Goal: Task Accomplishment & Management: Use online tool/utility

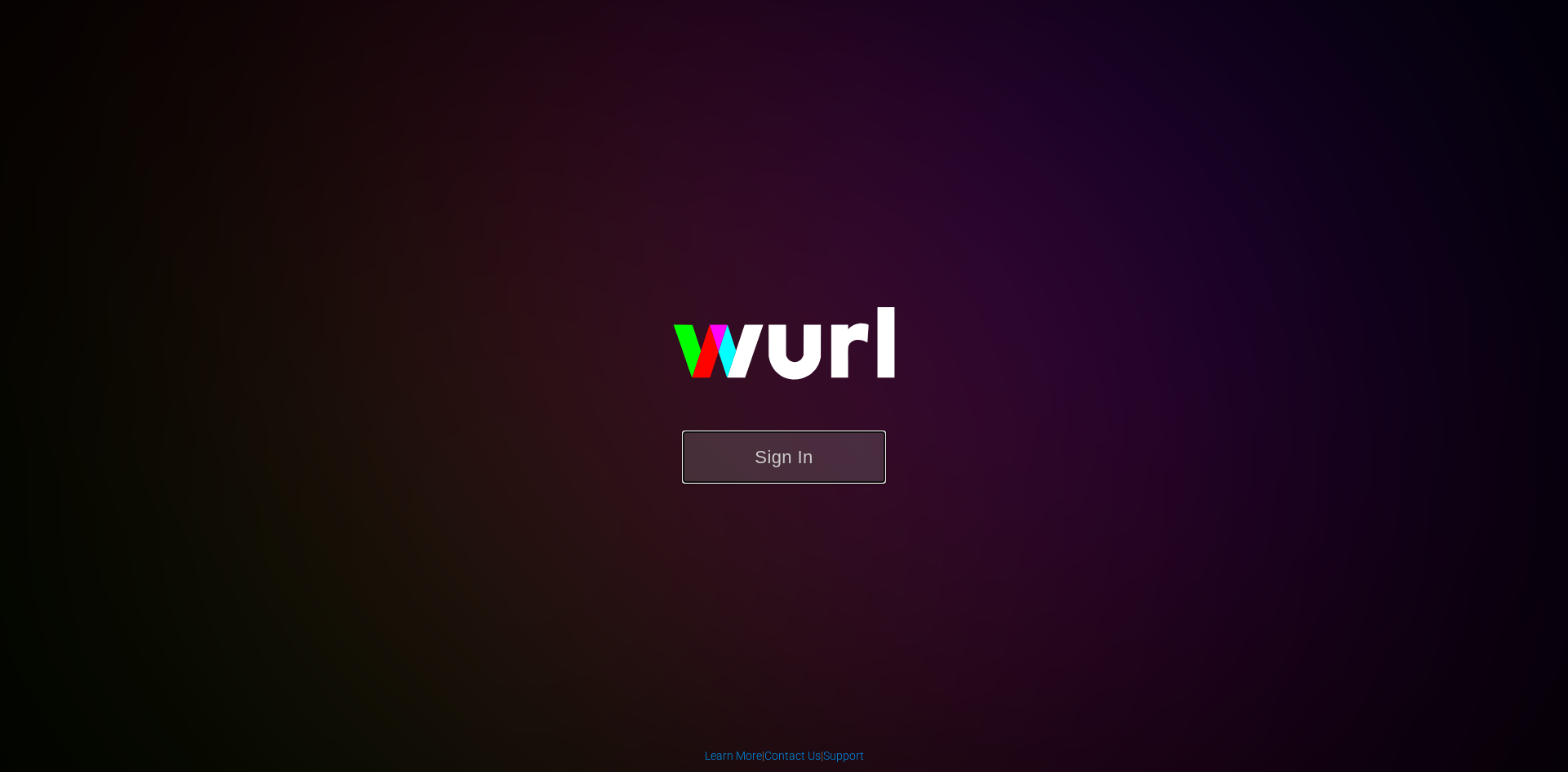
click at [791, 457] on button "Sign In" at bounding box center [784, 457] width 205 height 53
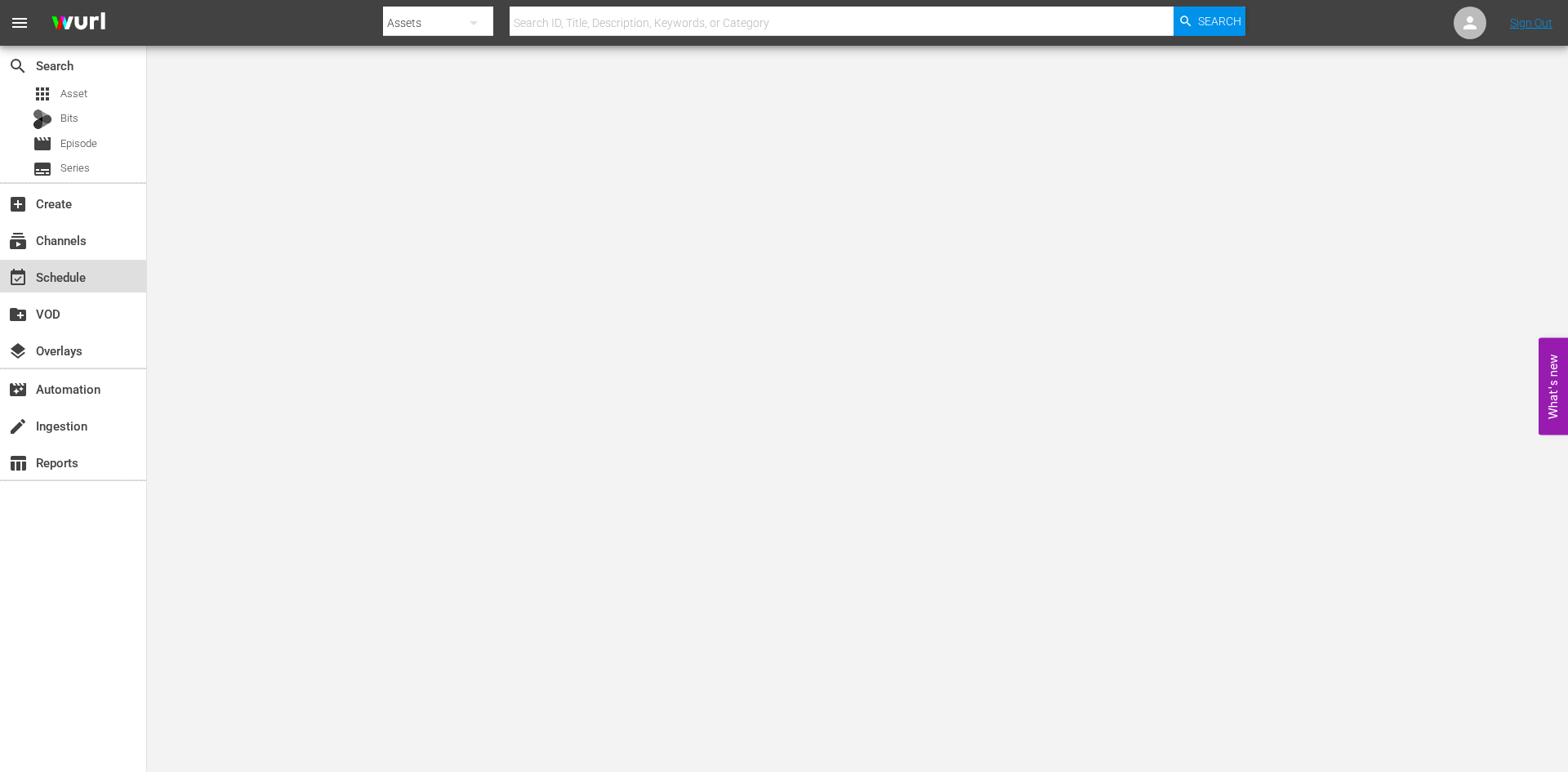
click at [55, 280] on div "event_available Schedule" at bounding box center [46, 275] width 92 height 15
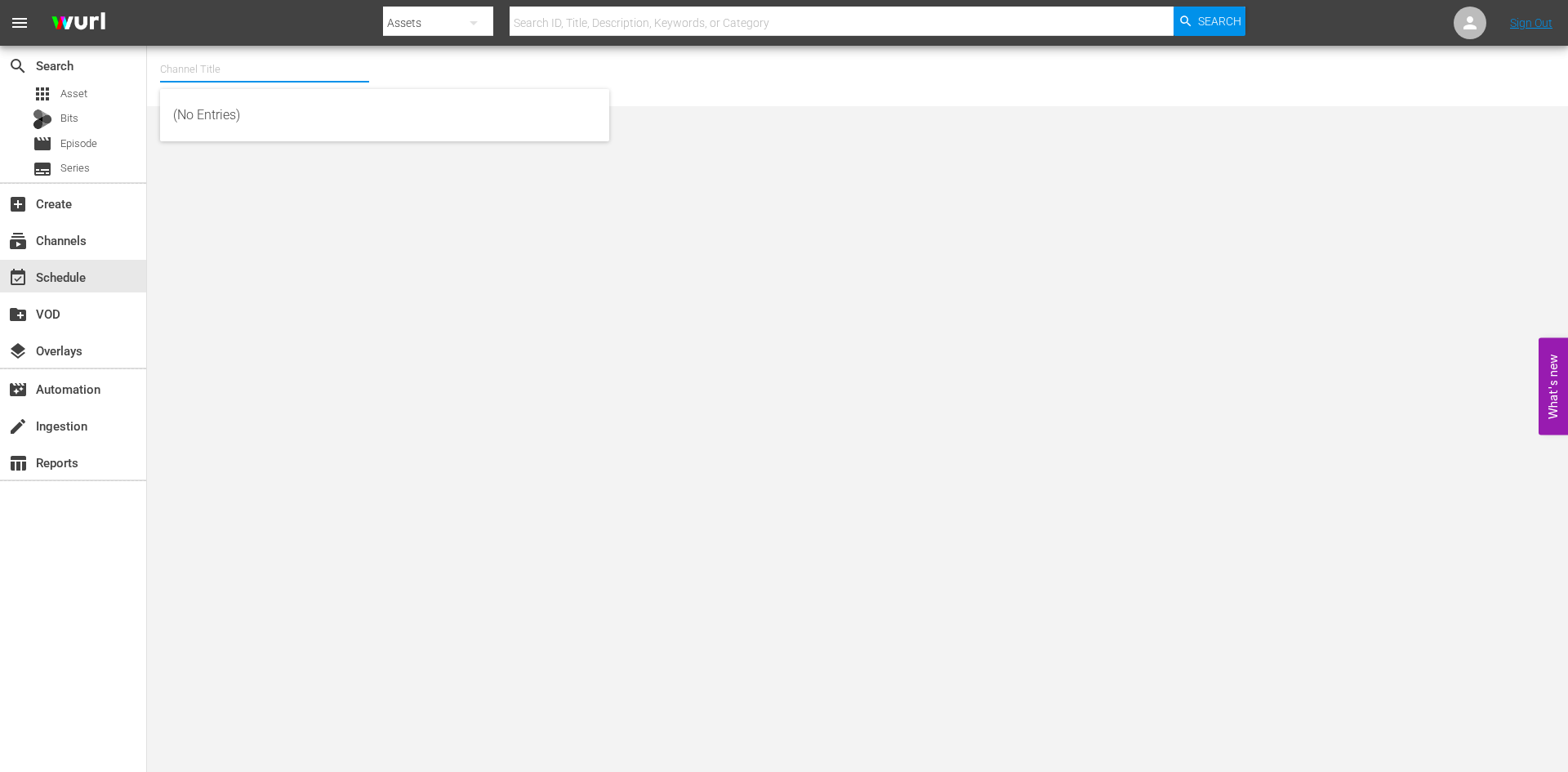
click at [199, 74] on input "text" at bounding box center [265, 69] width 209 height 39
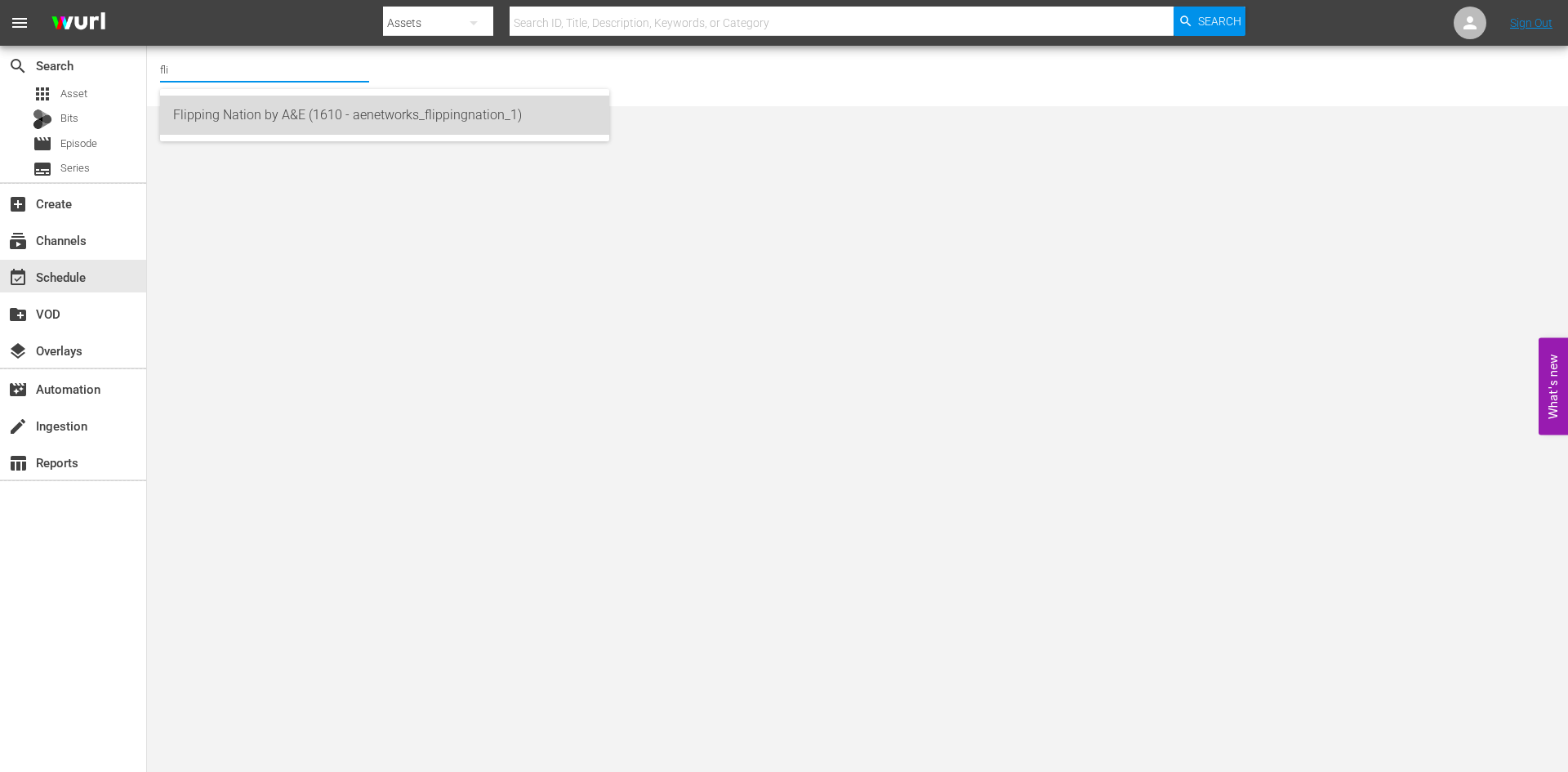
click at [187, 113] on div "Flipping Nation by A&E (1610 - aenetworks_flippingnation_1)" at bounding box center [384, 114] width 423 height 39
type input "Flipping Nation by A&E (1610 - aenetworks_flippingnation_1)"
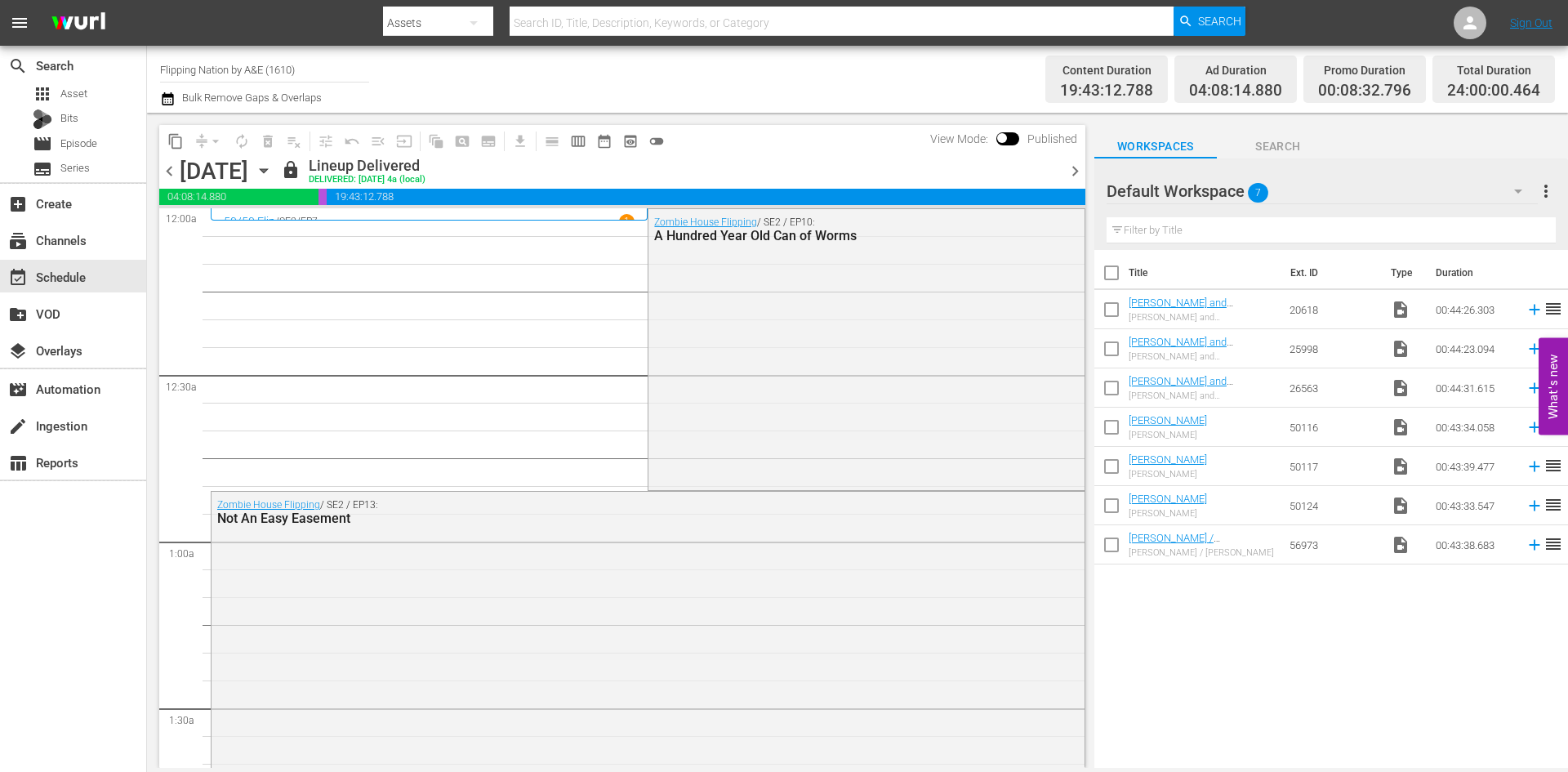
click at [273, 173] on icon "button" at bounding box center [264, 171] width 18 height 18
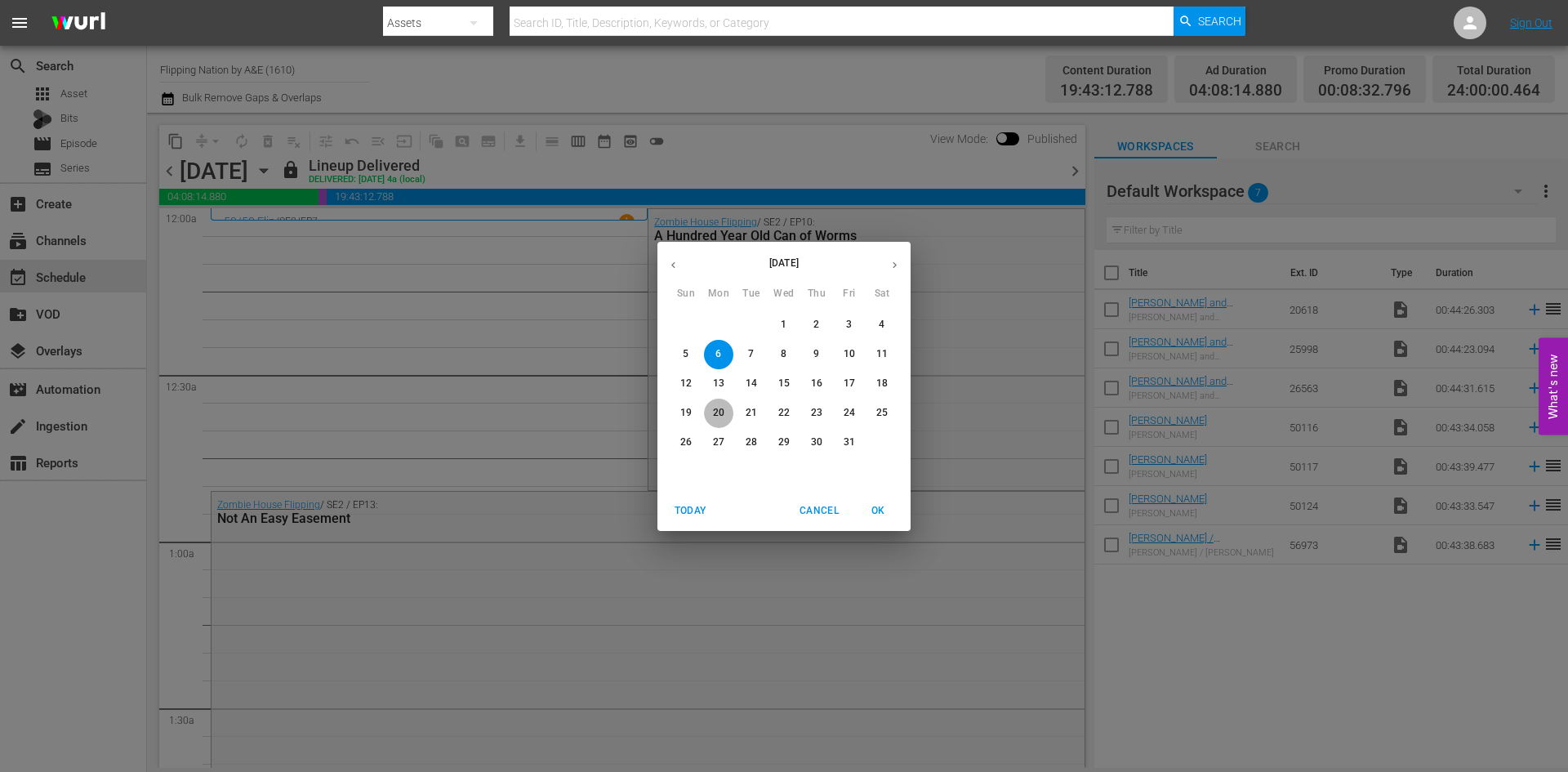
click at [726, 412] on span "20" at bounding box center [718, 412] width 29 height 14
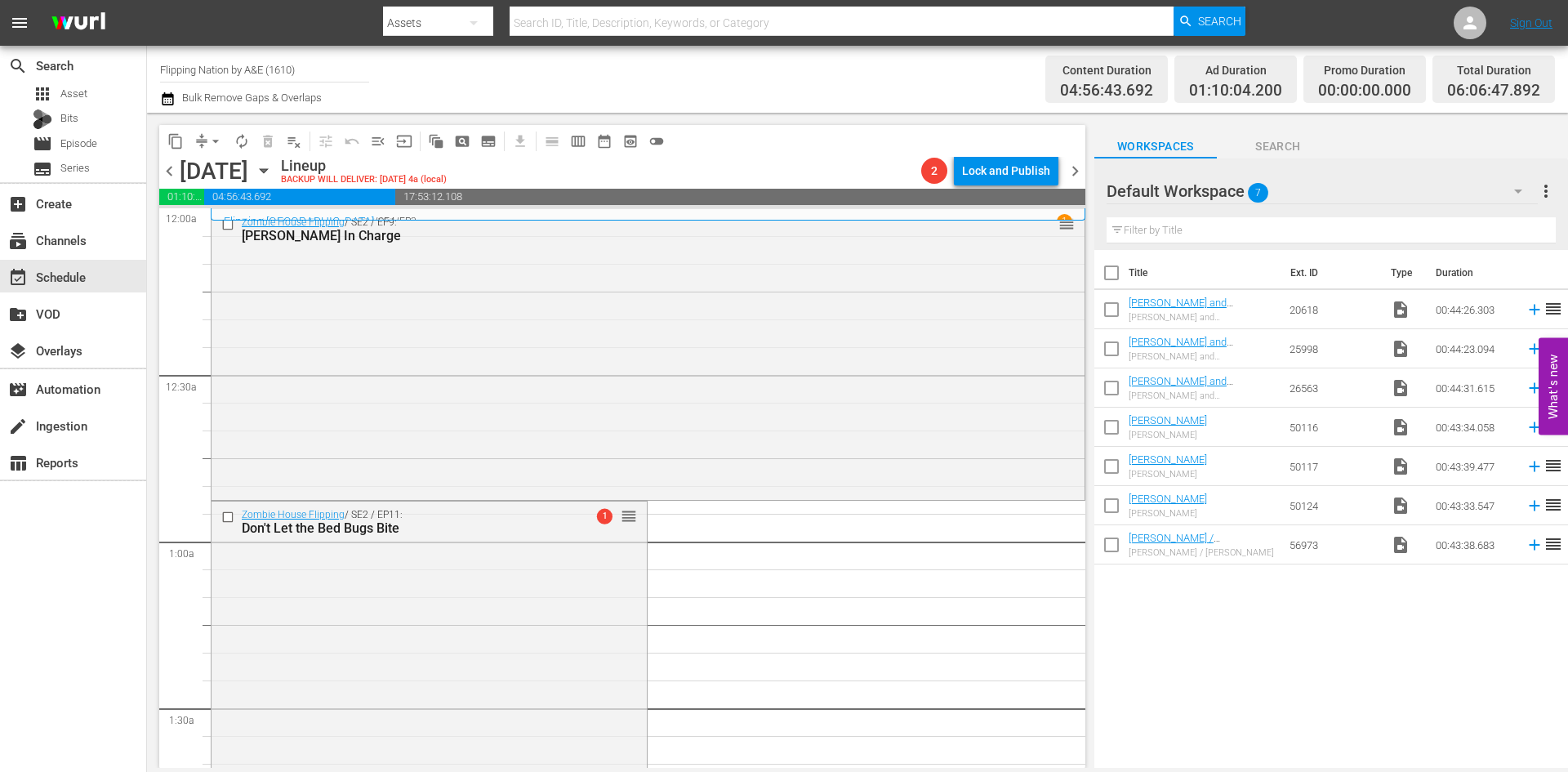
click at [166, 172] on span "chevron_left" at bounding box center [169, 171] width 20 height 20
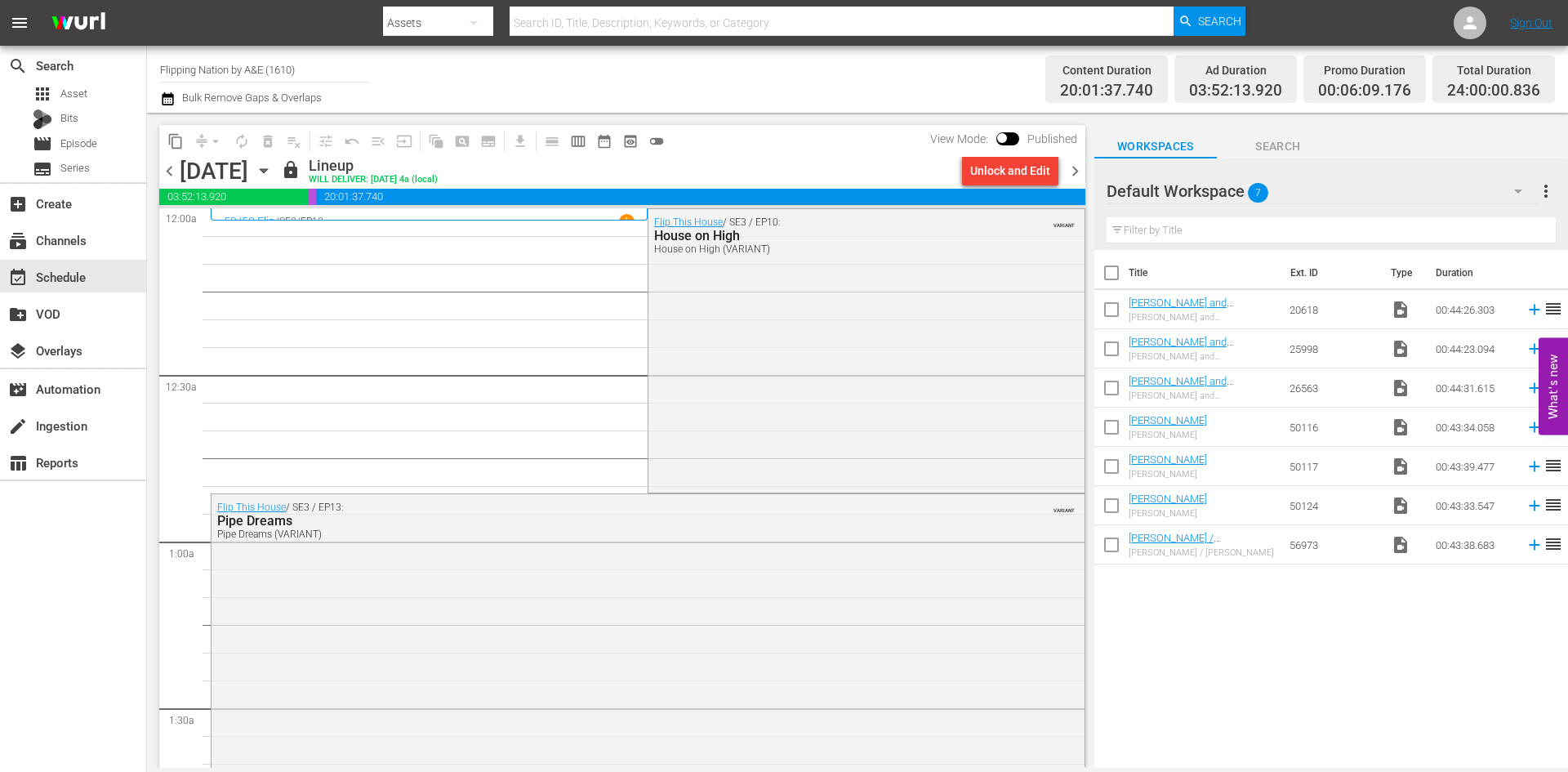
click at [1356, 186] on div "Default Workspace 7" at bounding box center [1323, 191] width 432 height 46
click at [1072, 172] on div "Forged in Fire (0) Alone (1) First 48 (1) flipping nation (0) Default Workspace…" at bounding box center [784, 386] width 1568 height 772
click at [1074, 171] on span "chevron_right" at bounding box center [1075, 171] width 20 height 20
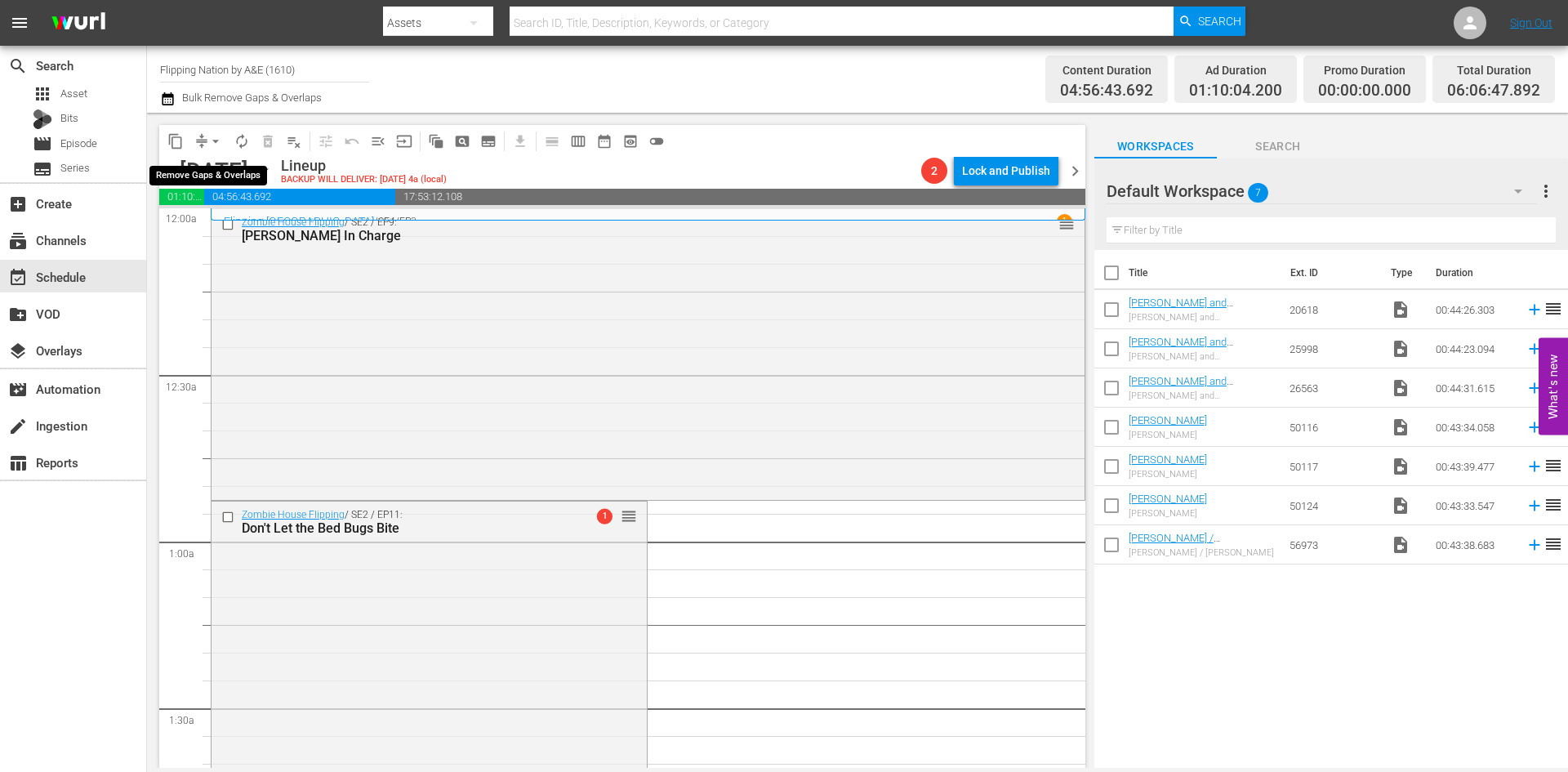
click at [216, 138] on span "arrow_drop_down" at bounding box center [216, 141] width 17 height 17
click at [215, 173] on li "Align to Midnight" at bounding box center [216, 174] width 171 height 27
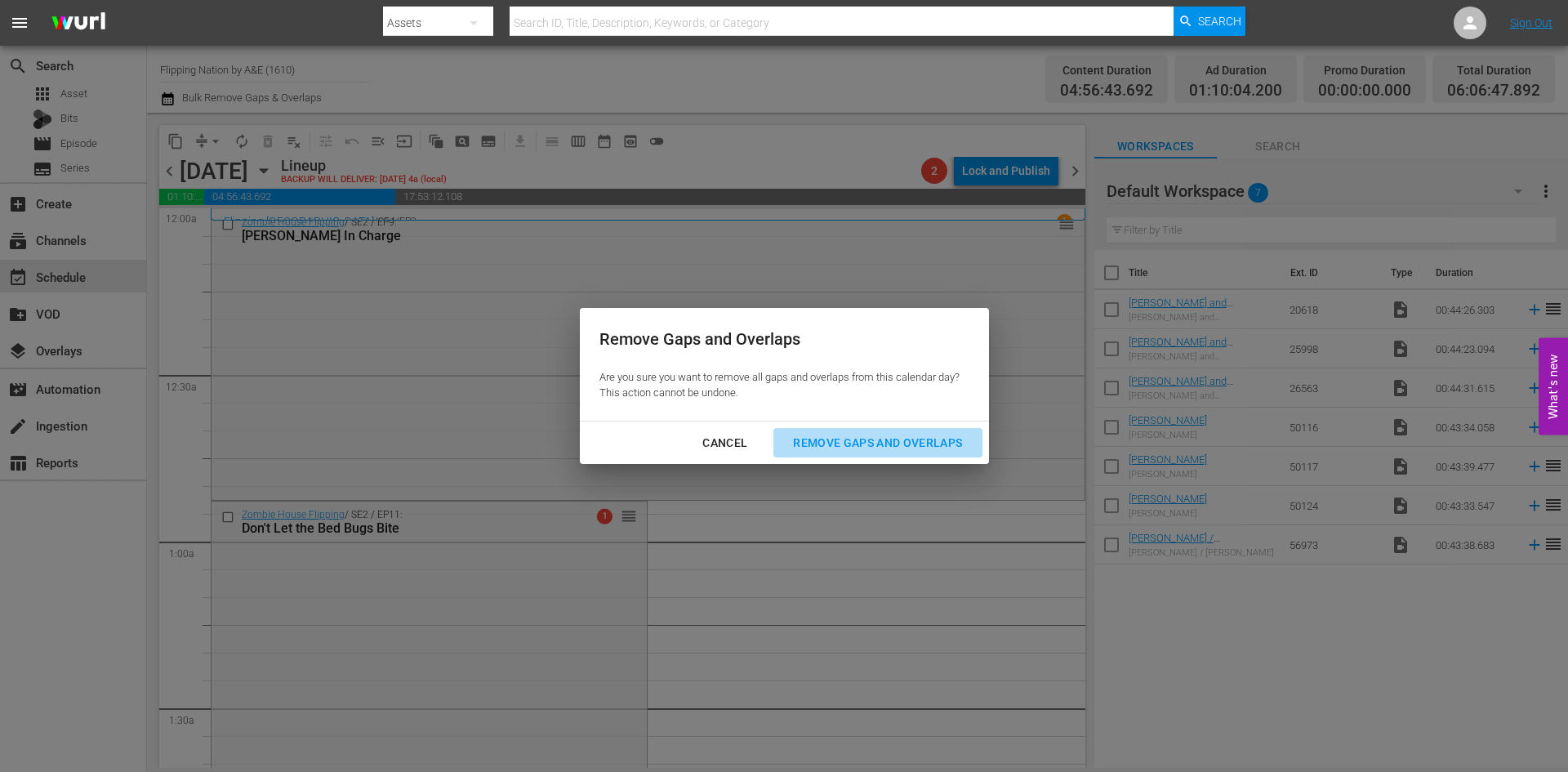
click at [832, 438] on div "Remove Gaps and Overlaps" at bounding box center [878, 443] width 195 height 20
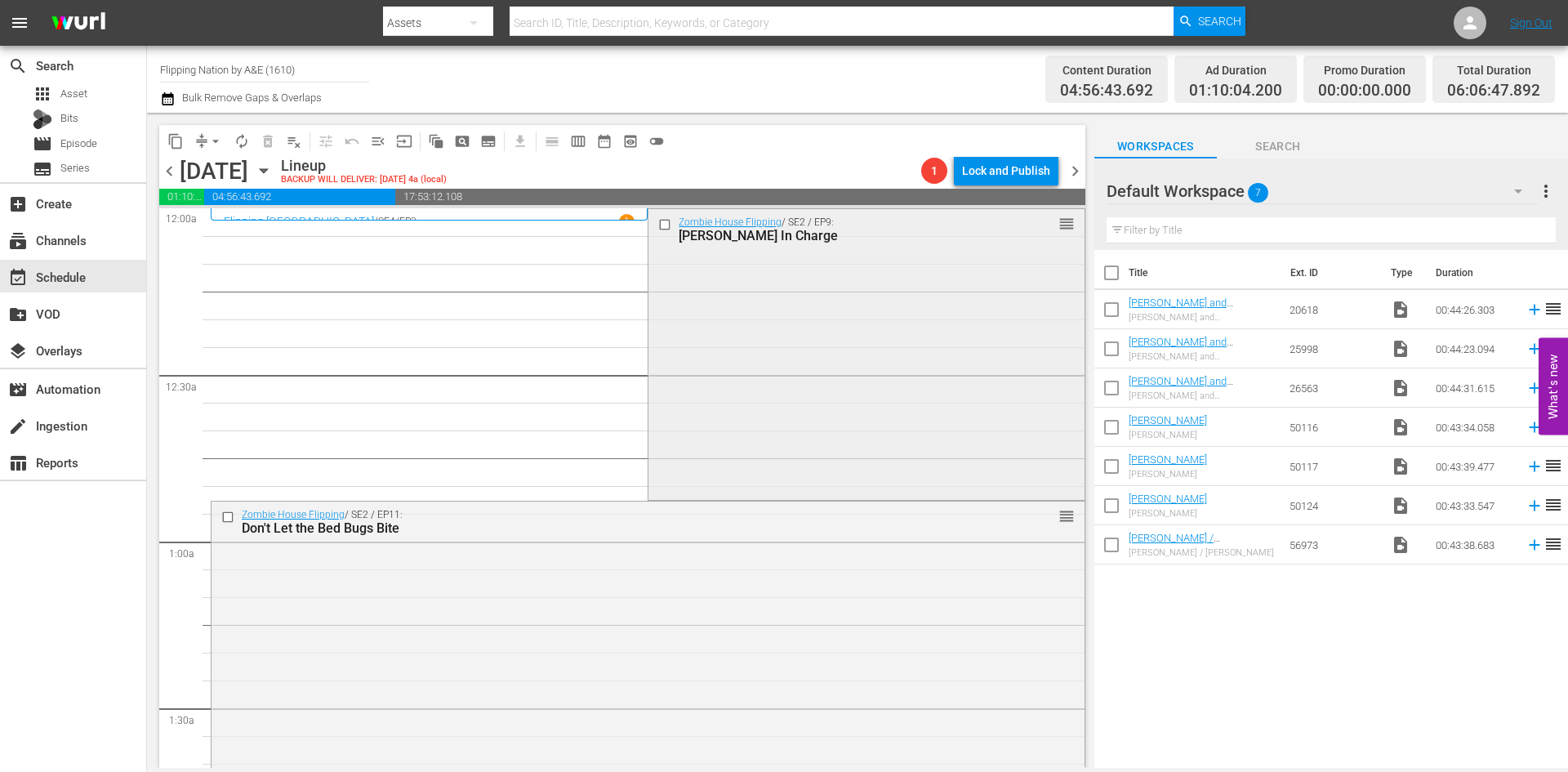
click at [878, 303] on div "Zombie House Flipping / SE2 / EP9: Ashlee In Charge reorder" at bounding box center [866, 352] width 435 height 287
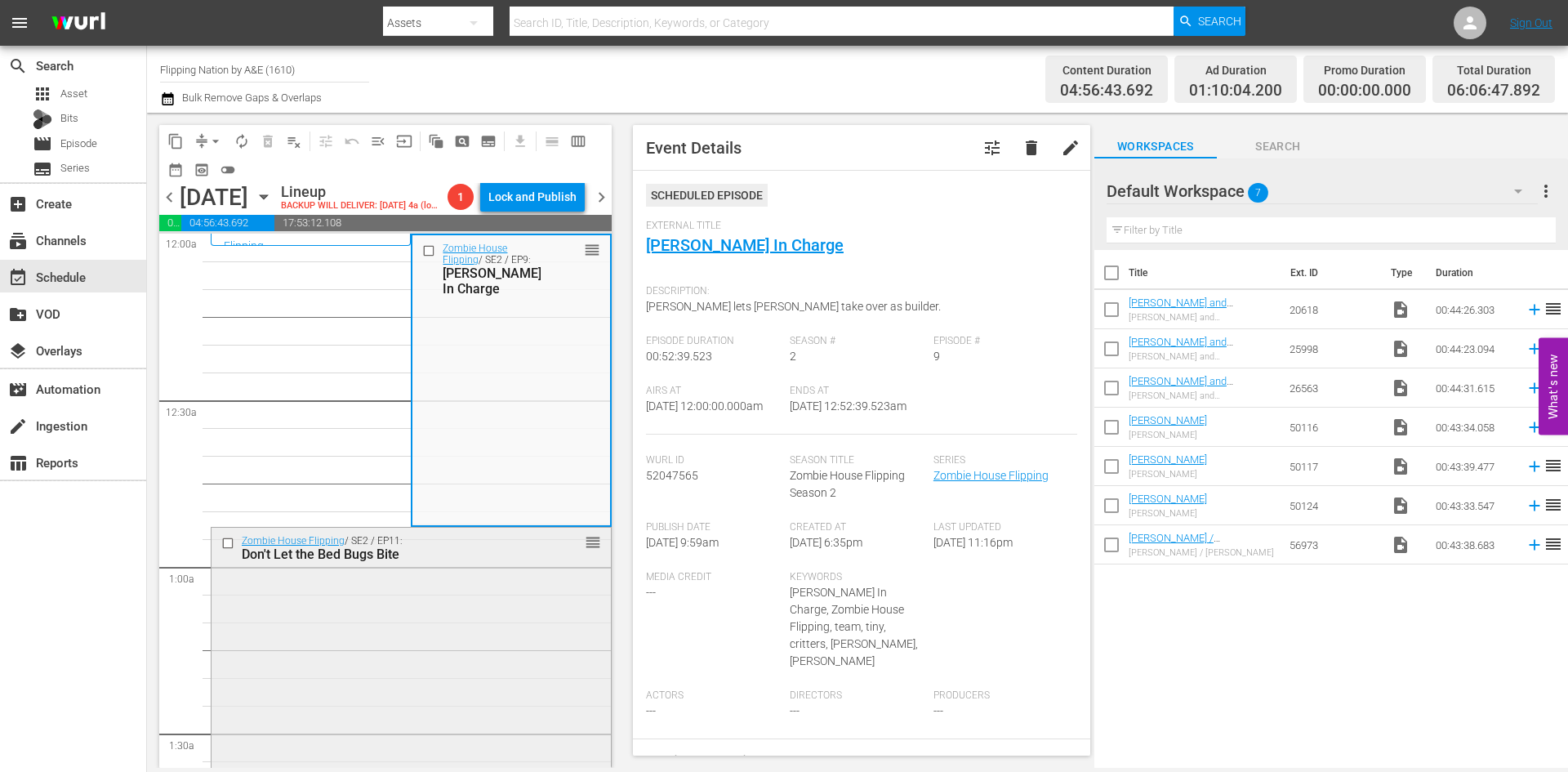
click at [514, 596] on div "Zombie House Flipping / SE2 / EP11: Don't Let the Bed Bugs Bite reorder" at bounding box center [411, 670] width 399 height 286
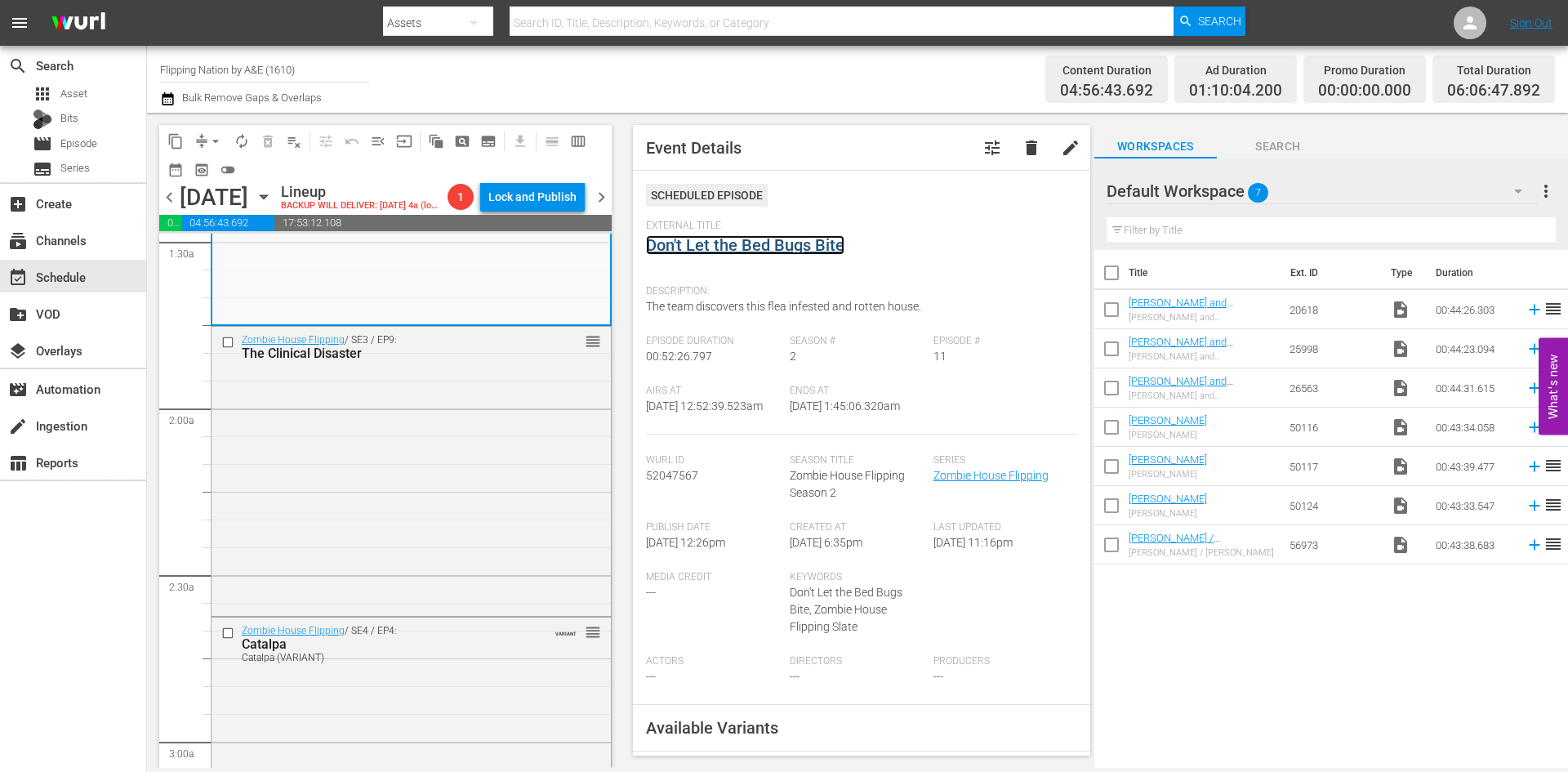
scroll to position [572, 0]
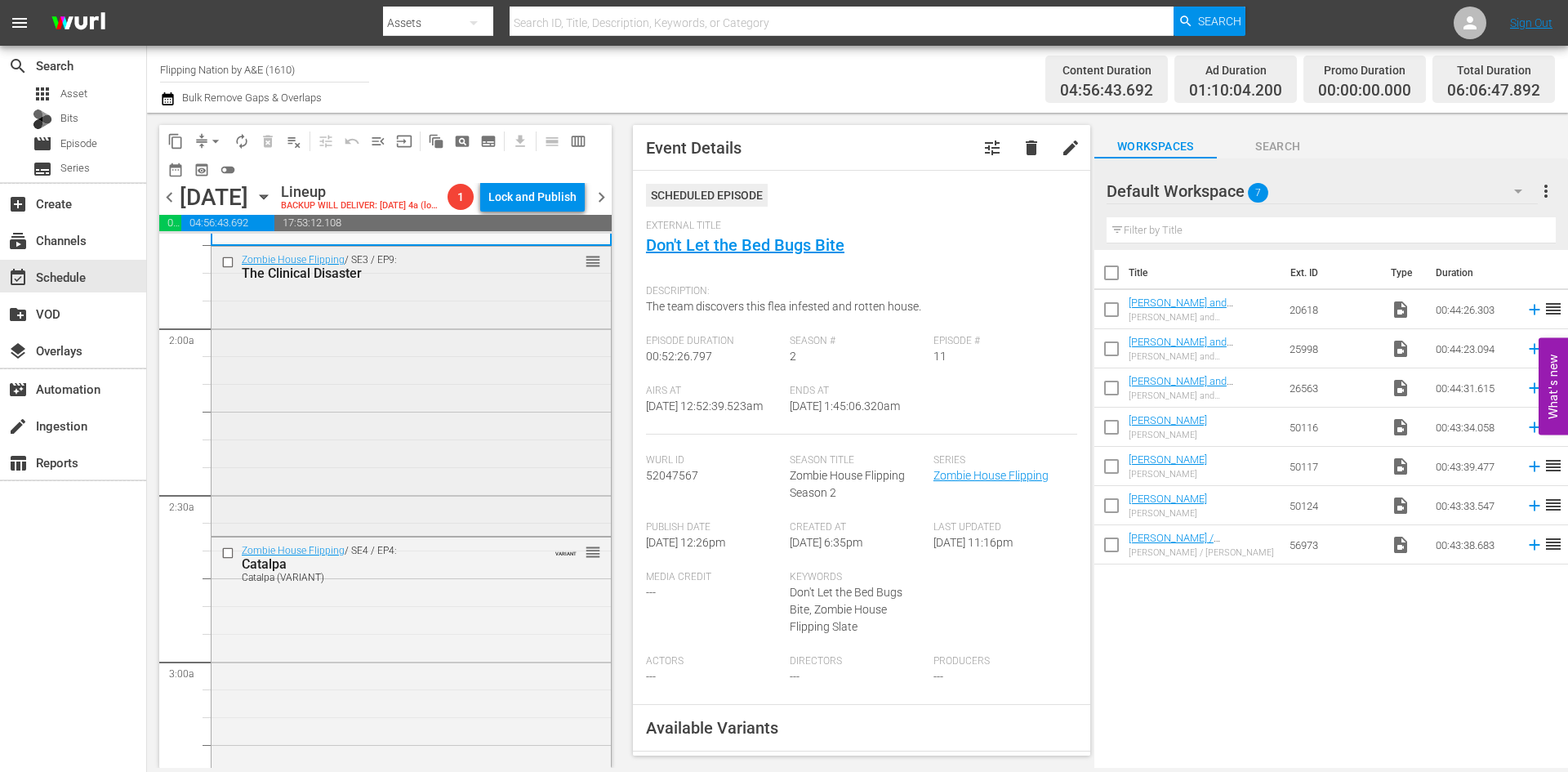
click at [458, 436] on div "Zombie House Flipping / SE3 / EP9: The Clinical Disaster reorder" at bounding box center [411, 388] width 399 height 285
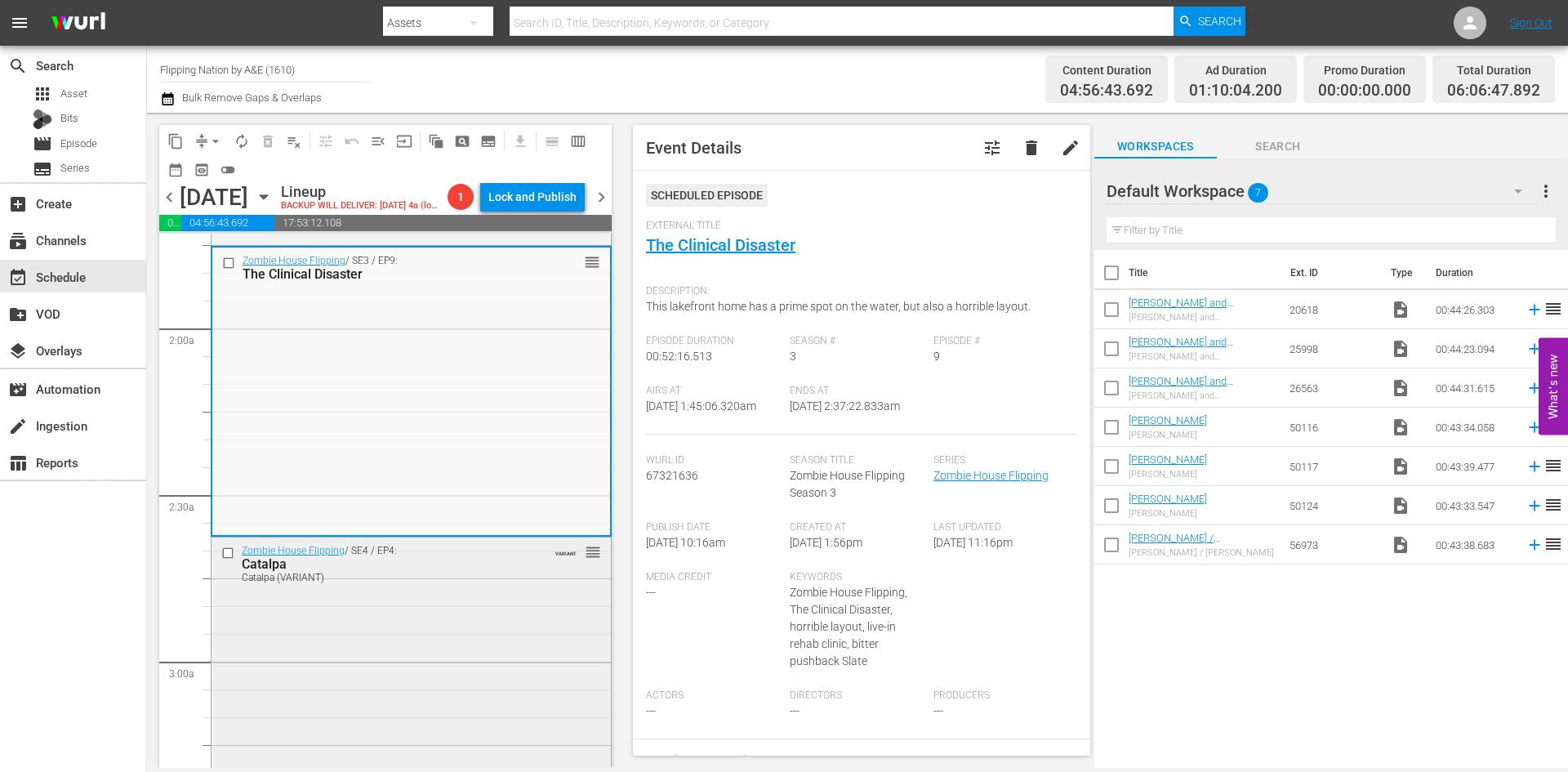
click at [400, 606] on div "Zombie House Flipping / SE4 / EP4: Catalpa Catalpa (VARIANT) VARIANT reorder" at bounding box center [411, 679] width 399 height 283
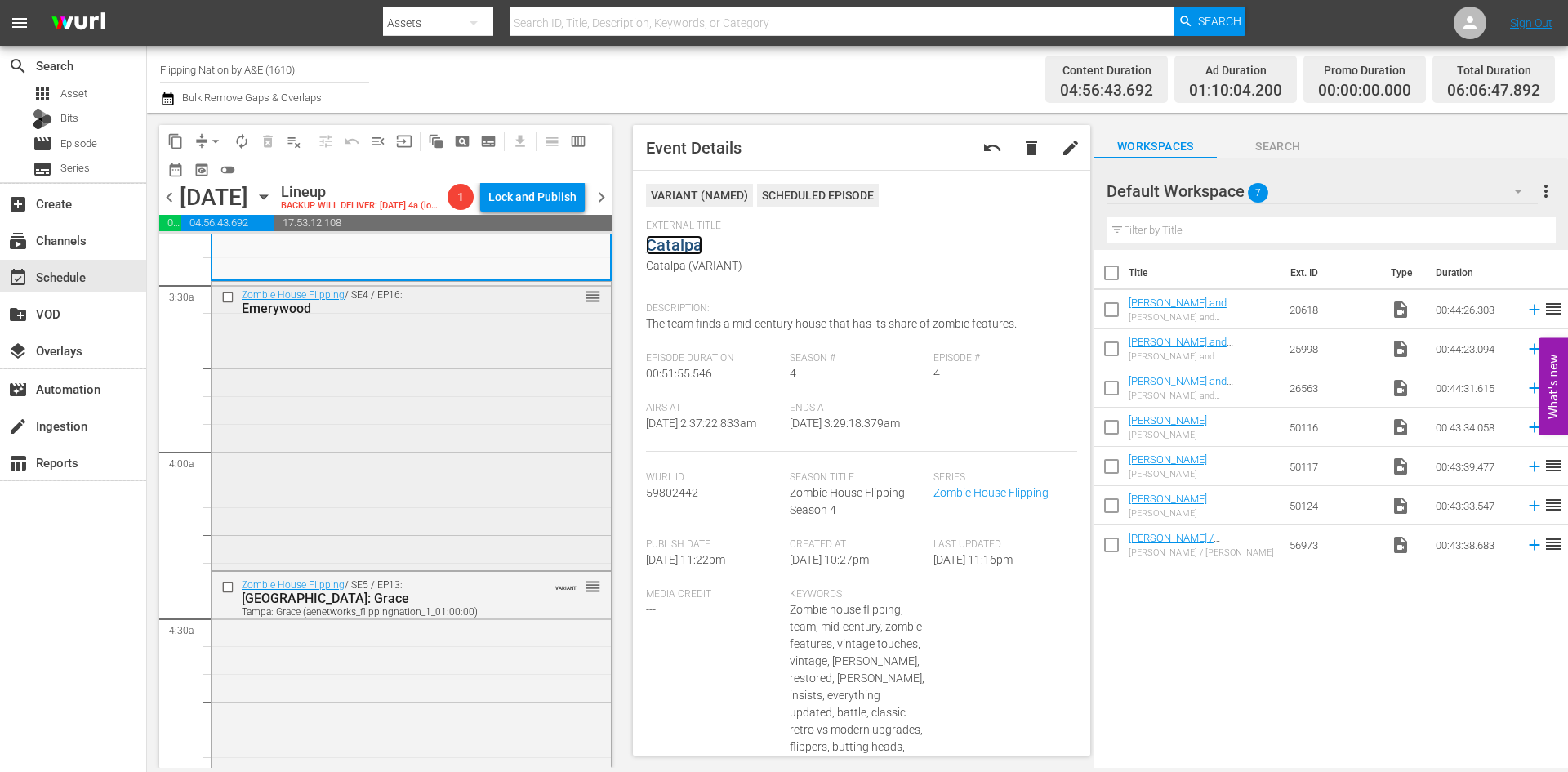
scroll to position [1143, 0]
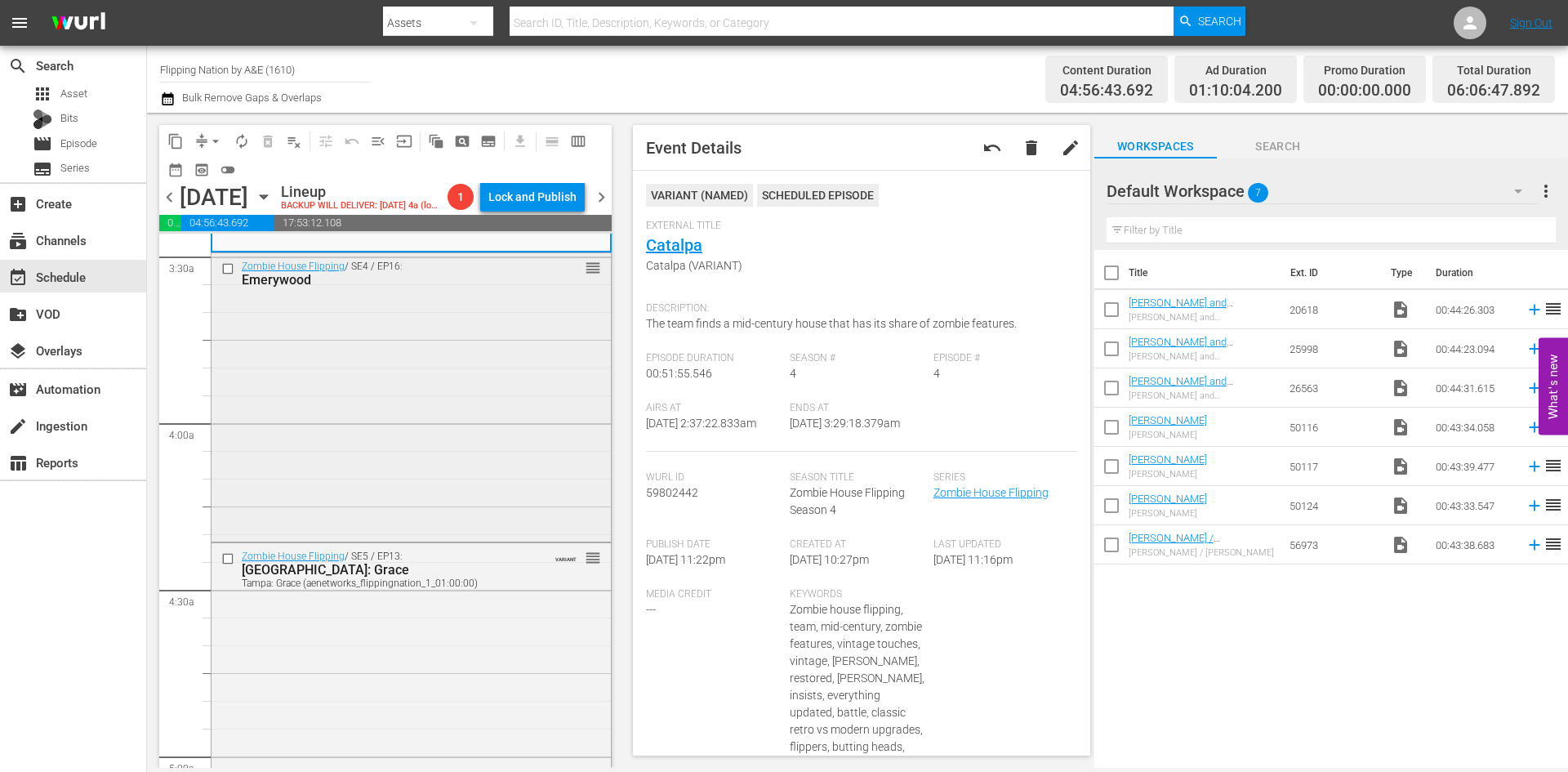
click at [436, 457] on div "Zombie House Flipping / SE4 / EP16: Emerywood reorder" at bounding box center [411, 395] width 399 height 284
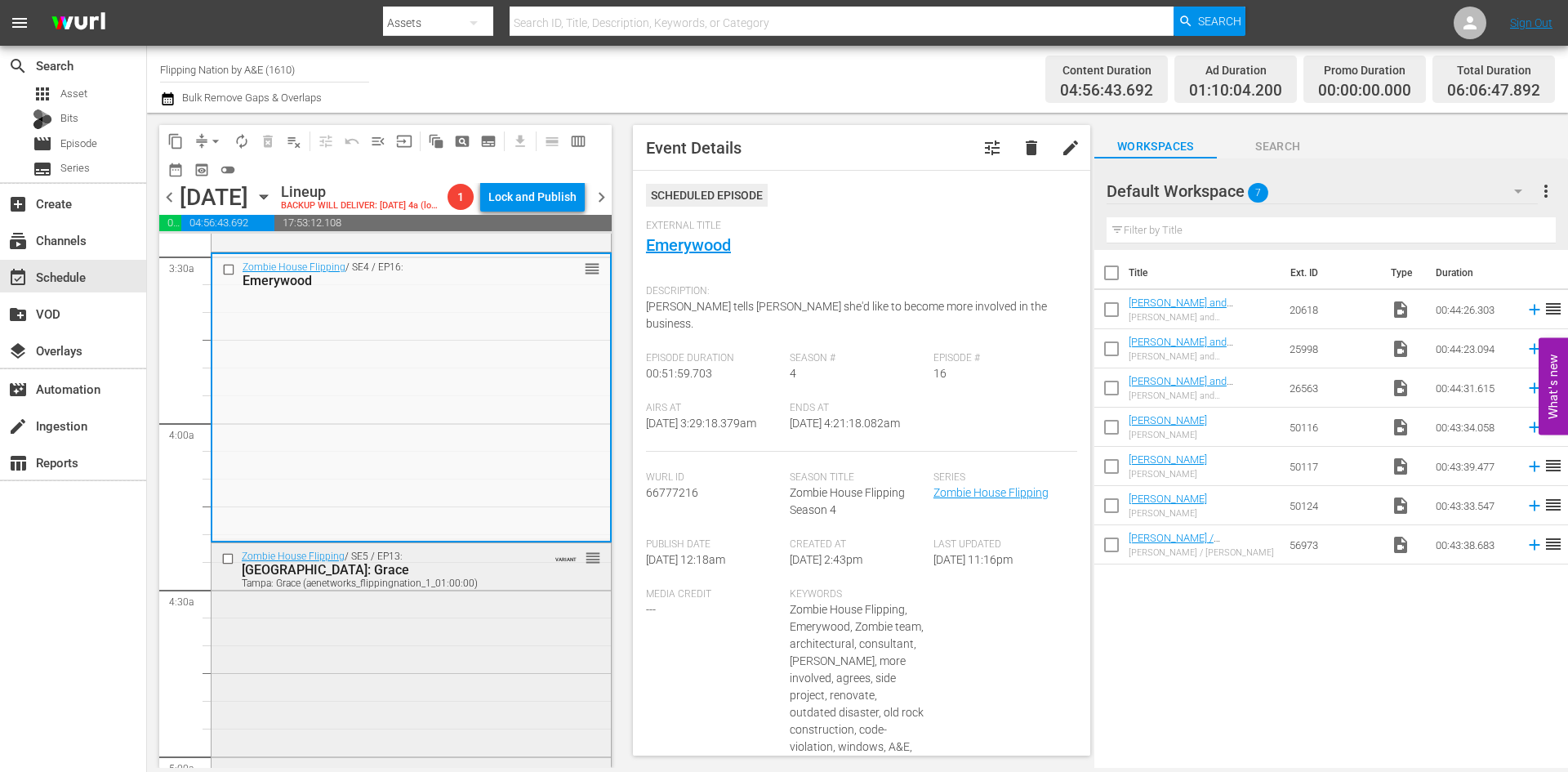
click at [444, 633] on div "Zombie House Flipping / SE5 / EP13: Tampa: Grace Tampa: Grace (aenetworks_flipp…" at bounding box center [411, 686] width 399 height 285
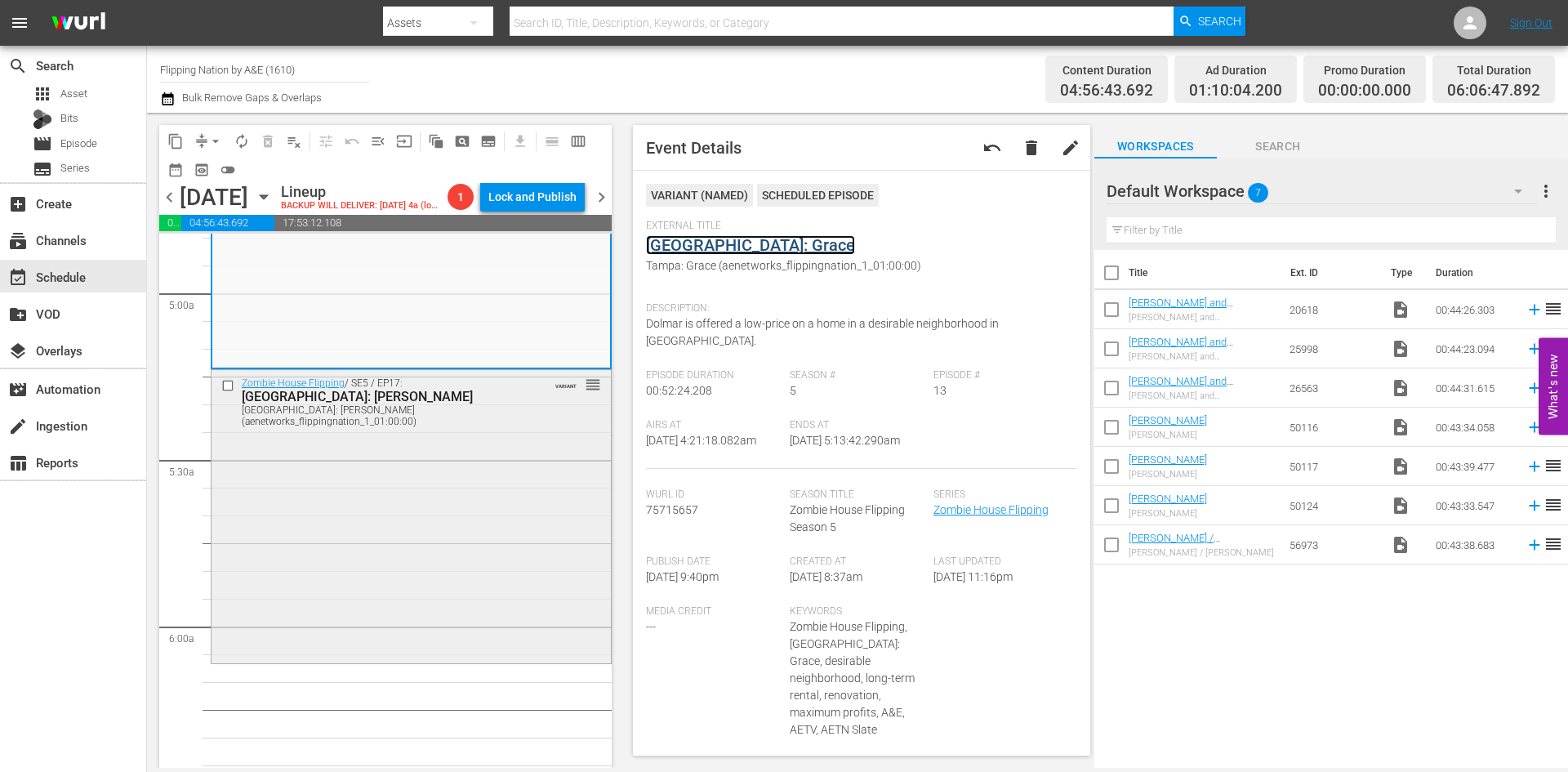
scroll to position [1633, 0]
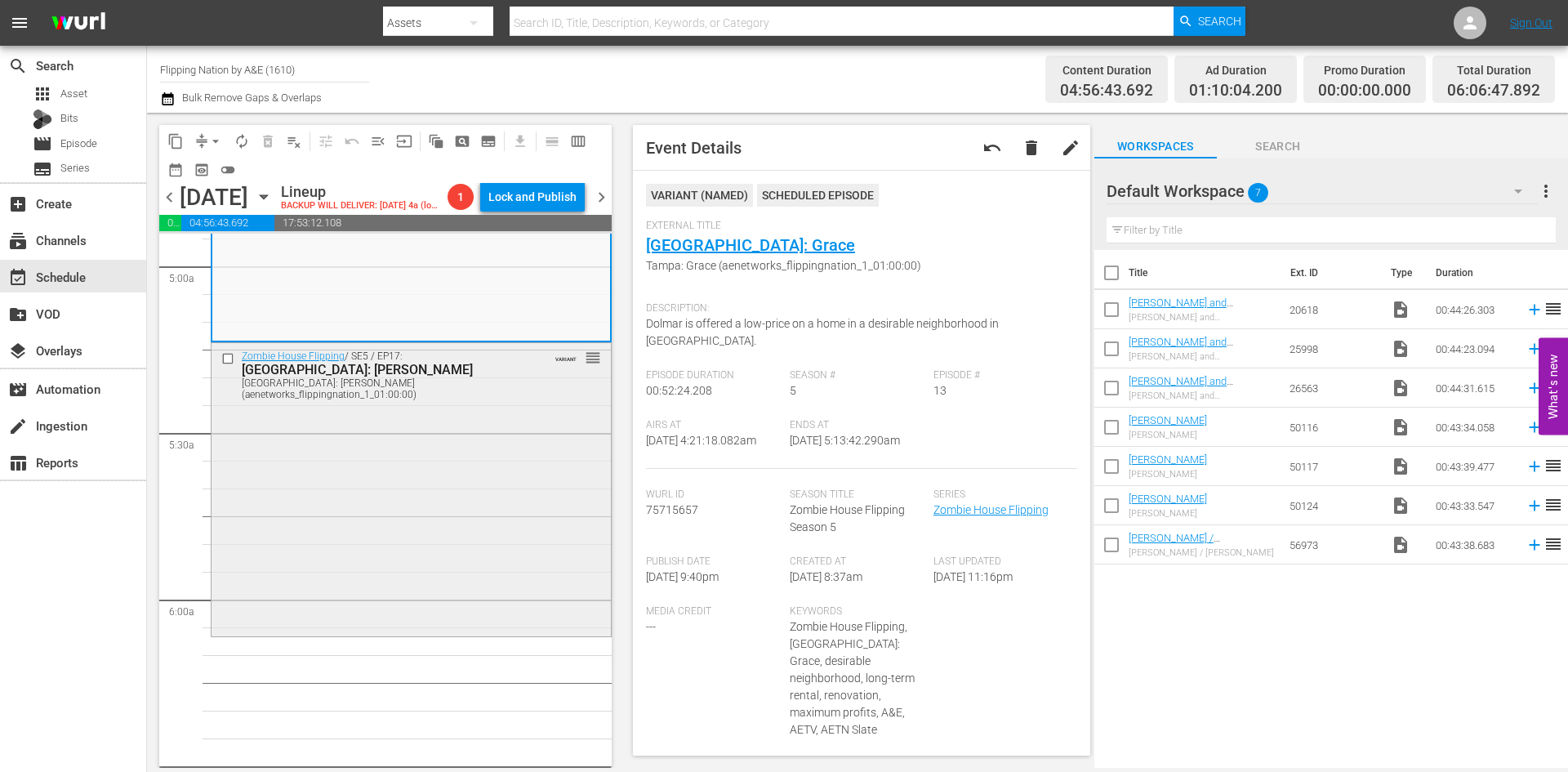
click at [478, 522] on div "Zombie House Flipping / SE5 / EP17: Dallas: Pendelton Dallas: Pendelton (aenetw…" at bounding box center [411, 487] width 399 height 290
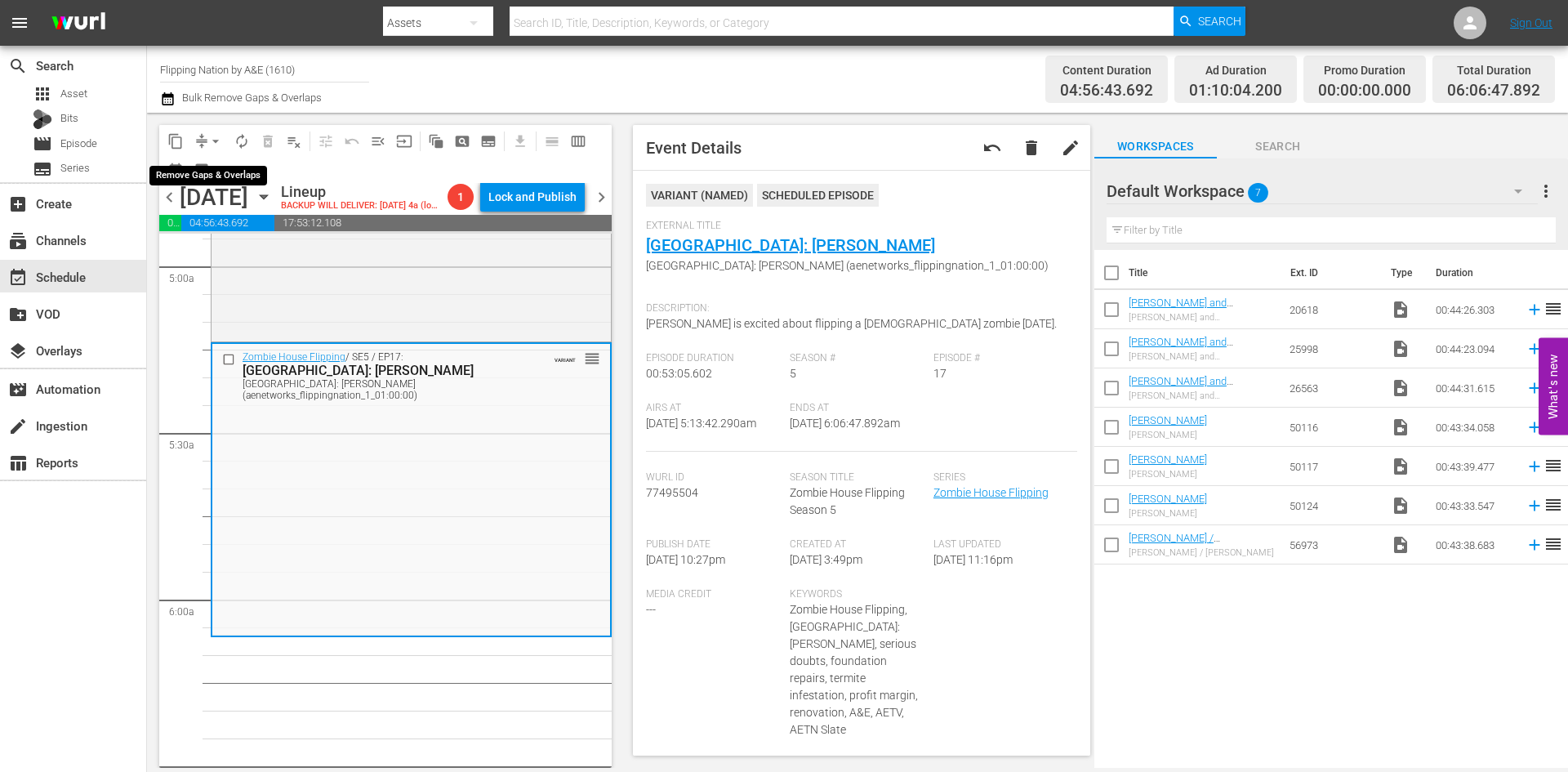
click at [211, 142] on span "arrow_drop_down" at bounding box center [216, 141] width 17 height 17
click at [213, 172] on li "Align to Midnight" at bounding box center [216, 174] width 171 height 27
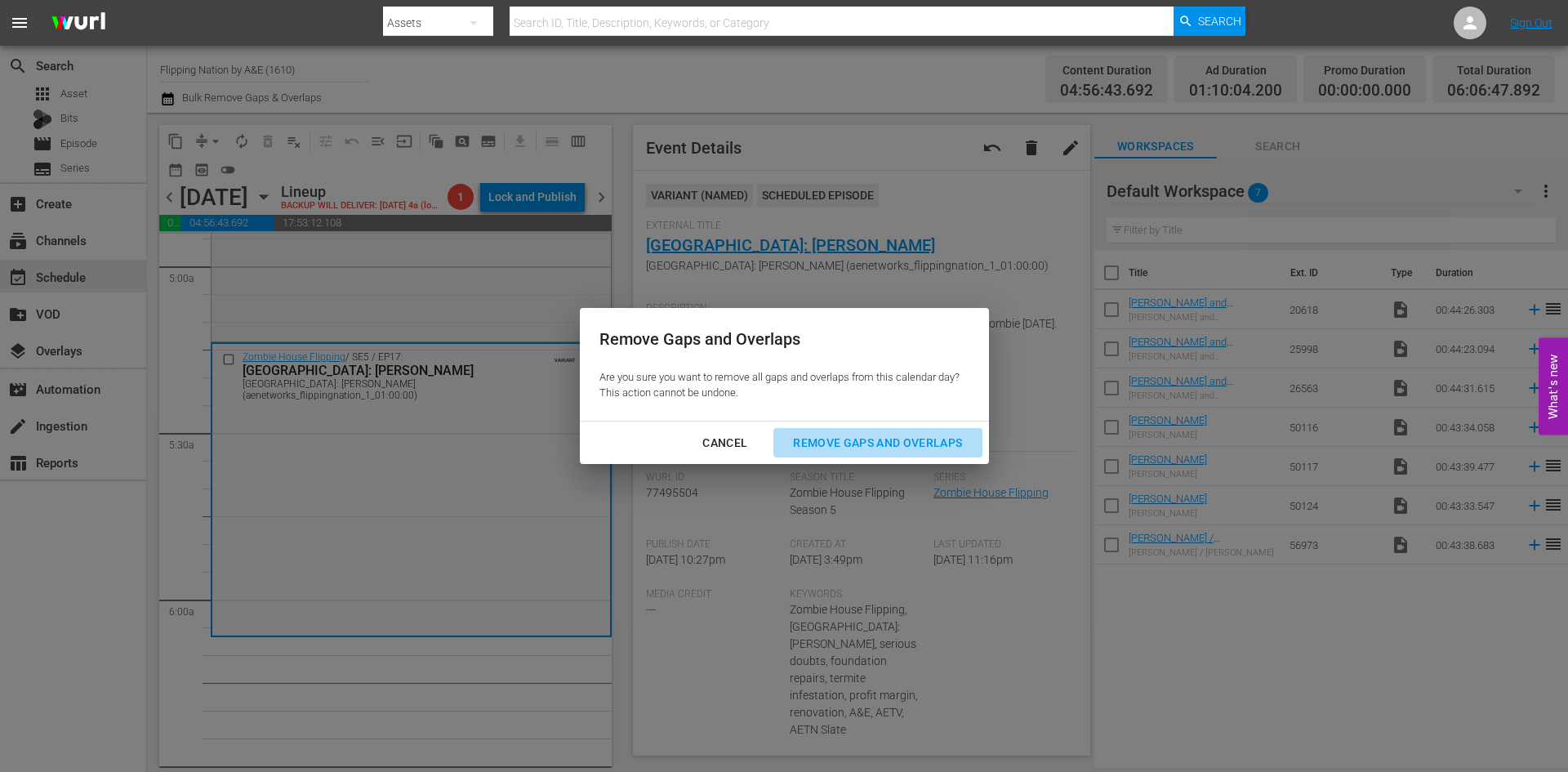
click at [852, 441] on div "Remove Gaps and Overlaps" at bounding box center [878, 443] width 195 height 20
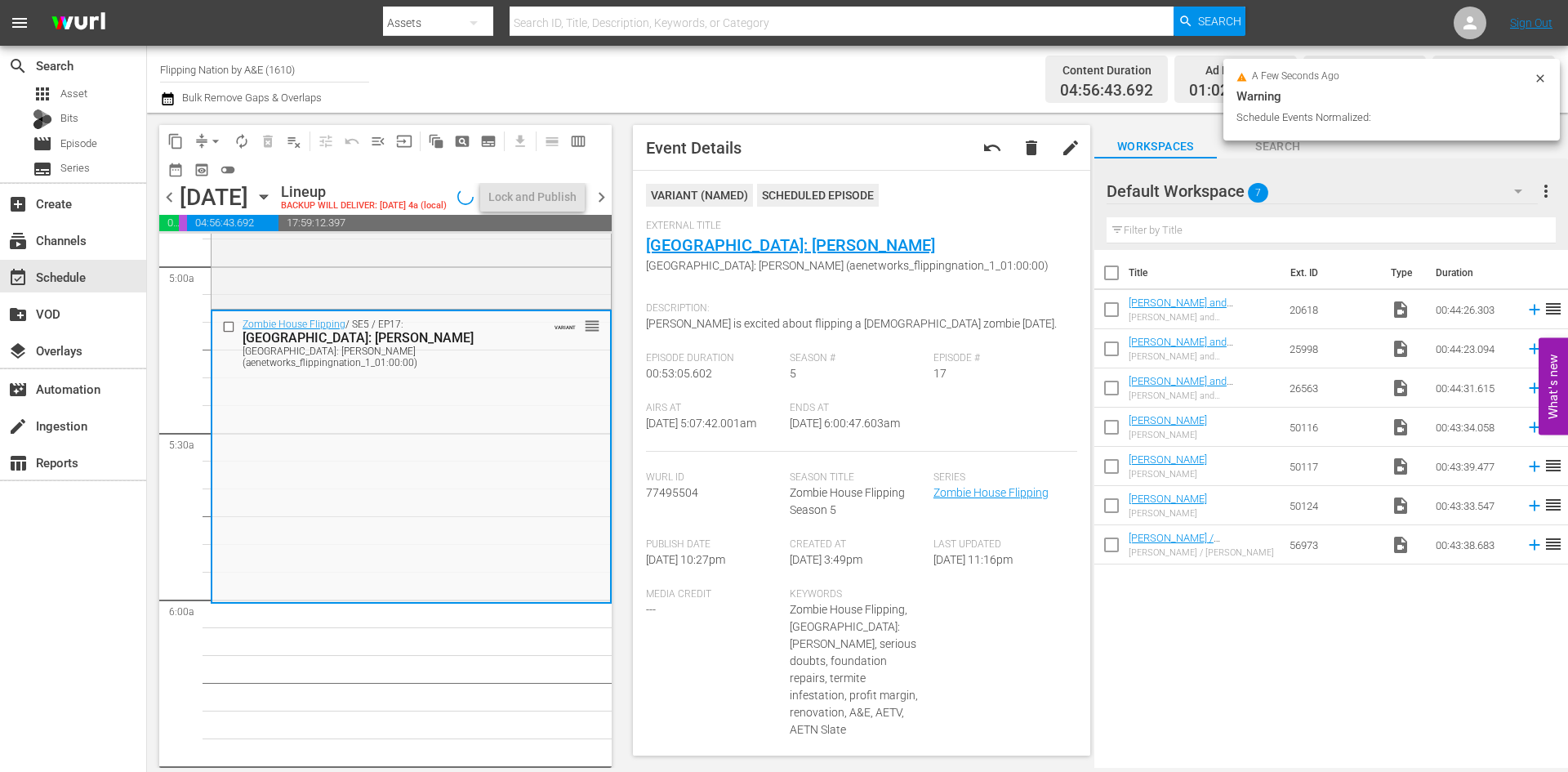
scroll to position [1605, 0]
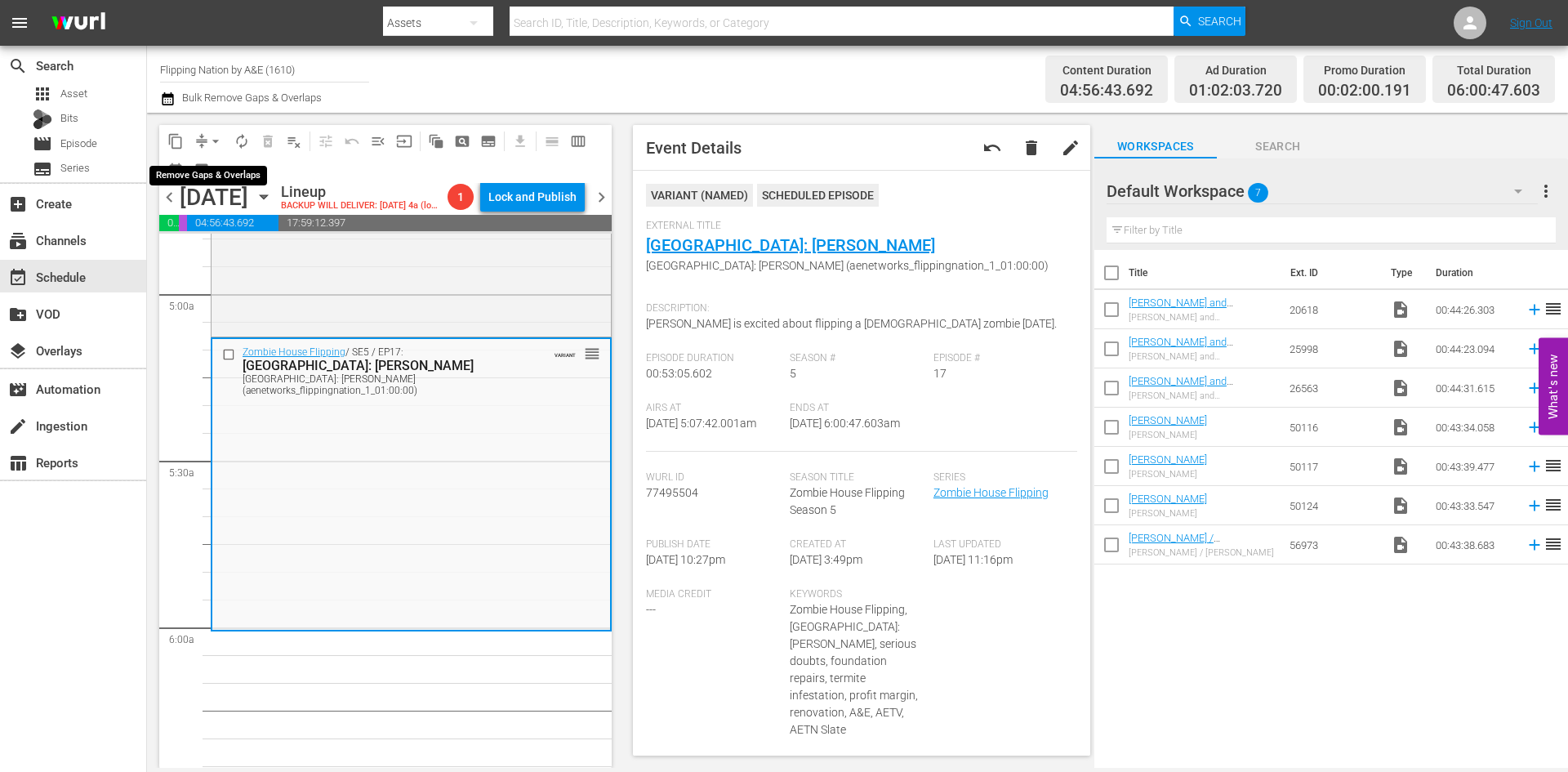
click at [210, 139] on span "arrow_drop_down" at bounding box center [216, 141] width 17 height 17
click at [200, 170] on li "Align to Midnight" at bounding box center [216, 174] width 171 height 27
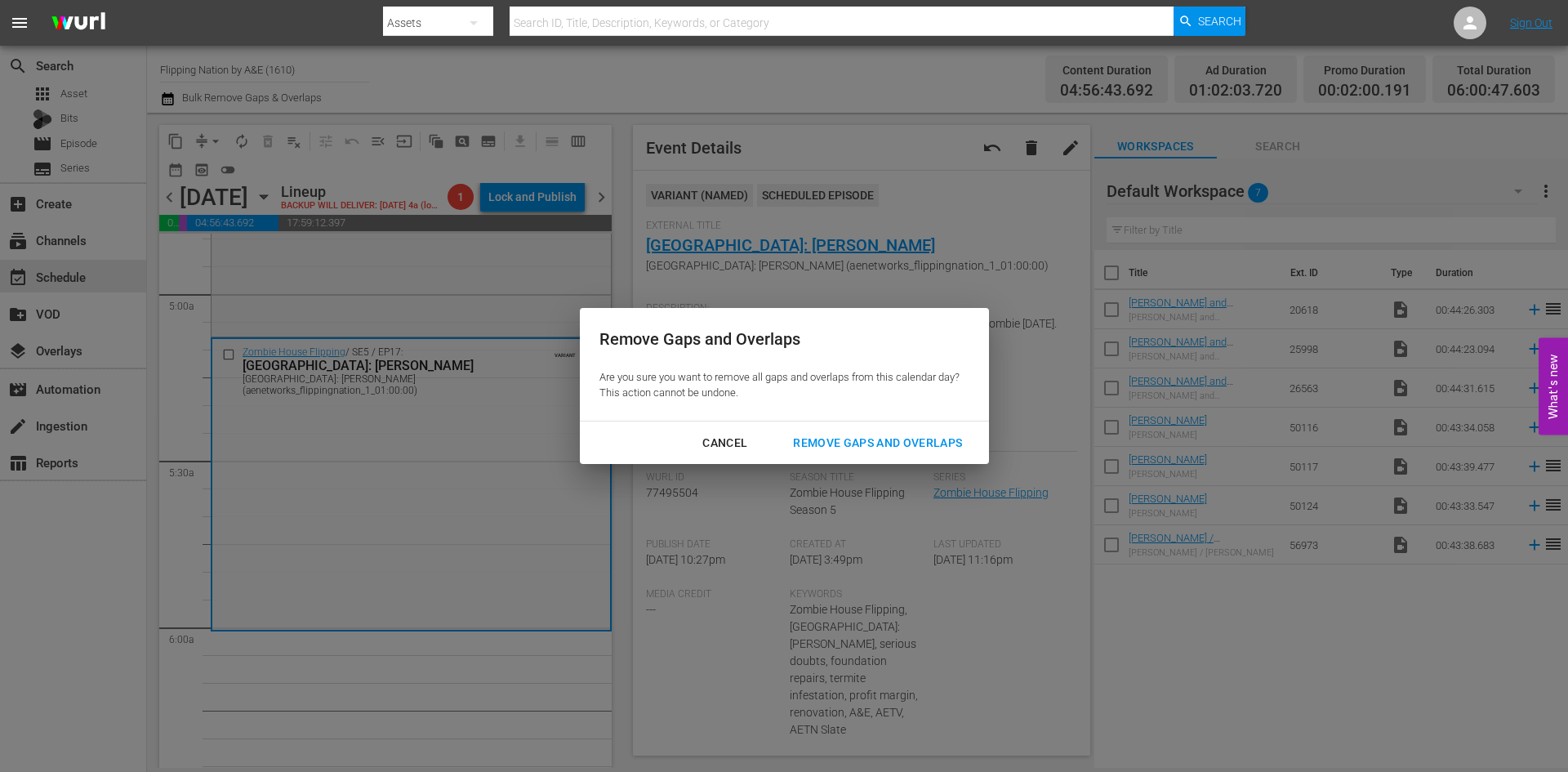
click at [905, 445] on div "Remove Gaps and Overlaps" at bounding box center [878, 443] width 195 height 20
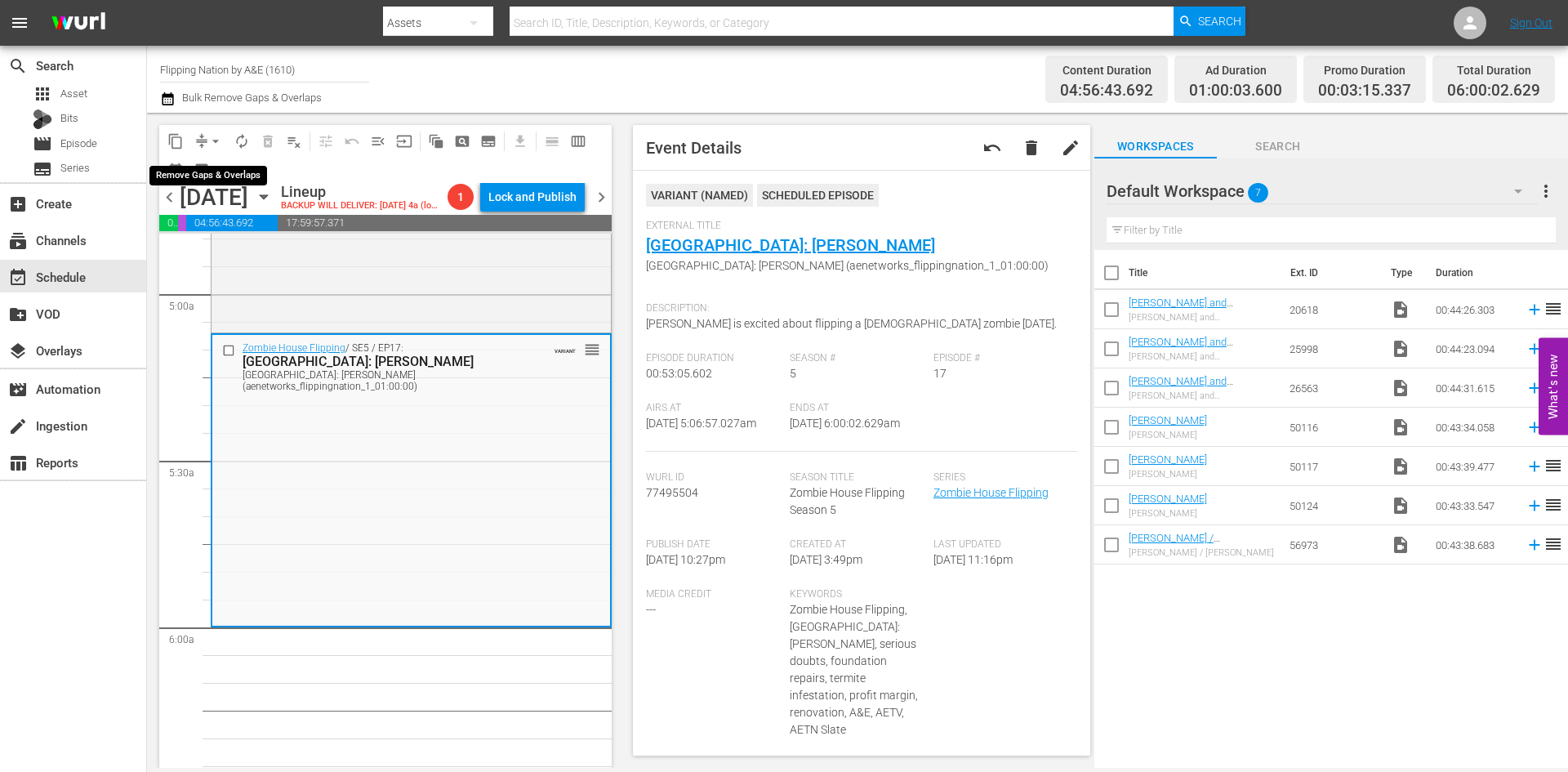
click at [217, 140] on span "arrow_drop_down" at bounding box center [216, 141] width 17 height 17
click at [210, 171] on li "Align to Midnight" at bounding box center [216, 174] width 171 height 27
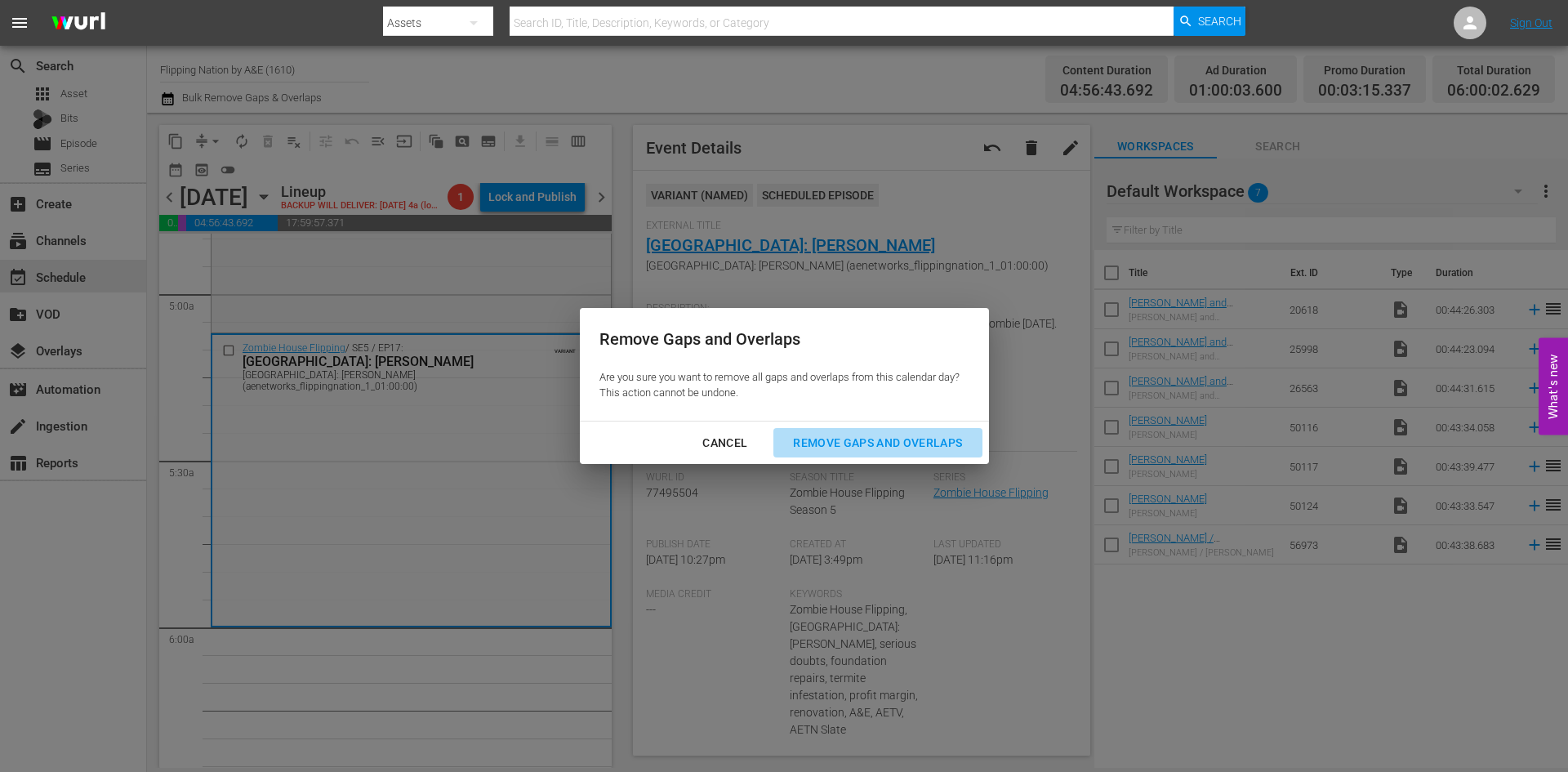
click at [872, 446] on div "Remove Gaps and Overlaps" at bounding box center [878, 443] width 195 height 20
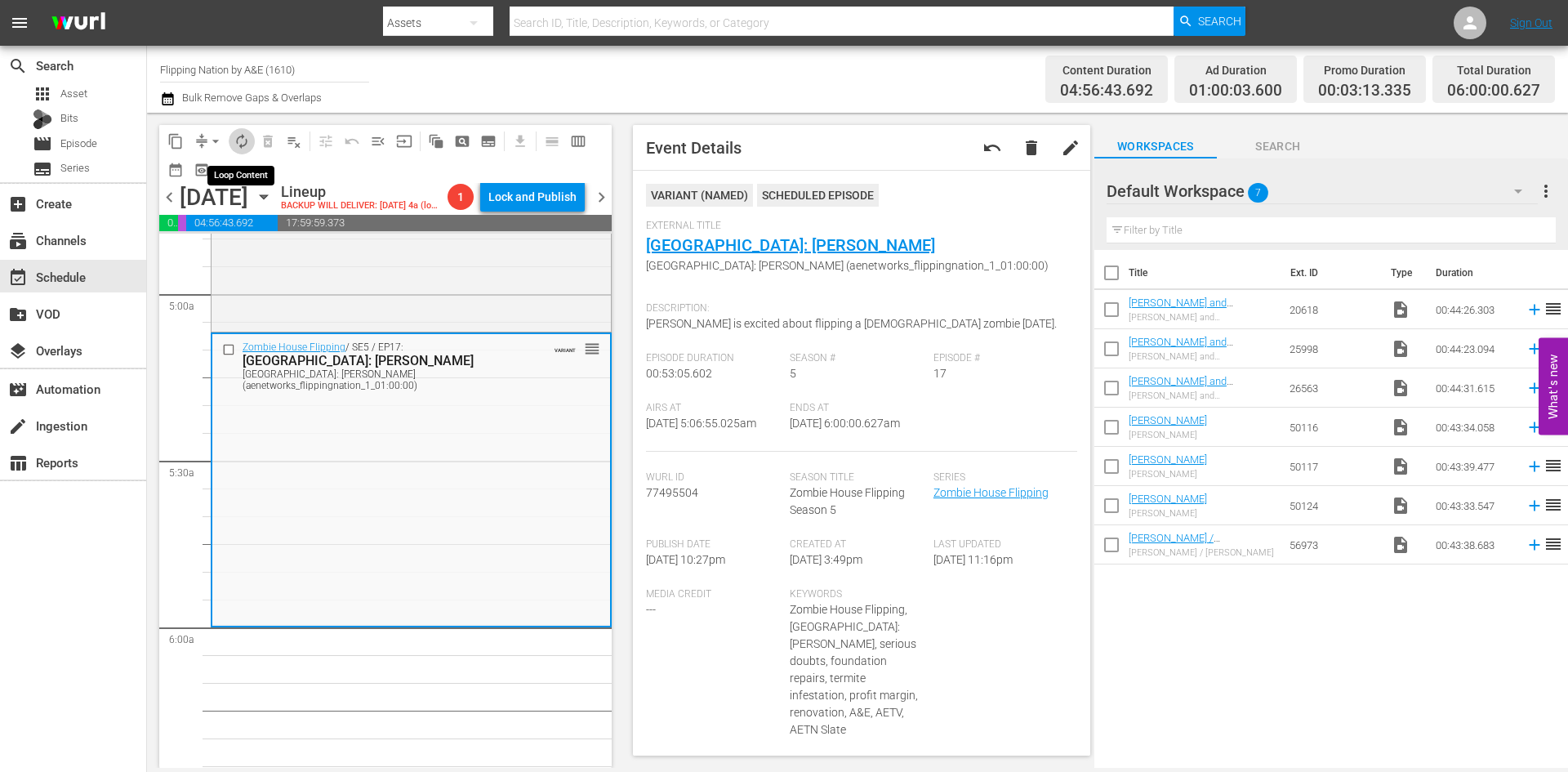
click at [245, 142] on span "autorenew_outlined" at bounding box center [242, 141] width 17 height 17
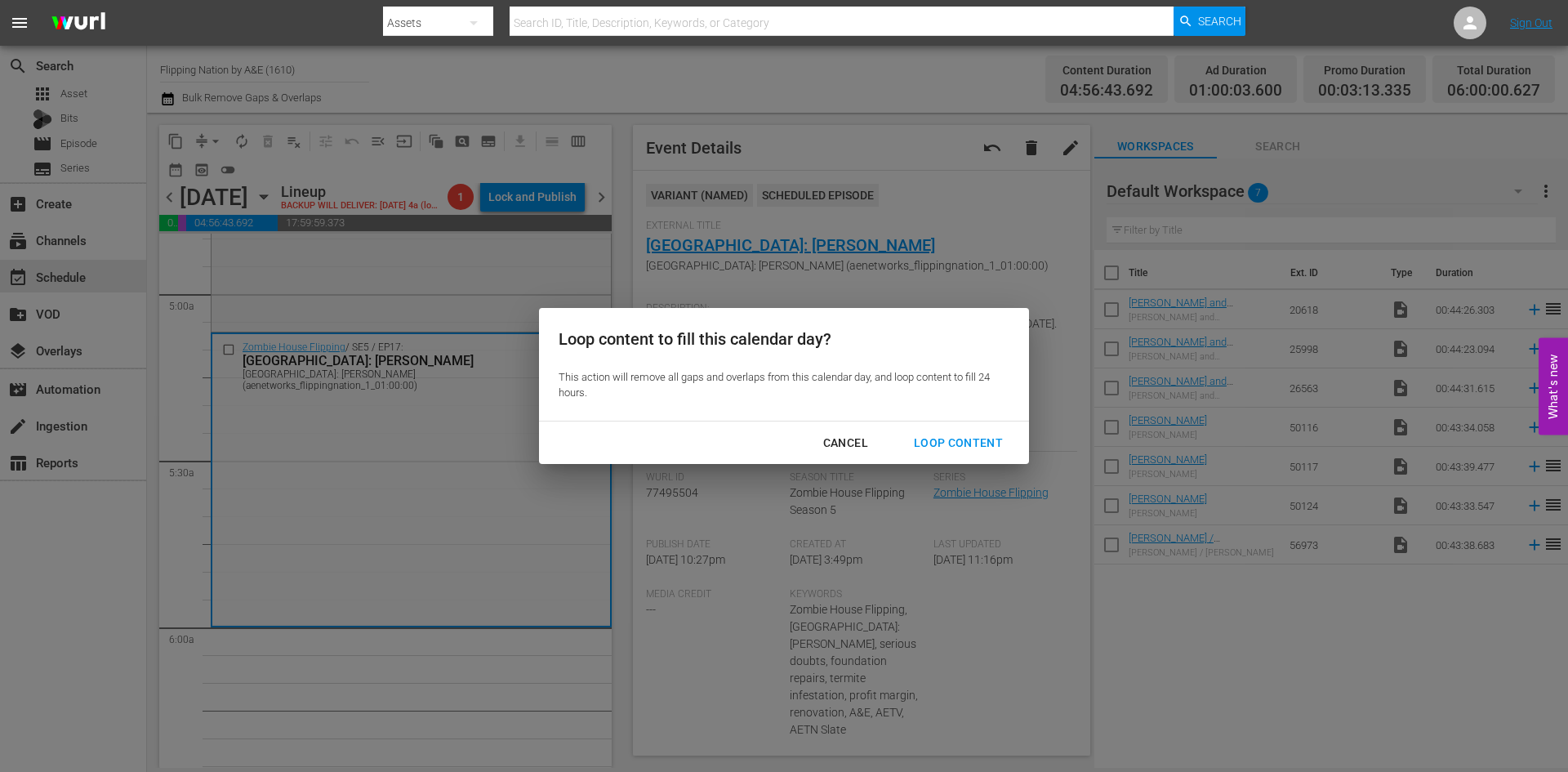
click at [966, 436] on div "Loop Content" at bounding box center [959, 443] width 115 height 20
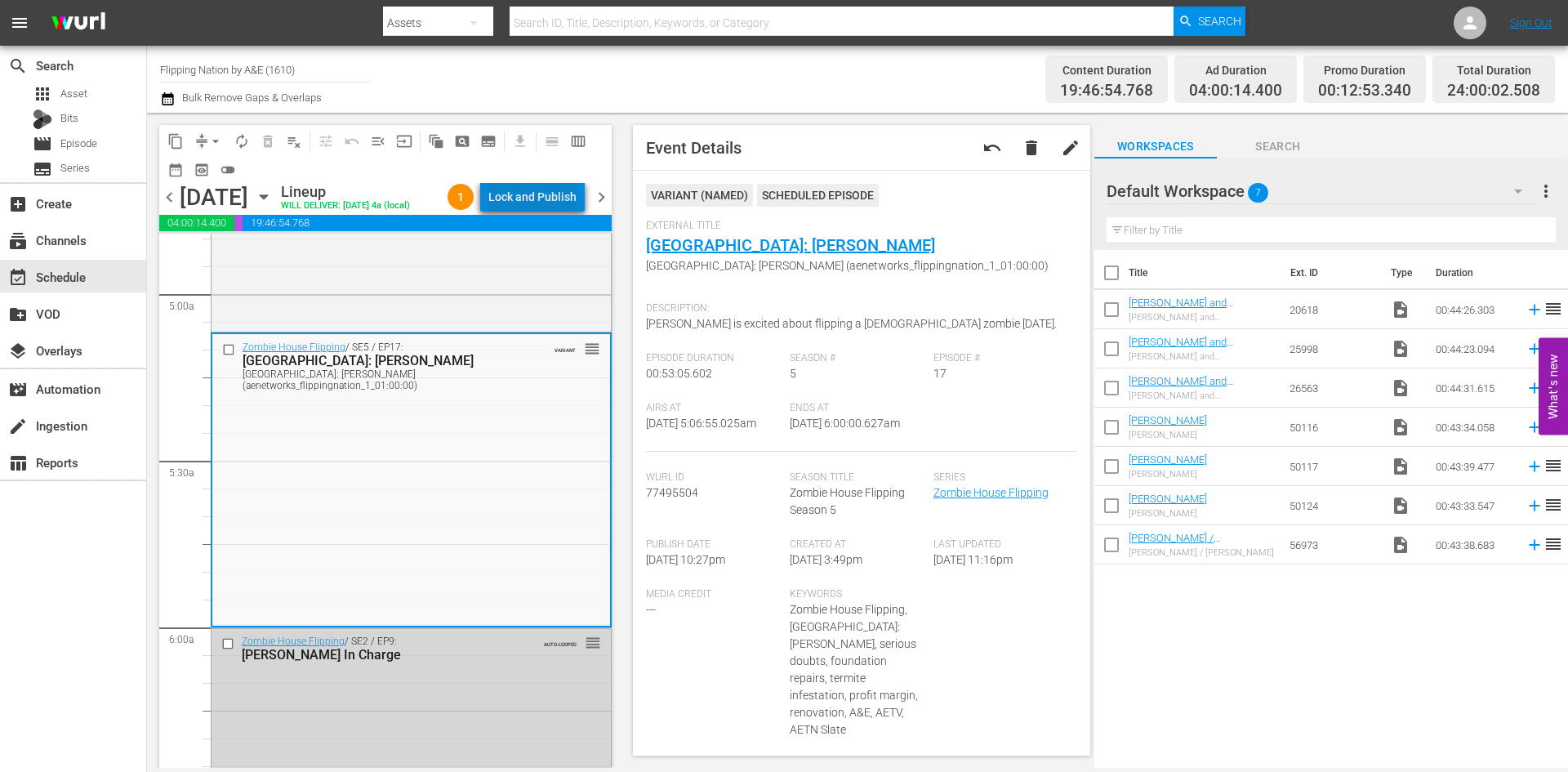
click at [539, 202] on div "Lock and Publish" at bounding box center [533, 196] width 89 height 29
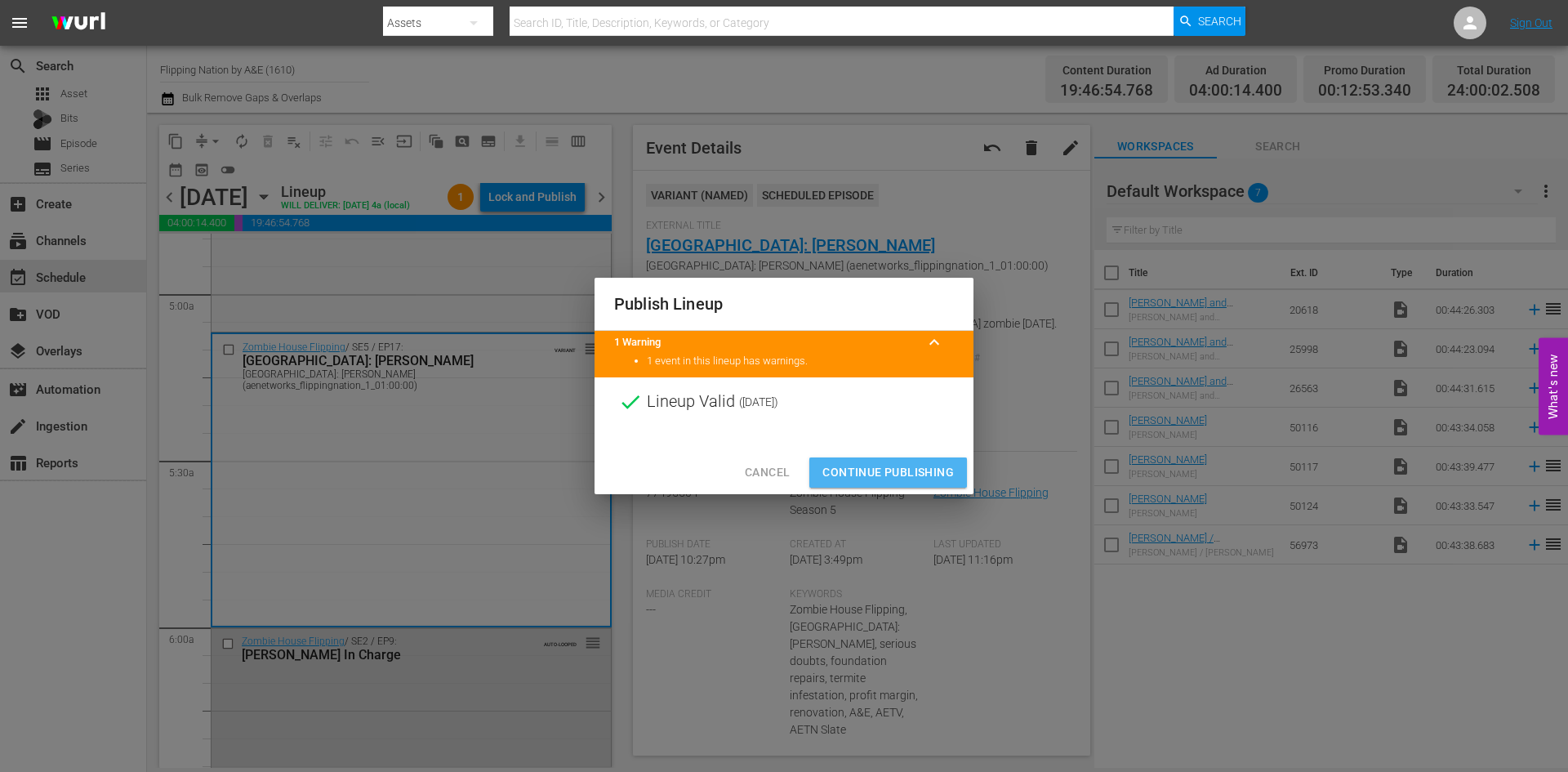
click at [890, 466] on span "Continue Publishing" at bounding box center [888, 472] width 132 height 20
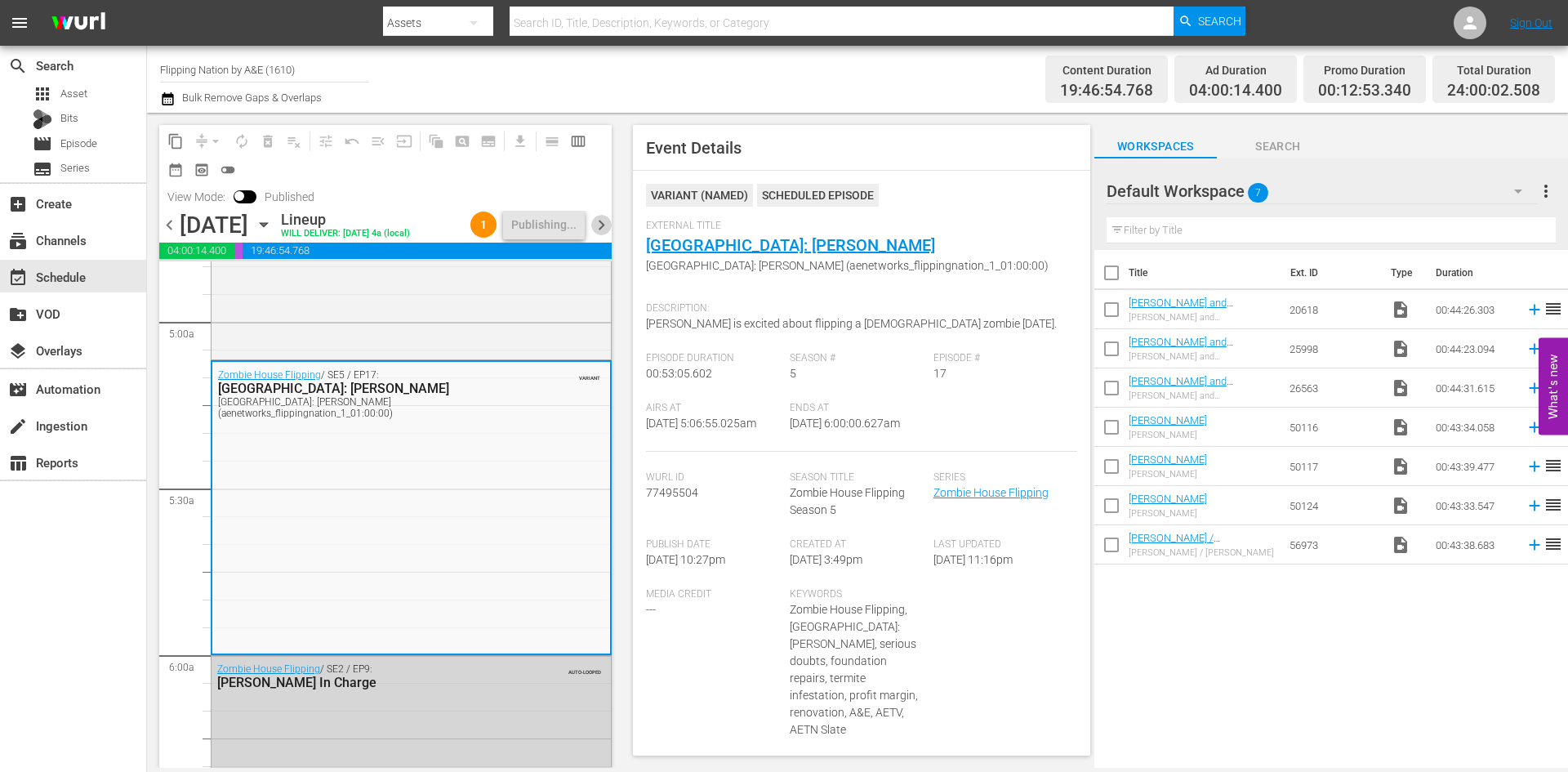
click at [599, 225] on span "chevron_right" at bounding box center [601, 225] width 20 height 20
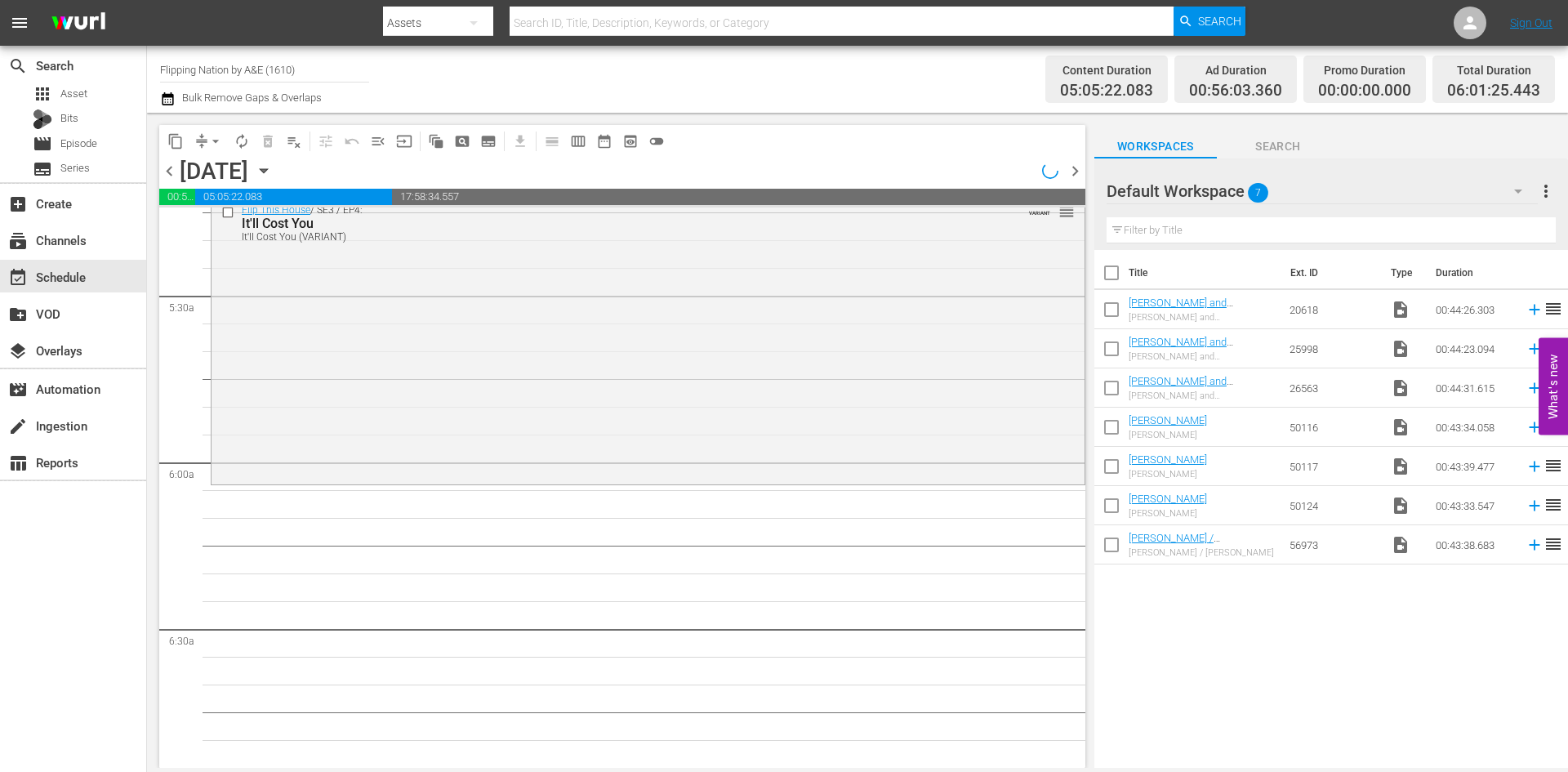
scroll to position [1633, 0]
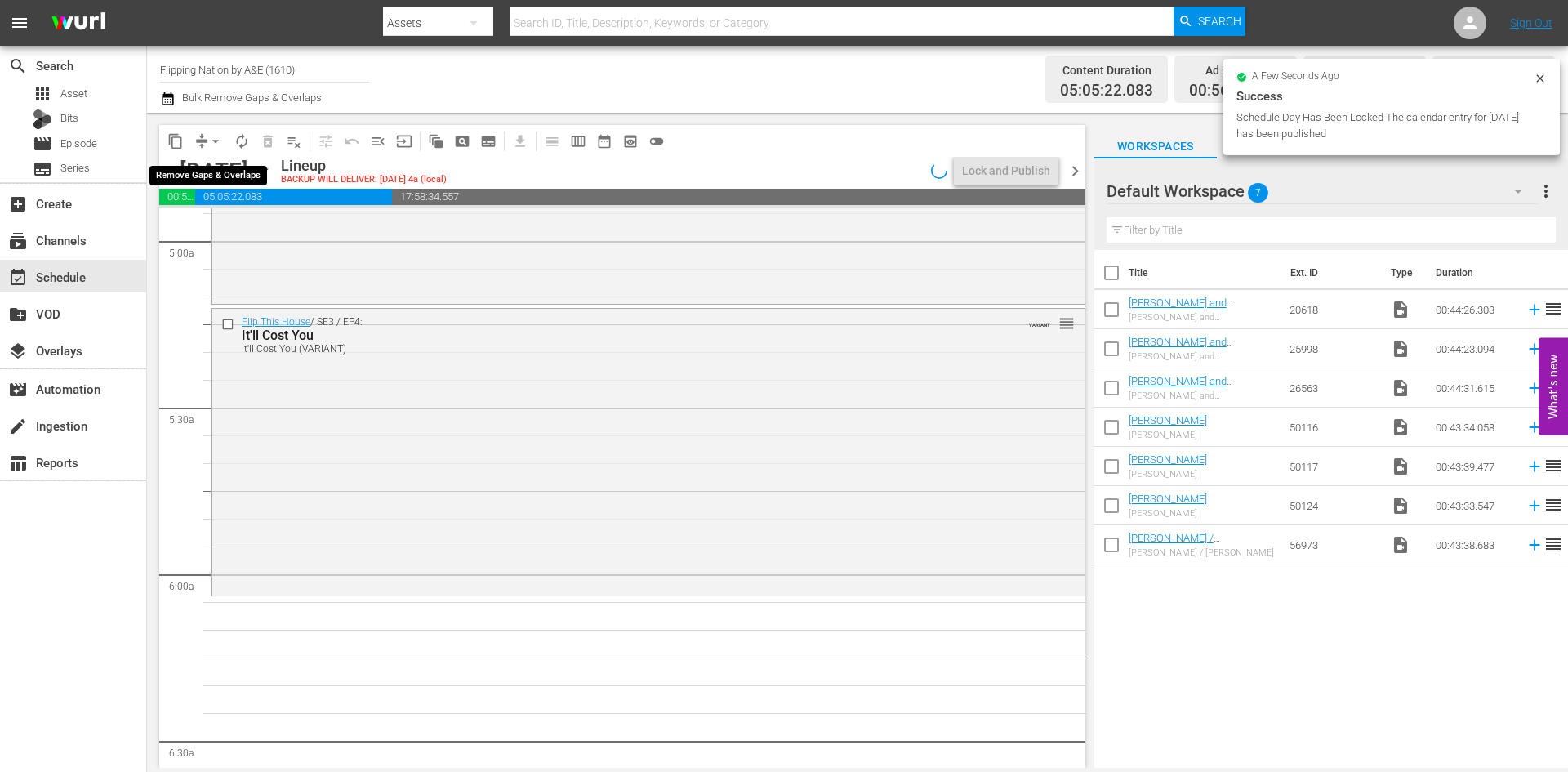
click at [215, 137] on span "arrow_drop_down" at bounding box center [216, 141] width 17 height 17
click at [207, 174] on li "Align to Midnight" at bounding box center [216, 174] width 171 height 27
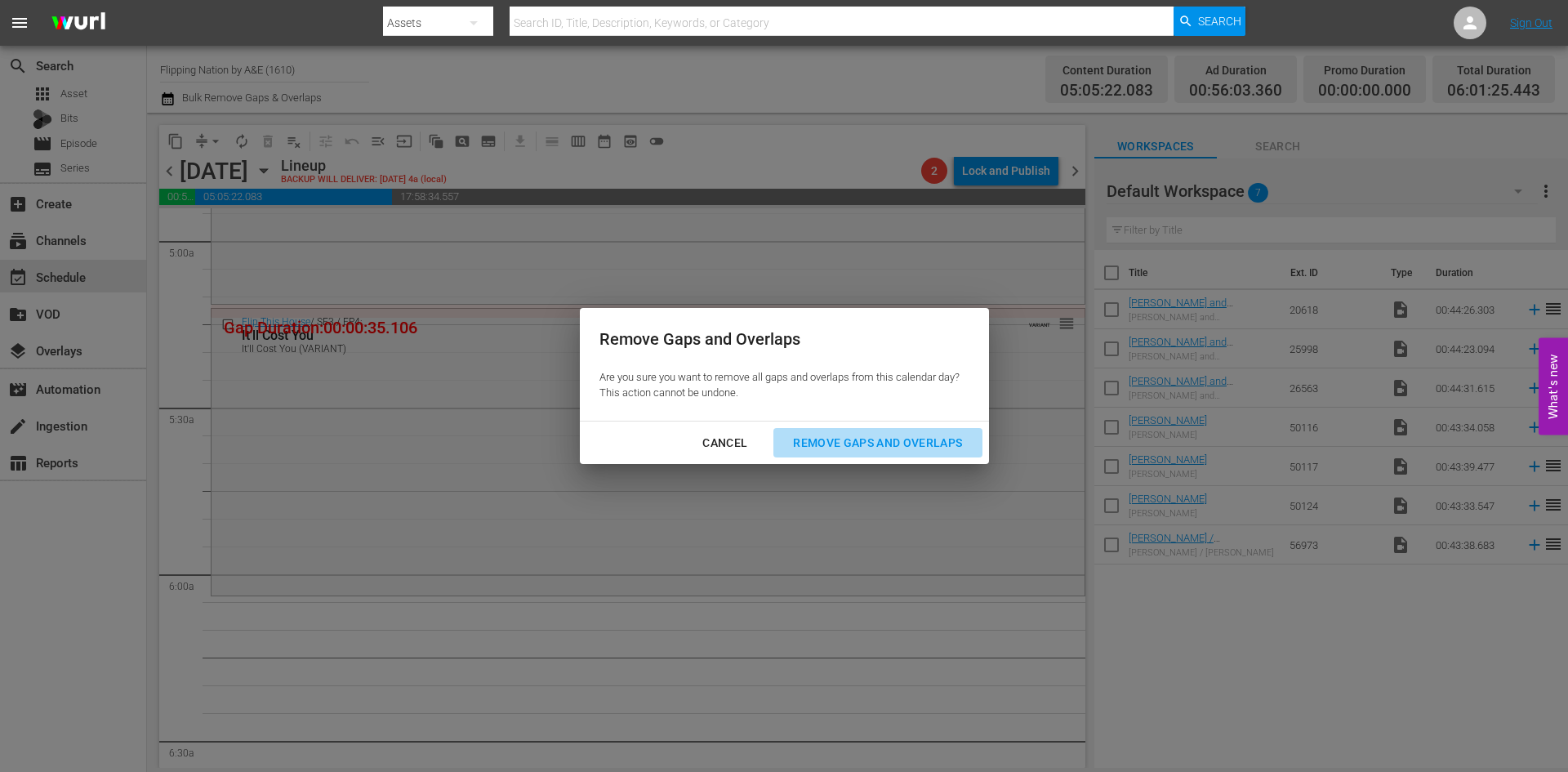
click at [862, 452] on div "Remove Gaps and Overlaps" at bounding box center [878, 443] width 195 height 20
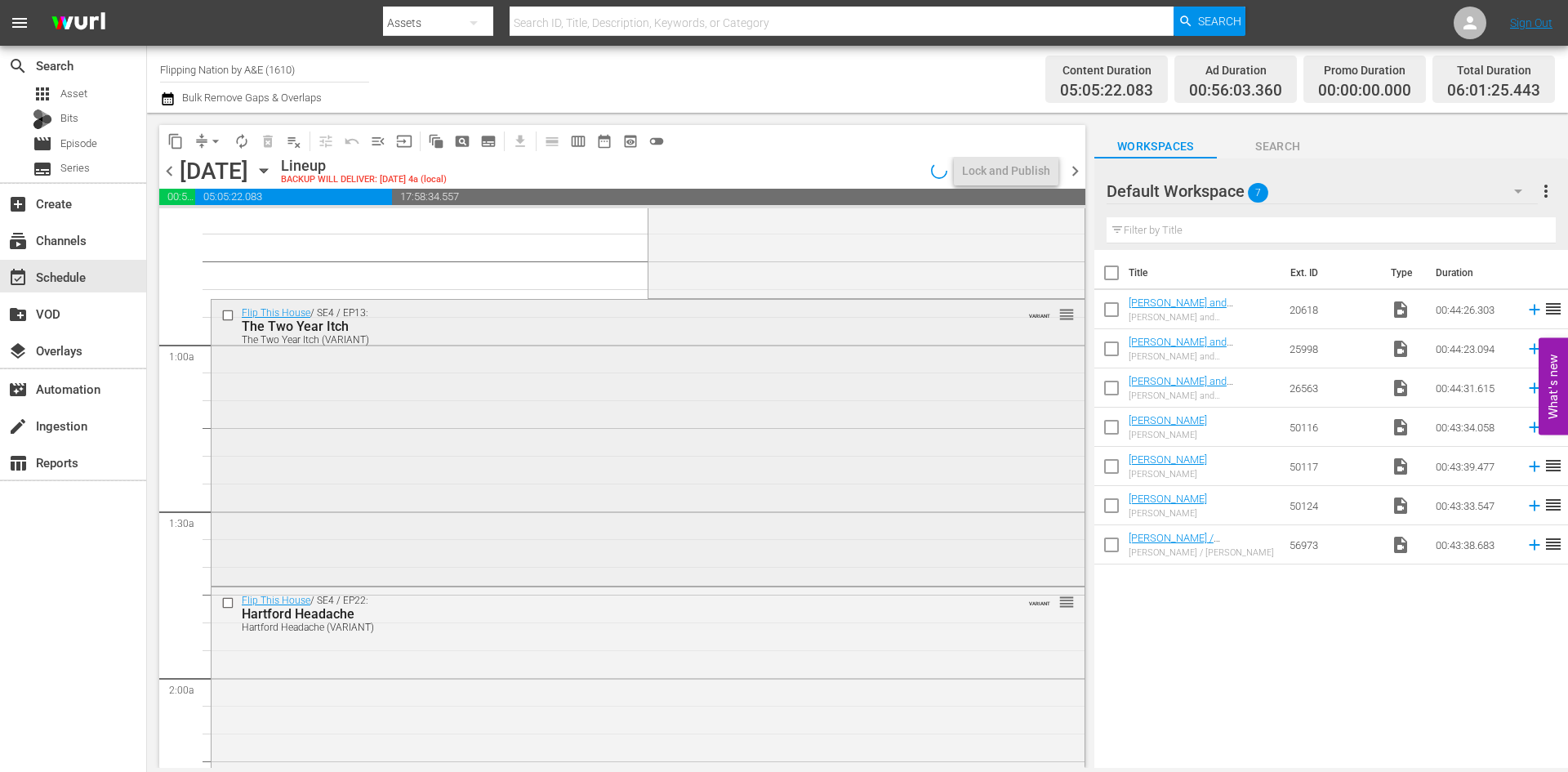
scroll to position [0, 0]
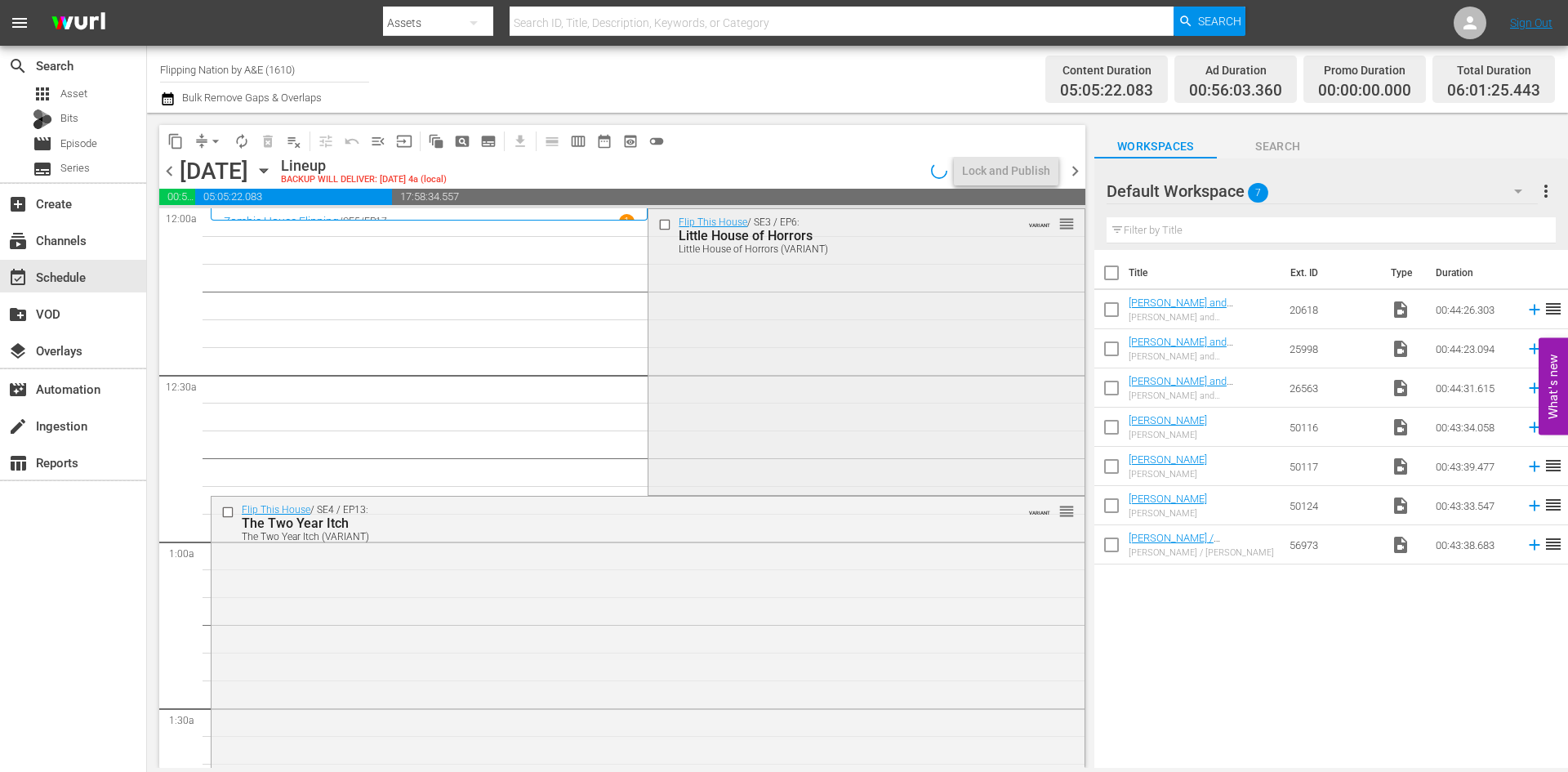
click at [828, 313] on div "Flip This House / SE3 / EP6: Little House of Horrors Little House of Horrors (V…" at bounding box center [866, 350] width 435 height 283
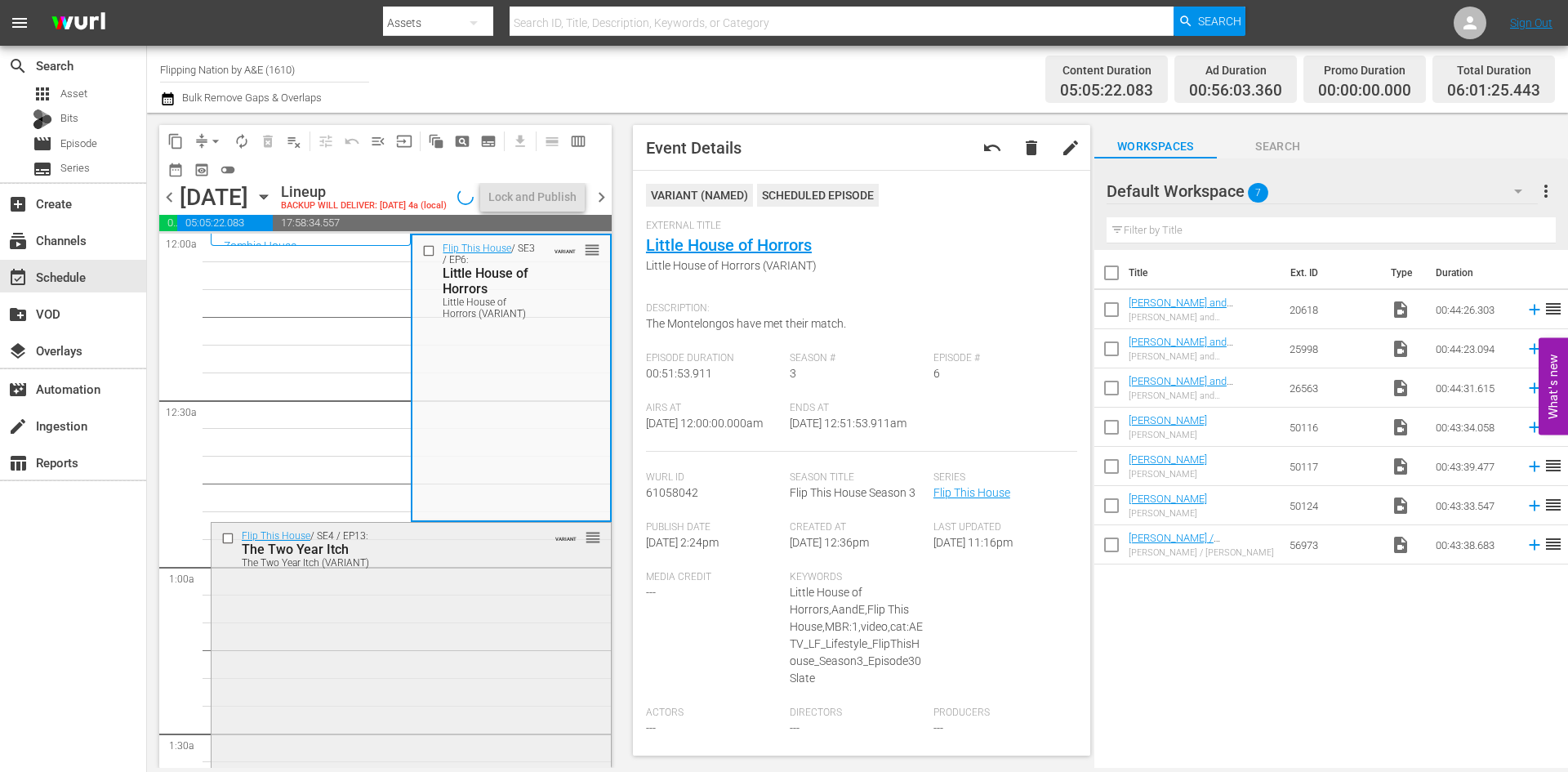
click at [498, 632] on div "Flip This House / SE4 / EP13: The Two Year Itch The Two Year Itch (VARIANT) VAR…" at bounding box center [411, 664] width 399 height 282
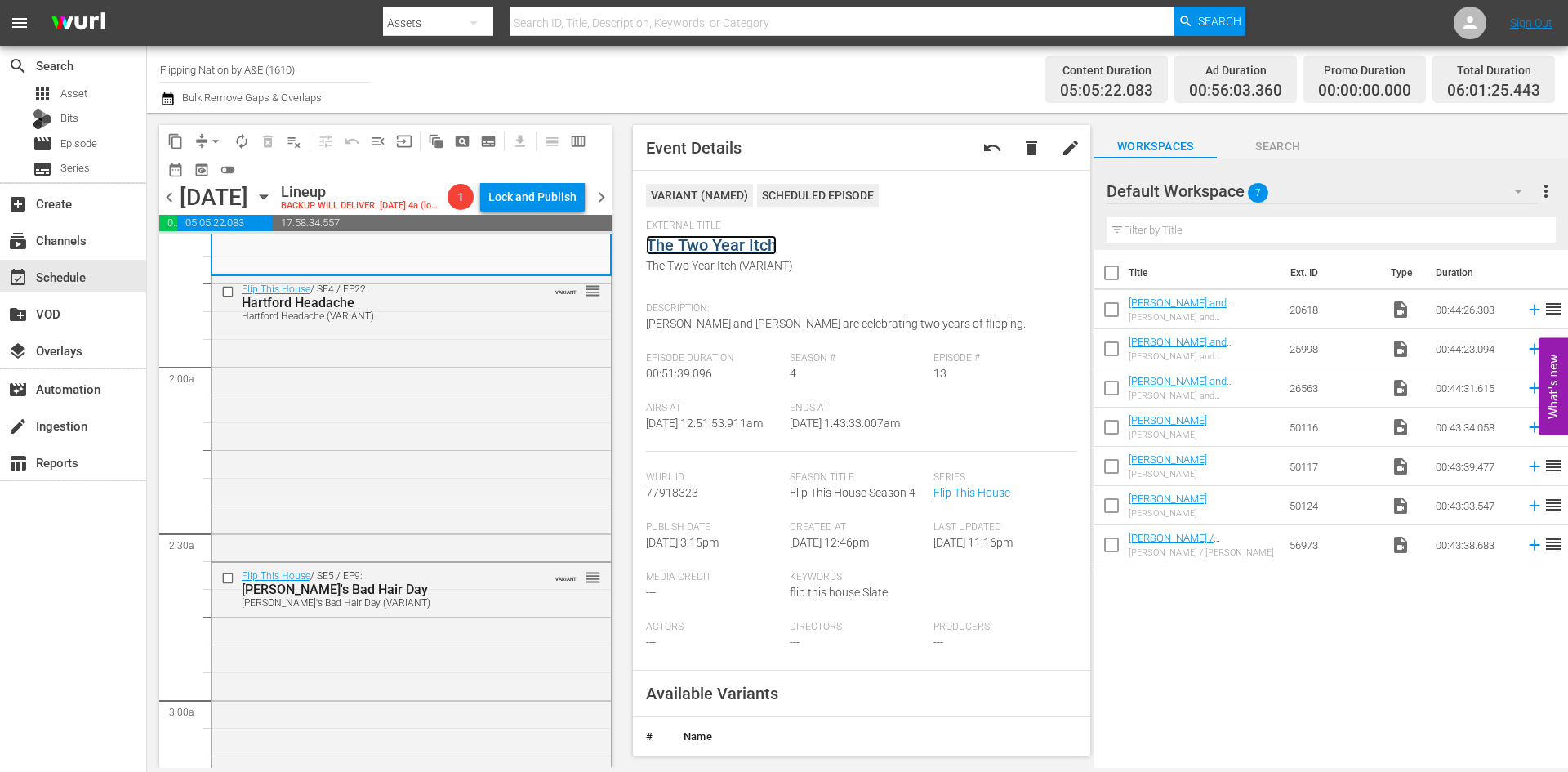
scroll to position [572, 0]
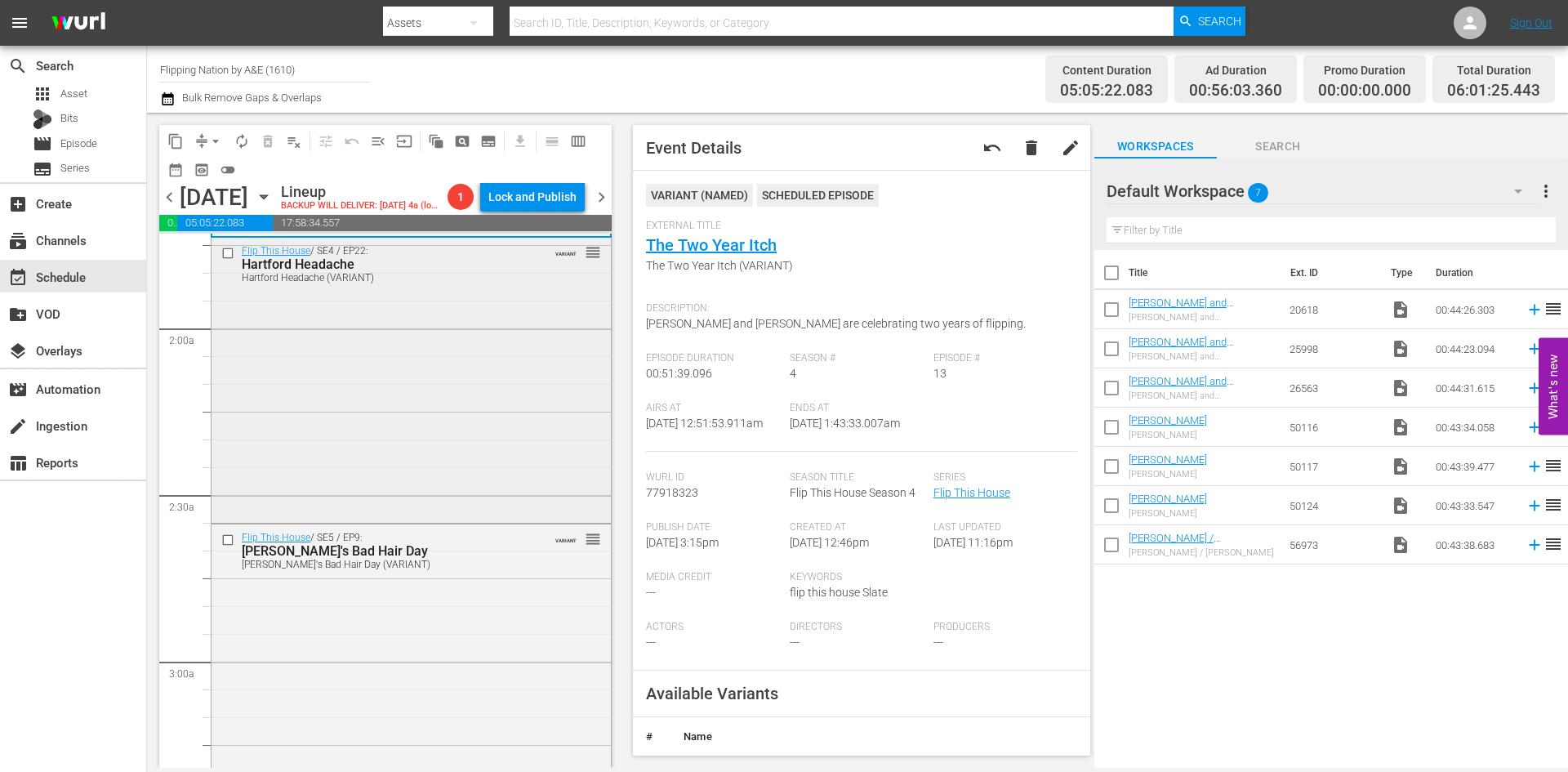
click at [501, 412] on div "Flip This House / SE4 / EP22: Hartford Headache Hartford Headache (VARIANT) VAR…" at bounding box center [411, 379] width 399 height 282
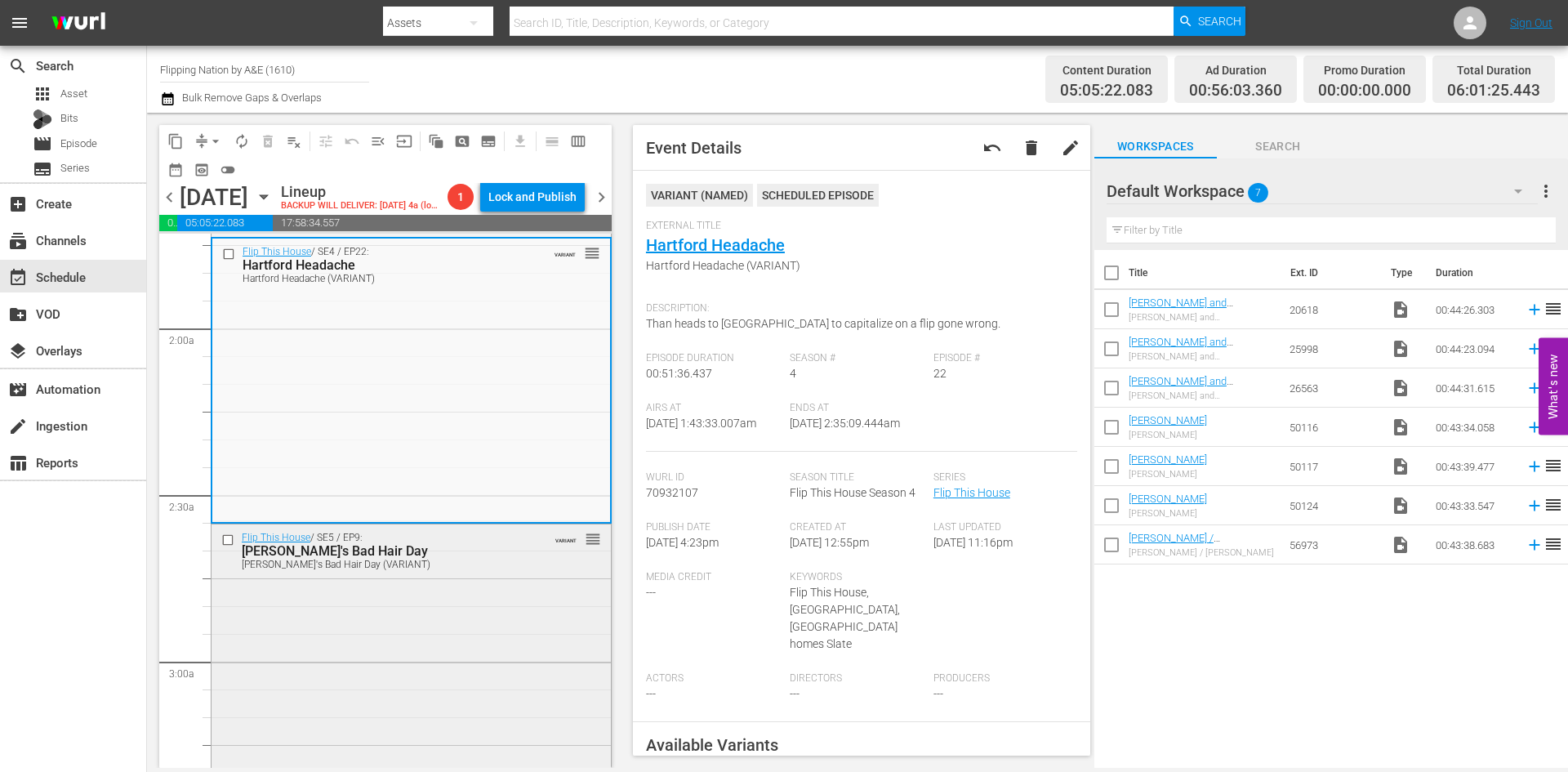
click at [498, 573] on div "Flip This House / SE5 / EP9: Paul's Bad Hair Day Paul's Bad Hair Day (VARIANT) …" at bounding box center [411, 550] width 399 height 52
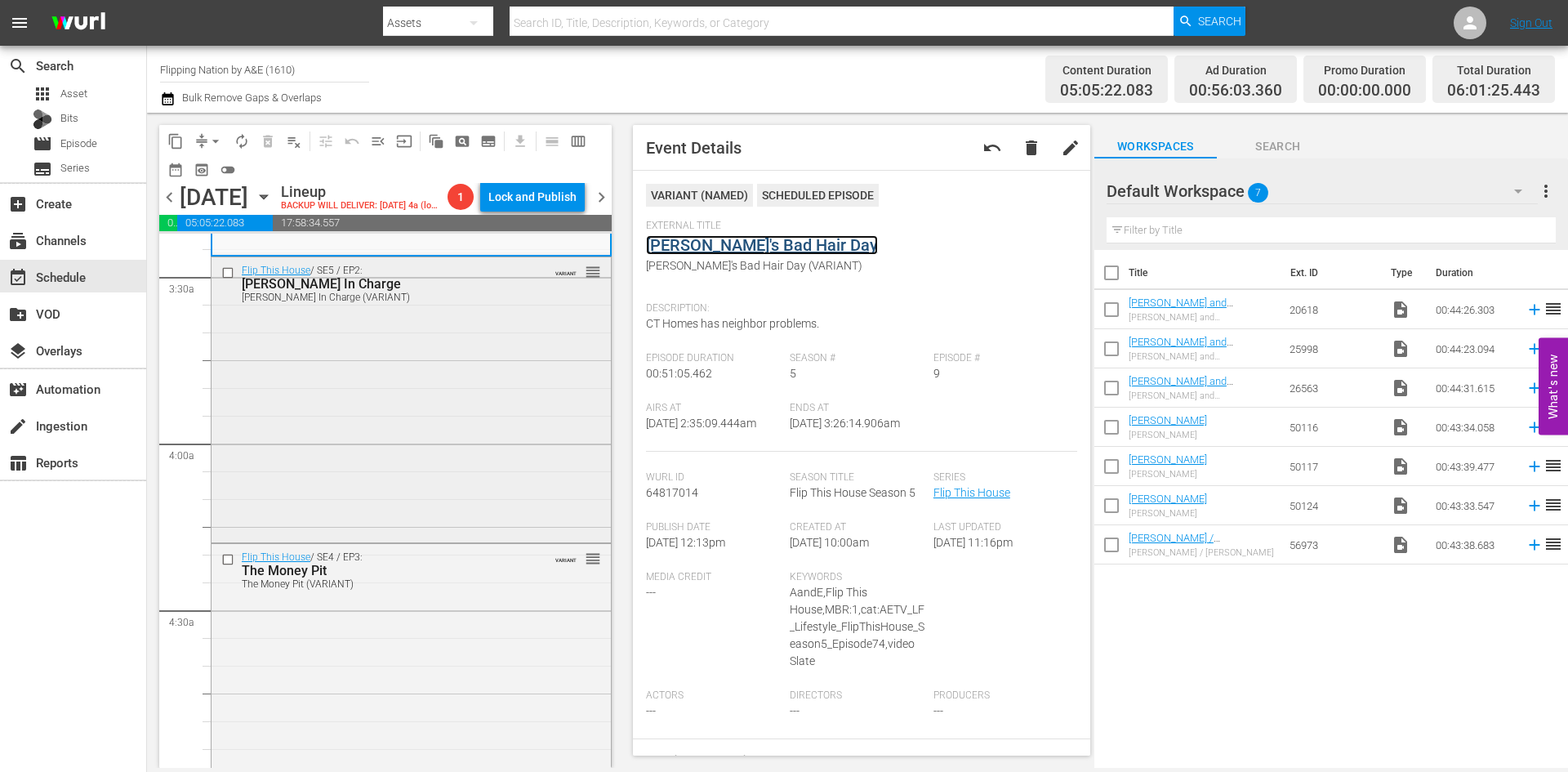
scroll to position [1143, 0]
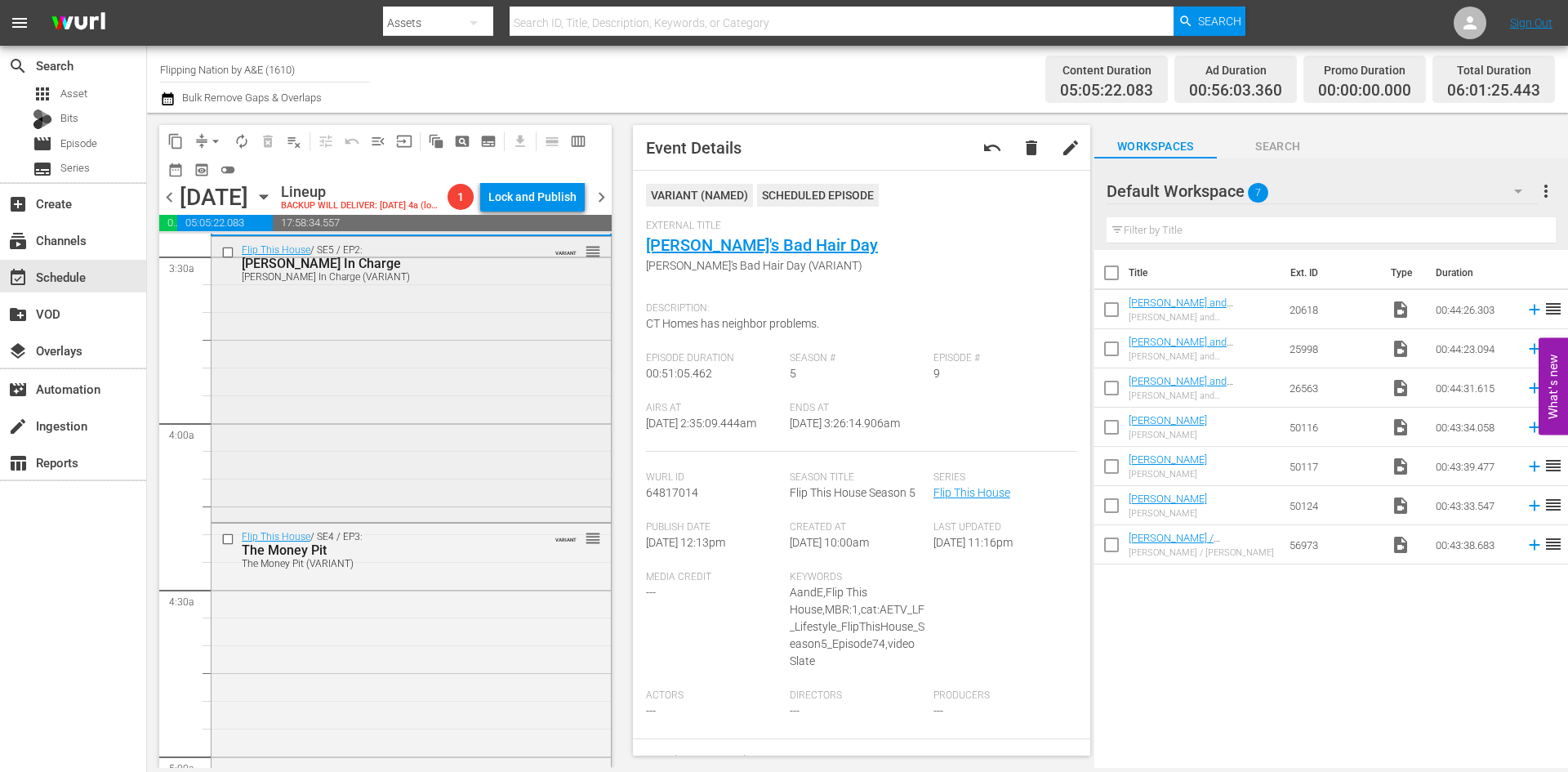
click at [504, 440] on div "Flip This House / SE5 / EP2: Rudy In Charge Rudy In Charge (VARIANT) VARIANT re…" at bounding box center [411, 378] width 399 height 282
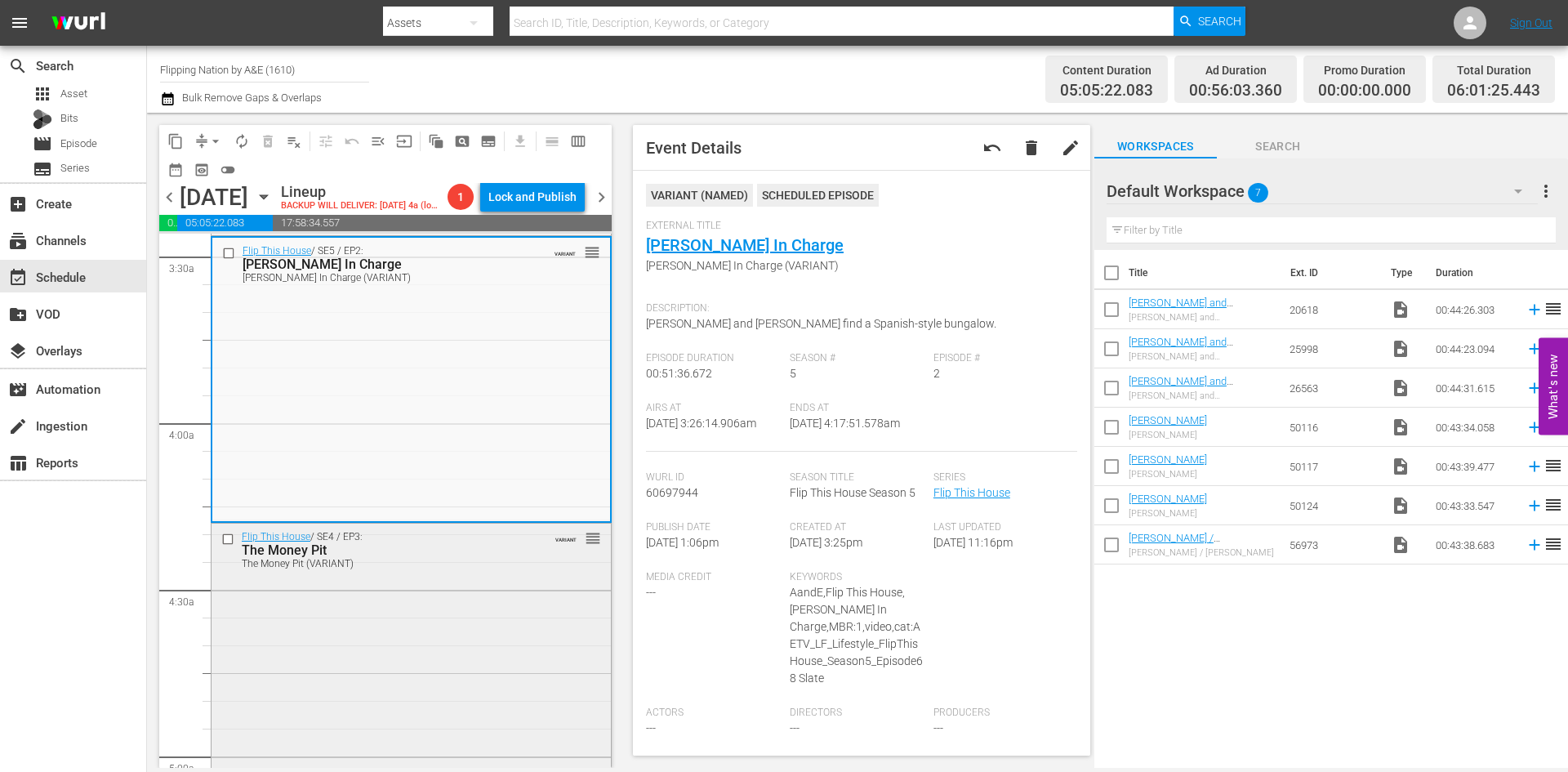
click at [444, 630] on div "Flip This House / SE4 / EP3: The Money Pit The Money Pit (VARIANT) VARIANT reor…" at bounding box center [411, 664] width 399 height 282
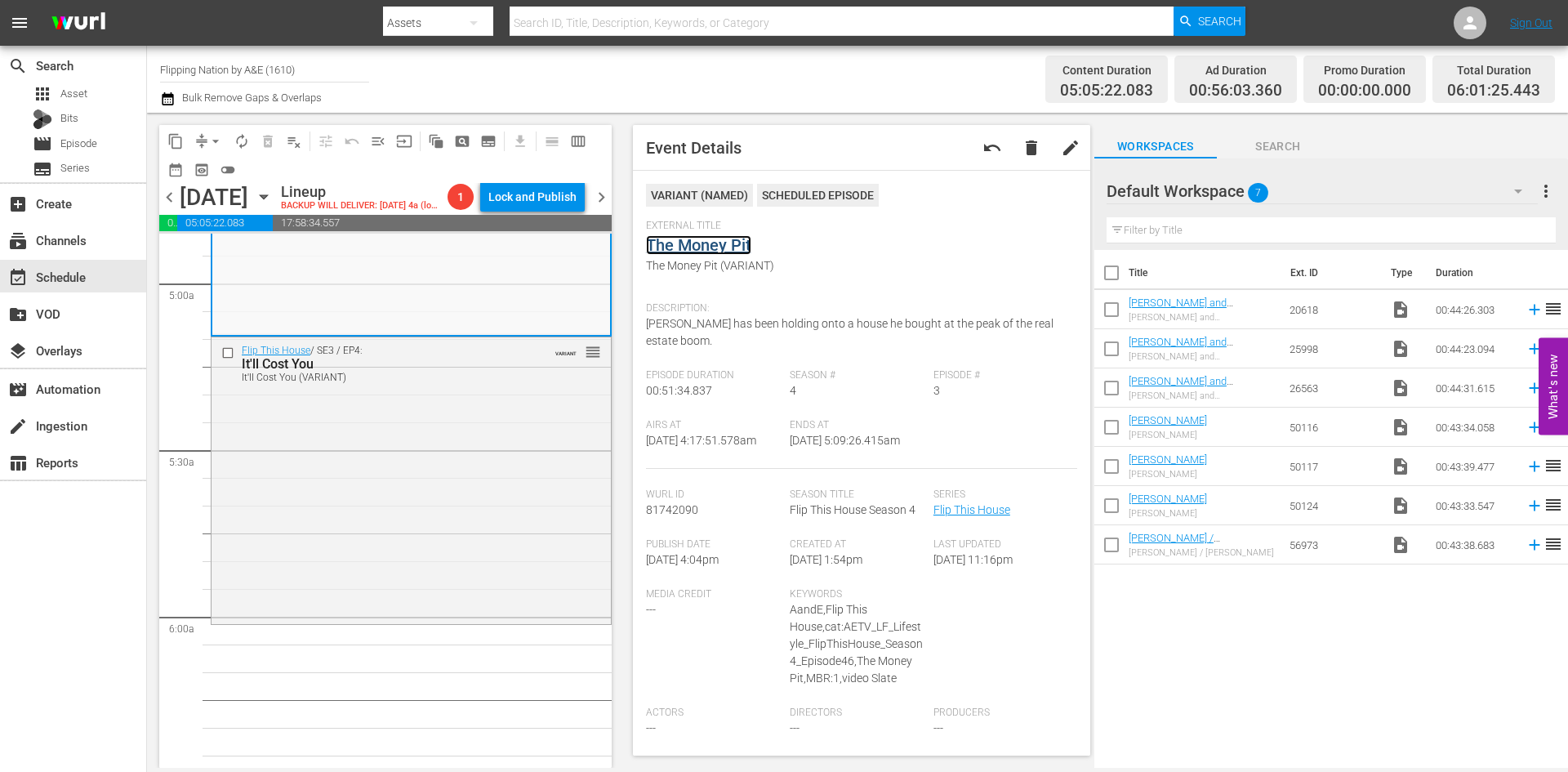
scroll to position [1633, 0]
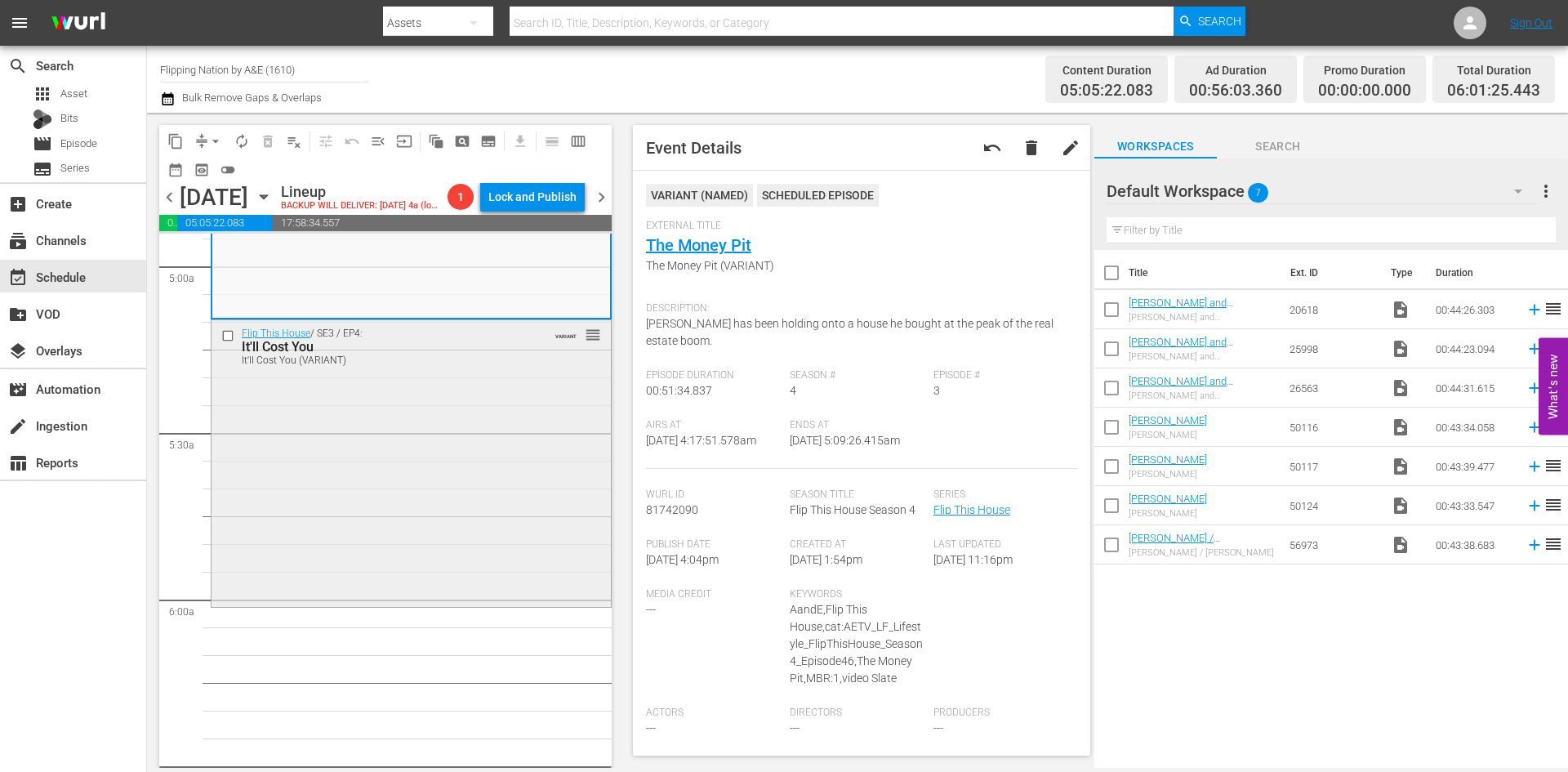
click at [504, 493] on div "Flip This House / SE3 / EP4: It'll Cost You It'll Cost You (VARIANT) VARIANT re…" at bounding box center [411, 462] width 399 height 283
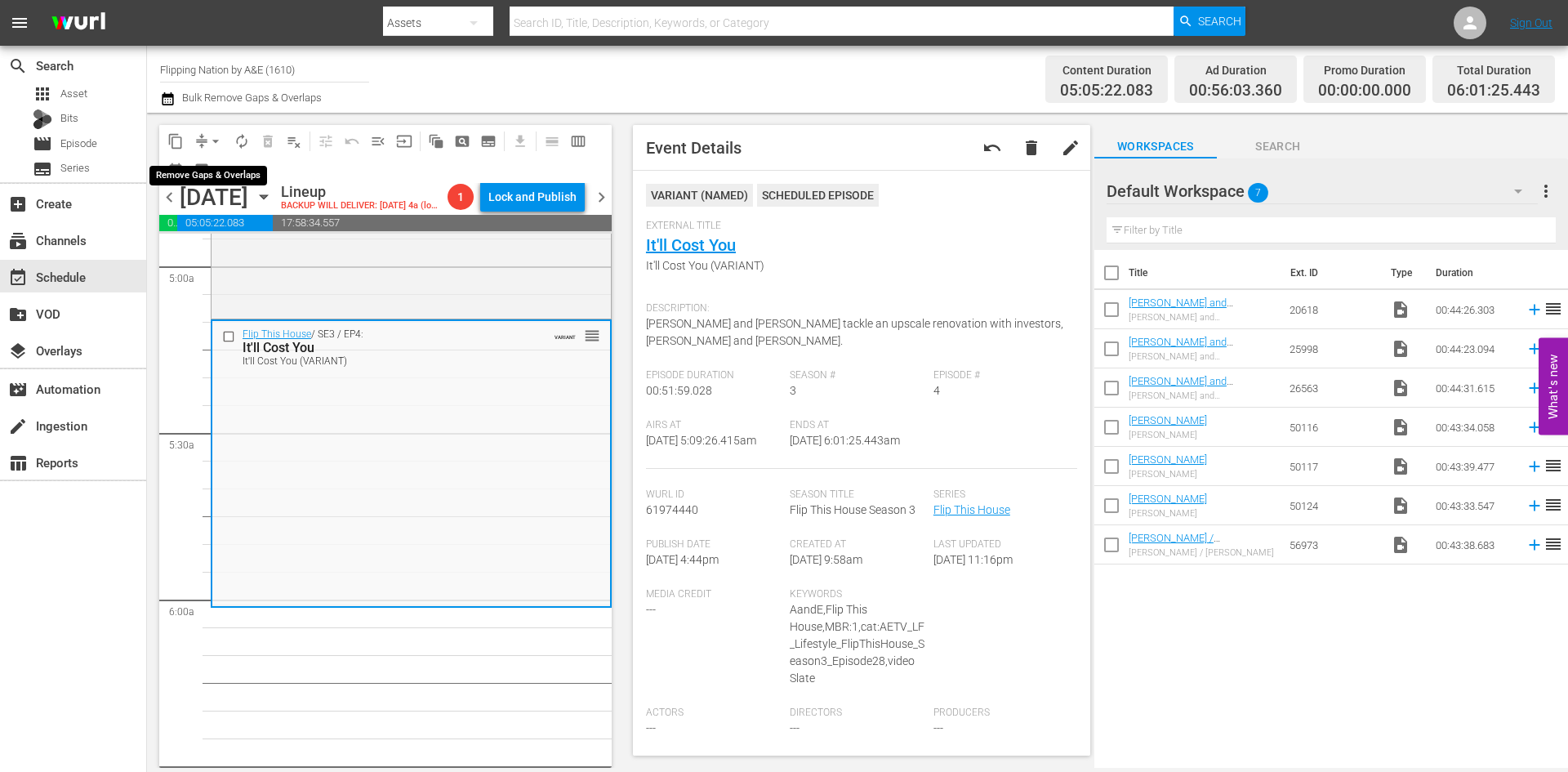
click at [209, 137] on span "arrow_drop_down" at bounding box center [216, 141] width 17 height 17
click at [200, 170] on li "Align to Midnight" at bounding box center [216, 174] width 171 height 27
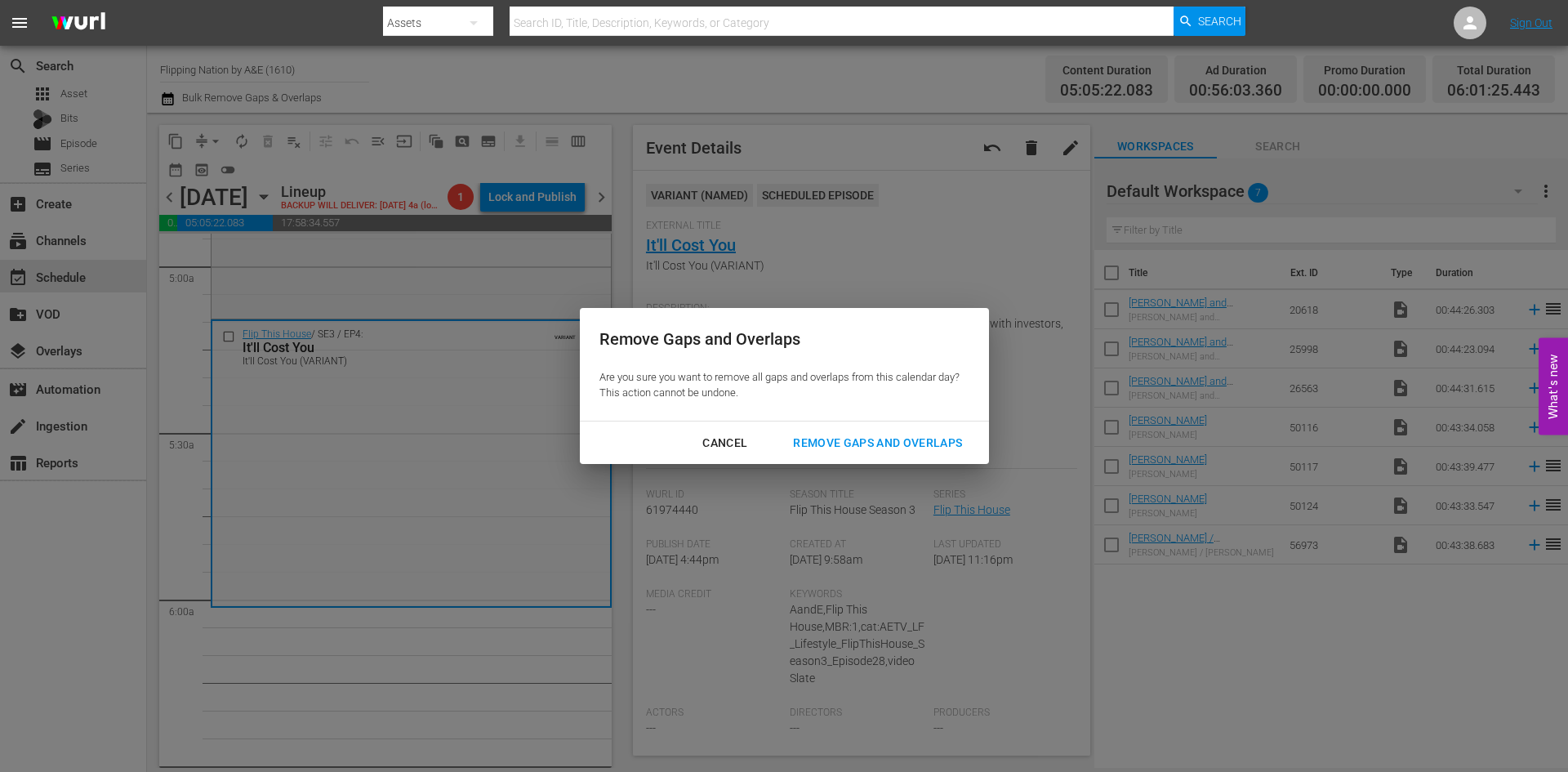
click at [836, 439] on div "Remove Gaps and Overlaps" at bounding box center [878, 443] width 195 height 20
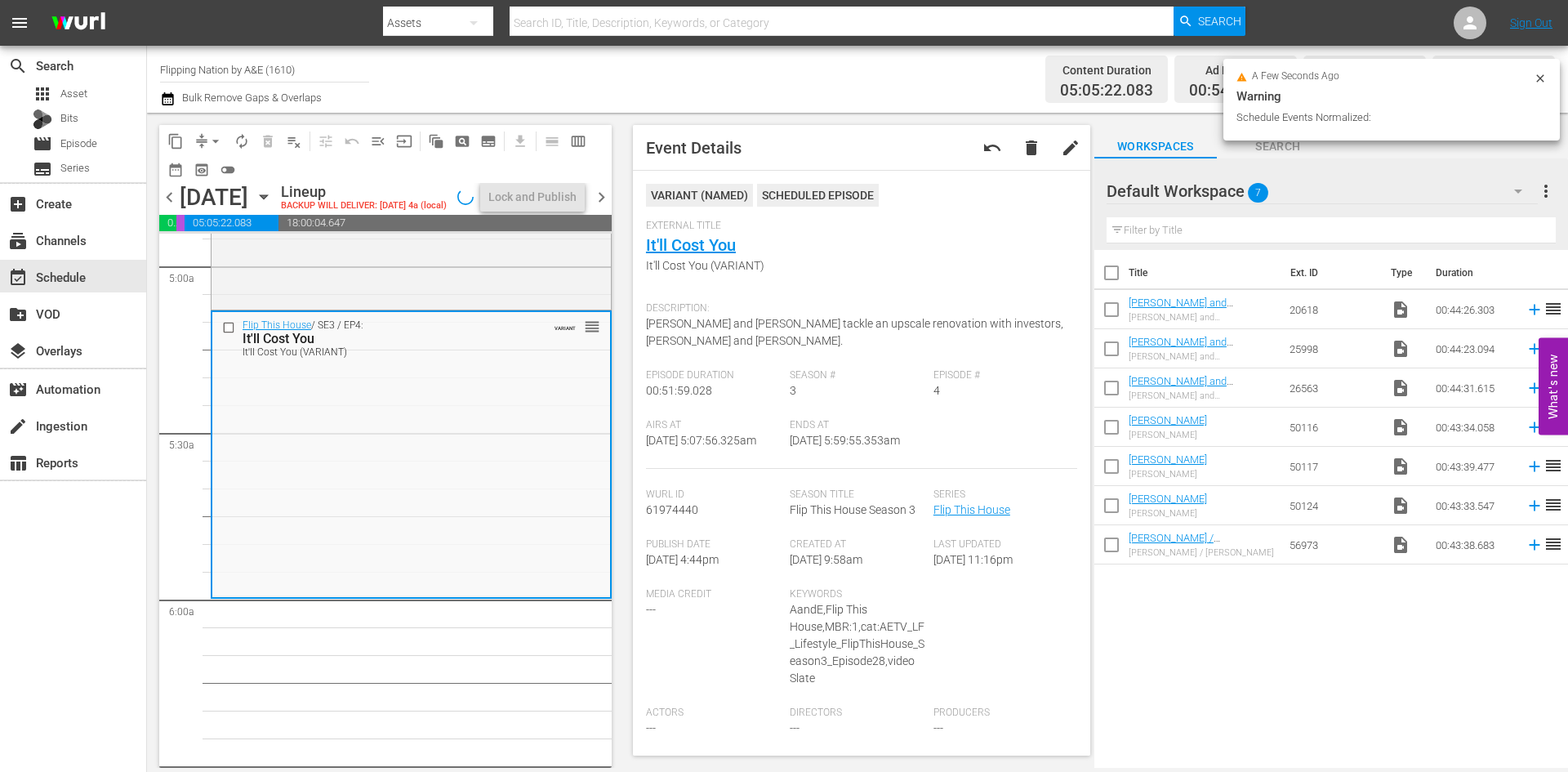
scroll to position [1661, 0]
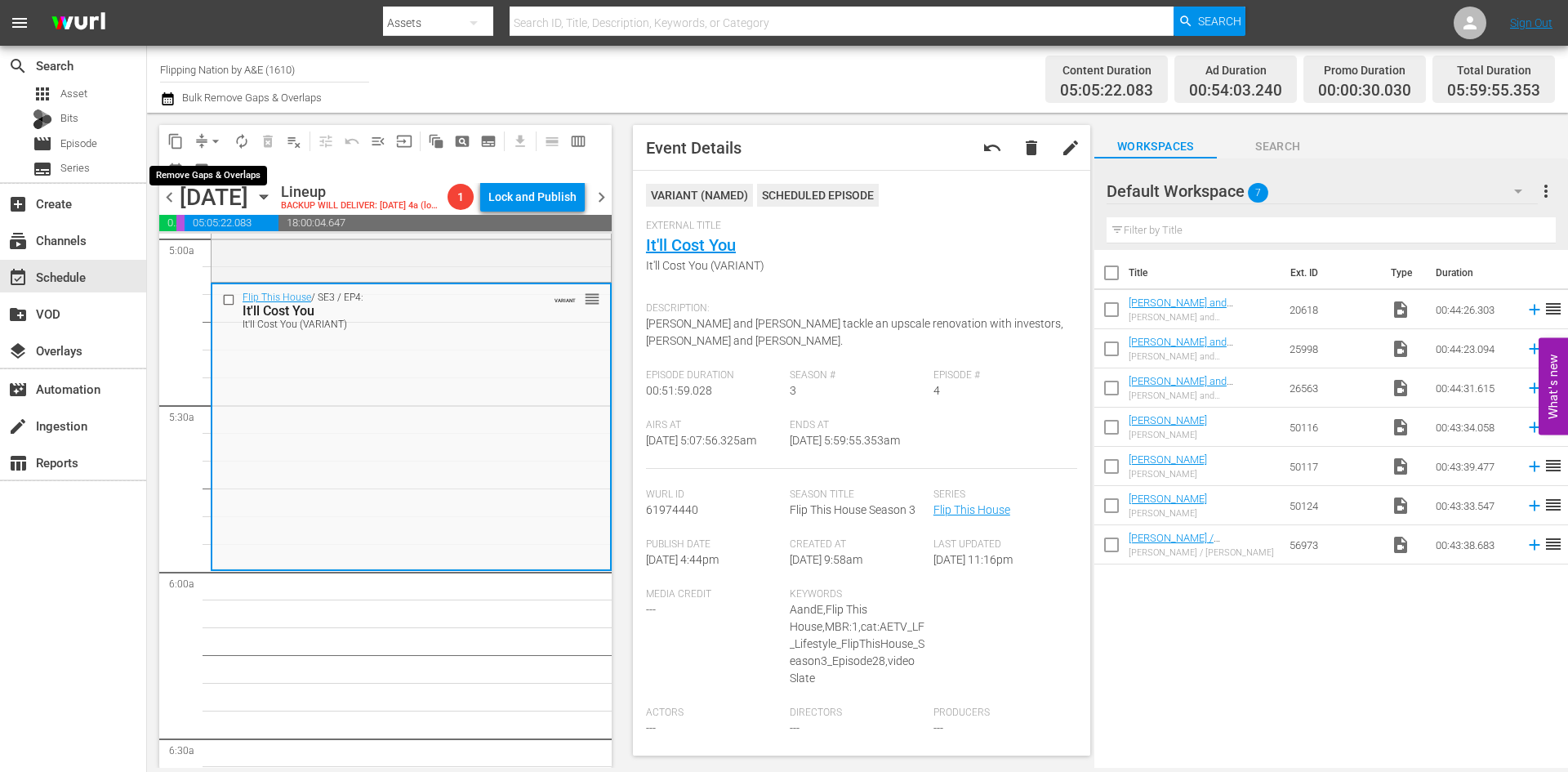
click at [216, 144] on span "arrow_drop_down" at bounding box center [216, 141] width 17 height 17
click at [207, 169] on li "Align to Midnight" at bounding box center [216, 174] width 171 height 27
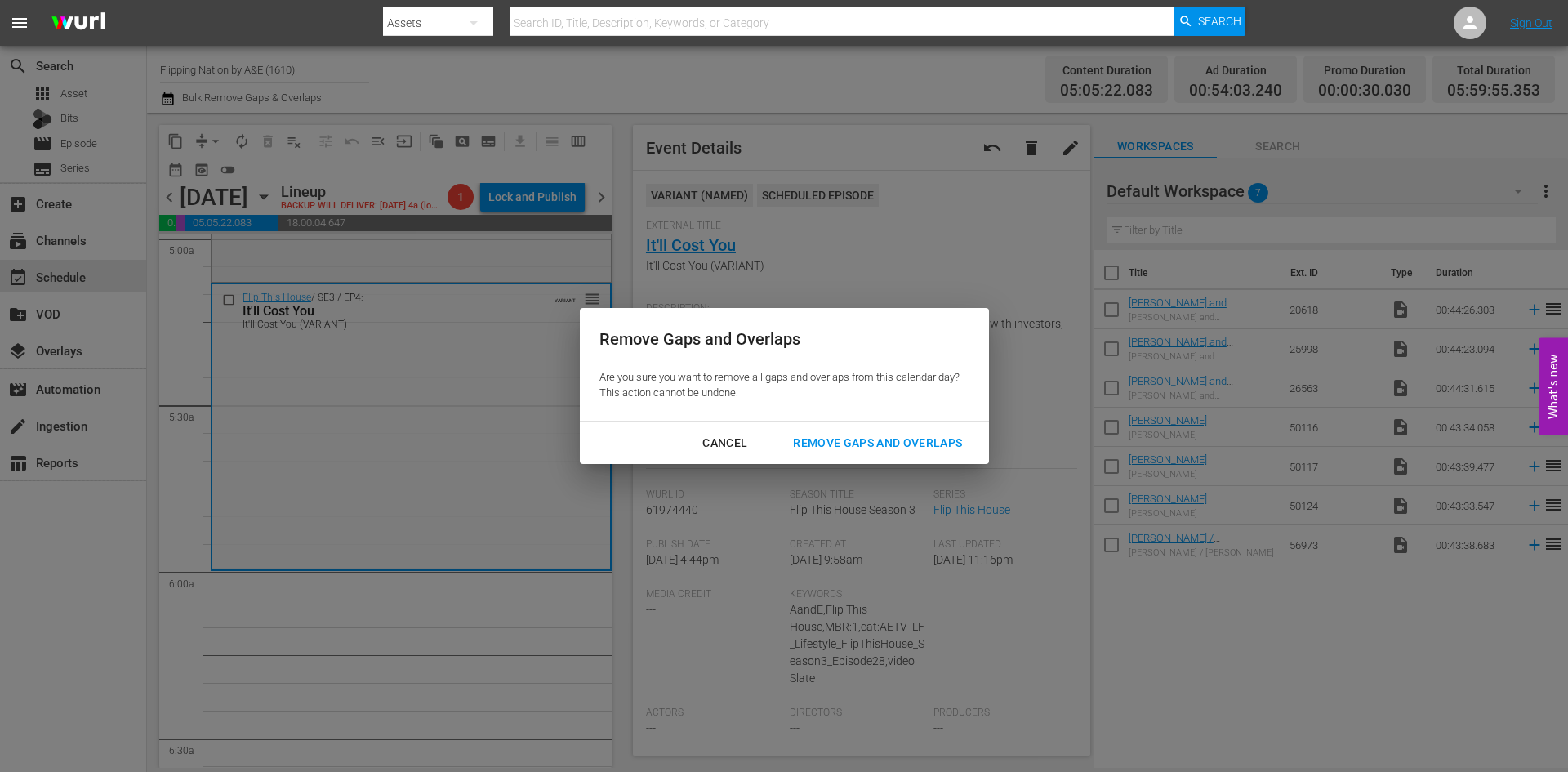
click at [843, 438] on div "Remove Gaps and Overlaps" at bounding box center [878, 443] width 195 height 20
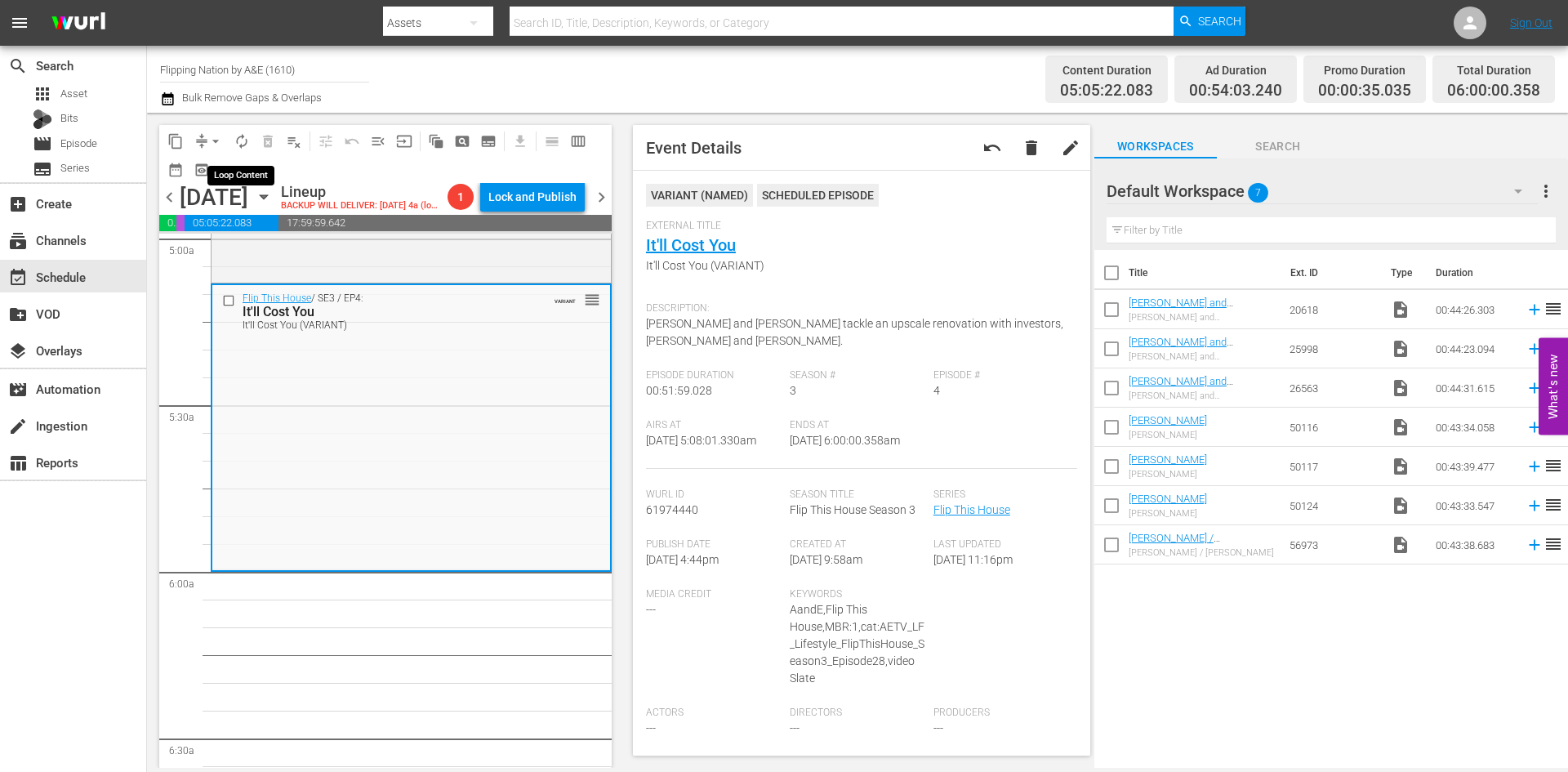
click at [246, 144] on span "autorenew_outlined" at bounding box center [242, 141] width 17 height 17
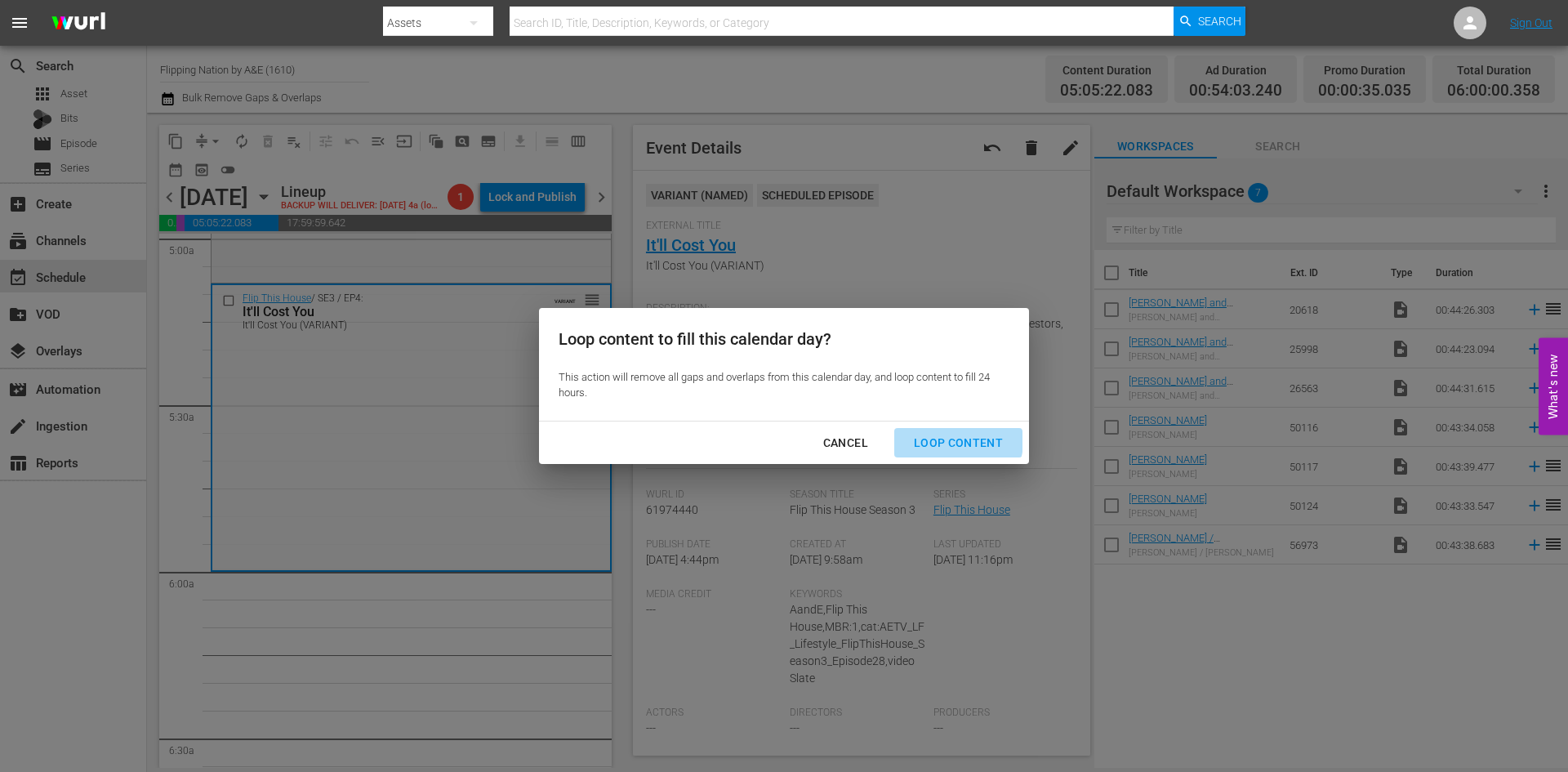
click at [958, 441] on div "Loop Content" at bounding box center [959, 443] width 115 height 20
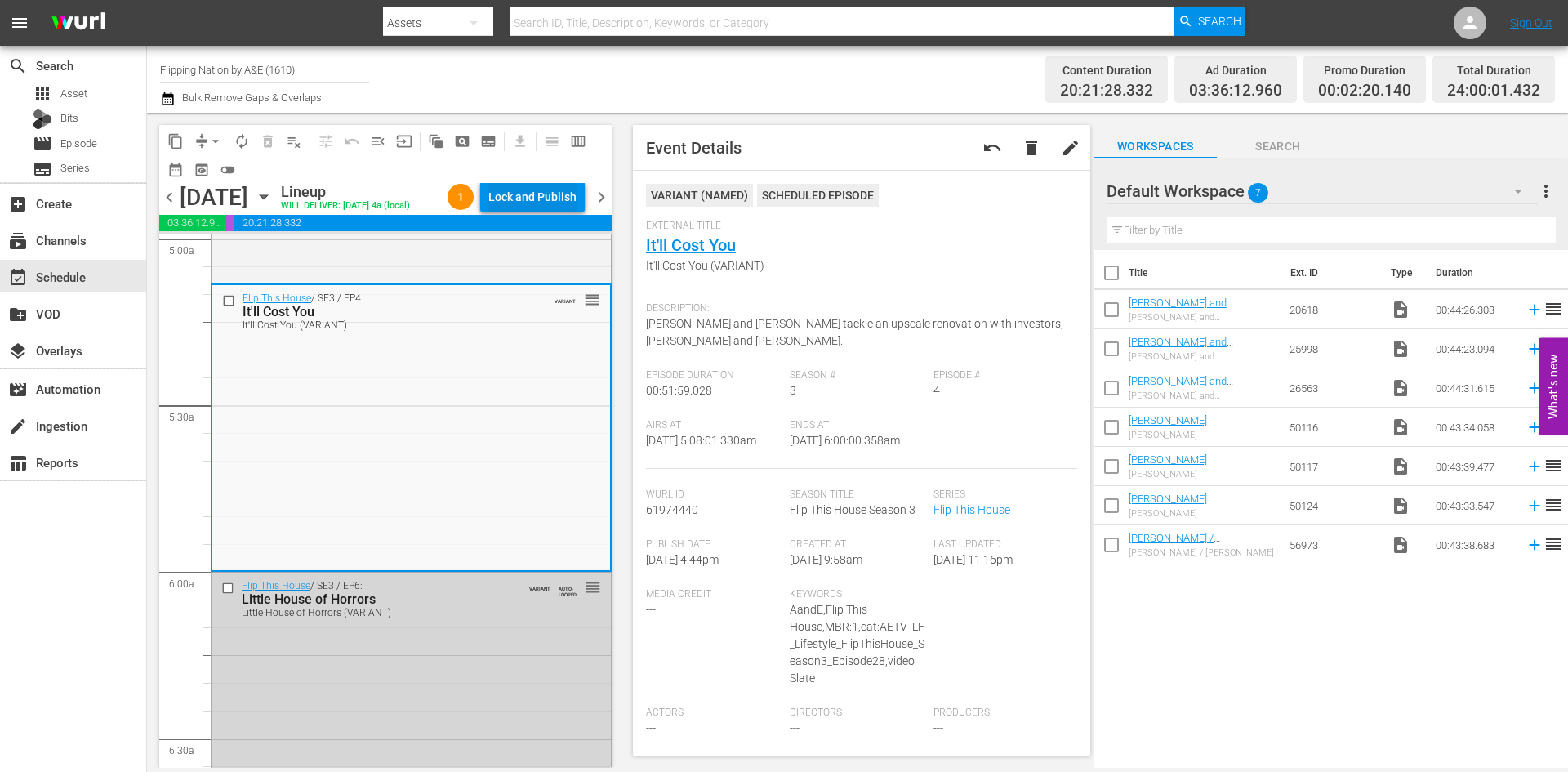
click at [542, 191] on div "Lock and Publish" at bounding box center [533, 196] width 89 height 29
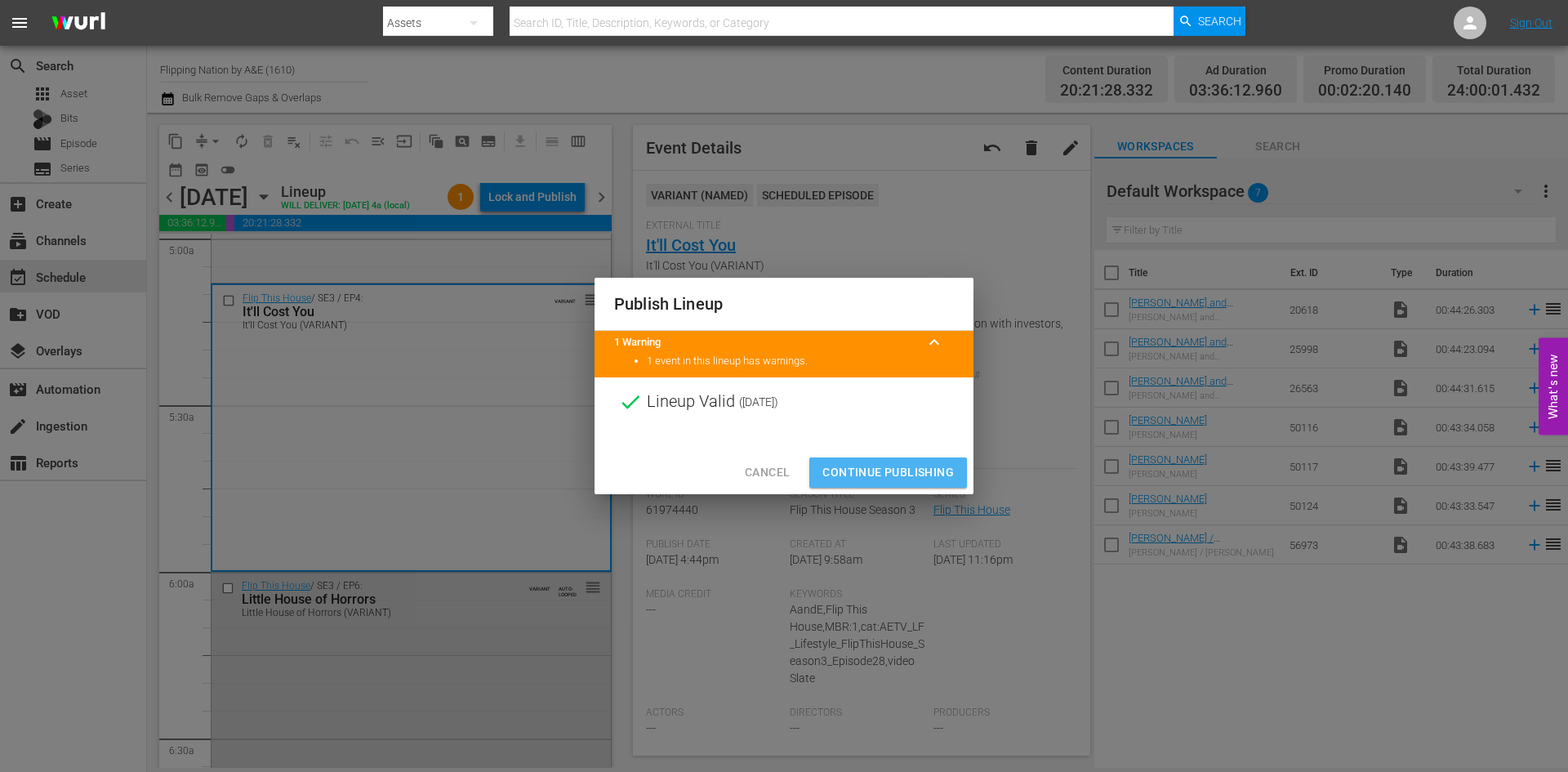
click at [864, 468] on span "Continue Publishing" at bounding box center [888, 472] width 132 height 20
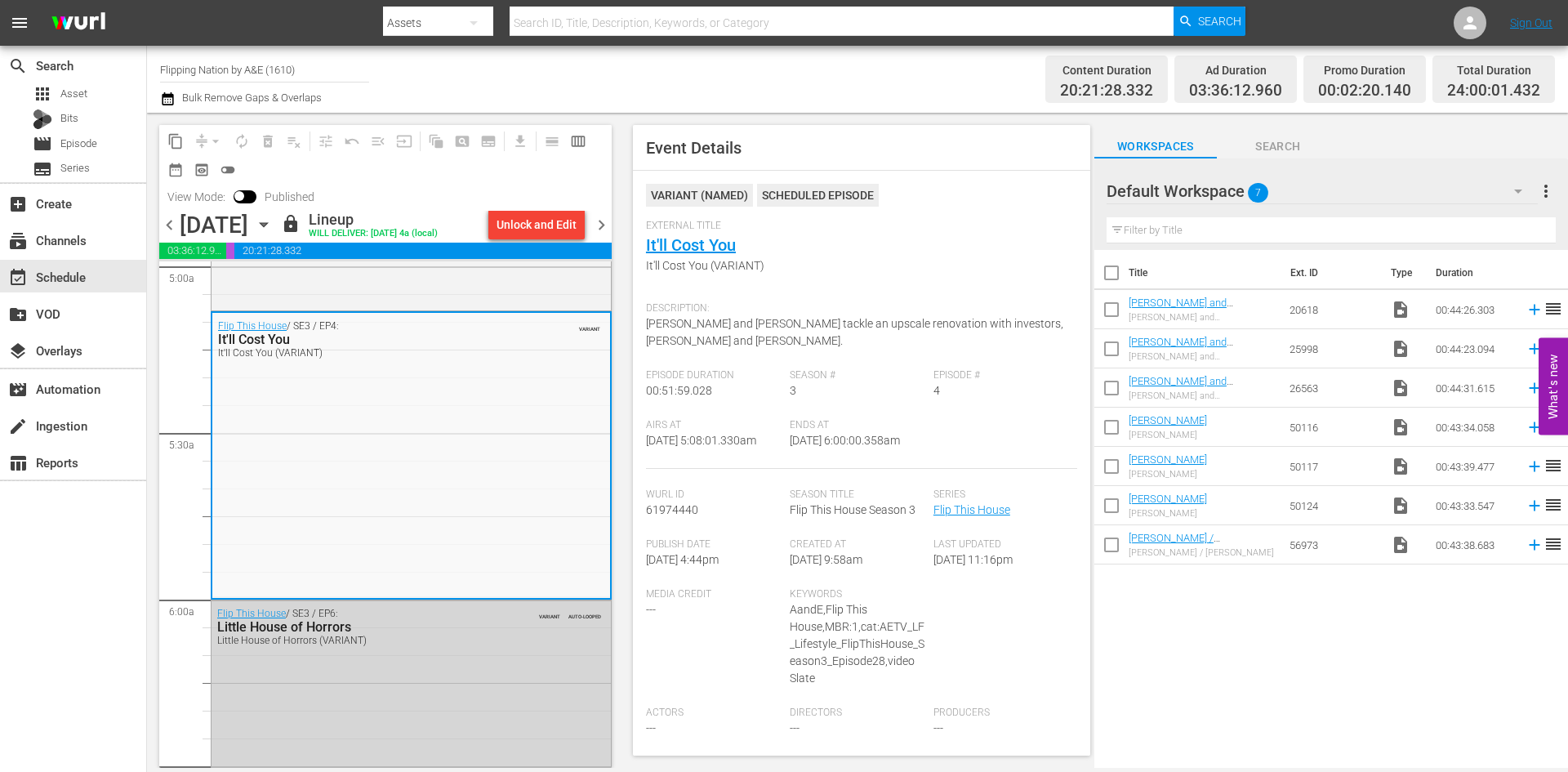
click at [596, 226] on span "chevron_right" at bounding box center [601, 225] width 20 height 20
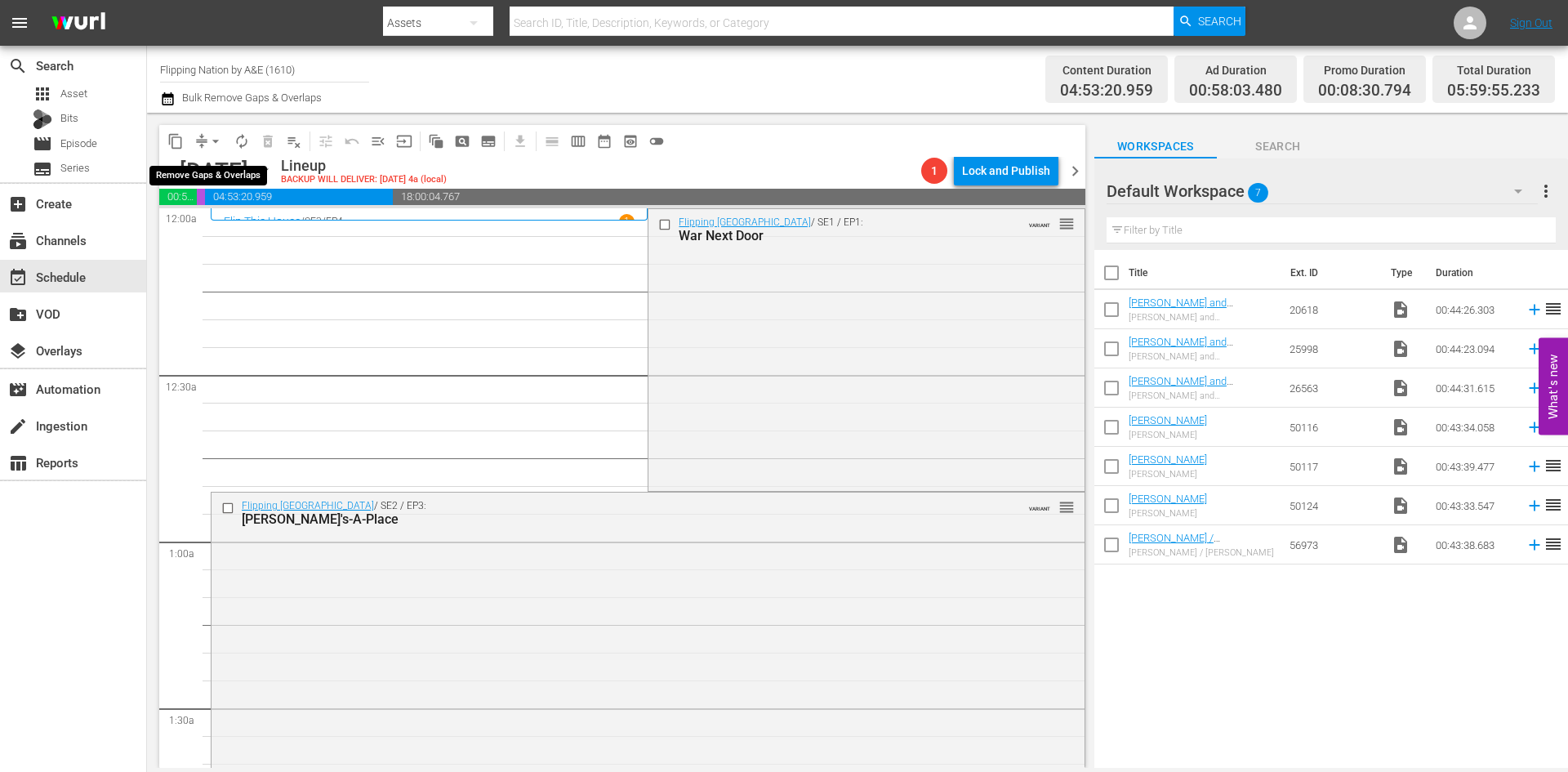
click at [214, 139] on span "arrow_drop_down" at bounding box center [216, 141] width 17 height 17
click at [208, 170] on li "Align to Midnight" at bounding box center [216, 174] width 171 height 27
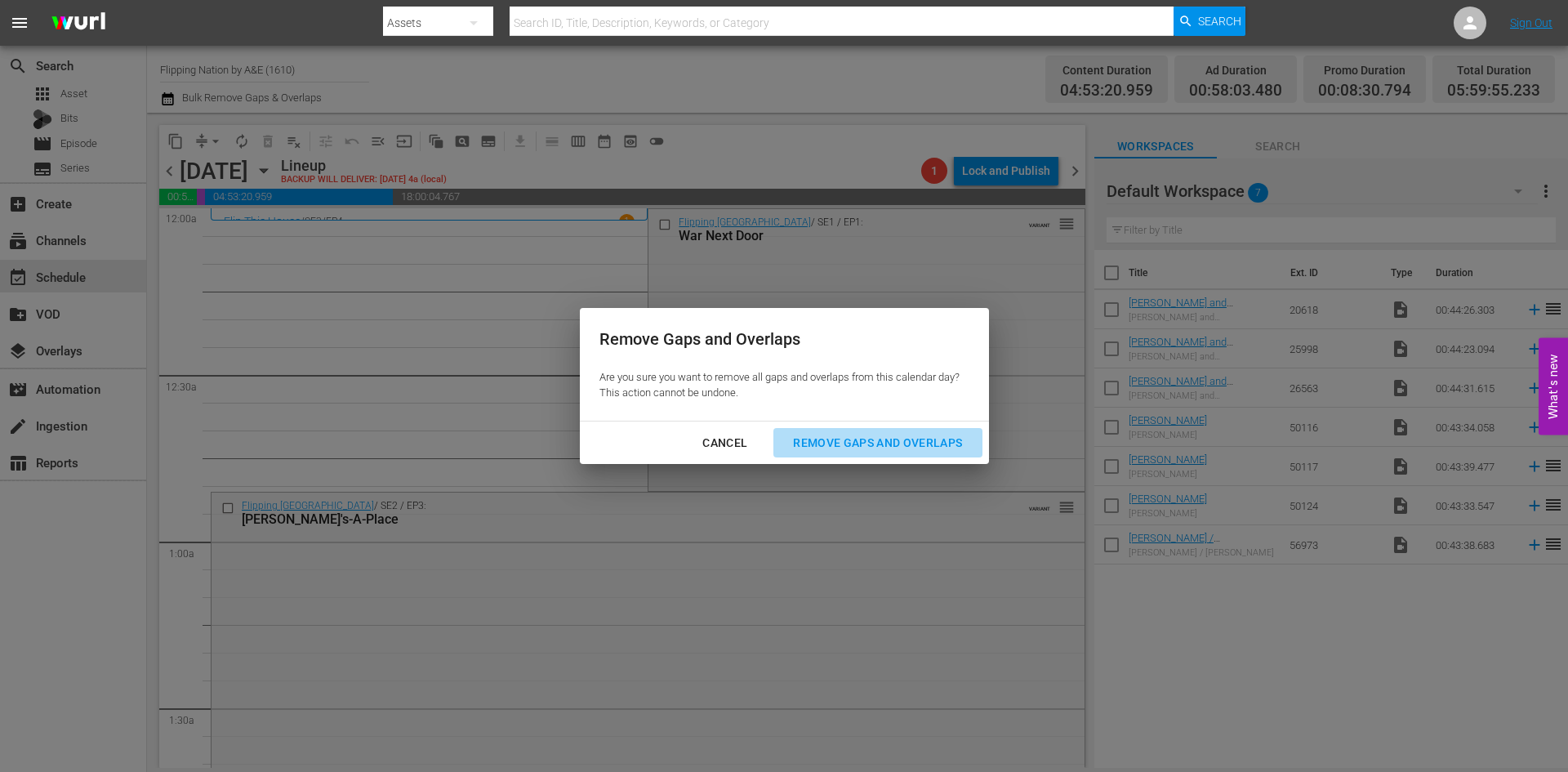
click at [822, 434] on div "Remove Gaps and Overlaps" at bounding box center [878, 443] width 195 height 20
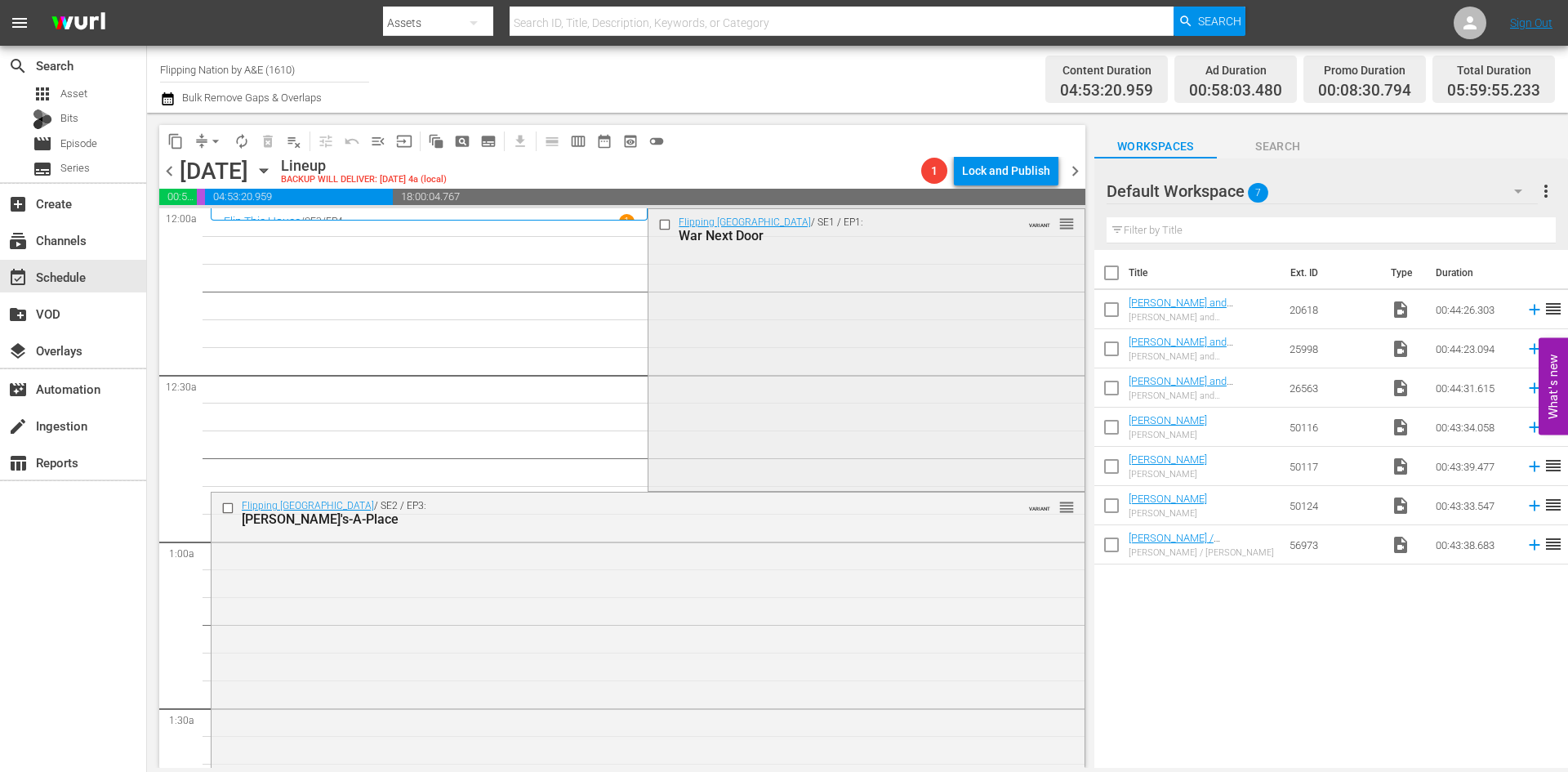
click at [888, 354] on div "Flipping Boston / SE1 / EP1: War Next Door VARIANT reorder" at bounding box center [866, 348] width 435 height 279
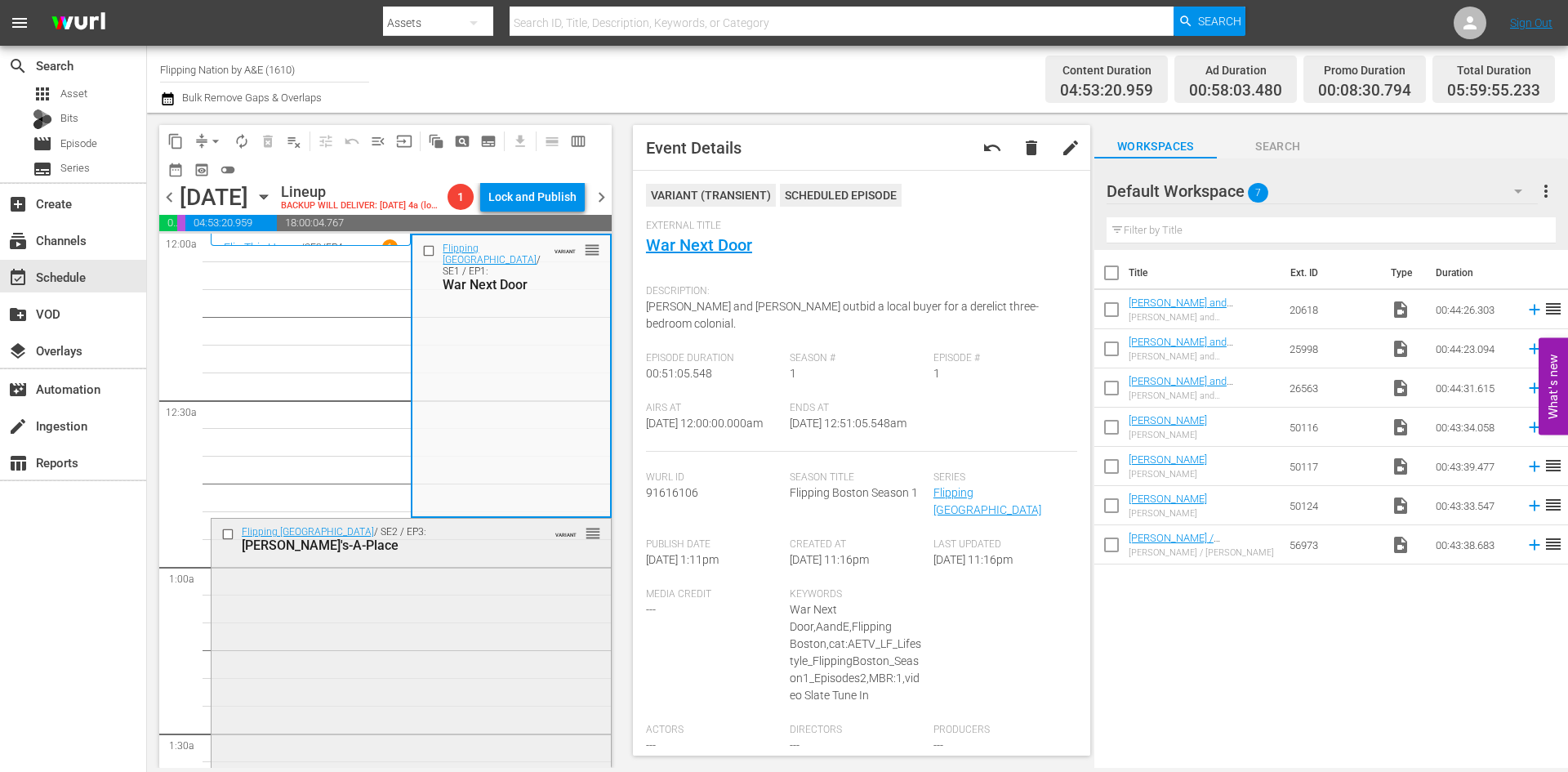
click at [524, 612] on div "Flipping Boston / SE2 / EP3: Pete's-A-Place VARIANT reorder" at bounding box center [411, 659] width 399 height 282
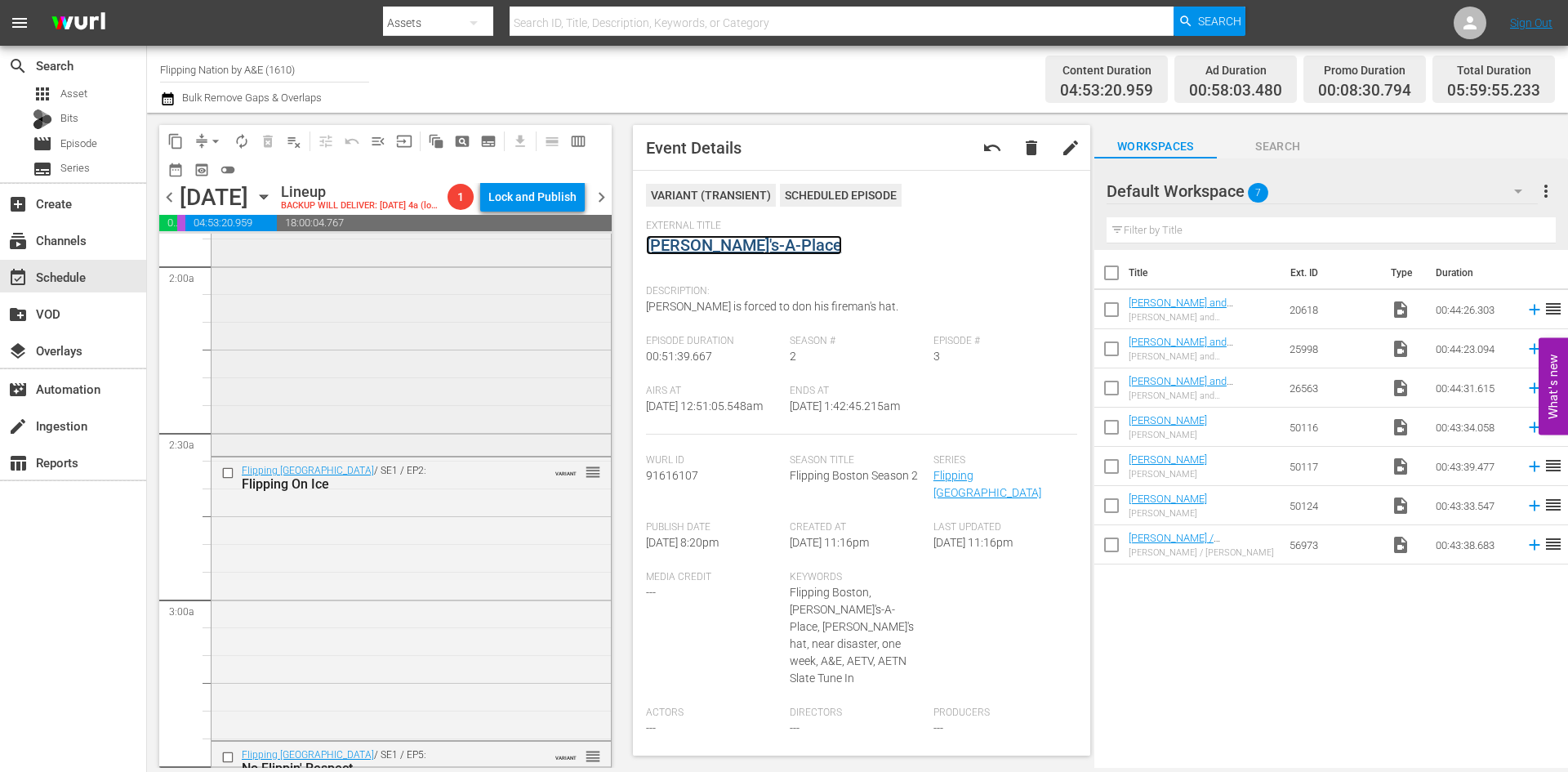
scroll to position [653, 0]
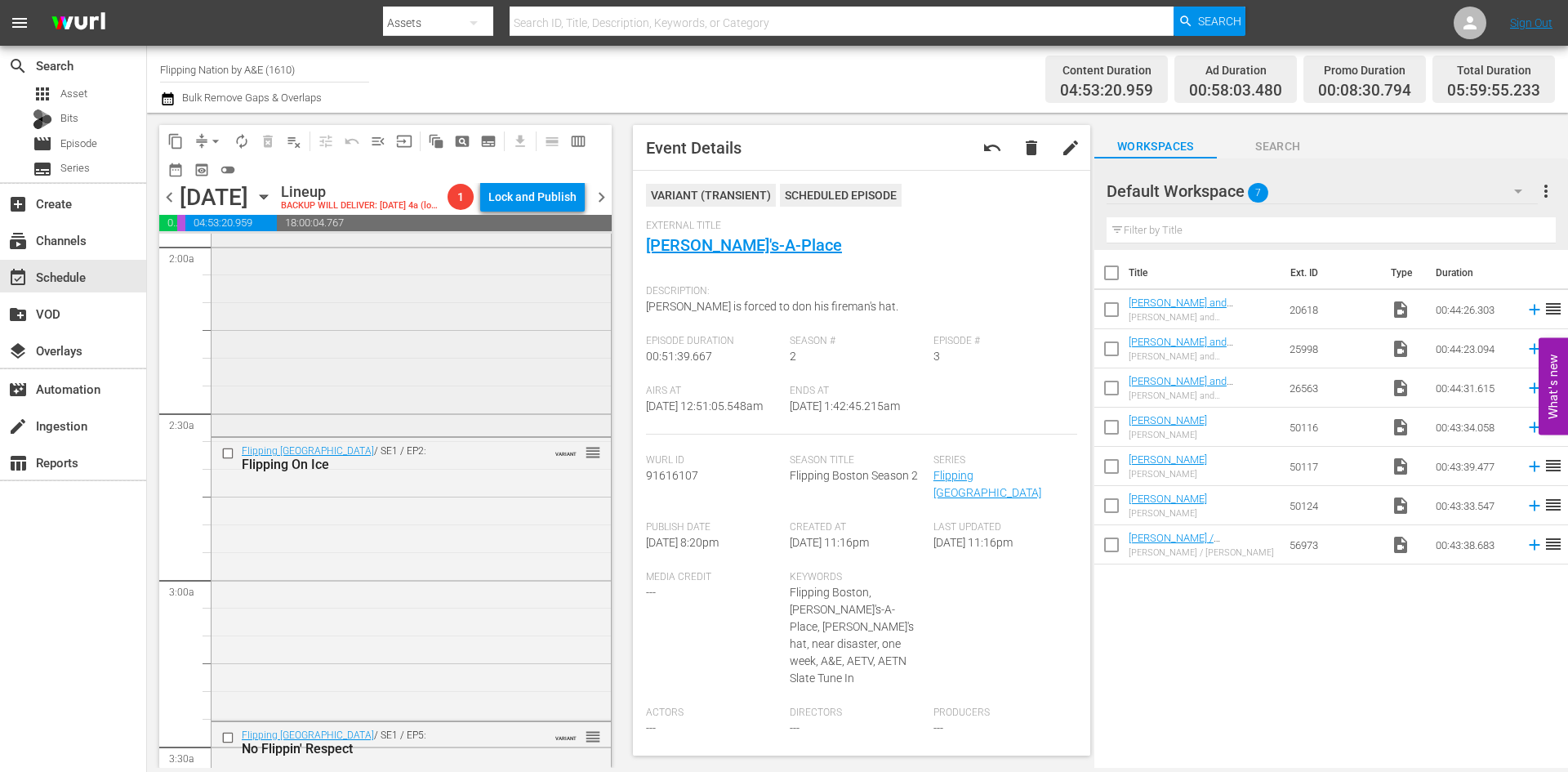
click at [389, 376] on div "Flipping Boston / SE1 / EP9: A Family Affair VARIANT reorder" at bounding box center [411, 293] width 399 height 281
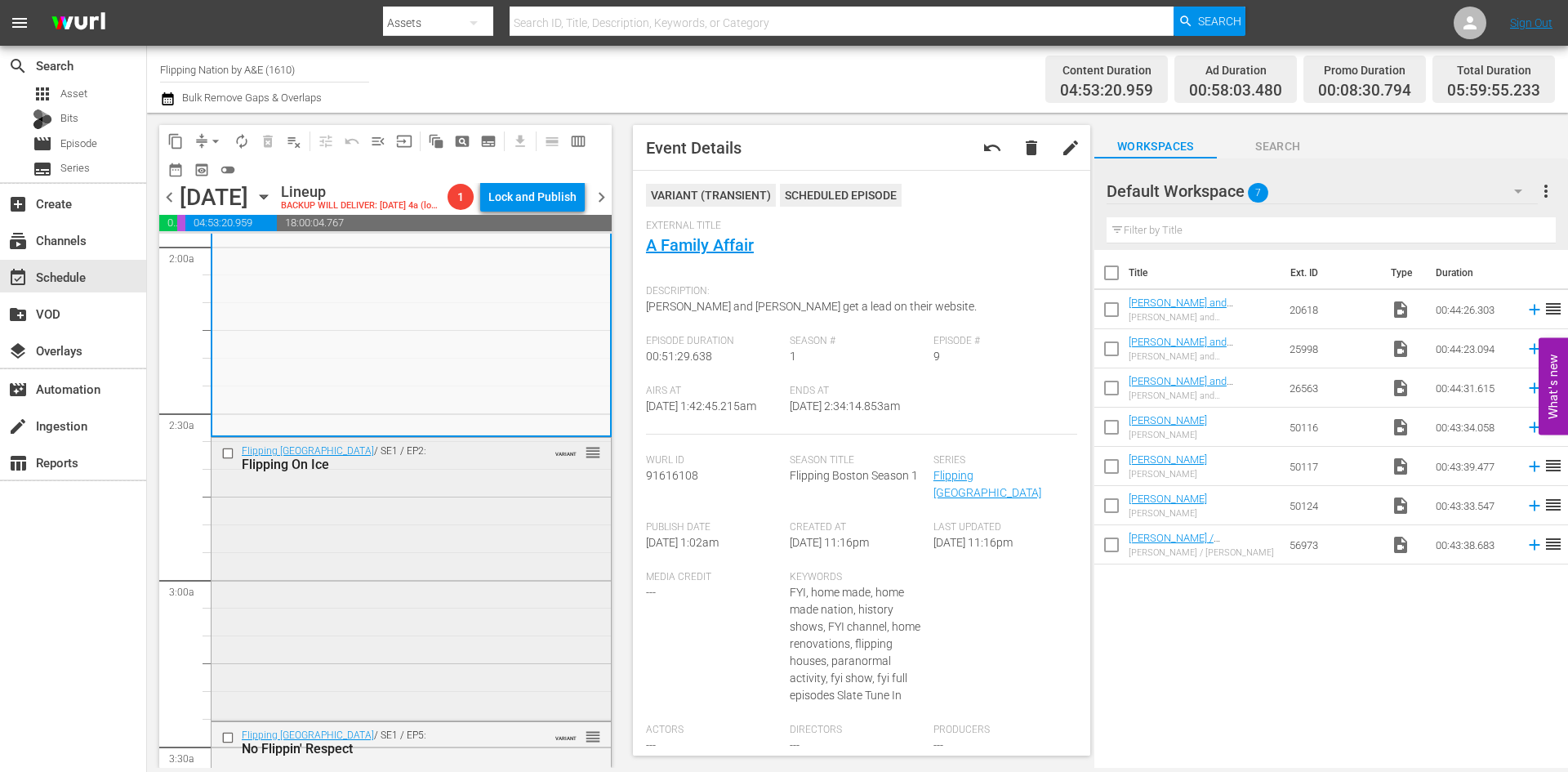
click at [492, 588] on div "Flipping Boston / SE1 / EP2: Flipping On Ice VARIANT reorder" at bounding box center [411, 577] width 399 height 279
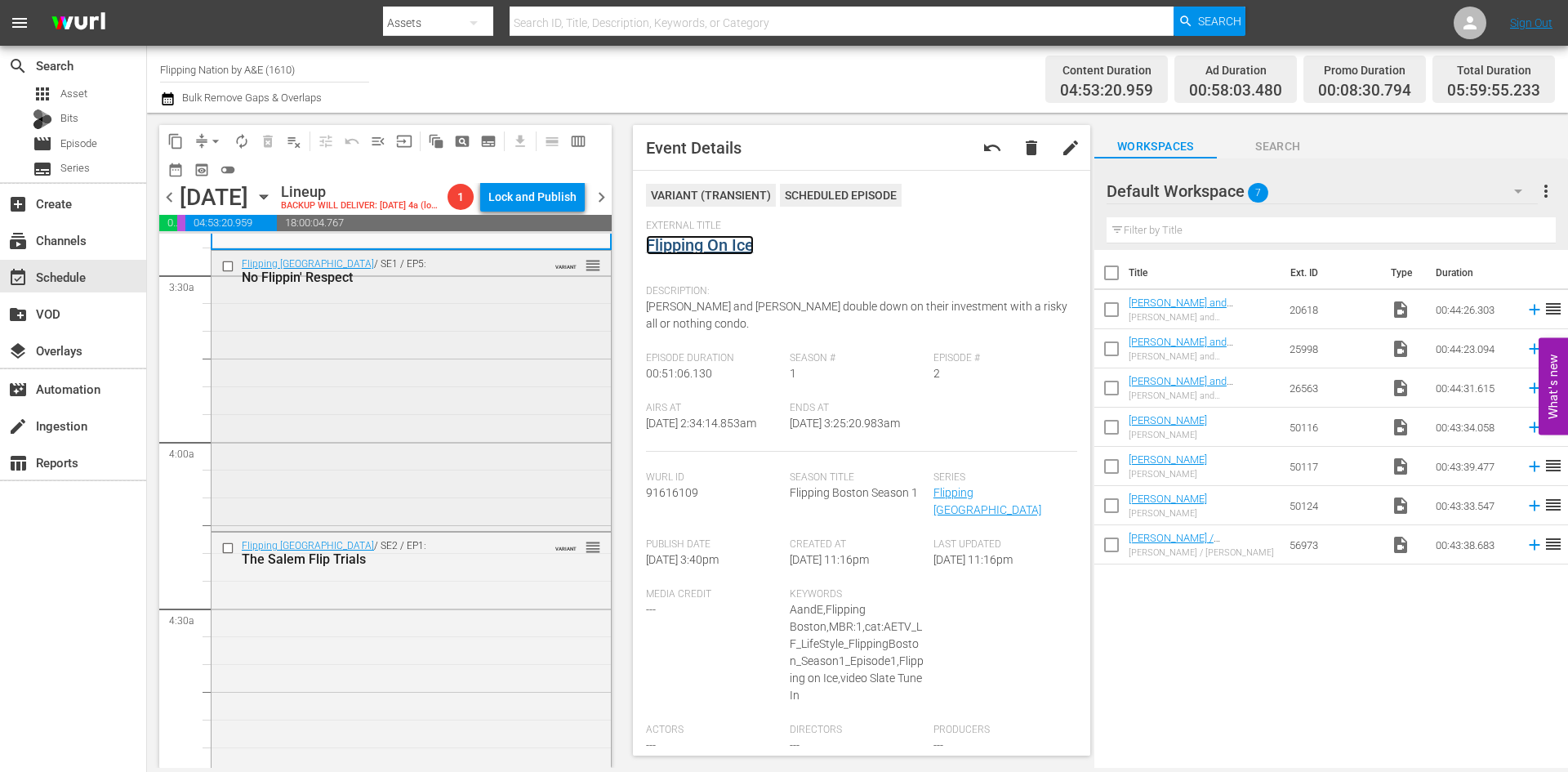
scroll to position [1143, 0]
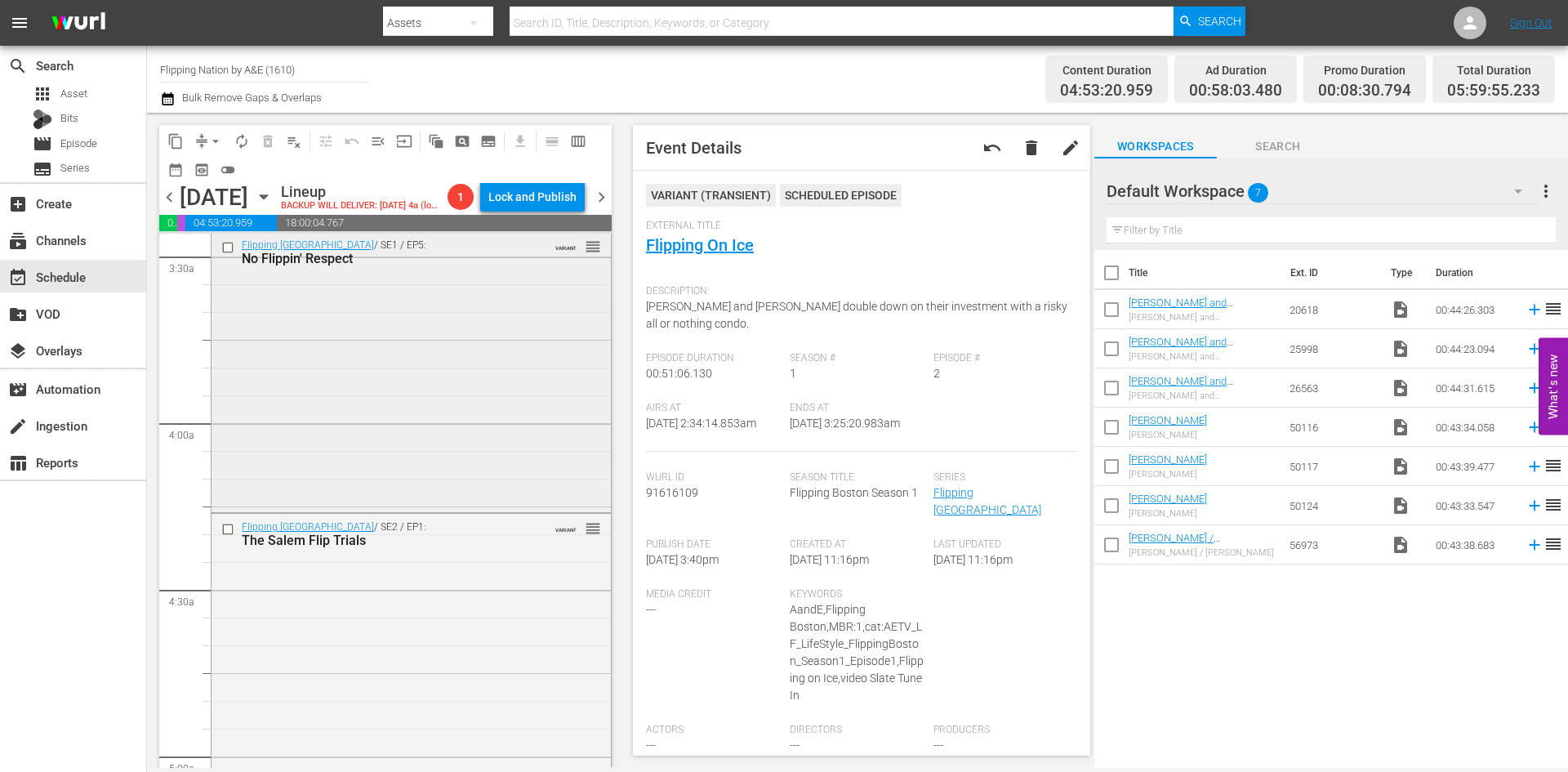
click at [491, 419] on div "Flipping Boston / SE1 / EP5: No Flippin' Respect VARIANT reorder" at bounding box center [411, 371] width 399 height 278
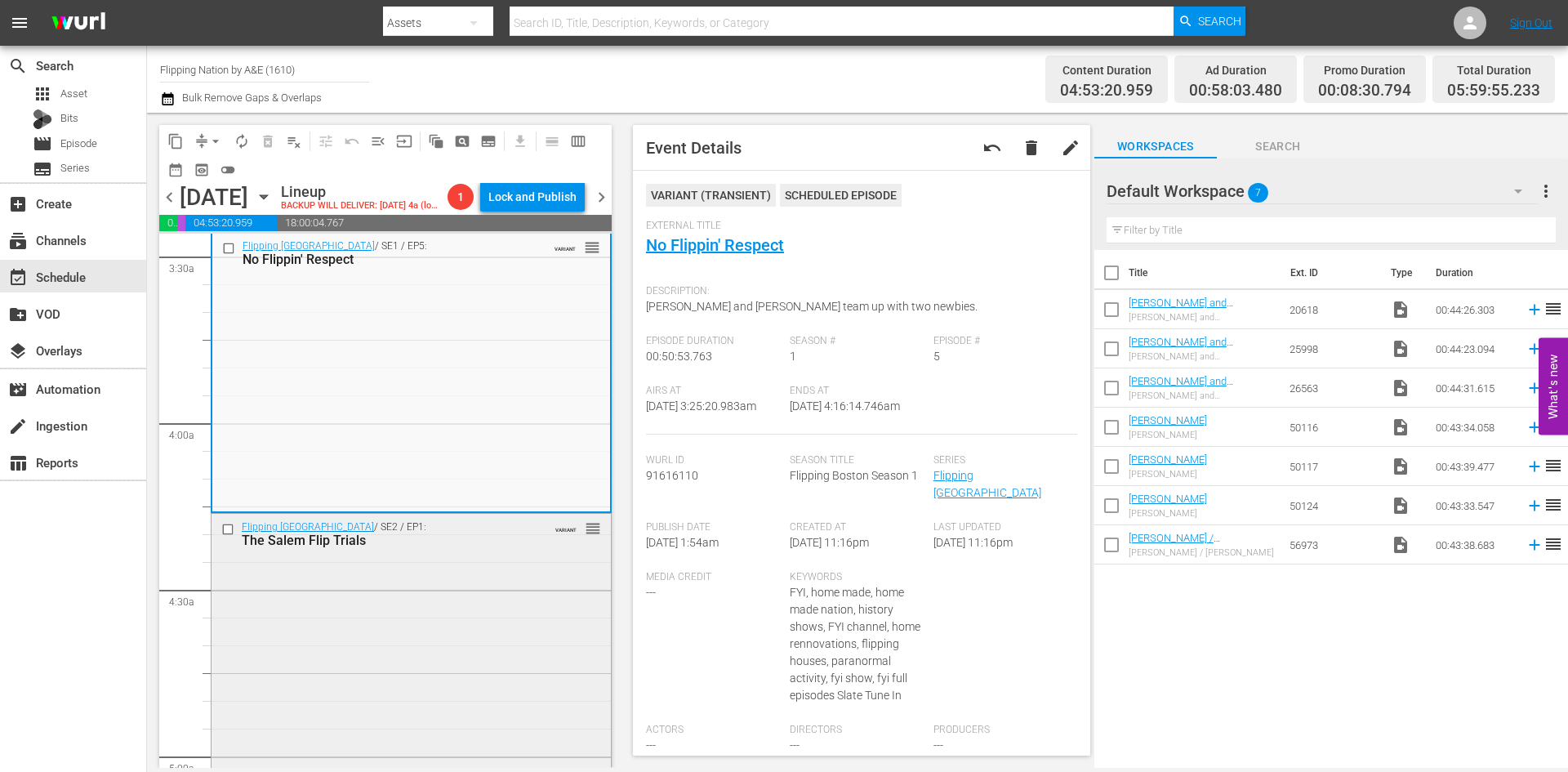
click at [473, 627] on div "Flipping Boston / SE2 / EP1: The Salem Flip Trials VARIANT reorder" at bounding box center [411, 652] width 399 height 277
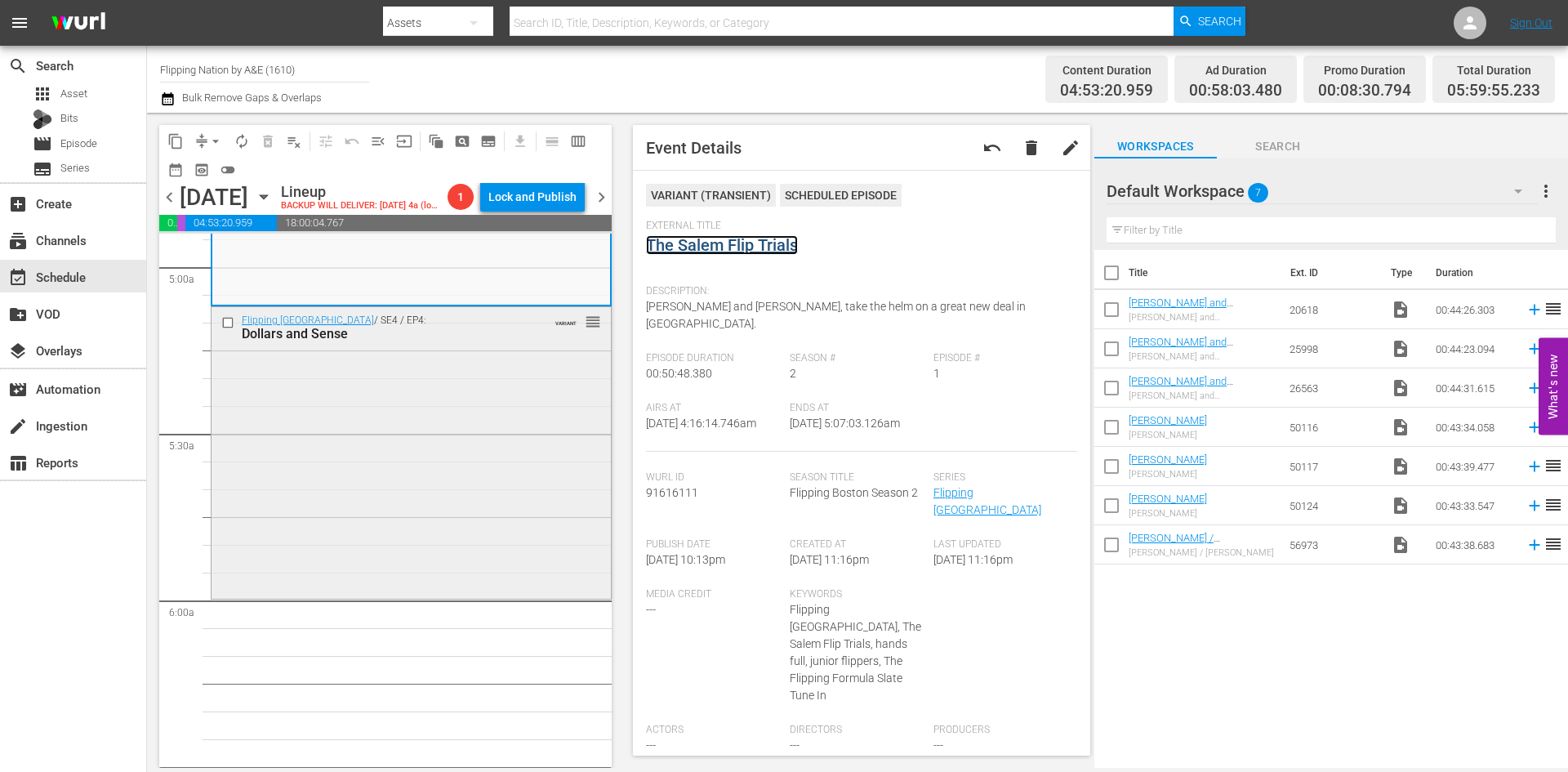
scroll to position [1633, 0]
click at [483, 488] on div "Flipping Boston / SE4 / EP4: Dollars and Sense VARIANT reorder" at bounding box center [411, 451] width 399 height 289
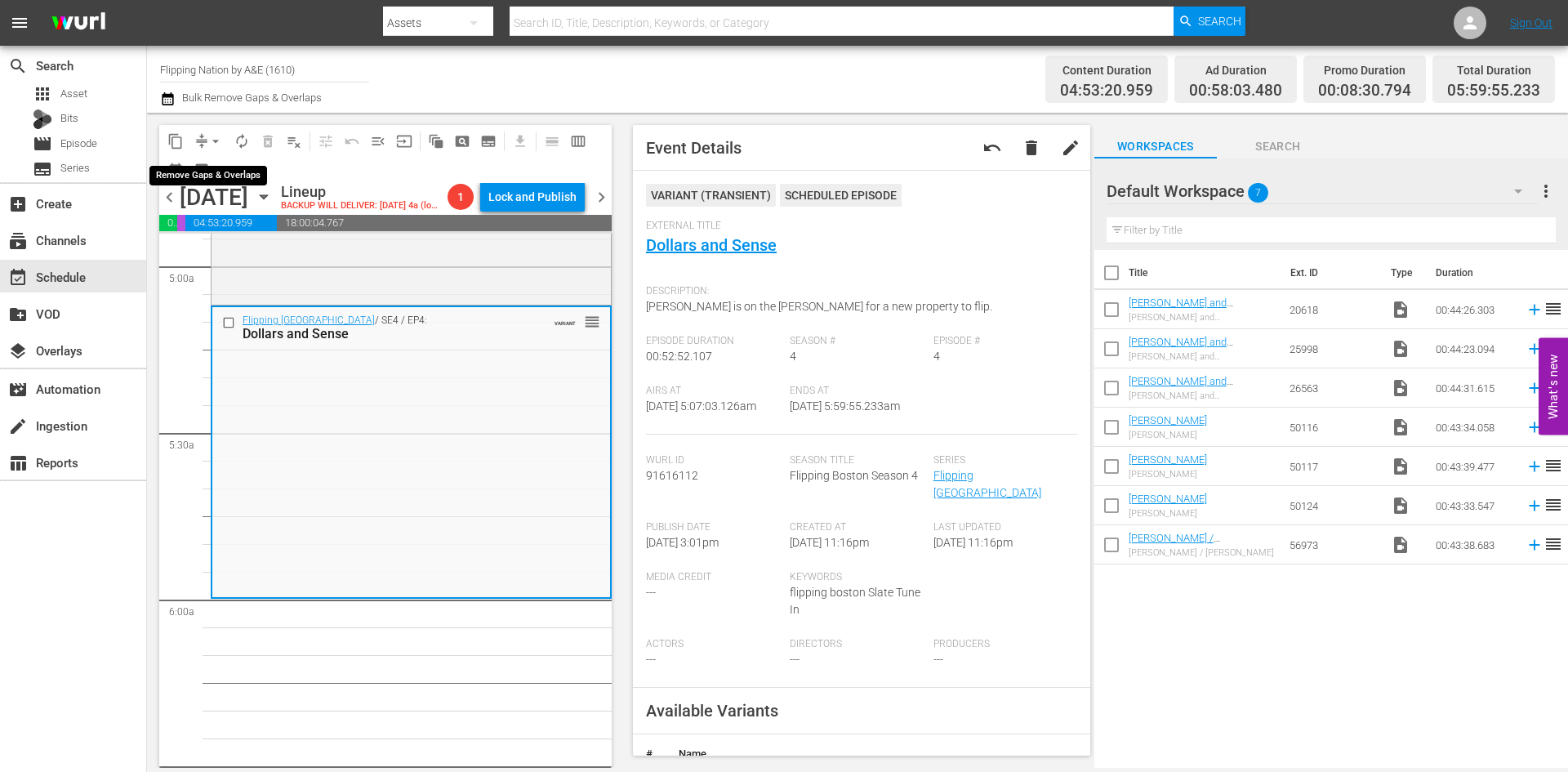
click at [210, 133] on span "arrow_drop_down" at bounding box center [216, 141] width 17 height 17
click at [199, 164] on li "Align to Midnight" at bounding box center [216, 174] width 171 height 27
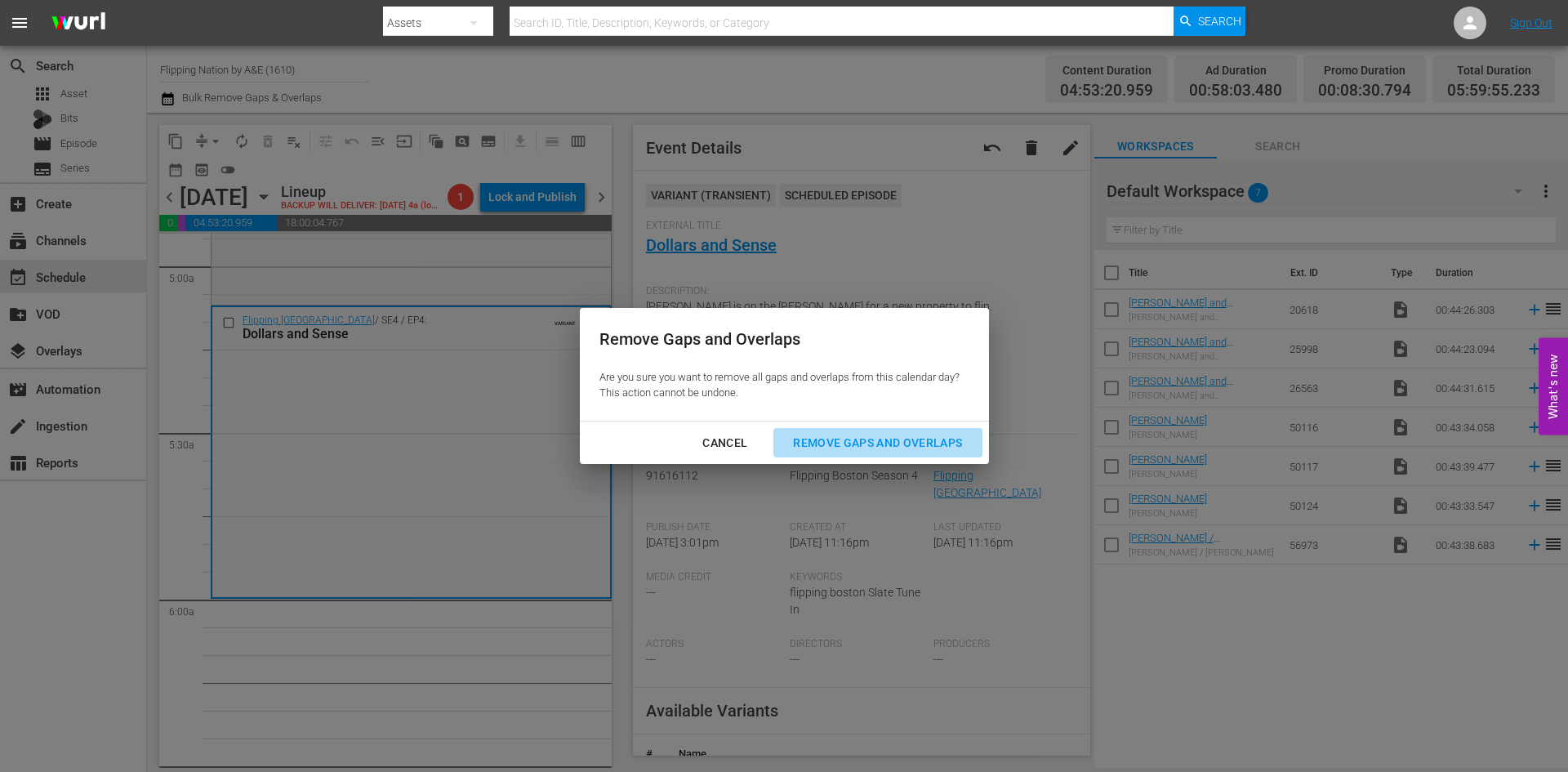
click at [832, 441] on div "Remove Gaps and Overlaps" at bounding box center [878, 443] width 195 height 20
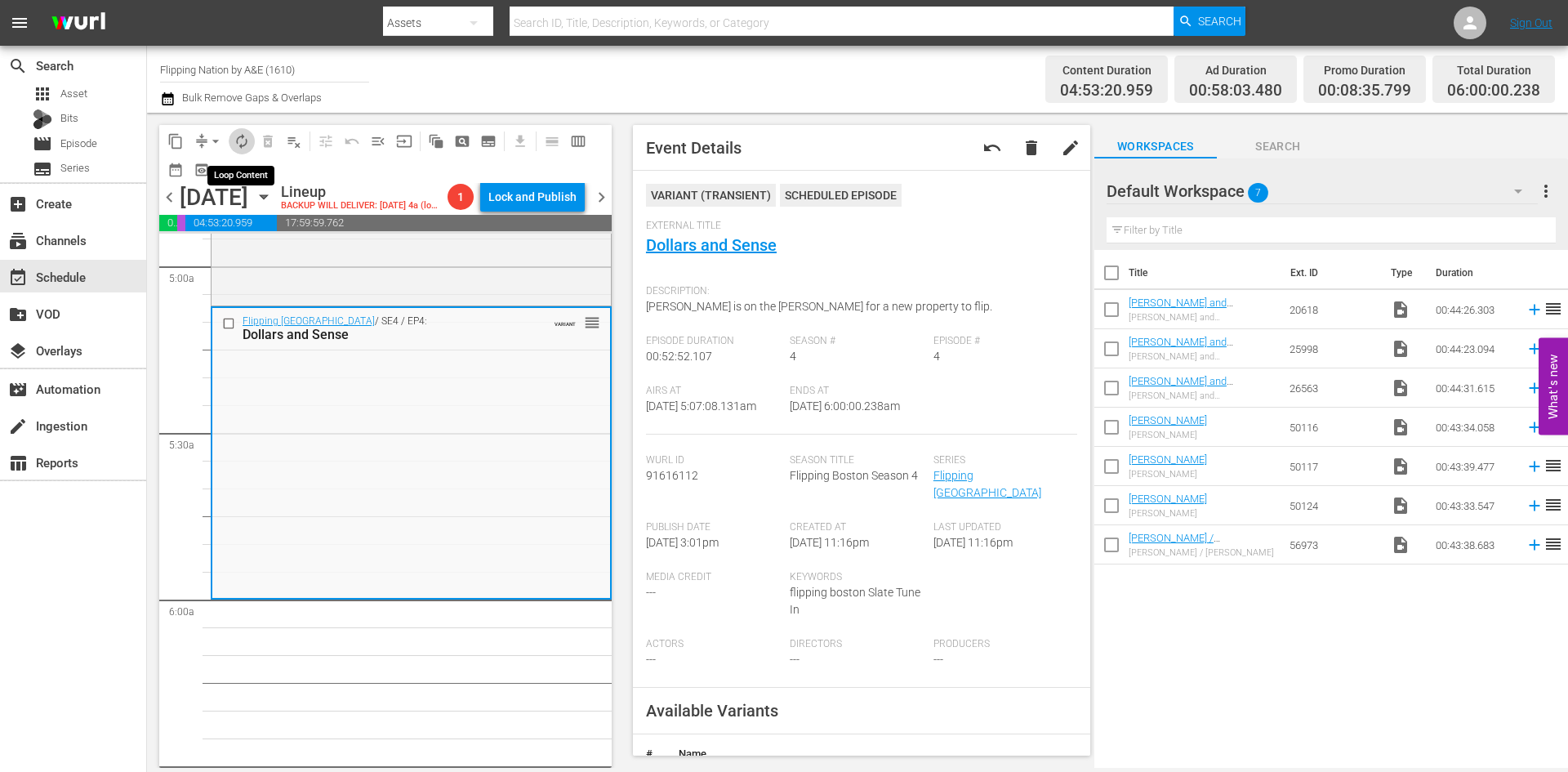
click at [243, 139] on span "autorenew_outlined" at bounding box center [242, 141] width 17 height 17
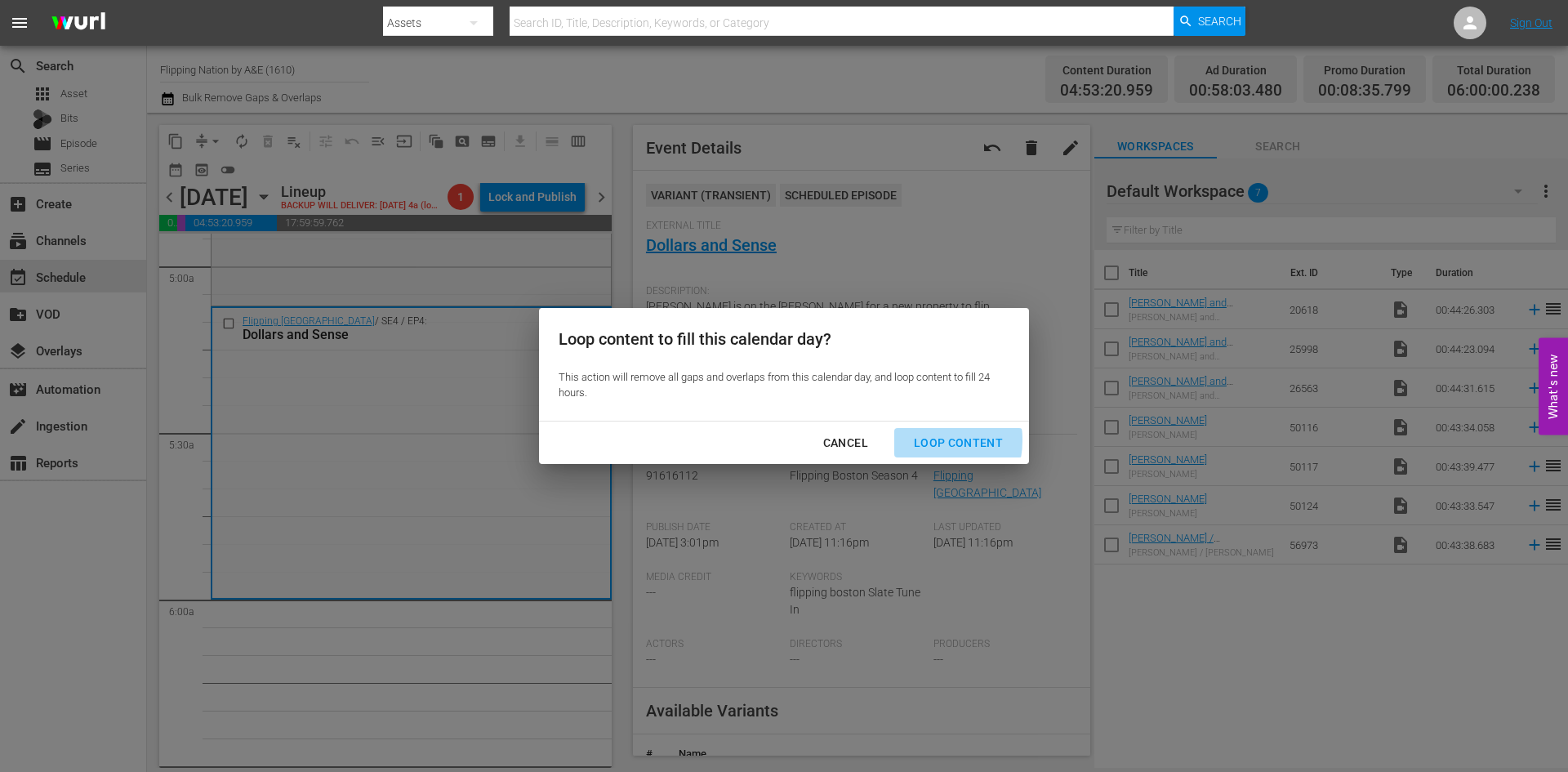
click at [923, 440] on div "Loop Content" at bounding box center [959, 443] width 115 height 20
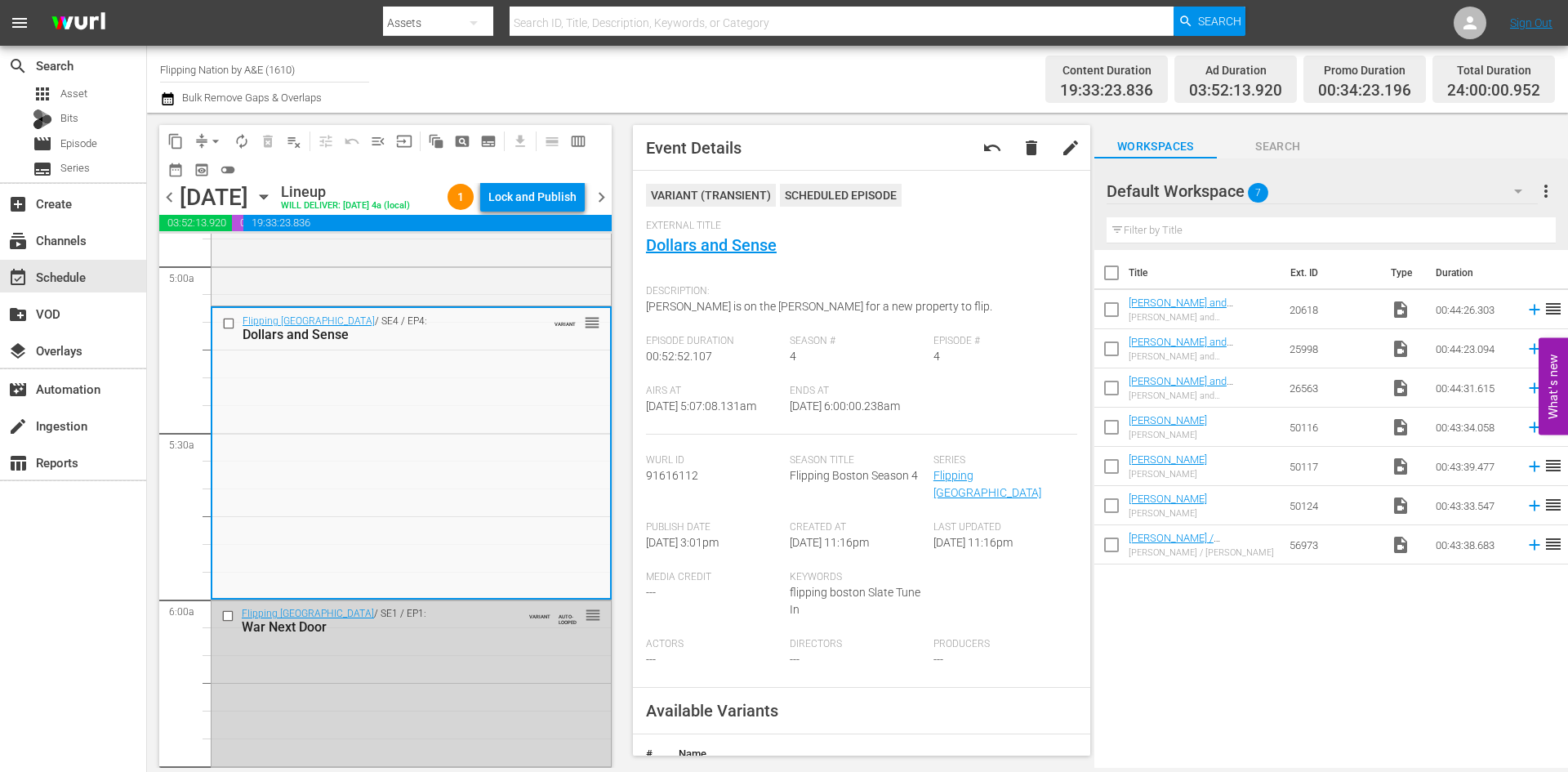
click at [539, 202] on div "Lock and Publish" at bounding box center [533, 196] width 89 height 29
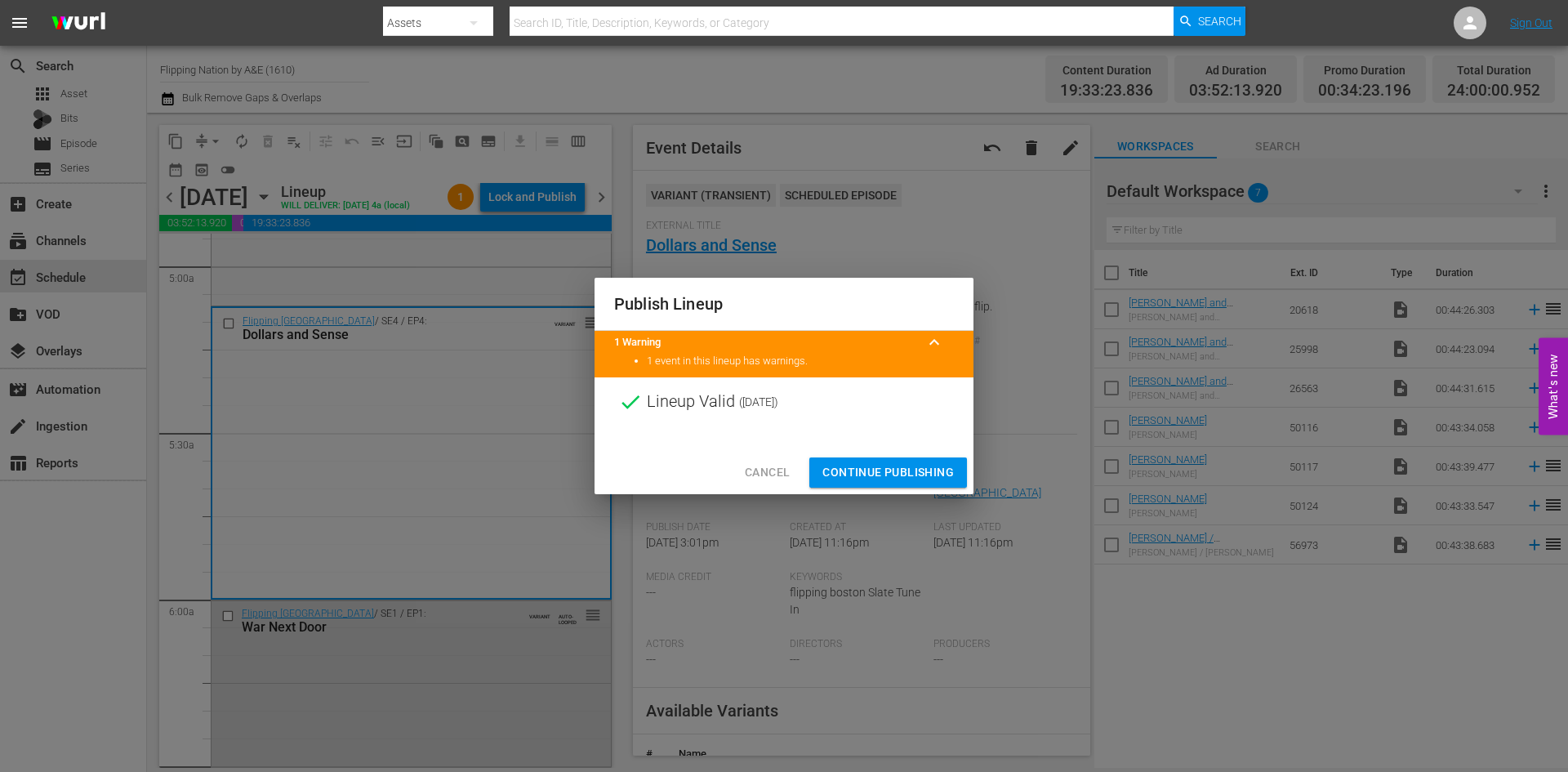
click at [893, 472] on span "Continue Publishing" at bounding box center [888, 472] width 132 height 20
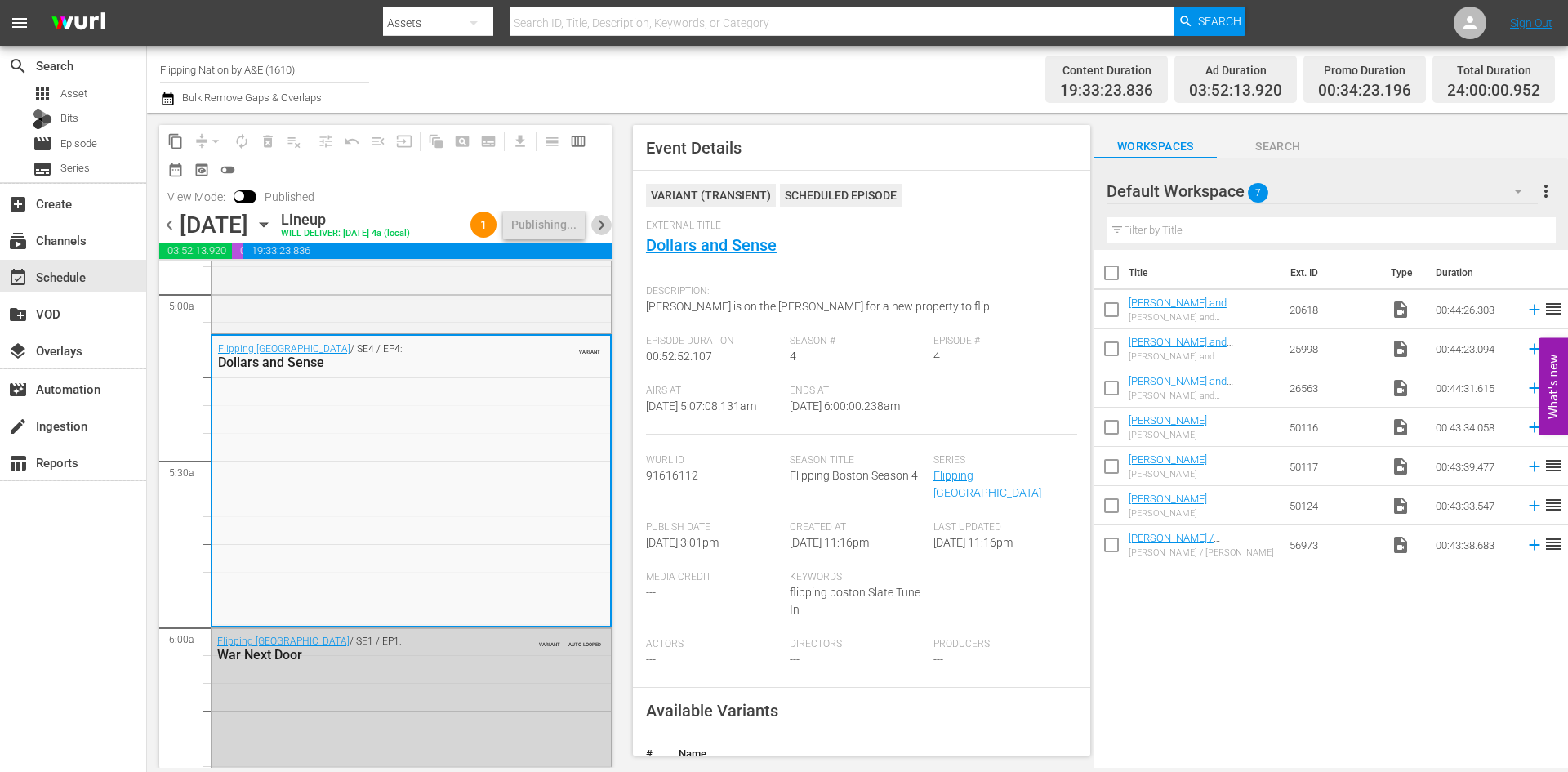
click at [608, 235] on span "chevron_right" at bounding box center [601, 225] width 20 height 20
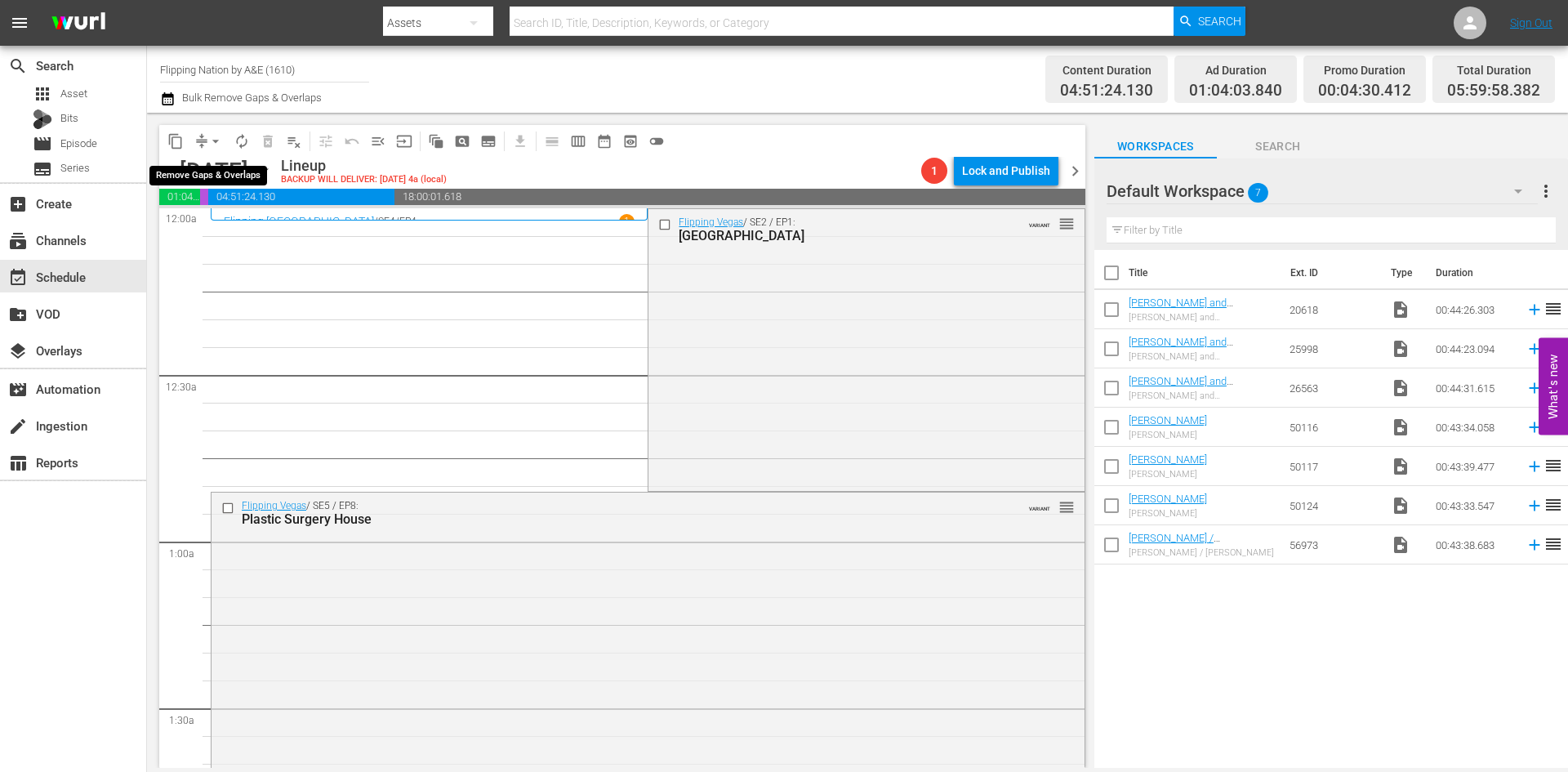
click at [218, 139] on span "arrow_drop_down" at bounding box center [216, 141] width 17 height 17
click at [214, 174] on li "Align to Midnight" at bounding box center [216, 174] width 171 height 27
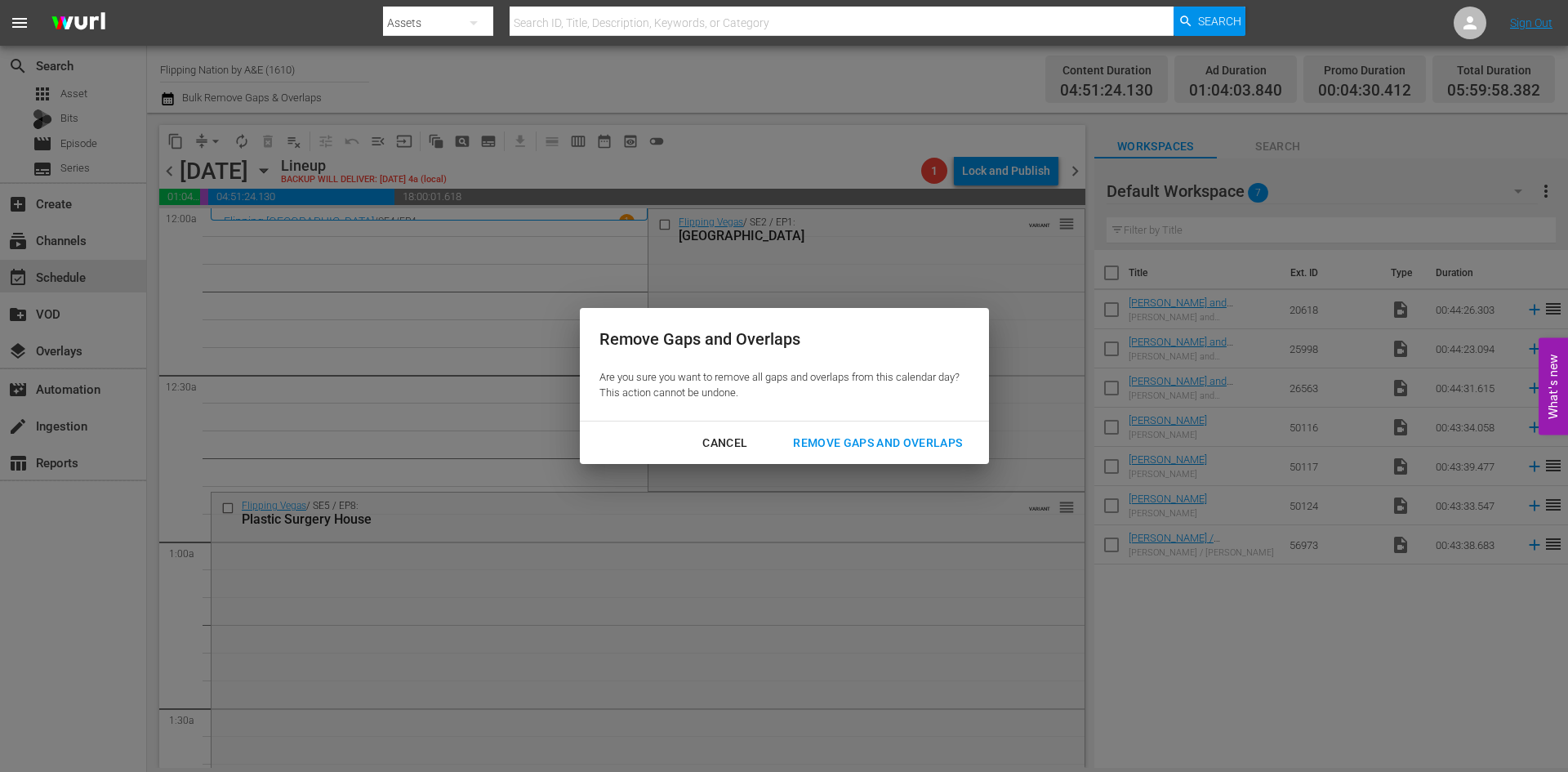
click at [846, 438] on div "Remove Gaps and Overlaps" at bounding box center [878, 443] width 195 height 20
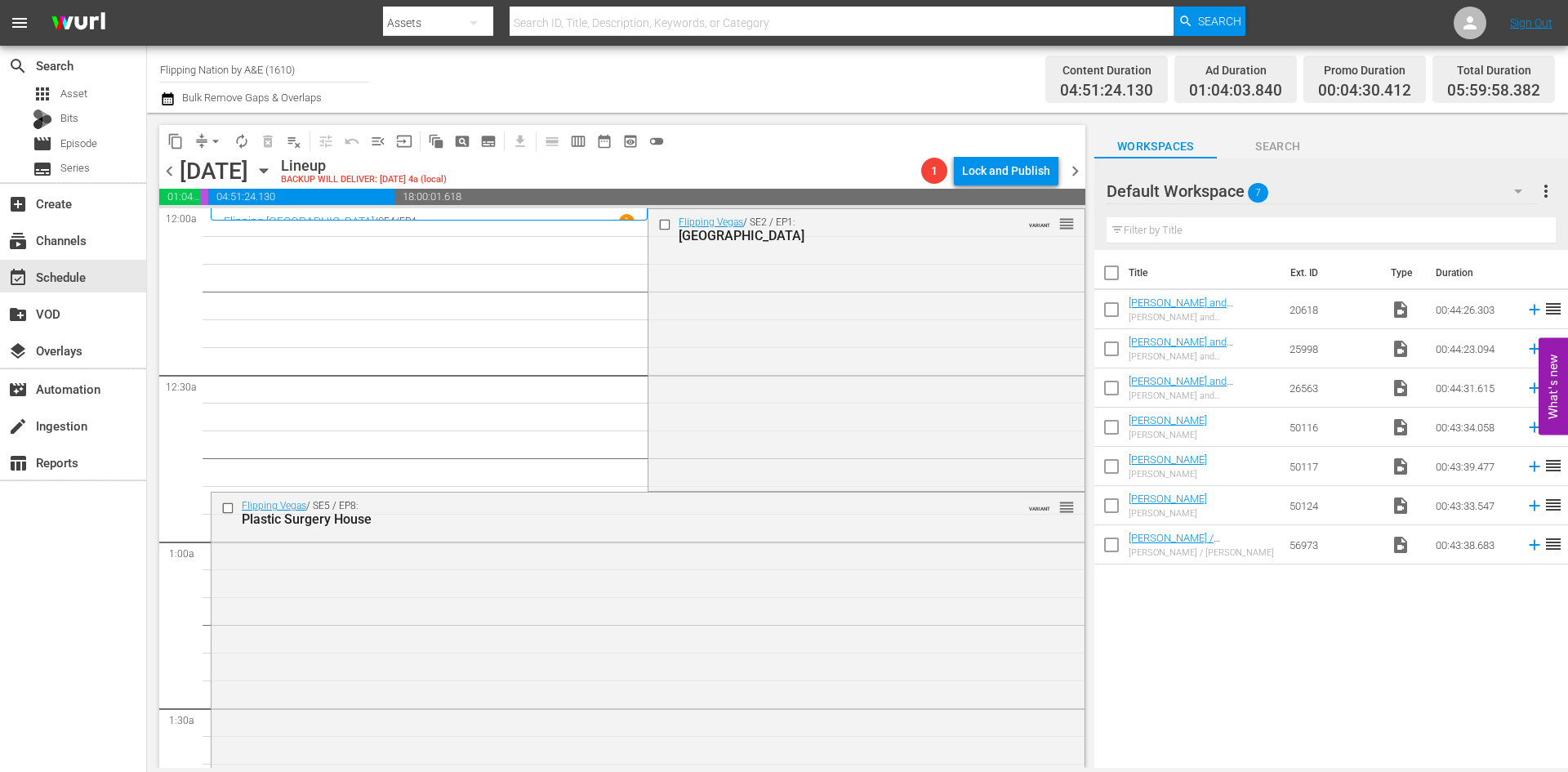
click at [796, 331] on div "Flipping Vegas / SE2 / EP1: Red Rock House VARIANT reorder" at bounding box center [866, 348] width 435 height 280
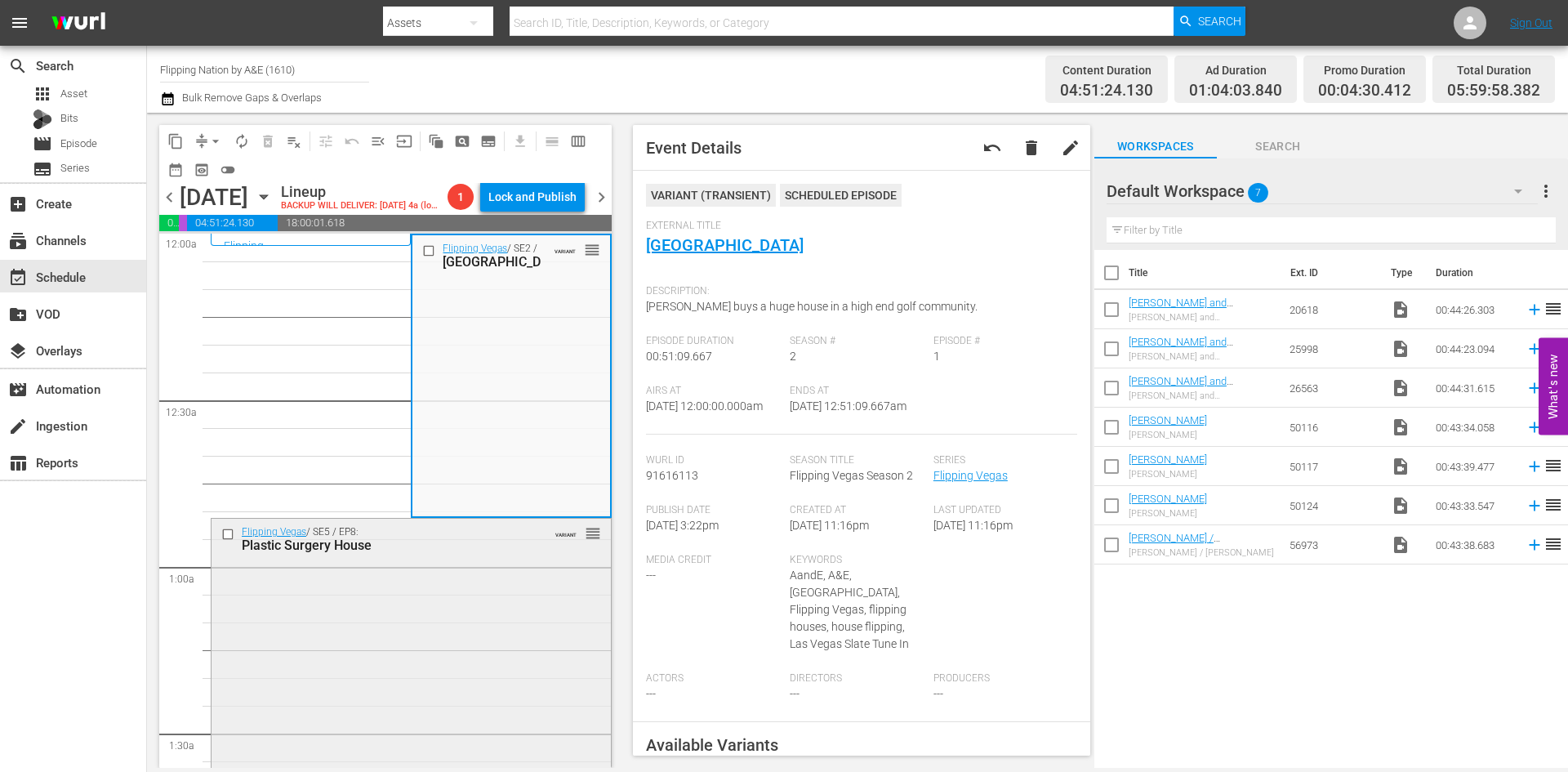
click at [512, 643] on div "Flipping Vegas / SE5 / EP8: Plastic Surgery House VARIANT reorder" at bounding box center [411, 662] width 399 height 288
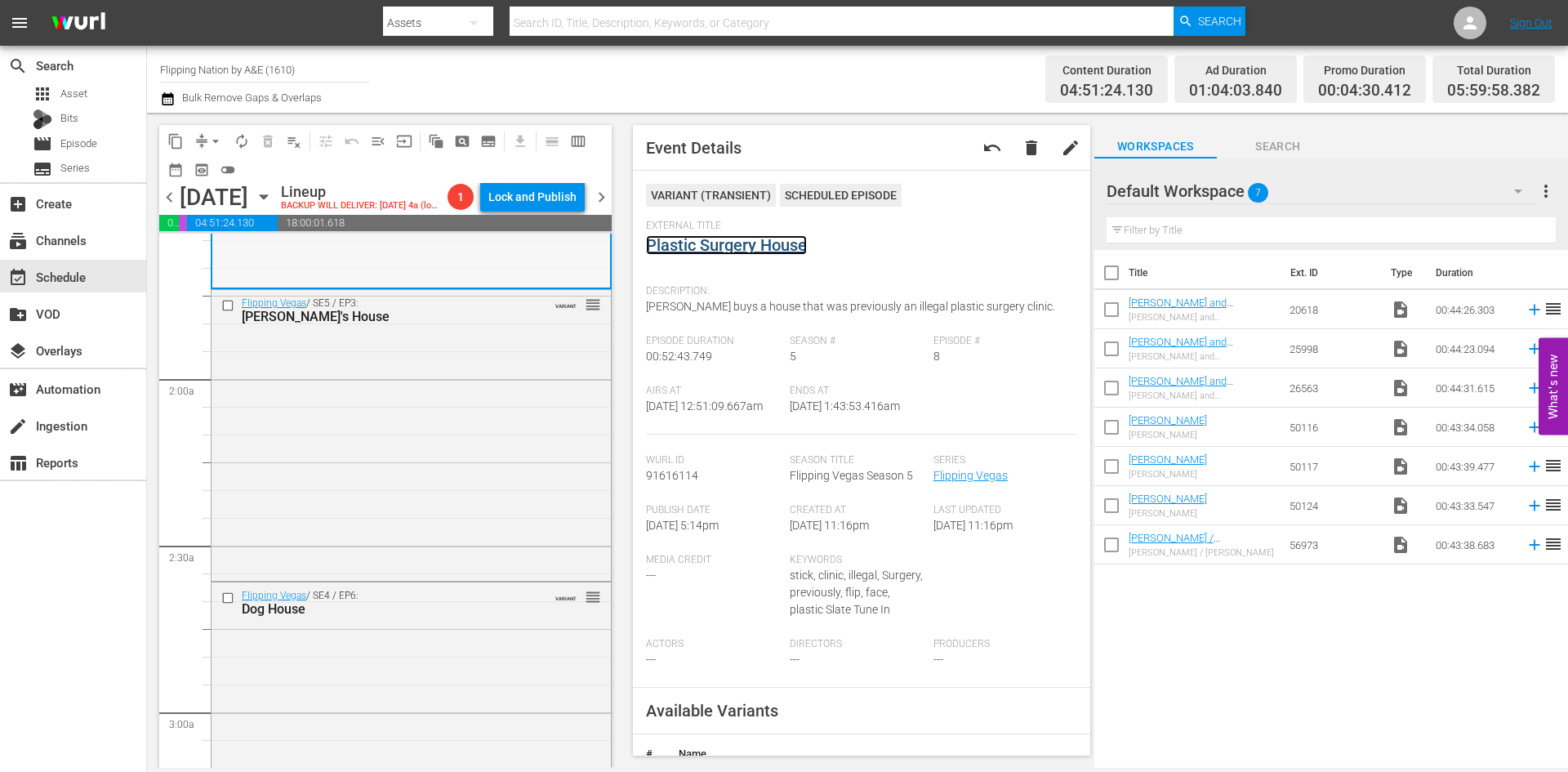
scroll to position [572, 0]
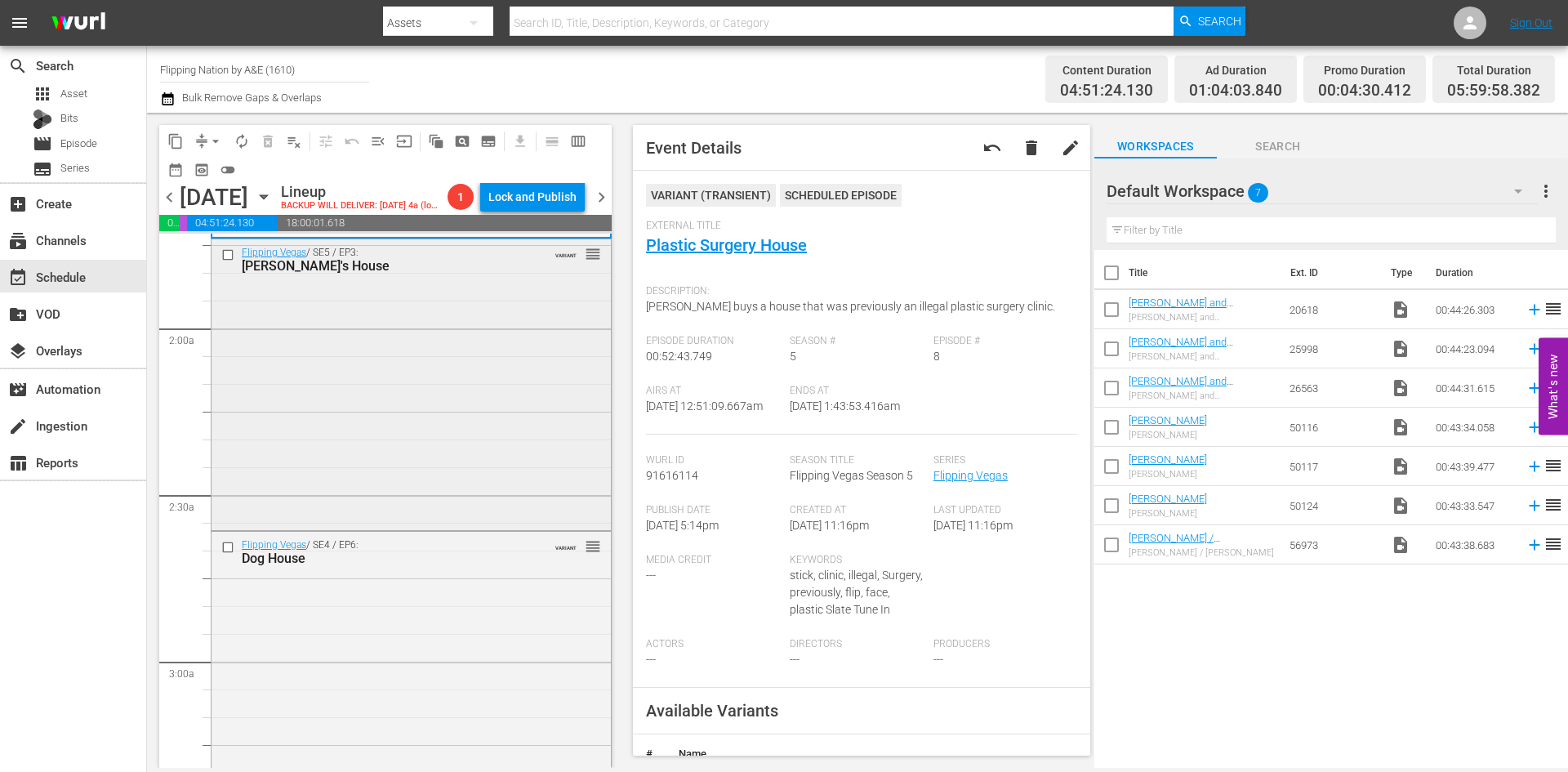
click at [480, 406] on div "Flipping Vegas / SE5 / EP3: Amie's House VARIANT reorder" at bounding box center [411, 382] width 399 height 286
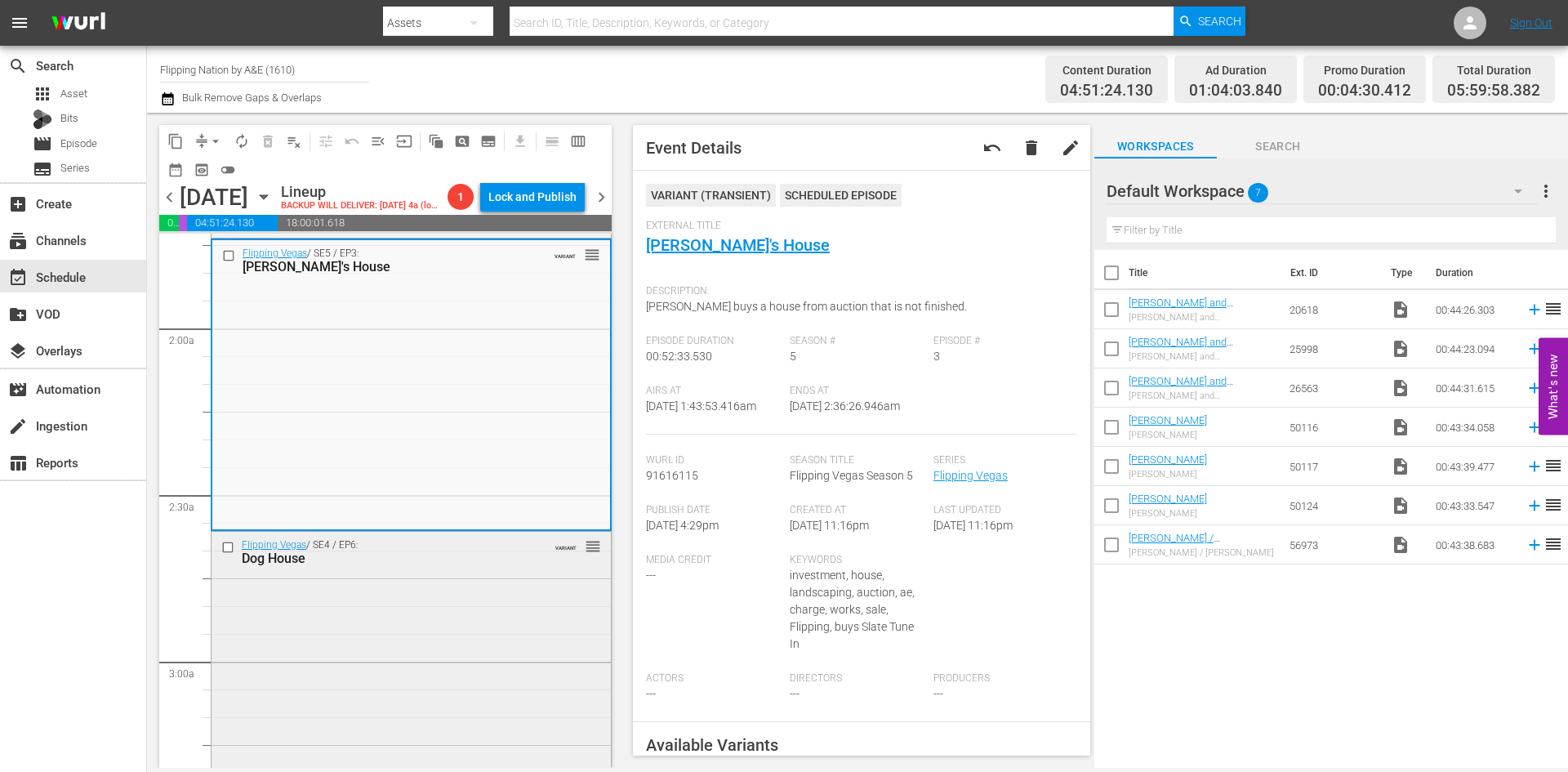
click at [506, 624] on div "Flipping Vegas / SE4 / EP6: Dog House VARIANT reorder" at bounding box center [411, 672] width 399 height 281
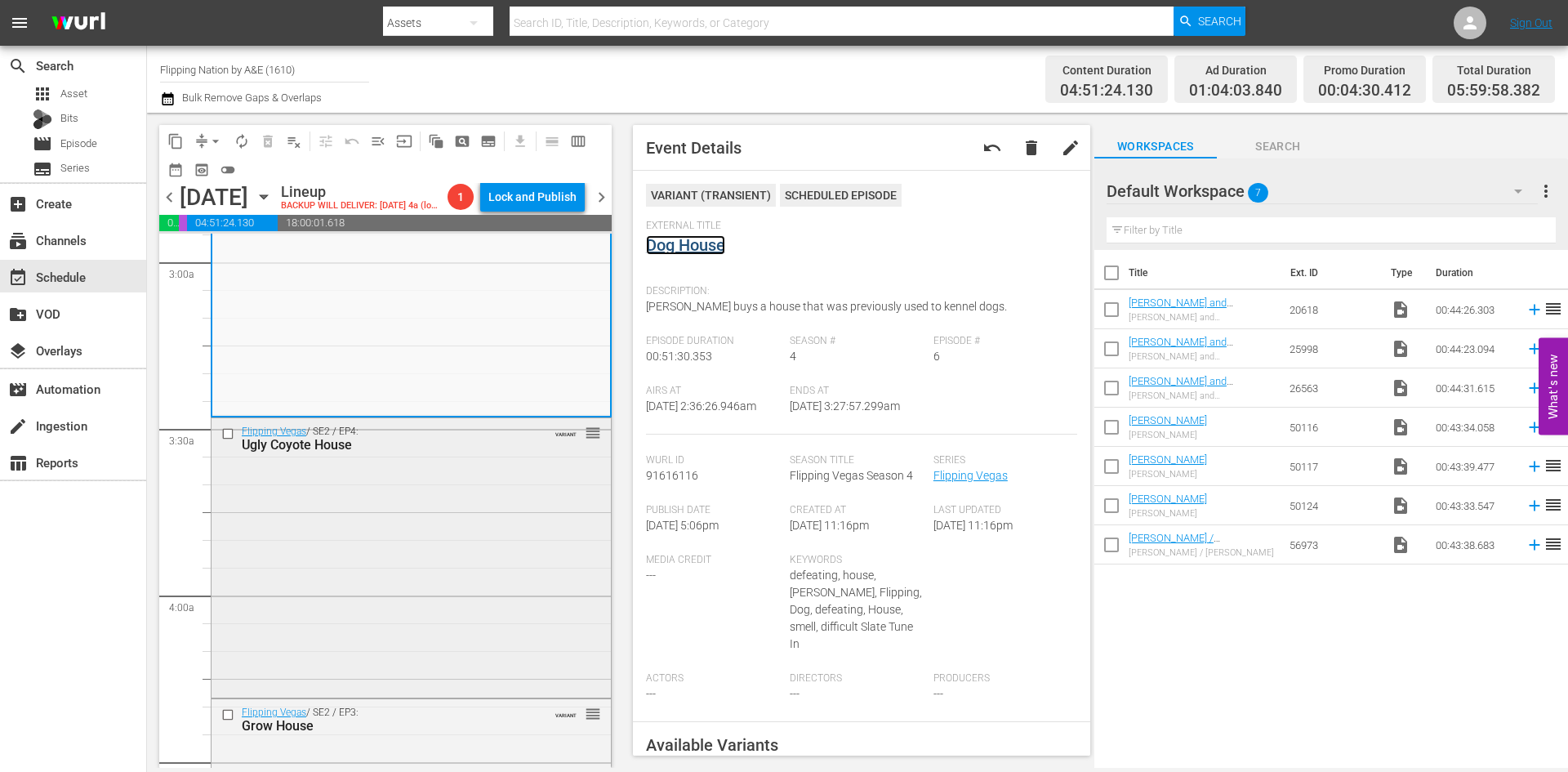
scroll to position [980, 0]
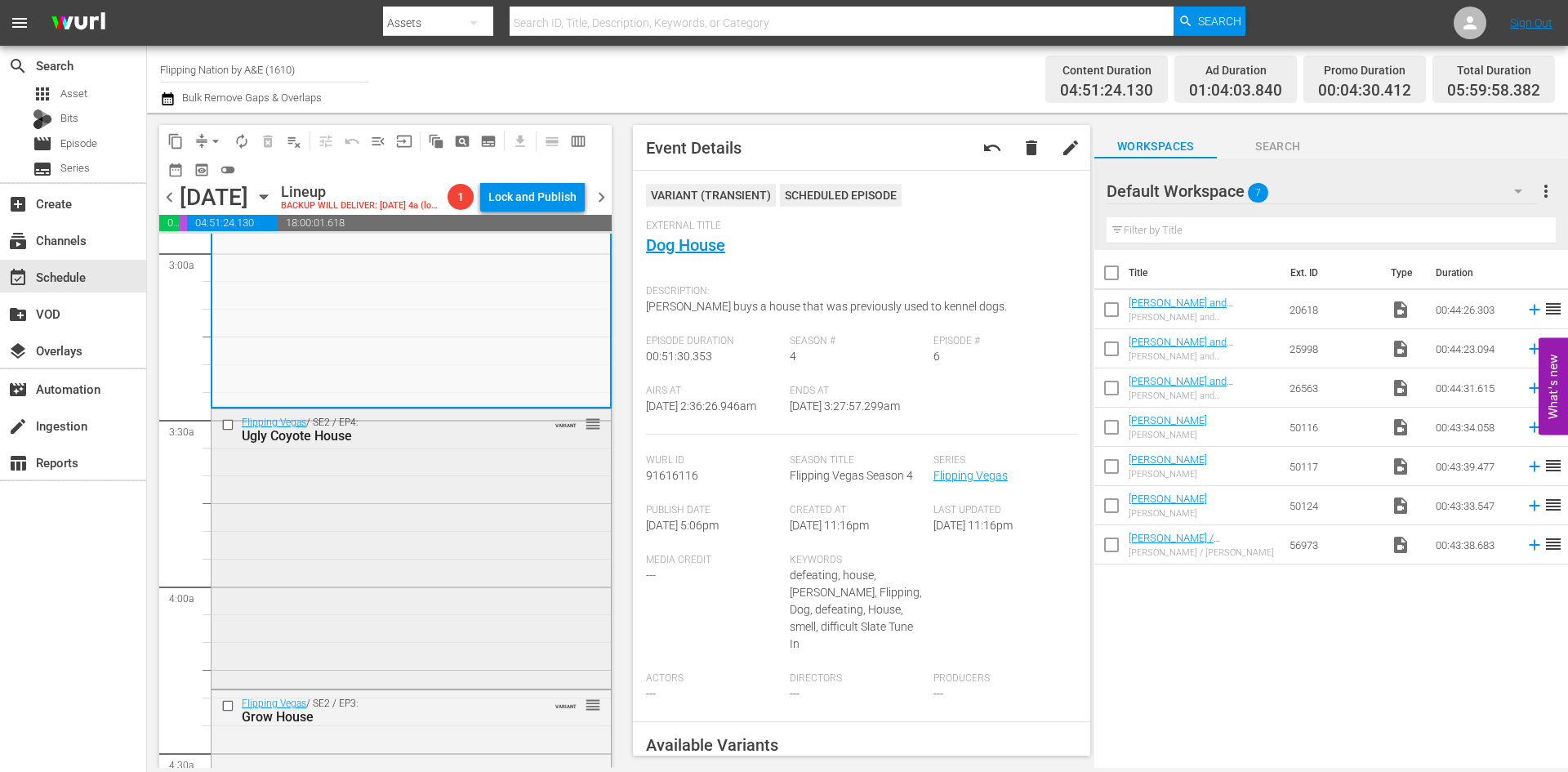
click at [456, 545] on div "Flipping Vegas / SE2 / EP4: Ugly Coyote House VARIANT reorder" at bounding box center [411, 547] width 399 height 276
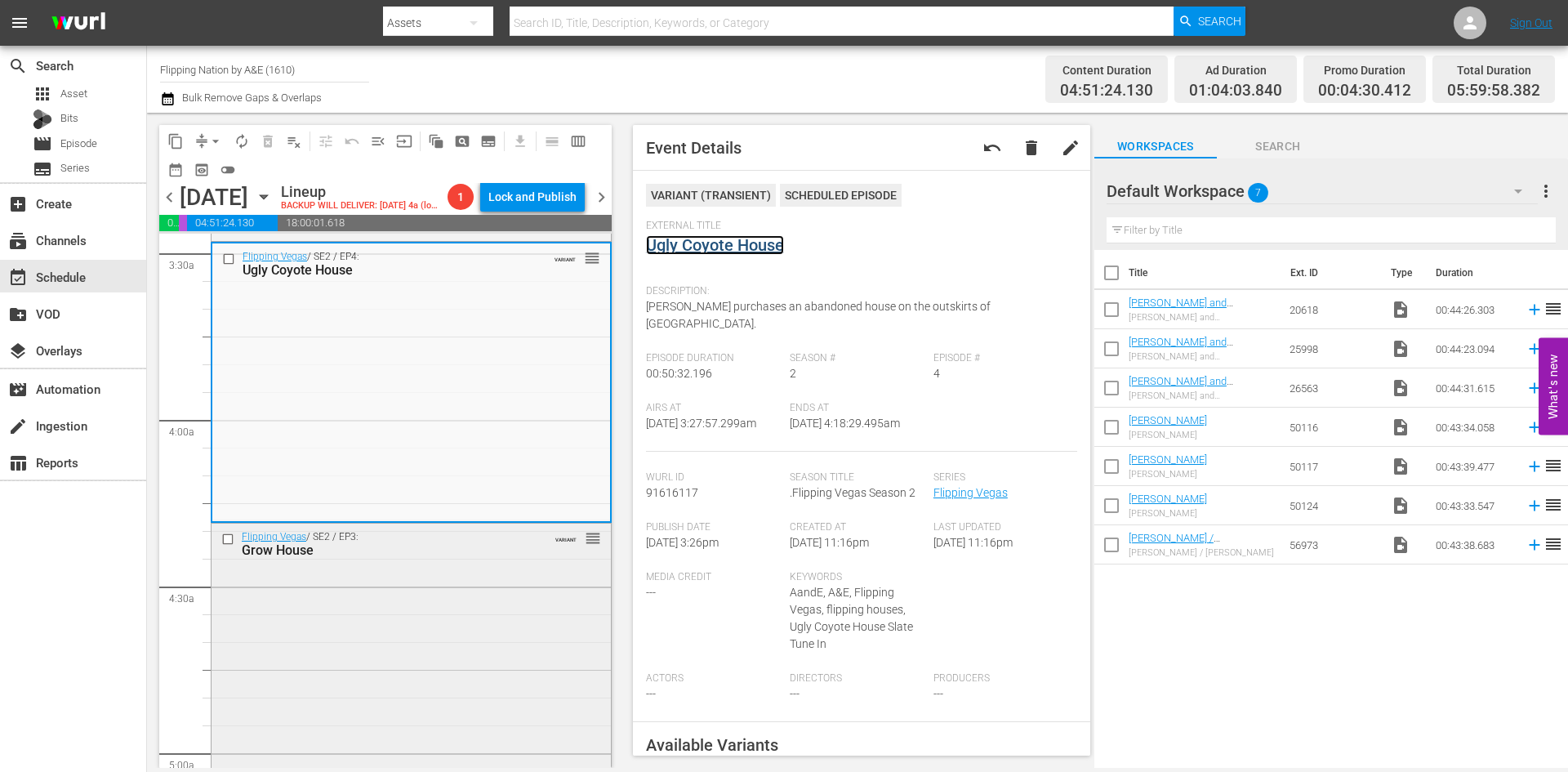
scroll to position [1225, 0]
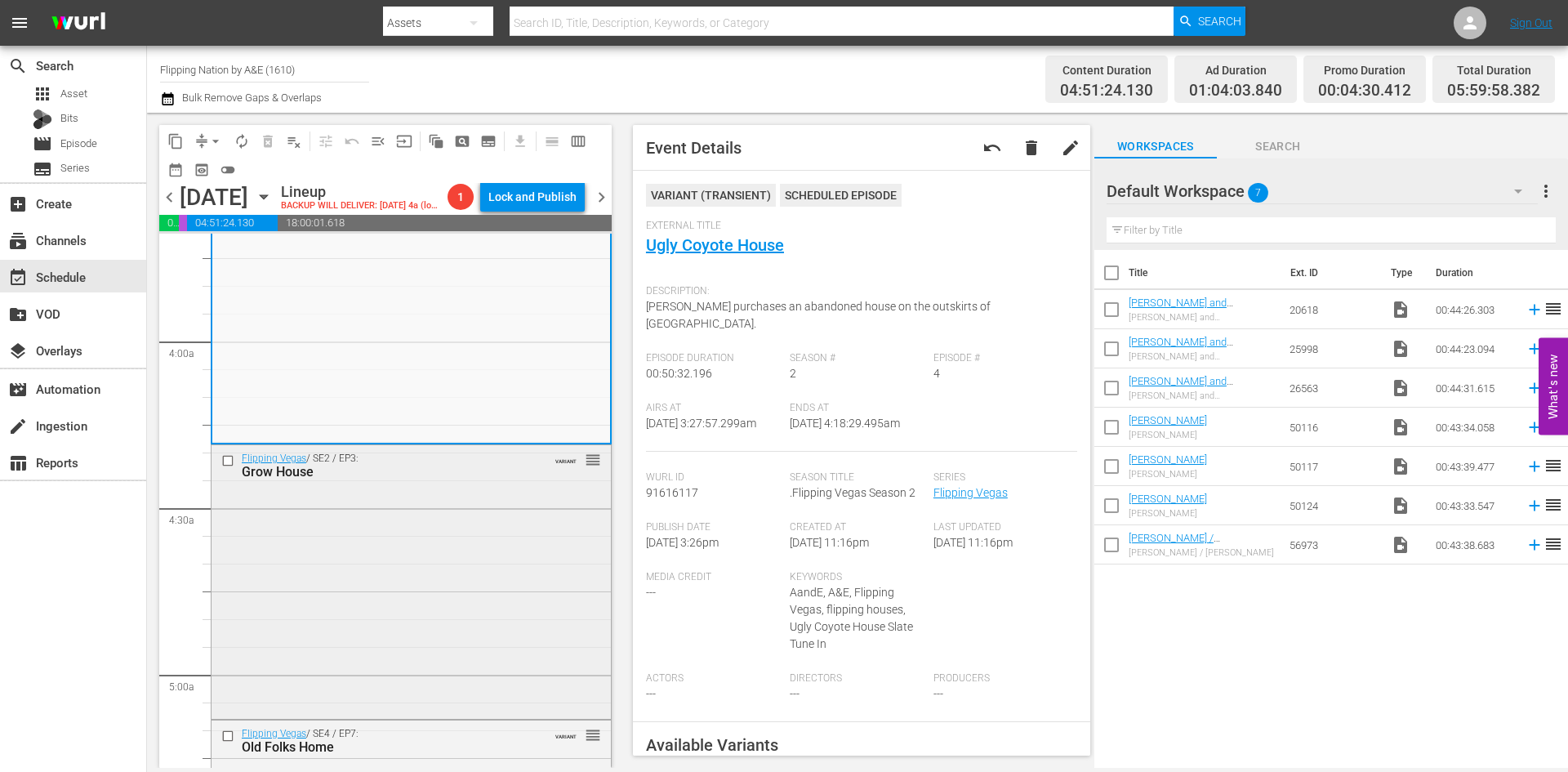
click at [482, 542] on div "Flipping Vegas / SE2 / EP3: Grow House VARIANT reorder" at bounding box center [411, 580] width 399 height 270
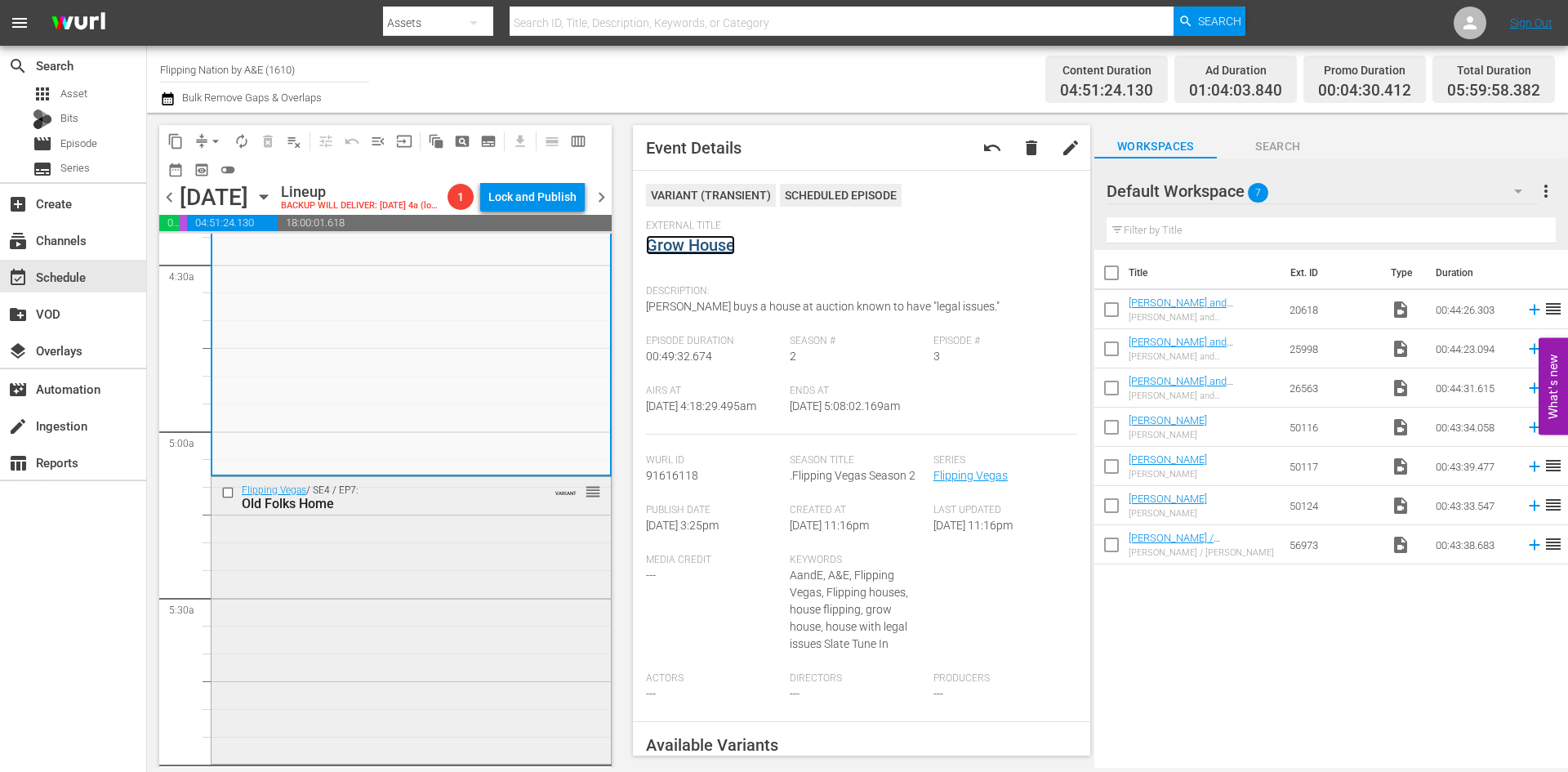
scroll to position [1470, 0]
click at [422, 629] on div "Flipping Vegas / SE4 / EP7: Old Folks Home VARIANT reorder" at bounding box center [411, 616] width 399 height 283
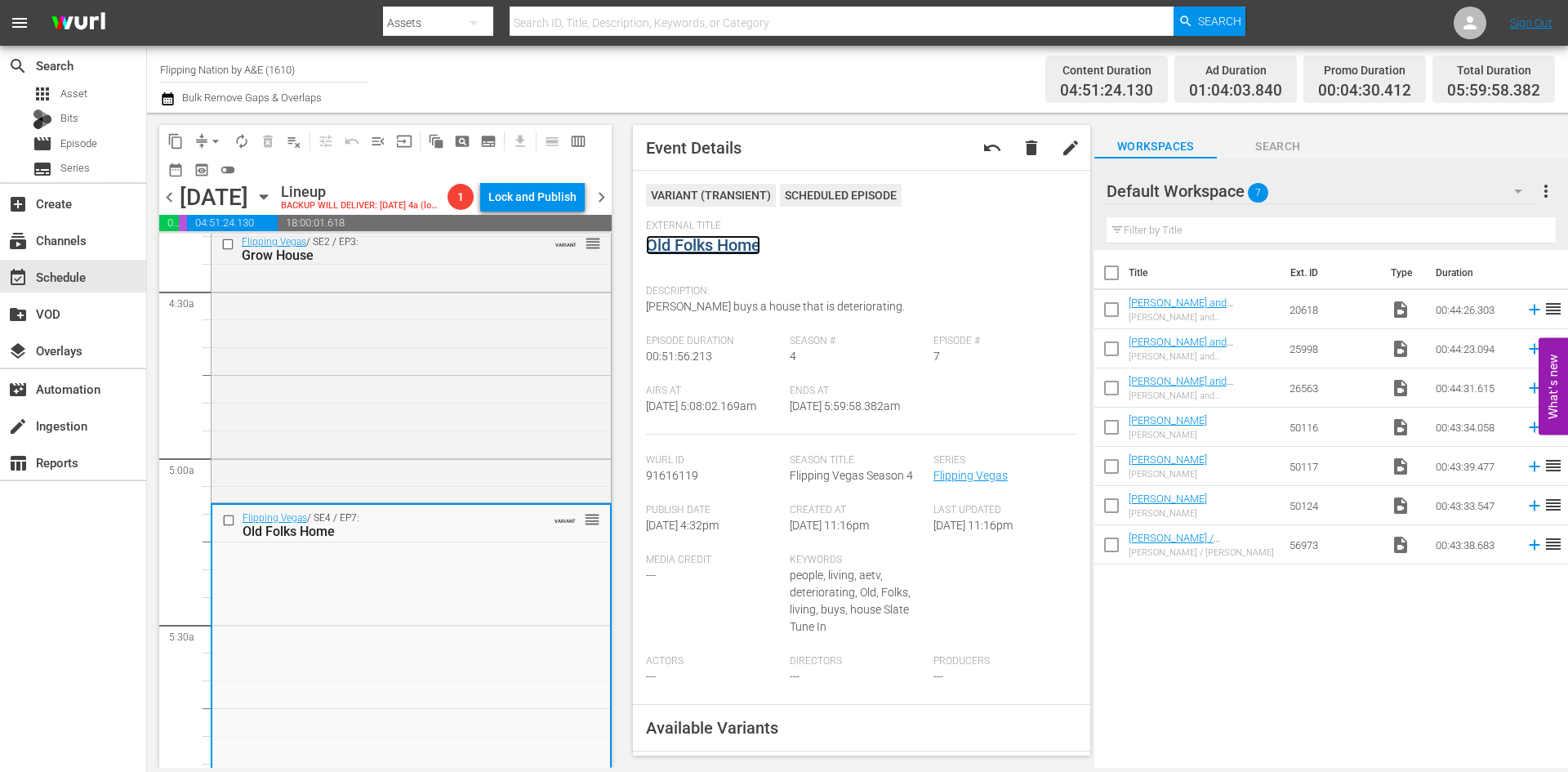
scroll to position [1388, 0]
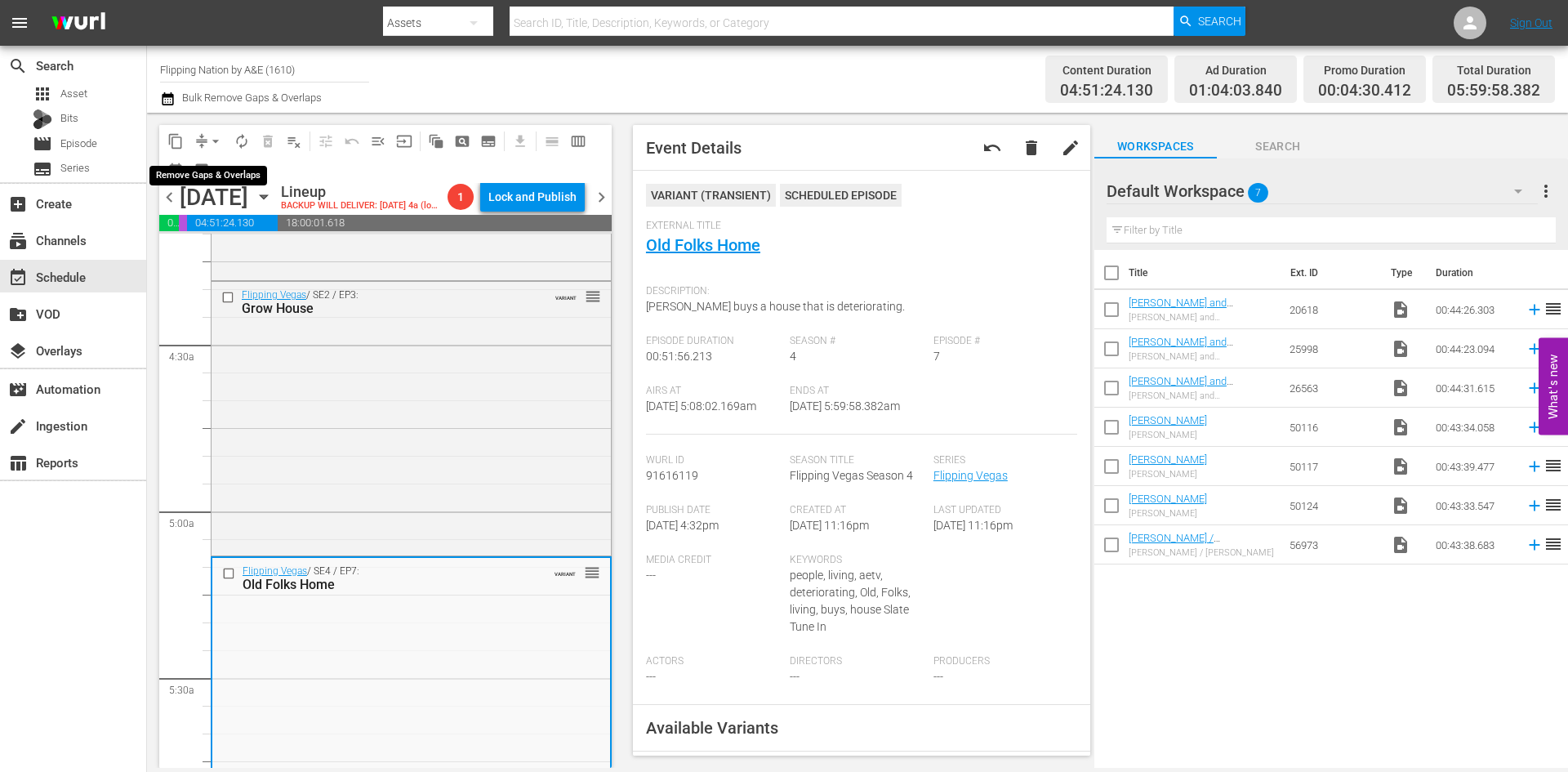
click at [211, 143] on span "arrow_drop_down" at bounding box center [216, 141] width 17 height 17
click at [235, 181] on li "Align to Midnight" at bounding box center [216, 174] width 171 height 27
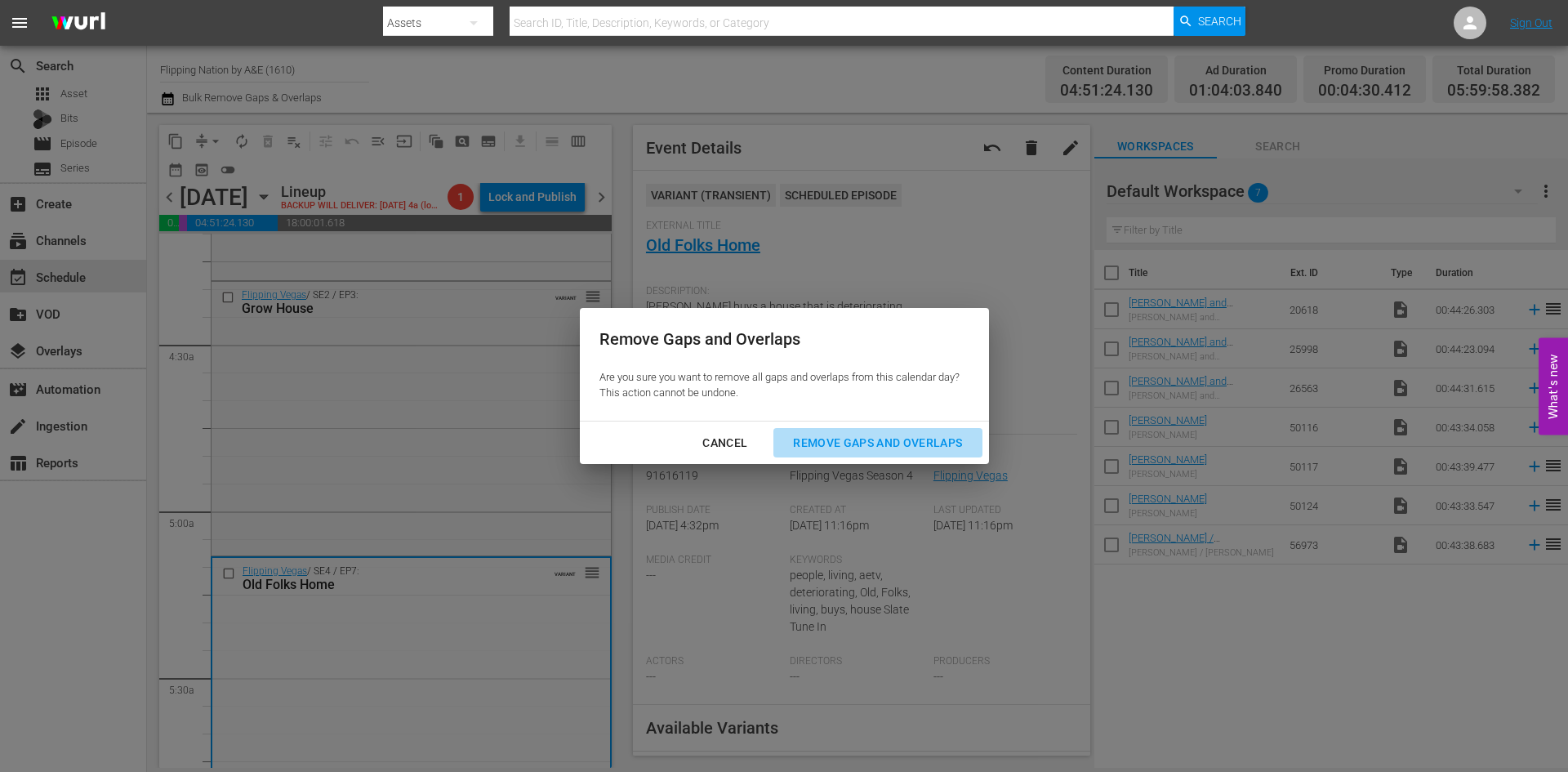
click at [850, 442] on div "Remove Gaps and Overlaps" at bounding box center [878, 443] width 195 height 20
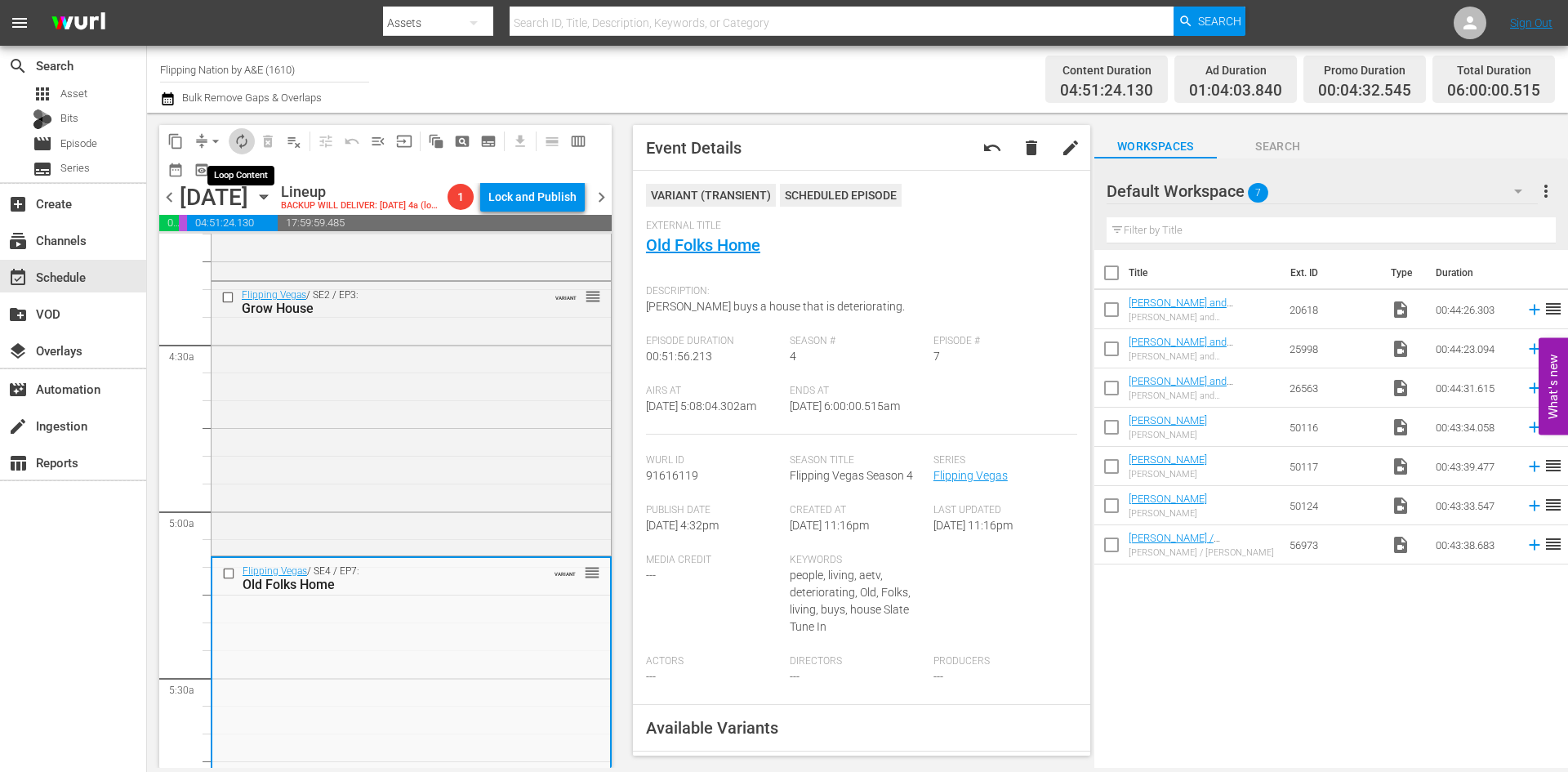
click at [246, 136] on span "autorenew_outlined" at bounding box center [242, 141] width 17 height 17
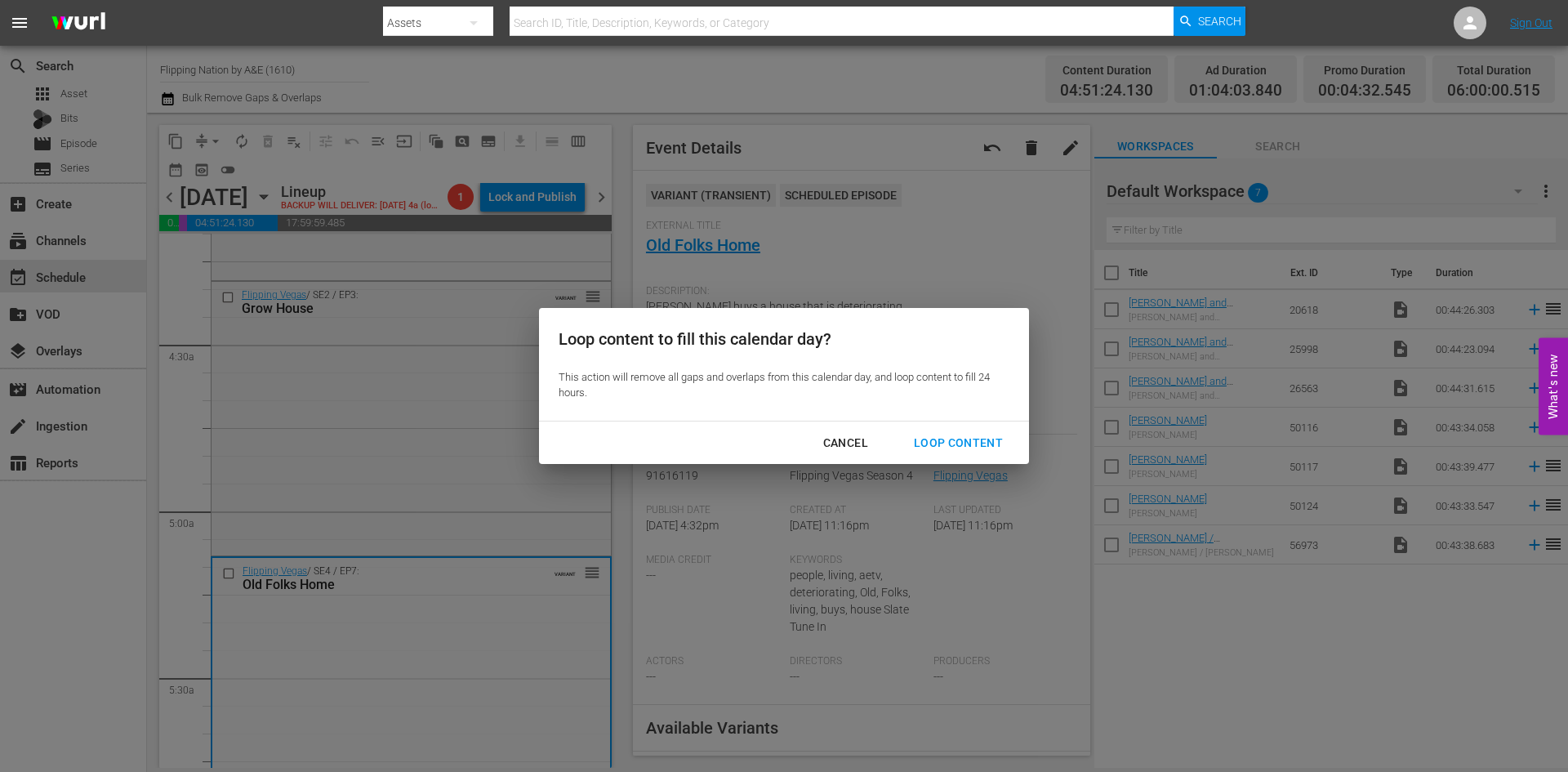
click at [964, 443] on div "Loop Content" at bounding box center [959, 443] width 115 height 20
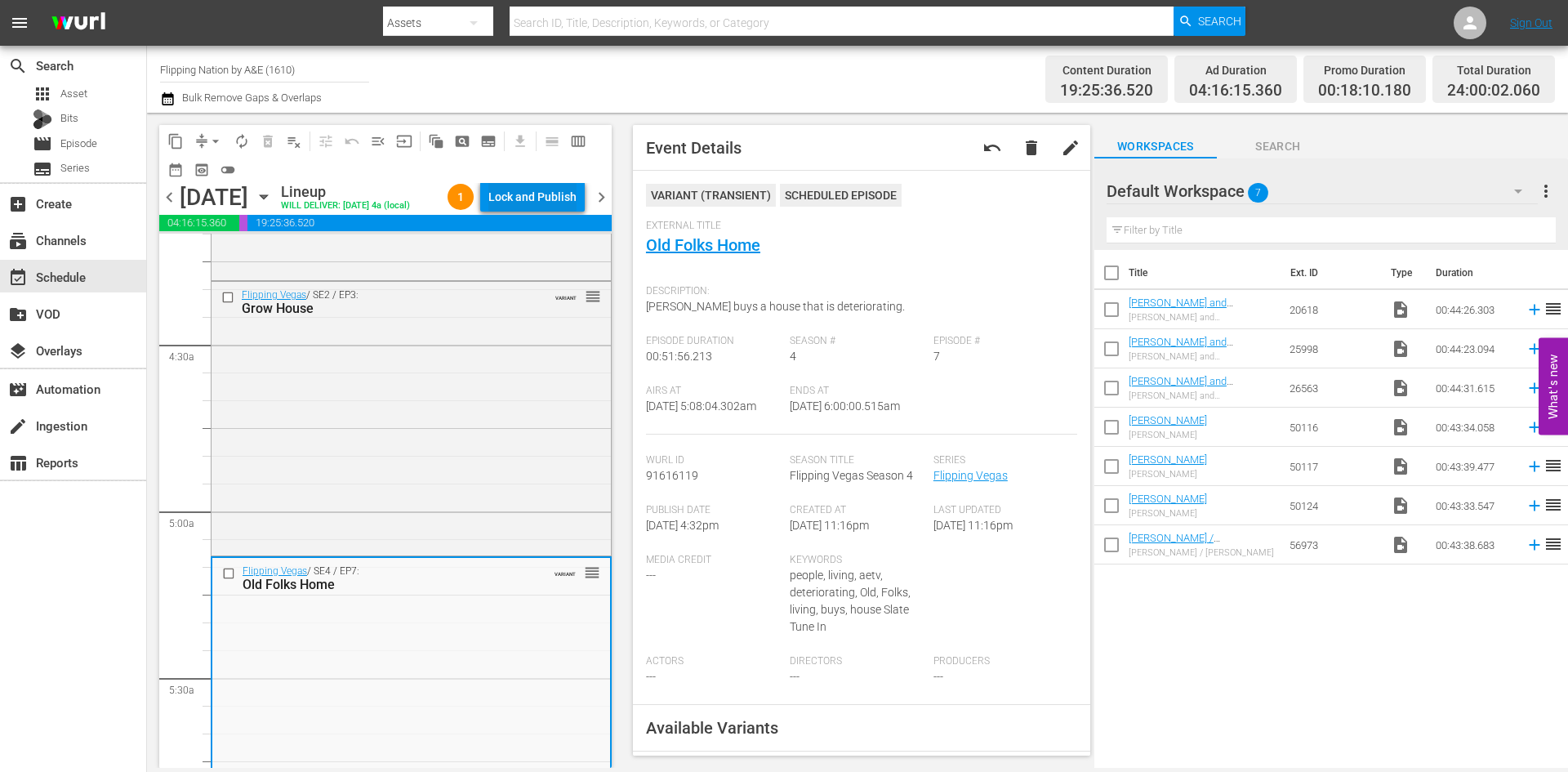
click at [536, 205] on div "Lock and Publish" at bounding box center [533, 196] width 89 height 29
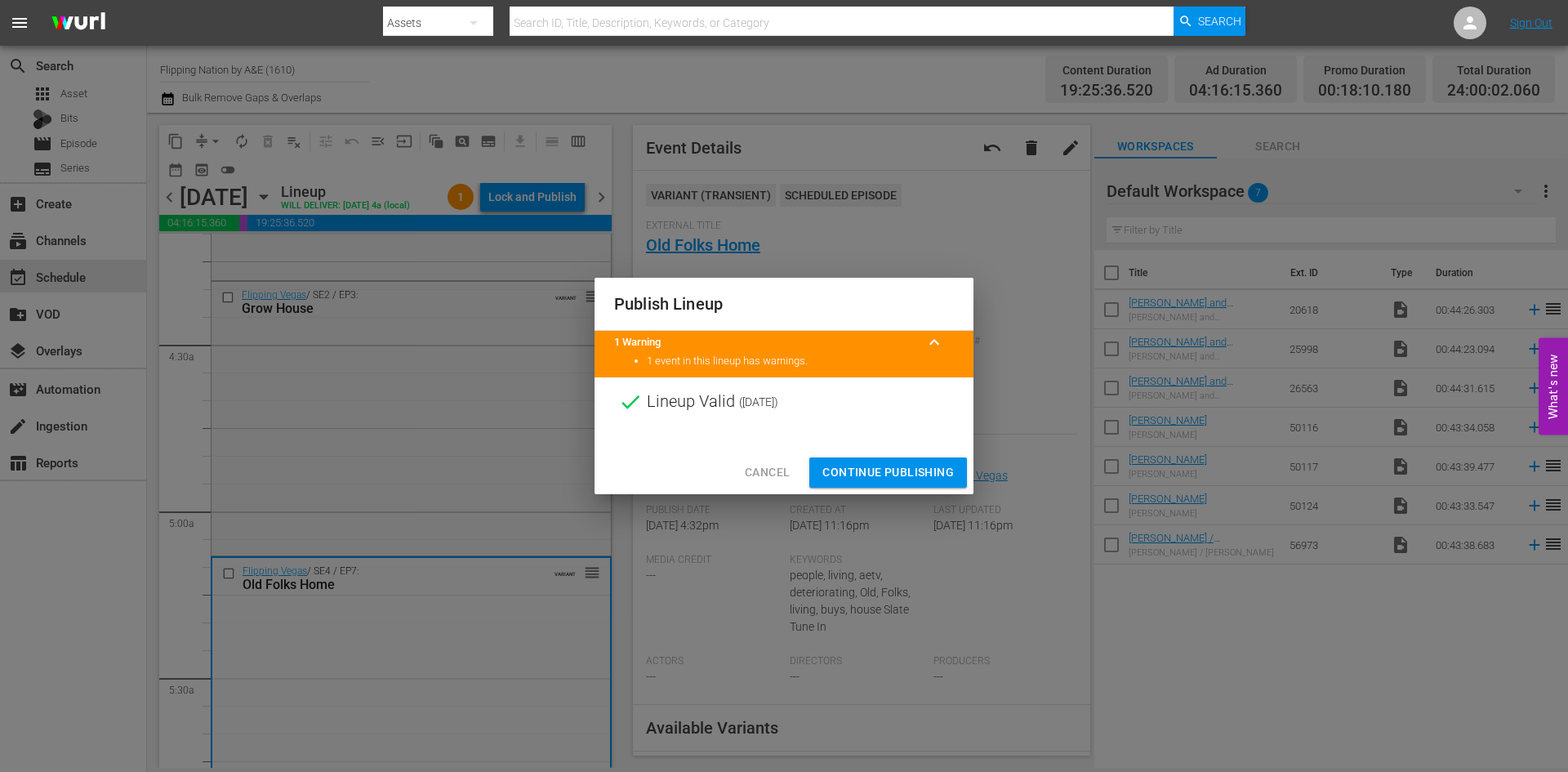
click at [871, 479] on span "Continue Publishing" at bounding box center [888, 472] width 132 height 20
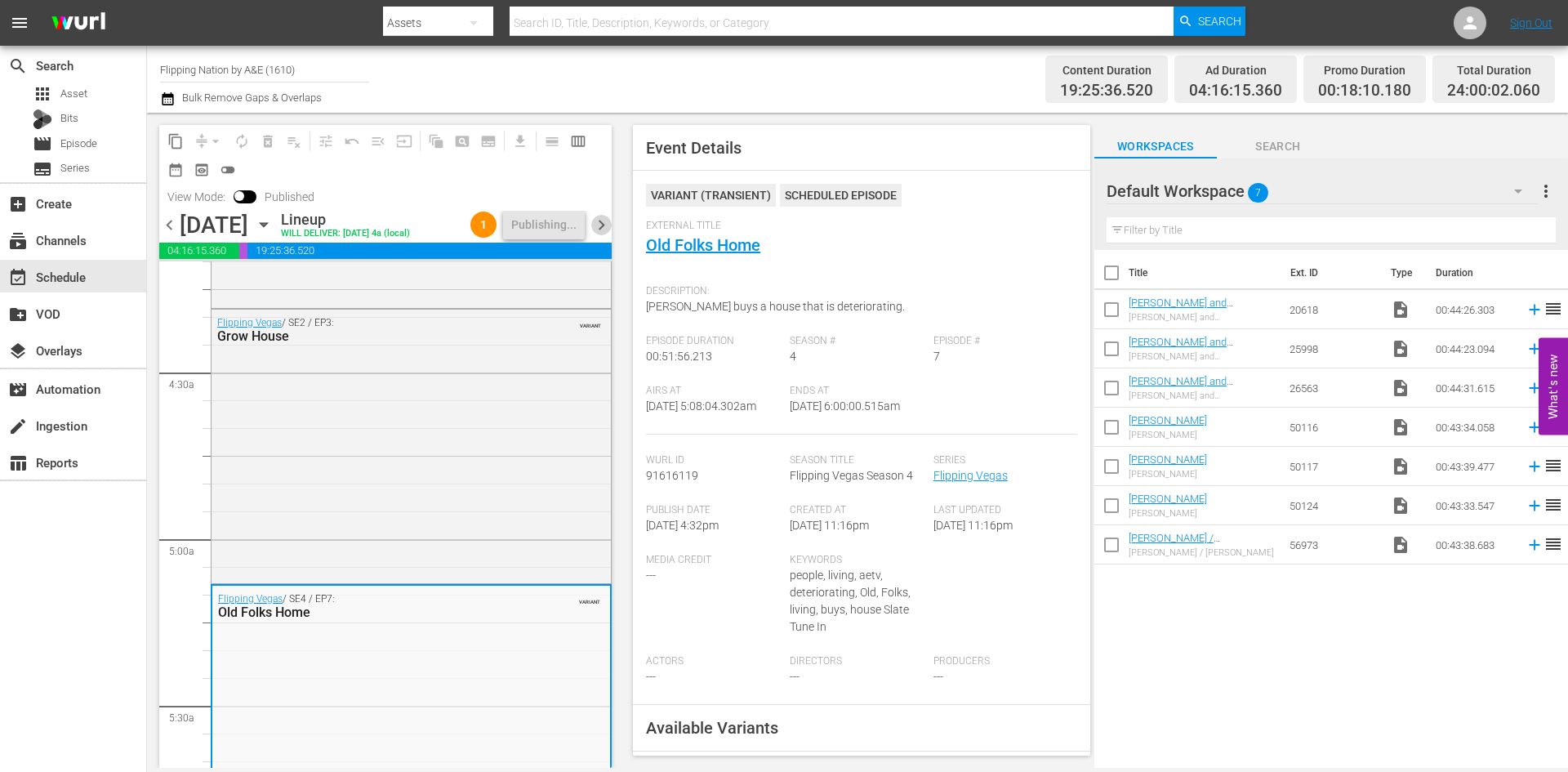
click at [603, 226] on span "chevron_right" at bounding box center [601, 225] width 20 height 20
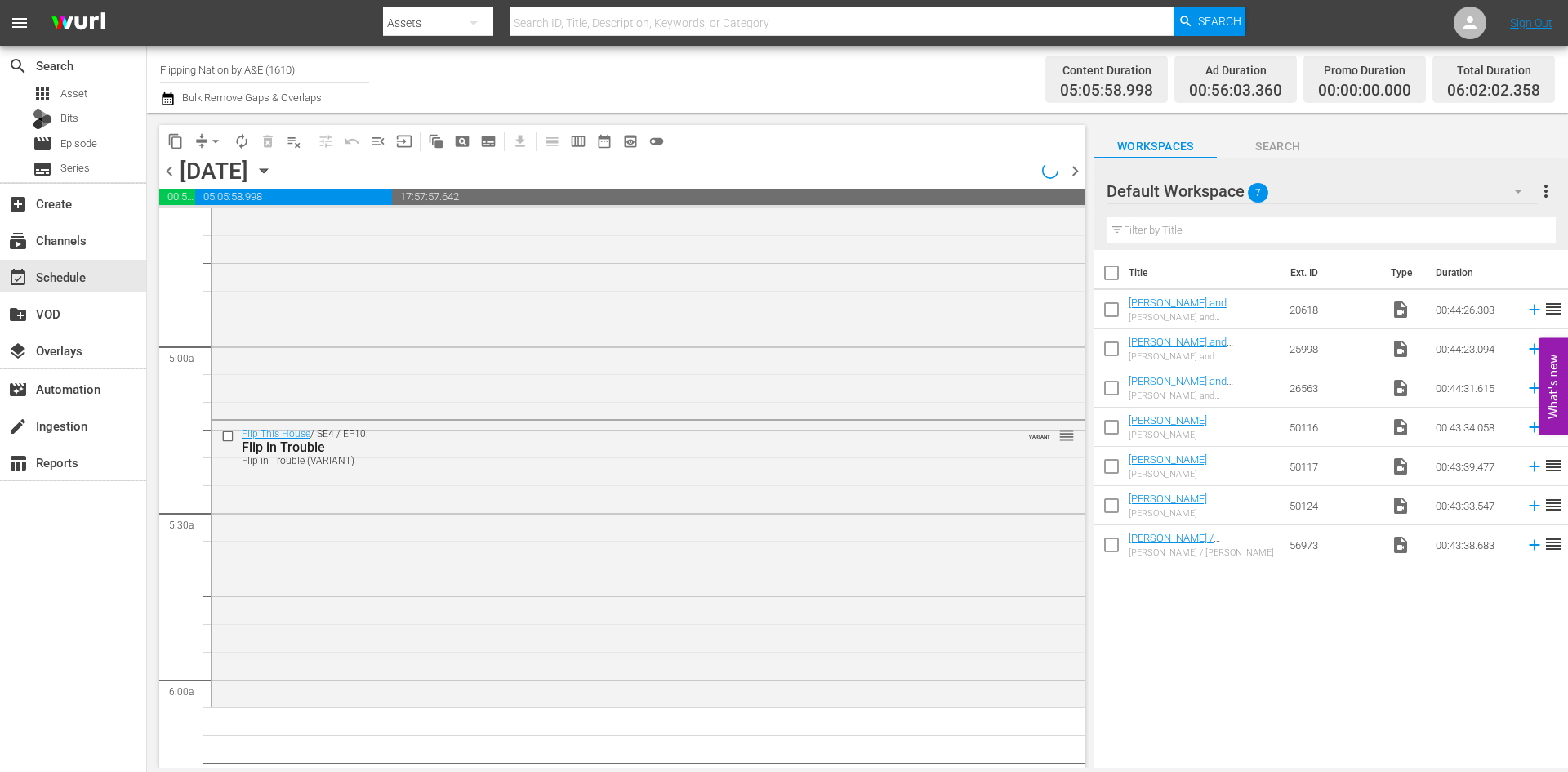
scroll to position [1416, 0]
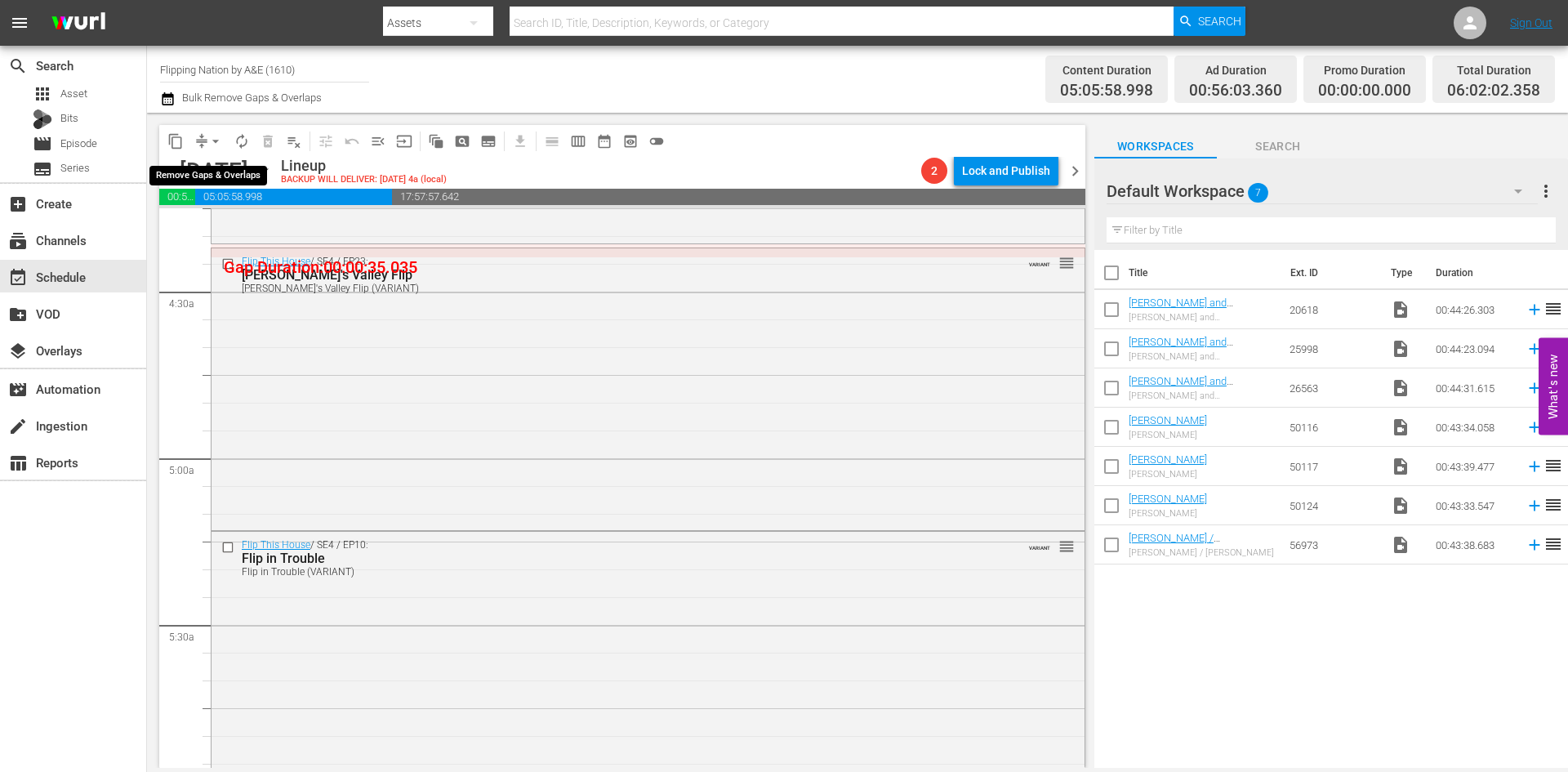
click at [214, 134] on span "arrow_drop_down" at bounding box center [216, 141] width 17 height 17
click at [222, 175] on li "Align to Midnight" at bounding box center [216, 174] width 171 height 27
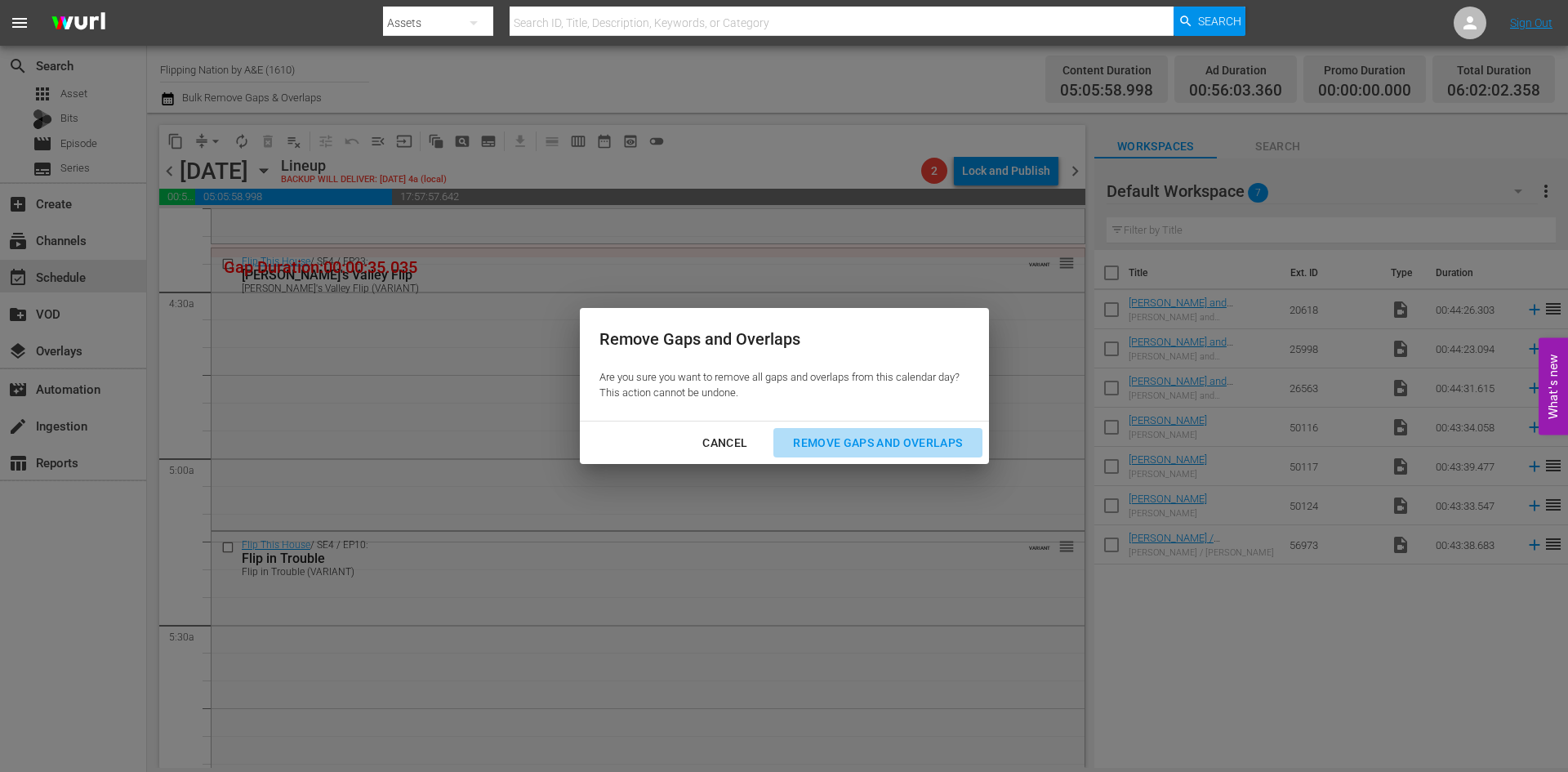
click at [840, 442] on div "Remove Gaps and Overlaps" at bounding box center [878, 443] width 195 height 20
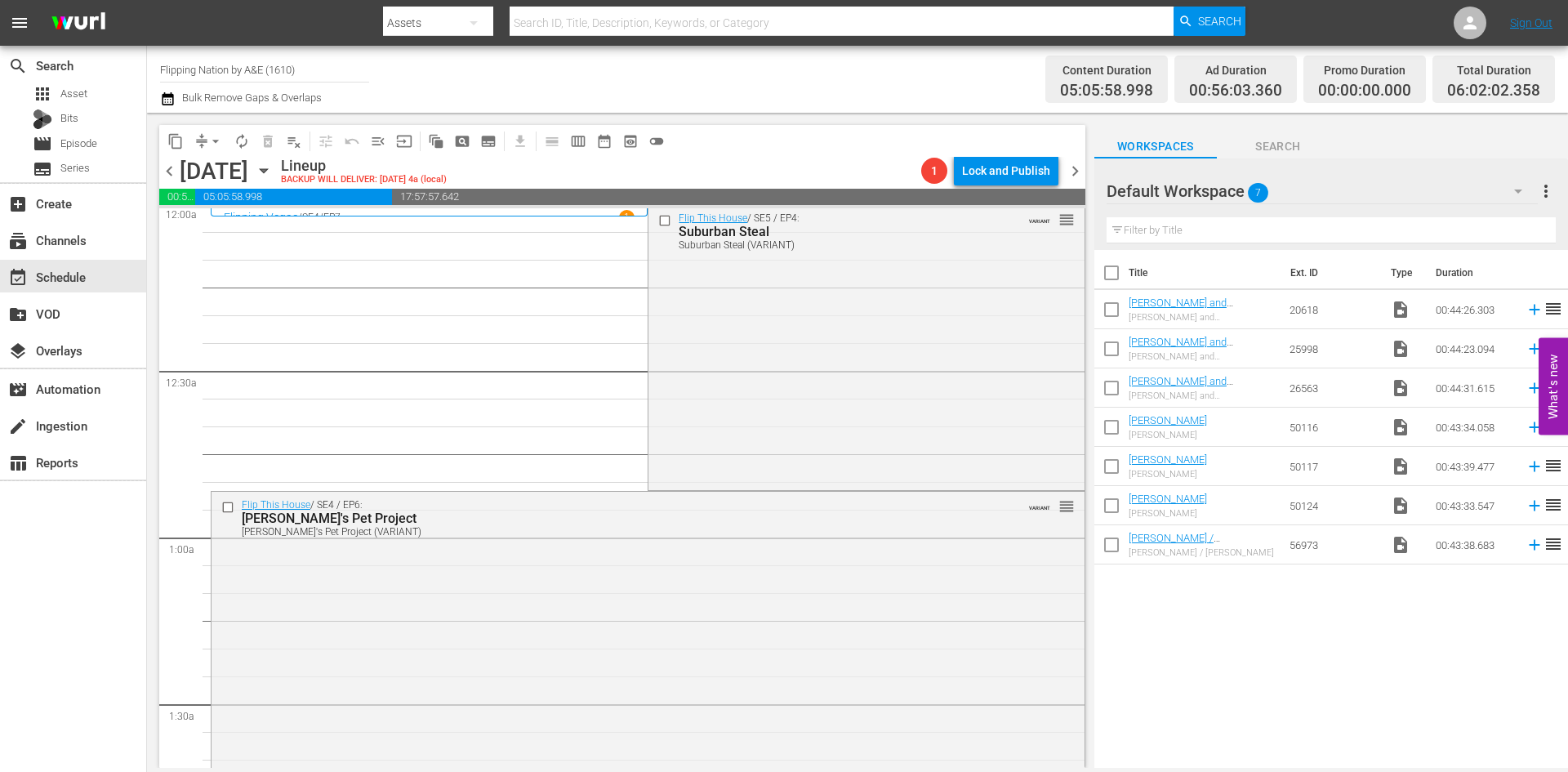
scroll to position [0, 0]
click at [273, 172] on icon "button" at bounding box center [264, 171] width 18 height 18
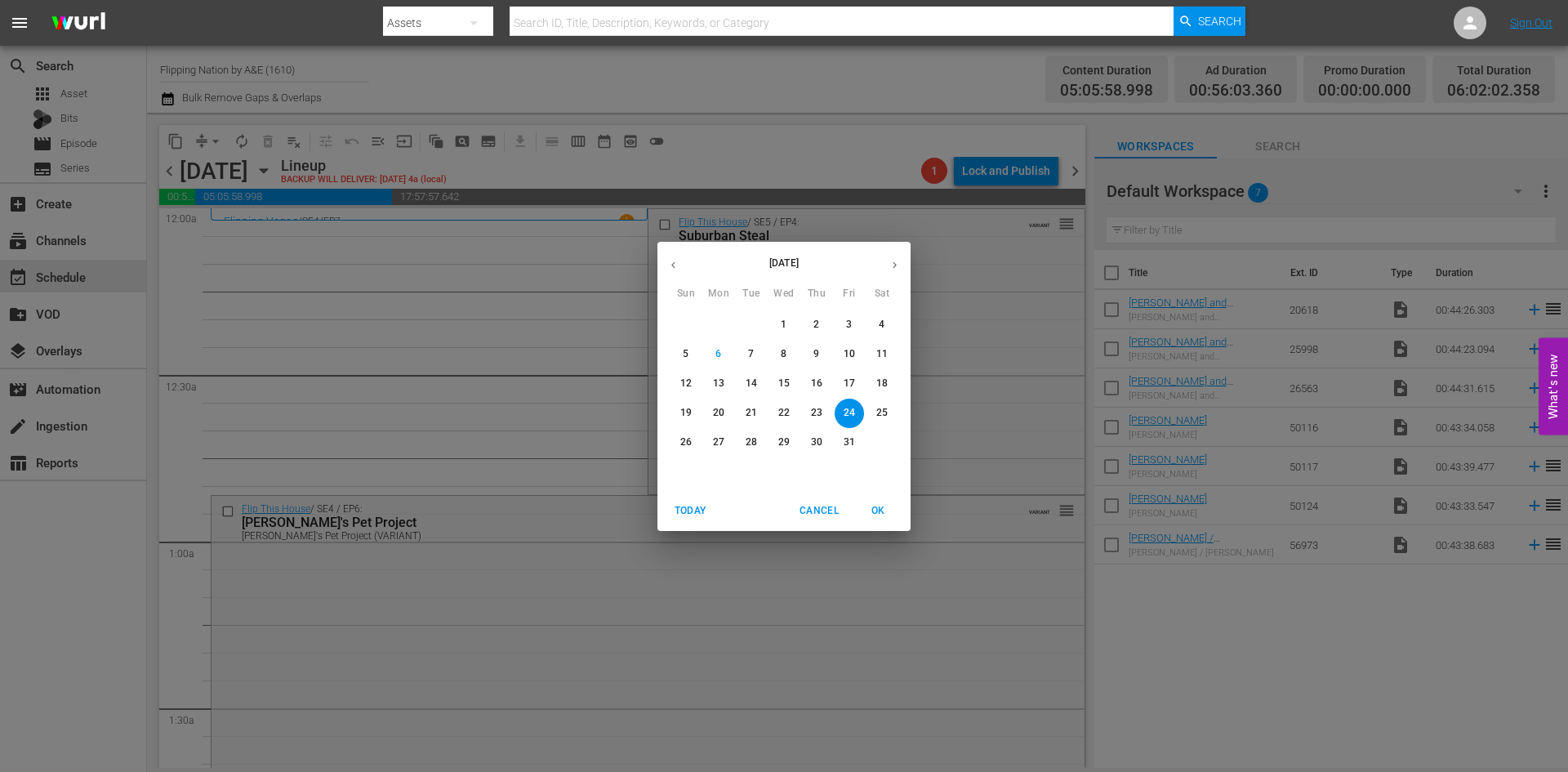
click at [619, 412] on div "October 2025 Sun Mon Tue Wed Thu Fri Sat 28 29 30 1 2 3 4 5 6 7 8 9 10 11 12 13…" at bounding box center [784, 386] width 1568 height 772
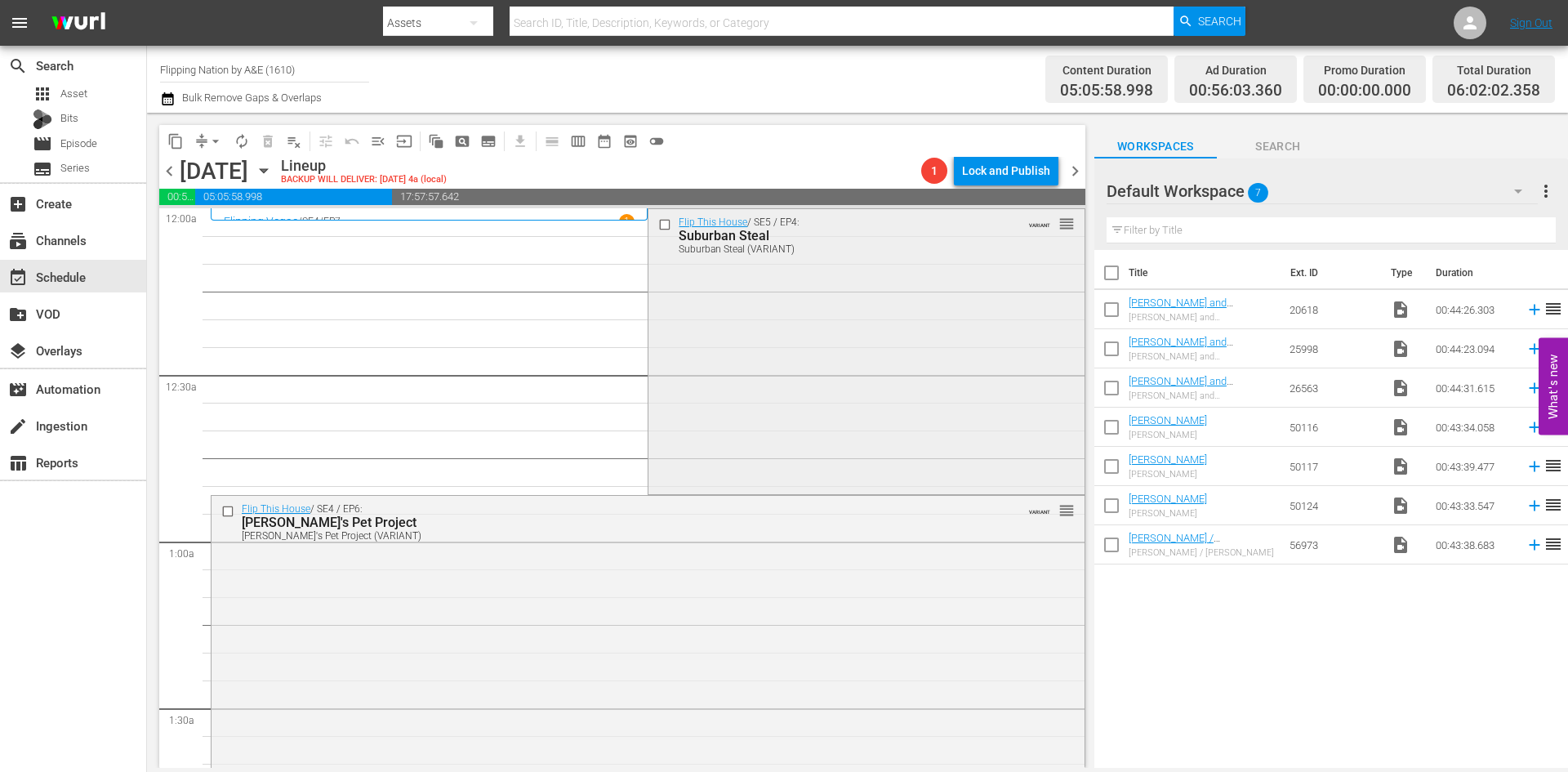
click at [751, 356] on div "Flip This House / SE5 / EP4: Suburban Steal Suburban Steal (VARIANT) VARIANT re…" at bounding box center [866, 350] width 435 height 282
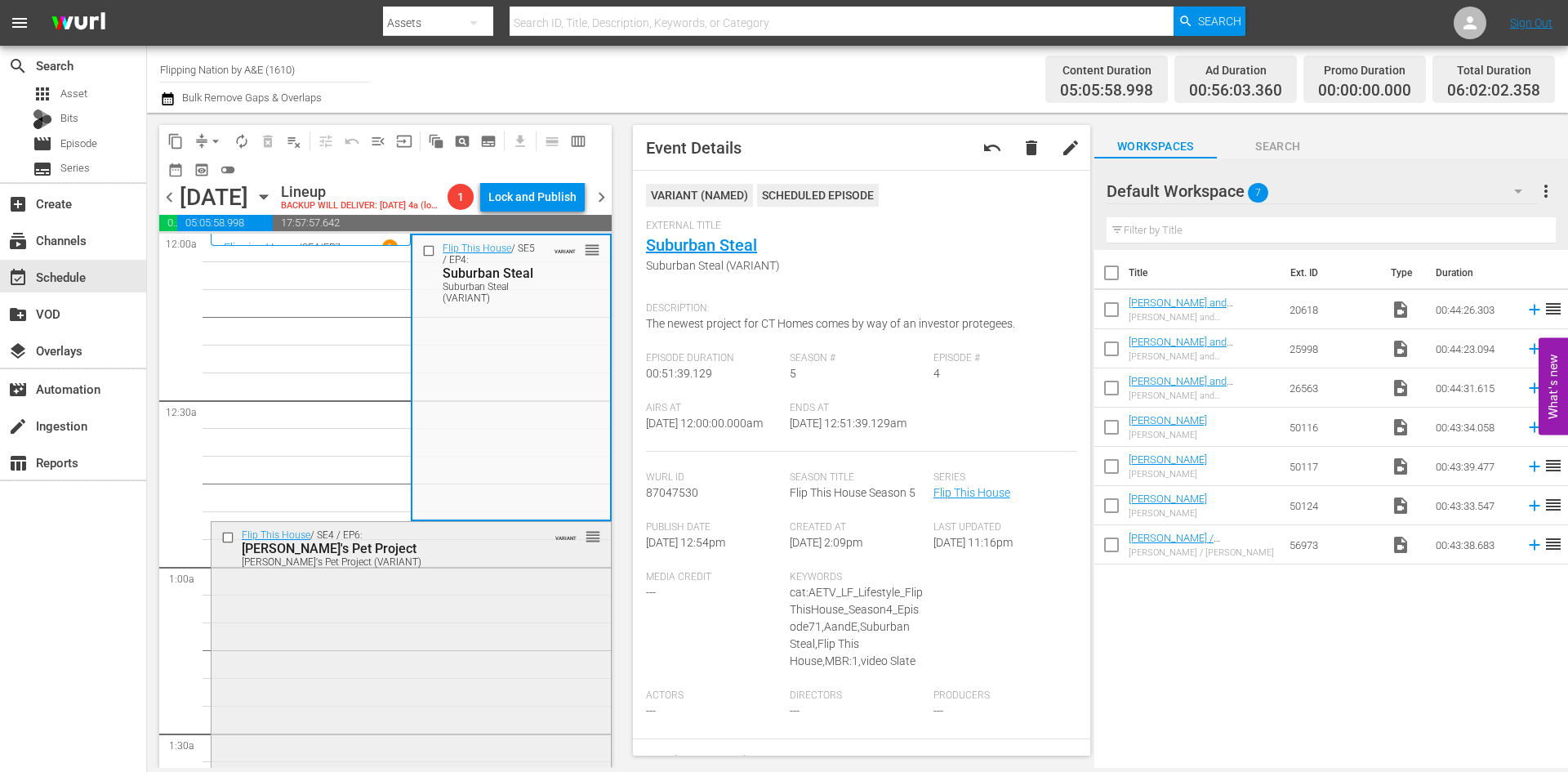
click at [469, 620] on div "Flip This House / SE4 / EP6: Peter's Pet Project Peter's Pet Project (VARIANT) …" at bounding box center [411, 664] width 399 height 284
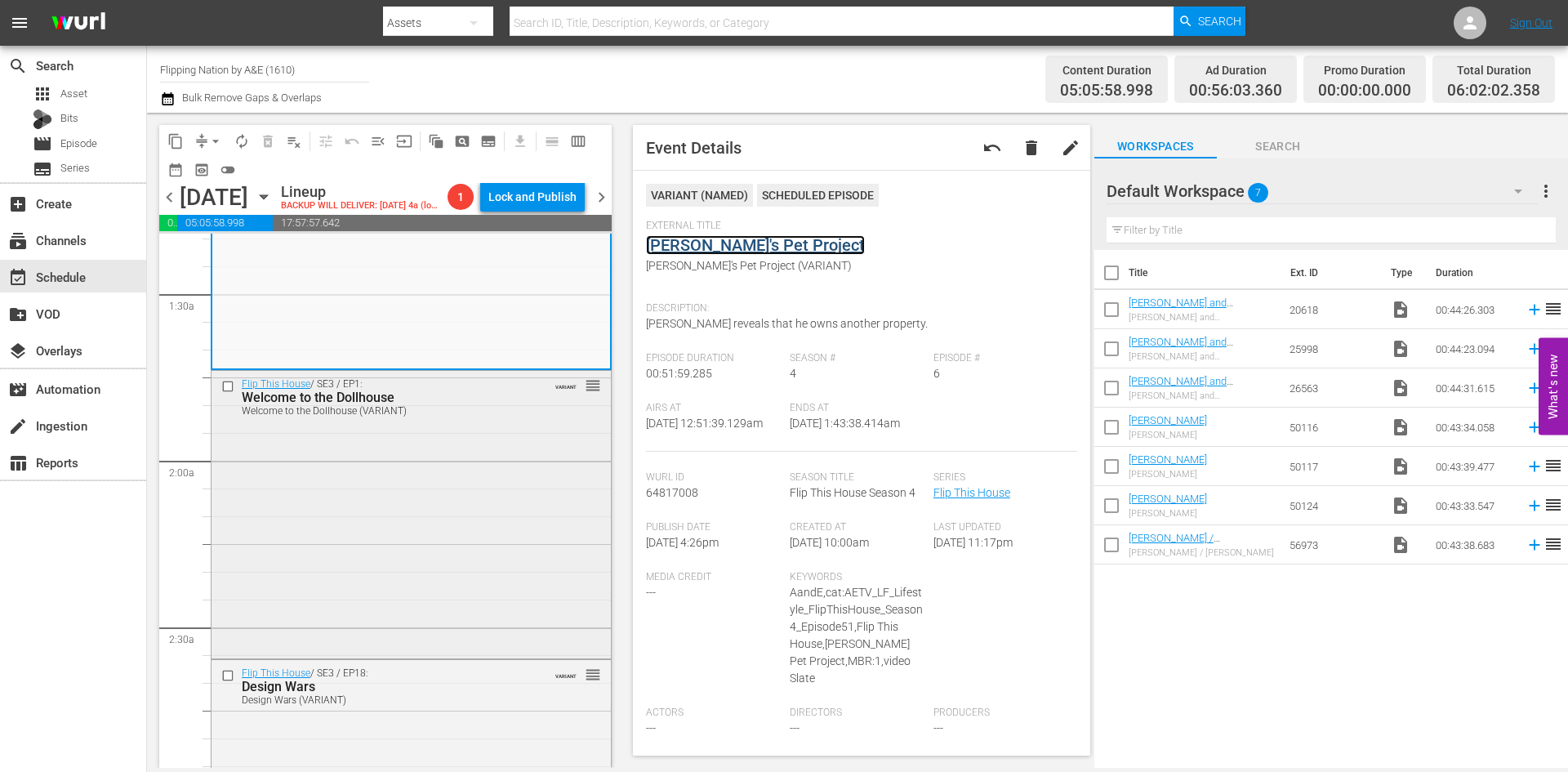
scroll to position [490, 0]
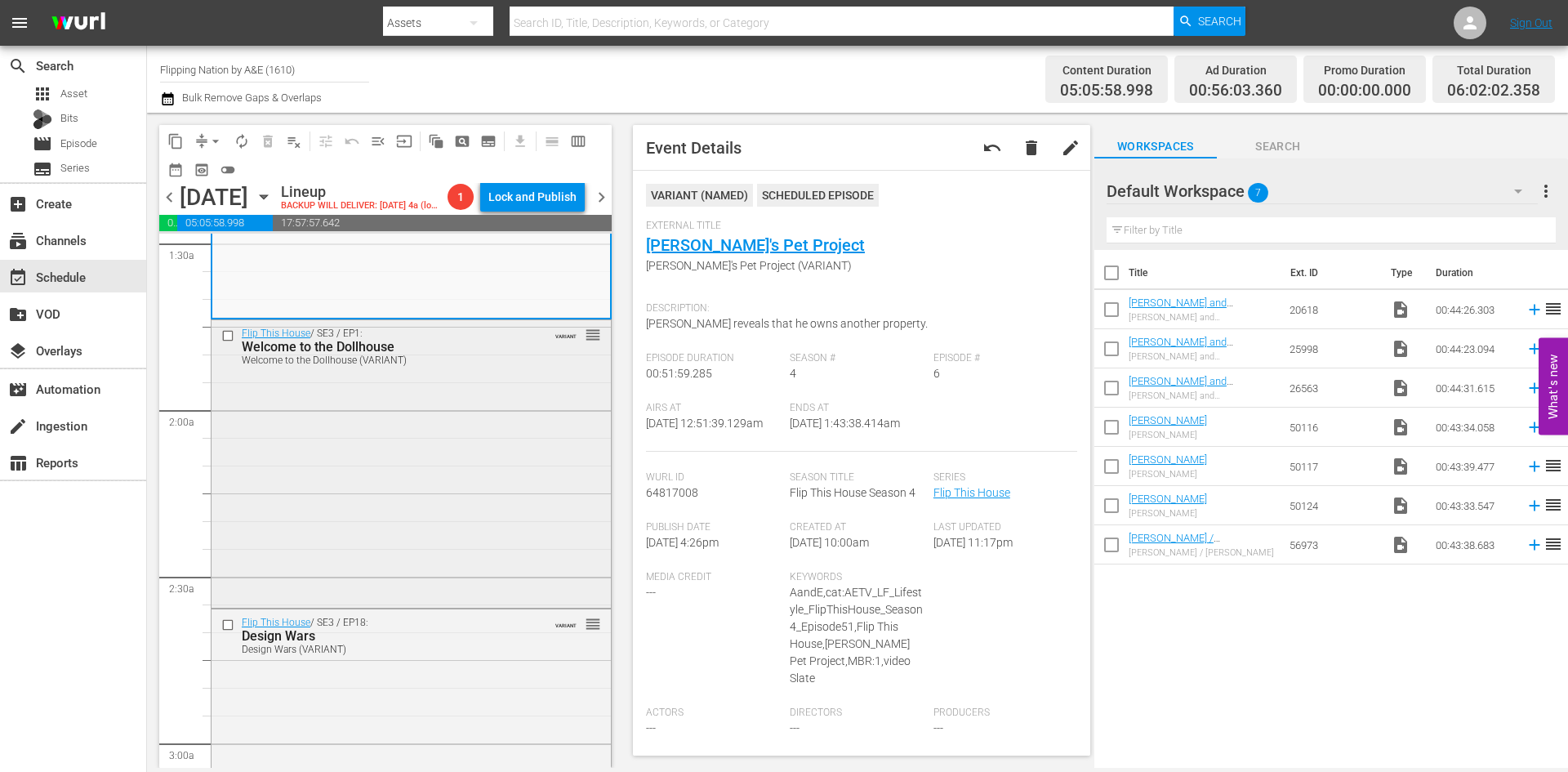
click at [520, 482] on div "Flip This House / SE3 / EP1: Welcome to the Dollhouse Welcome to the Dollhouse …" at bounding box center [411, 462] width 399 height 284
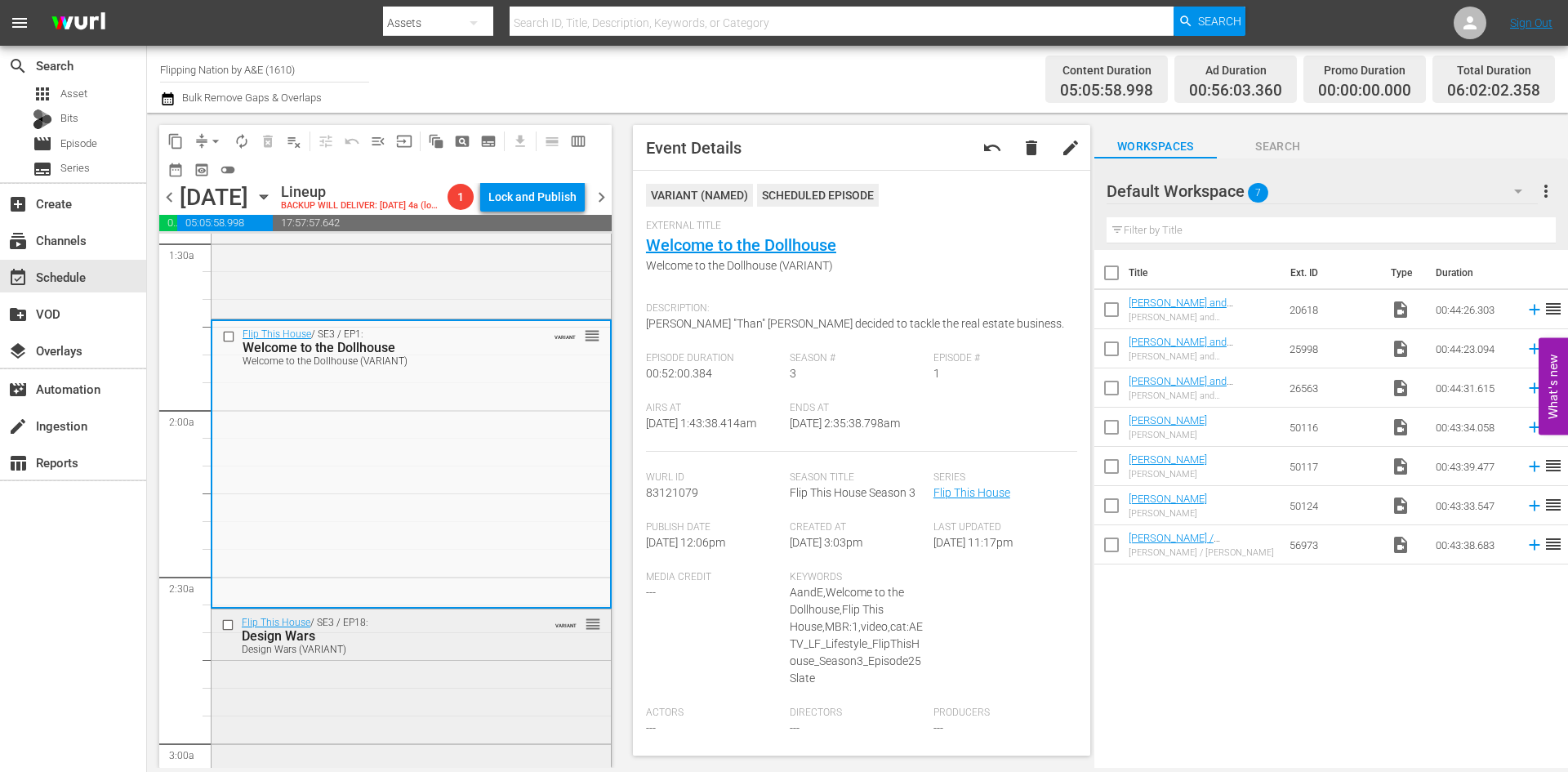
click at [480, 680] on div "Flip This House / SE3 / EP18: Design Wars Design Wars (VARIANT) VARIANT reorder" at bounding box center [411, 750] width 399 height 283
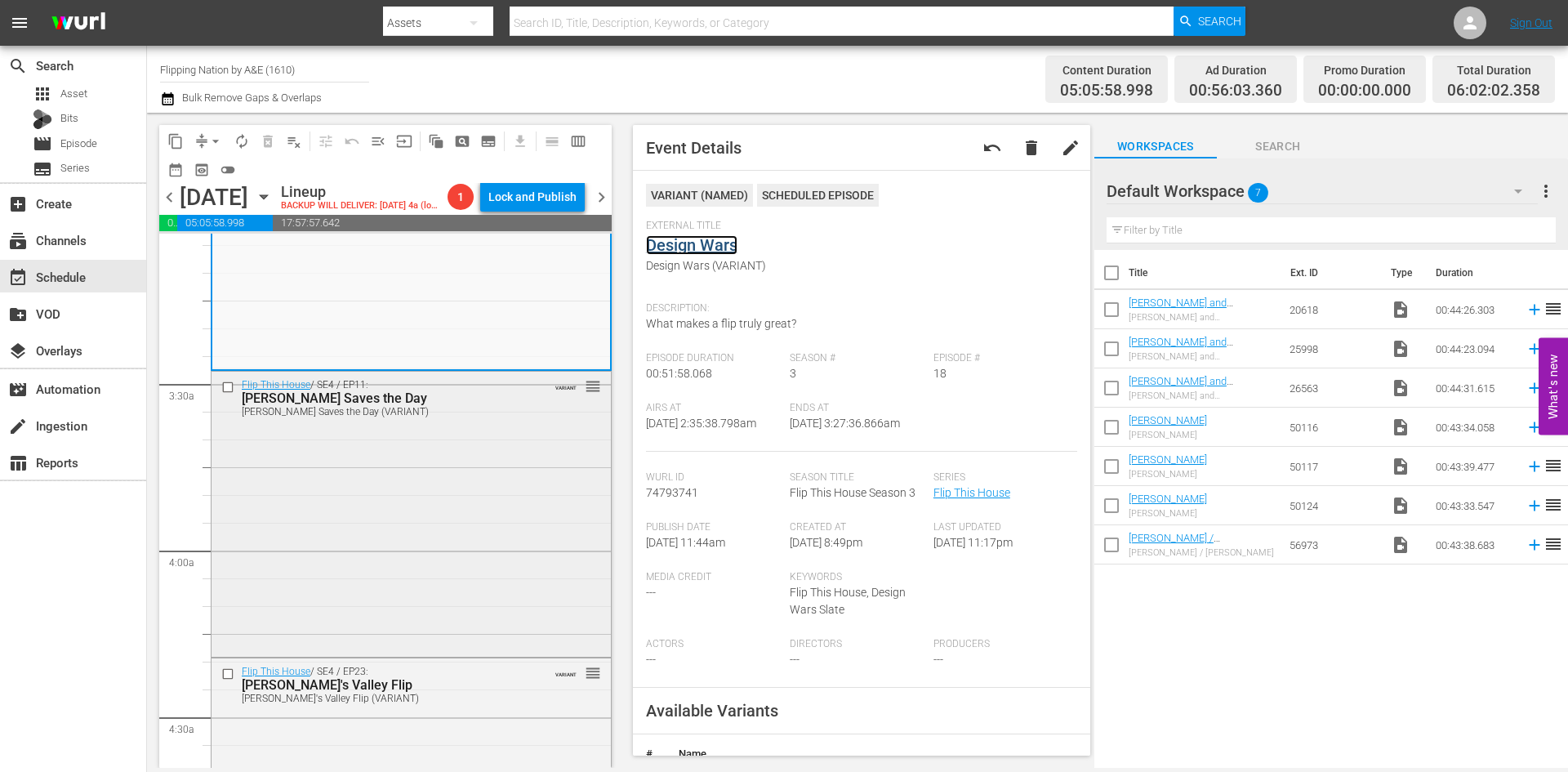
scroll to position [1062, 0]
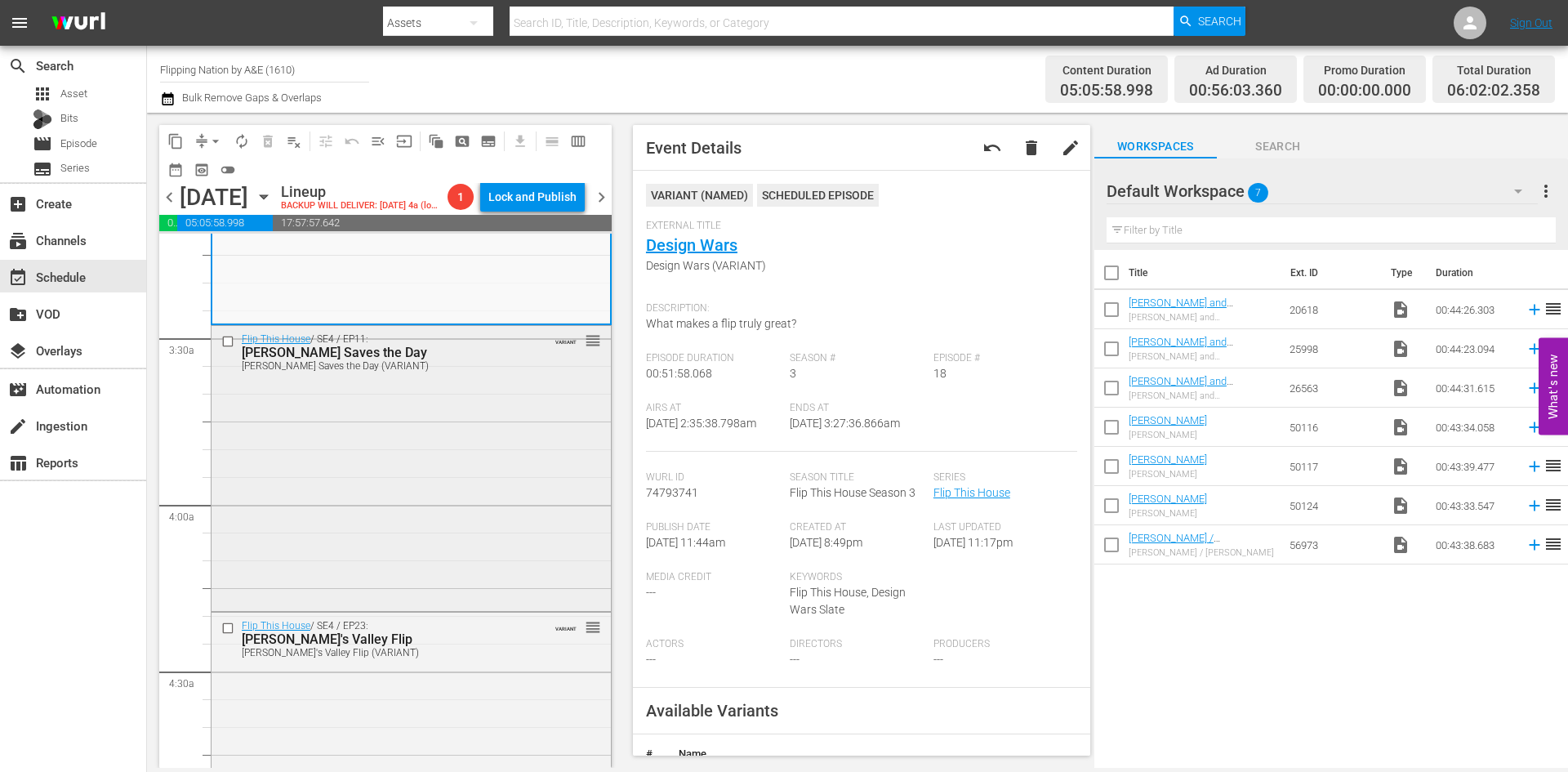
click at [493, 459] on div "Flip This House / SE4 / EP11: Veronica Saves the Day Veronica Saves the Day (VA…" at bounding box center [411, 467] width 399 height 282
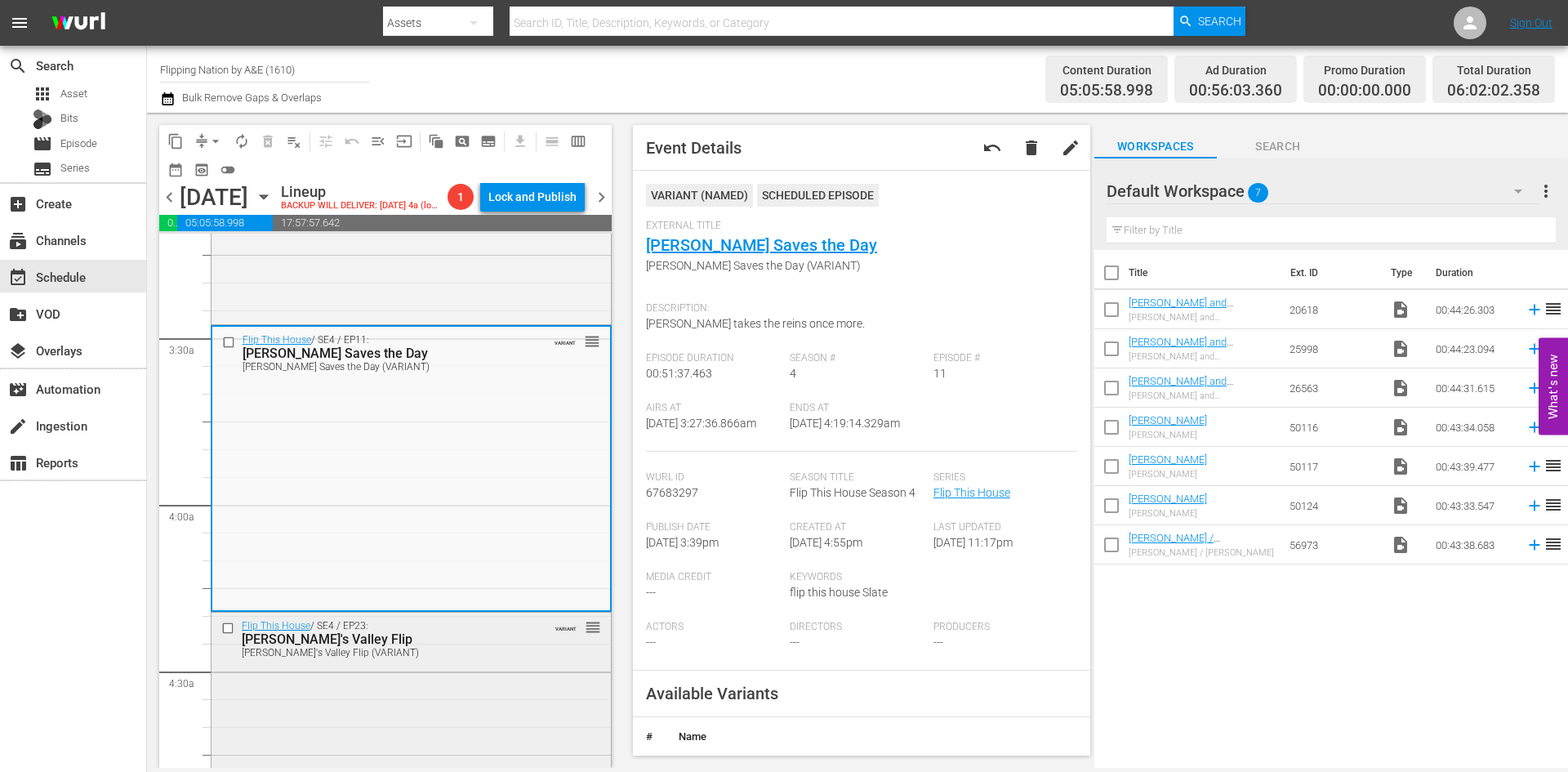
click at [458, 694] on div "Flip This House / SE4 / EP23: Rudy's Valley Flip Rudy's Valley Flip (VARIANT) V…" at bounding box center [411, 752] width 399 height 280
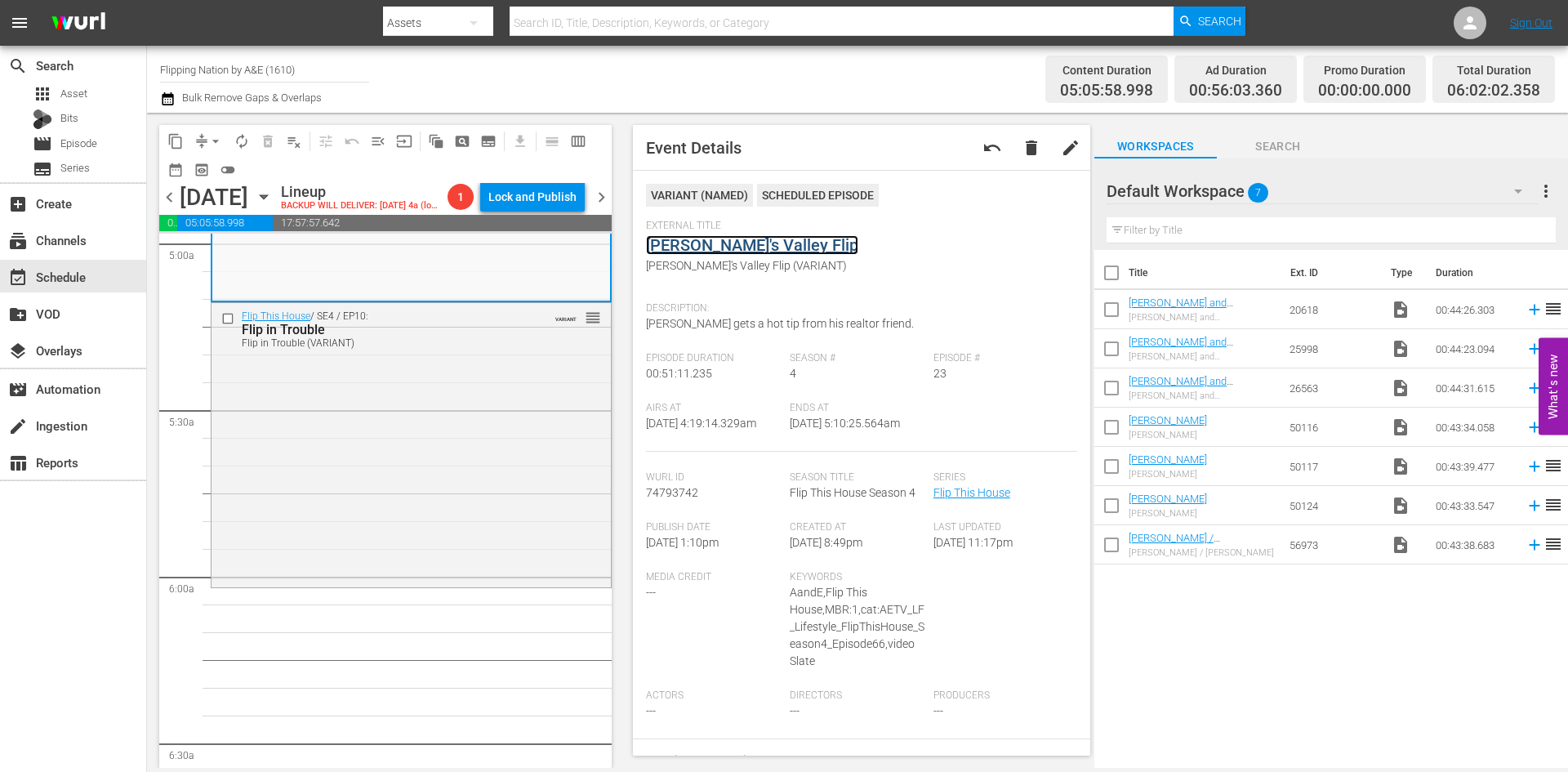
scroll to position [1715, 0]
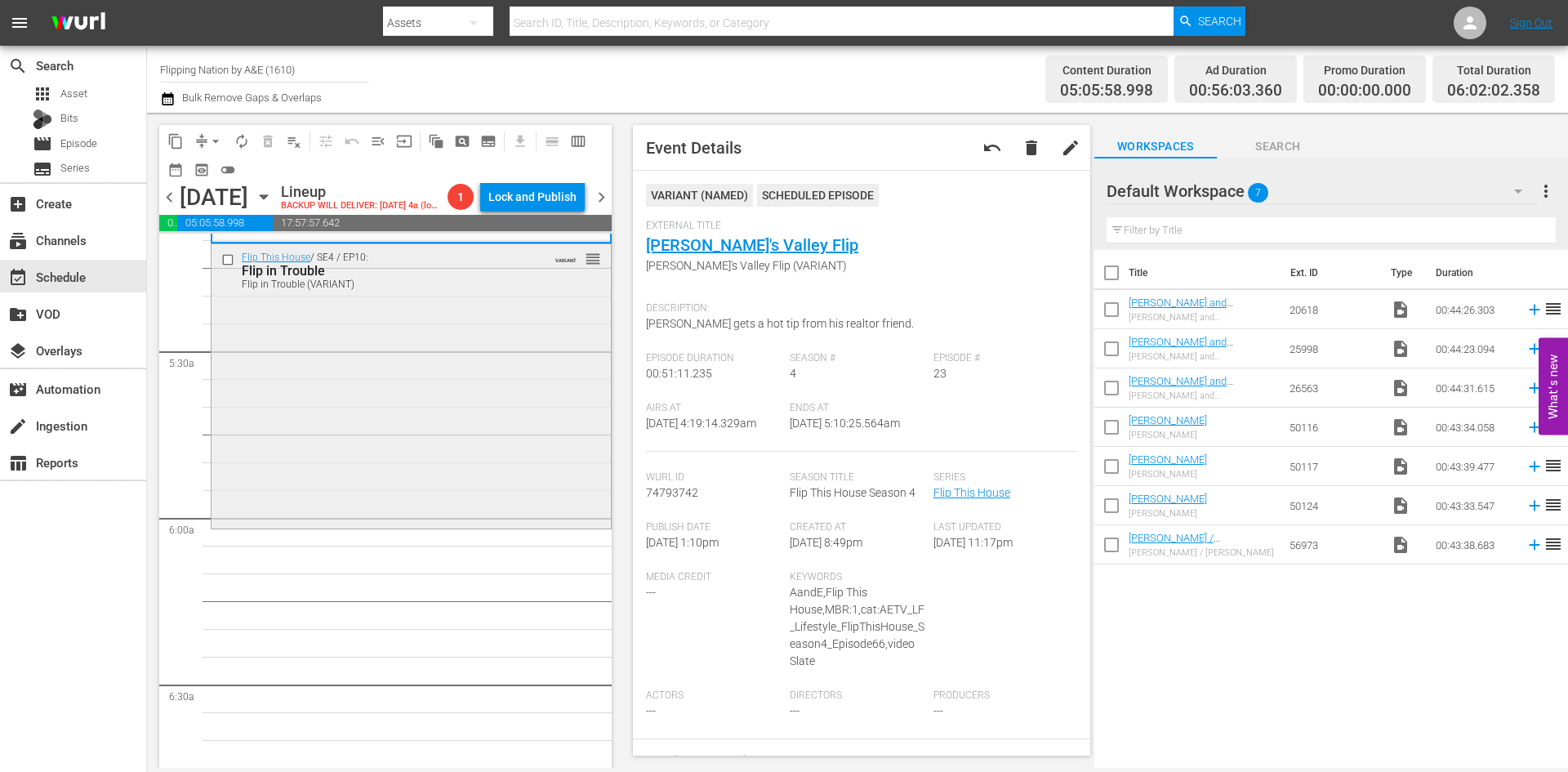
click at [487, 401] on div "Flip This House / SE4 / EP10: Flip in Trouble Flip in Trouble (VARIANT) VARIANT…" at bounding box center [411, 386] width 399 height 282
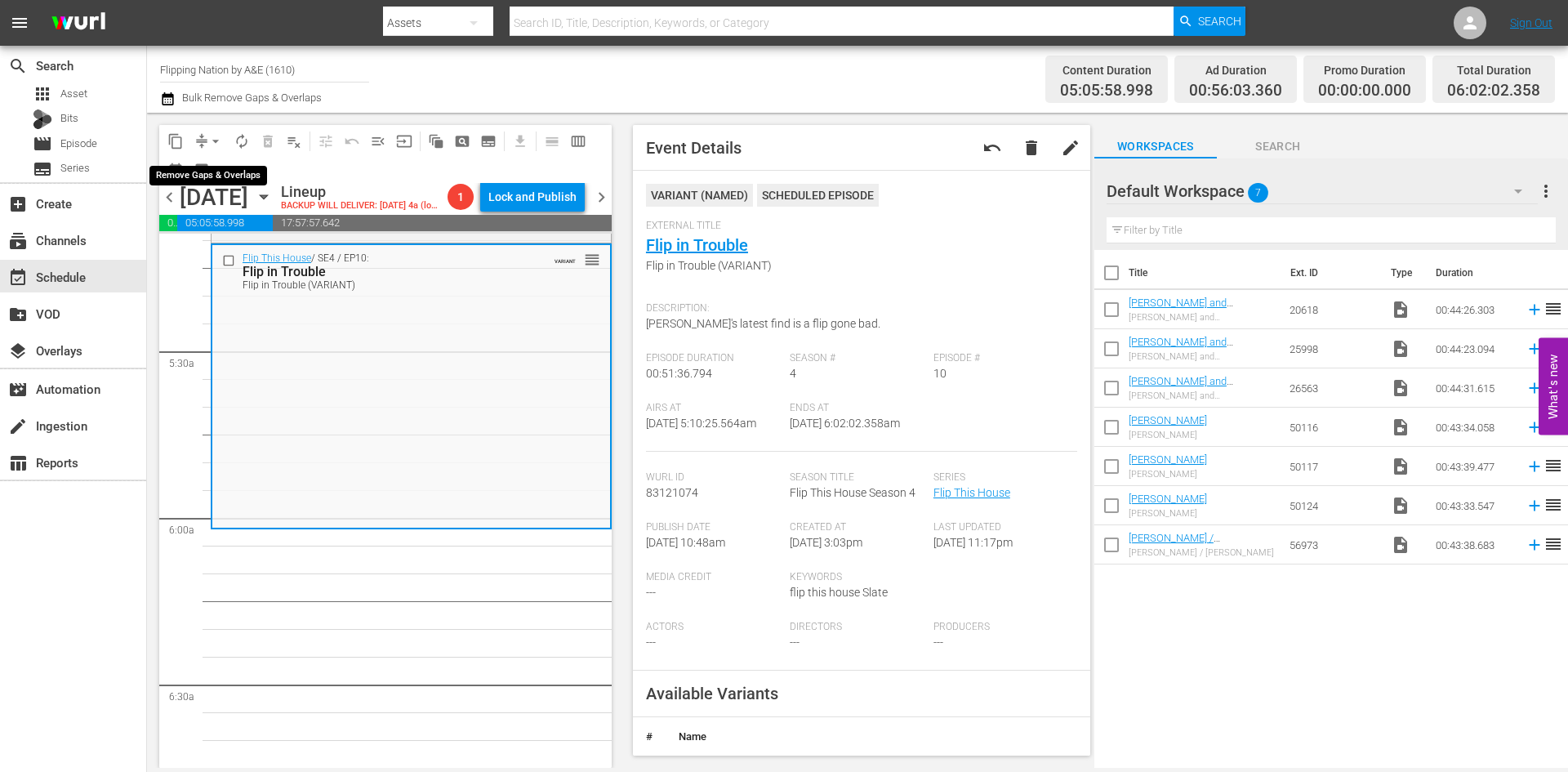
click at [209, 139] on span "arrow_drop_down" at bounding box center [216, 141] width 17 height 17
click at [195, 179] on li "Align to Midnight" at bounding box center [216, 174] width 171 height 27
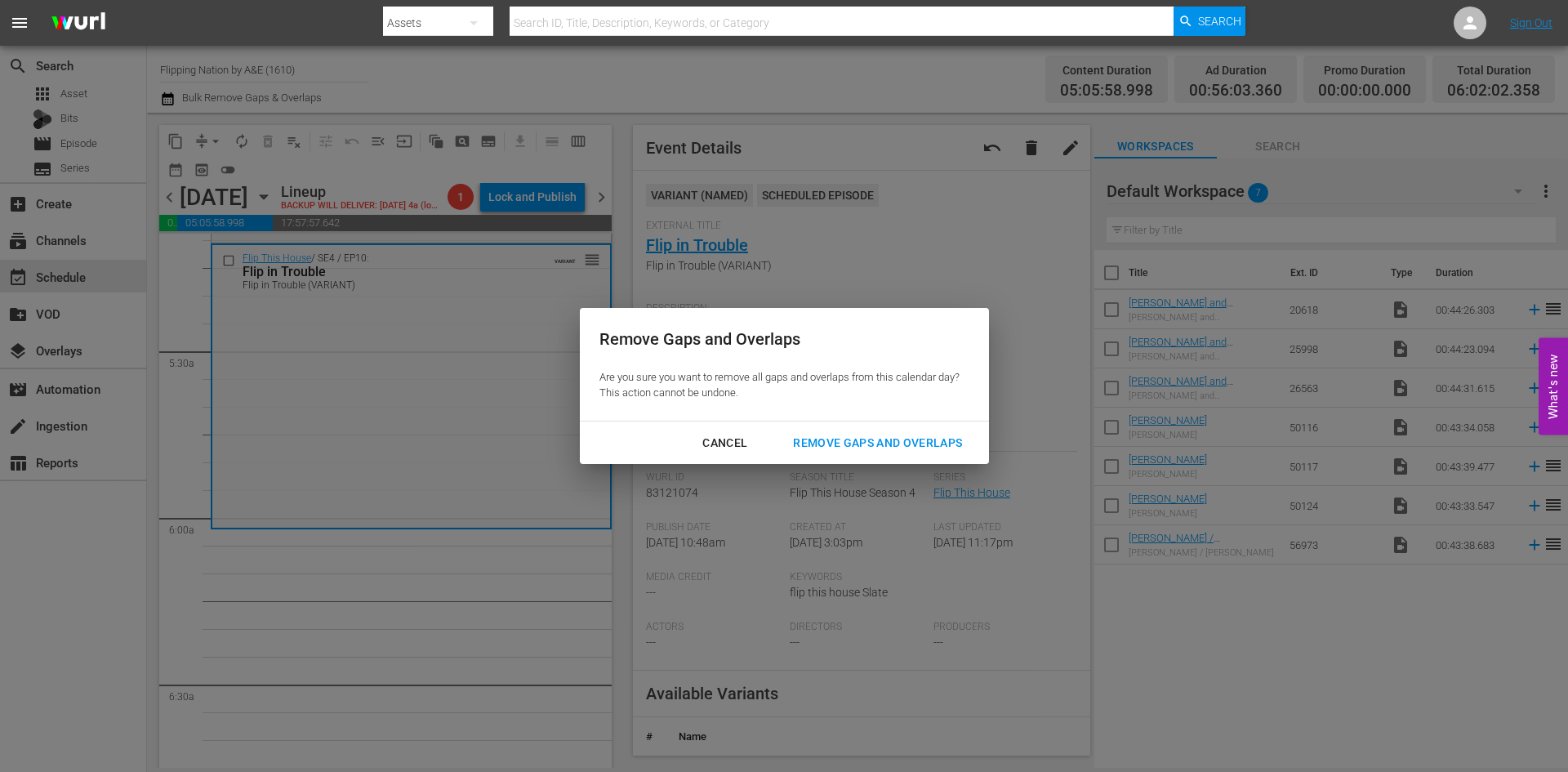
click at [877, 447] on div "Remove Gaps and Overlaps" at bounding box center [878, 443] width 195 height 20
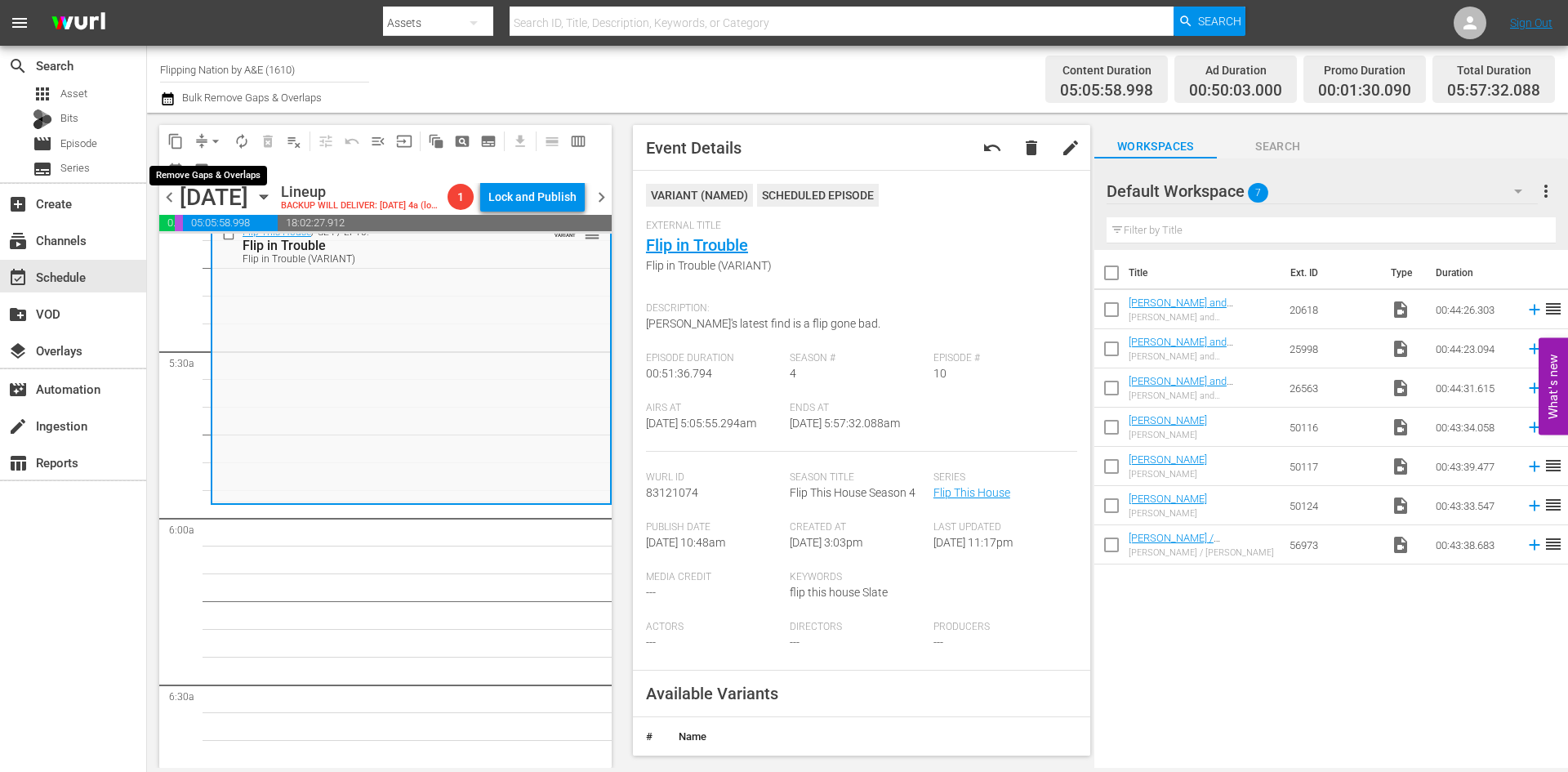
click at [218, 140] on span "arrow_drop_down" at bounding box center [216, 141] width 17 height 17
click at [204, 174] on li "Align to Midnight" at bounding box center [216, 174] width 171 height 27
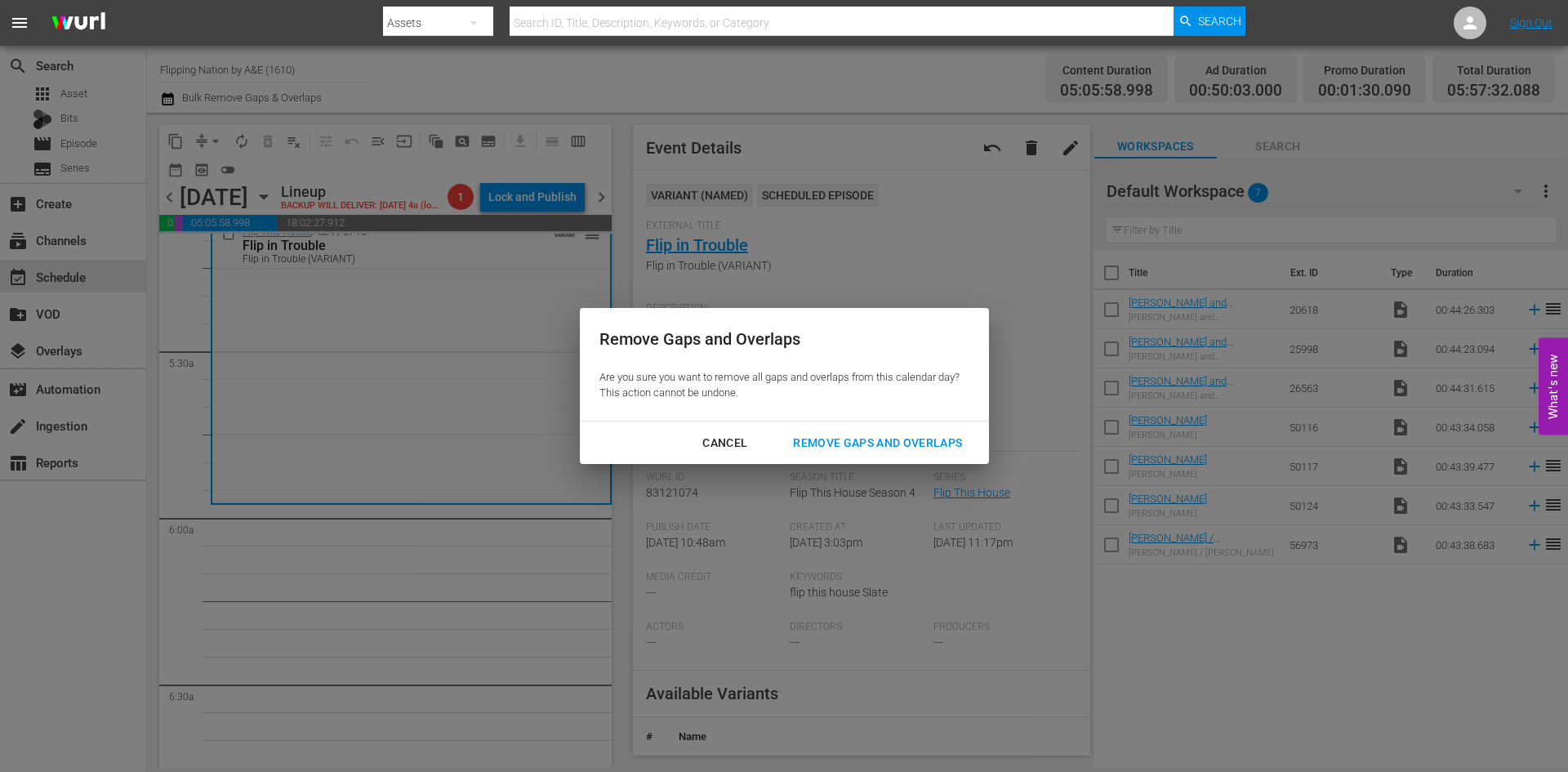
click at [860, 436] on div "Remove Gaps and Overlaps" at bounding box center [878, 443] width 195 height 20
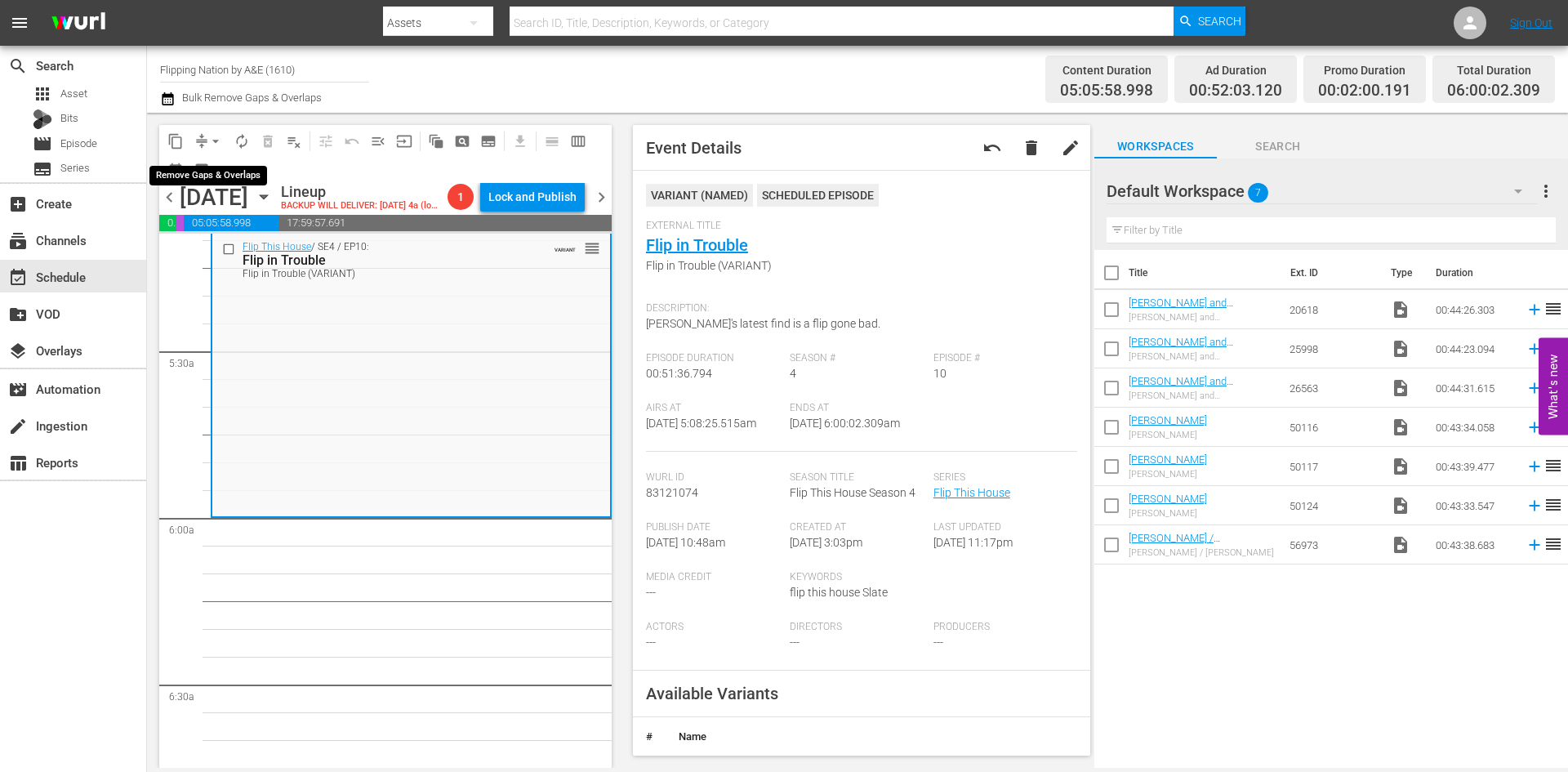
click at [217, 139] on span "arrow_drop_down" at bounding box center [216, 141] width 17 height 17
click at [223, 184] on li "Align to Midnight" at bounding box center [216, 174] width 171 height 27
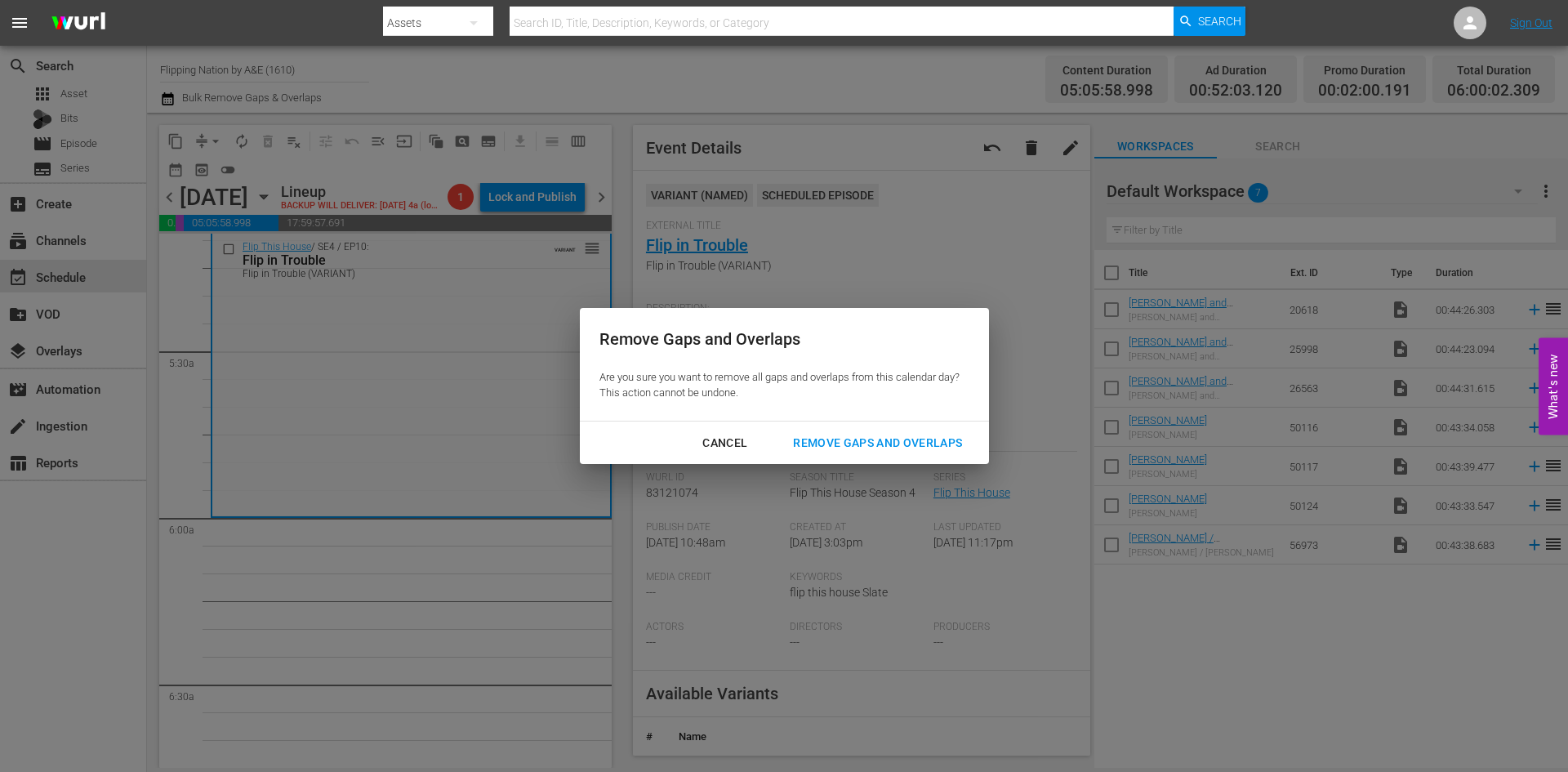
click at [823, 444] on div "Remove Gaps and Overlaps" at bounding box center [878, 443] width 195 height 20
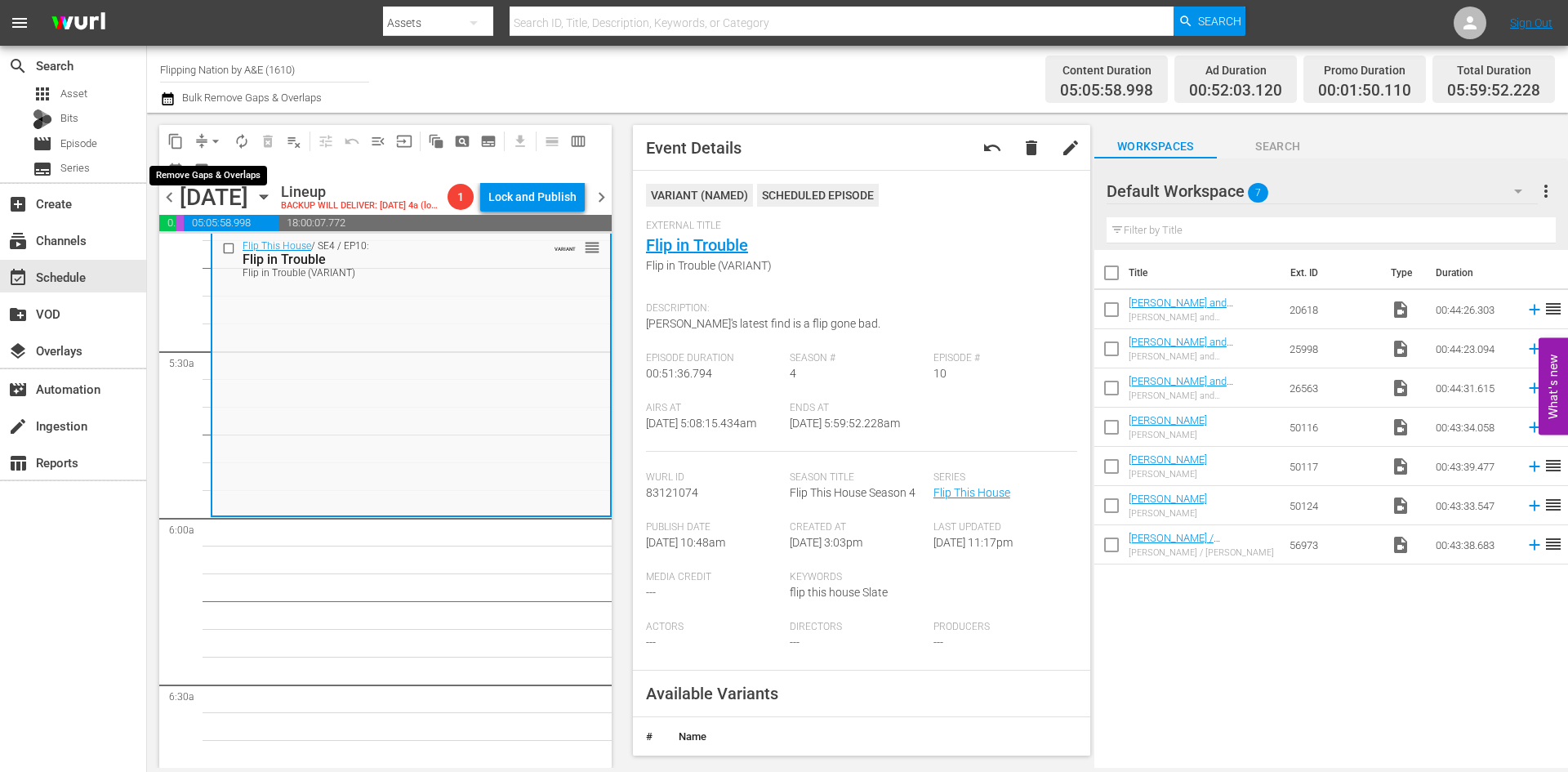
click at [210, 145] on span "arrow_drop_down" at bounding box center [216, 141] width 17 height 17
click at [207, 170] on li "Align to Midnight" at bounding box center [216, 174] width 171 height 27
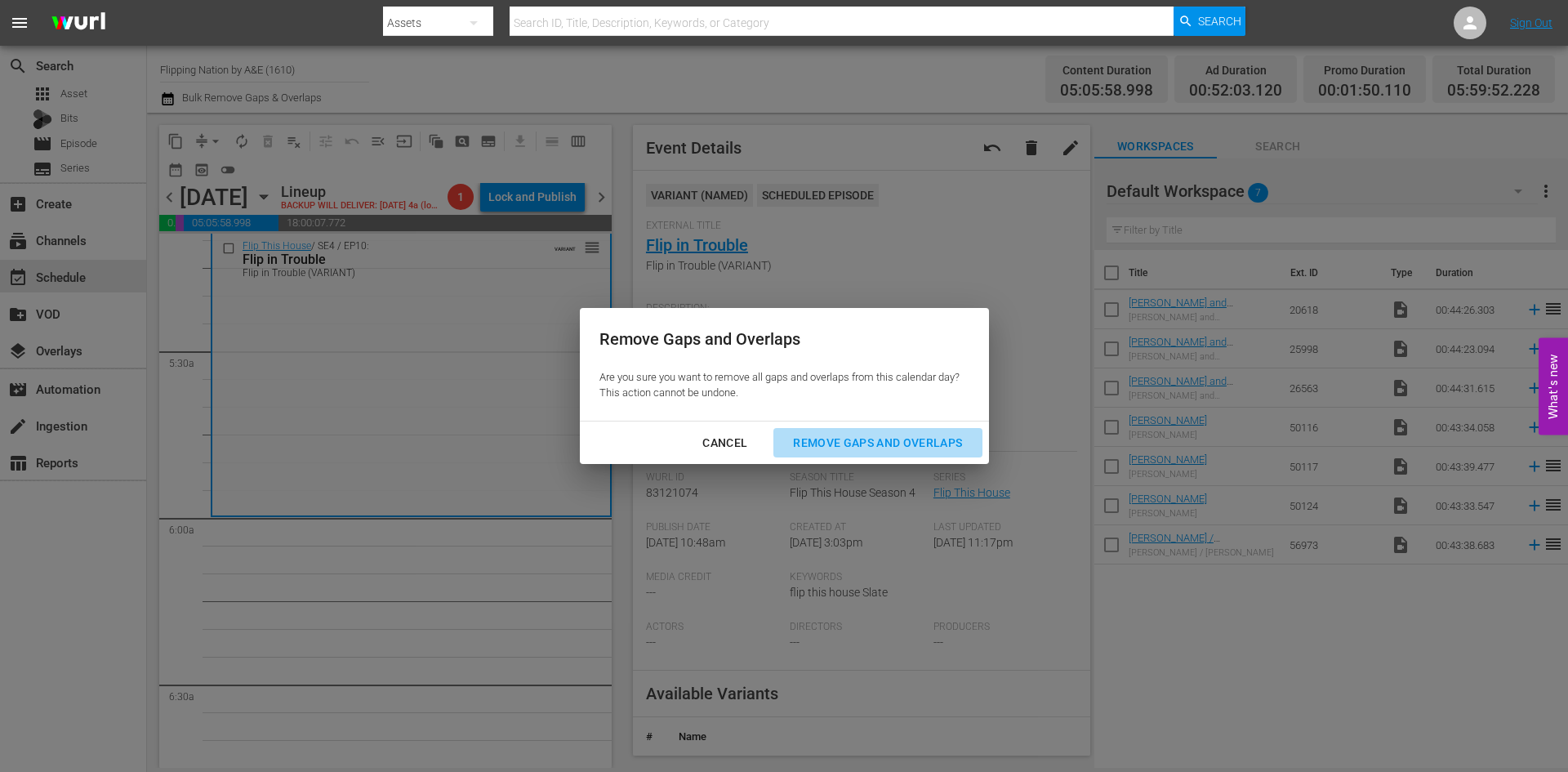
click at [863, 448] on div "Remove Gaps and Overlaps" at bounding box center [878, 443] width 195 height 20
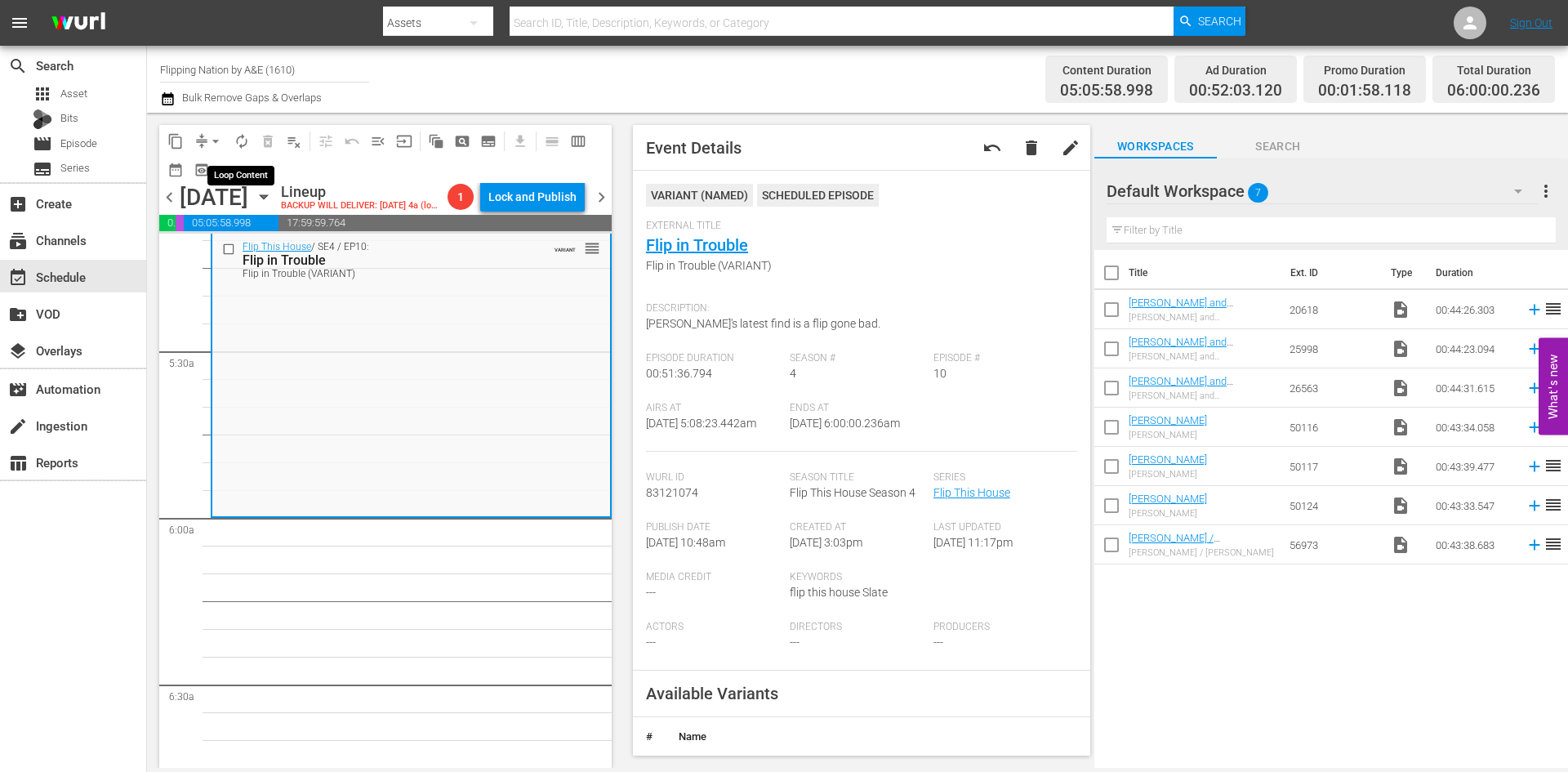
click at [244, 145] on span "autorenew_outlined" at bounding box center [242, 141] width 17 height 17
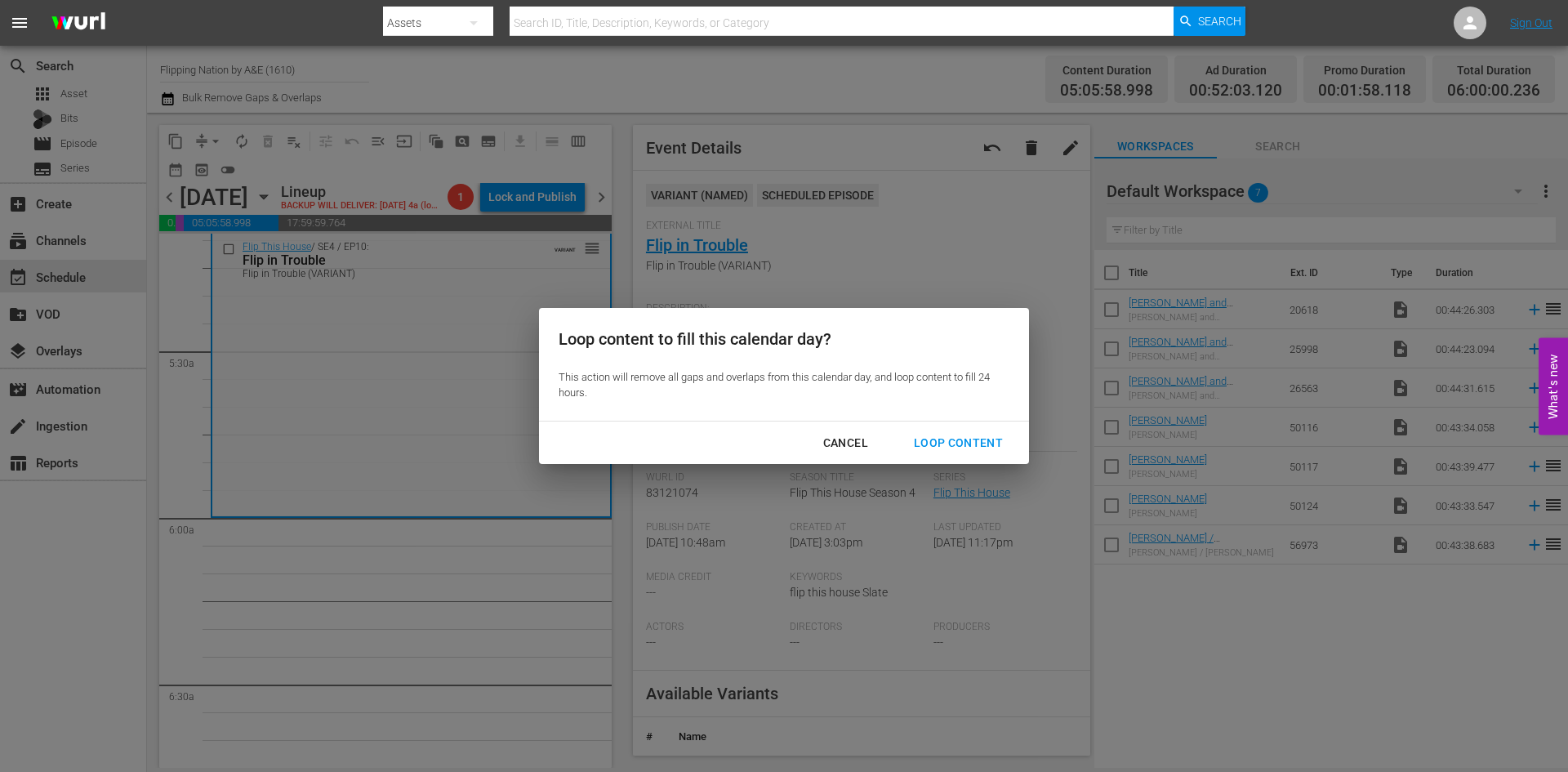
click at [936, 441] on div "Loop Content" at bounding box center [959, 443] width 115 height 20
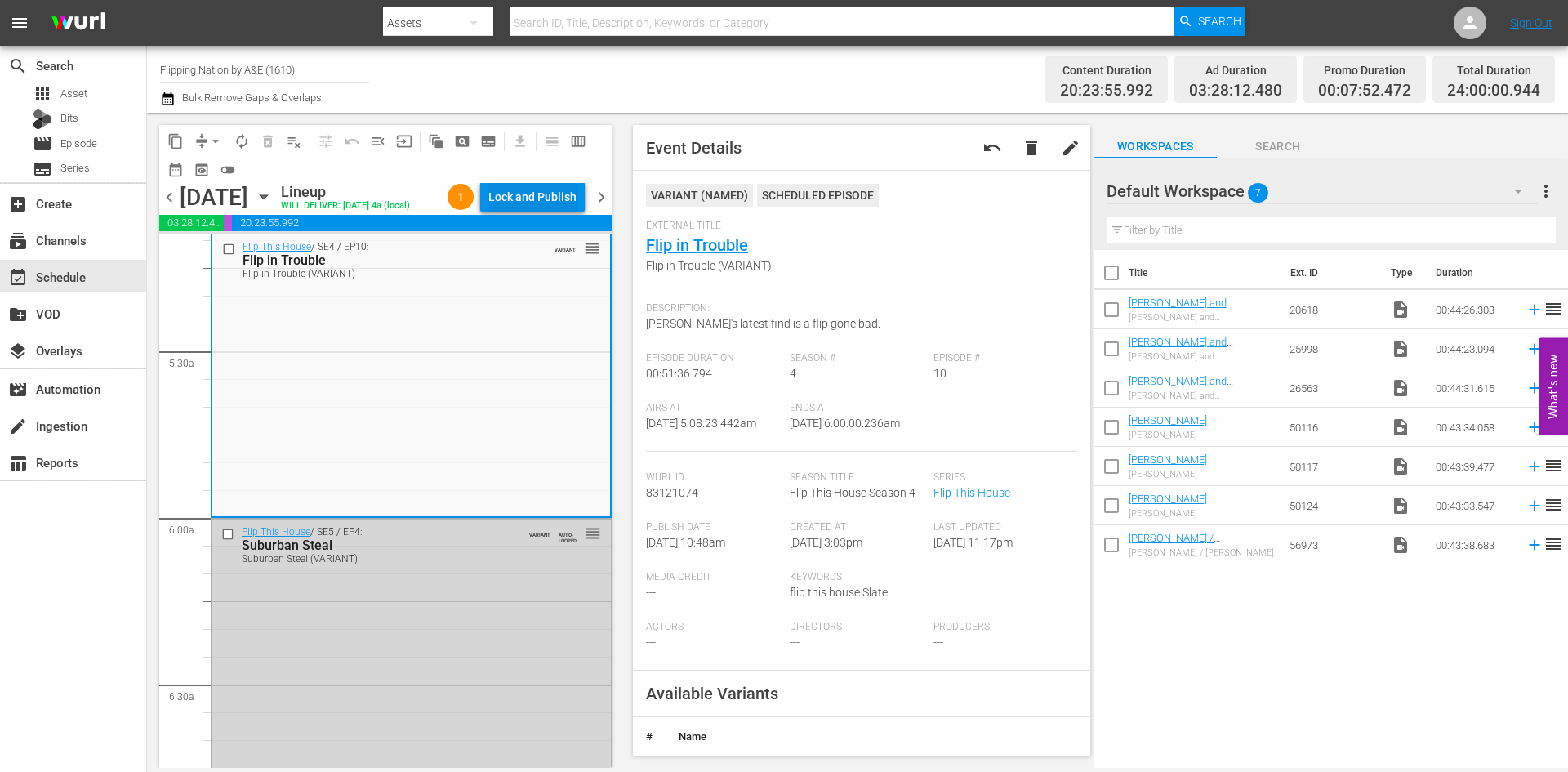
click at [515, 202] on div "Lock and Publish" at bounding box center [533, 196] width 89 height 29
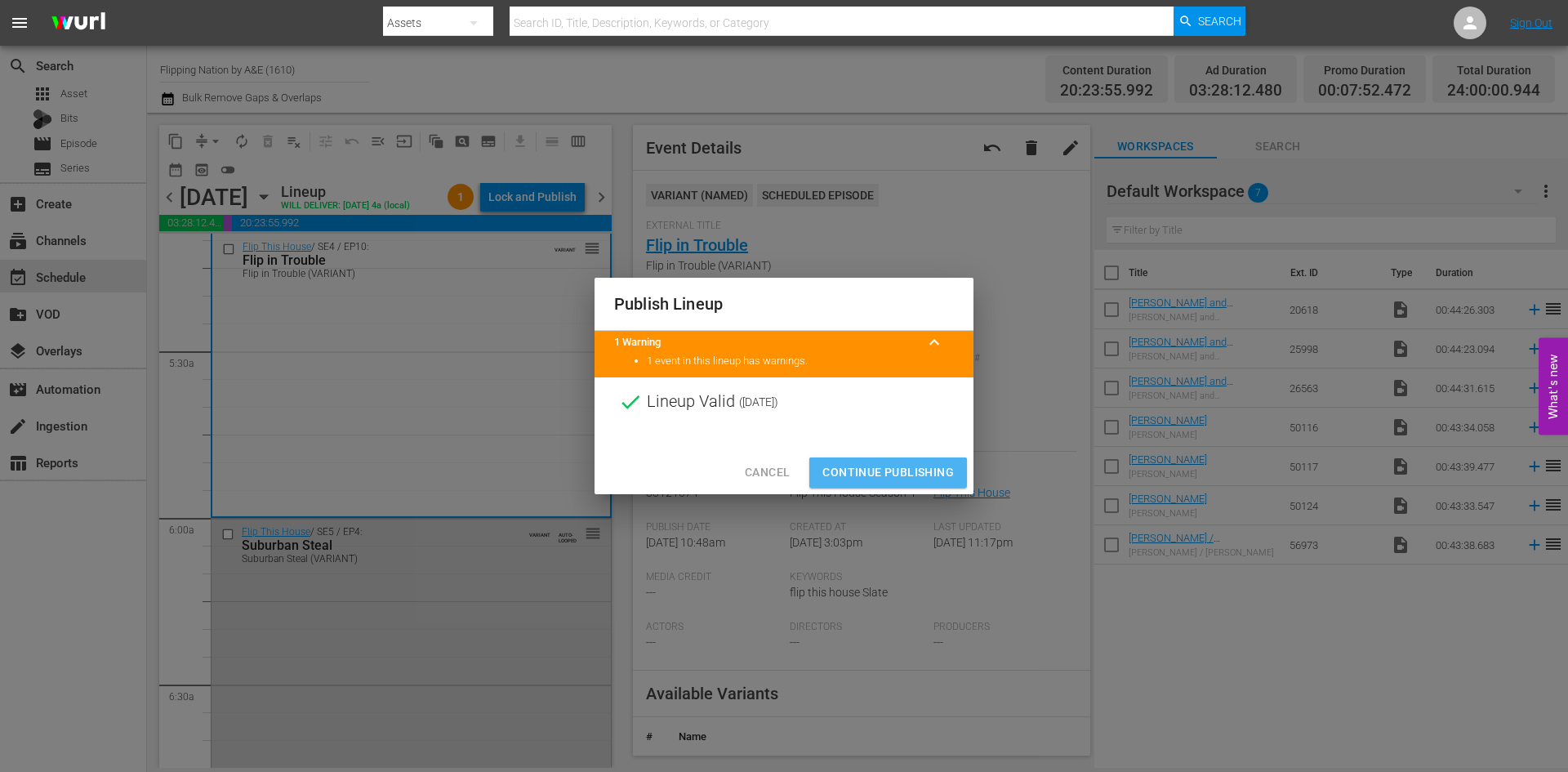
click at [881, 471] on span "Continue Publishing" at bounding box center [888, 472] width 132 height 20
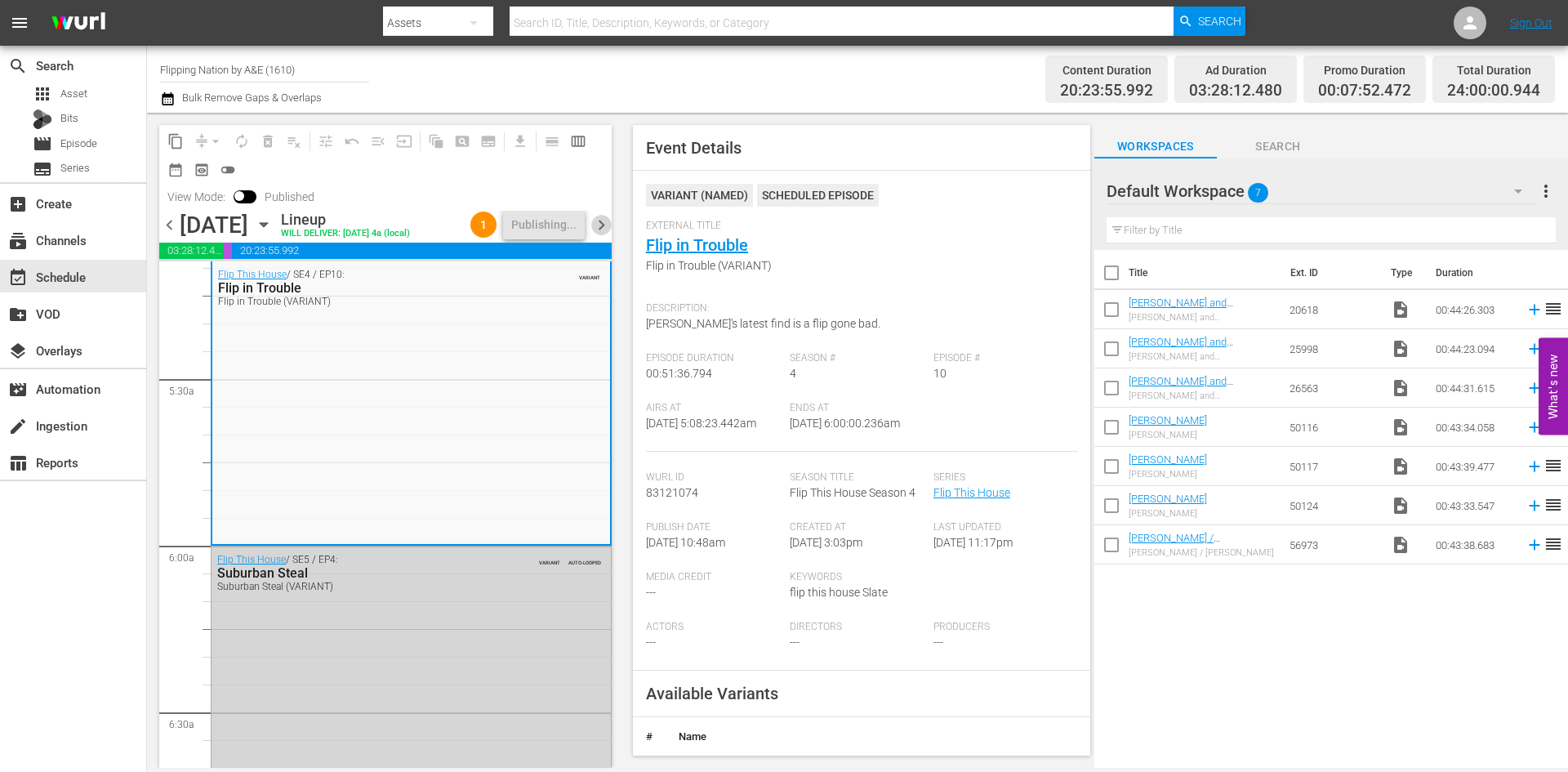
click at [599, 222] on span "chevron_right" at bounding box center [601, 225] width 20 height 20
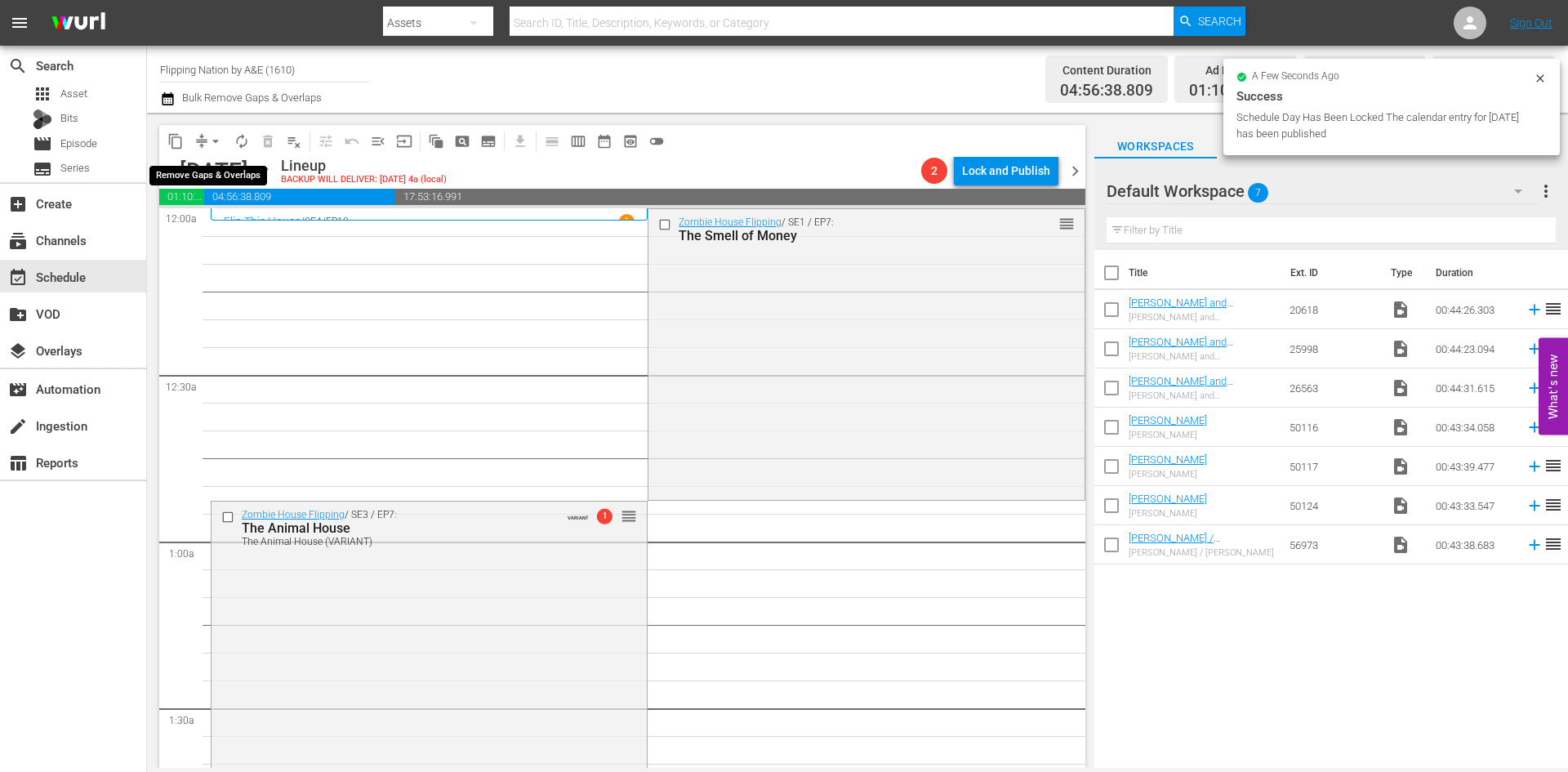
click at [220, 144] on span "arrow_drop_down" at bounding box center [216, 141] width 17 height 17
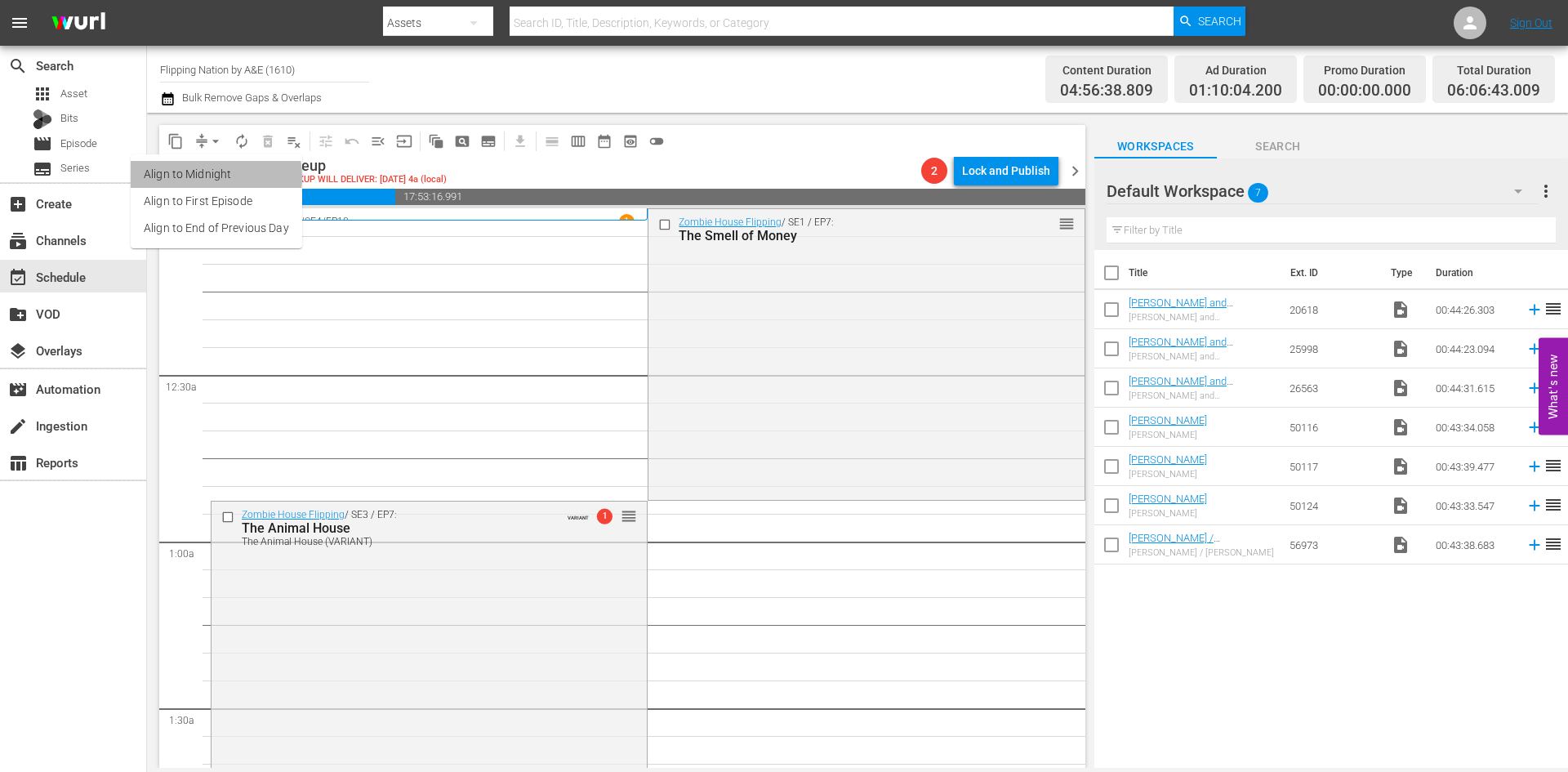
click at [198, 177] on li "Align to Midnight" at bounding box center [216, 174] width 171 height 27
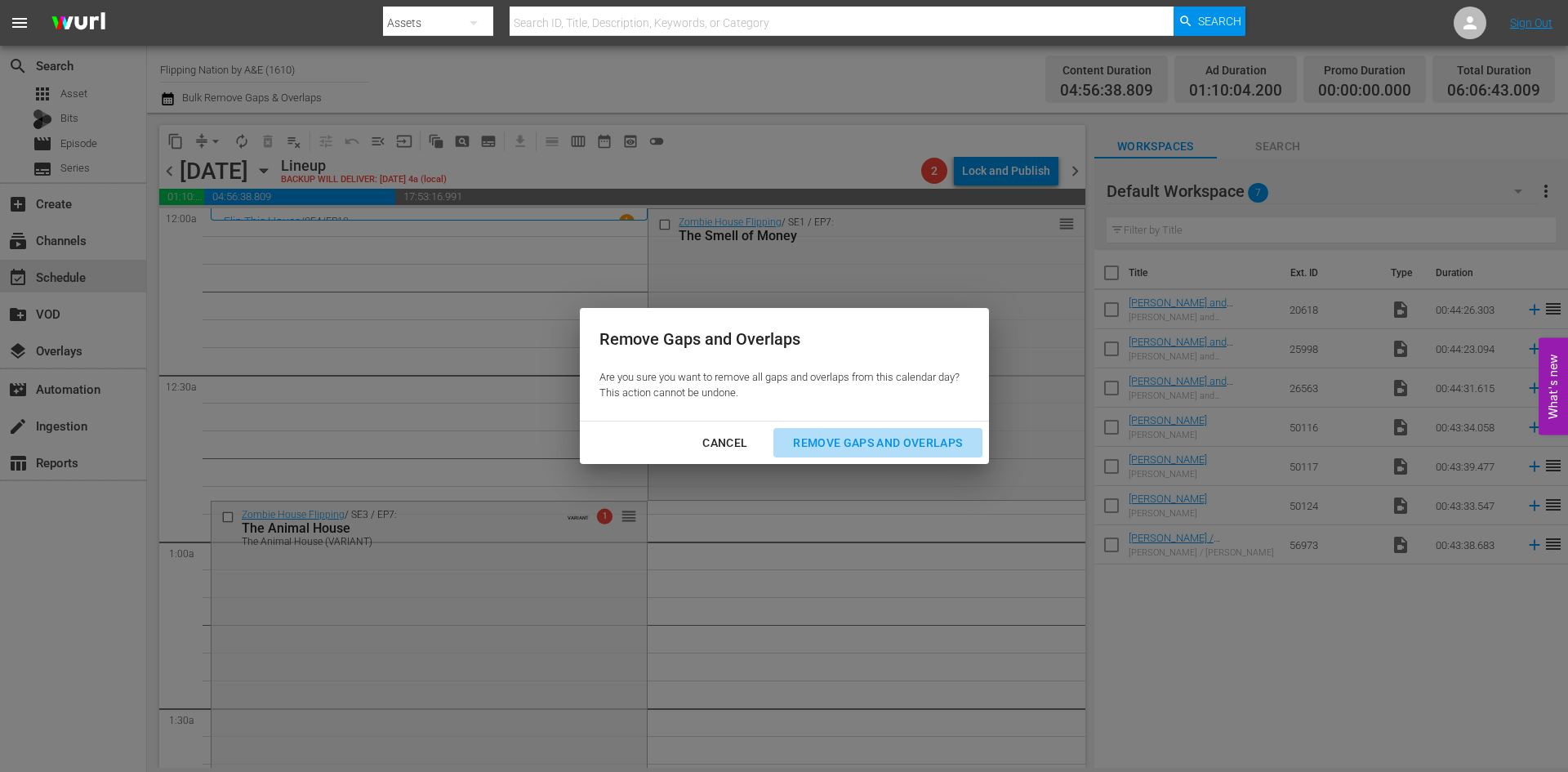
click at [836, 438] on div "Remove Gaps and Overlaps" at bounding box center [878, 443] width 195 height 20
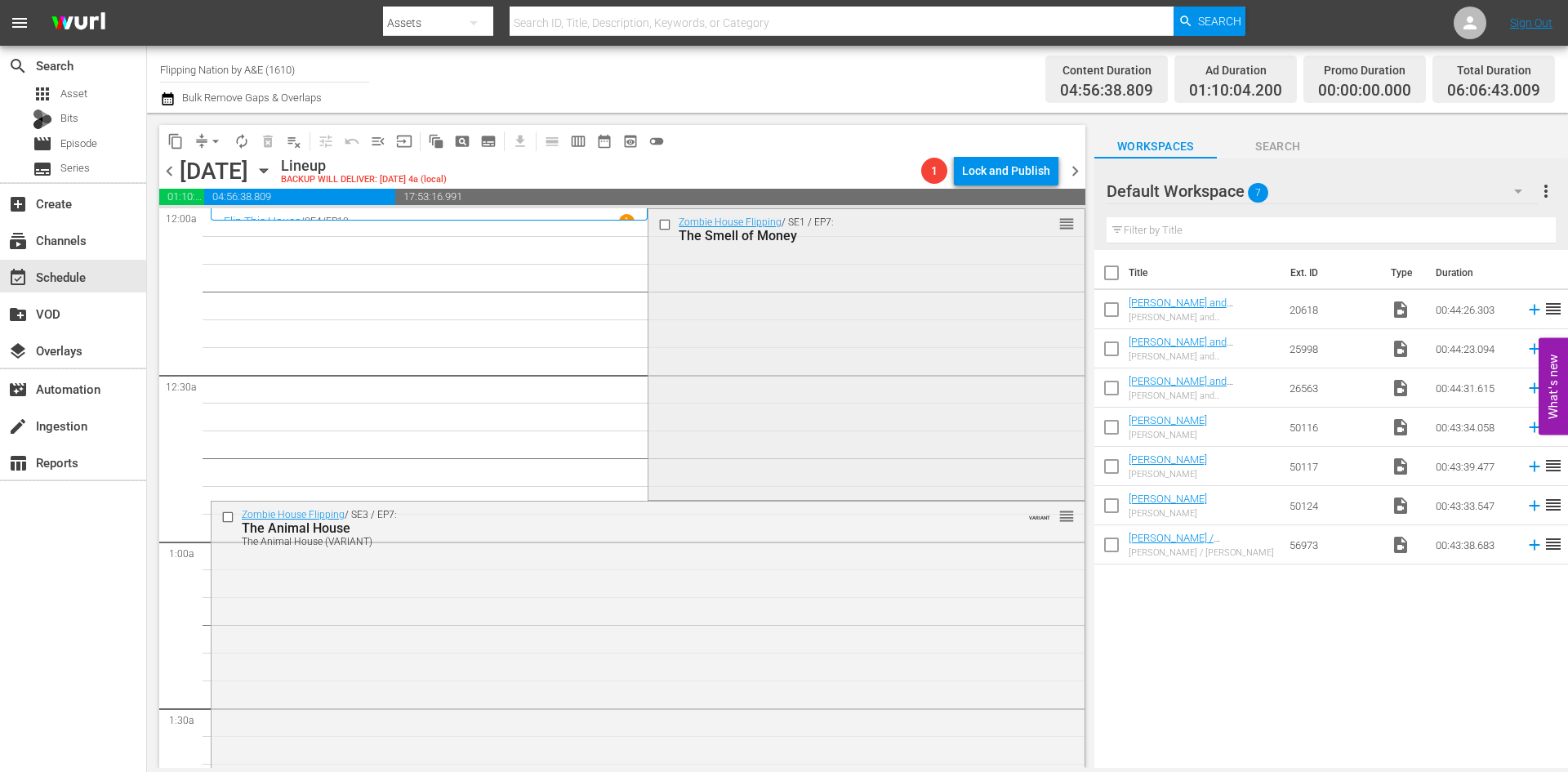
click at [883, 412] on div "Zombie House Flipping / SE1 / EP7: The Smell of Money reorder" at bounding box center [866, 352] width 435 height 287
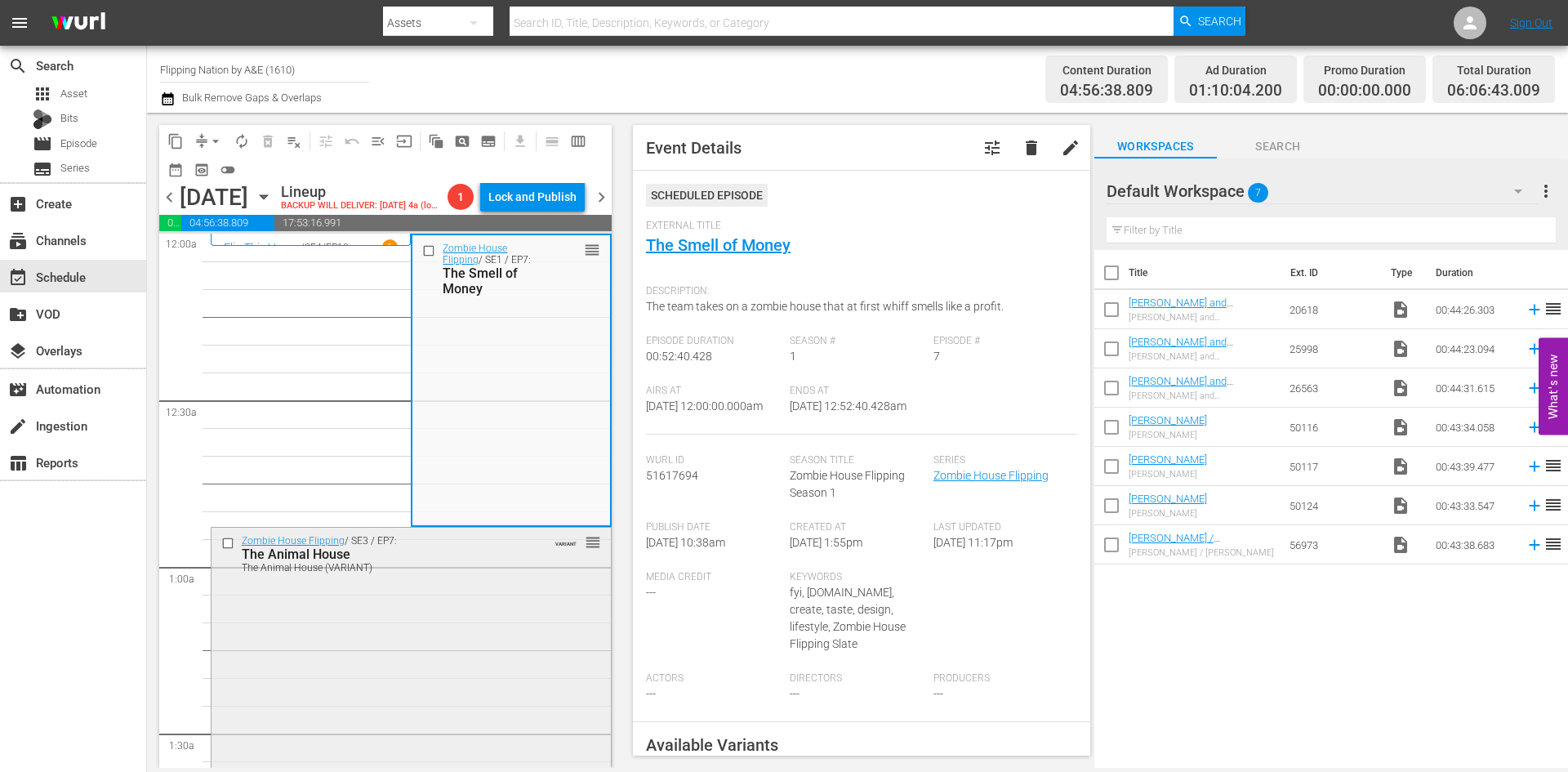
click at [507, 629] on div "Zombie House Flipping / SE3 / EP7: The Animal House The Animal House (VARIANT) …" at bounding box center [411, 670] width 399 height 286
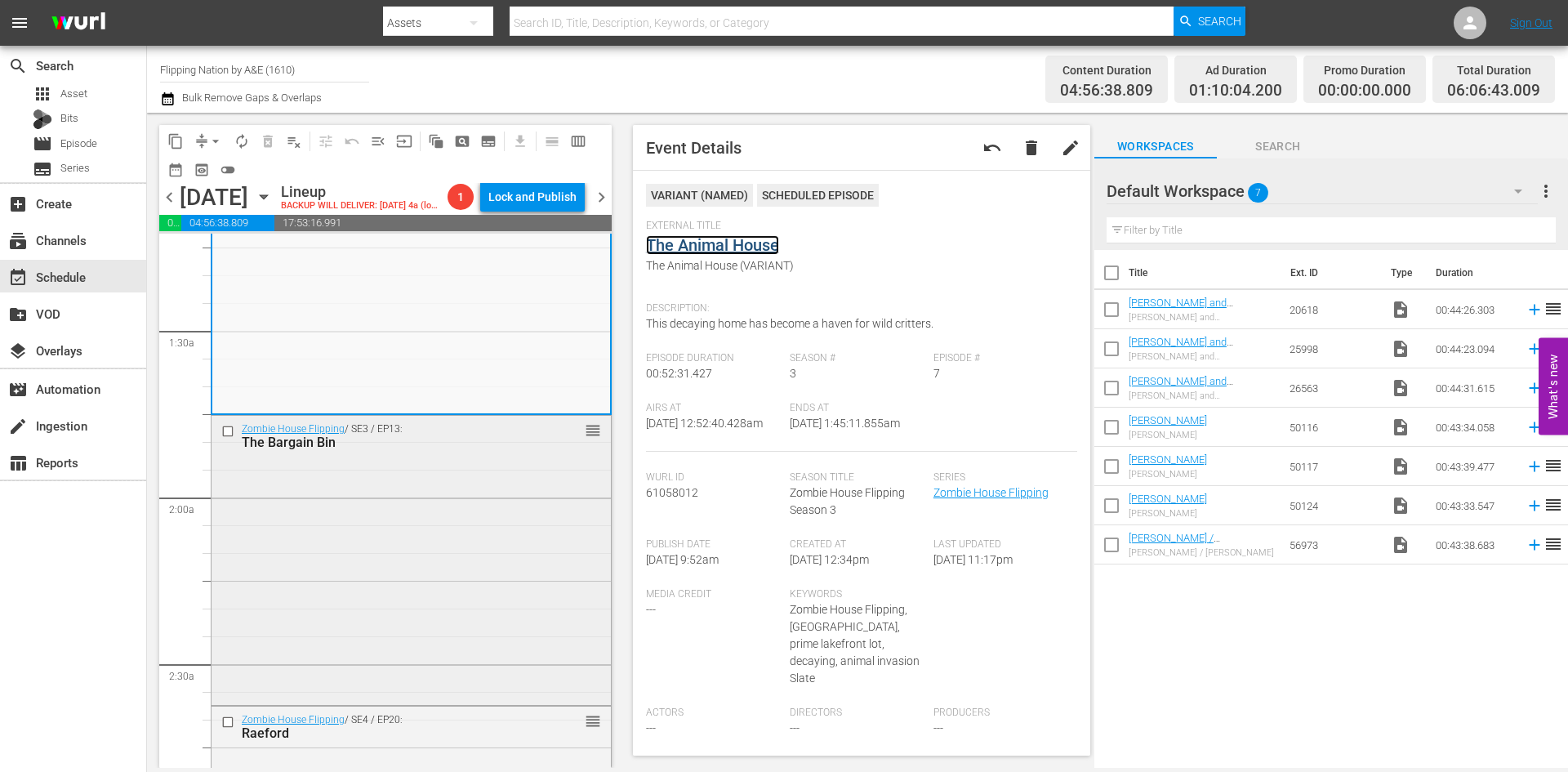
scroll to position [408, 0]
click at [494, 526] on div "Zombie House Flipping / SE3 / EP13: The Bargain Bin reorder" at bounding box center [411, 552] width 399 height 285
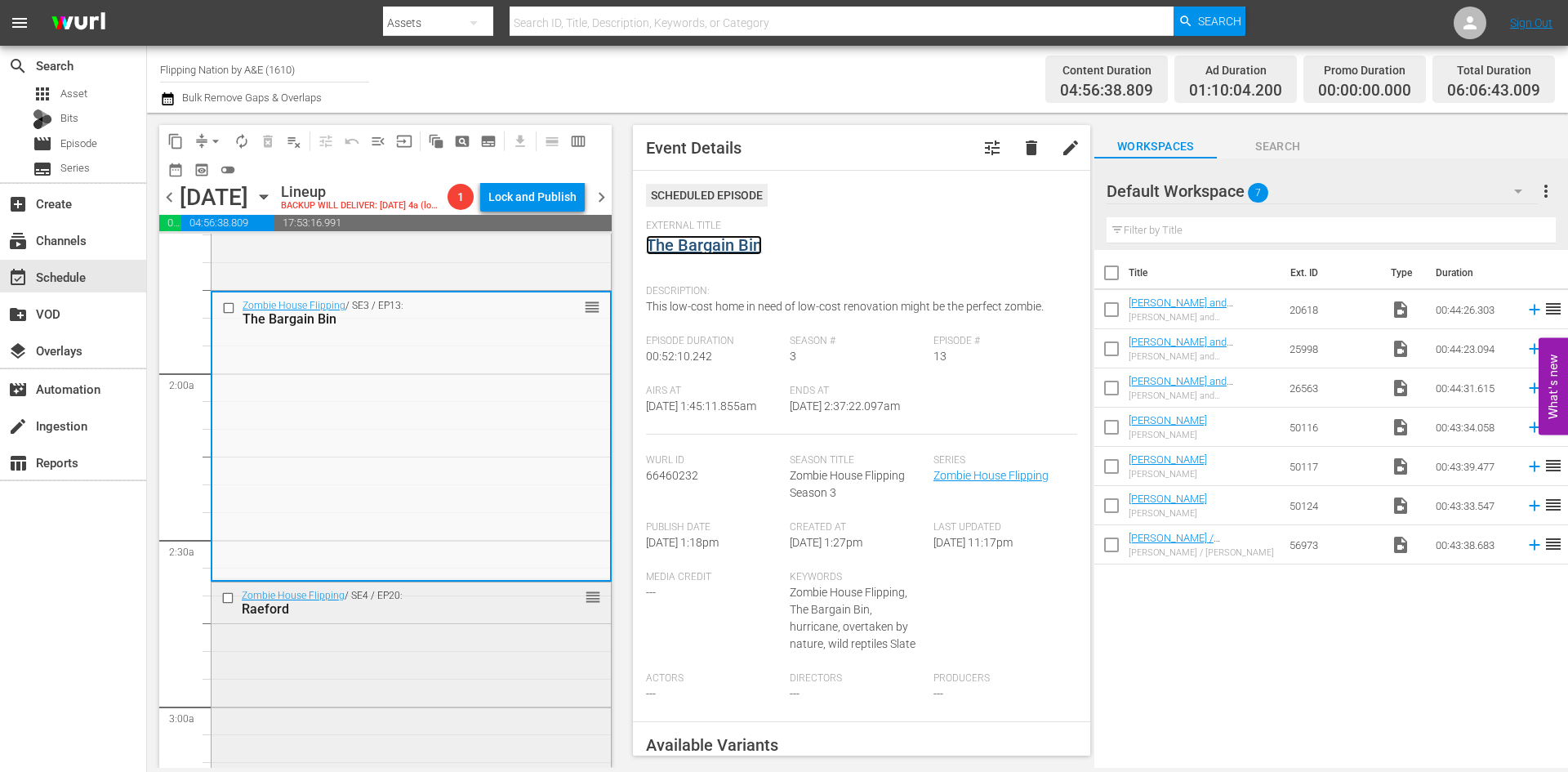
scroll to position [572, 0]
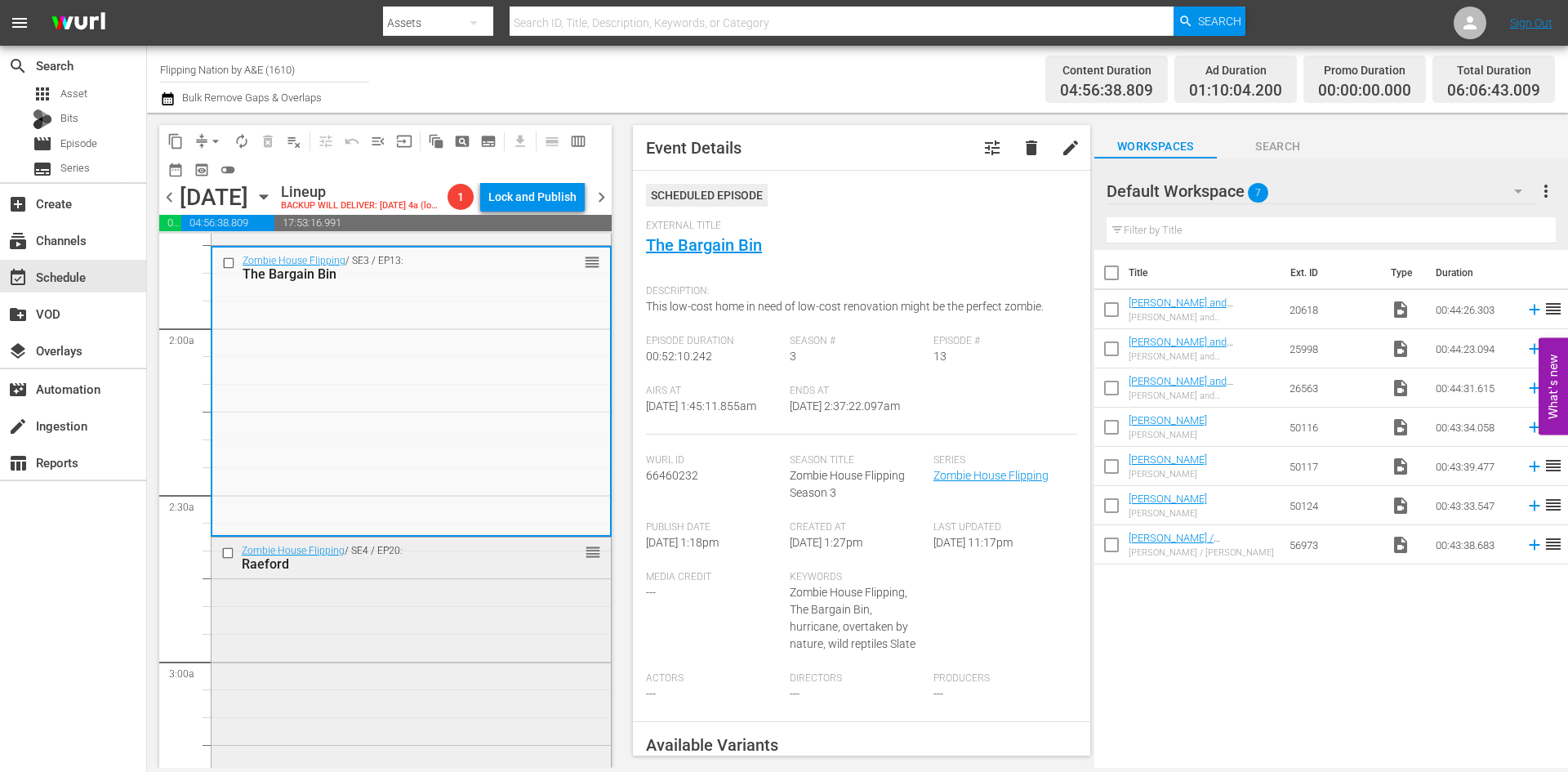
click at [463, 622] on div "Zombie House Flipping / SE4 / EP20: Raeford reorder" at bounding box center [411, 680] width 399 height 286
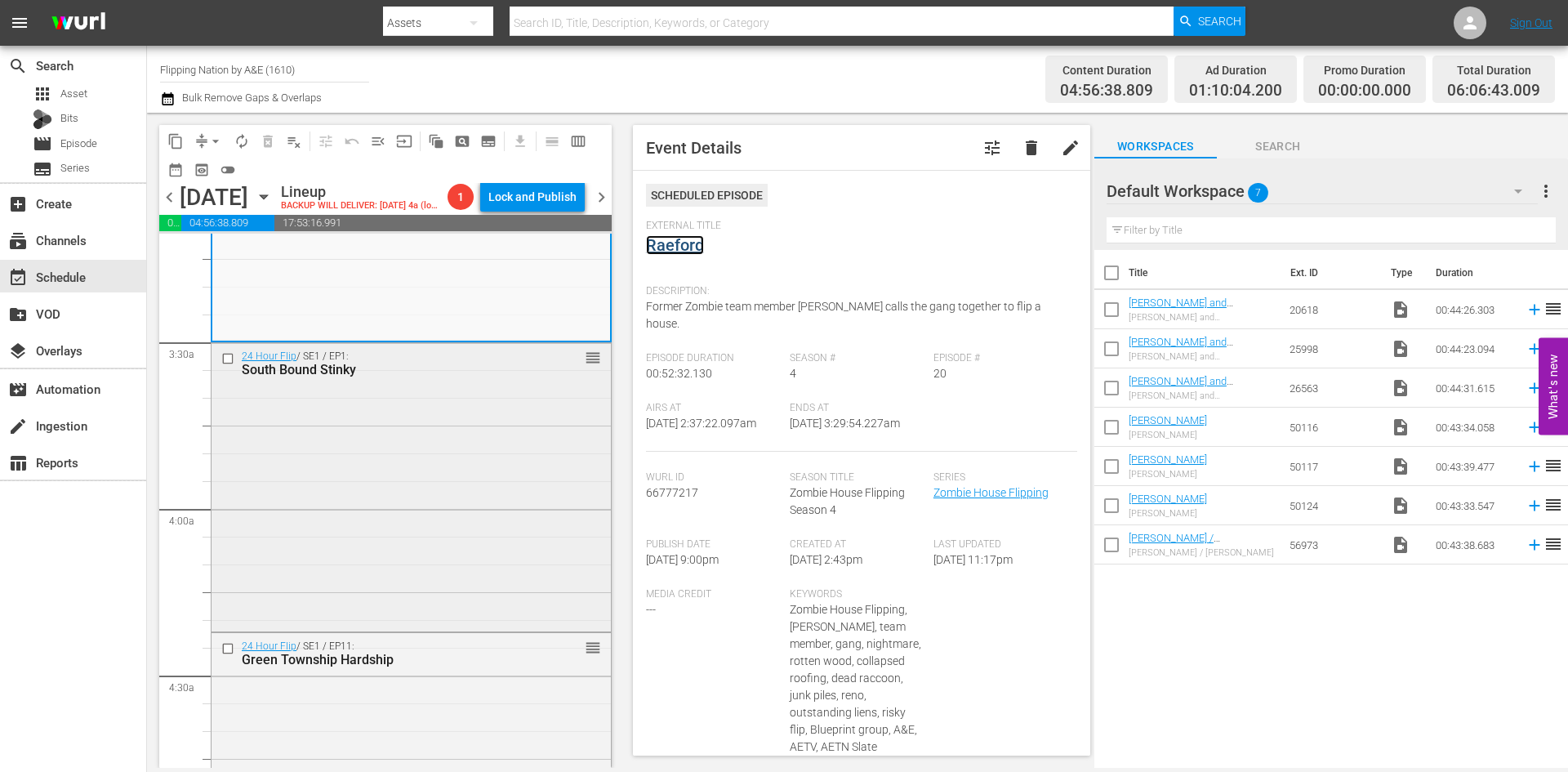
scroll to position [1062, 0]
click at [454, 495] on div "24 Hour Flip / SE1 / EP1: South Bound Stinky reorder" at bounding box center [411, 481] width 399 height 285
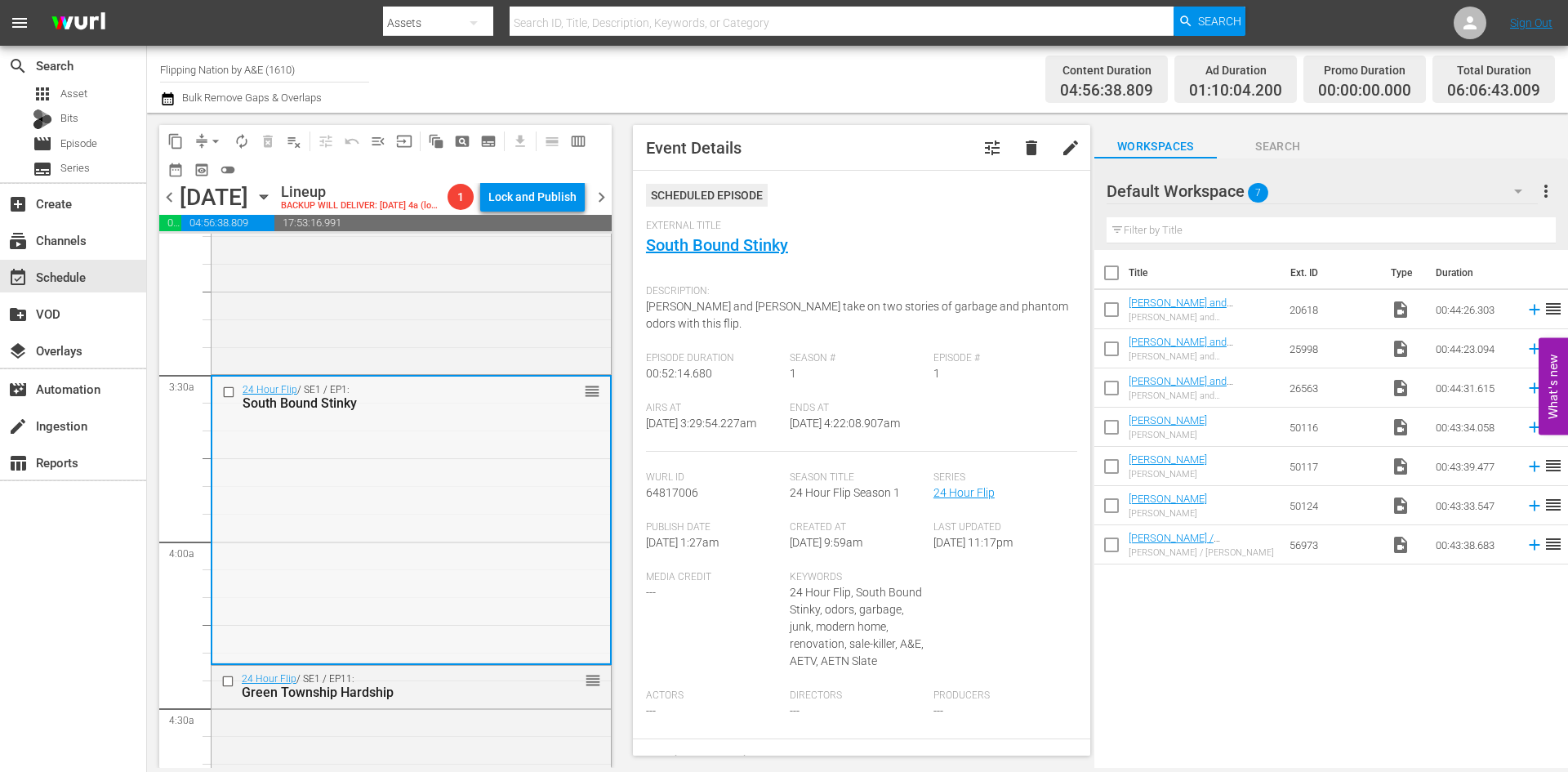
scroll to position [1143, 0]
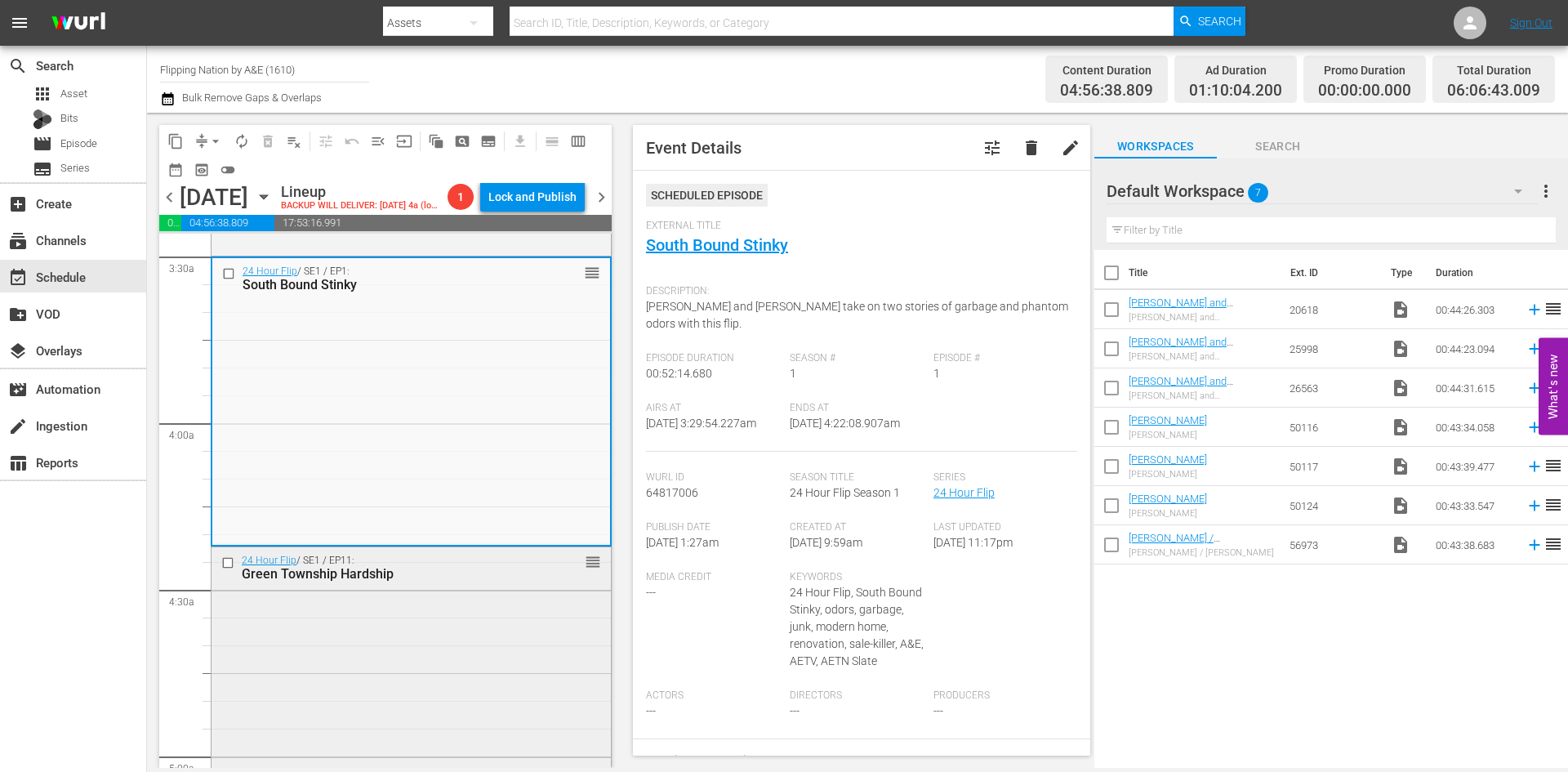
click at [501, 626] on div "24 Hour Flip / SE1 / EP11: Green Township Hardship reorder" at bounding box center [411, 691] width 399 height 287
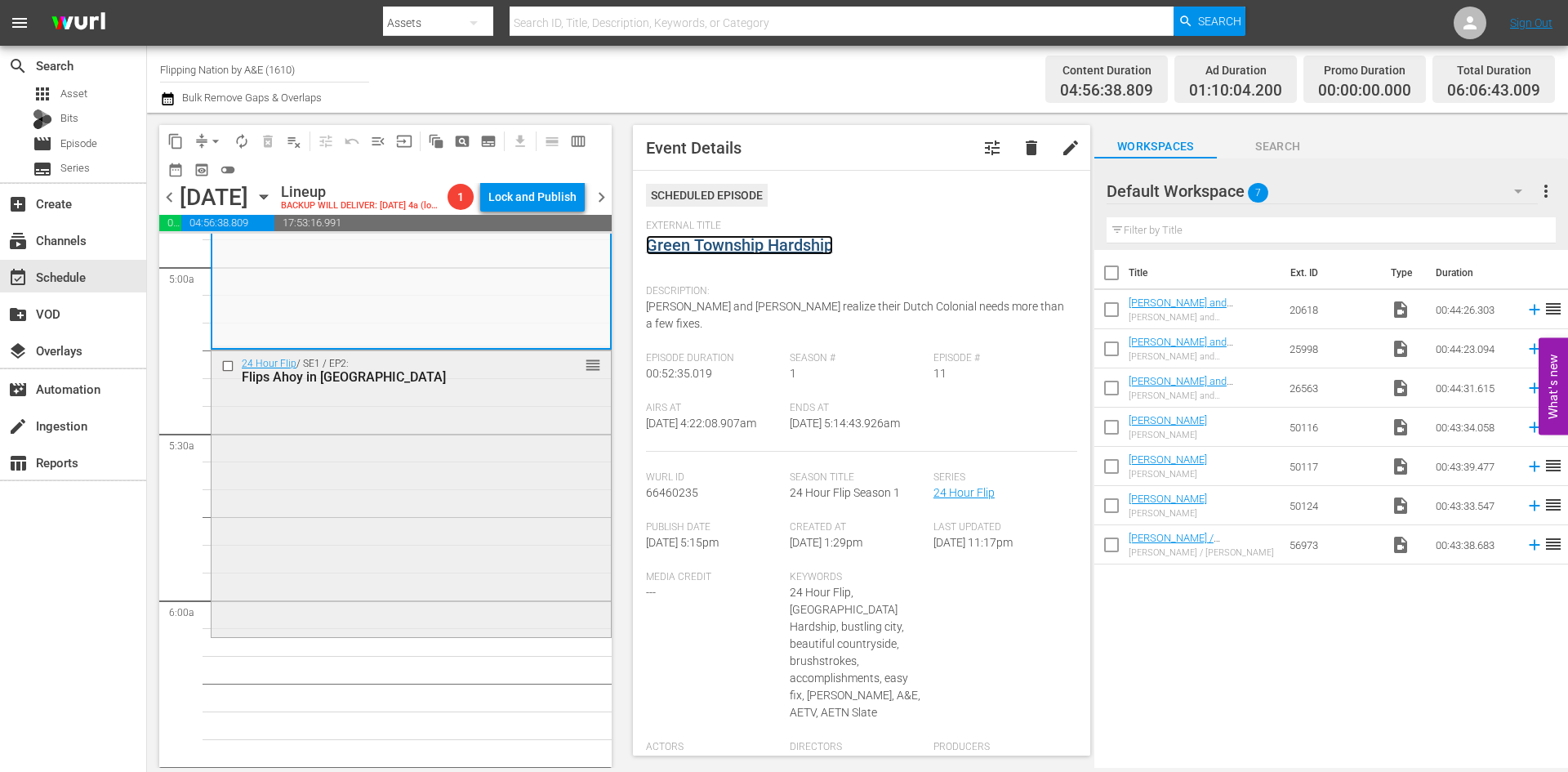
scroll to position [1633, 0]
click at [481, 476] on div "24 Hour Flip / SE1 / EP2: Flips Ahoy in South Amboy reorder" at bounding box center [411, 491] width 399 height 283
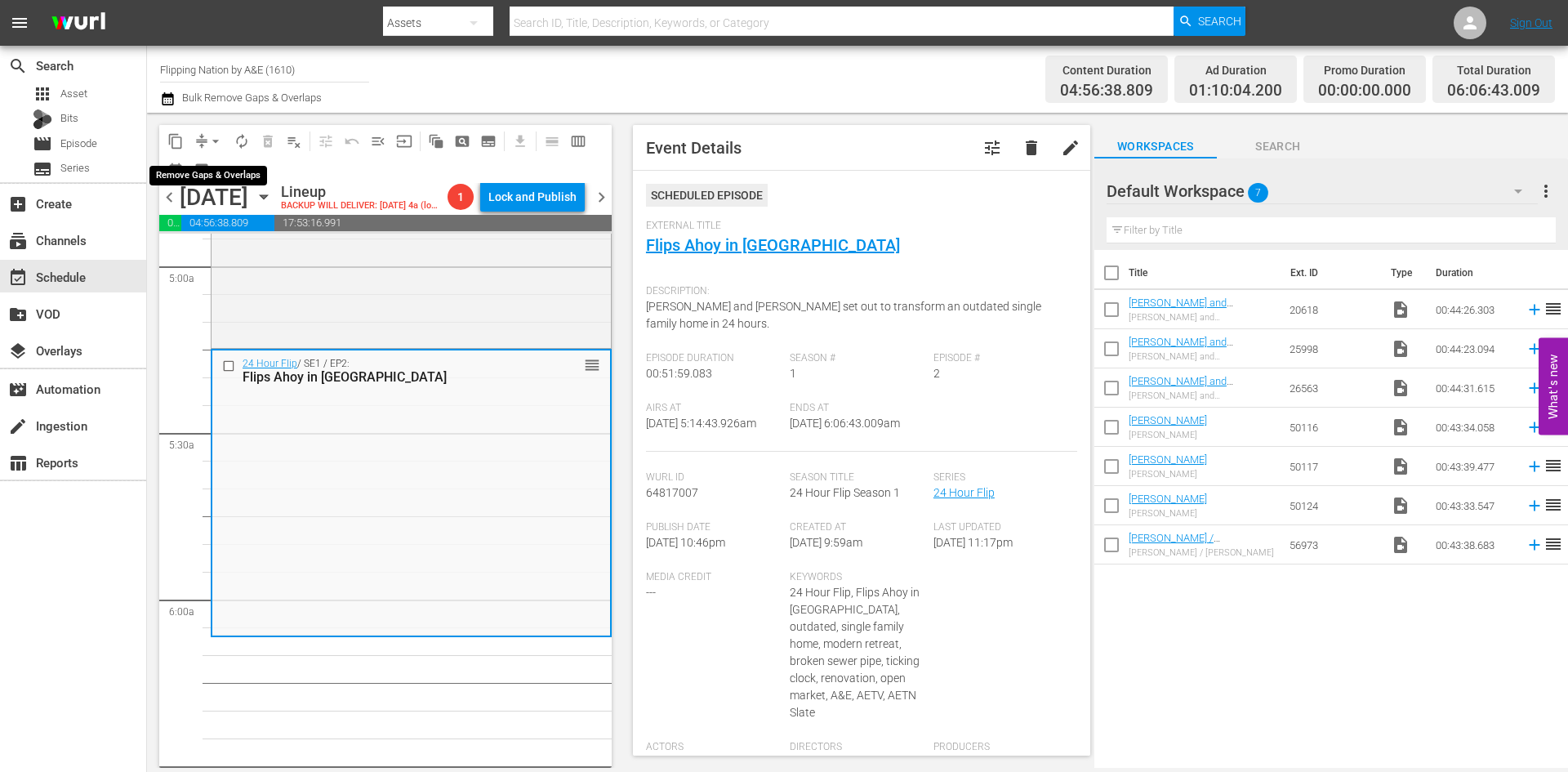
click at [218, 141] on span "arrow_drop_down" at bounding box center [216, 141] width 17 height 17
click at [210, 170] on li "Align to Midnight" at bounding box center [216, 174] width 171 height 27
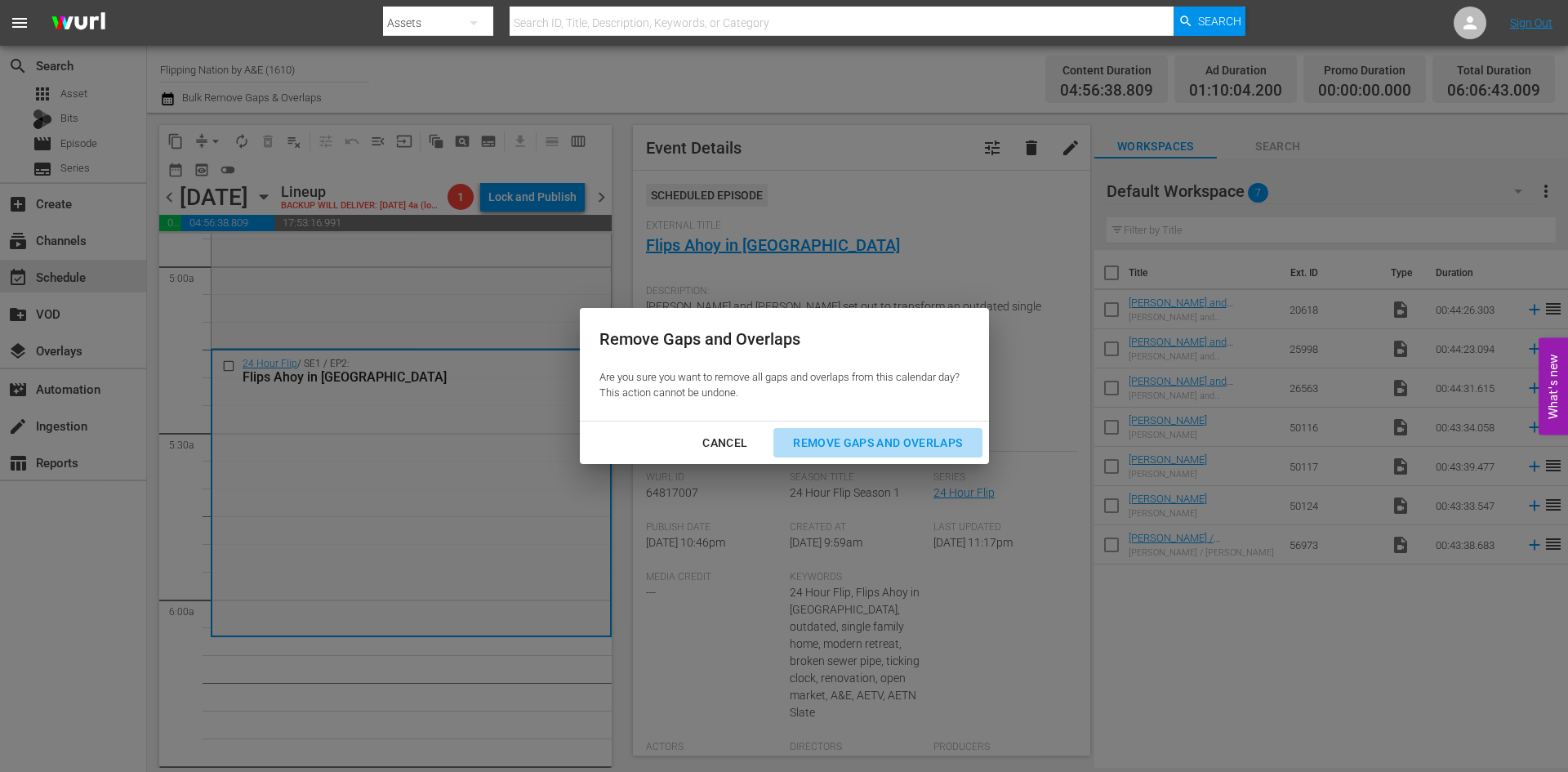
click at [843, 446] on div "Remove Gaps and Overlaps" at bounding box center [878, 443] width 195 height 20
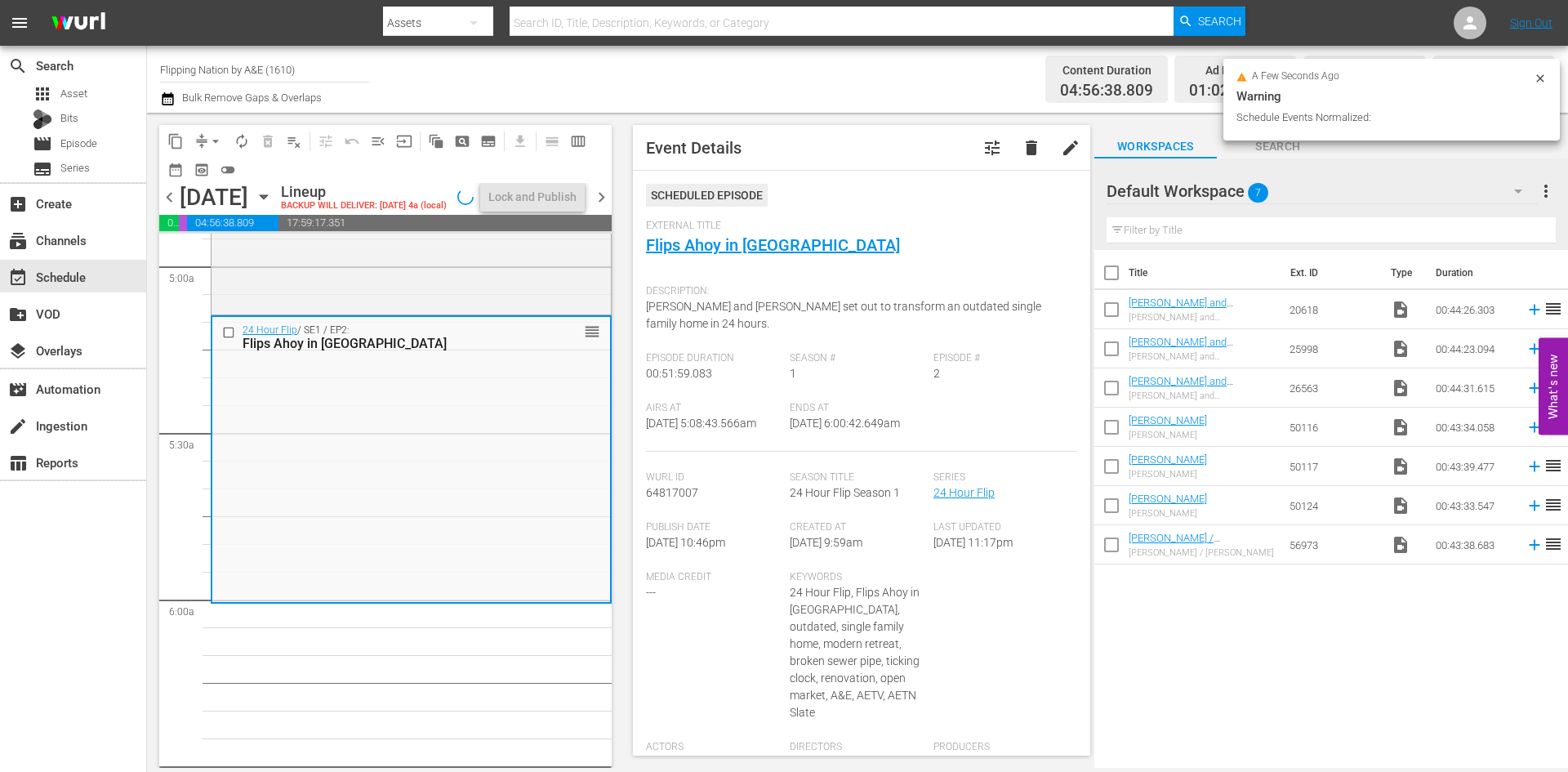
scroll to position [1577, 0]
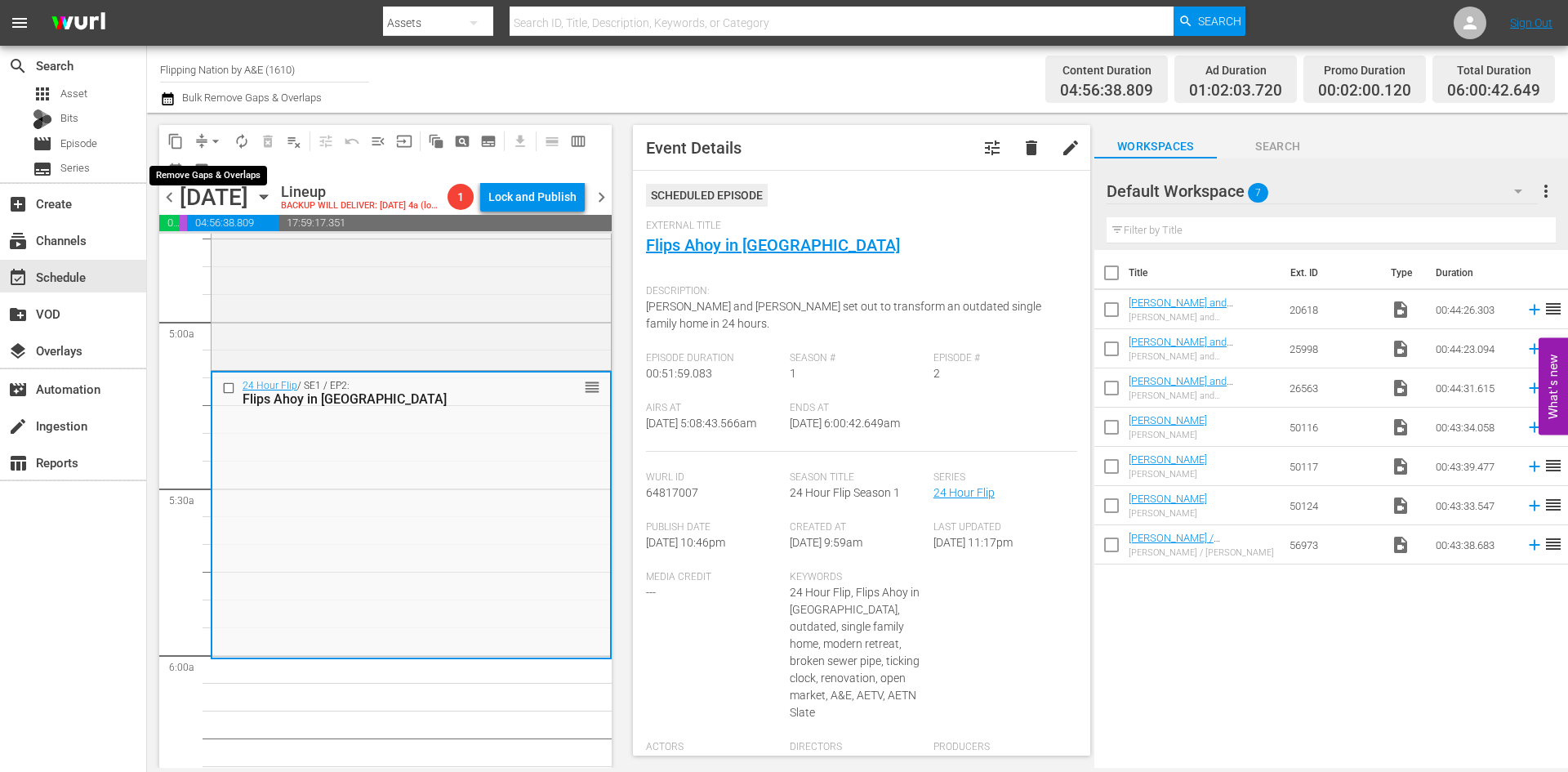
click at [220, 139] on span "arrow_drop_down" at bounding box center [216, 141] width 17 height 17
click at [203, 175] on li "Align to Midnight" at bounding box center [216, 174] width 171 height 27
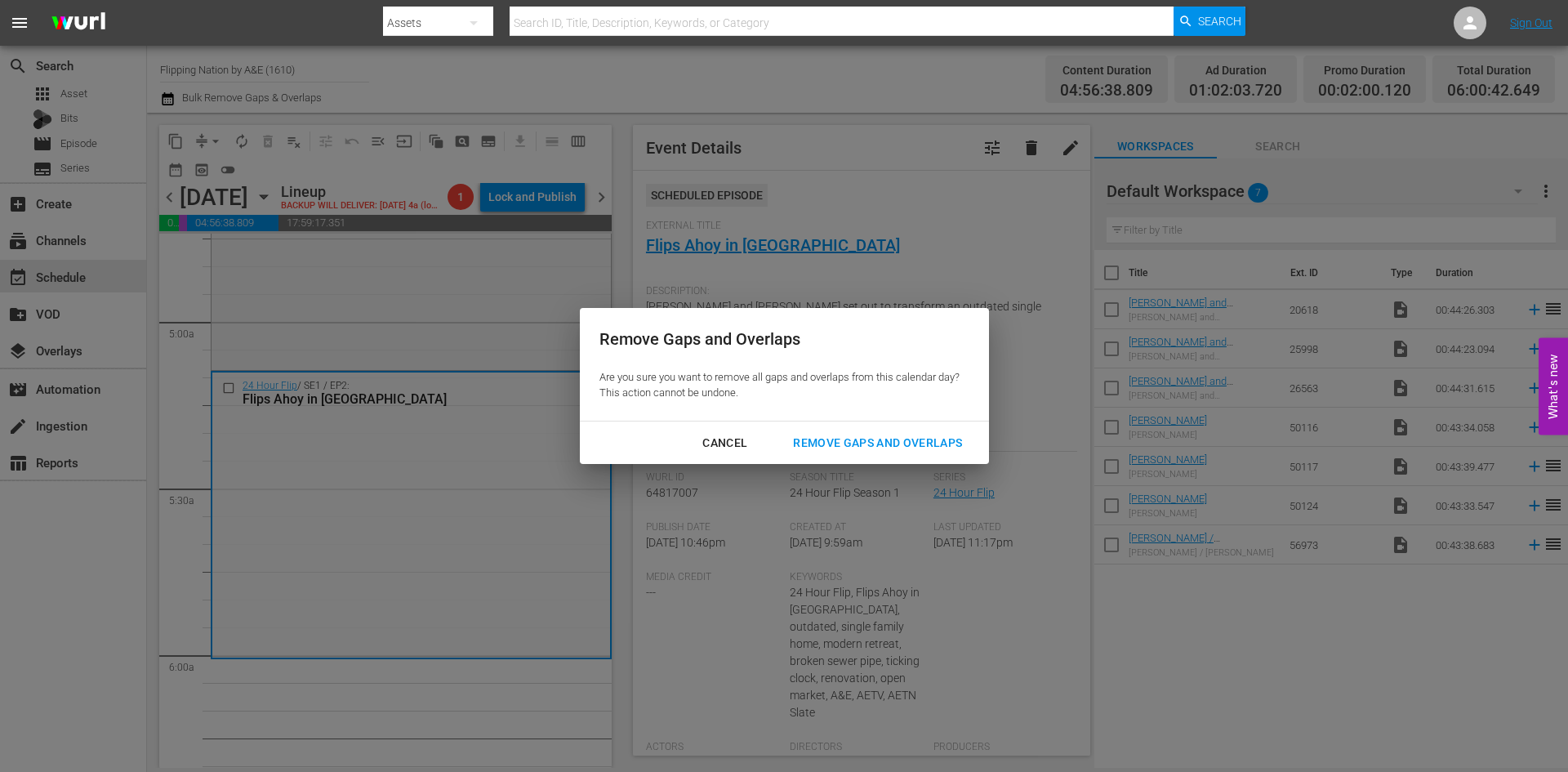
click at [874, 435] on div "Remove Gaps and Overlaps" at bounding box center [878, 443] width 195 height 20
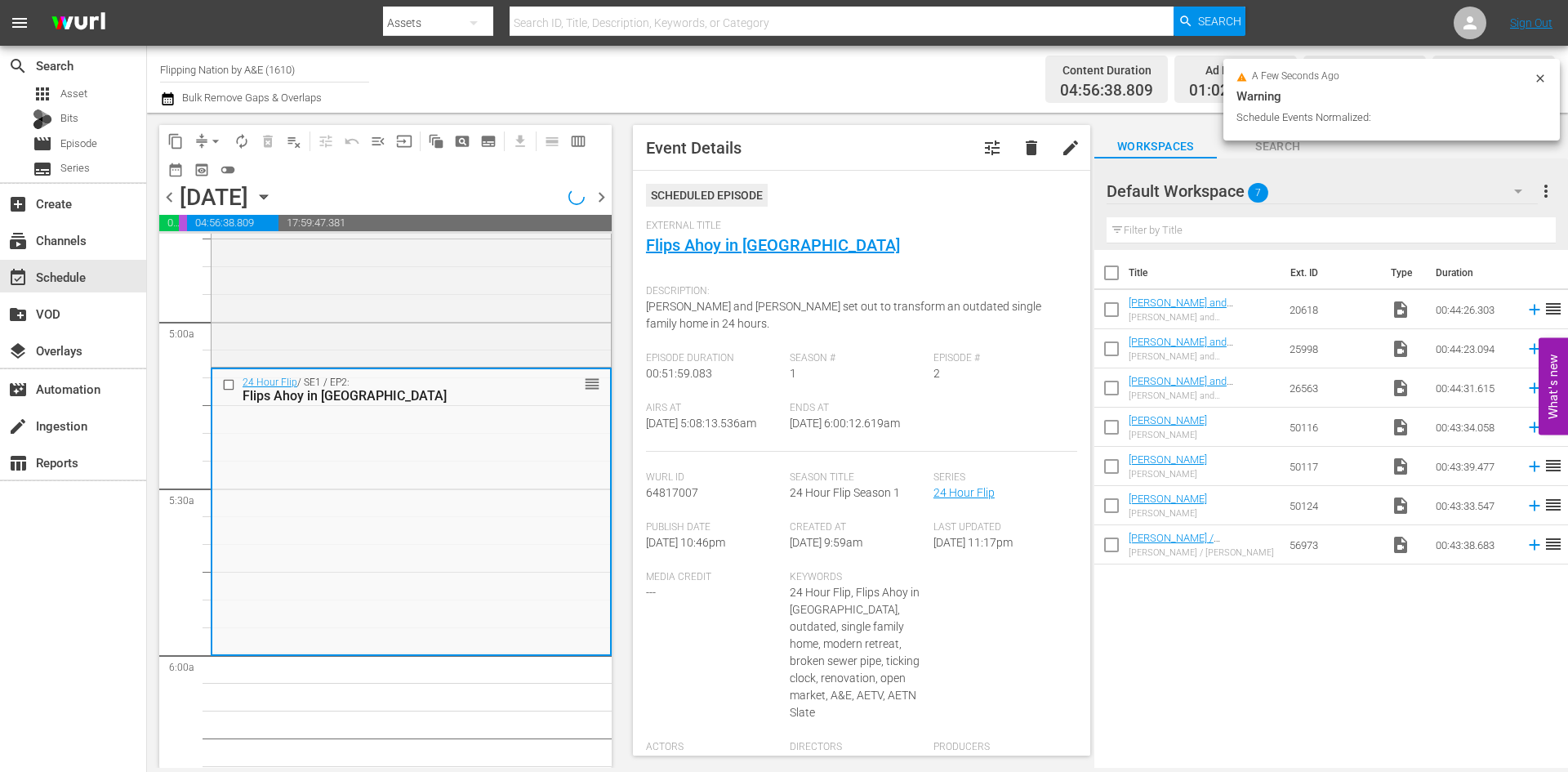
scroll to position [1605, 0]
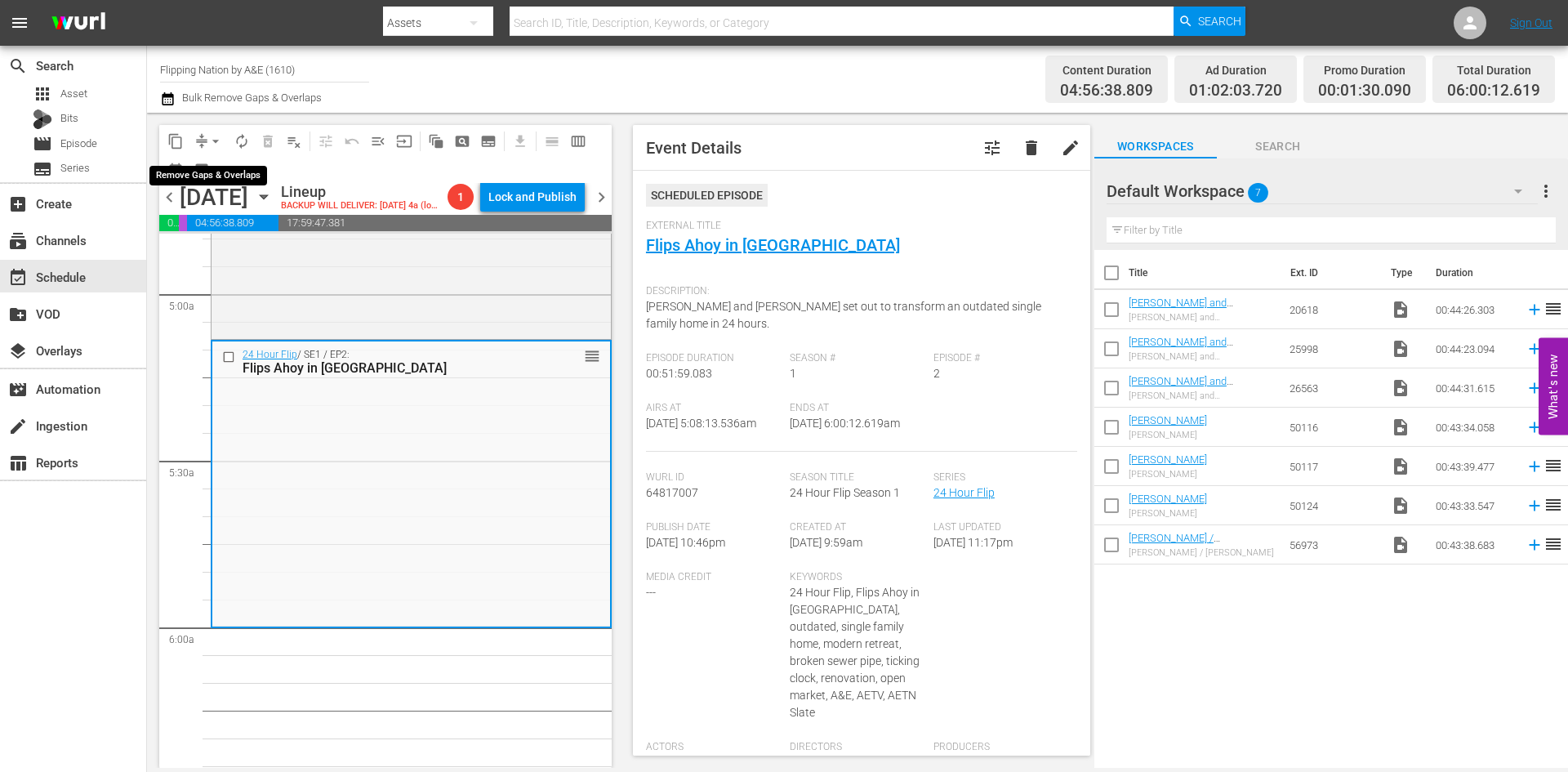
click at [219, 137] on span "arrow_drop_down" at bounding box center [216, 141] width 17 height 17
click at [221, 178] on li "Align to Midnight" at bounding box center [216, 174] width 171 height 27
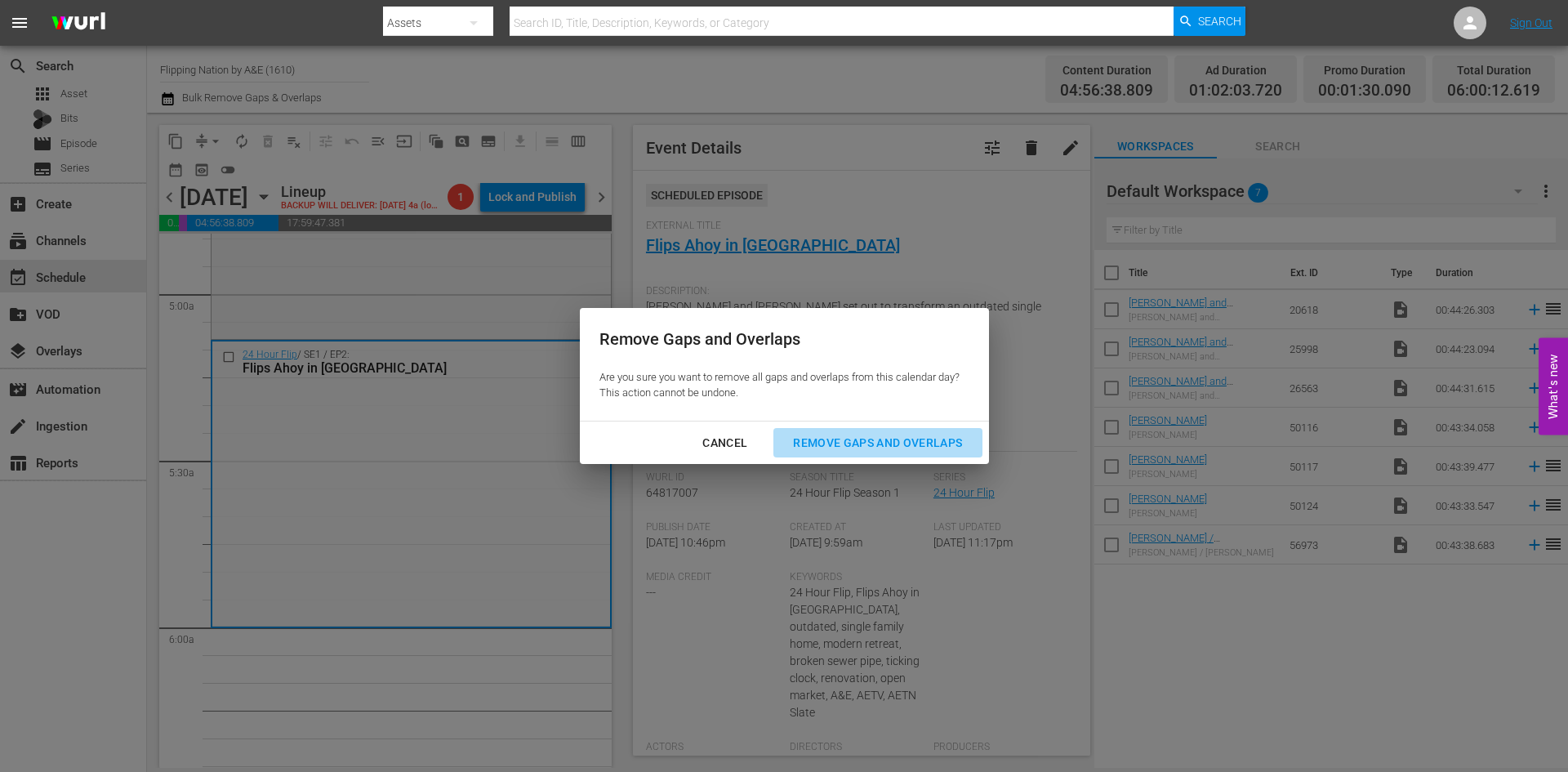
click at [852, 435] on div "Remove Gaps and Overlaps" at bounding box center [878, 443] width 195 height 20
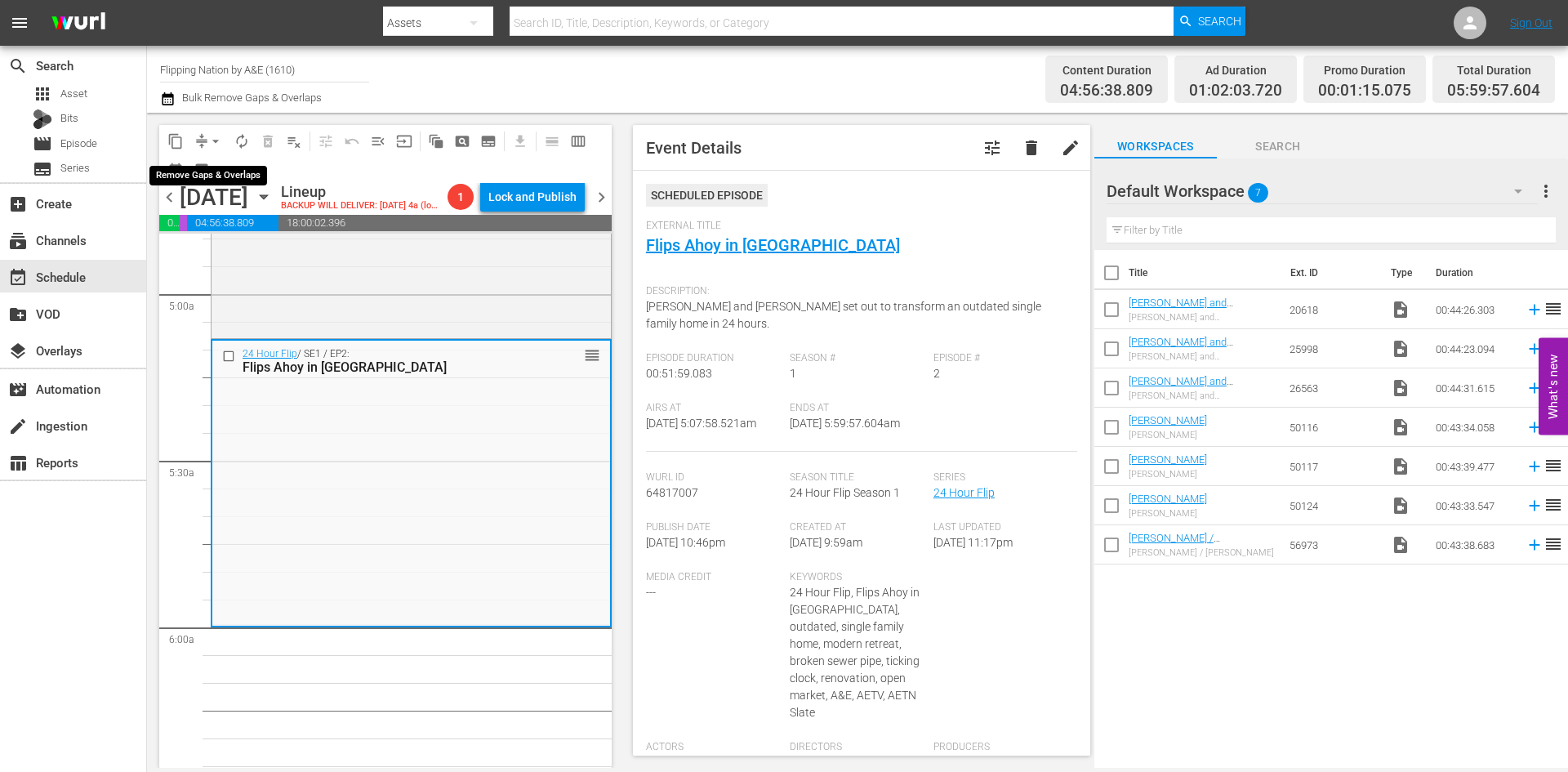
click at [219, 143] on span "arrow_drop_down" at bounding box center [216, 141] width 17 height 17
click at [205, 172] on li "Align to Midnight" at bounding box center [216, 174] width 171 height 27
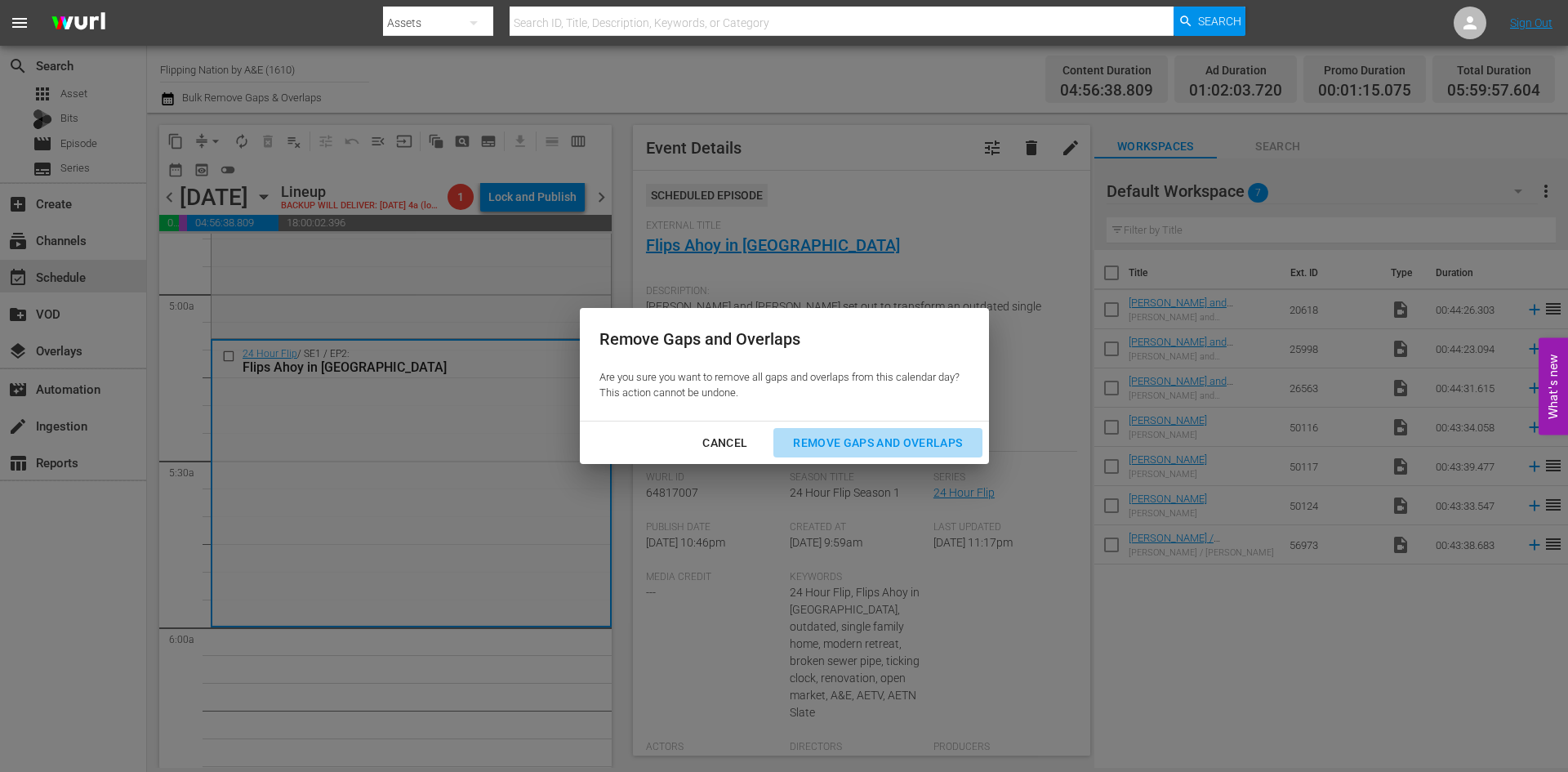
click at [810, 438] on div "Remove Gaps and Overlaps" at bounding box center [878, 443] width 195 height 20
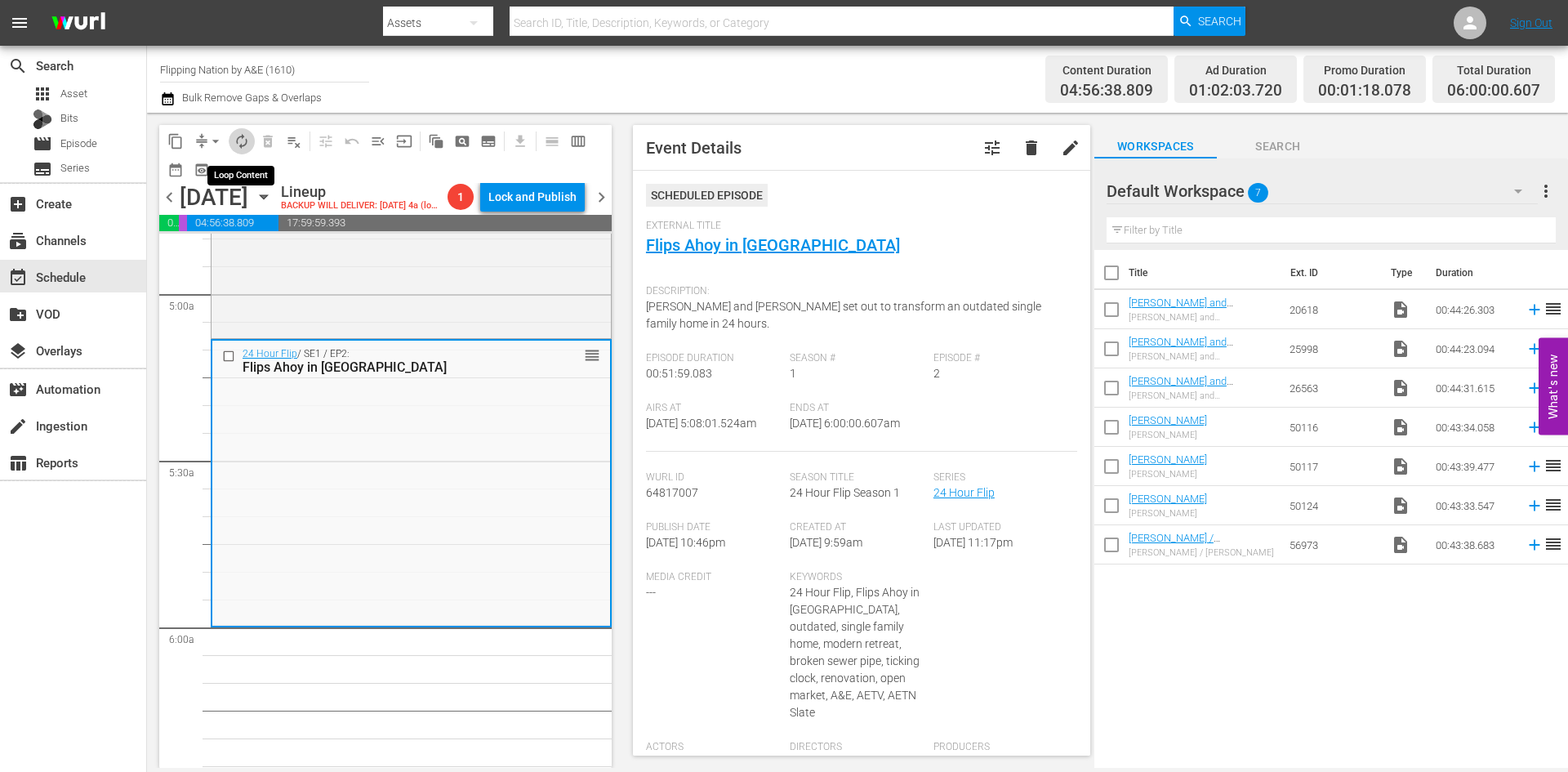
click at [241, 139] on span "autorenew_outlined" at bounding box center [242, 141] width 17 height 17
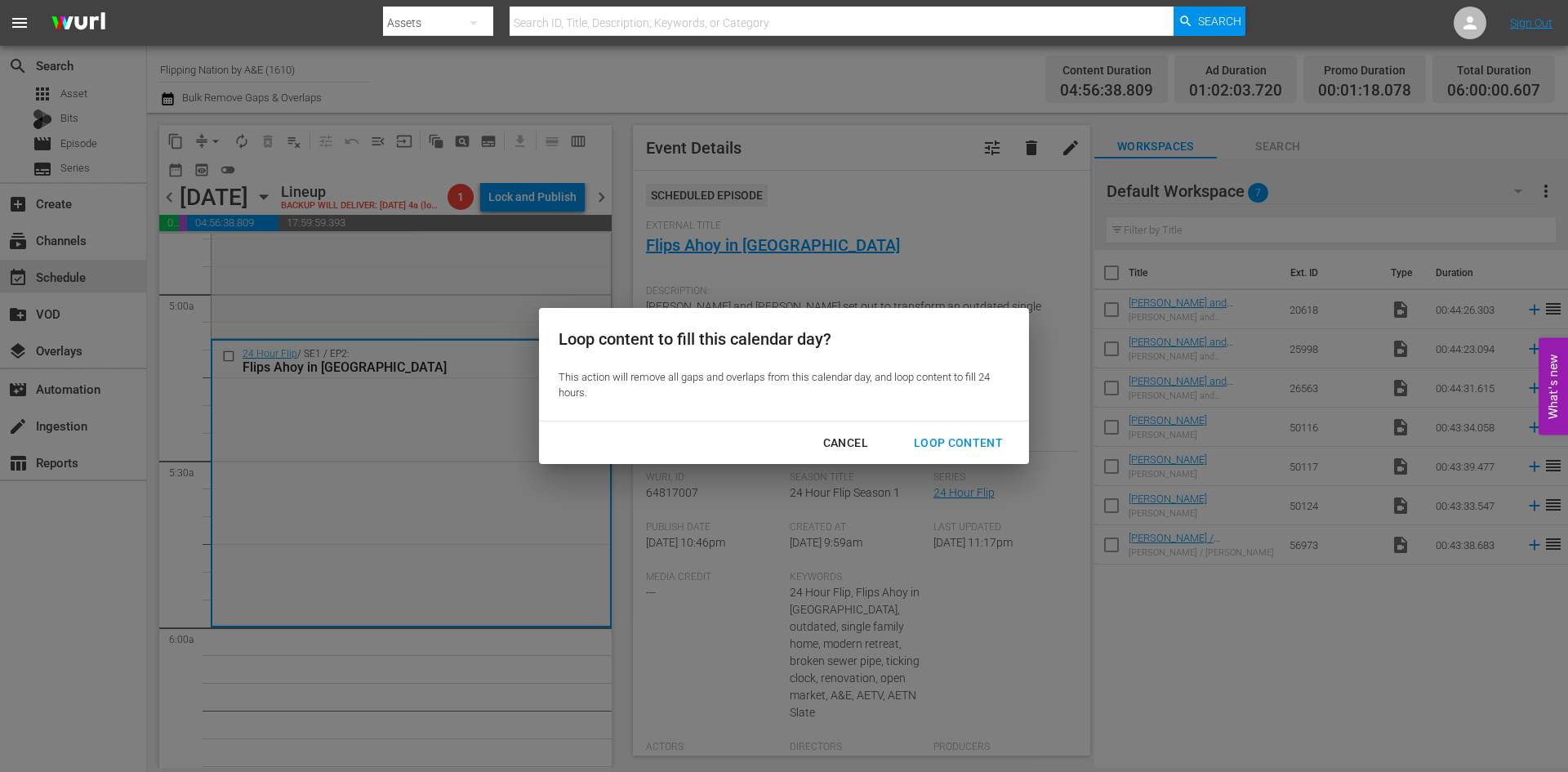
click at [984, 447] on div "Loop Content" at bounding box center [959, 443] width 115 height 20
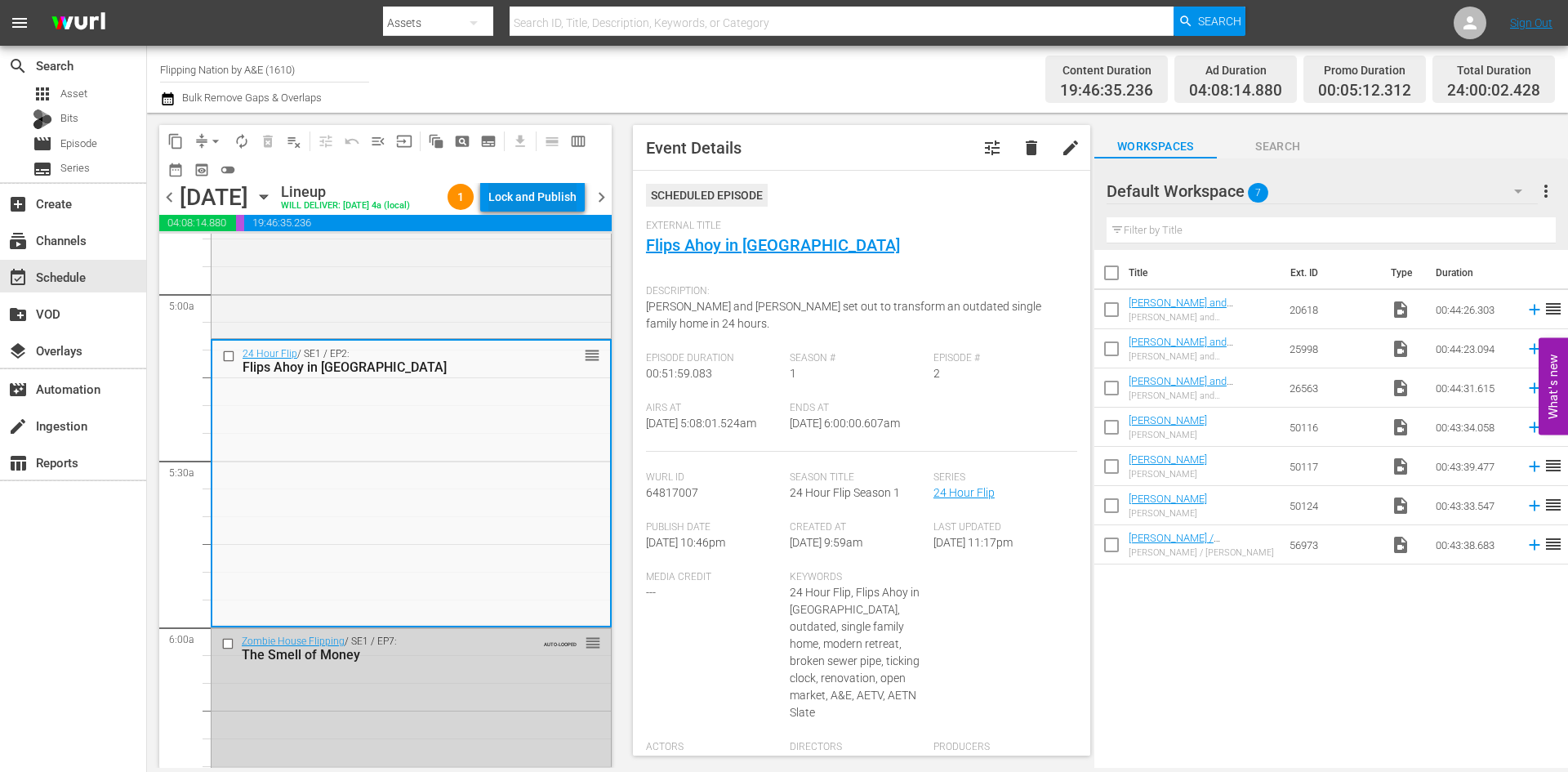
click at [504, 193] on div "Lock and Publish" at bounding box center [533, 196] width 89 height 29
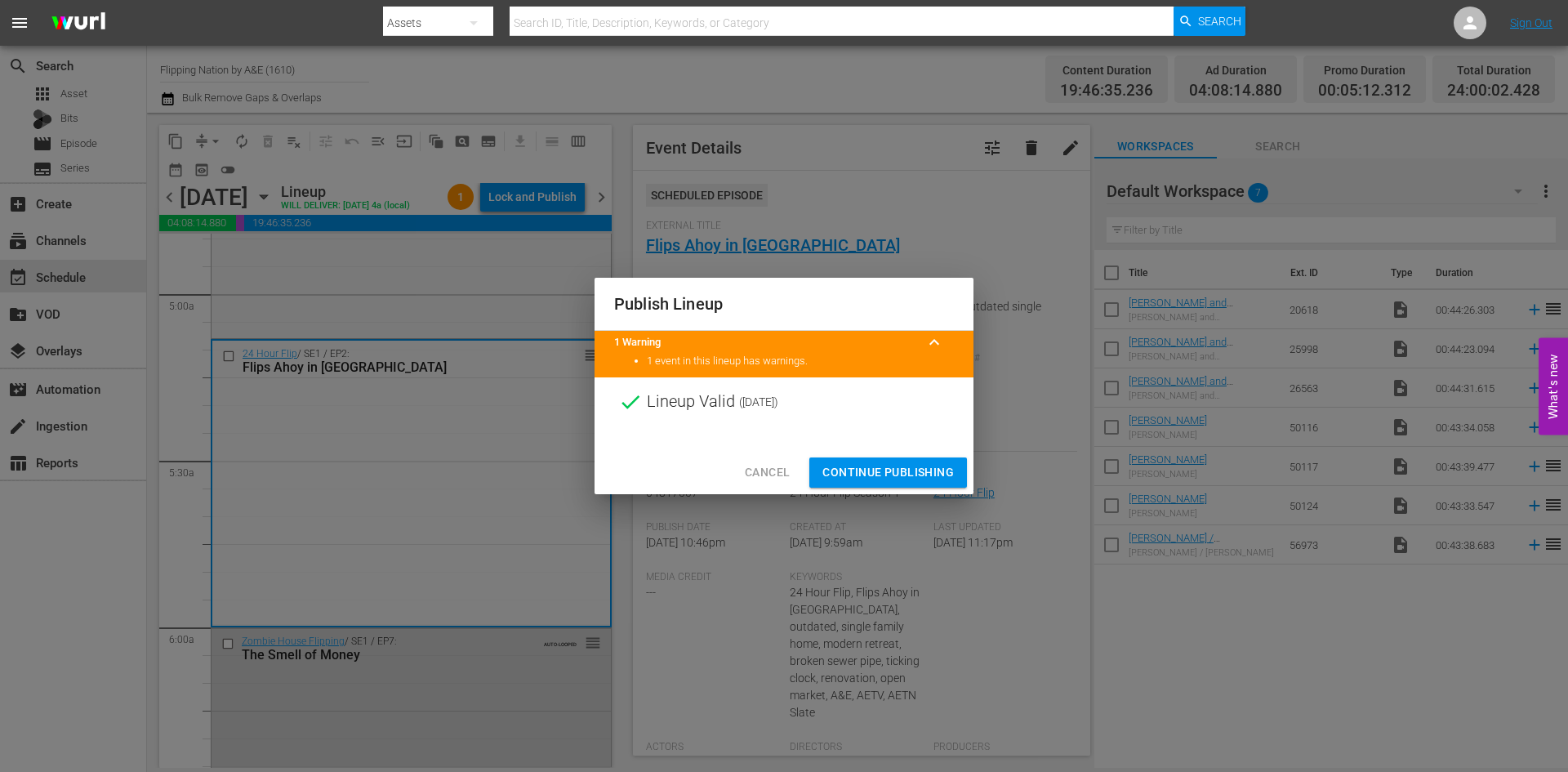
click at [874, 462] on span "Continue Publishing" at bounding box center [888, 472] width 132 height 20
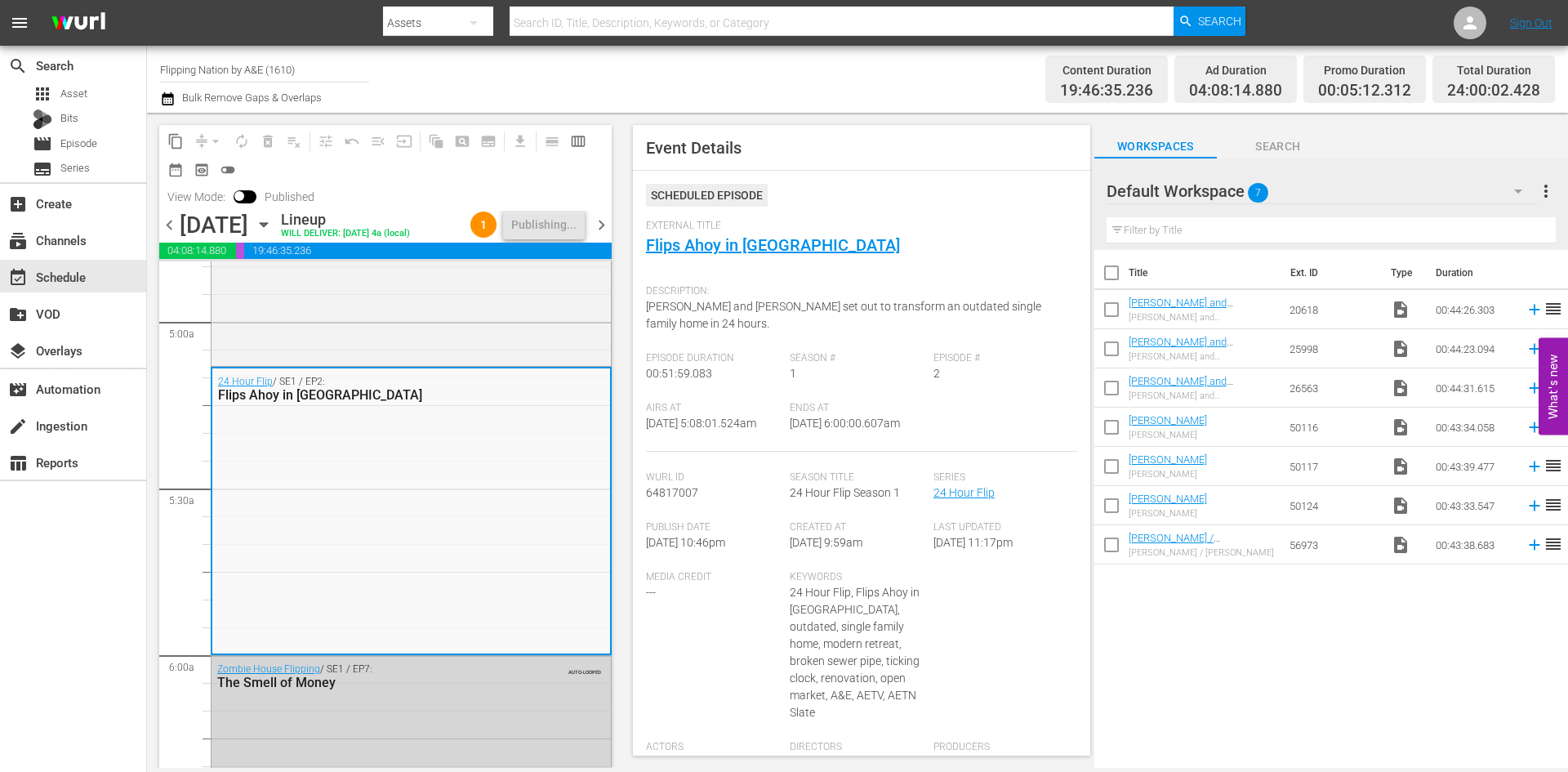
click at [603, 225] on span "chevron_right" at bounding box center [601, 225] width 20 height 20
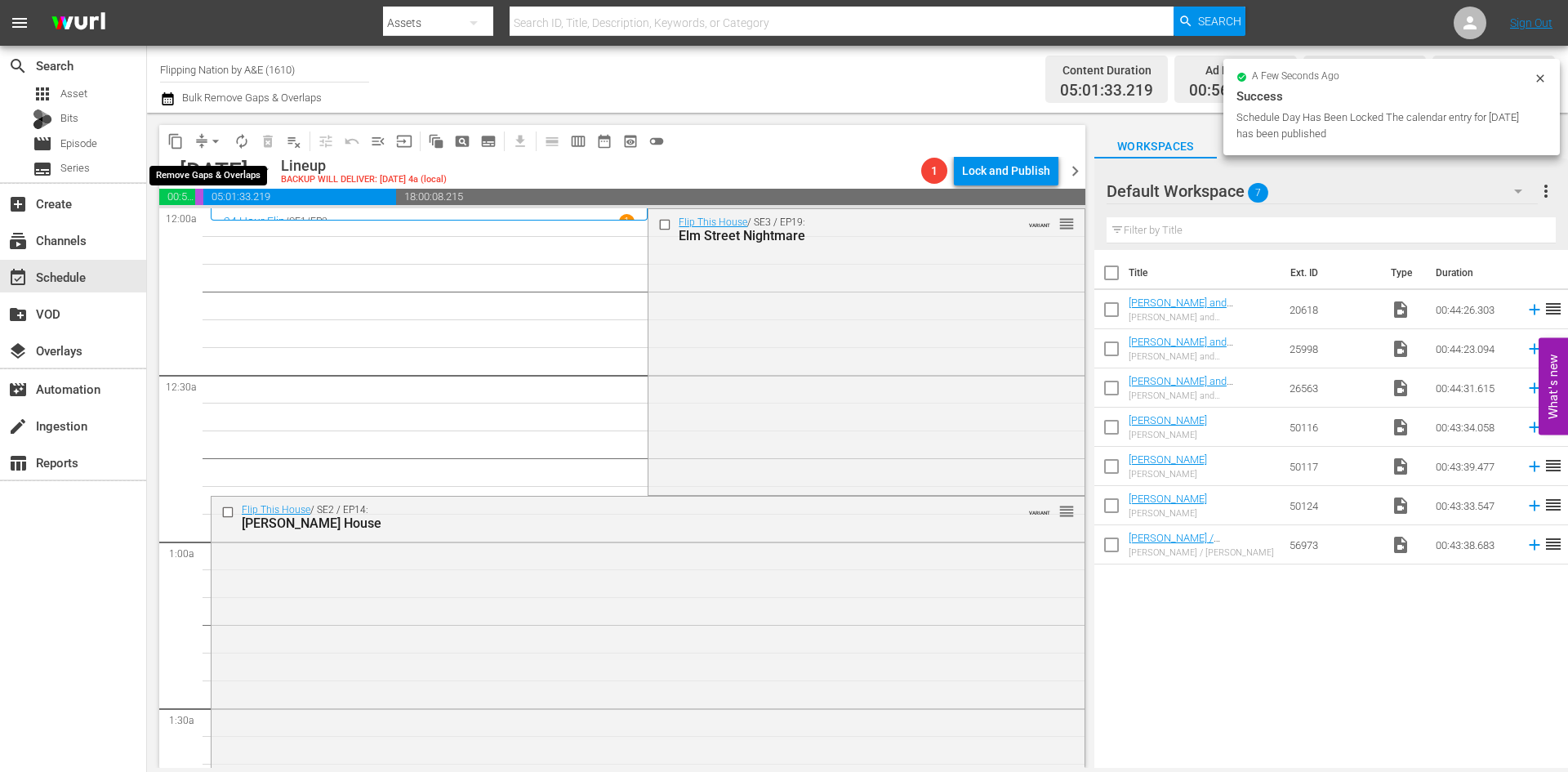
click at [219, 142] on span "arrow_drop_down" at bounding box center [216, 141] width 17 height 17
click at [206, 168] on li "Align to Midnight" at bounding box center [216, 174] width 171 height 27
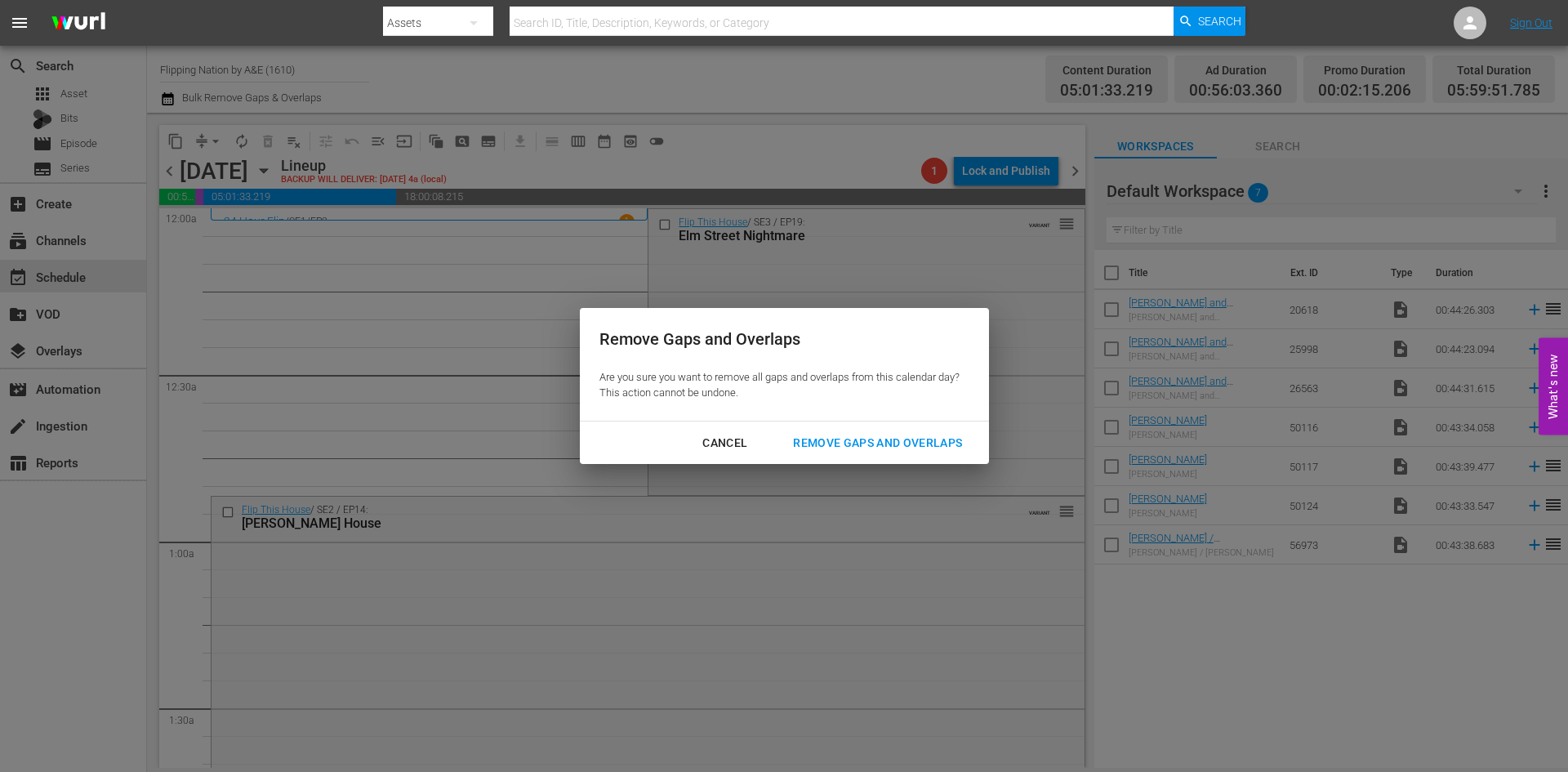
click at [809, 443] on div "Remove Gaps and Overlaps" at bounding box center [878, 443] width 195 height 20
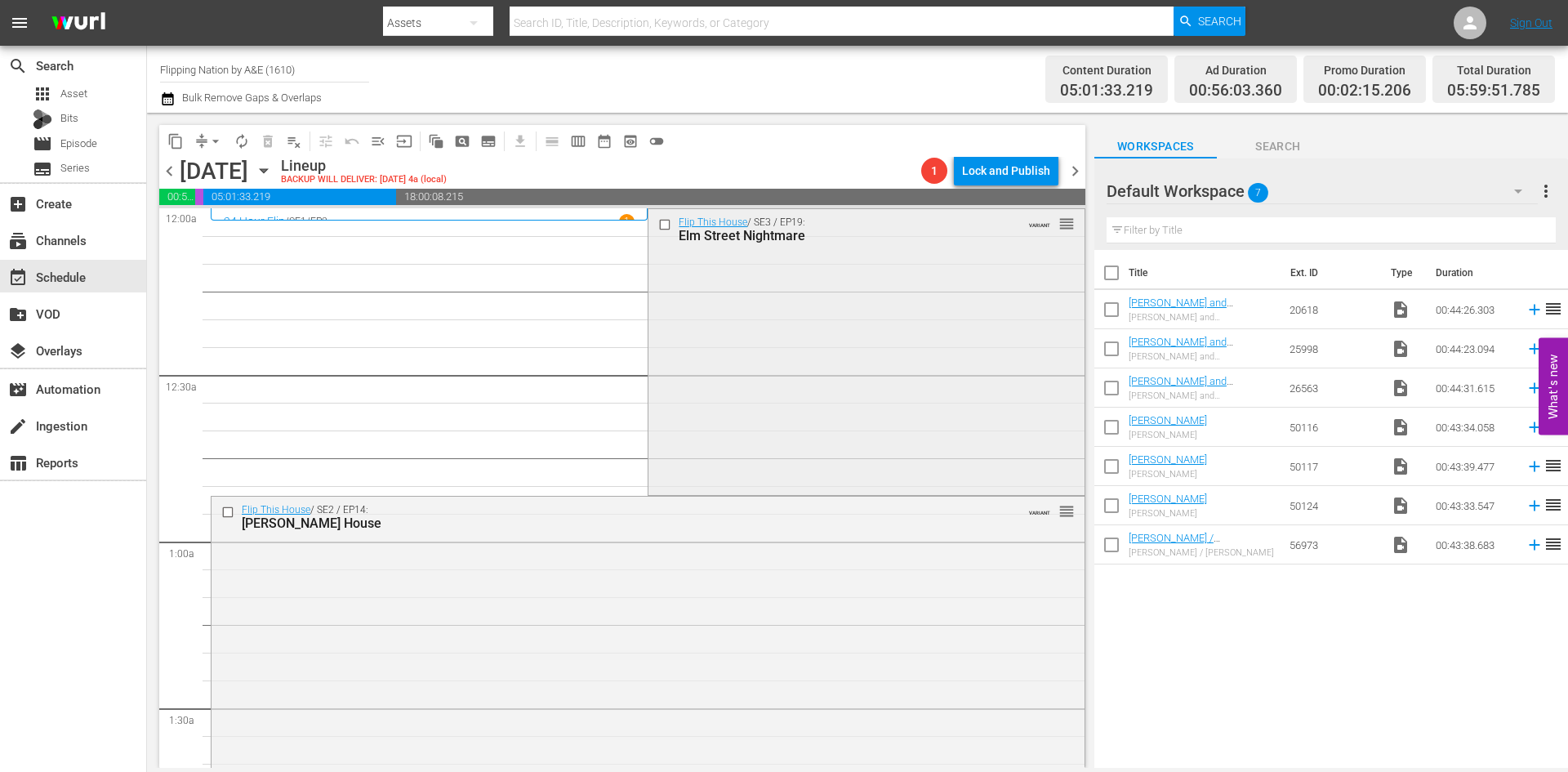
click at [812, 428] on div "Flip This House / SE3 / EP19: Elm Street Nightmare VARIANT reorder" at bounding box center [866, 350] width 435 height 283
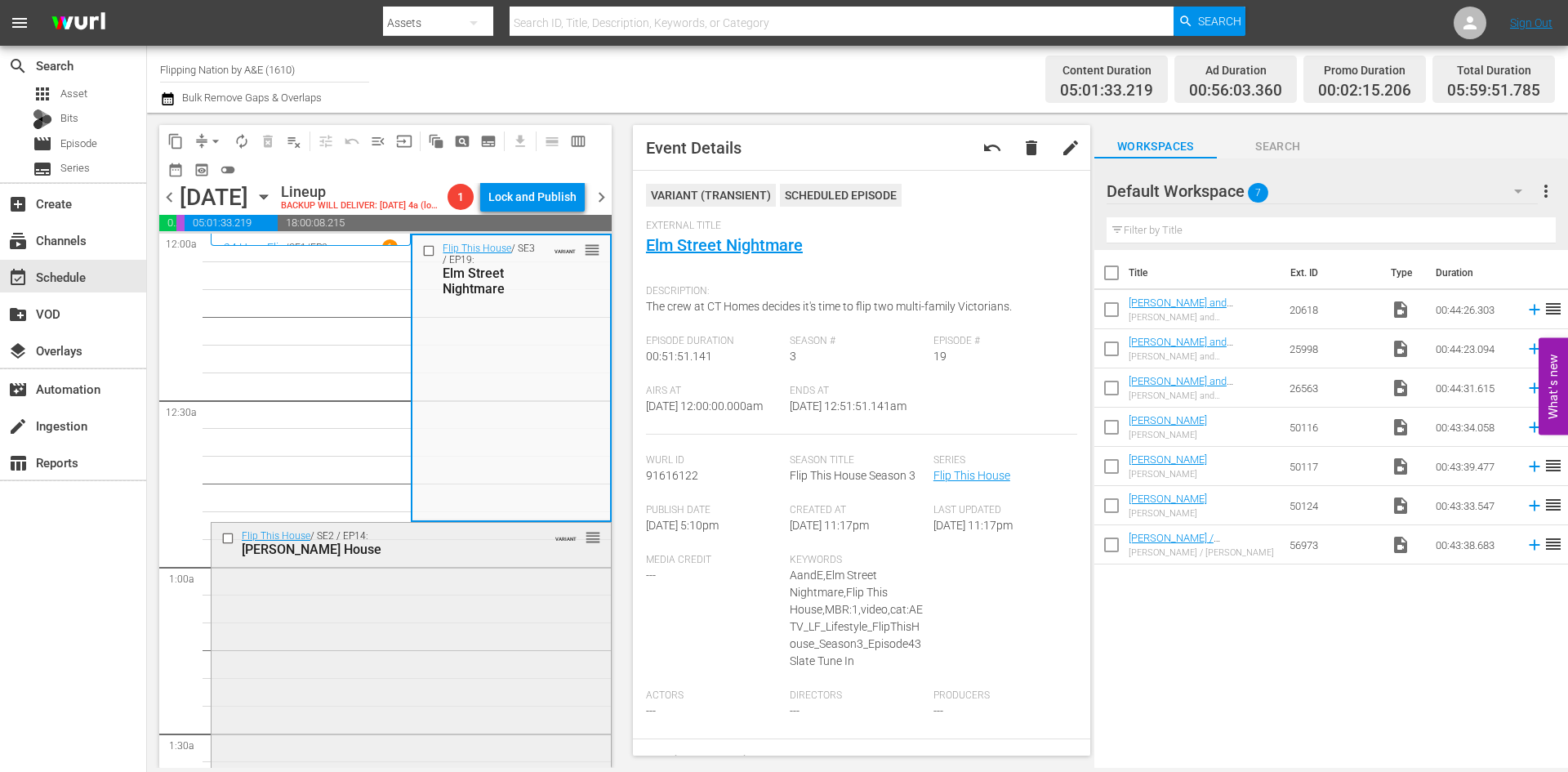
click at [472, 607] on div "Flip This House / SE2 / EP14: Roach House VARIANT reorder" at bounding box center [411, 665] width 399 height 285
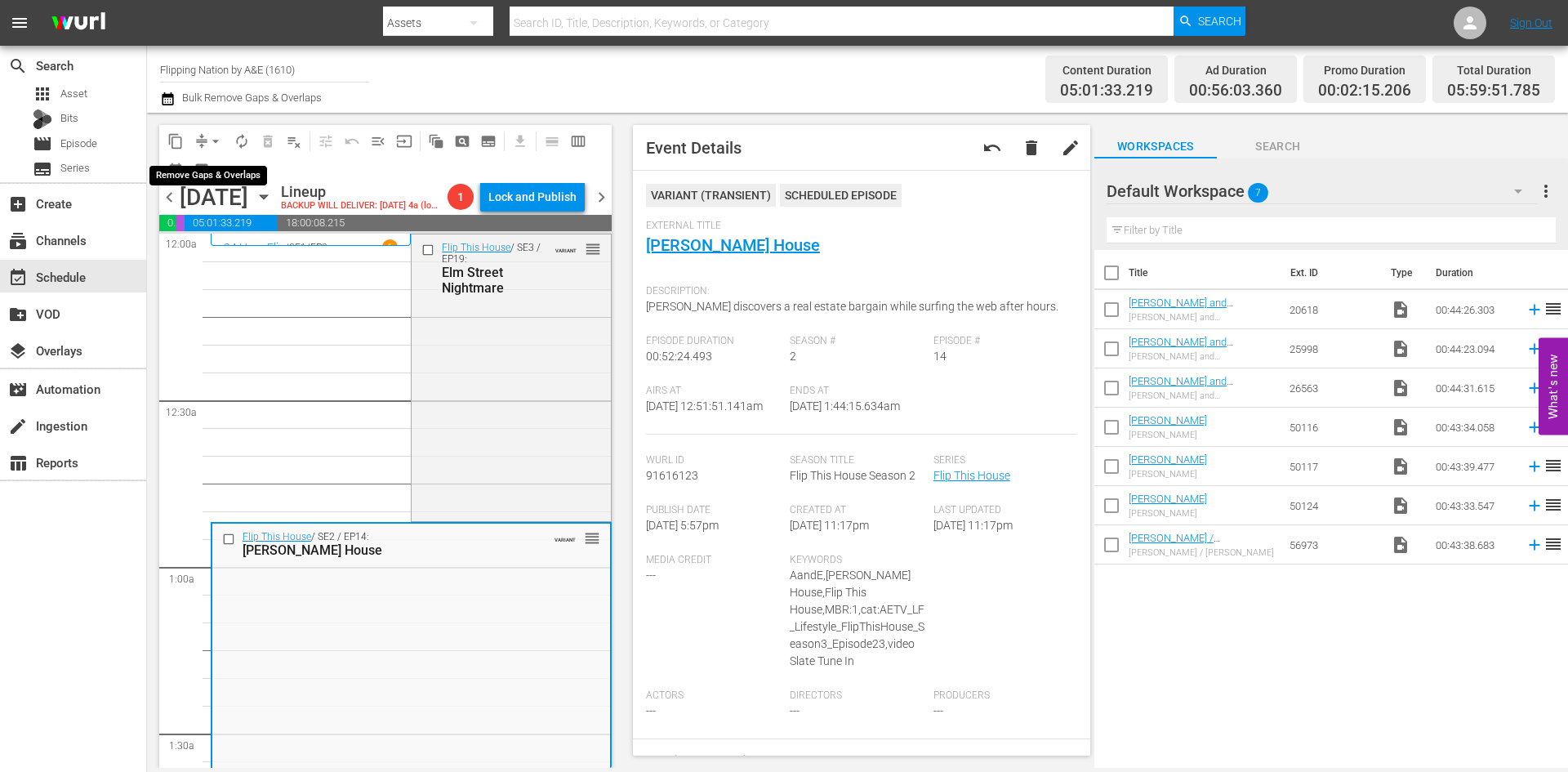
click at [217, 139] on span "arrow_drop_down" at bounding box center [216, 141] width 17 height 17
click at [200, 174] on li "Align to Midnight" at bounding box center [216, 174] width 171 height 27
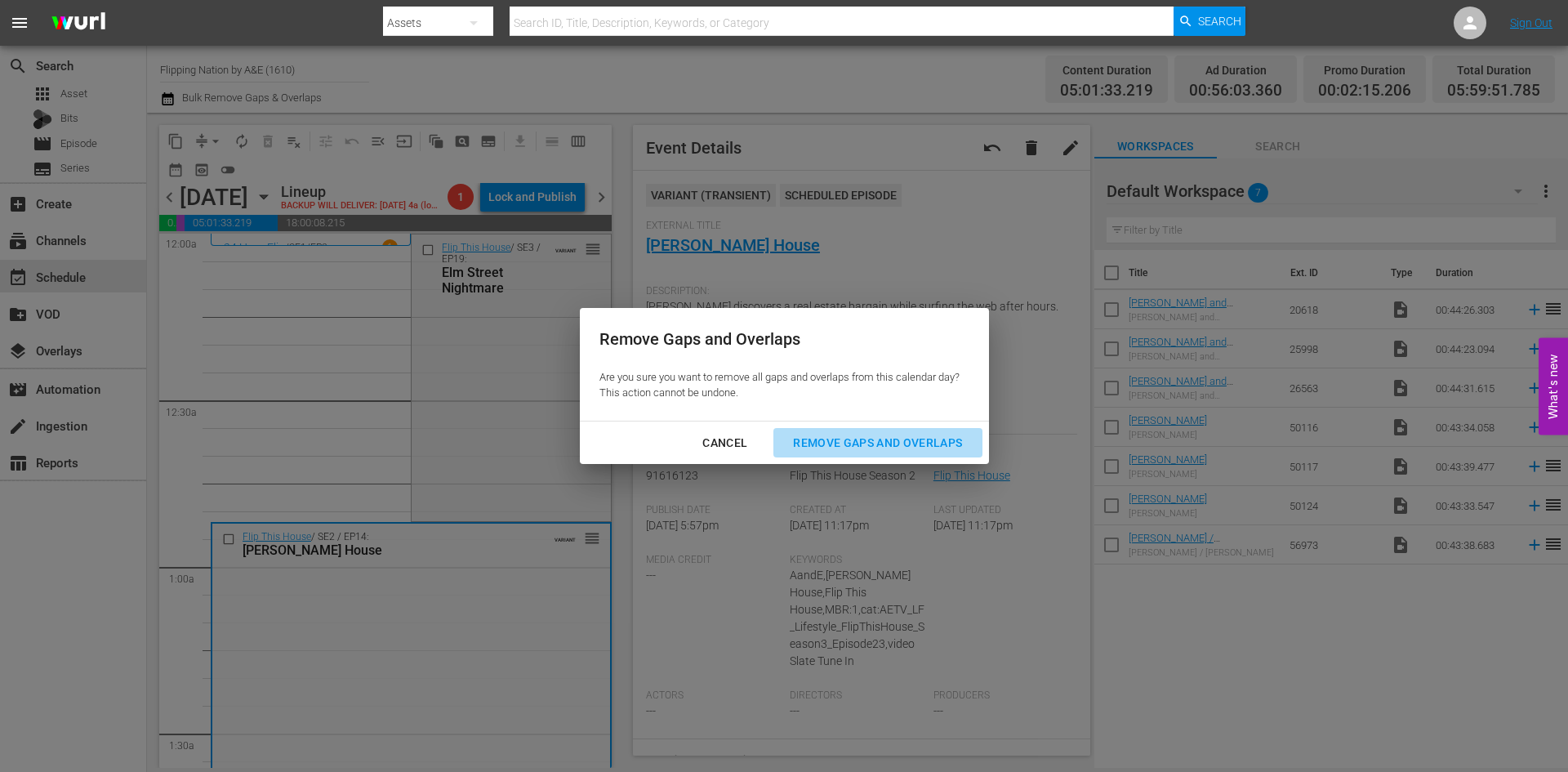
click at [867, 444] on div "Remove Gaps and Overlaps" at bounding box center [878, 443] width 195 height 20
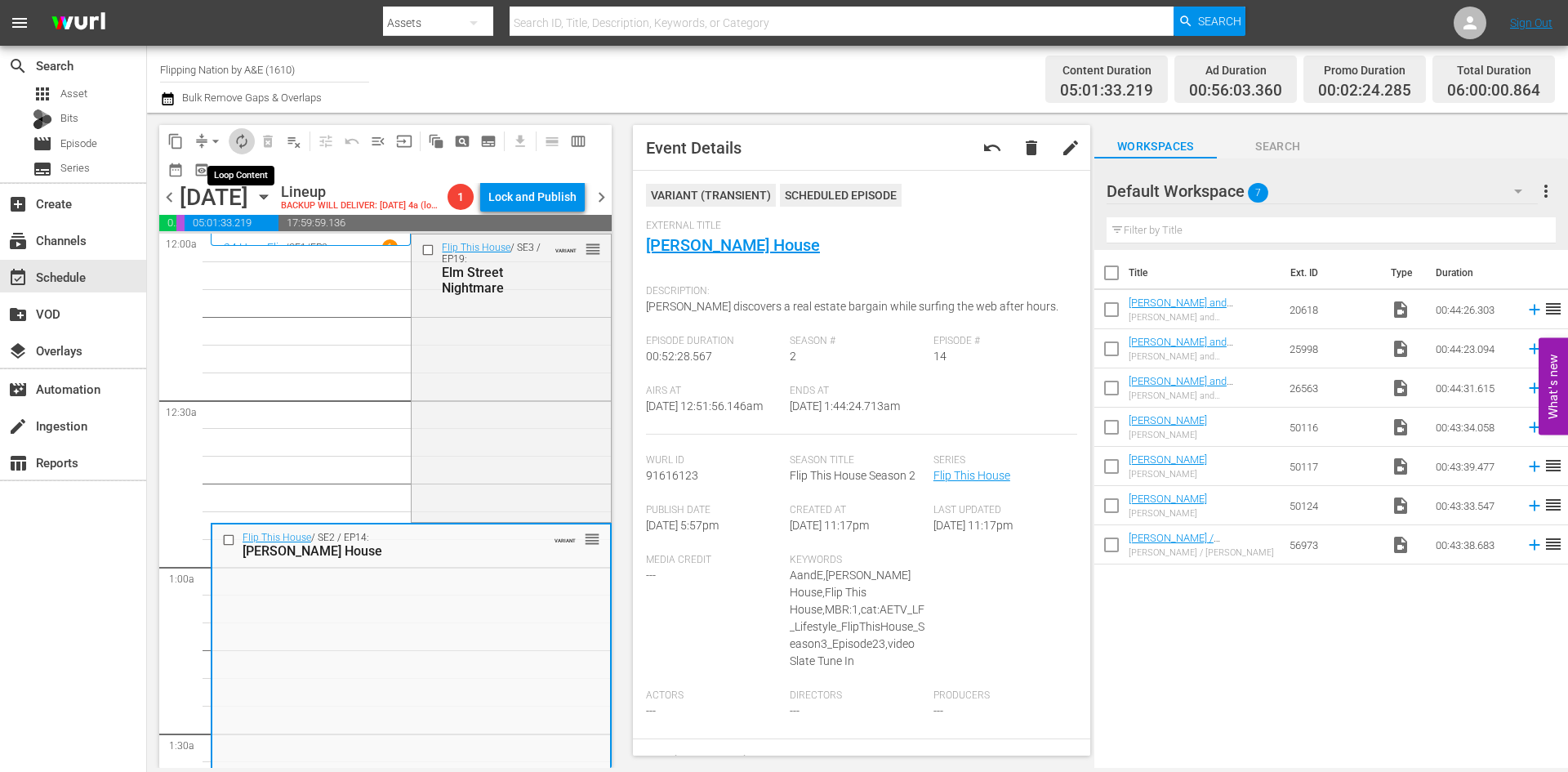
click at [239, 139] on span "autorenew_outlined" at bounding box center [242, 141] width 17 height 17
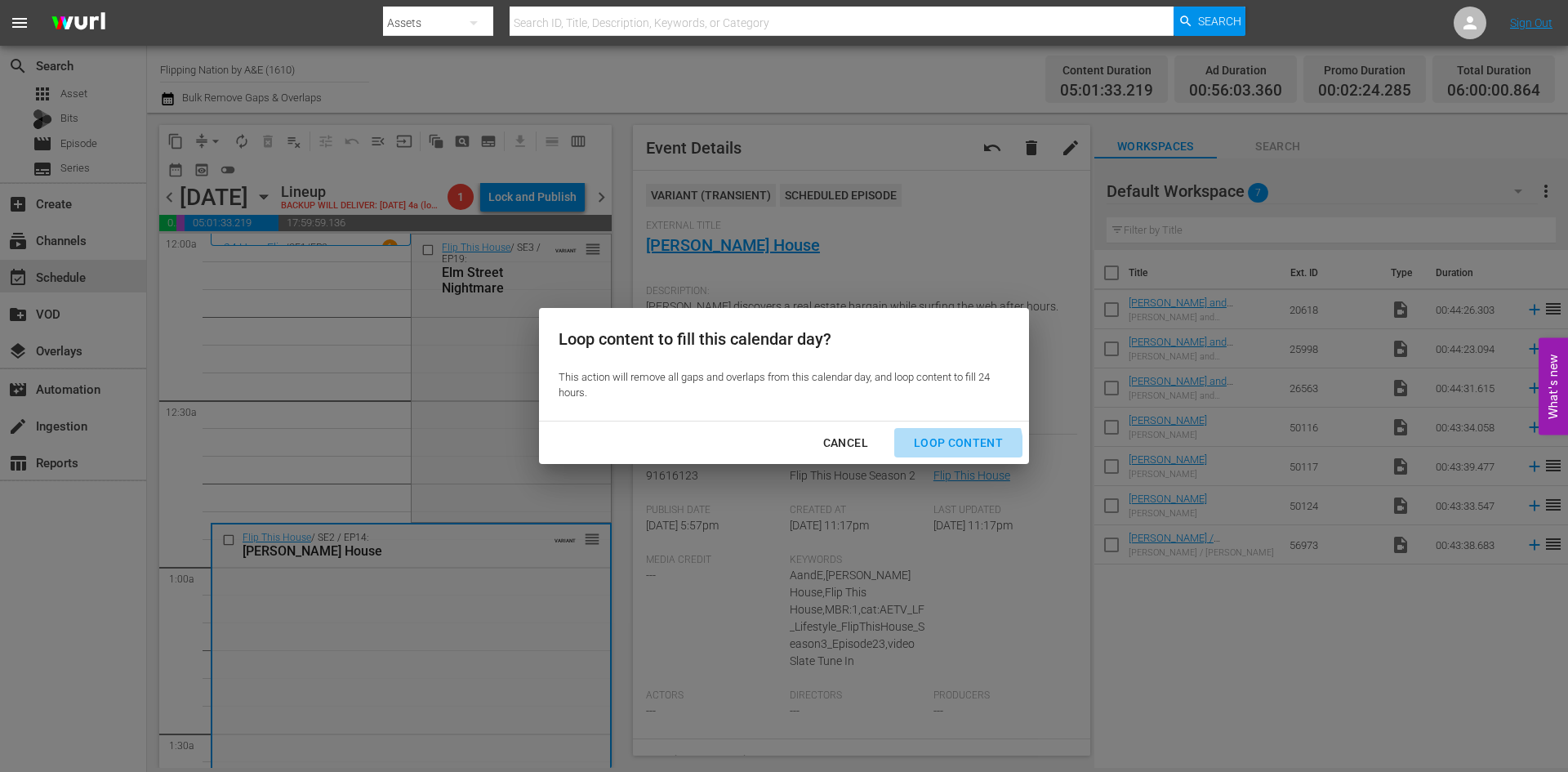
click at [952, 447] on div "Loop Content" at bounding box center [959, 443] width 115 height 20
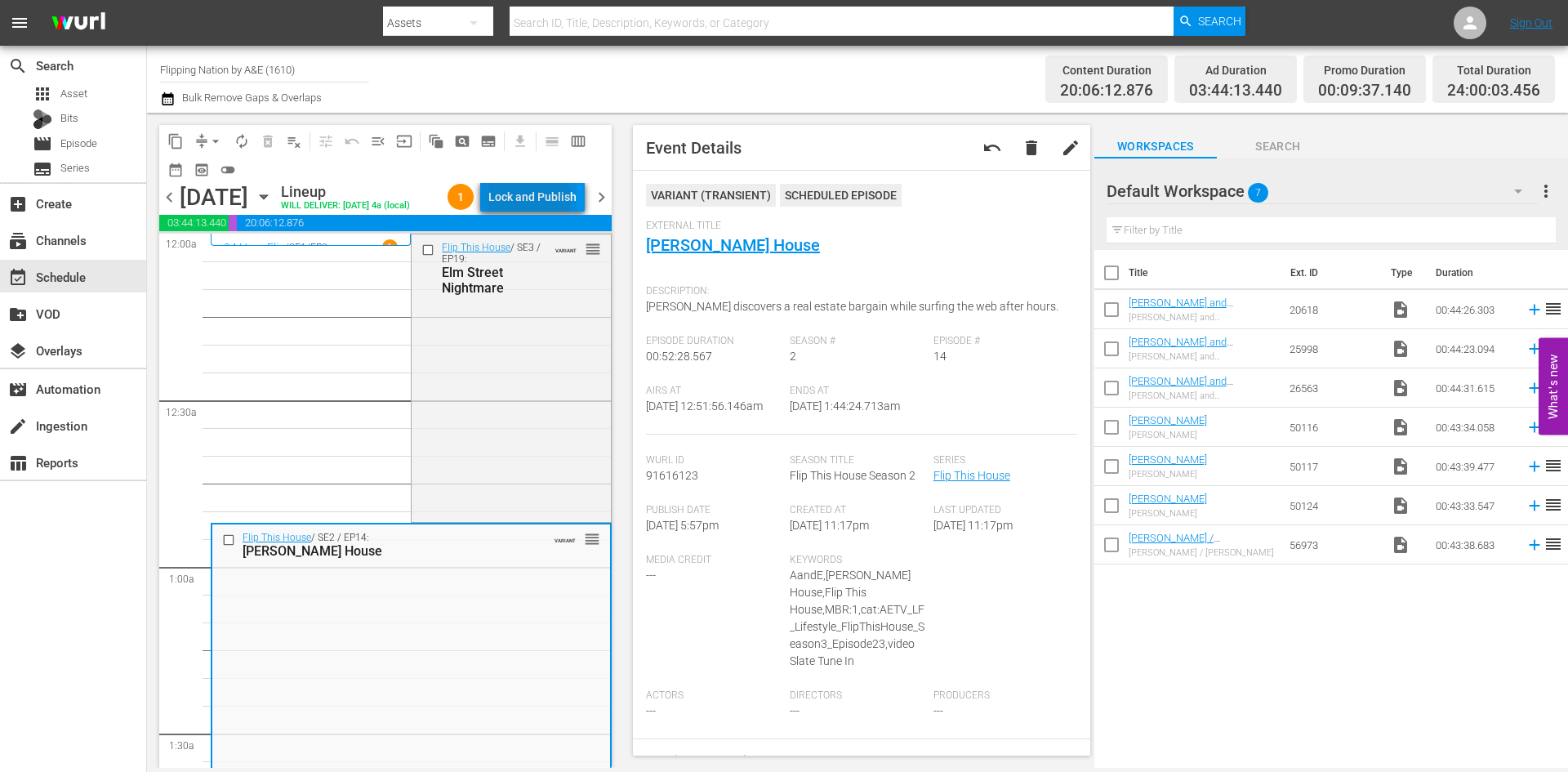
click at [531, 198] on div "Lock and Publish" at bounding box center [533, 196] width 89 height 29
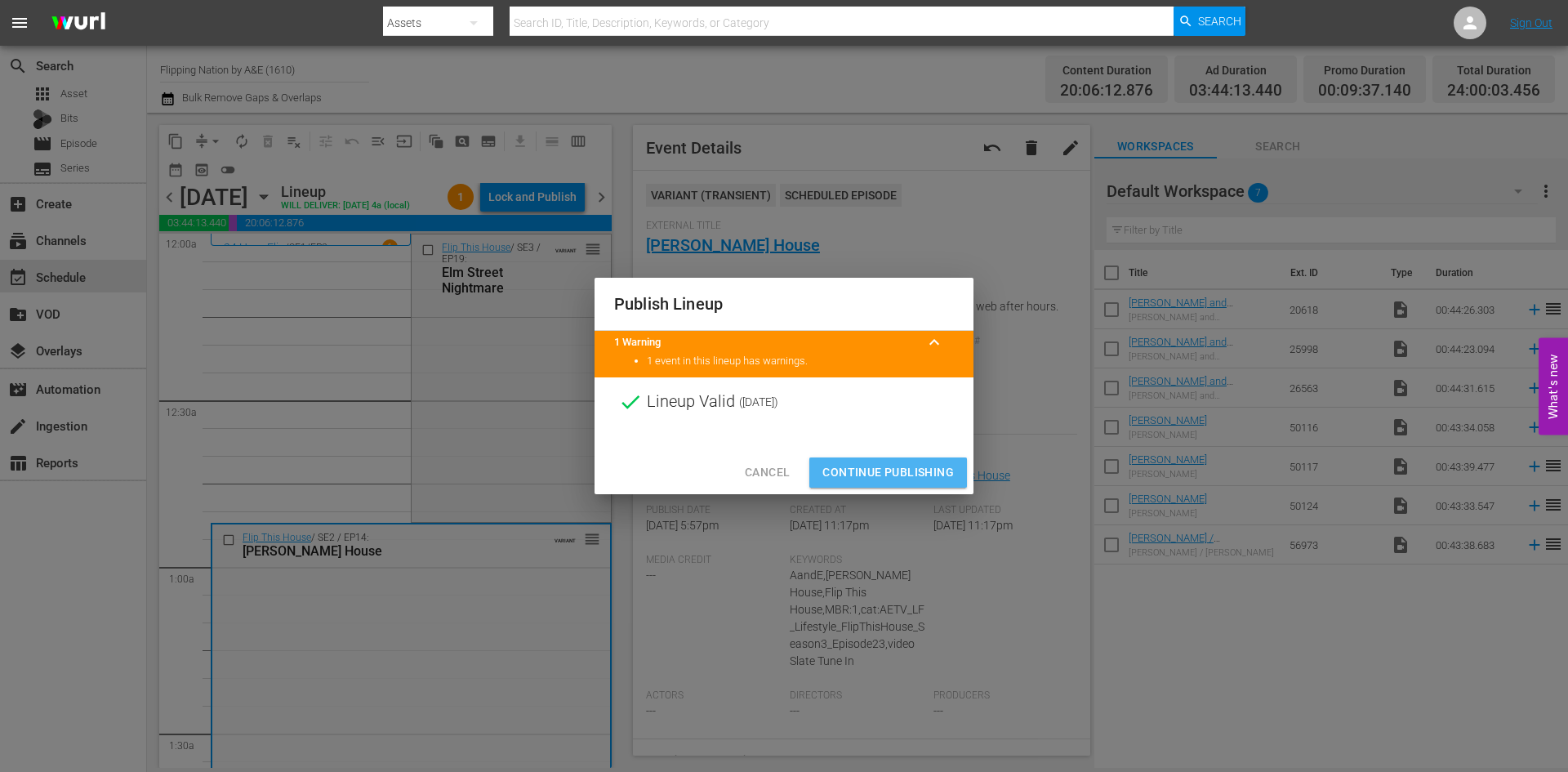
click at [873, 469] on span "Continue Publishing" at bounding box center [888, 472] width 132 height 20
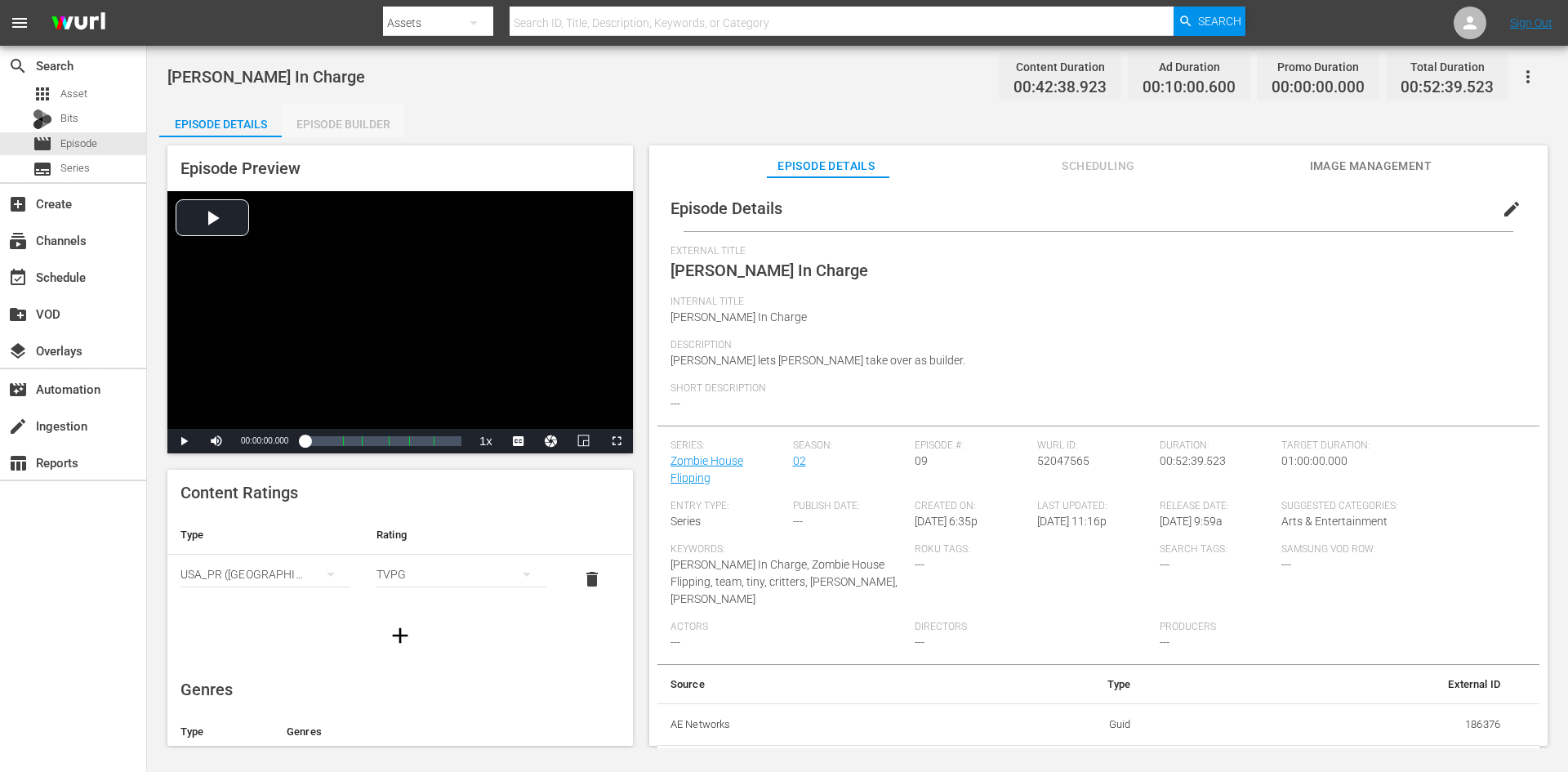
click at [330, 128] on div "Episode Builder" at bounding box center [343, 124] width 123 height 39
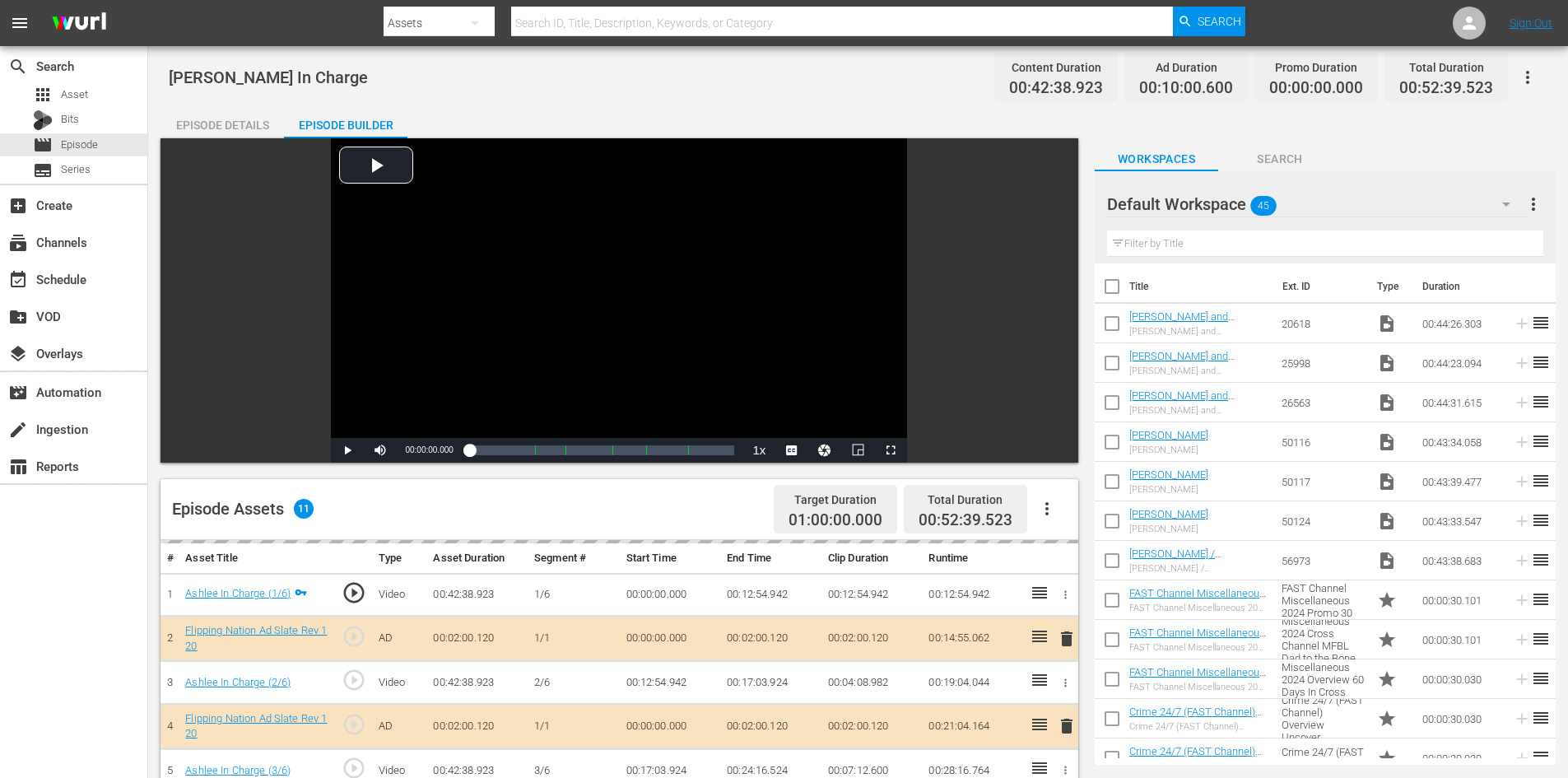
click at [1348, 193] on div "Default Workspace 45" at bounding box center [1316, 204] width 419 height 46
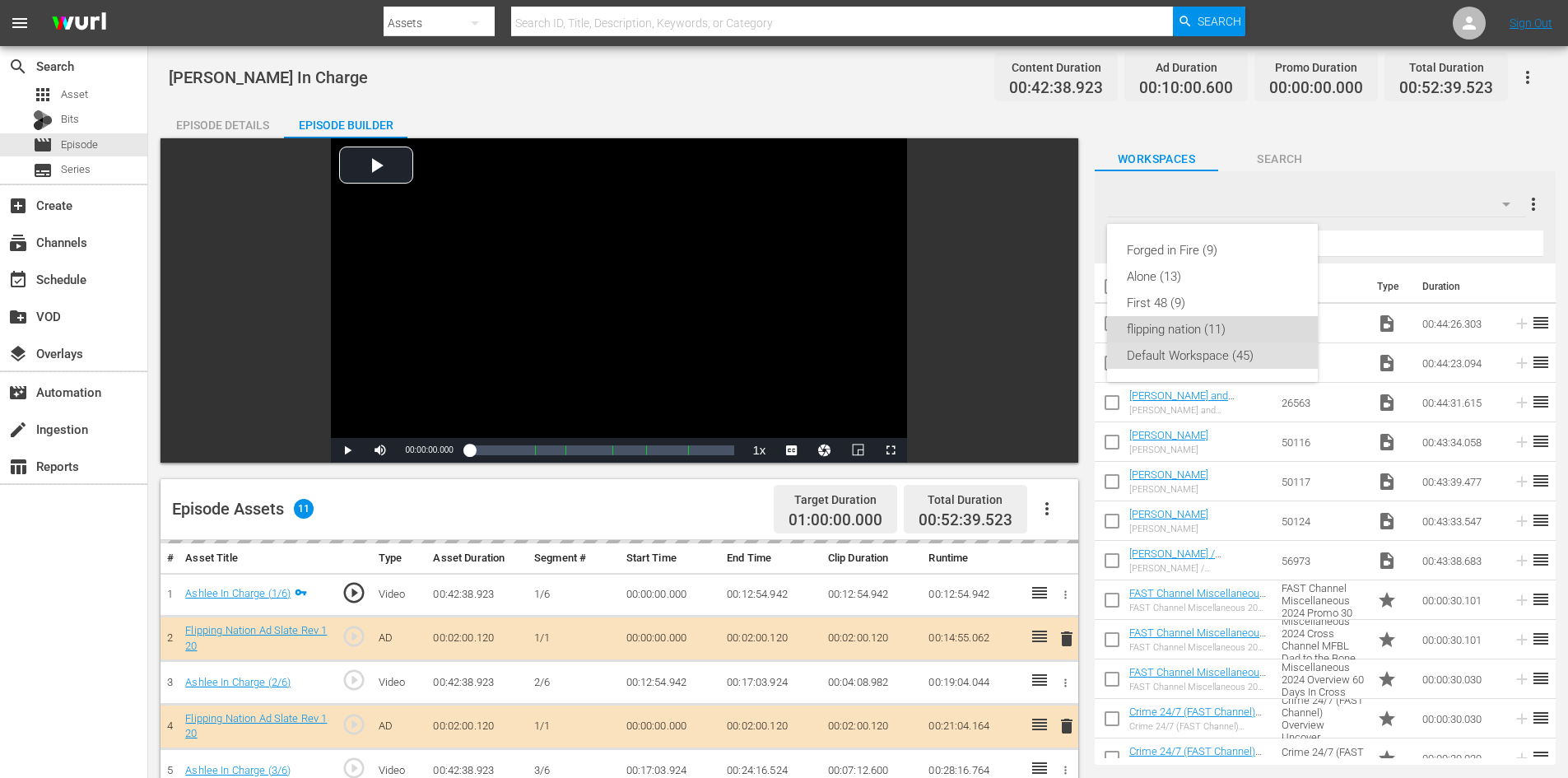
click at [1187, 326] on div "flipping nation (11)" at bounding box center [1212, 329] width 172 height 26
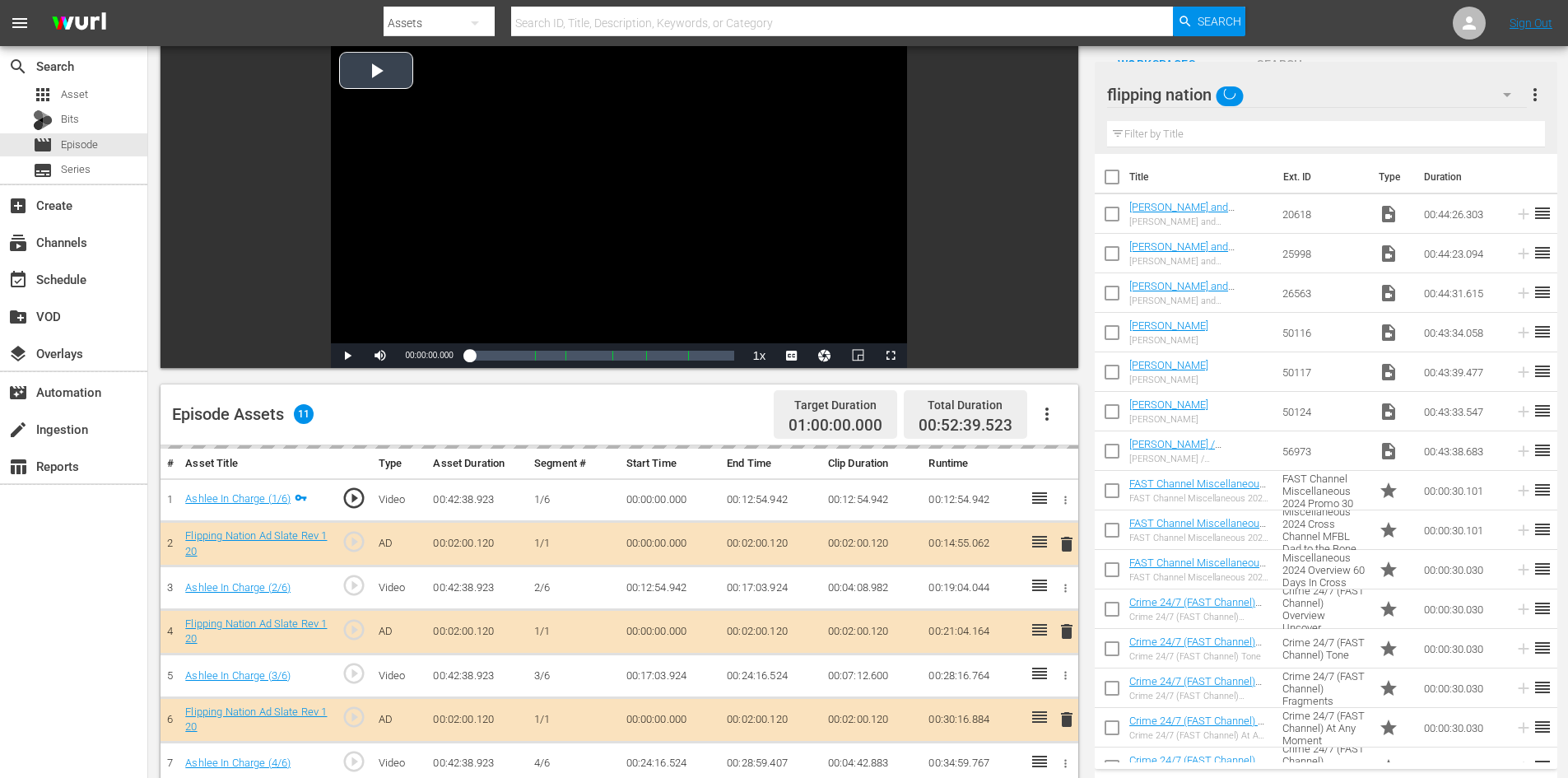
scroll to position [429, 0]
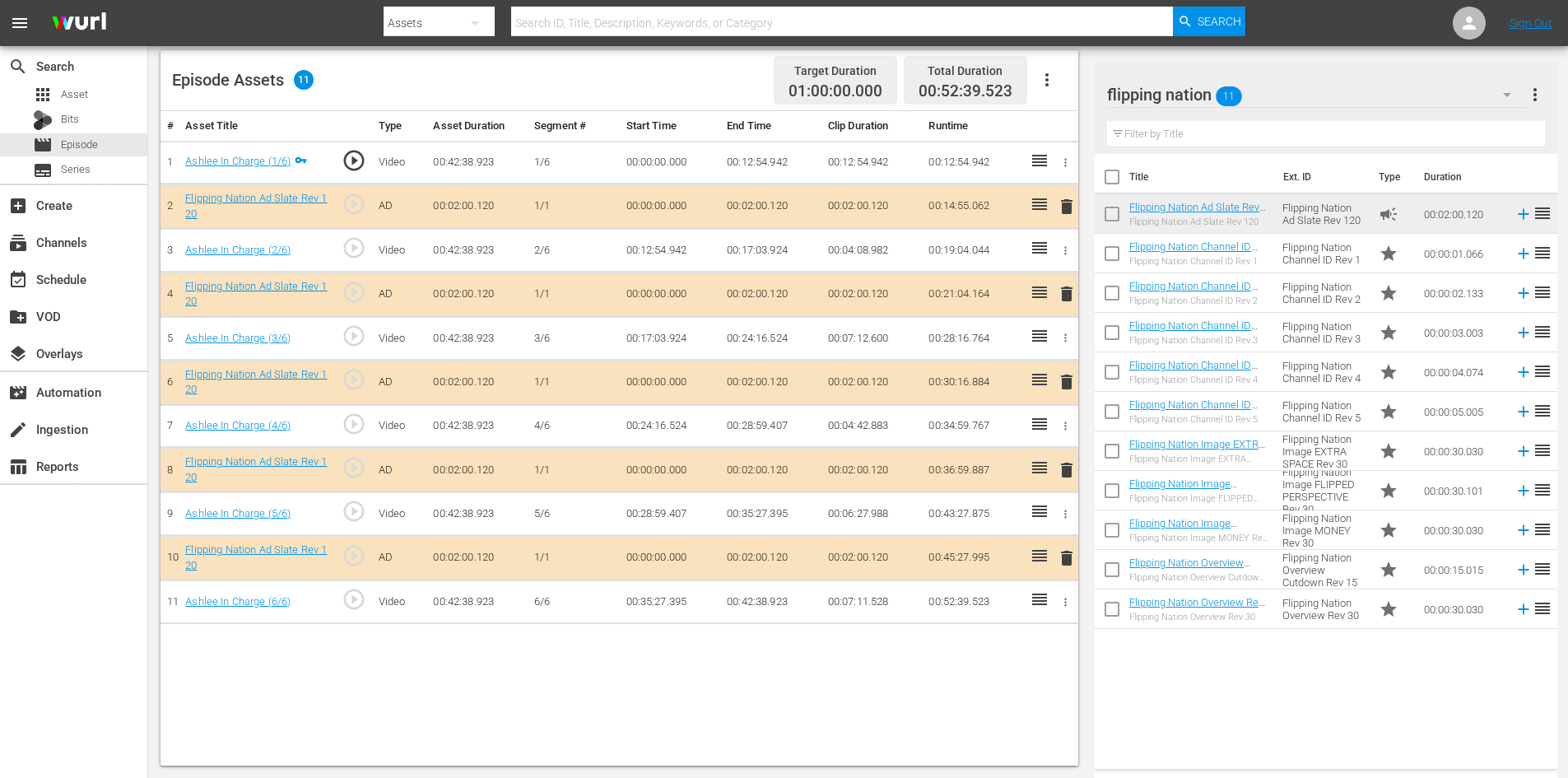
click at [1067, 473] on span "delete" at bounding box center [1066, 469] width 19 height 19
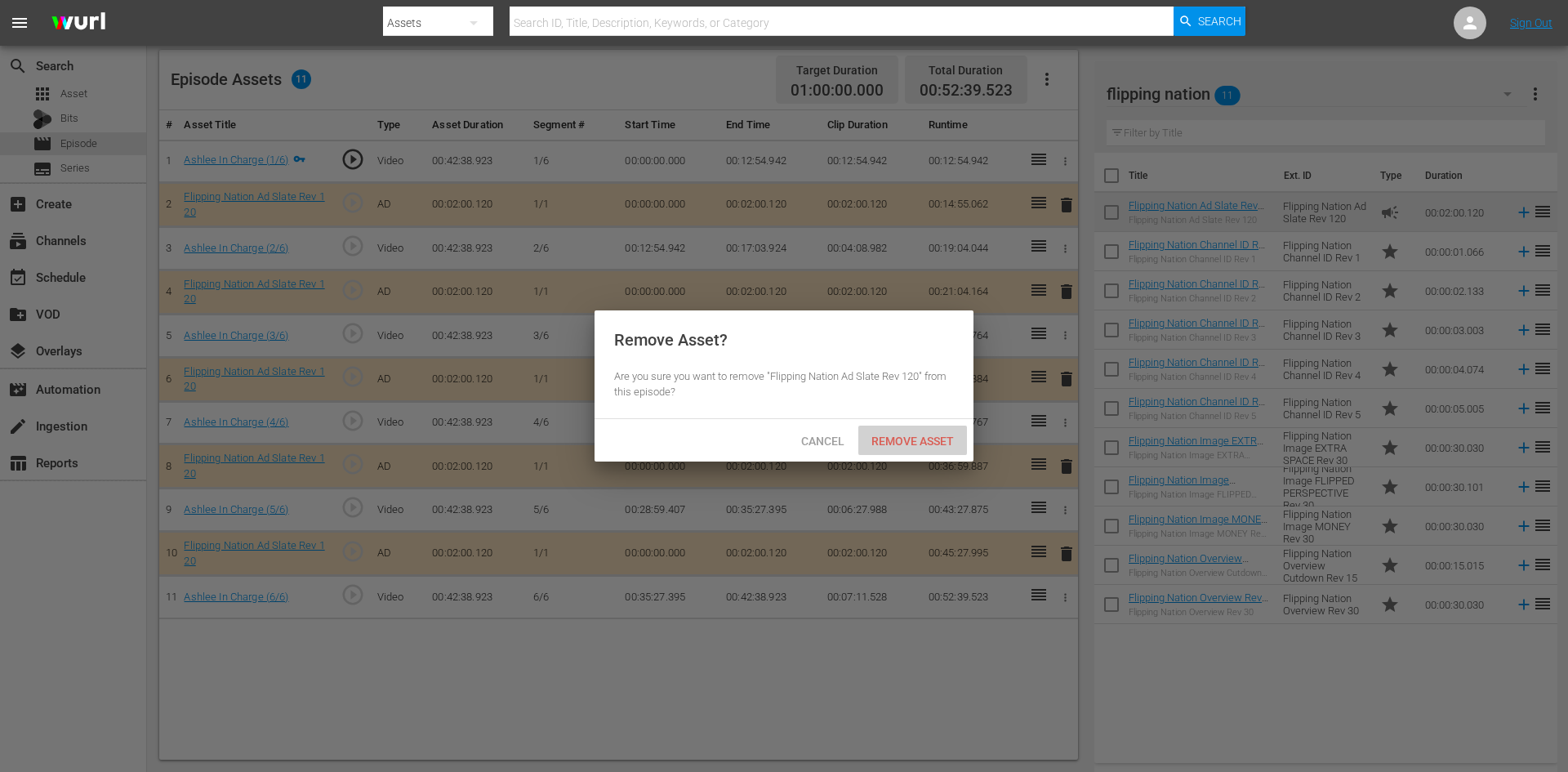
click at [932, 448] on div "Remove Asset" at bounding box center [913, 441] width 109 height 30
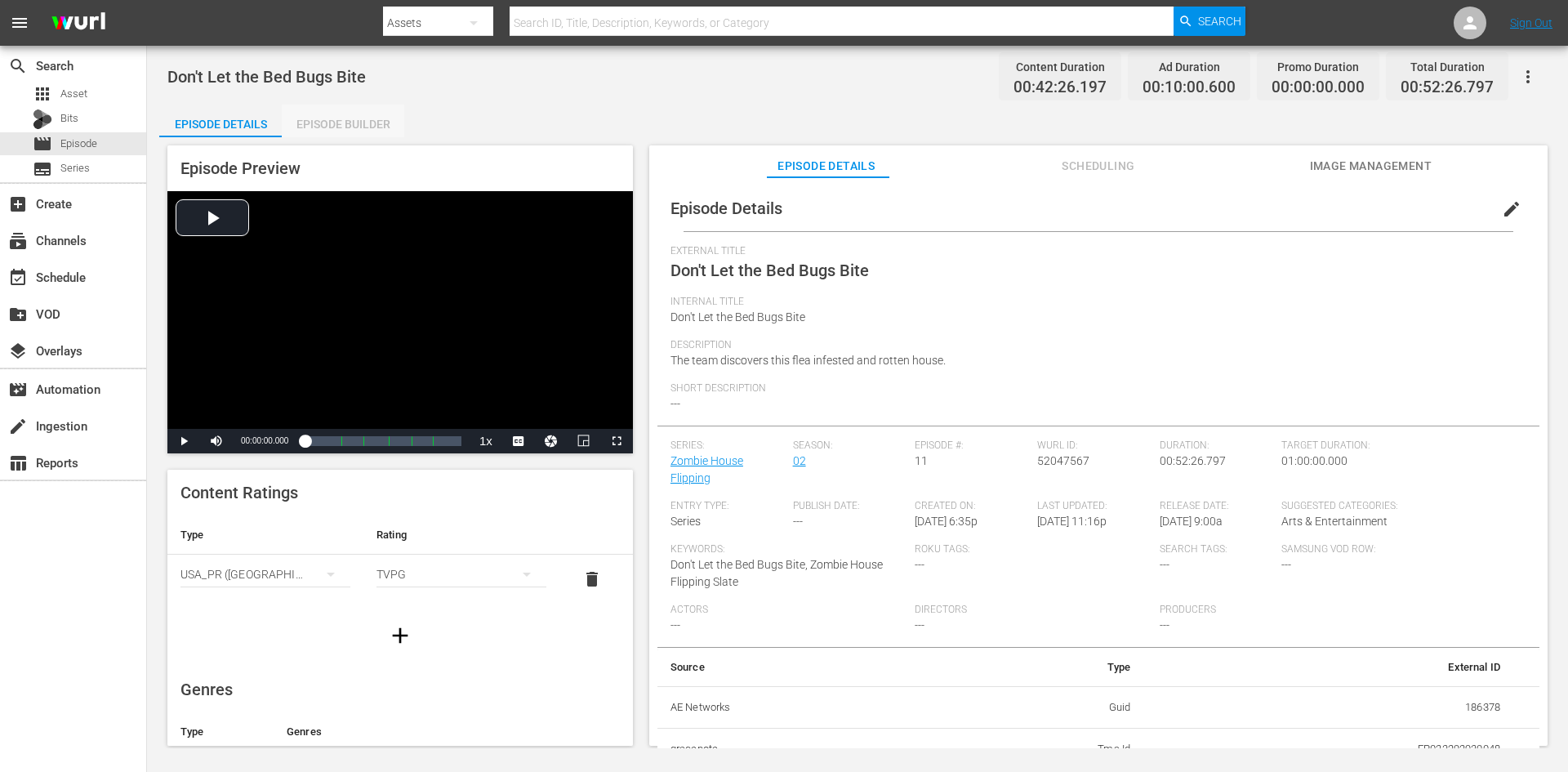
click at [338, 109] on div "Episode Builder" at bounding box center [343, 124] width 123 height 39
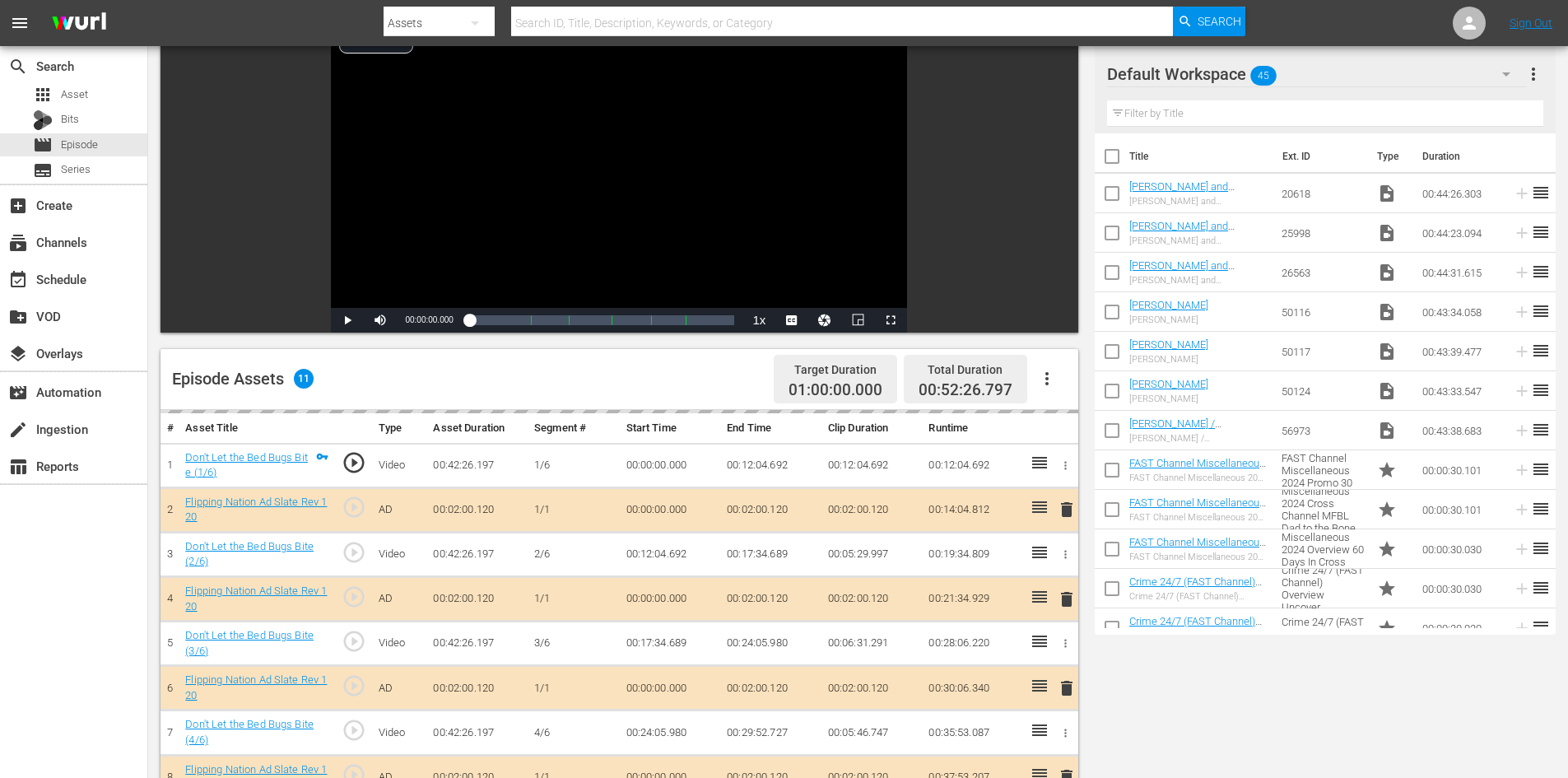
scroll to position [429, 0]
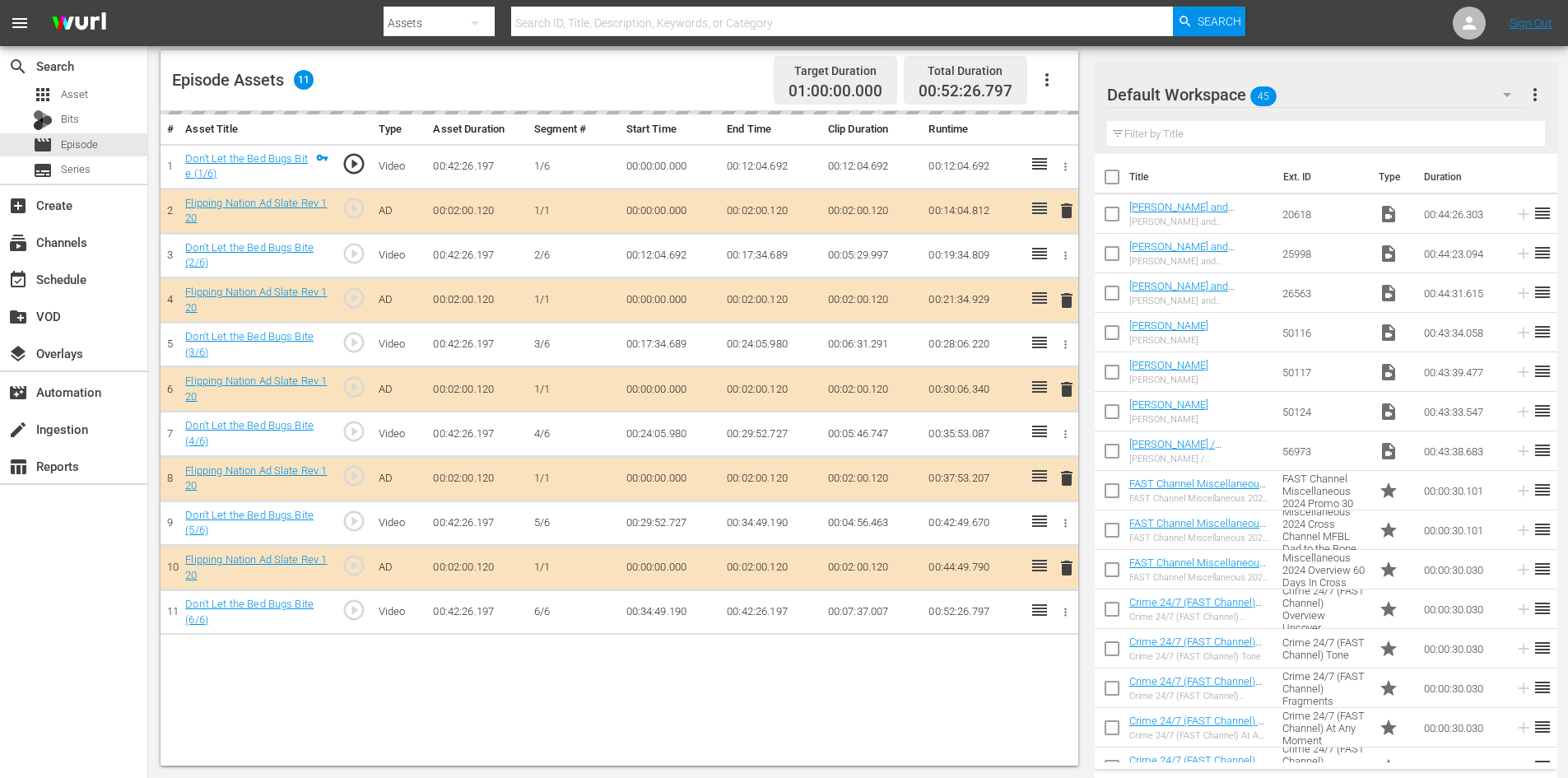
click at [1323, 94] on div "Default Workspace 45" at bounding box center [1316, 94] width 420 height 46
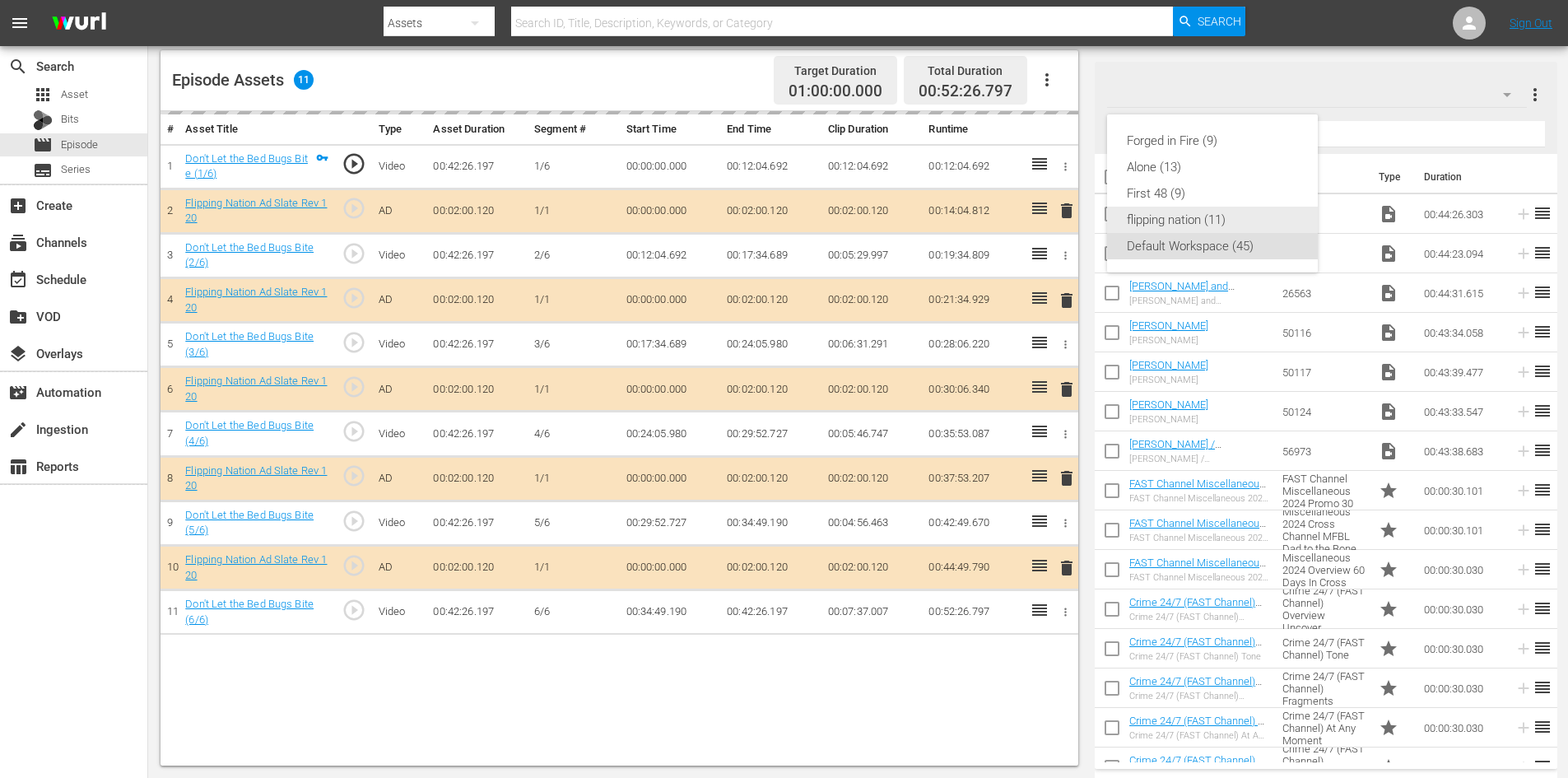
click at [1179, 215] on div "flipping nation (11)" at bounding box center [1212, 220] width 172 height 26
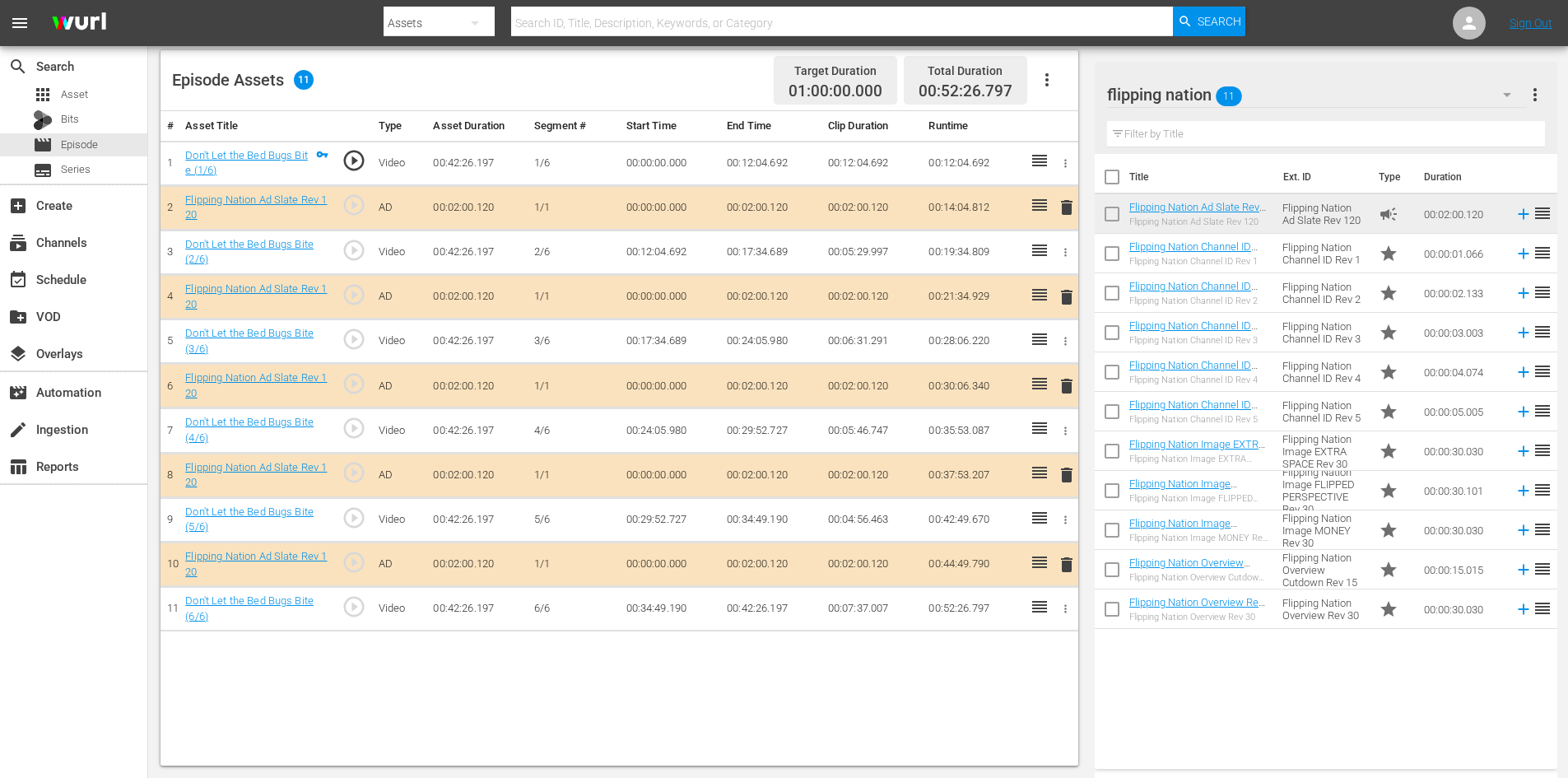
click at [1065, 476] on span "delete" at bounding box center [1066, 474] width 19 height 19
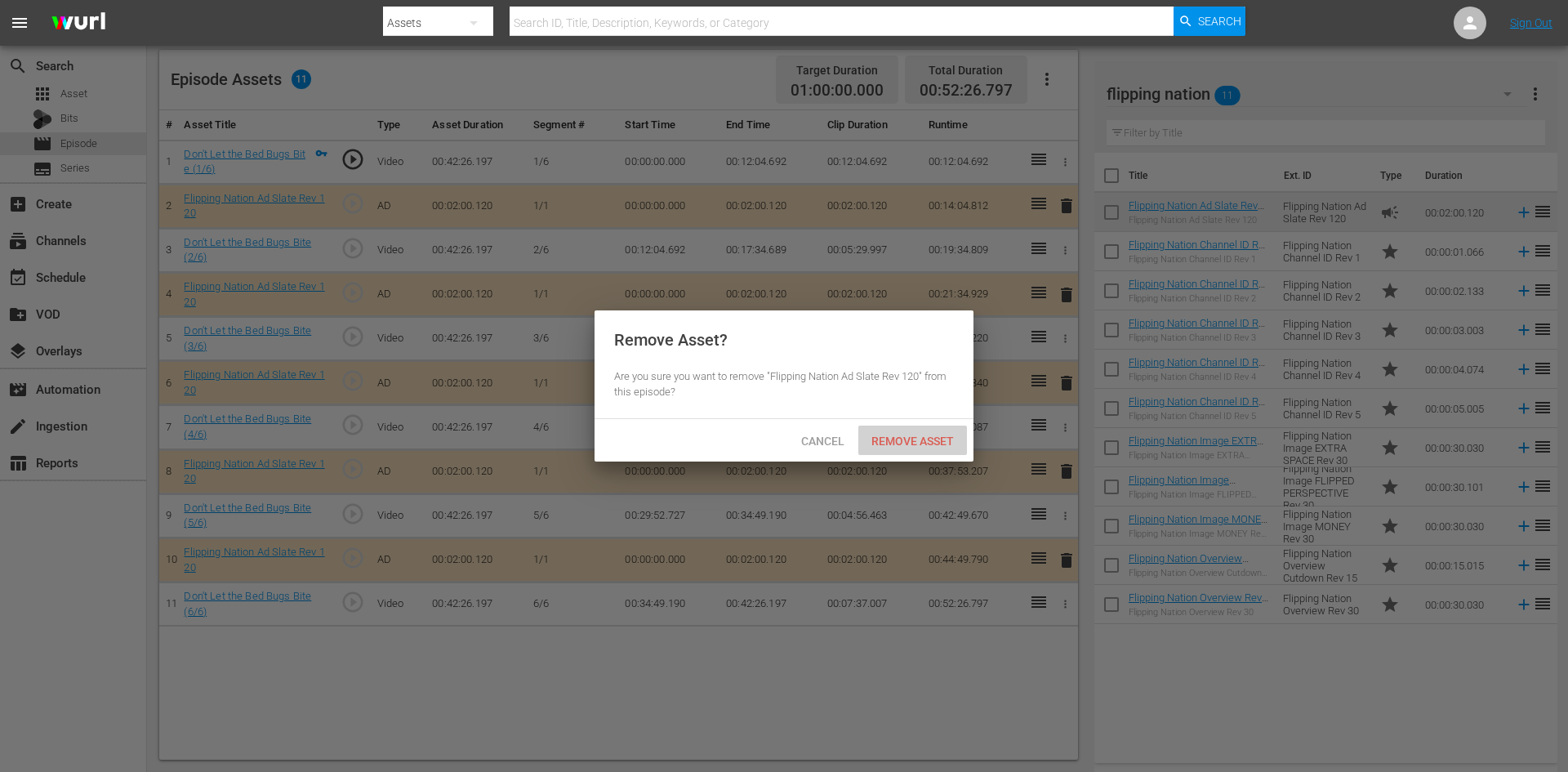
click at [912, 436] on span "Remove Asset" at bounding box center [913, 441] width 109 height 13
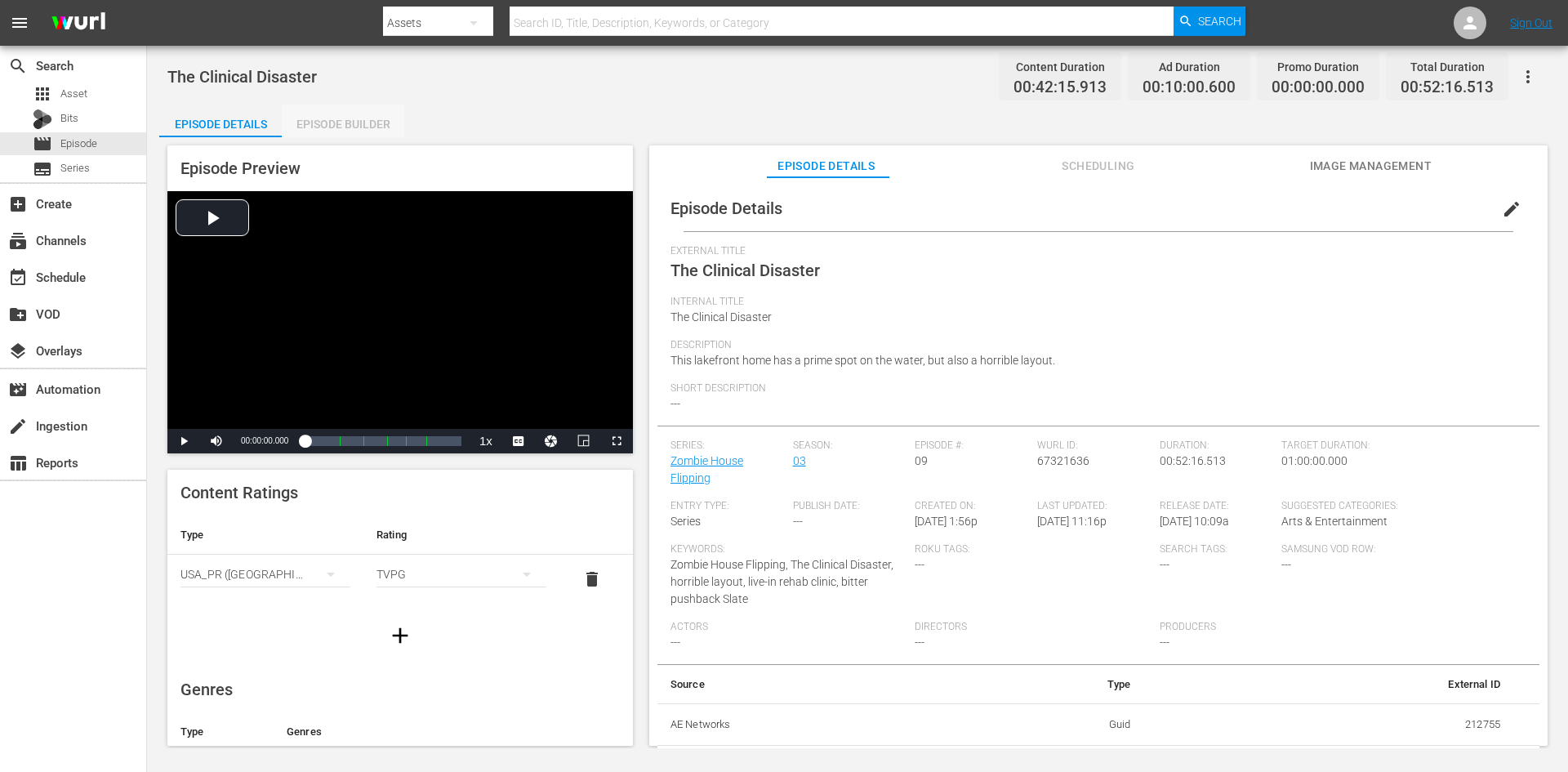
click at [374, 125] on div "Episode Builder" at bounding box center [343, 124] width 123 height 39
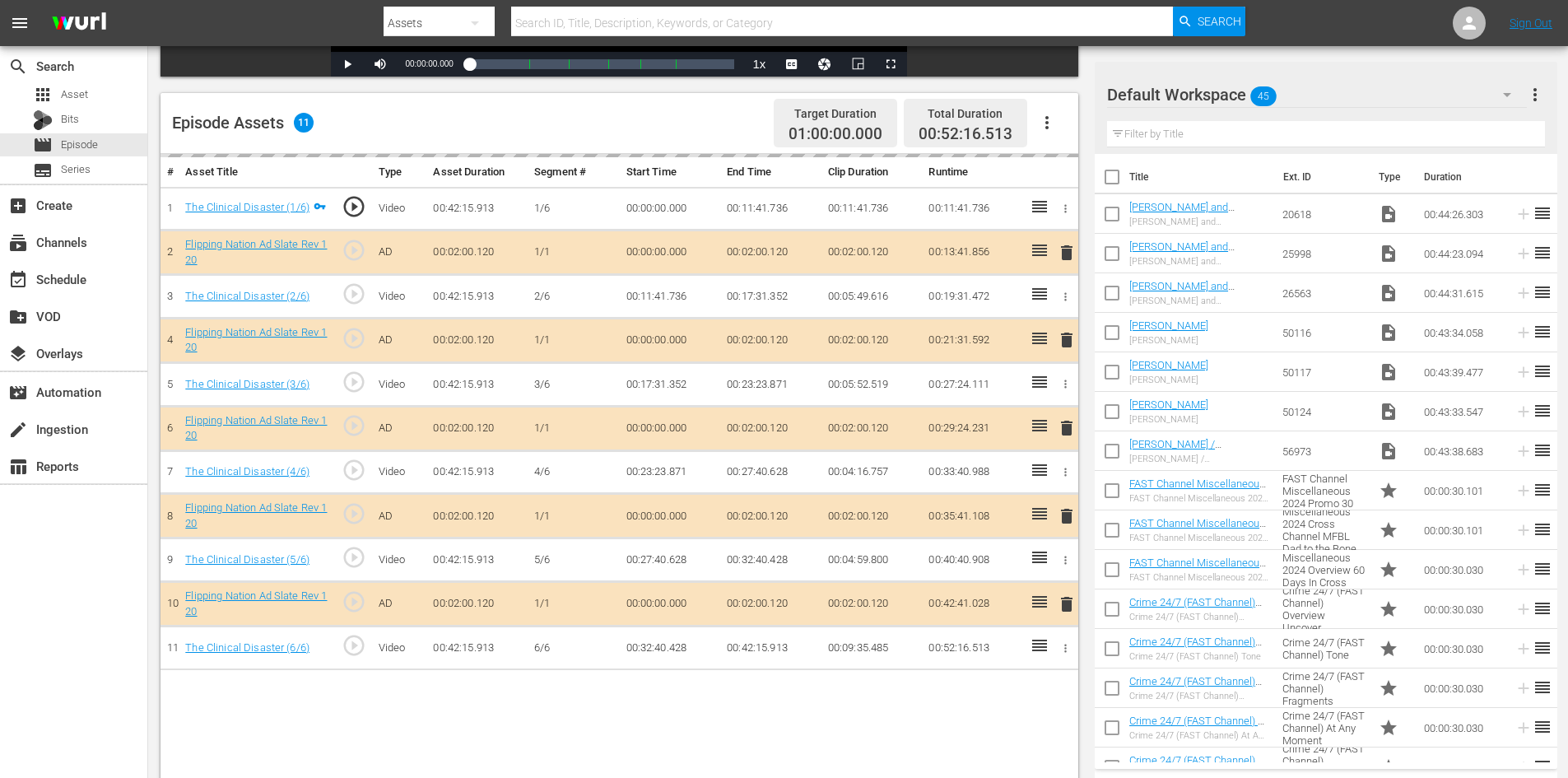
scroll to position [429, 0]
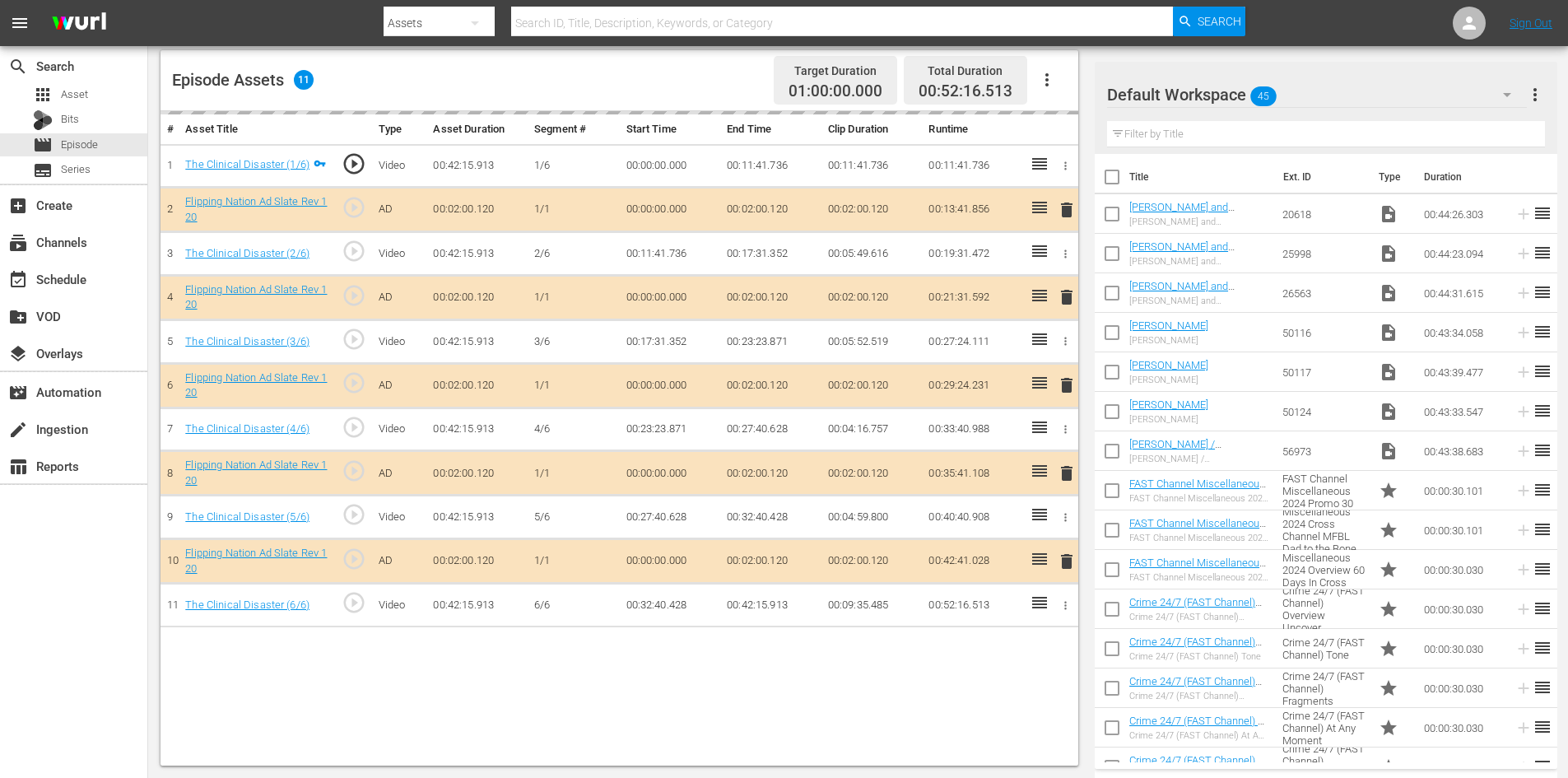
click at [1325, 94] on div "Default Workspace 45" at bounding box center [1316, 94] width 420 height 46
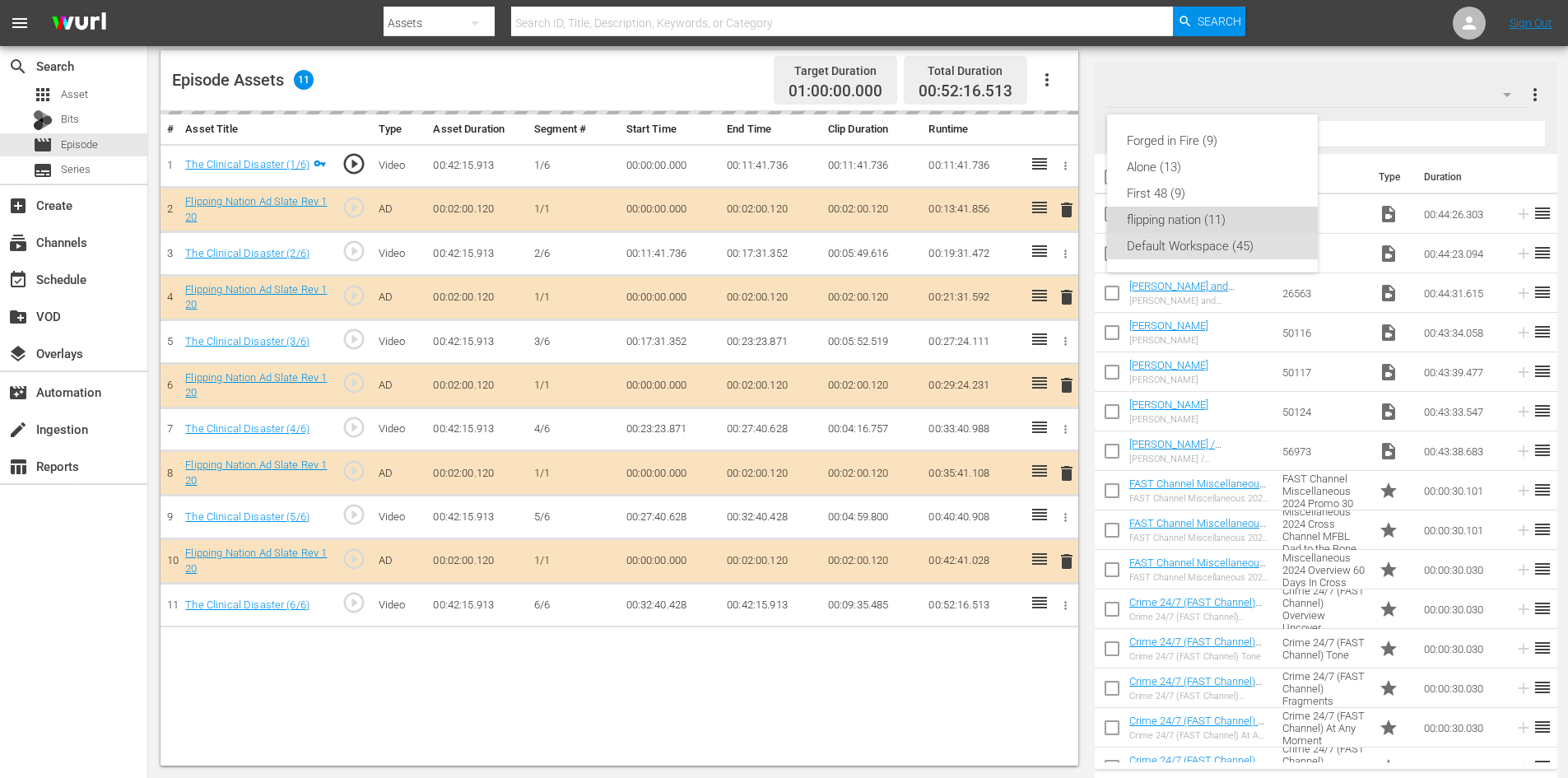
click at [1157, 210] on div "flipping nation (11)" at bounding box center [1212, 220] width 172 height 26
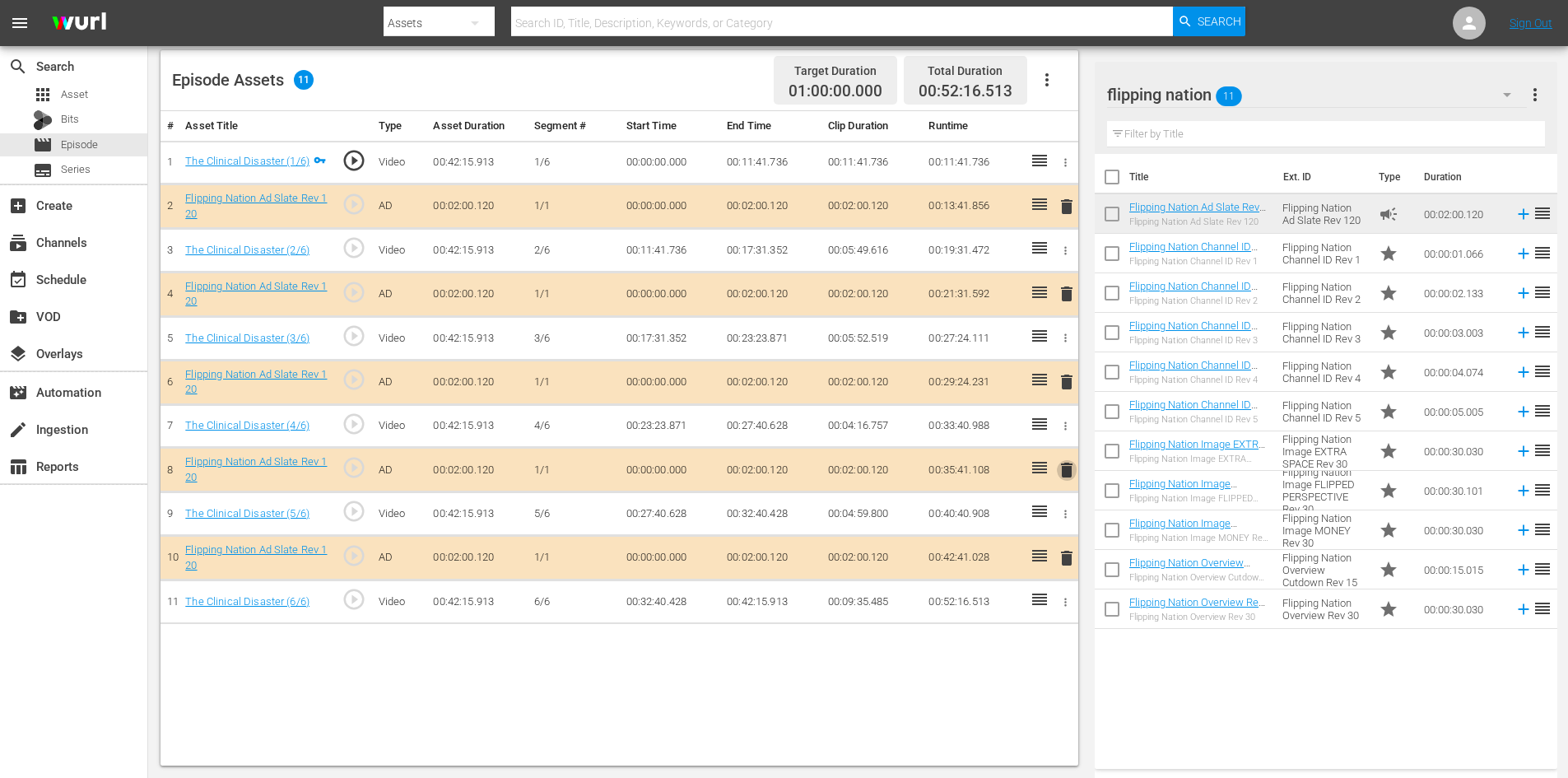
click at [1063, 466] on span "delete" at bounding box center [1066, 469] width 19 height 19
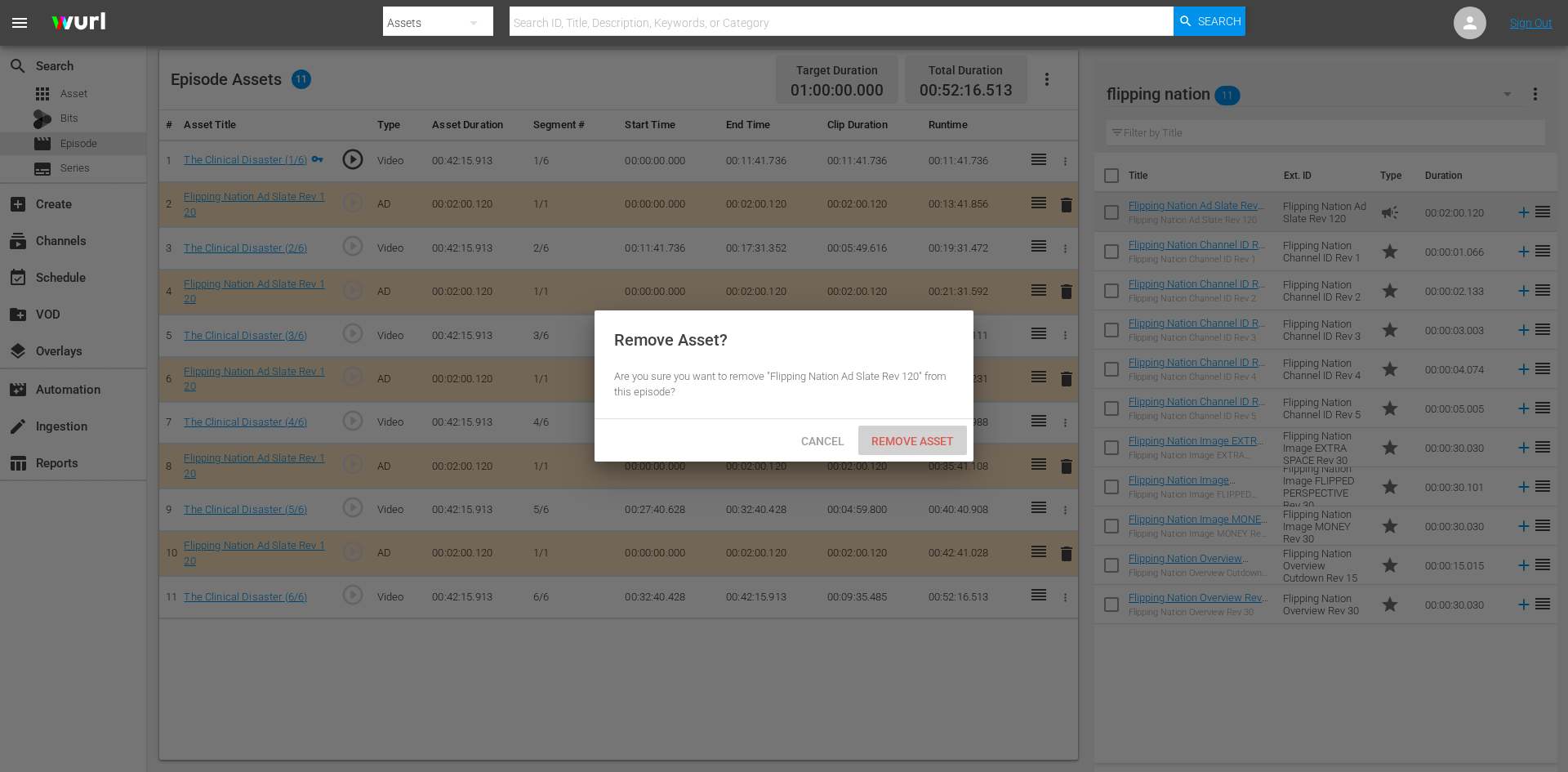
click at [922, 442] on span "Remove Asset" at bounding box center [913, 441] width 109 height 13
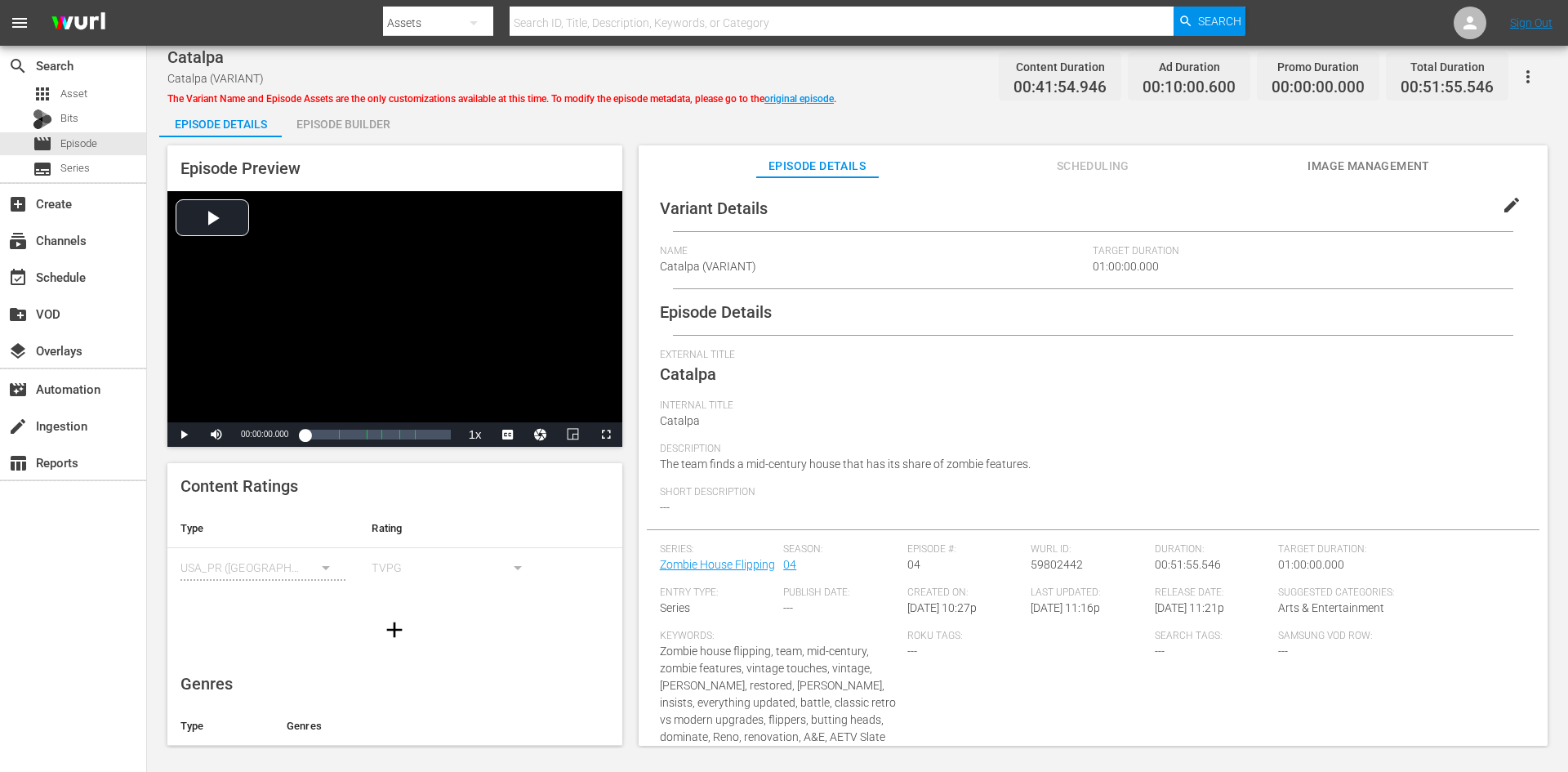
click at [360, 118] on div "Episode Builder" at bounding box center [343, 124] width 123 height 39
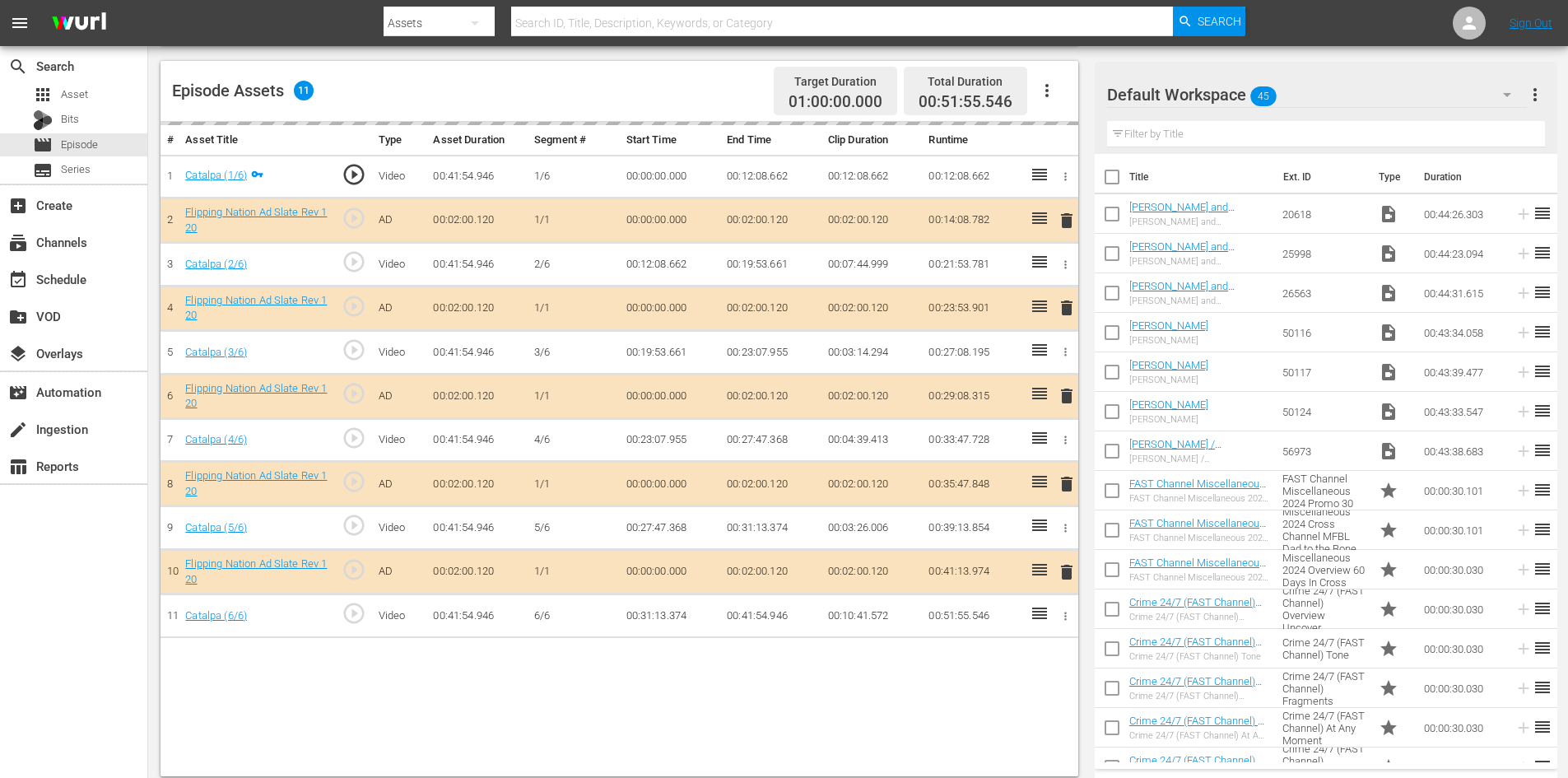
scroll to position [429, 0]
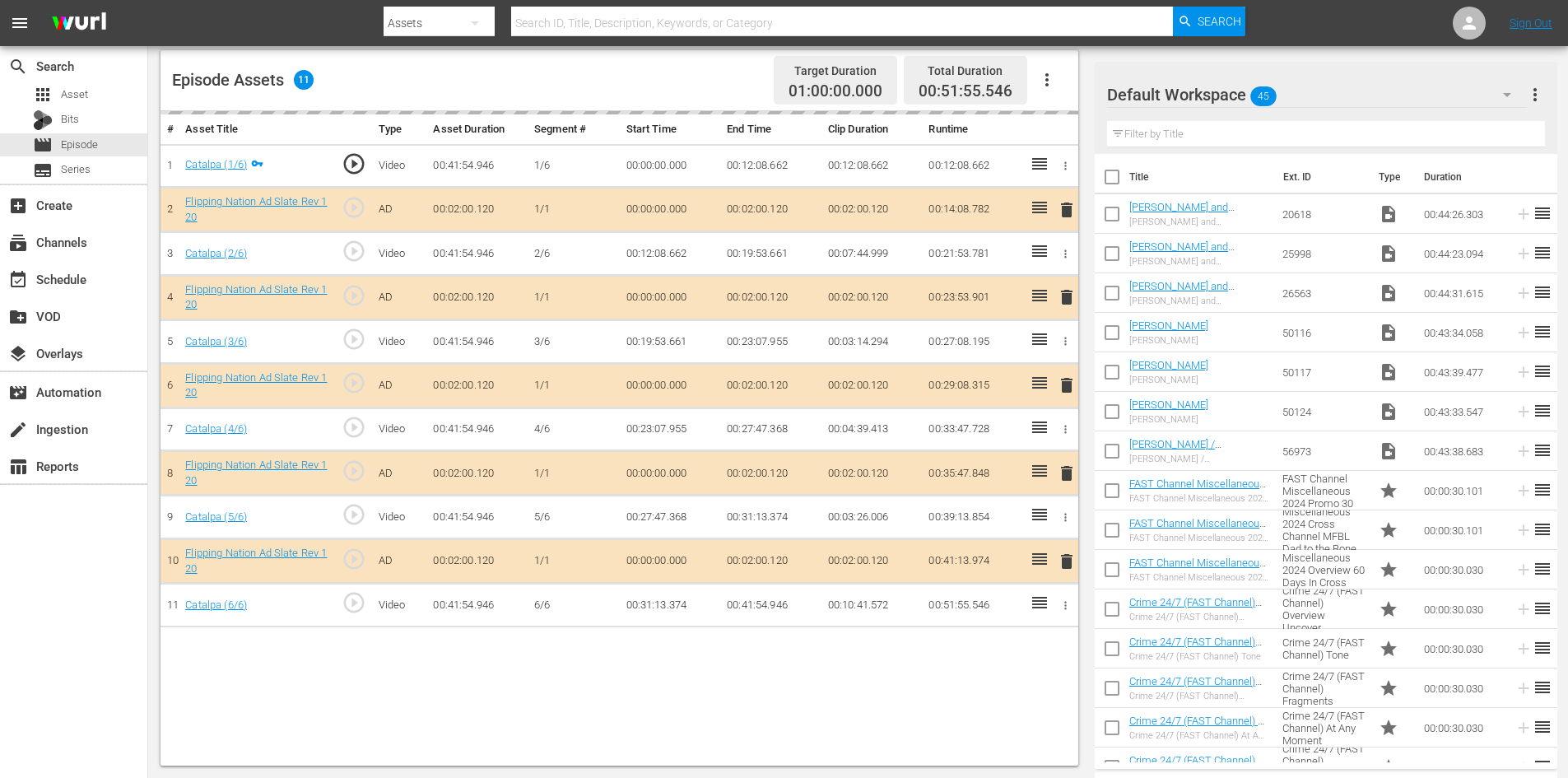
click at [1369, 93] on div "Default Workspace 45" at bounding box center [1316, 94] width 420 height 46
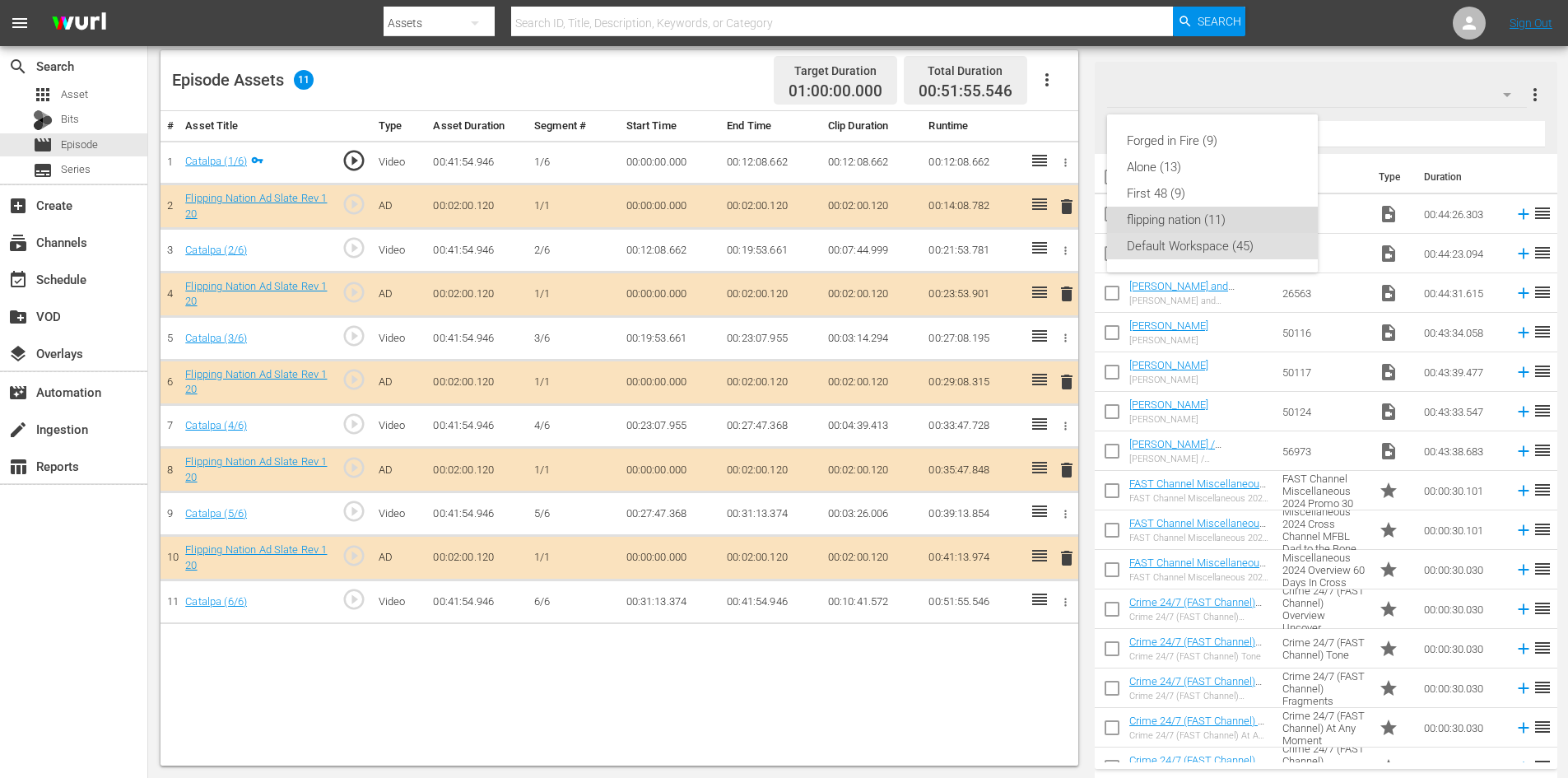
click at [1180, 224] on div "flipping nation (11)" at bounding box center [1212, 220] width 172 height 26
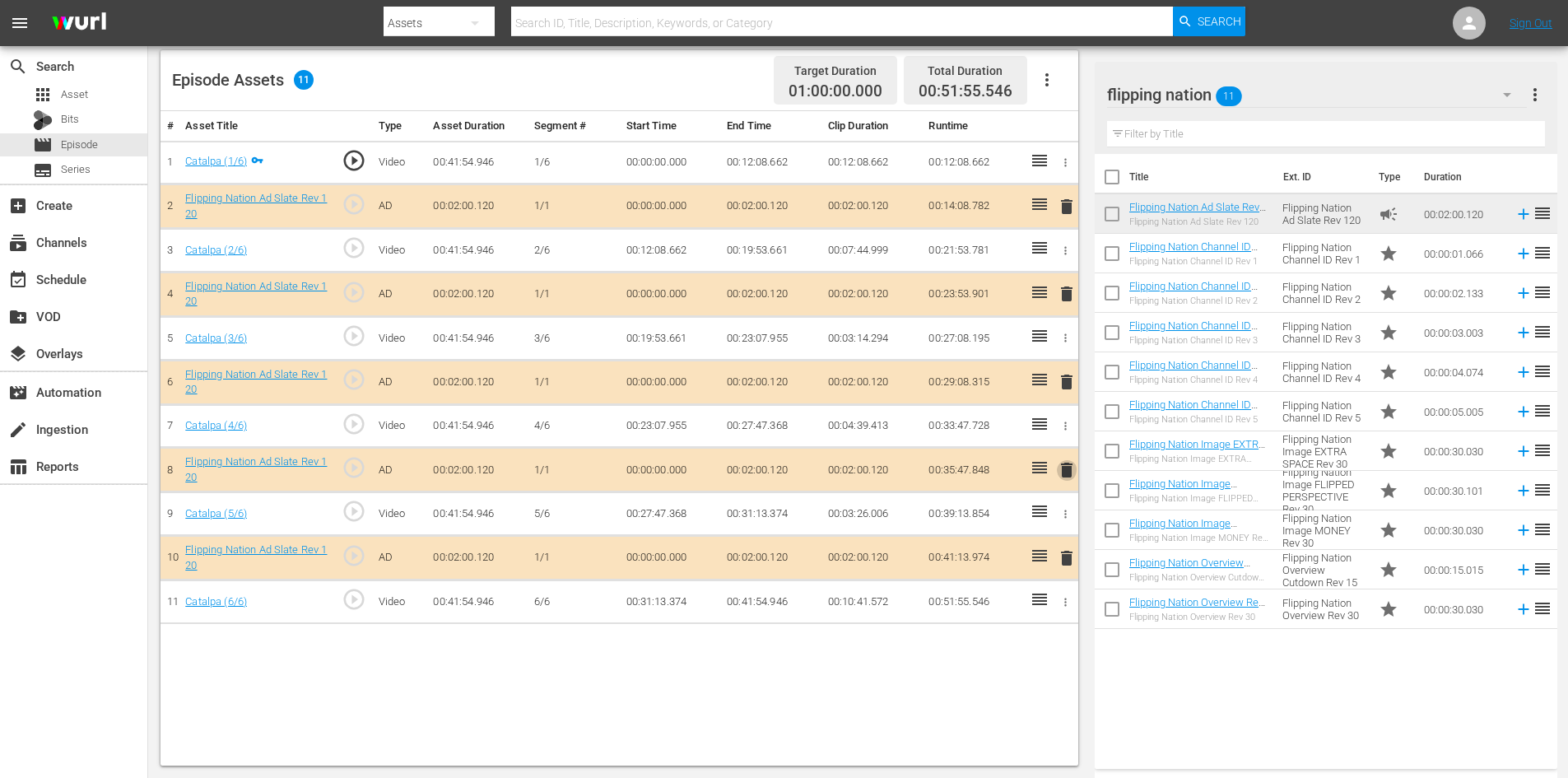
click at [1059, 469] on span "delete" at bounding box center [1066, 469] width 19 height 19
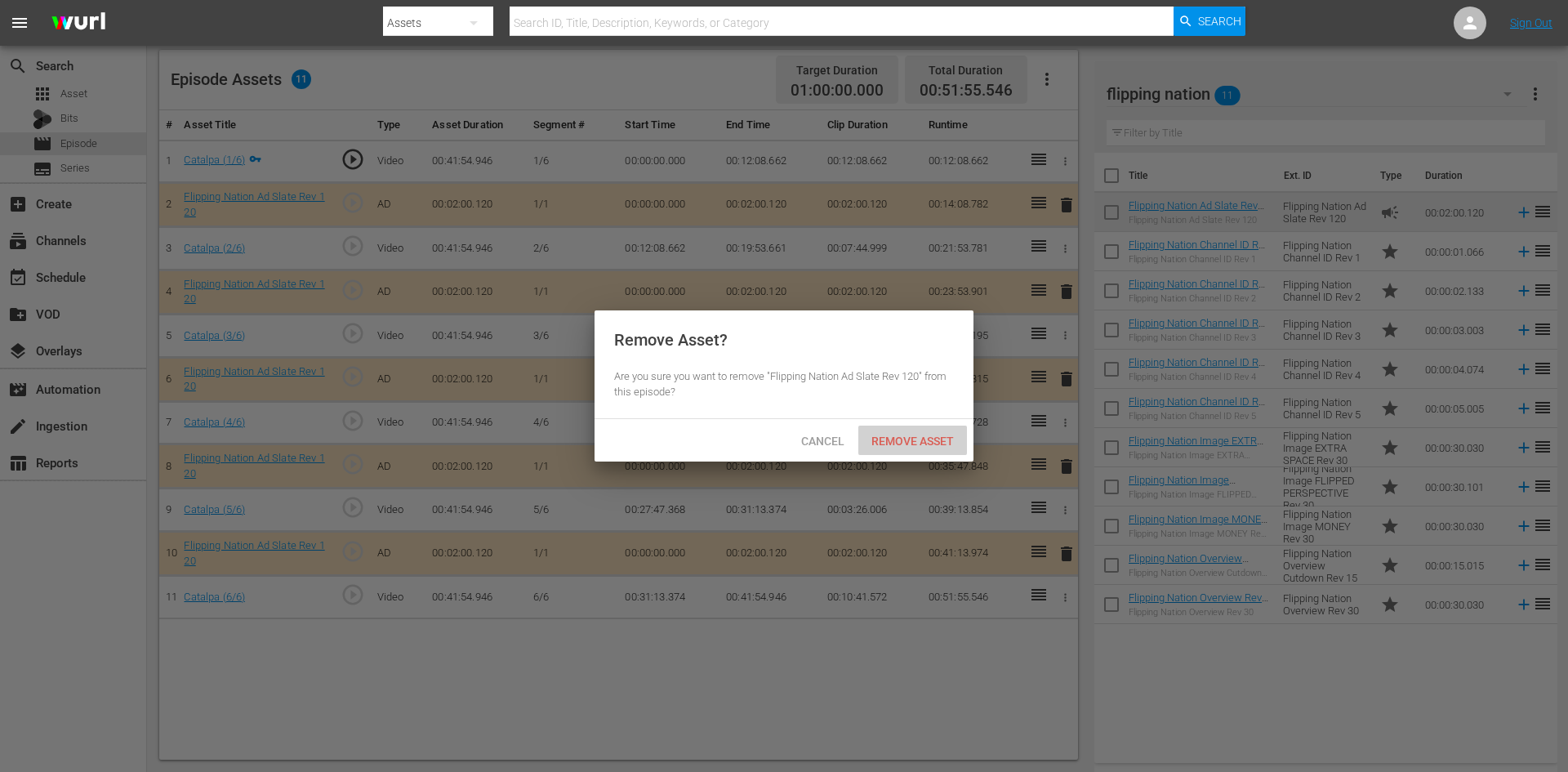
click at [902, 443] on span "Remove Asset" at bounding box center [913, 441] width 109 height 13
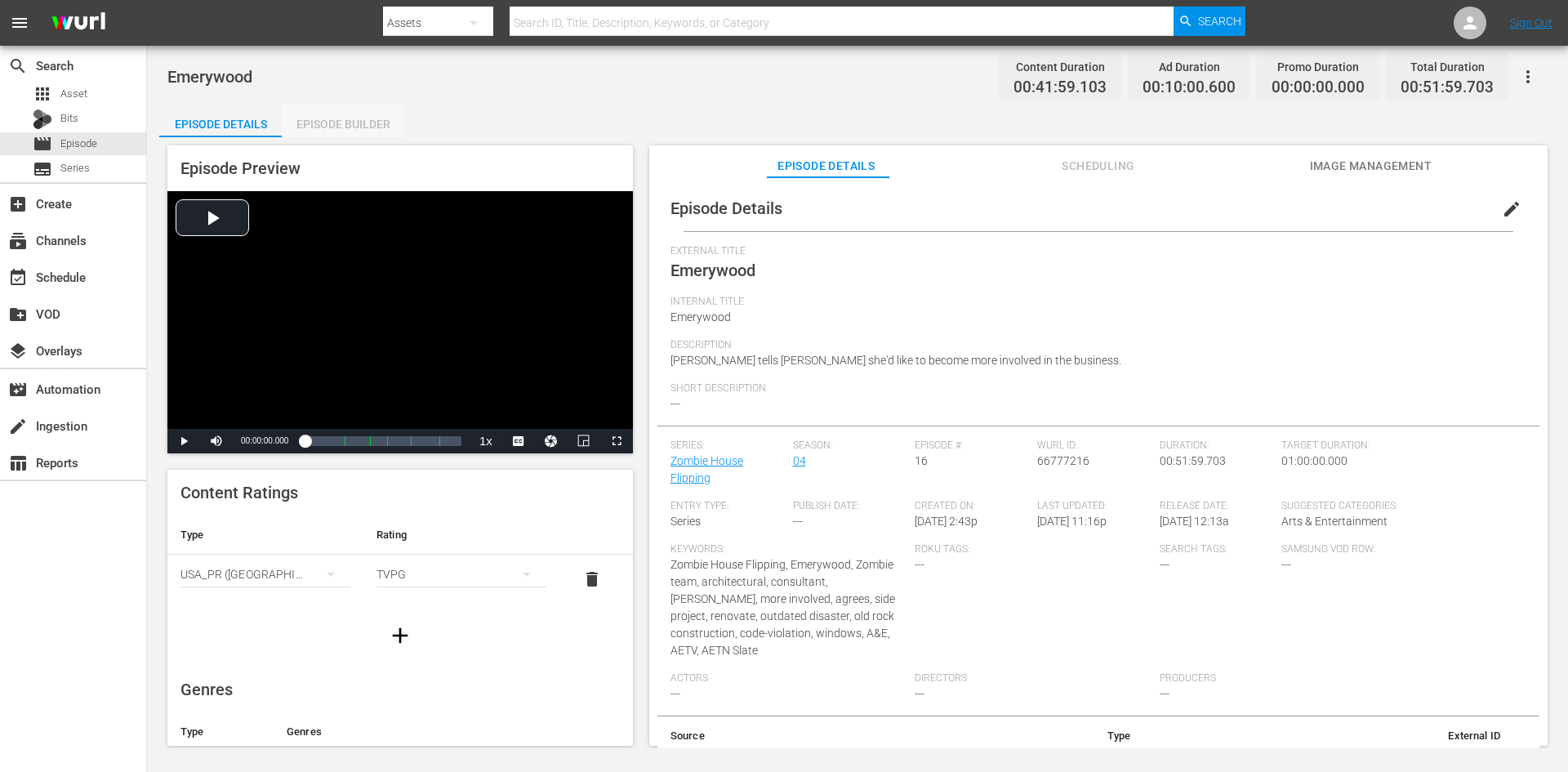
drag, startPoint x: 370, startPoint y: 120, endPoint x: 447, endPoint y: 122, distance: 77.0
click at [369, 119] on div "Episode Builder" at bounding box center [343, 124] width 123 height 39
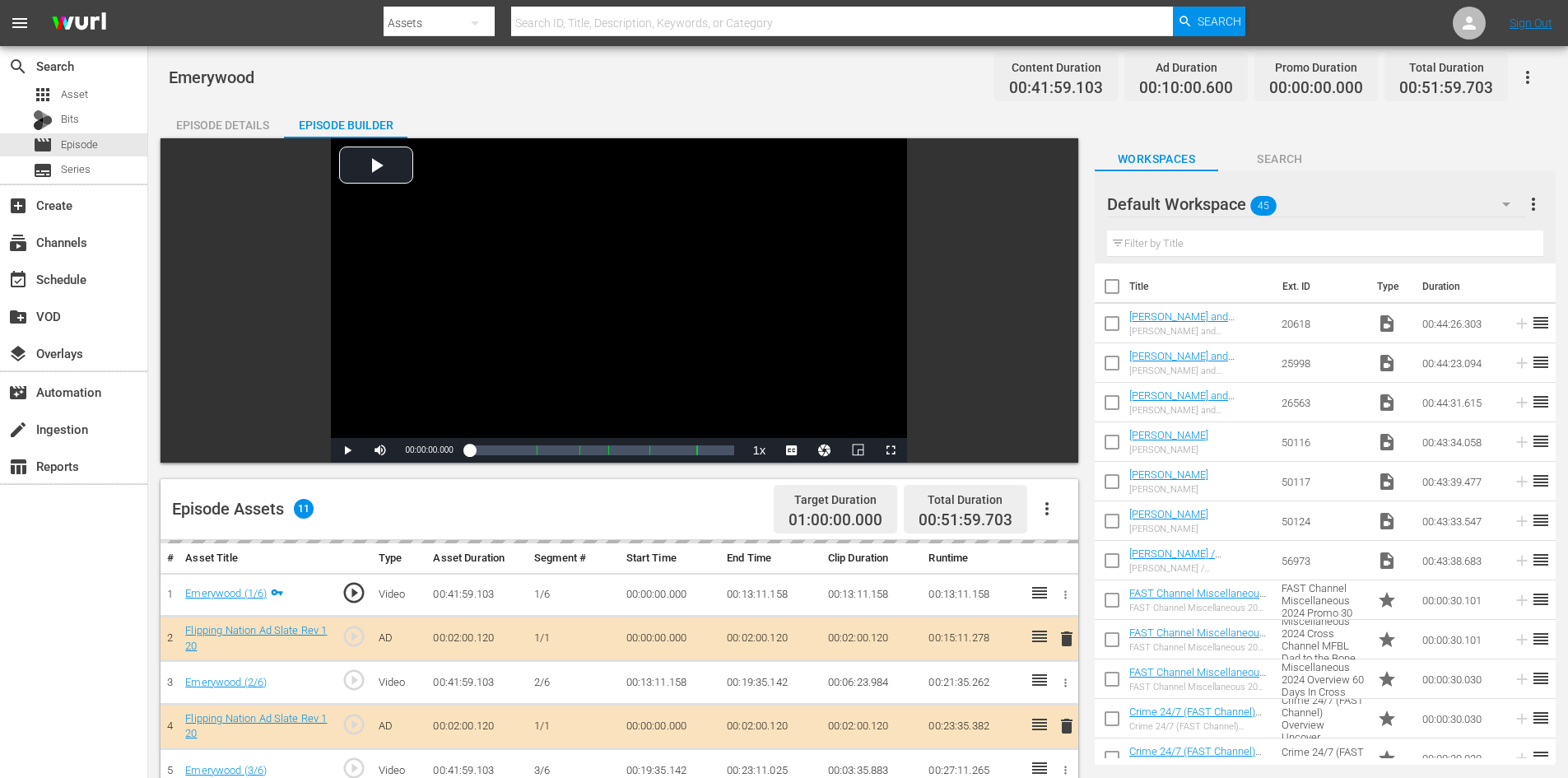
click at [1338, 215] on div "Default Workspace 45" at bounding box center [1316, 204] width 419 height 46
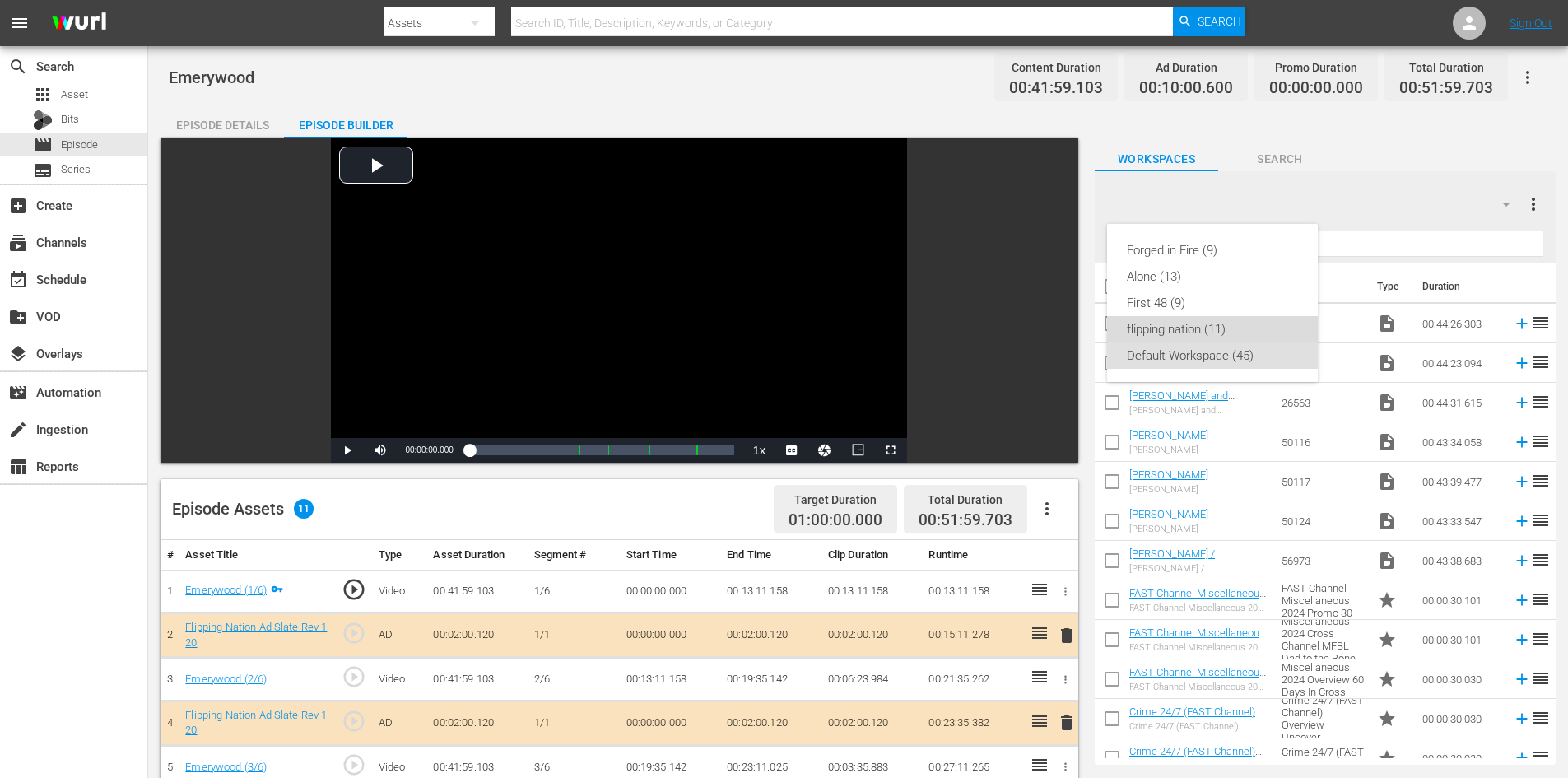
click at [1187, 325] on div "flipping nation (11)" at bounding box center [1212, 329] width 172 height 26
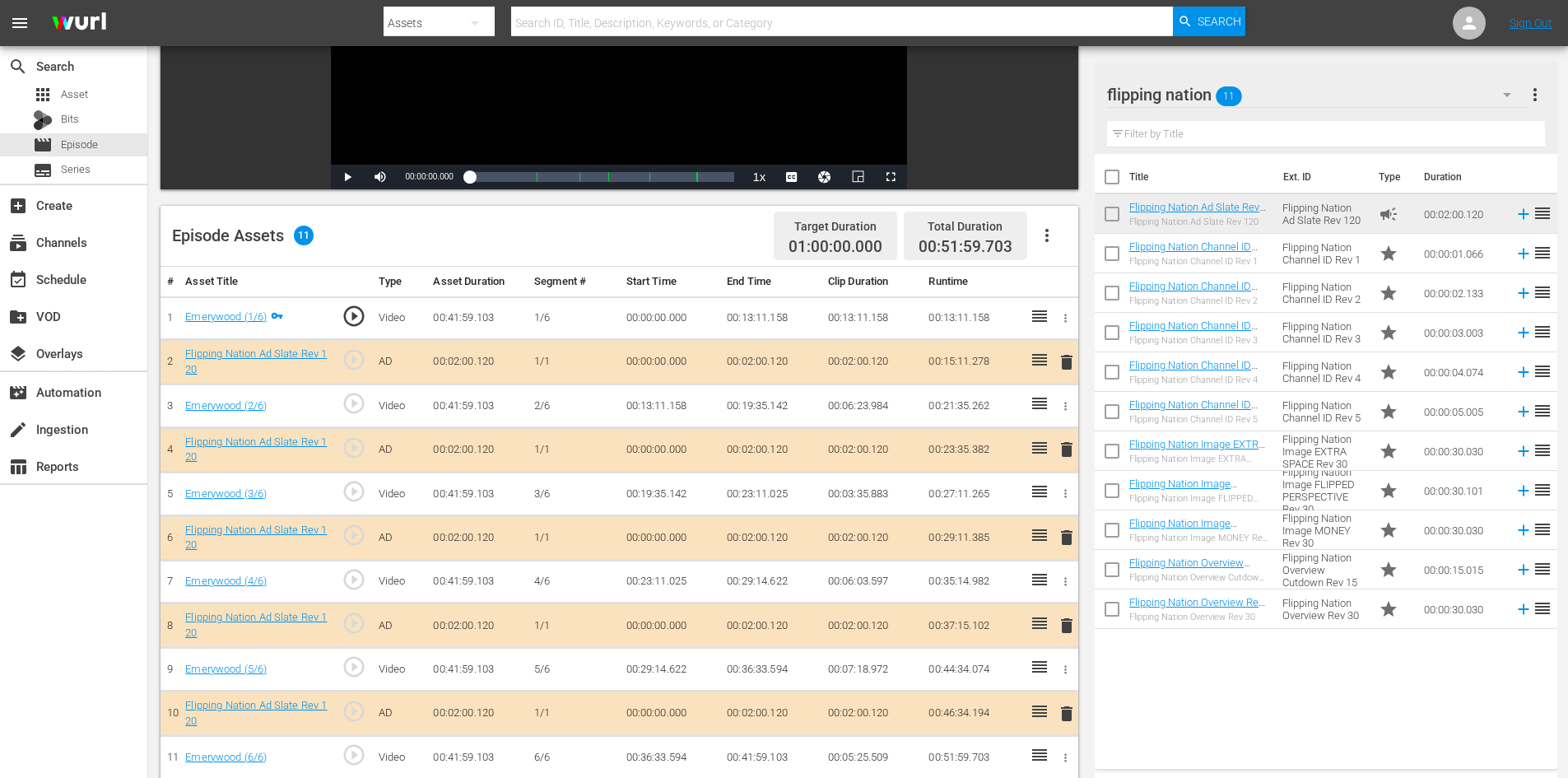
scroll to position [429, 0]
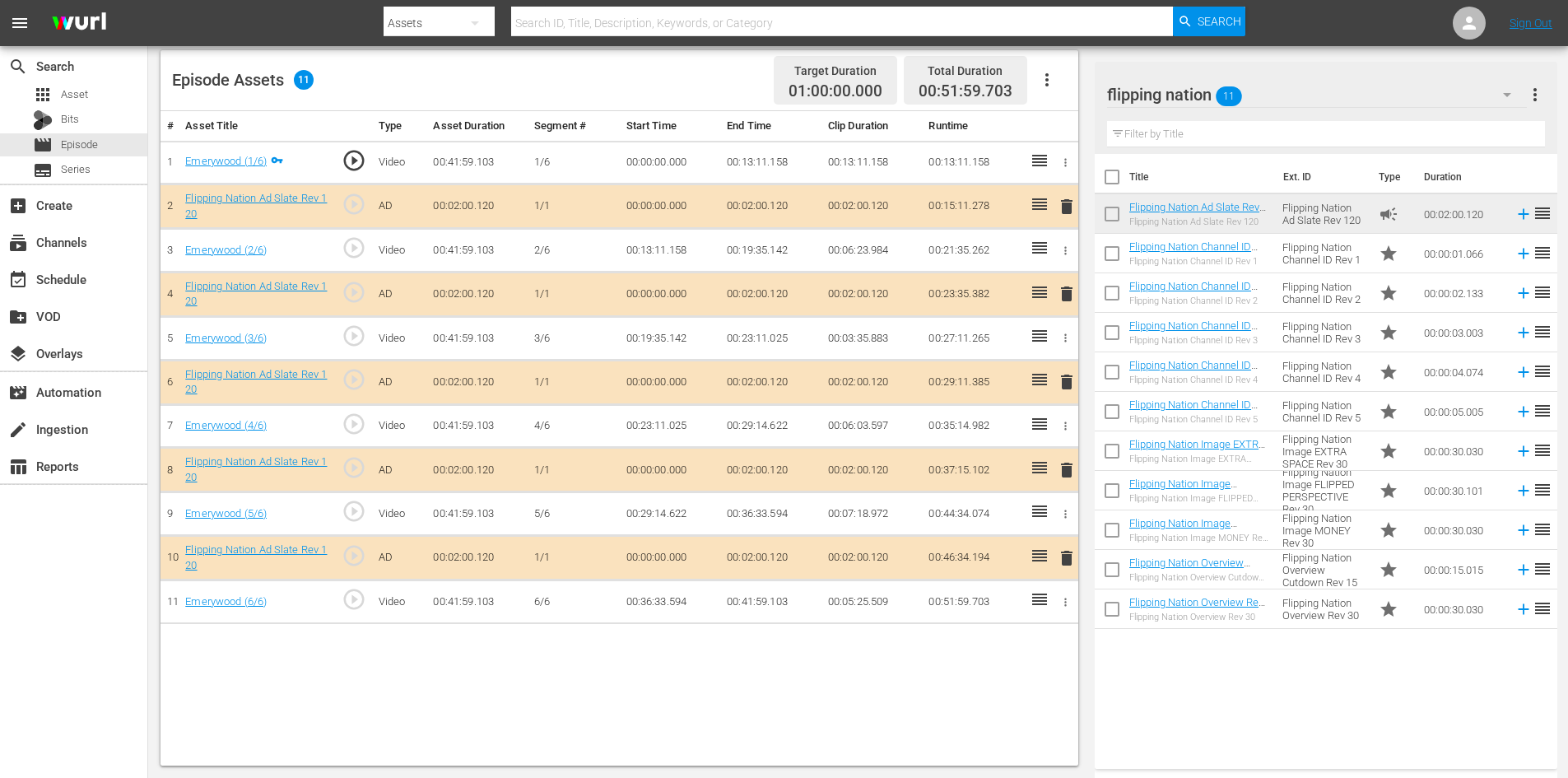
click at [1066, 474] on span "delete" at bounding box center [1066, 469] width 19 height 19
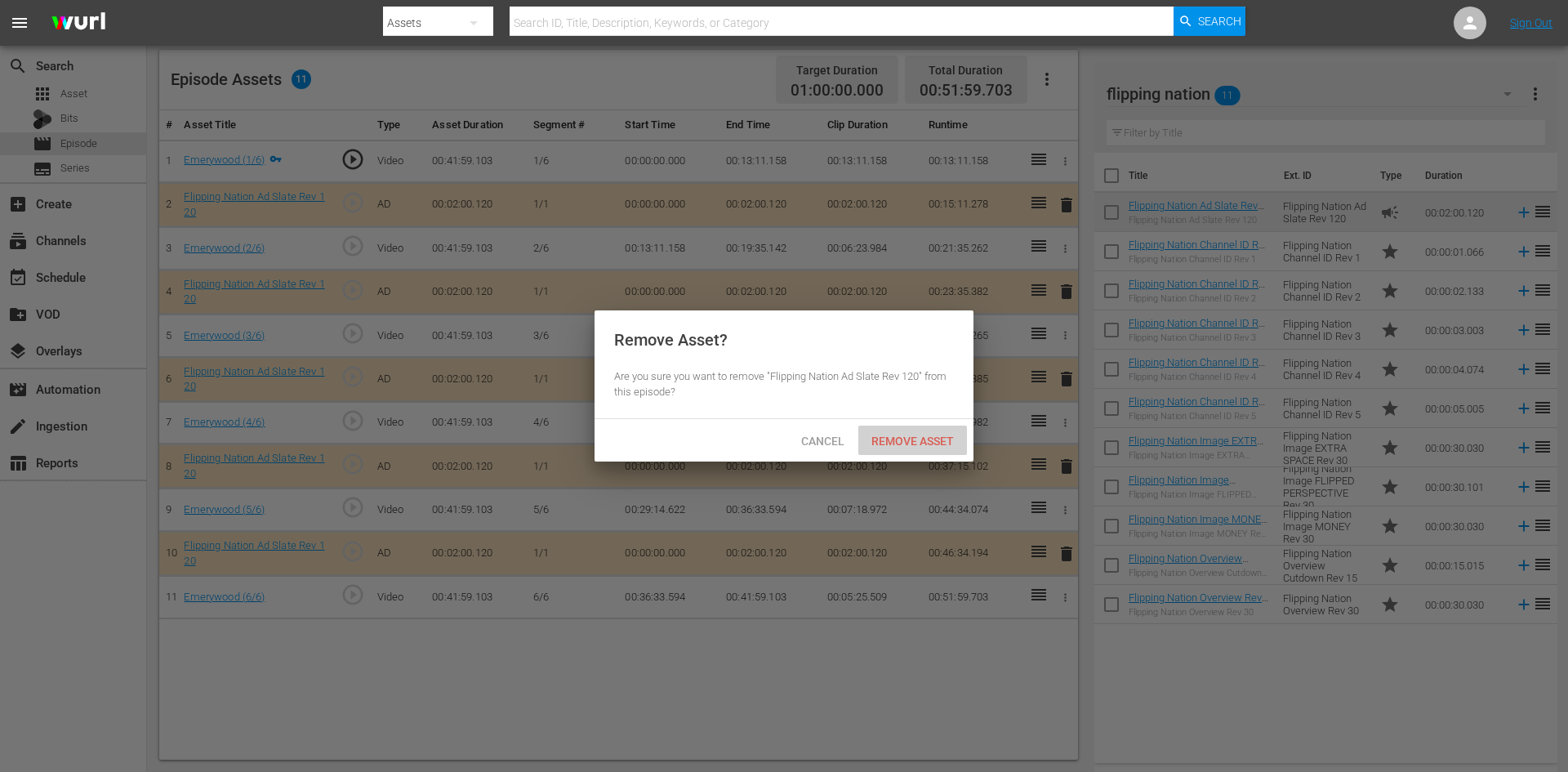
click at [898, 443] on span "Remove Asset" at bounding box center [913, 441] width 109 height 13
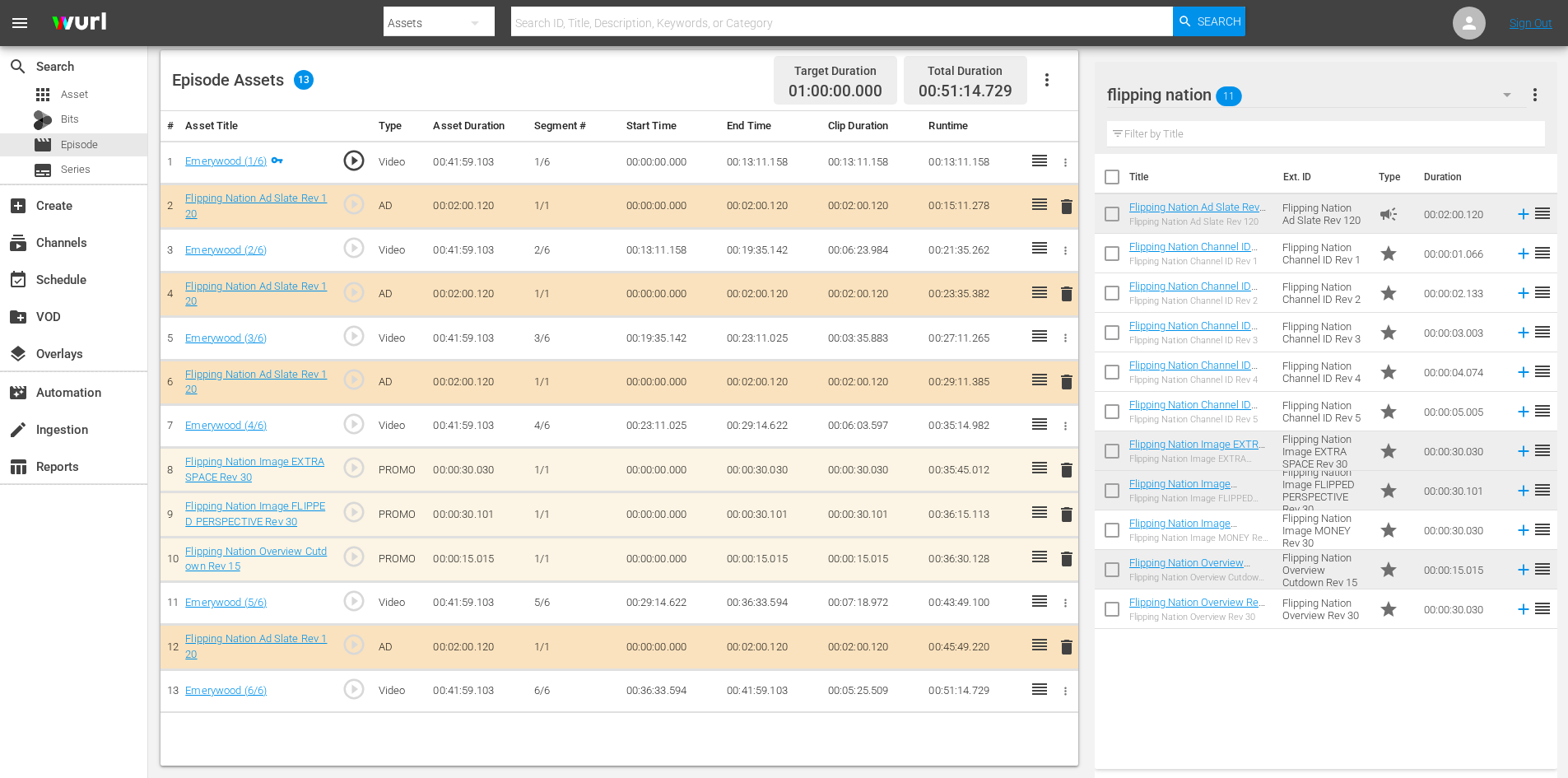
click at [1070, 556] on span "delete" at bounding box center [1066, 558] width 19 height 19
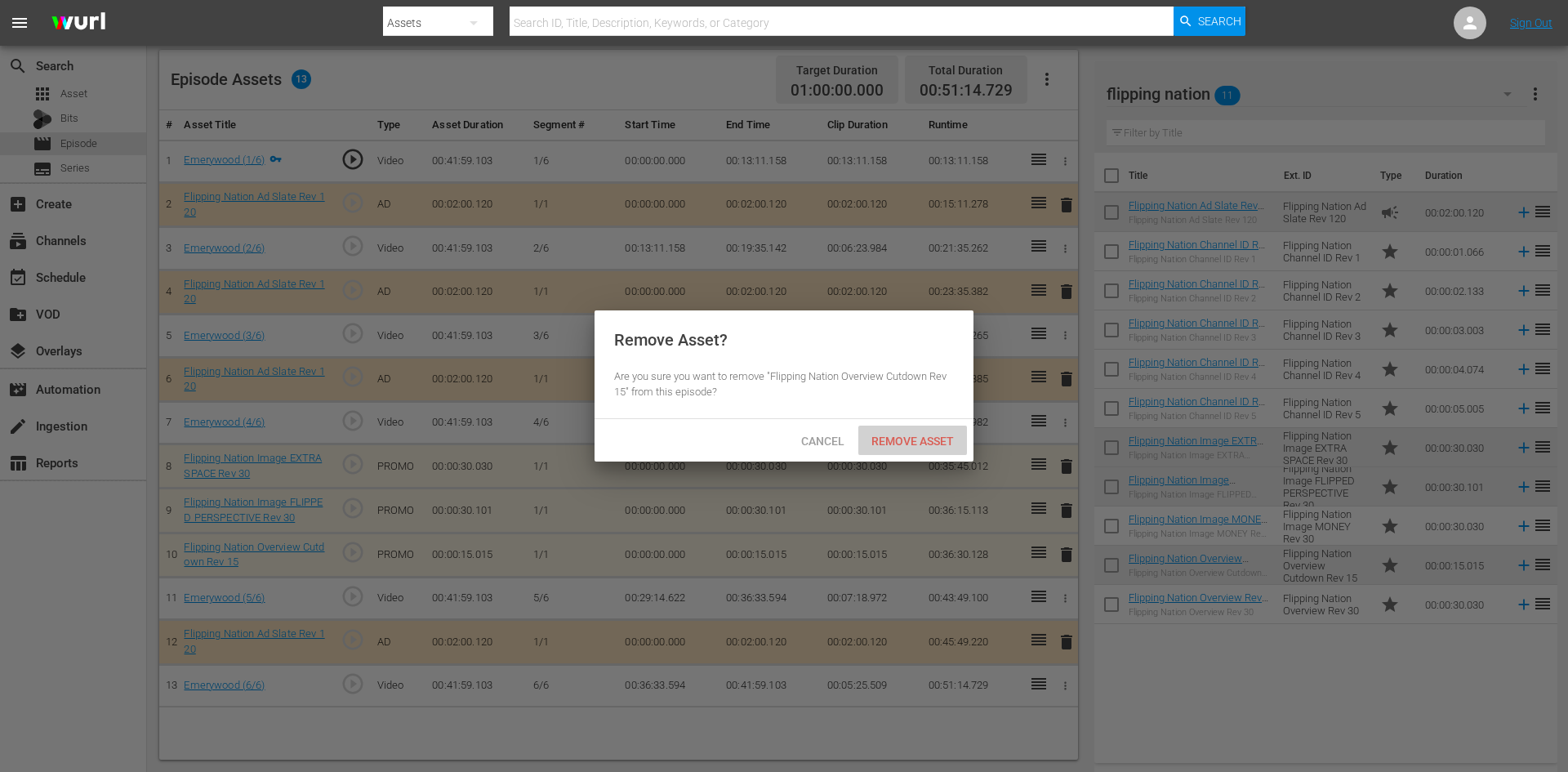
click at [949, 445] on span "Remove Asset" at bounding box center [913, 441] width 109 height 13
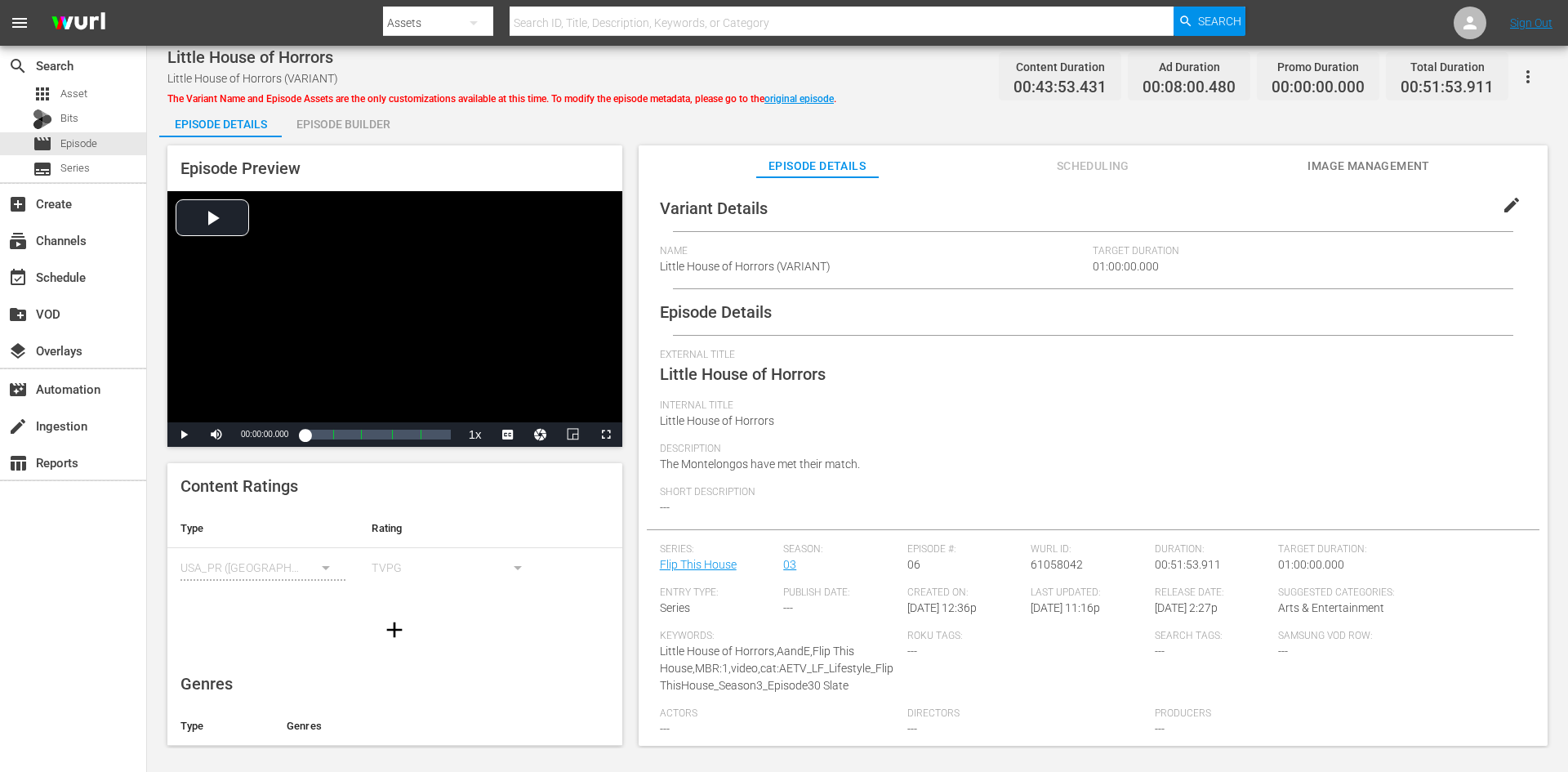
click at [373, 124] on div "Episode Builder" at bounding box center [343, 124] width 123 height 39
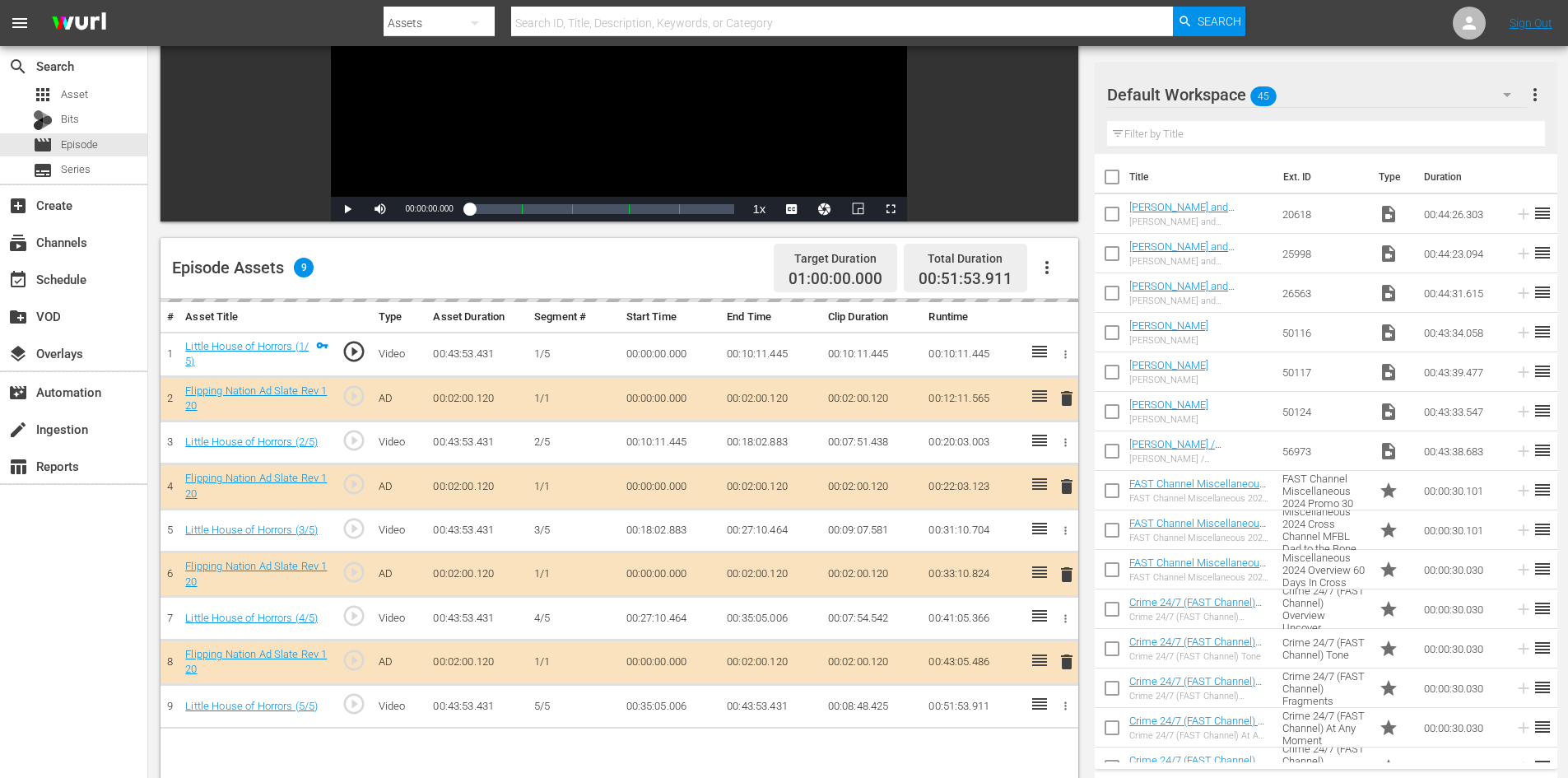
scroll to position [429, 0]
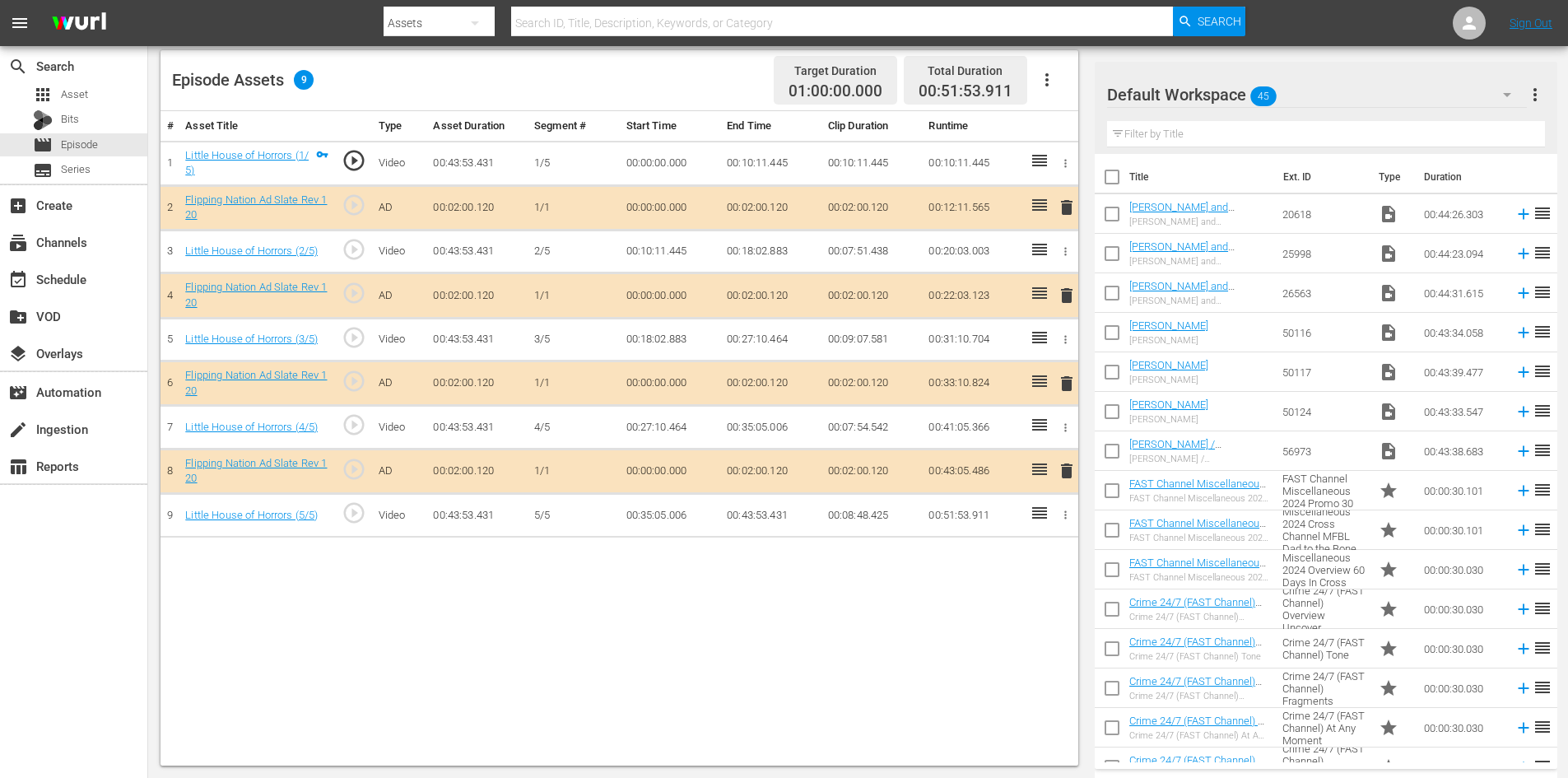
click at [1368, 97] on div "Default Workspace 45" at bounding box center [1316, 94] width 420 height 46
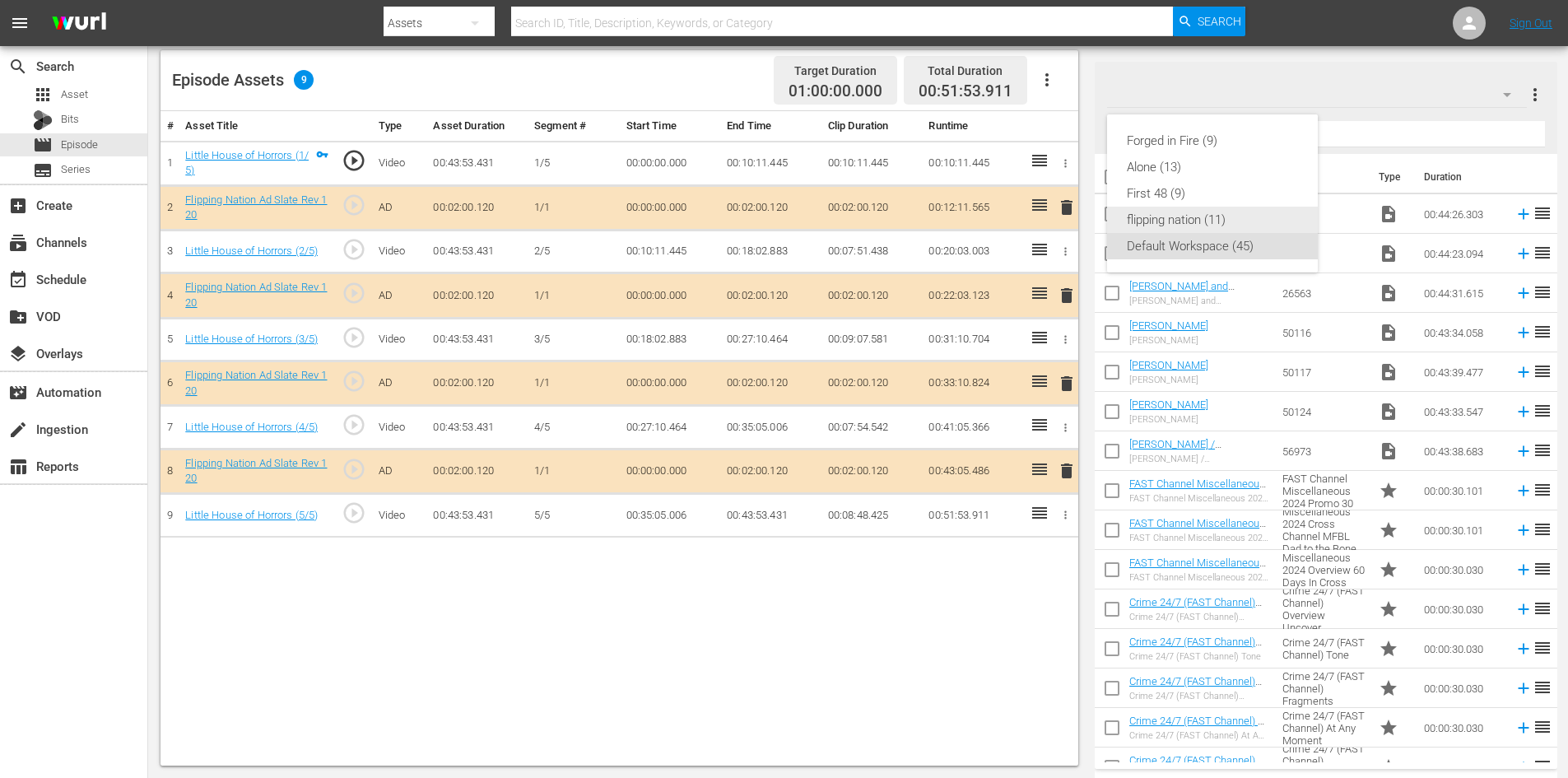
click at [1184, 213] on div "flipping nation (11)" at bounding box center [1212, 220] width 172 height 26
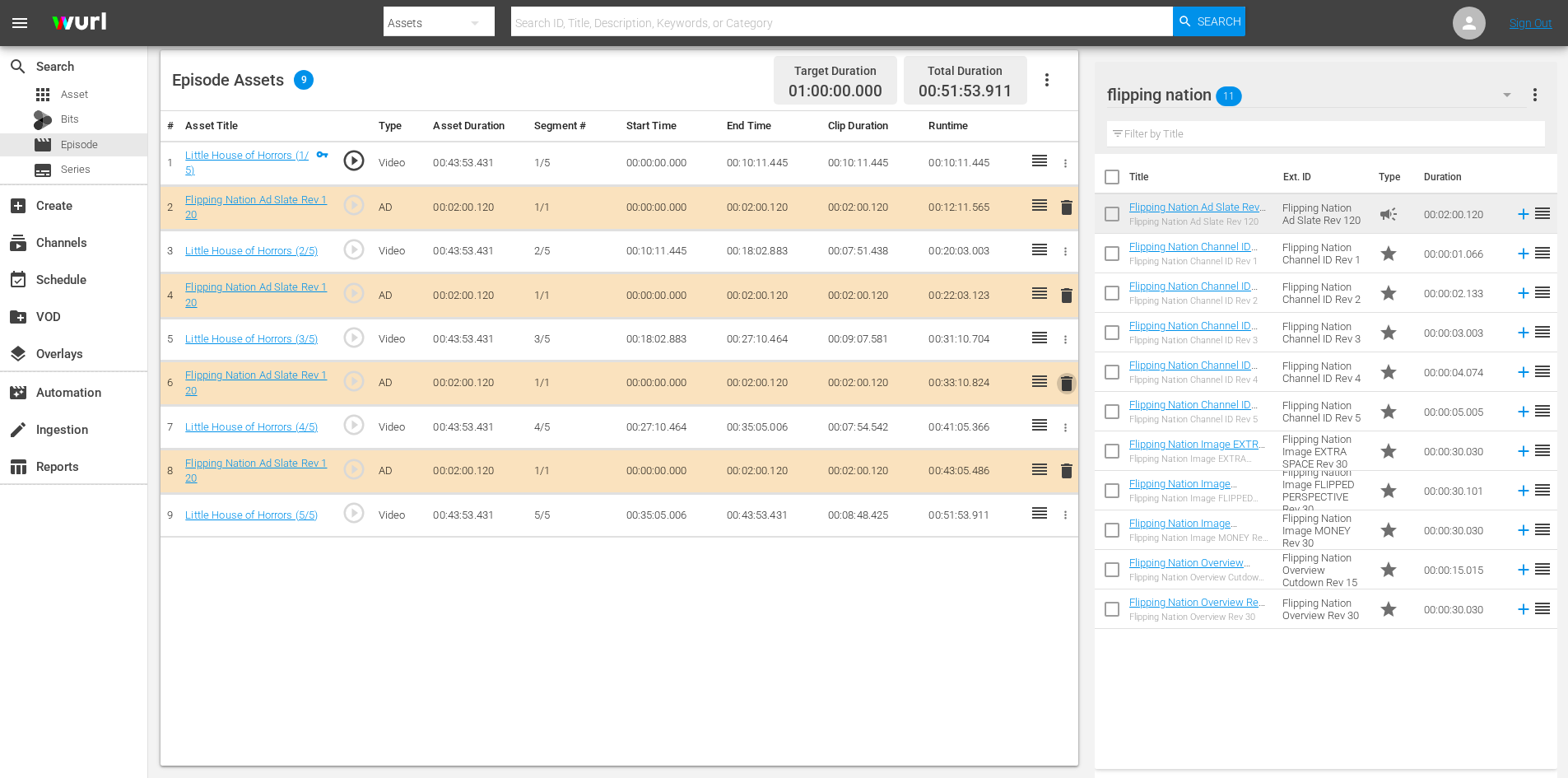
click at [1069, 385] on span "delete" at bounding box center [1066, 383] width 19 height 19
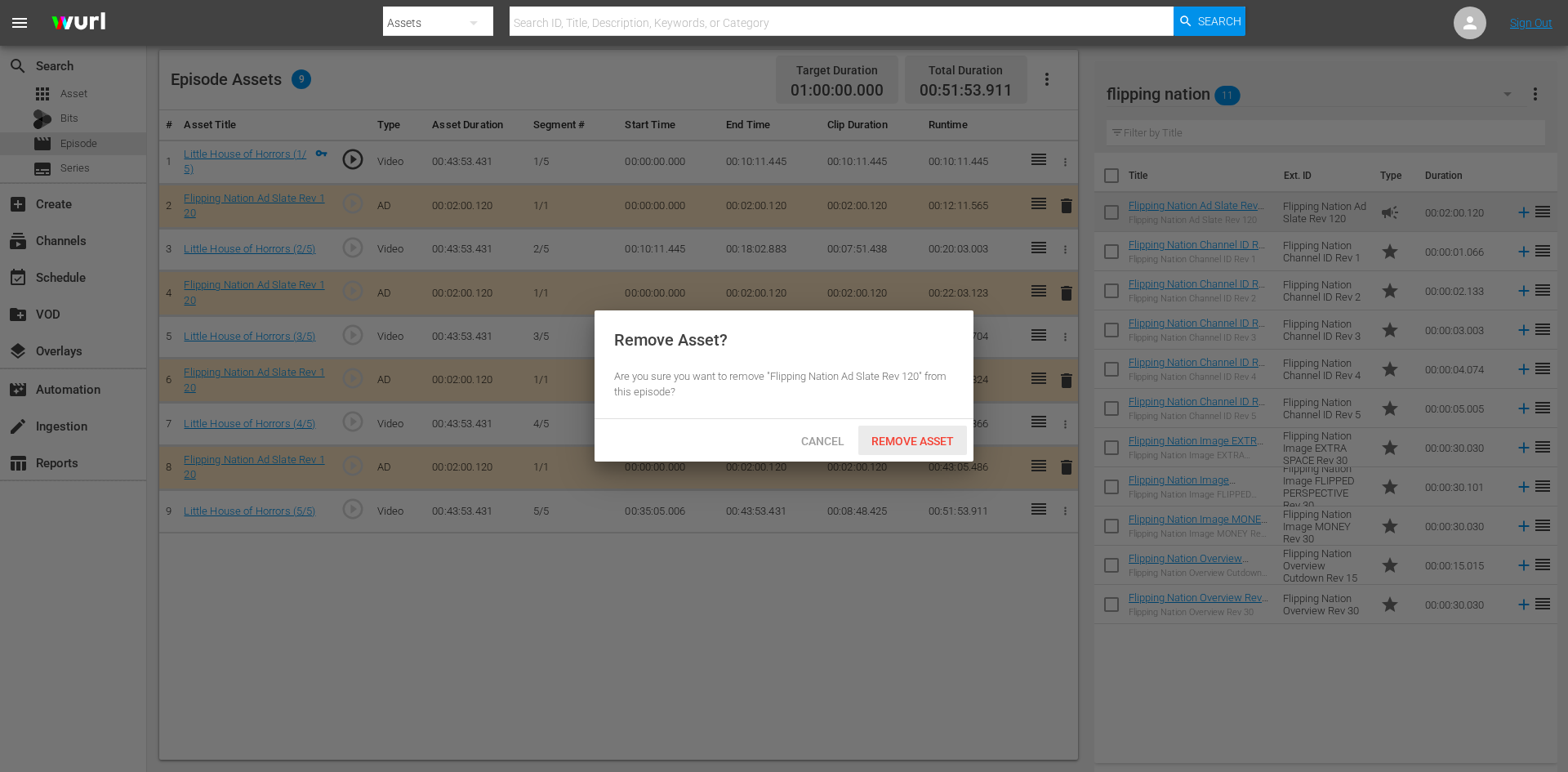
click at [923, 434] on span "Remove Asset" at bounding box center [913, 441] width 109 height 13
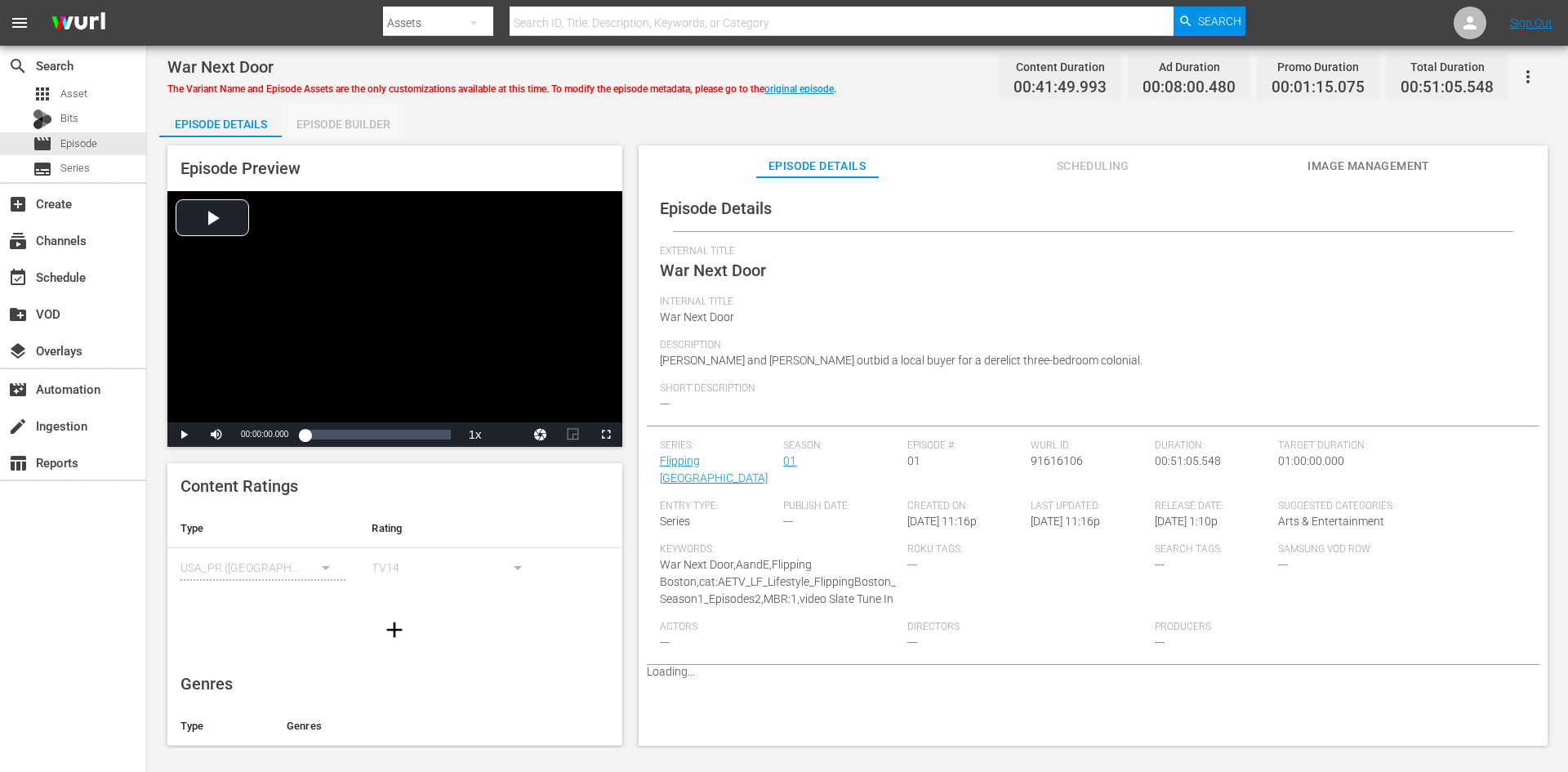
click at [352, 112] on div "Episode Builder" at bounding box center [343, 124] width 123 height 39
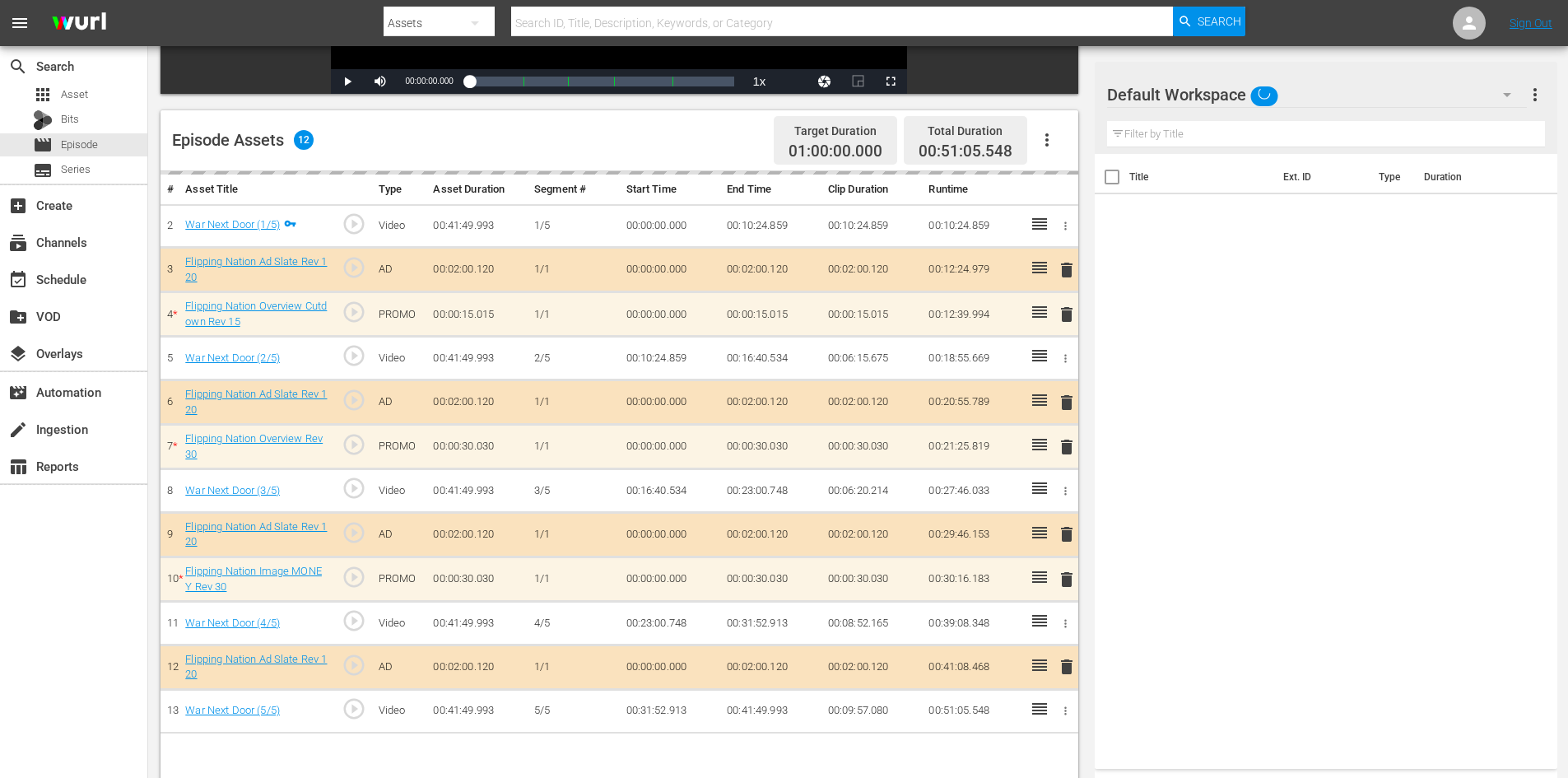
scroll to position [411, 0]
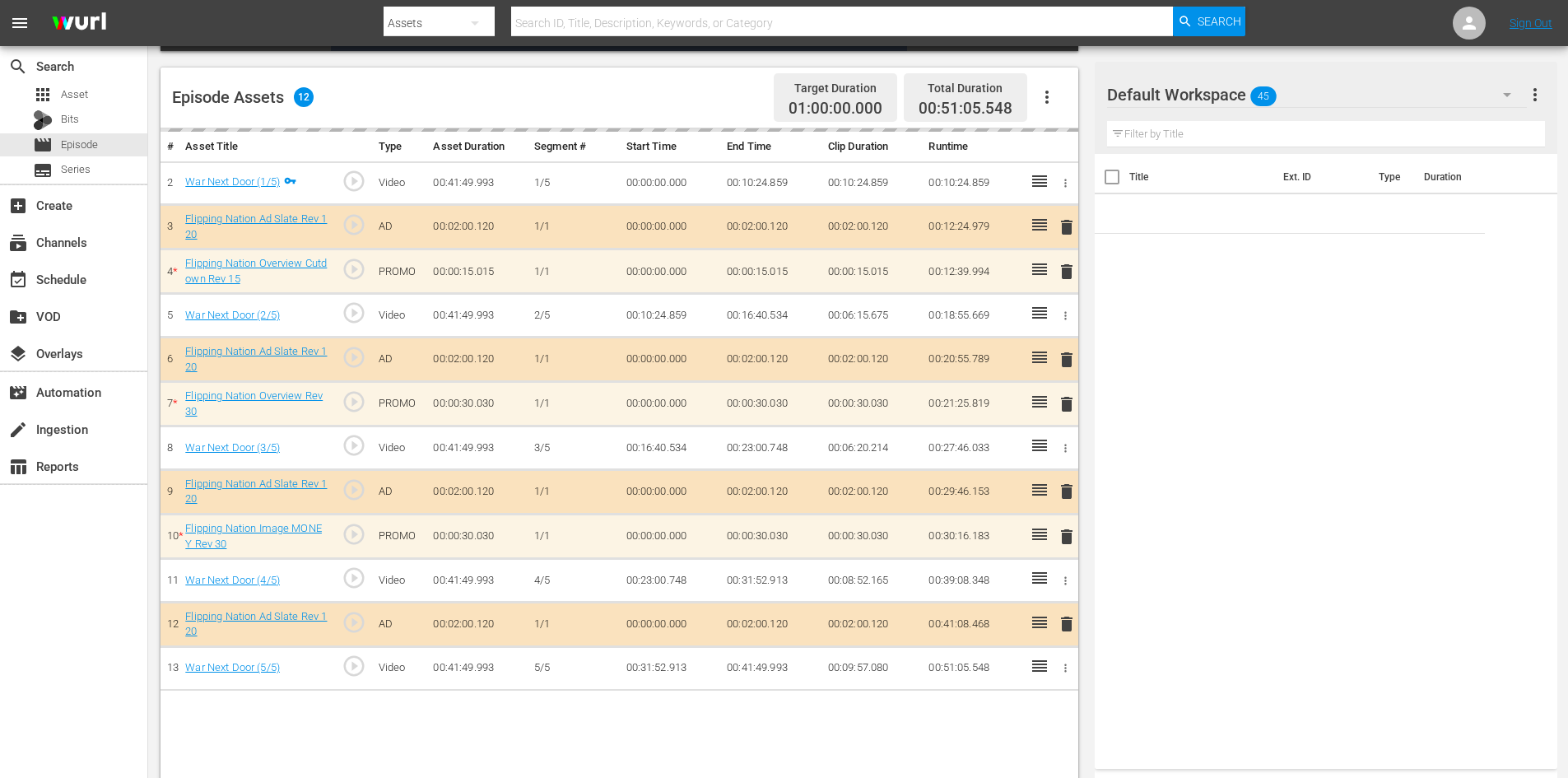
click at [1333, 99] on div "Default Workspace 45" at bounding box center [1316, 94] width 420 height 46
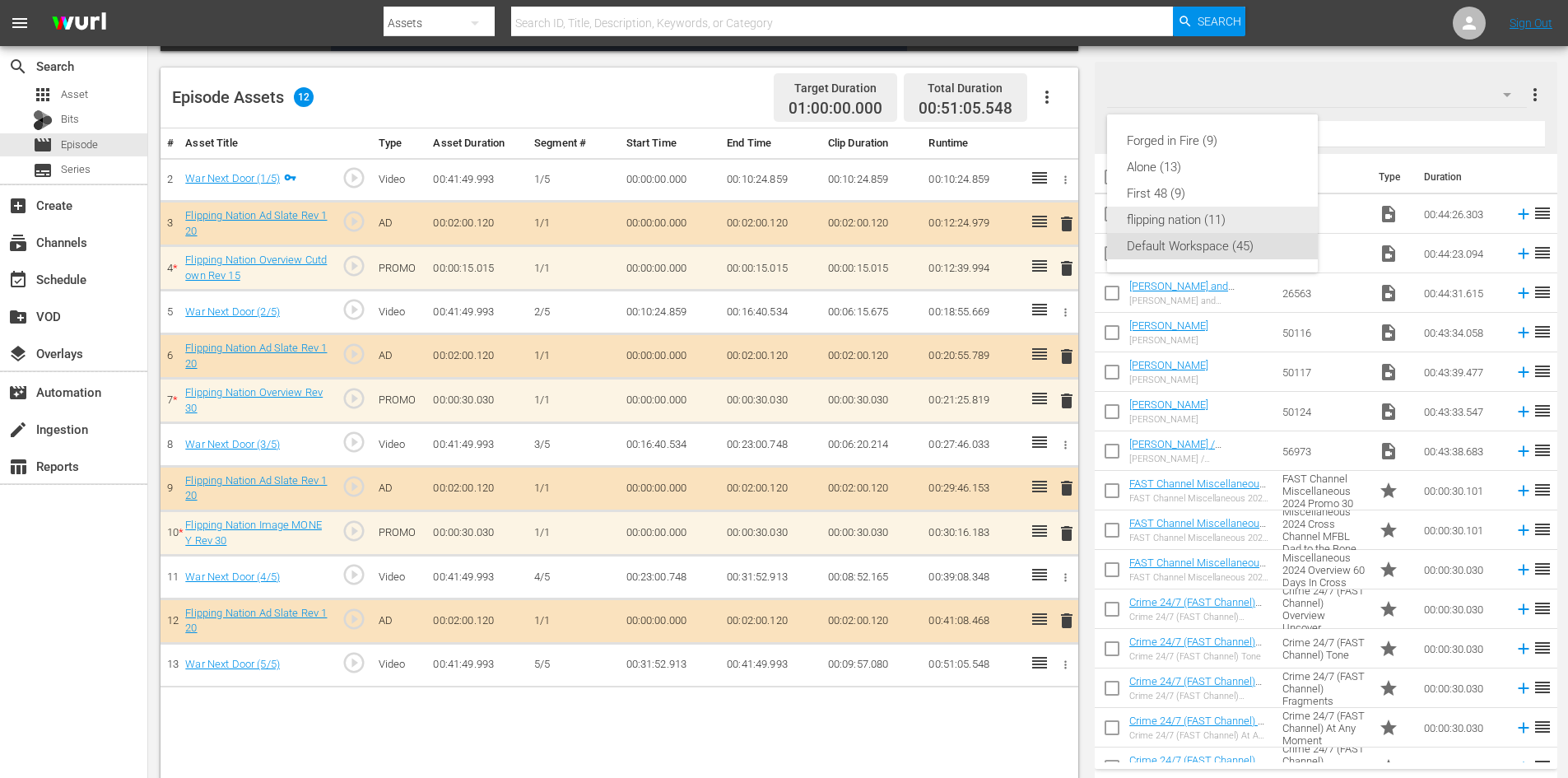
click at [1182, 211] on div "flipping nation (11)" at bounding box center [1212, 220] width 172 height 26
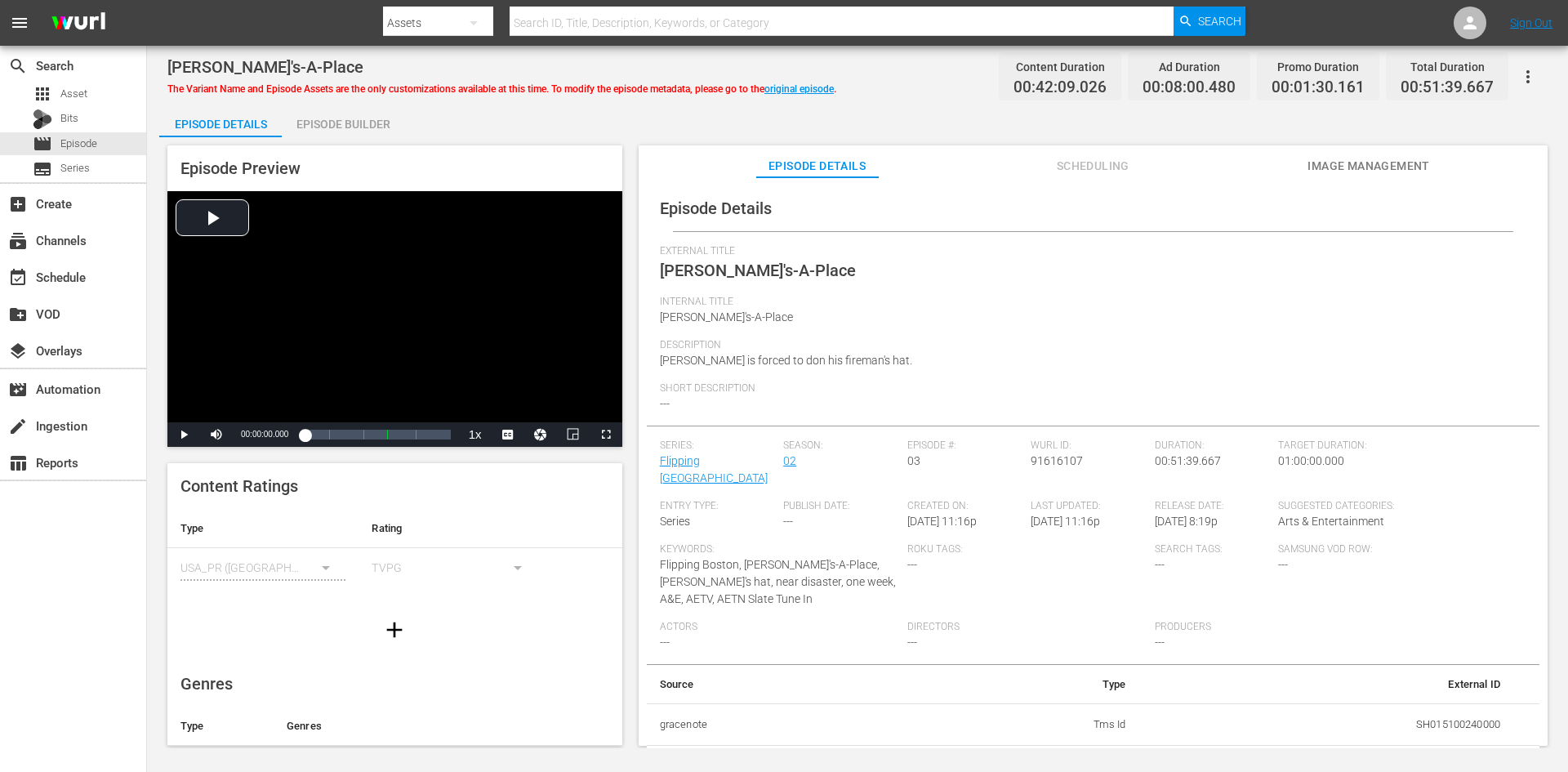
click at [365, 123] on div "Episode Builder" at bounding box center [343, 124] width 123 height 39
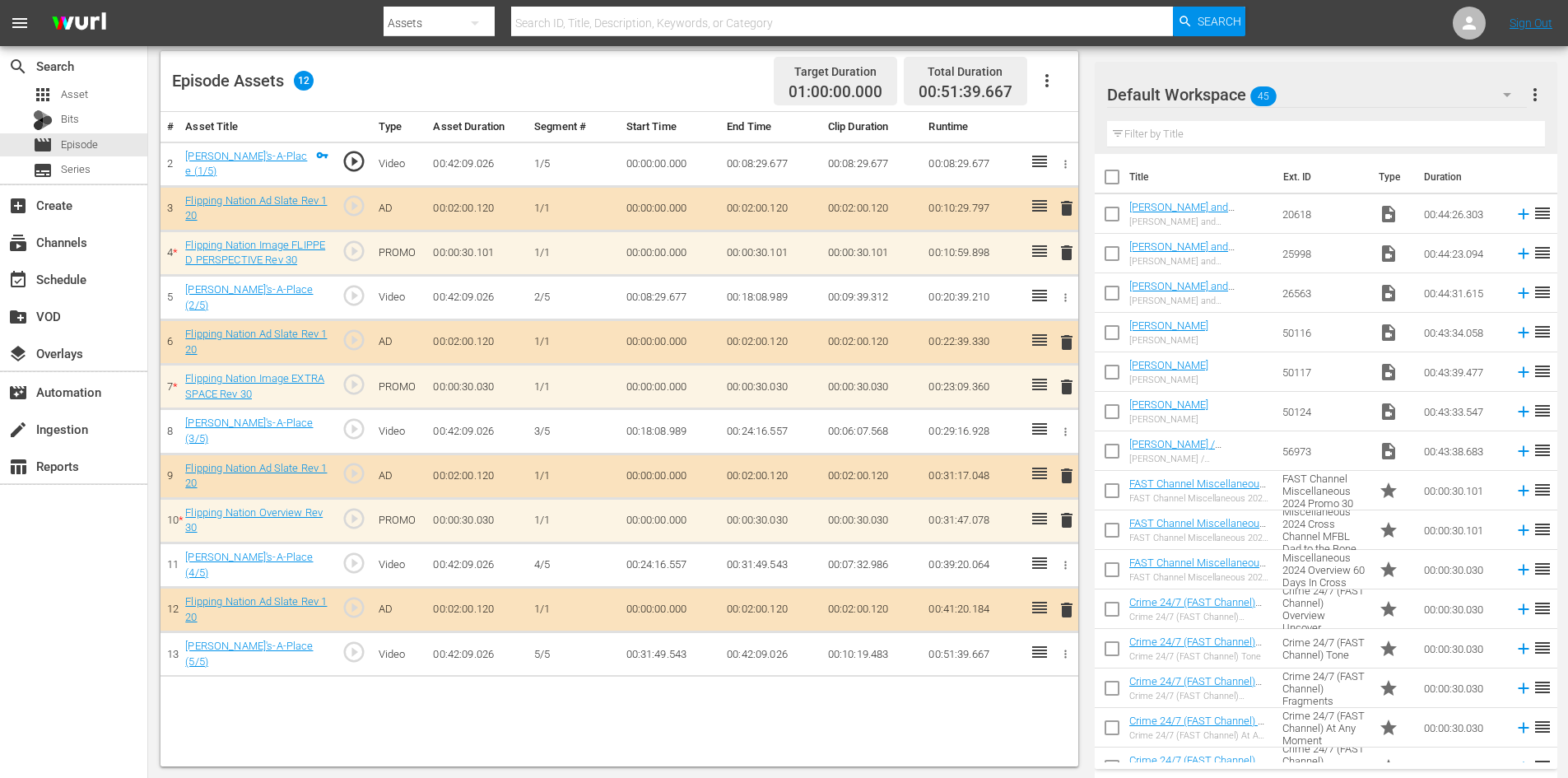
scroll to position [429, 0]
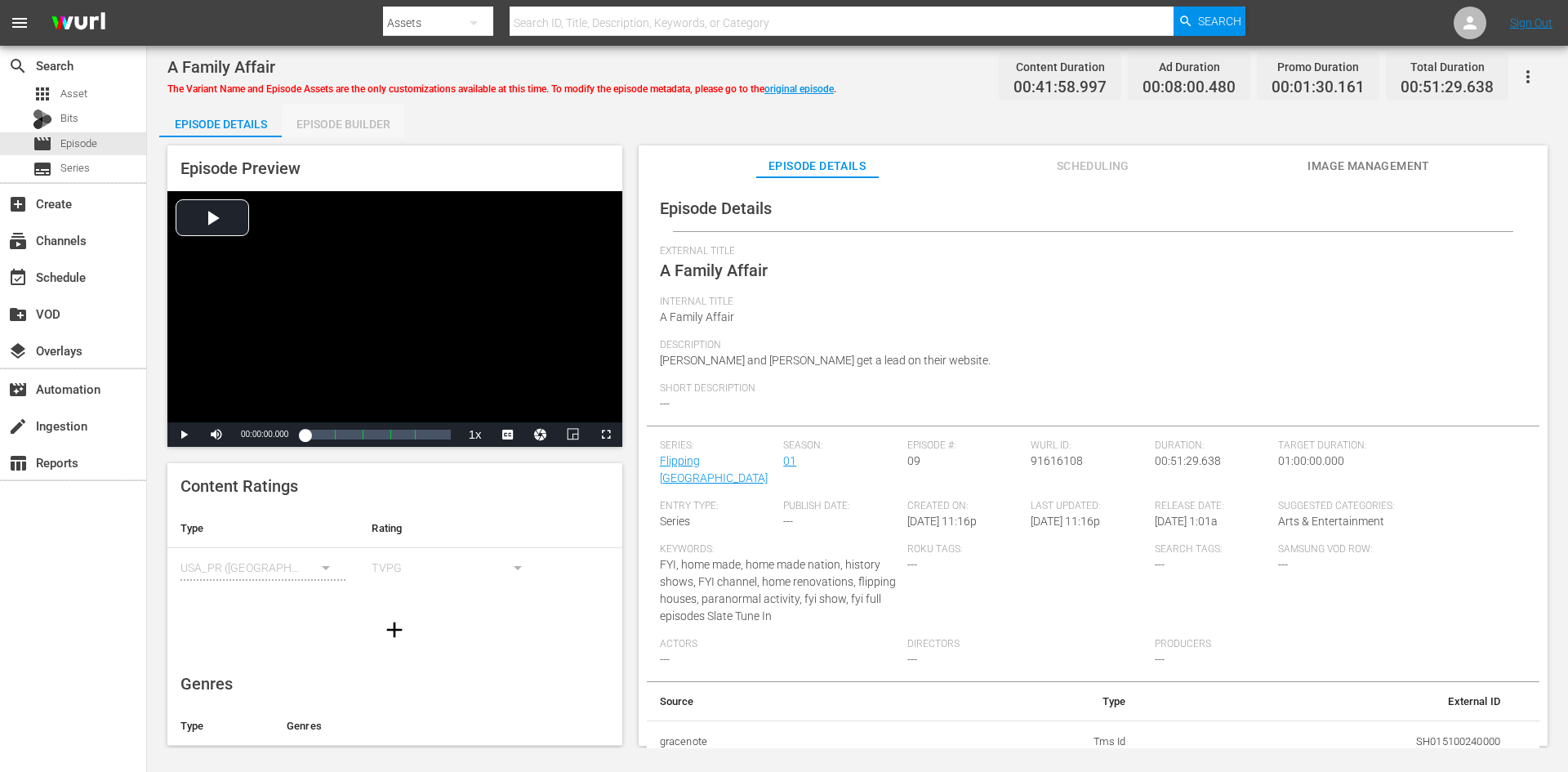
click at [358, 118] on div "Episode Builder" at bounding box center [343, 124] width 123 height 39
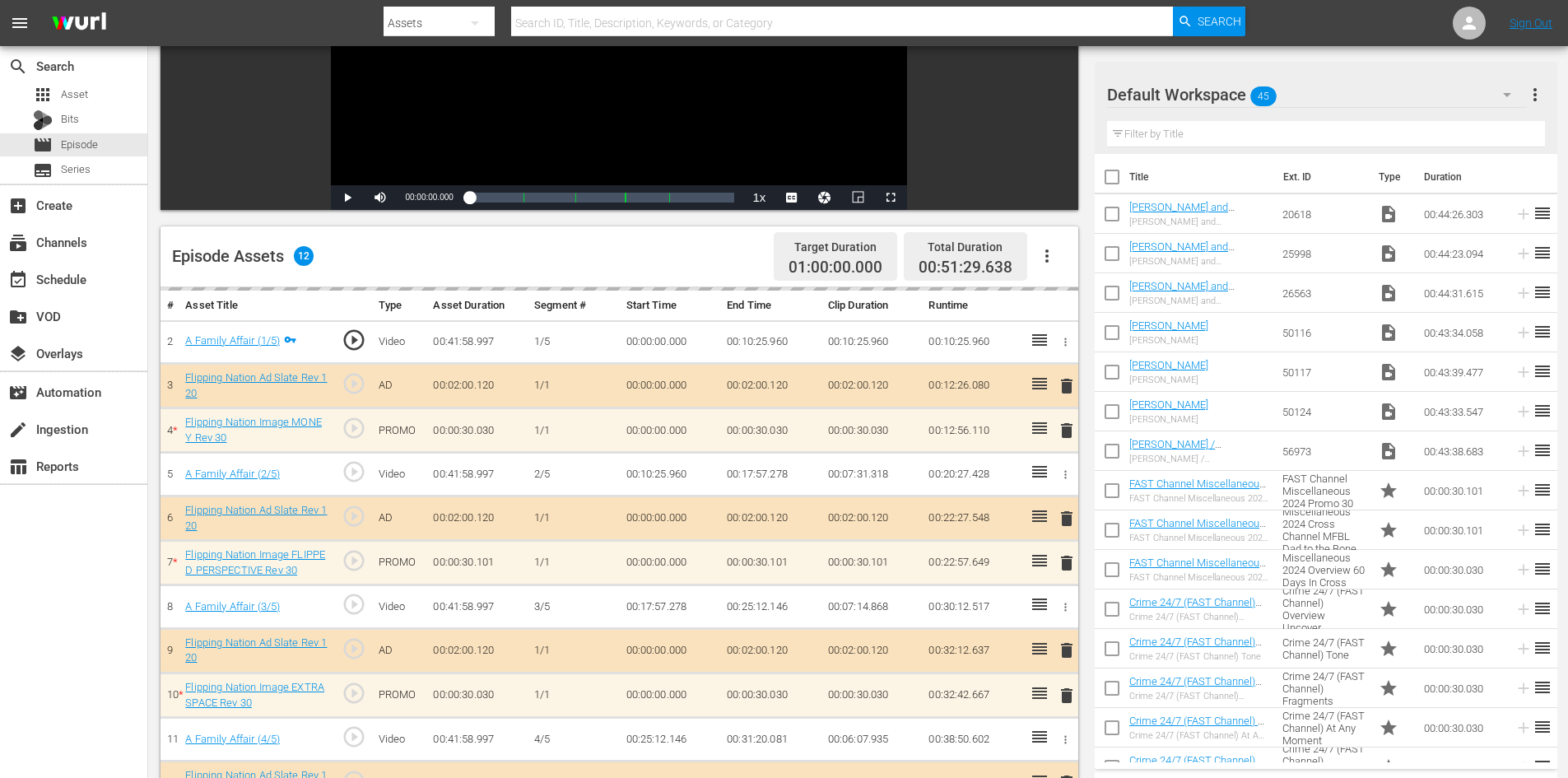
scroll to position [429, 0]
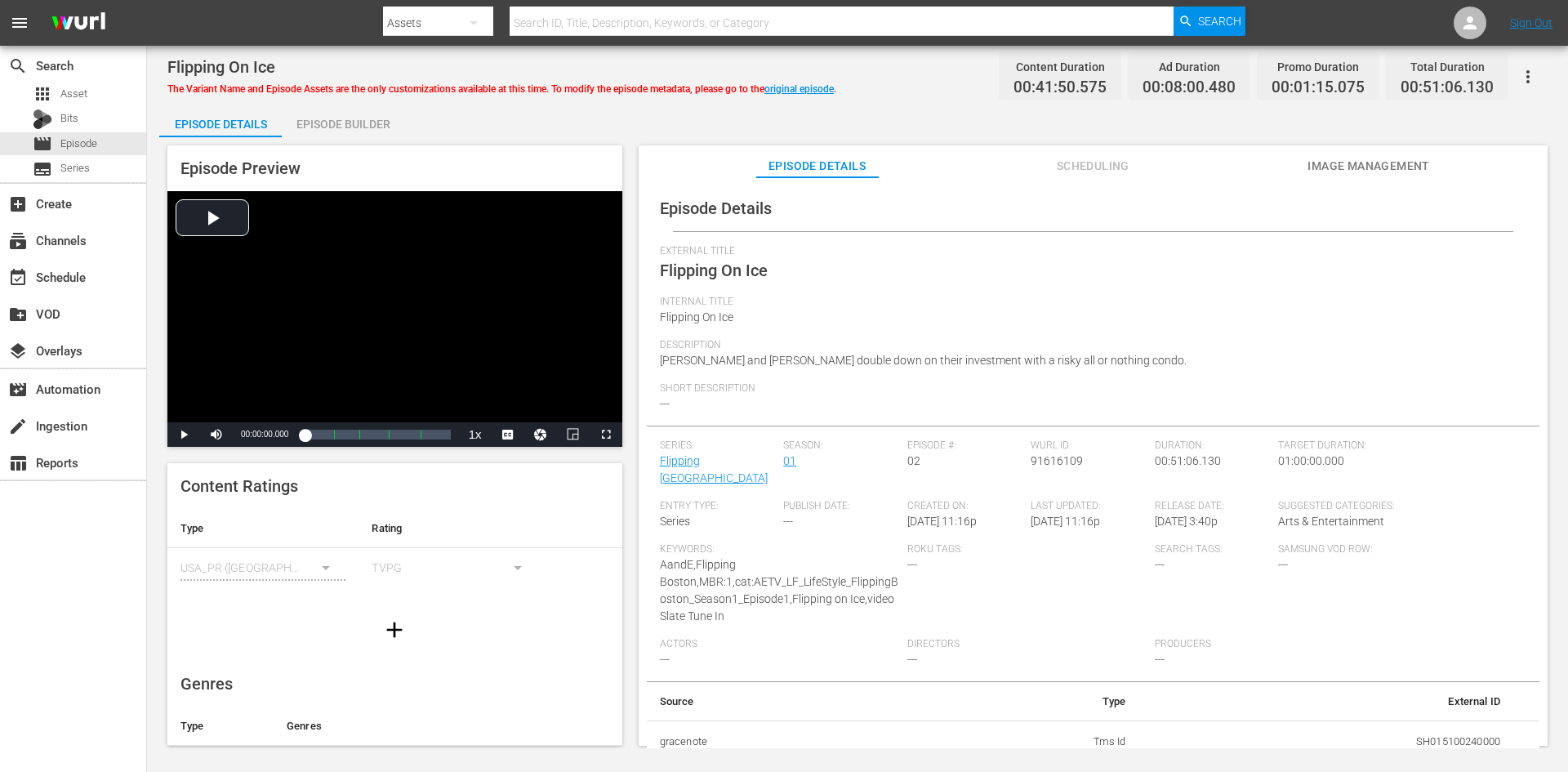
click at [354, 117] on div "Episode Builder" at bounding box center [343, 124] width 123 height 39
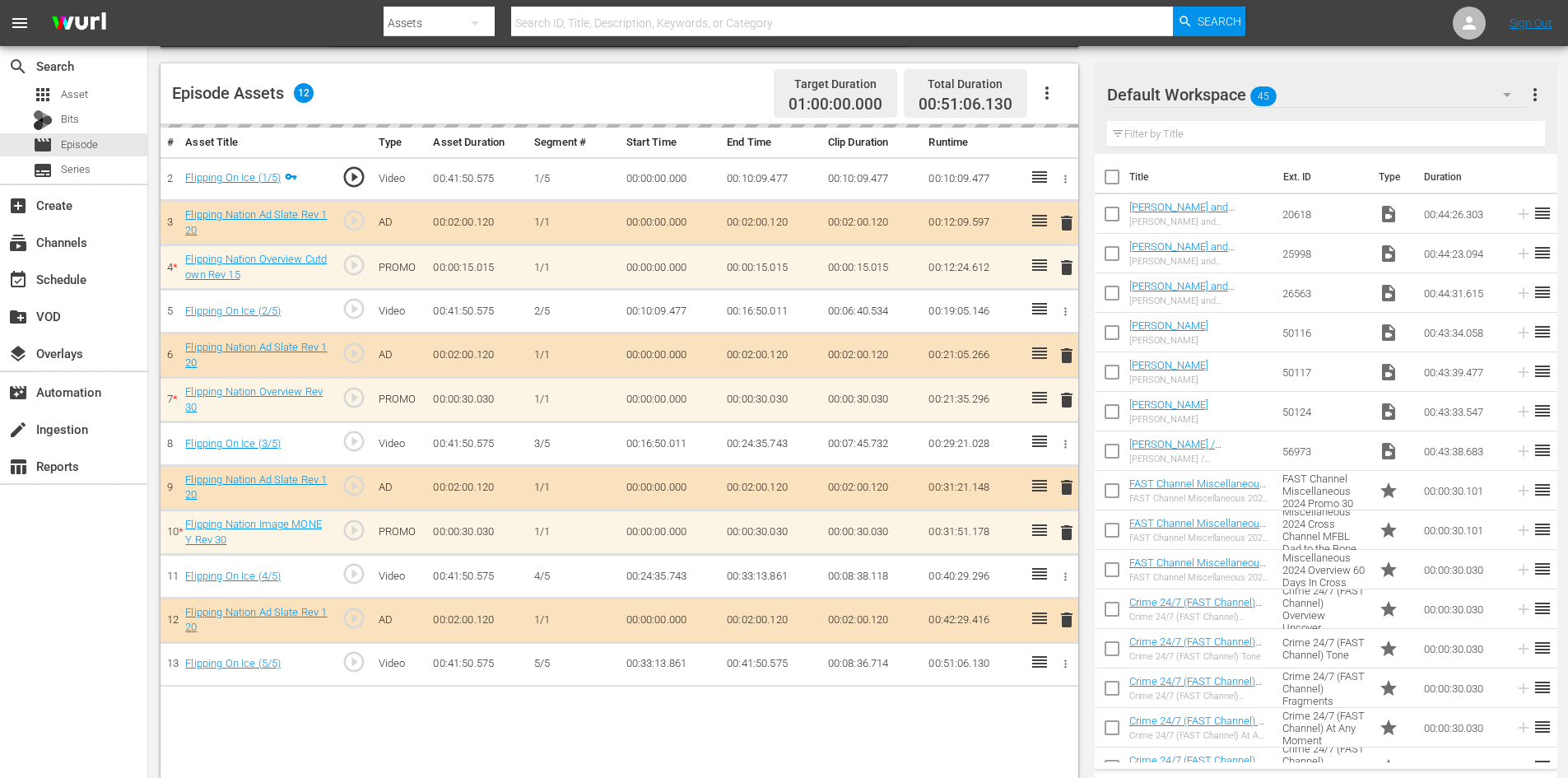
scroll to position [429, 0]
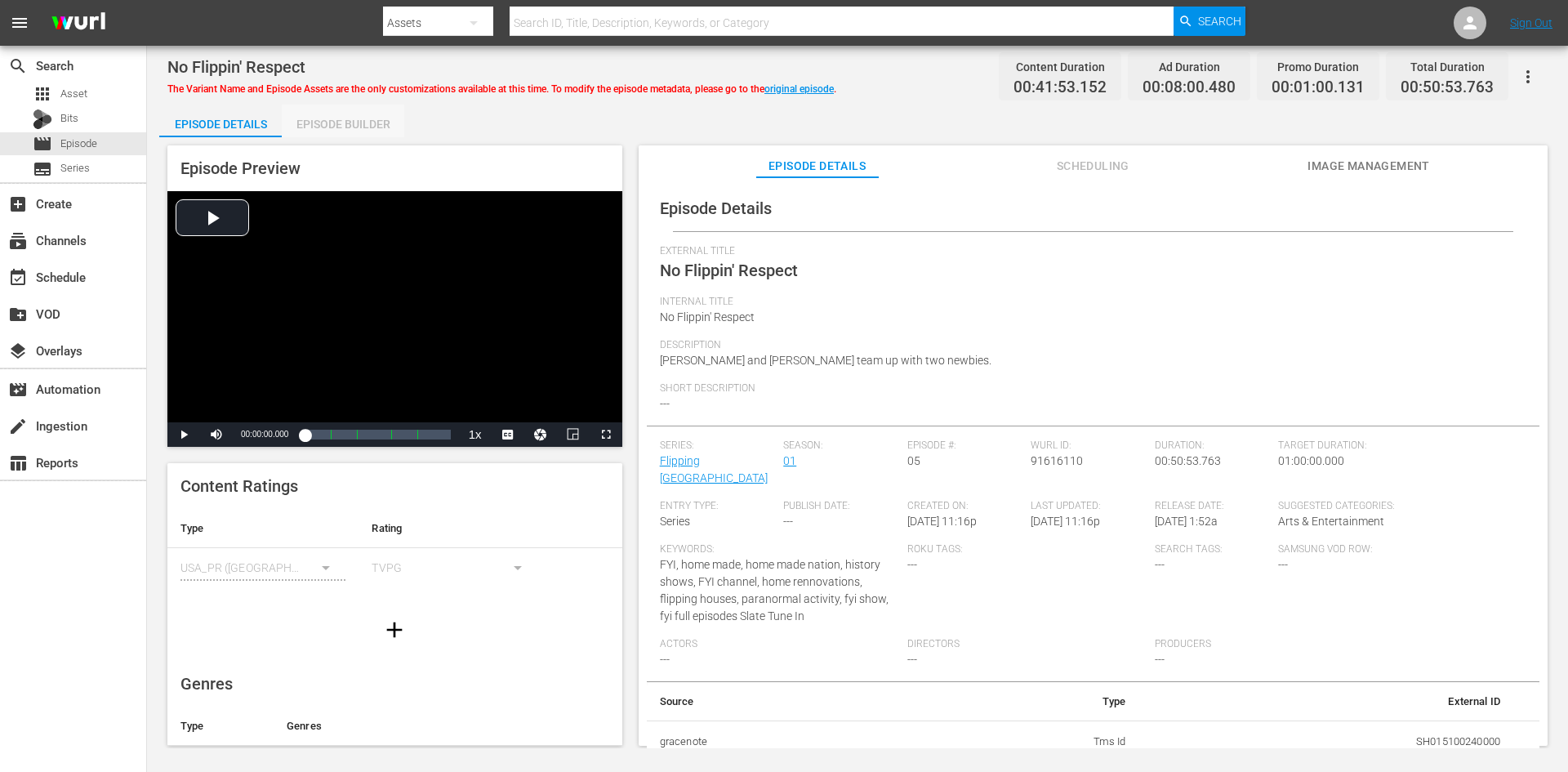
click at [360, 130] on div "Episode Builder" at bounding box center [343, 124] width 123 height 39
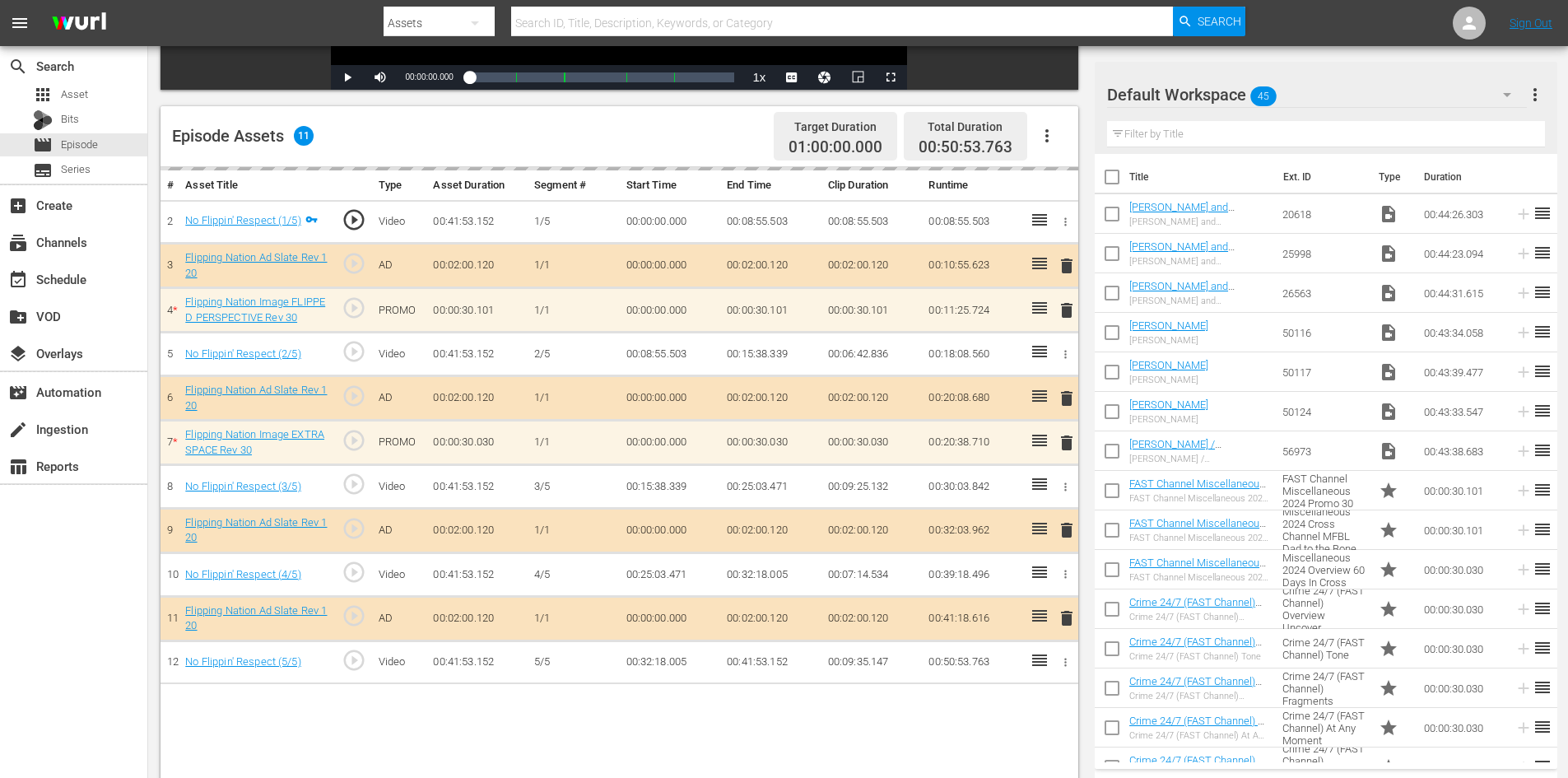
scroll to position [429, 0]
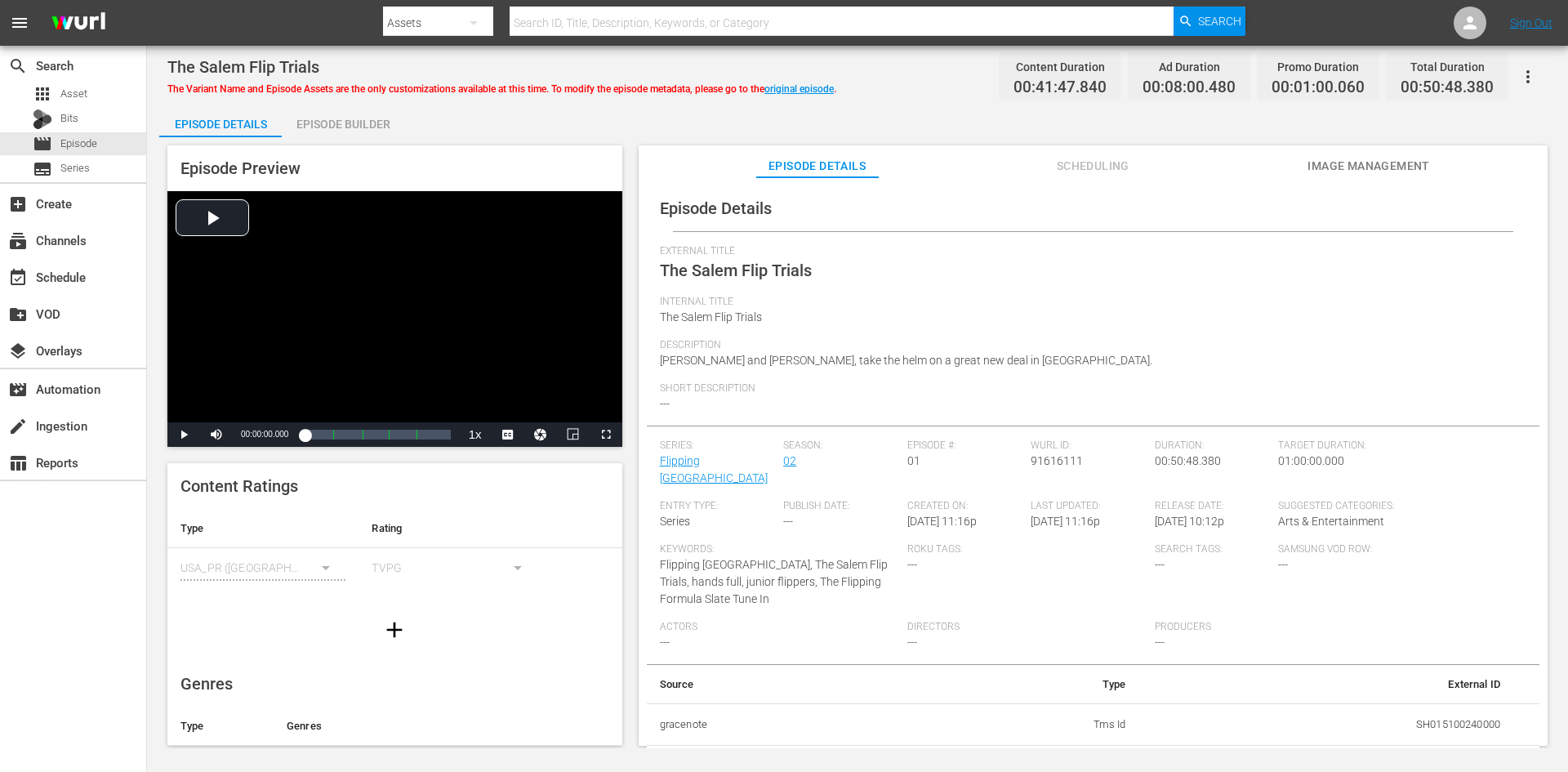
click at [372, 127] on div "Episode Builder" at bounding box center [343, 124] width 123 height 39
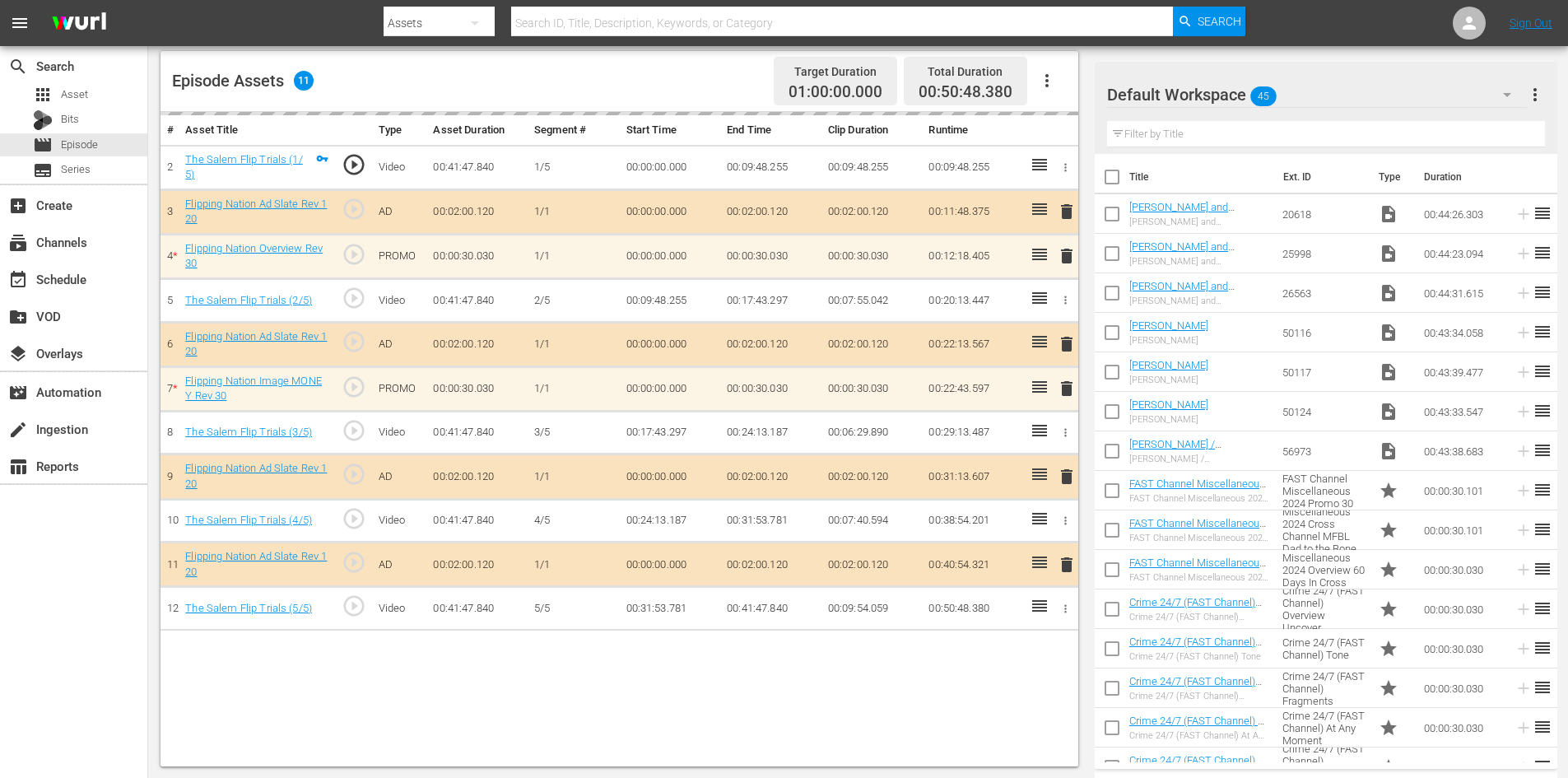
scroll to position [429, 0]
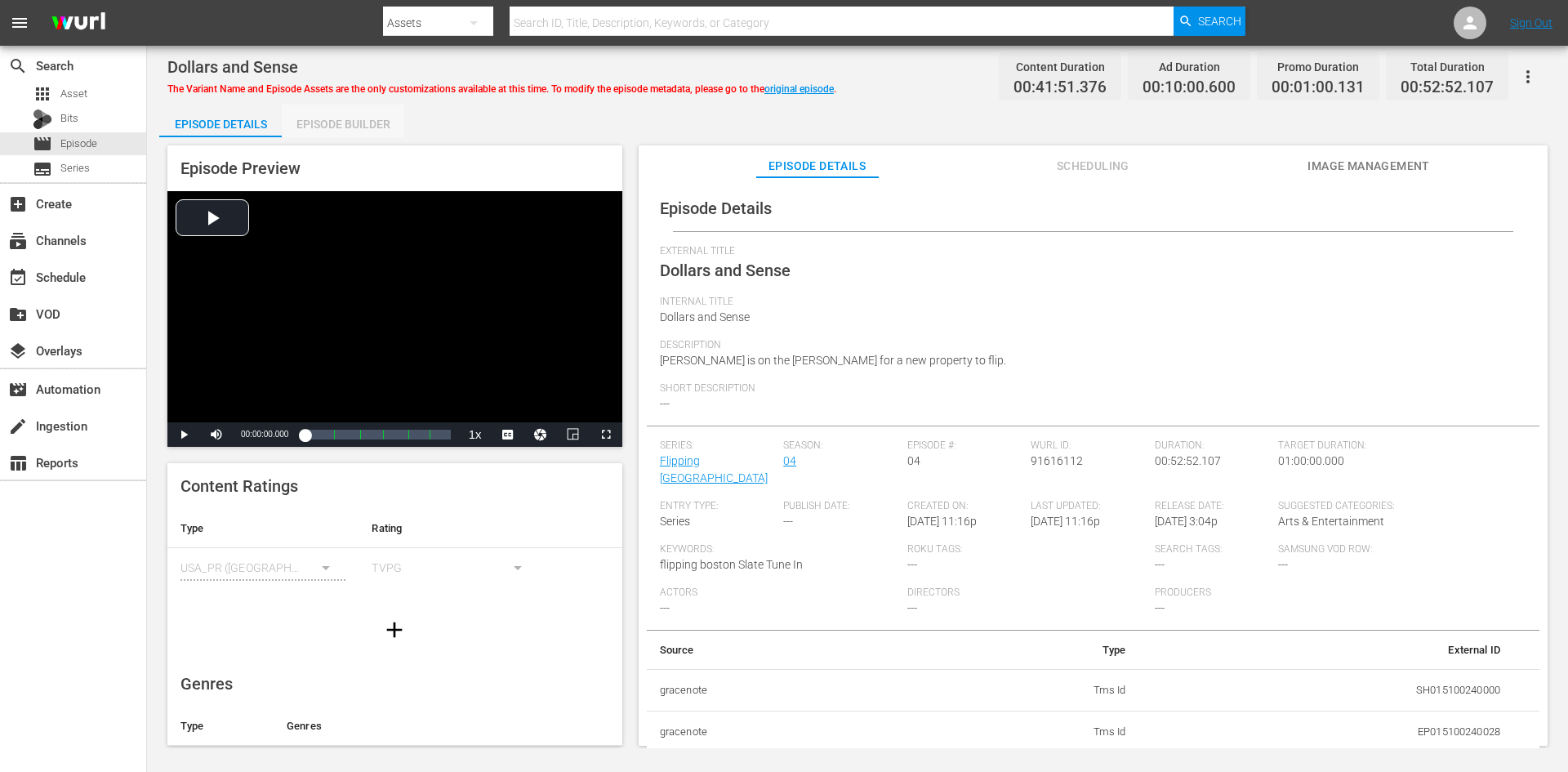
click at [320, 115] on div "Episode Builder" at bounding box center [343, 124] width 123 height 39
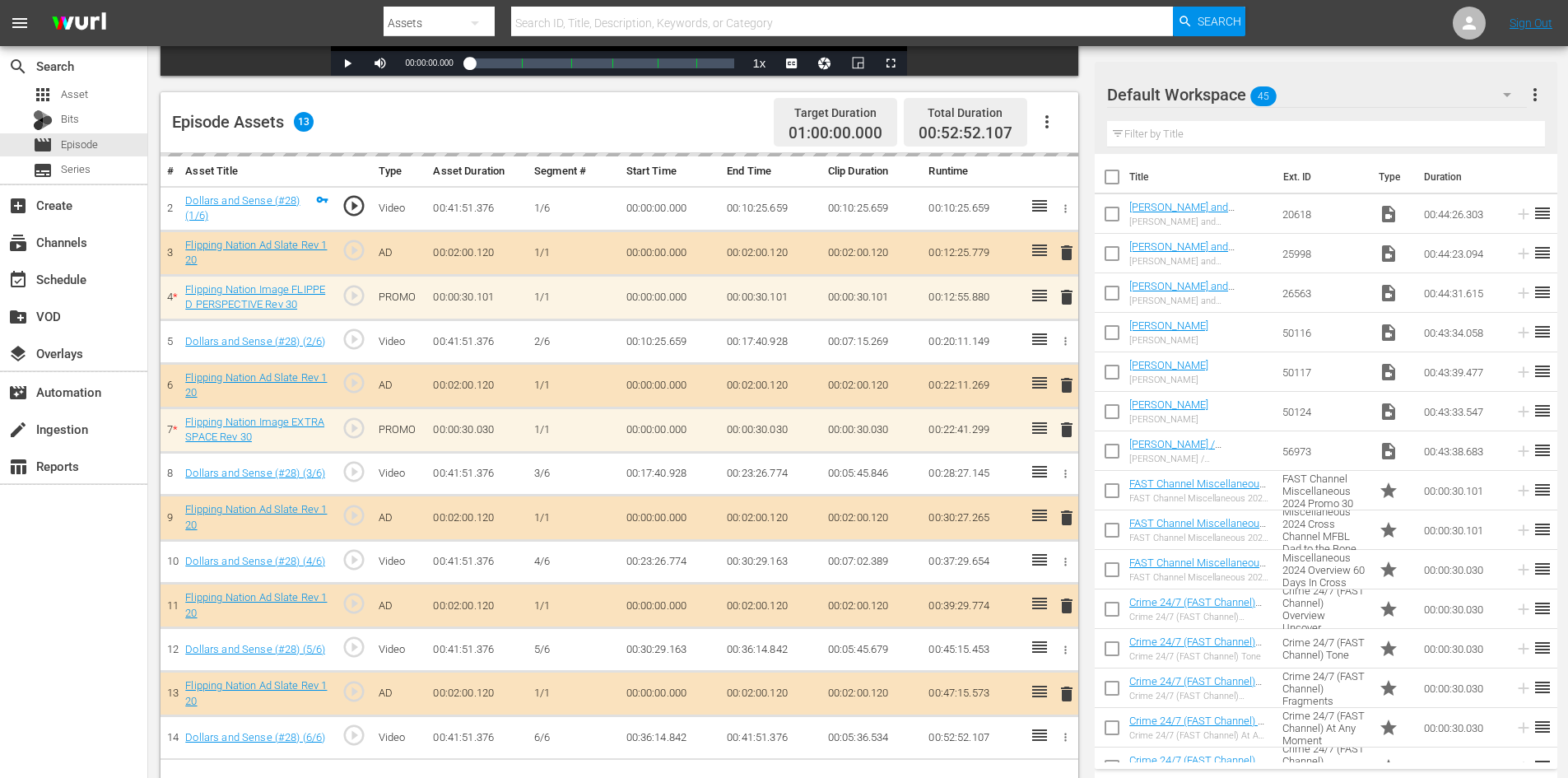
scroll to position [429, 0]
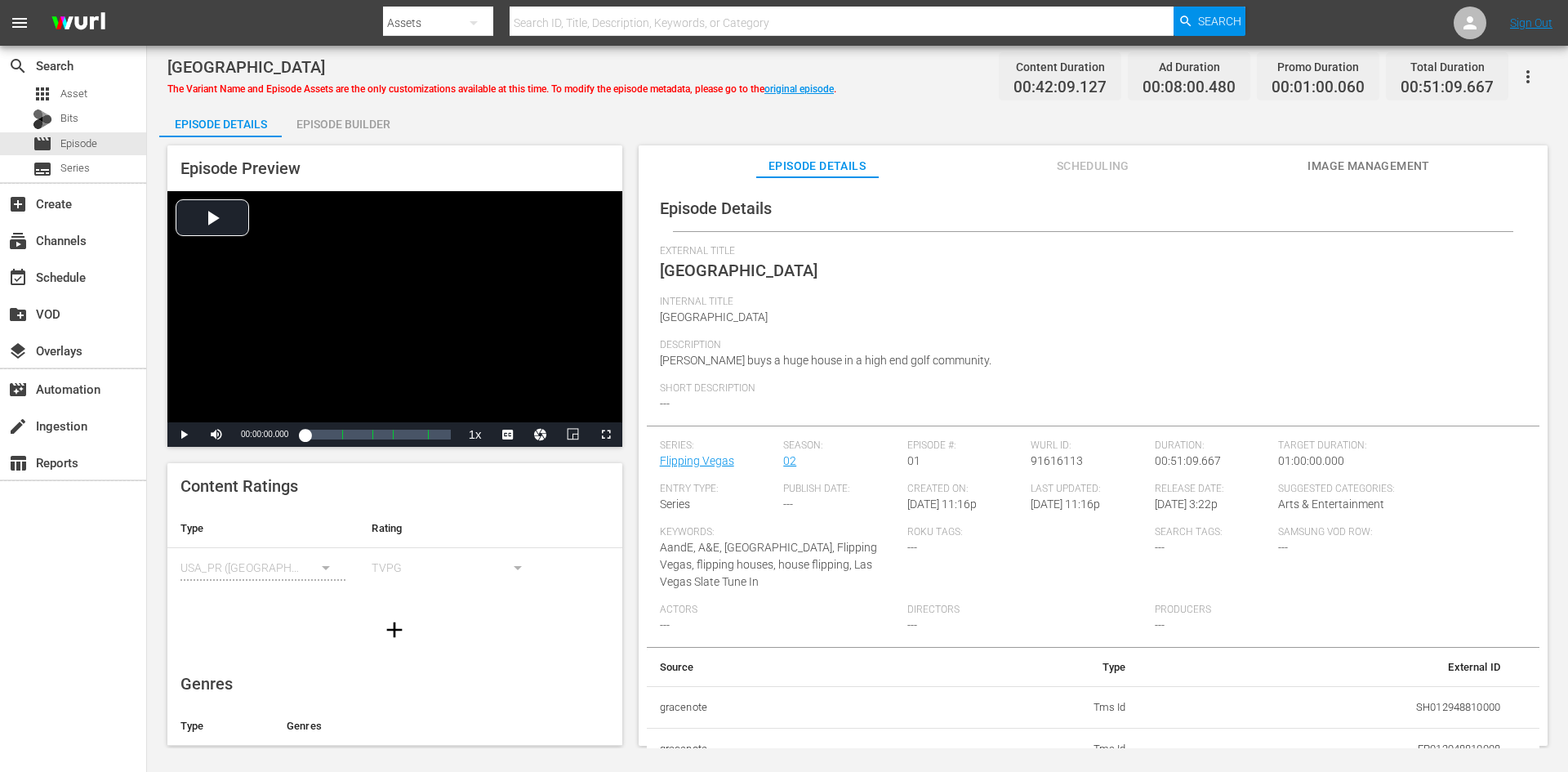
click at [360, 119] on div "Episode Builder" at bounding box center [343, 124] width 123 height 39
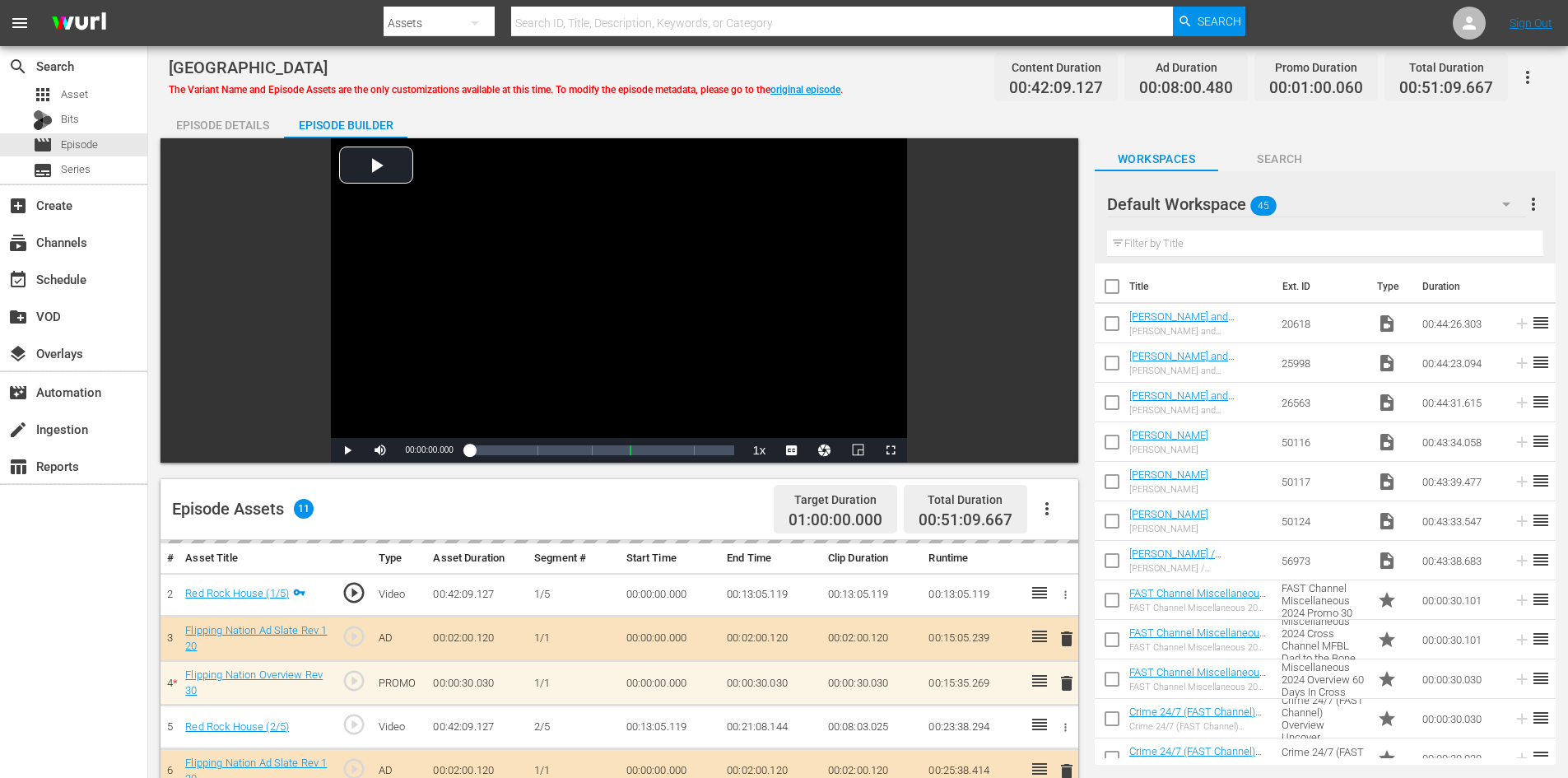
click at [1375, 203] on div "Default Workspace 45" at bounding box center [1316, 204] width 419 height 46
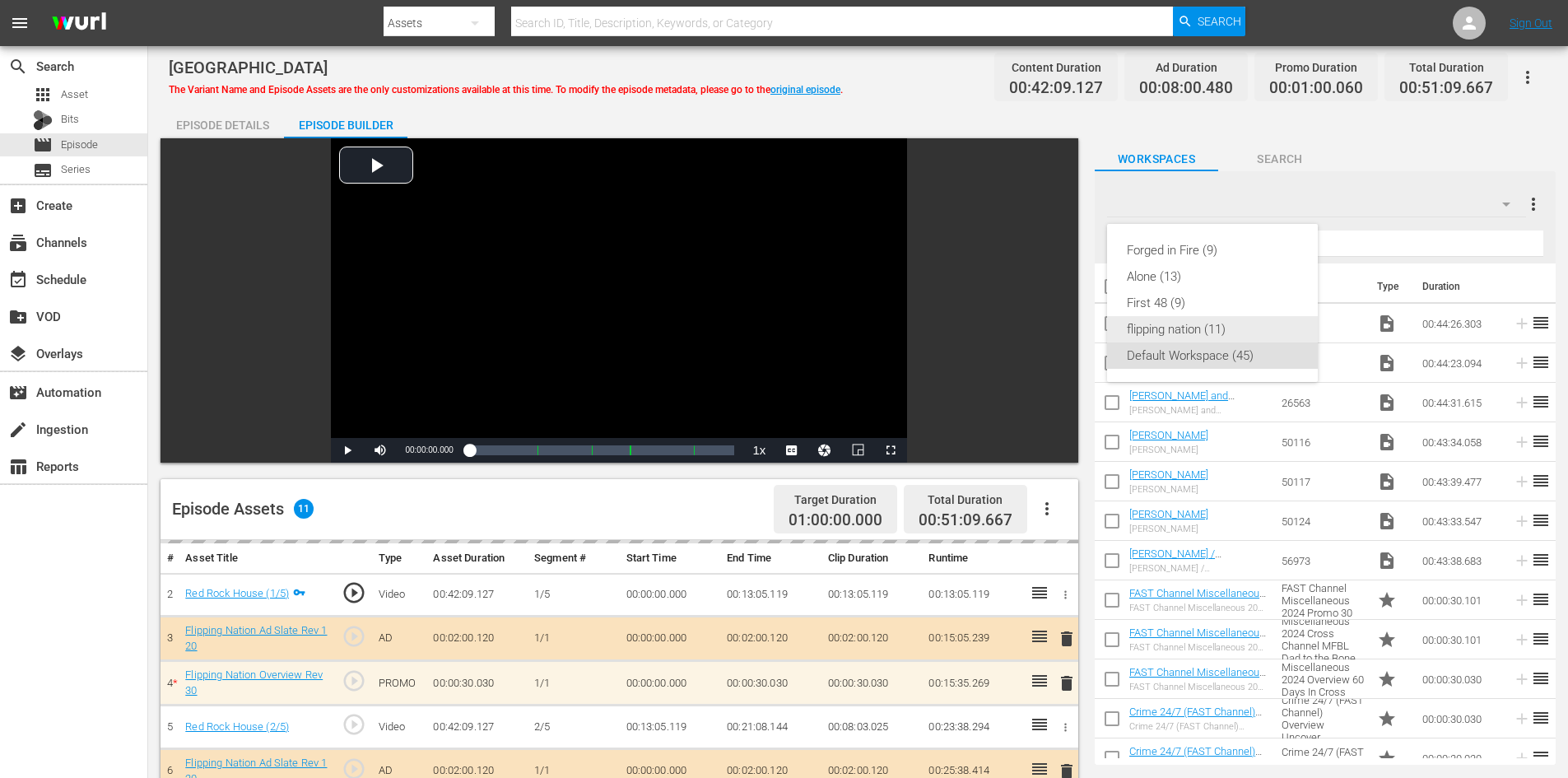
click at [1201, 332] on div "flipping nation (11)" at bounding box center [1212, 329] width 172 height 26
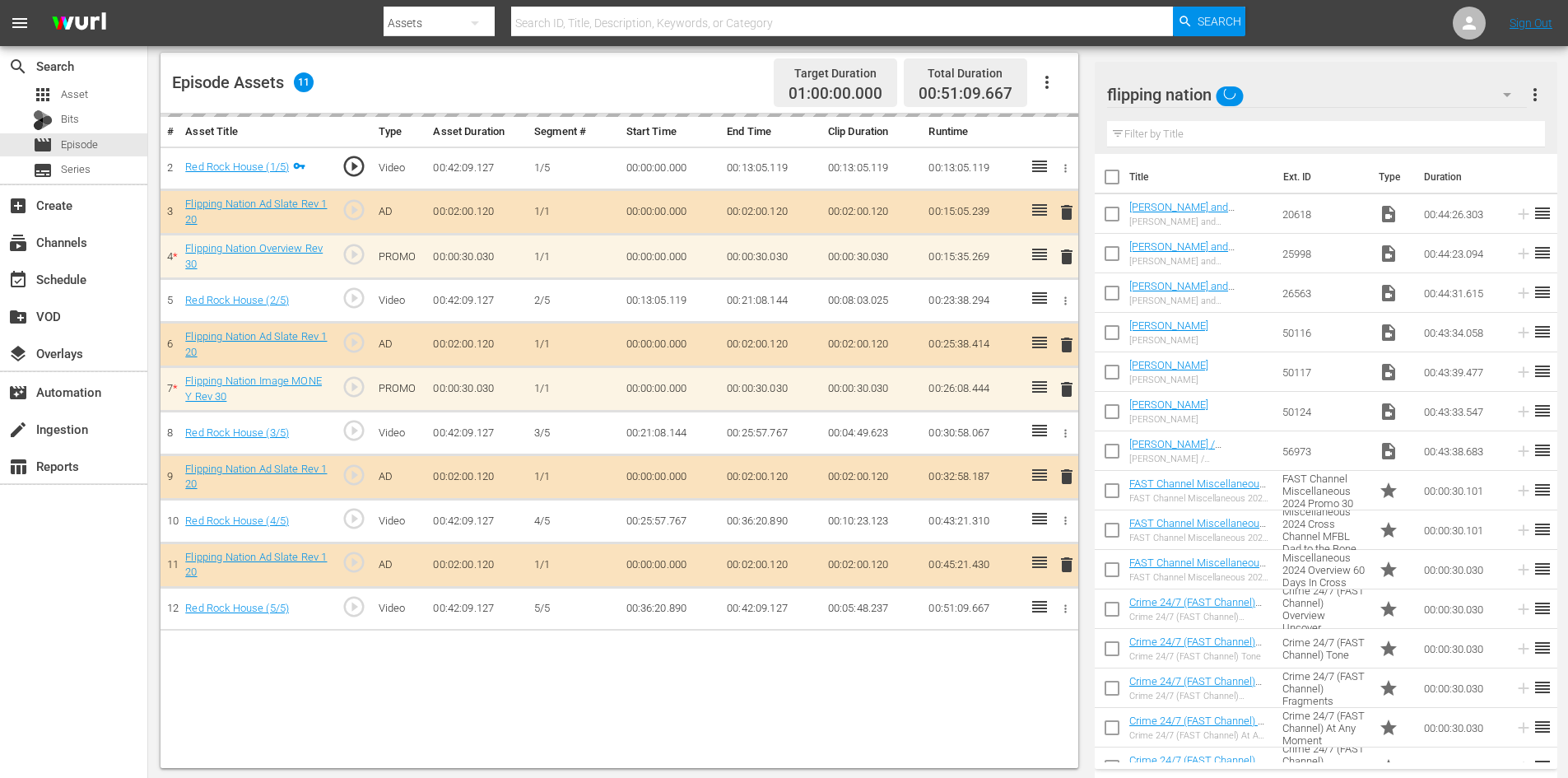
scroll to position [429, 0]
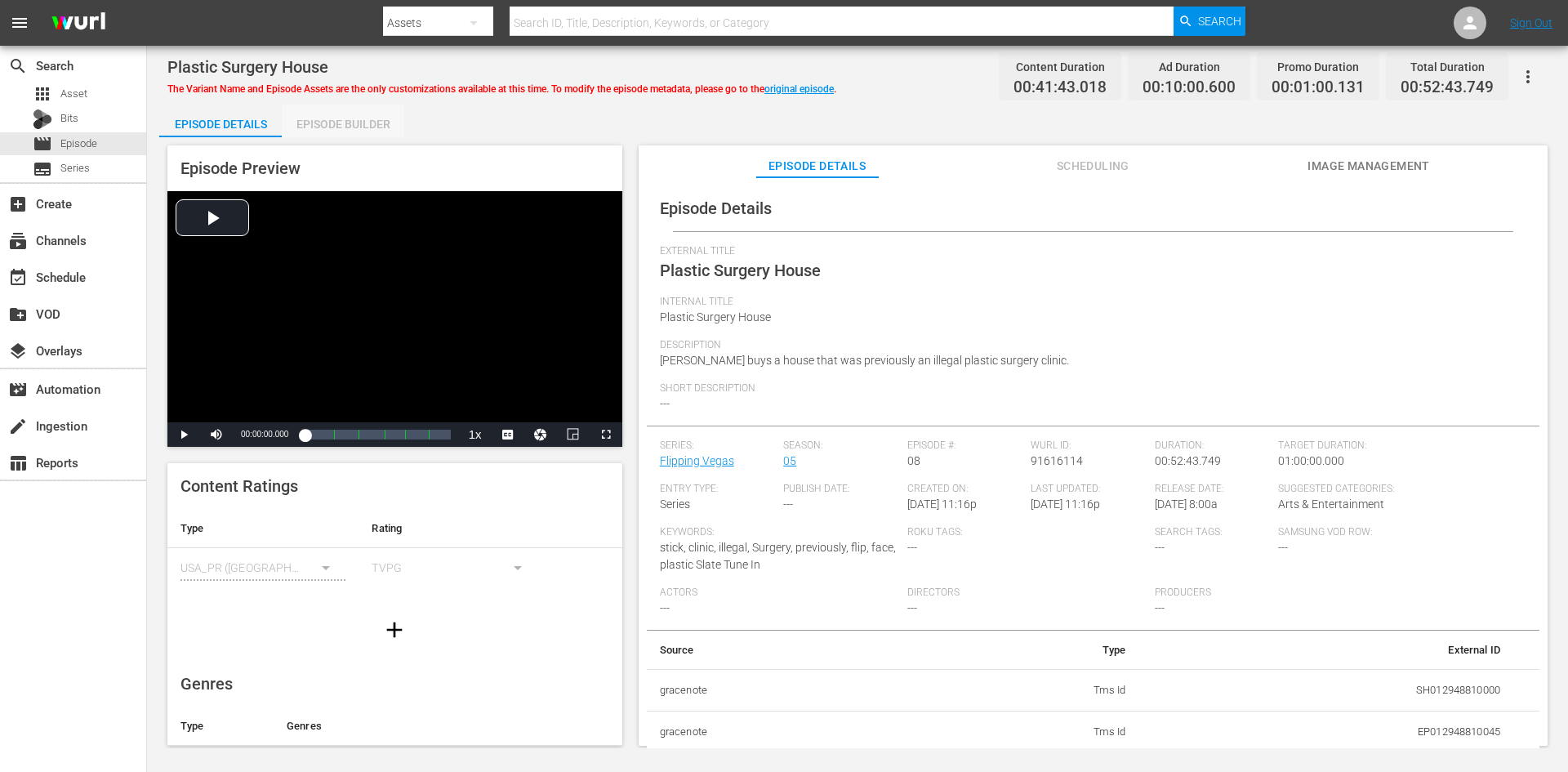
click at [363, 122] on div "Episode Builder" at bounding box center [343, 124] width 123 height 39
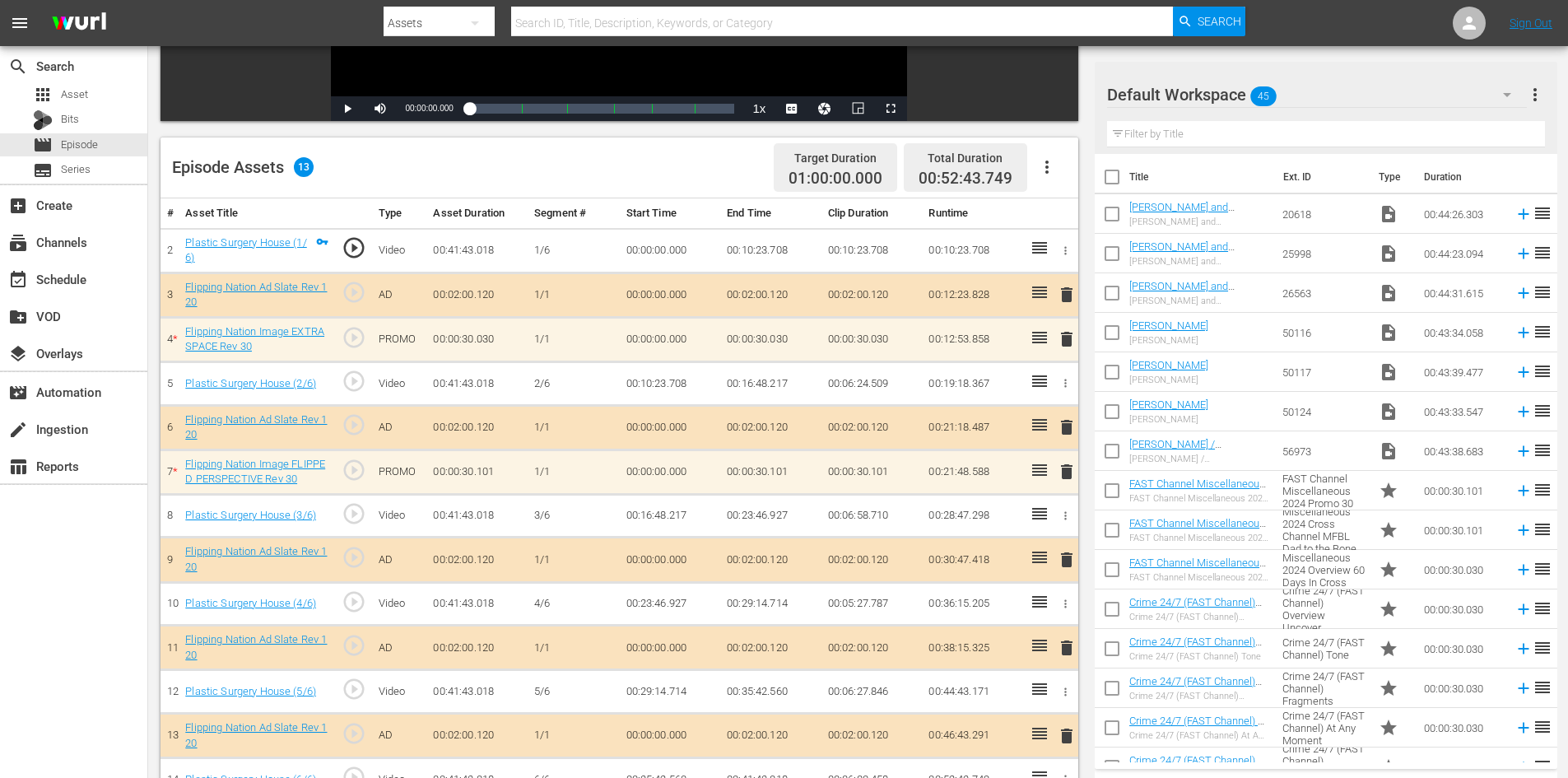
scroll to position [429, 0]
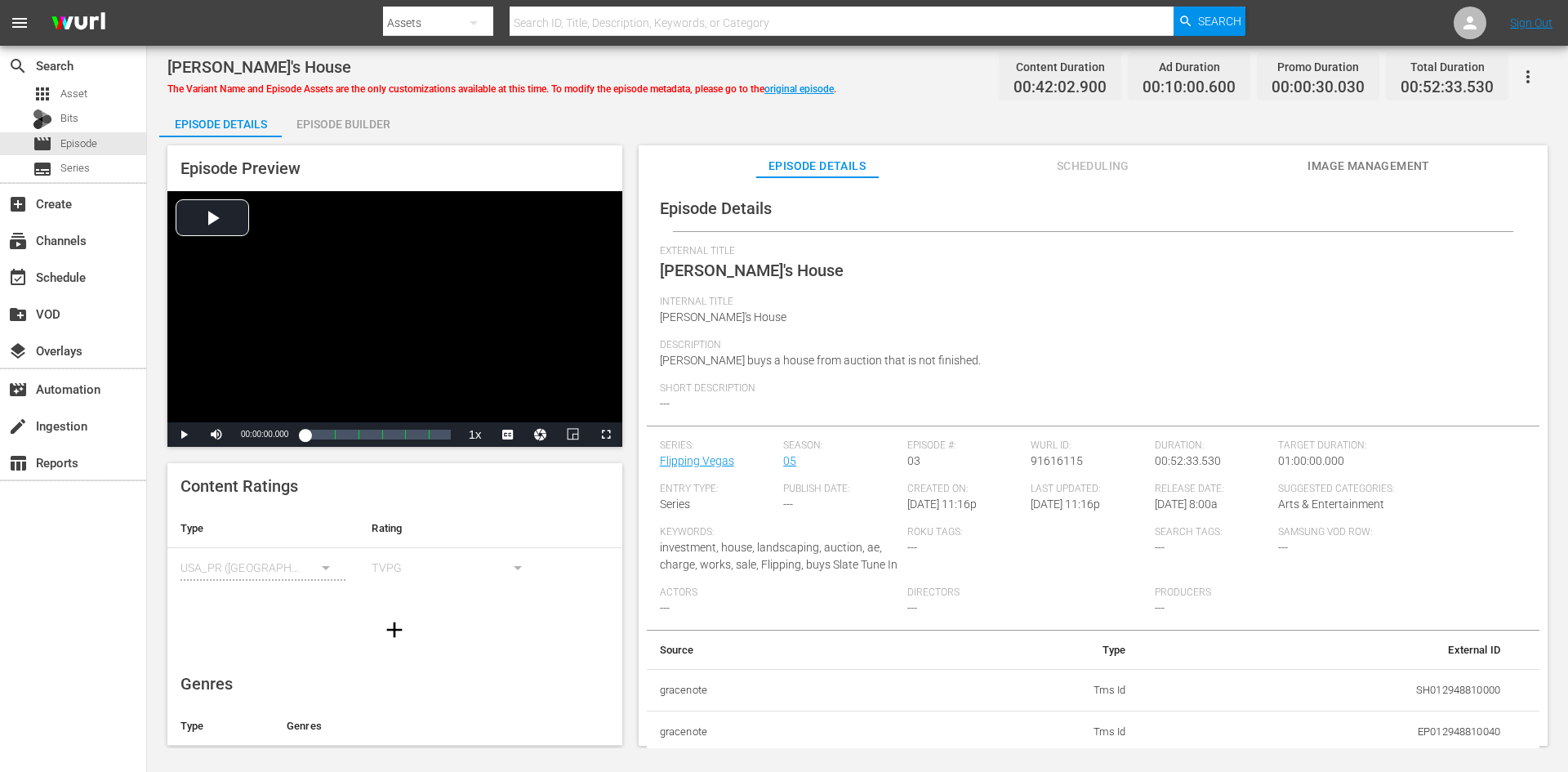
click at [371, 124] on div "Episode Builder" at bounding box center [343, 124] width 123 height 39
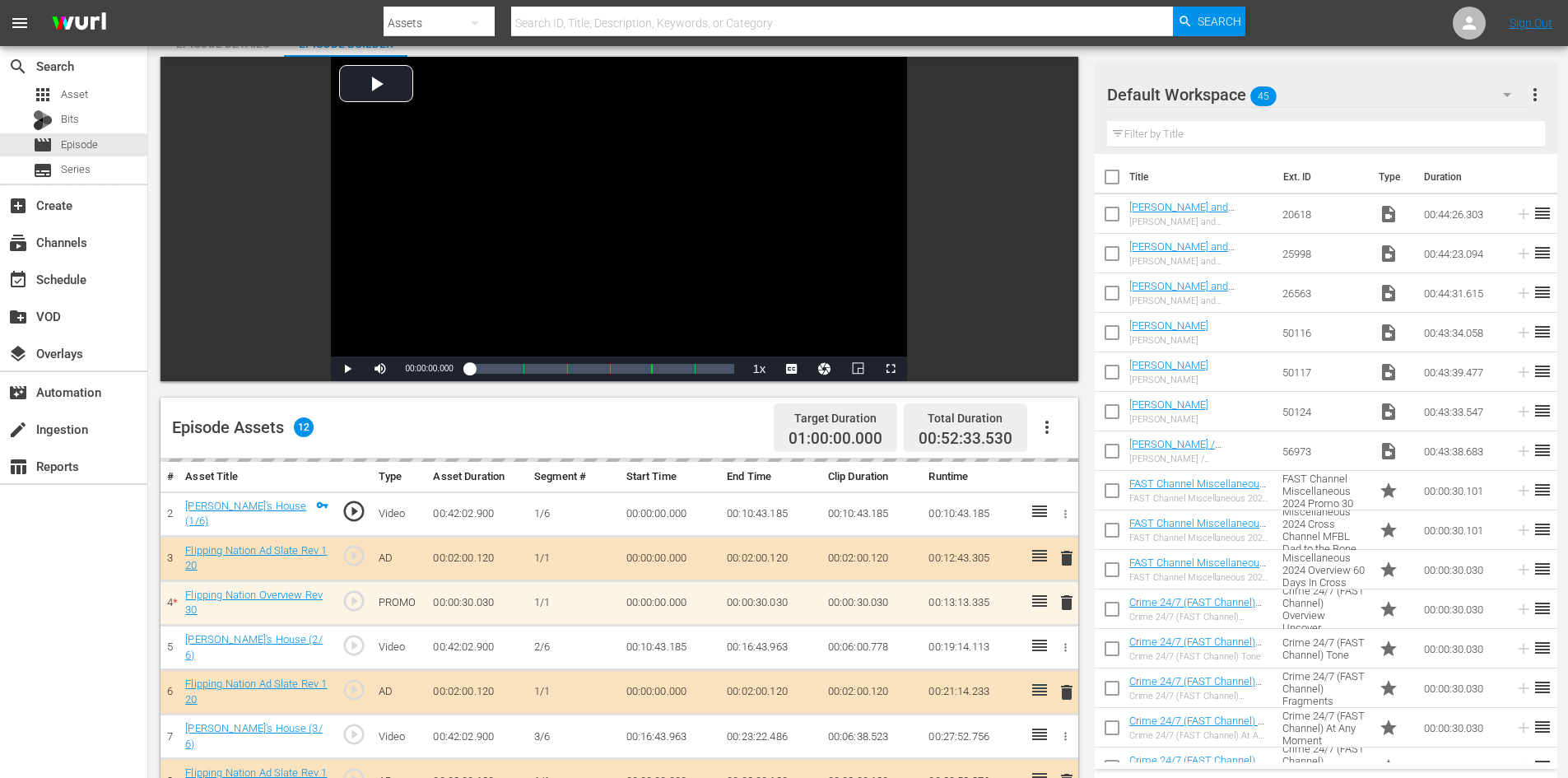
scroll to position [429, 0]
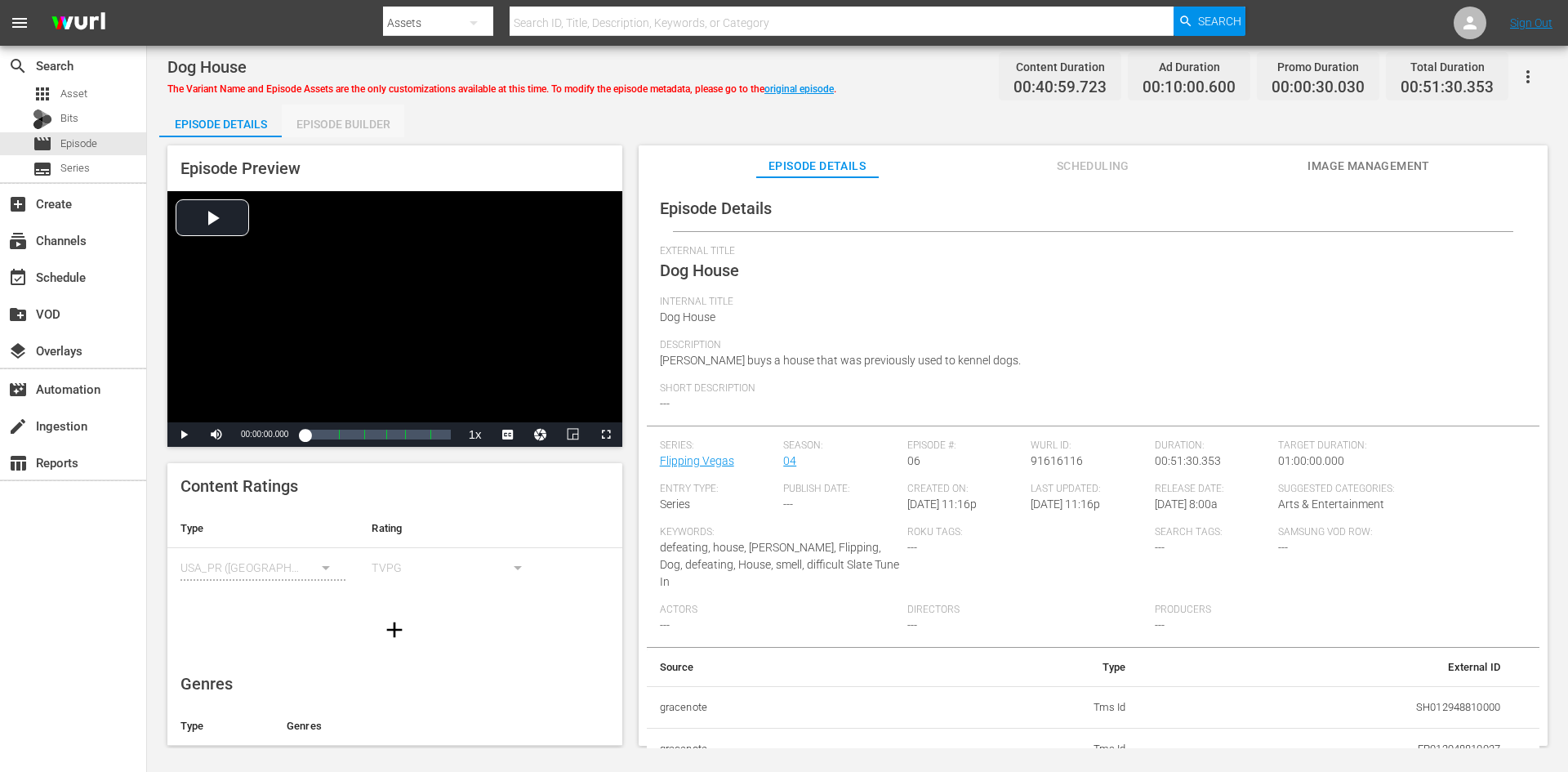
click at [364, 128] on div "Episode Builder" at bounding box center [343, 124] width 123 height 39
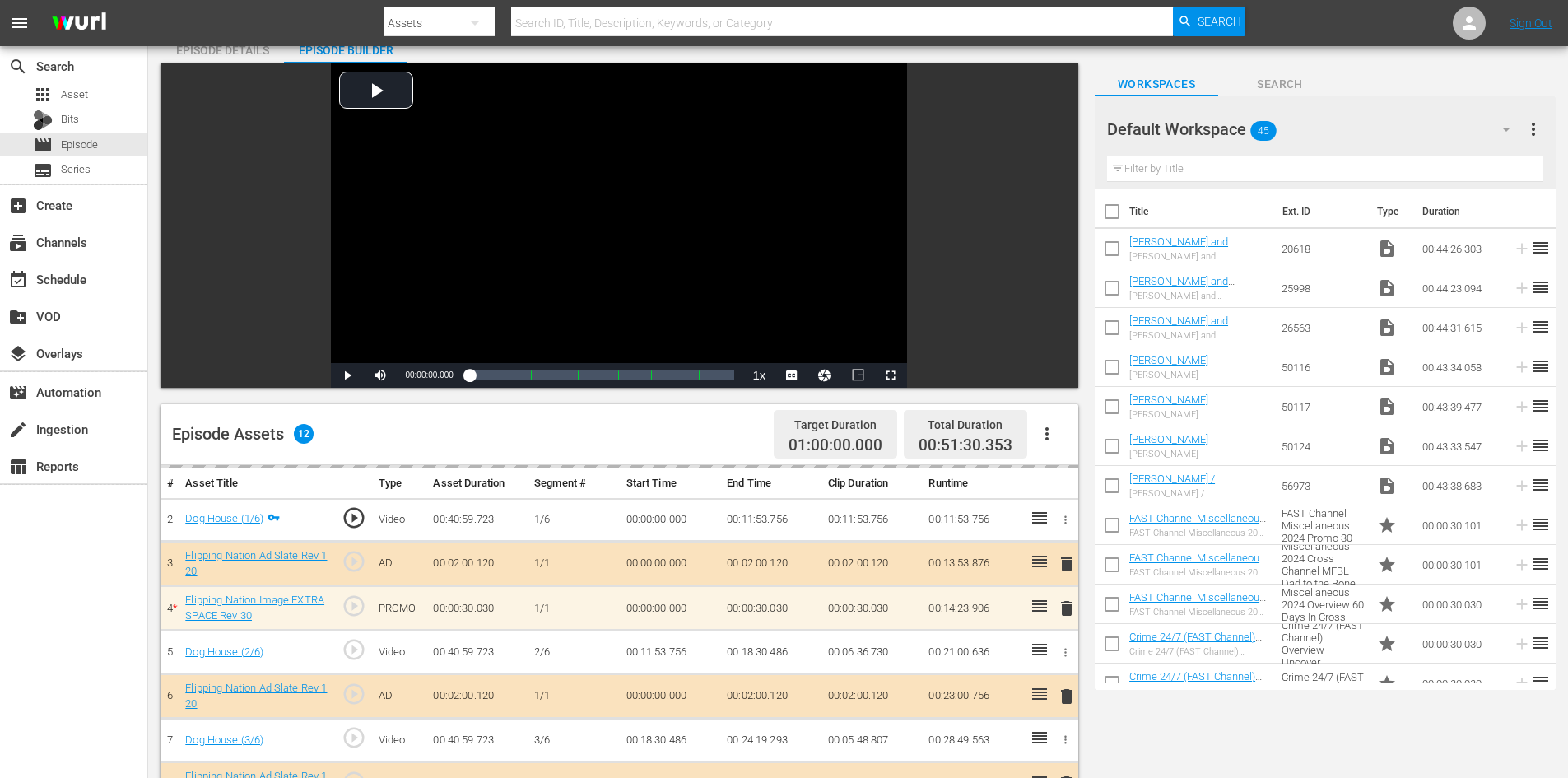
scroll to position [429, 0]
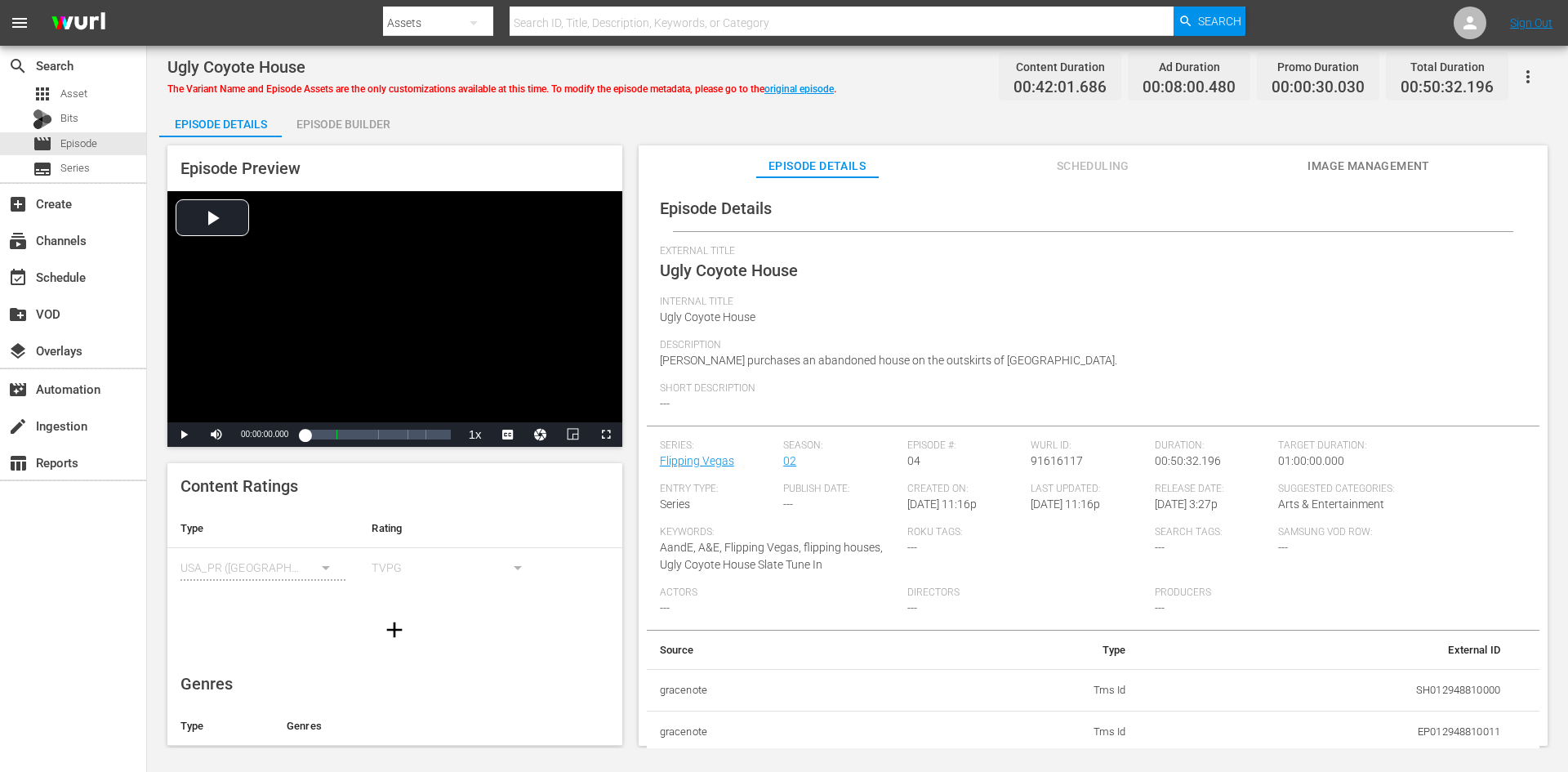
click at [375, 124] on div "Episode Builder" at bounding box center [343, 124] width 123 height 39
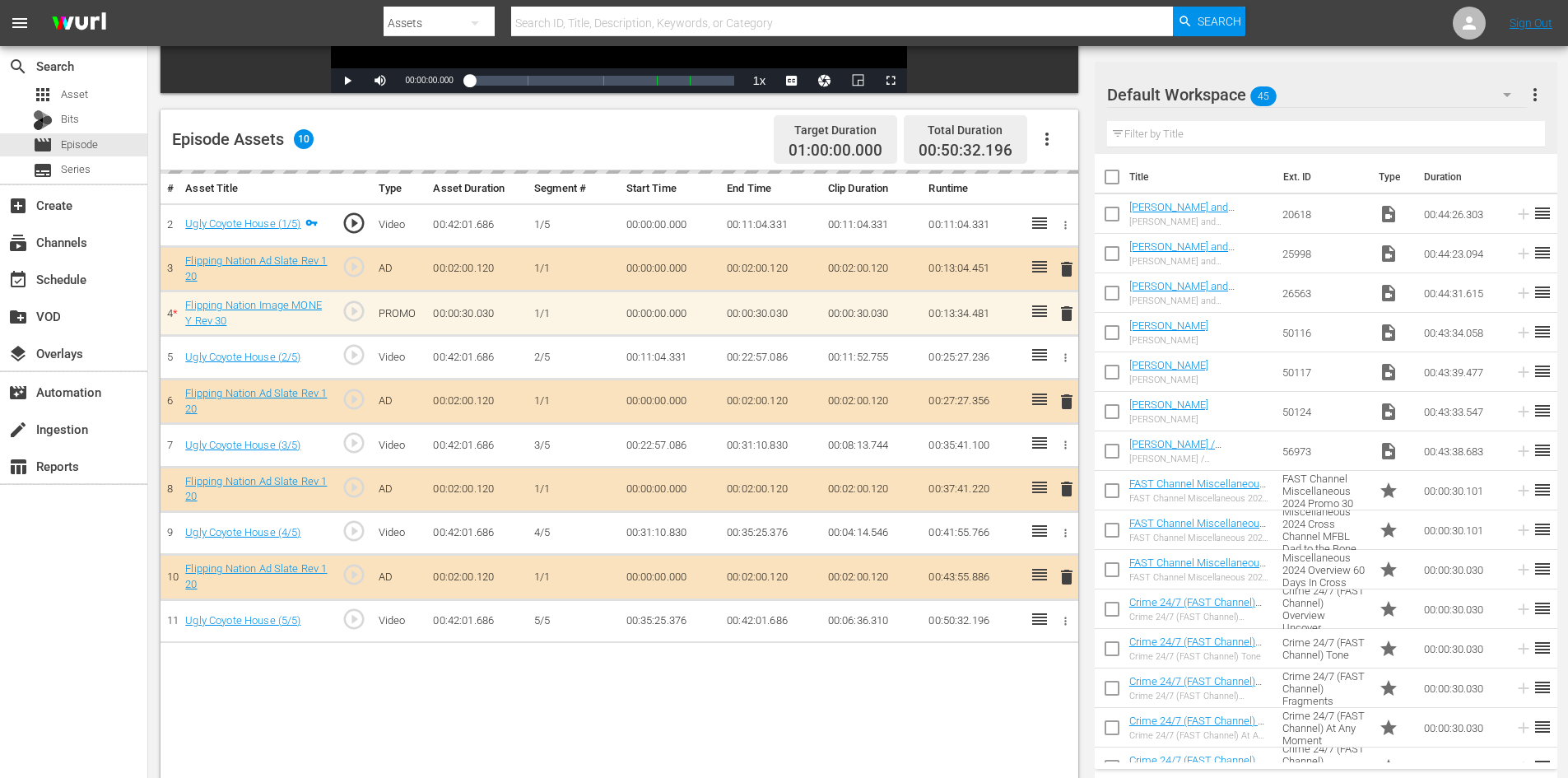
scroll to position [429, 0]
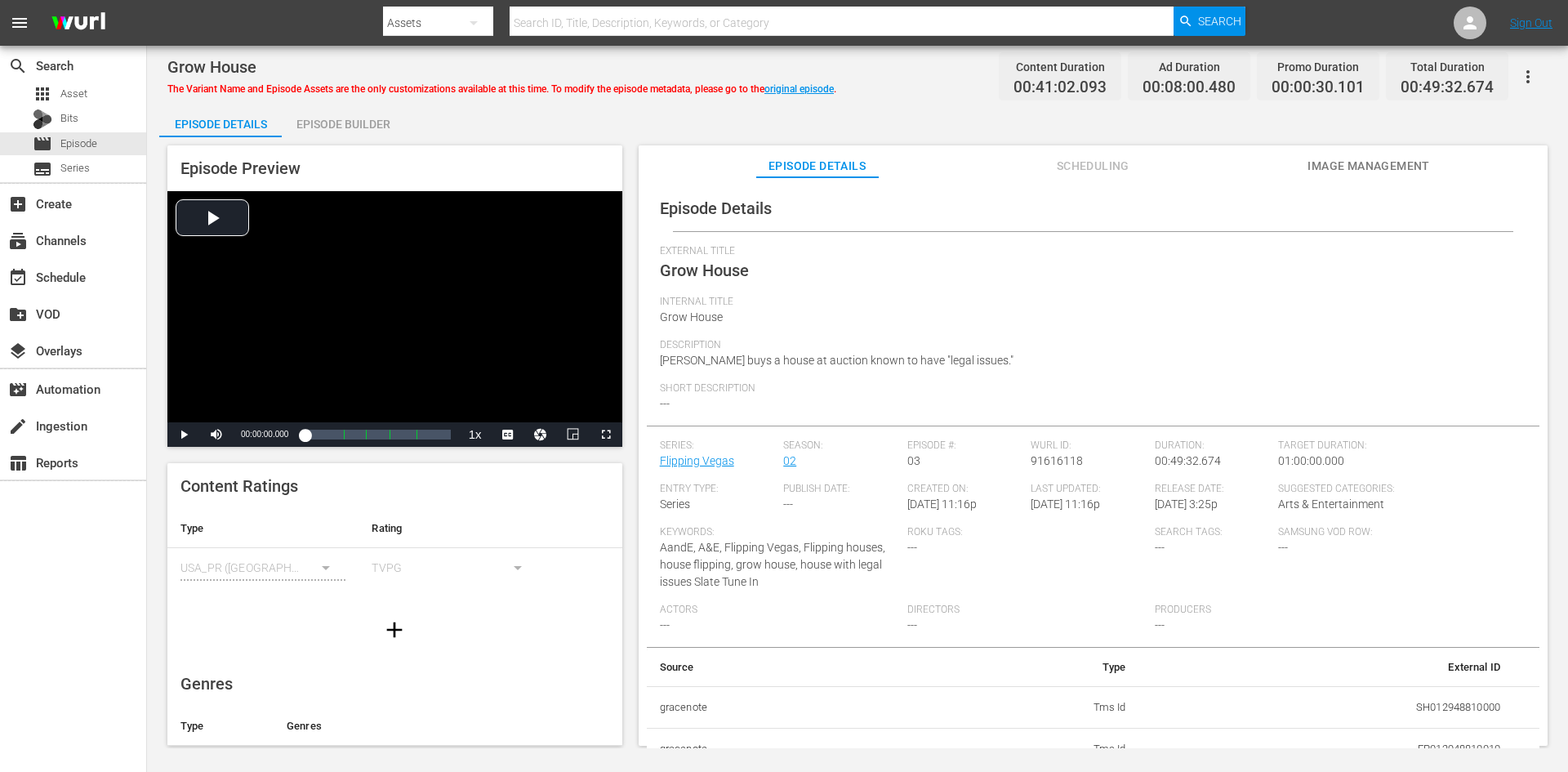
click at [358, 129] on div "Episode Builder" at bounding box center [343, 124] width 123 height 39
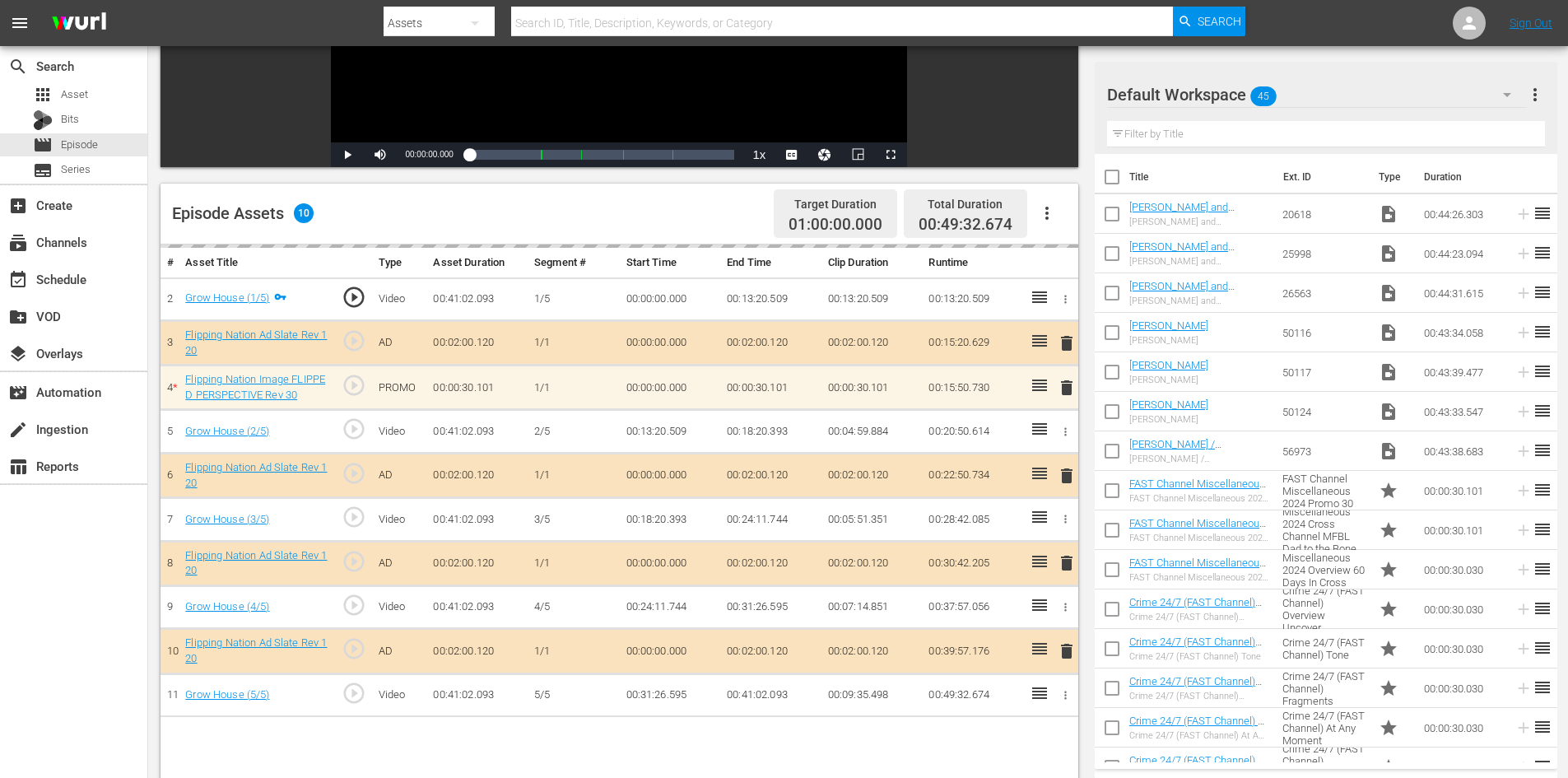
scroll to position [411, 0]
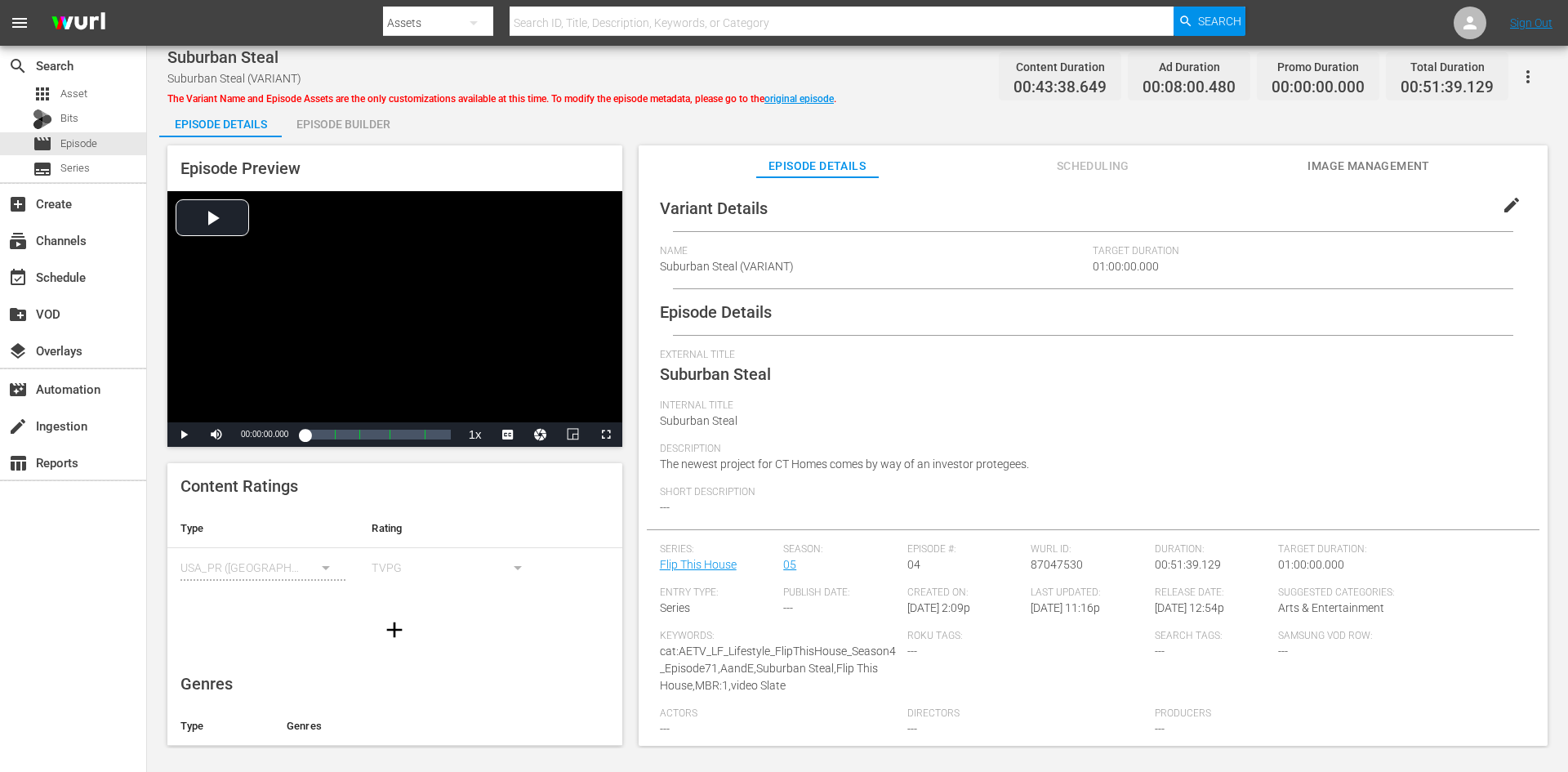
click at [322, 119] on div "Episode Builder" at bounding box center [343, 124] width 123 height 39
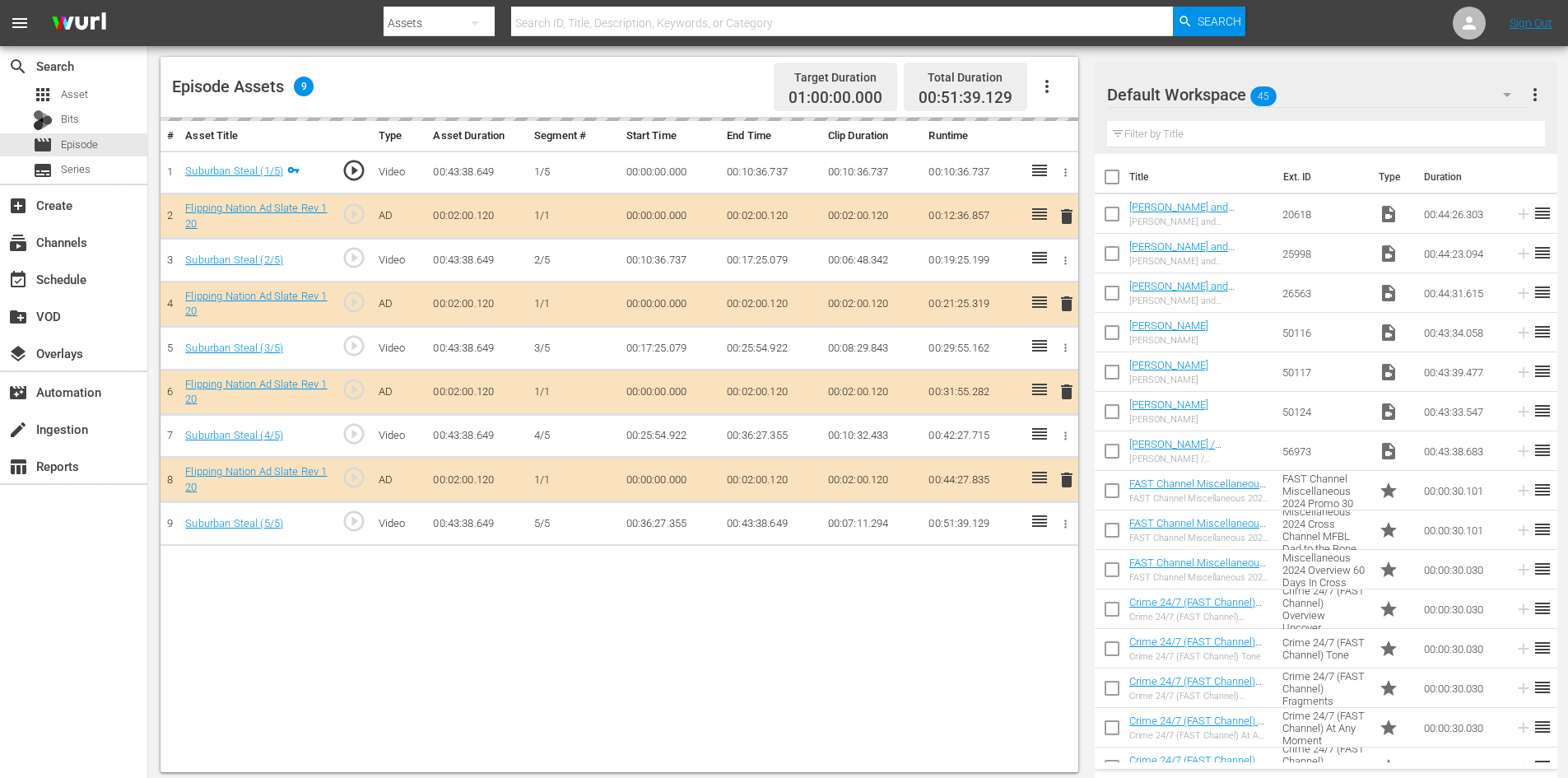
scroll to position [429, 0]
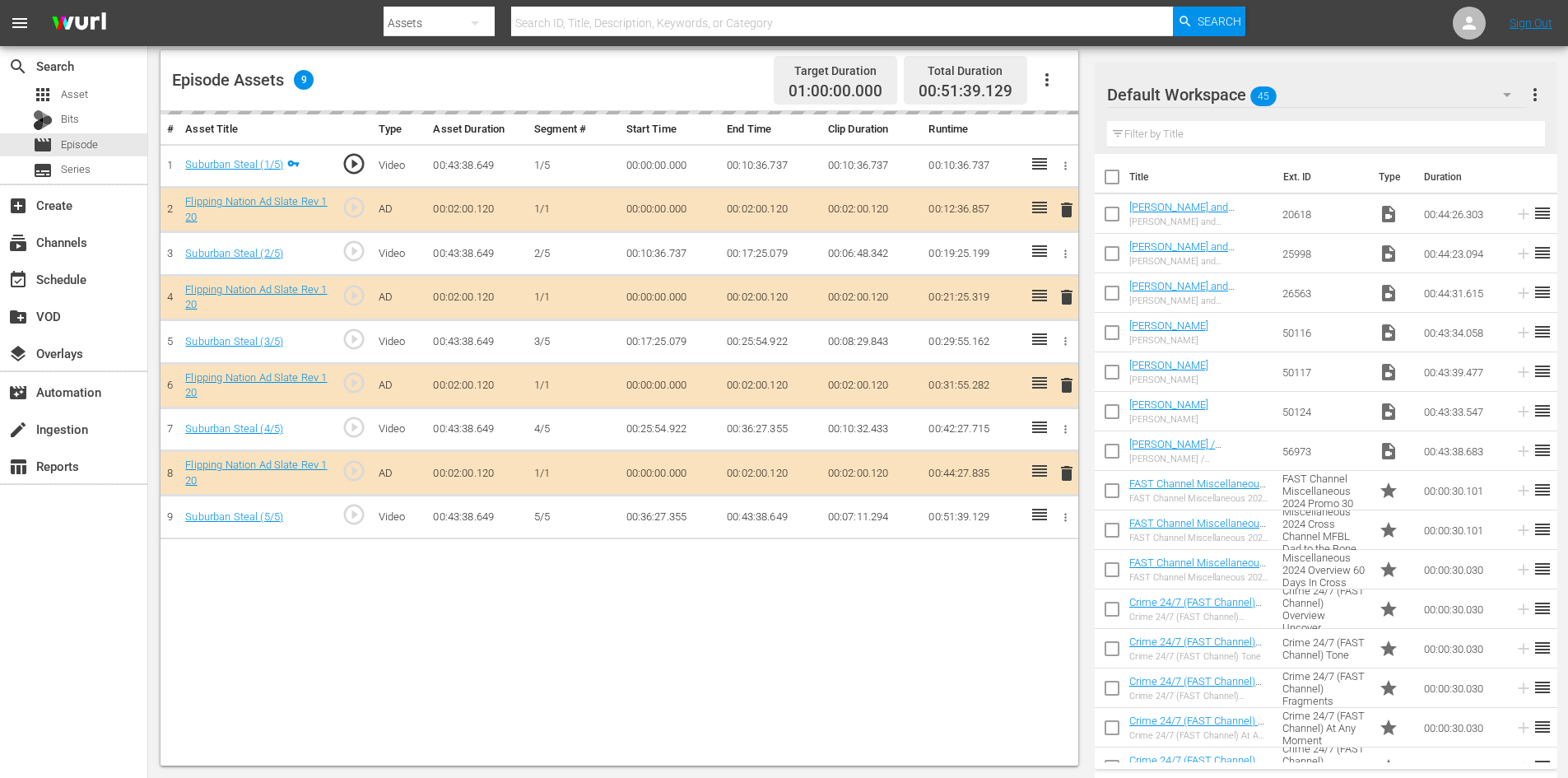
click at [1067, 385] on span "delete" at bounding box center [1066, 384] width 19 height 19
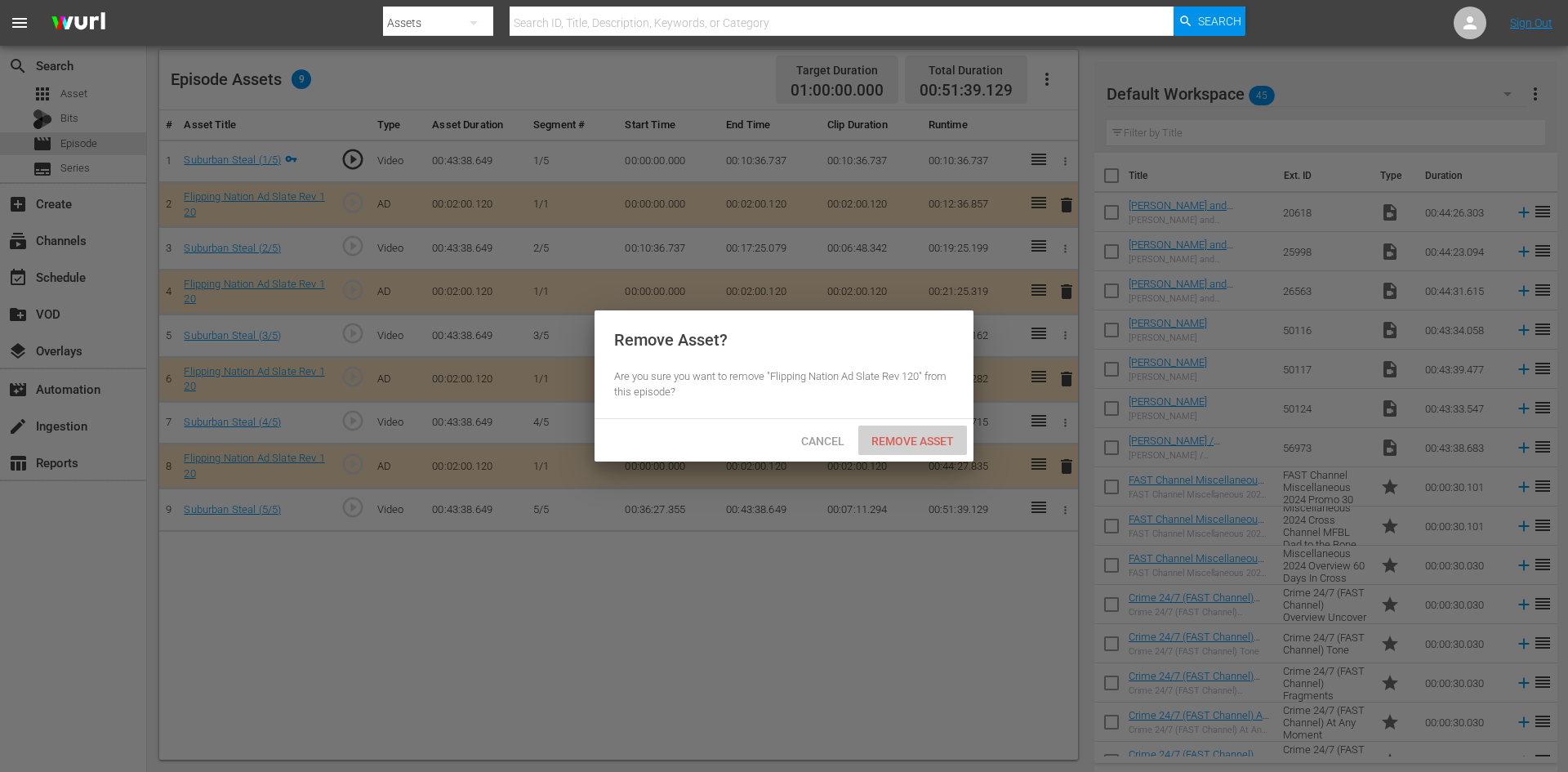
click at [919, 435] on span "Remove Asset" at bounding box center [913, 441] width 109 height 13
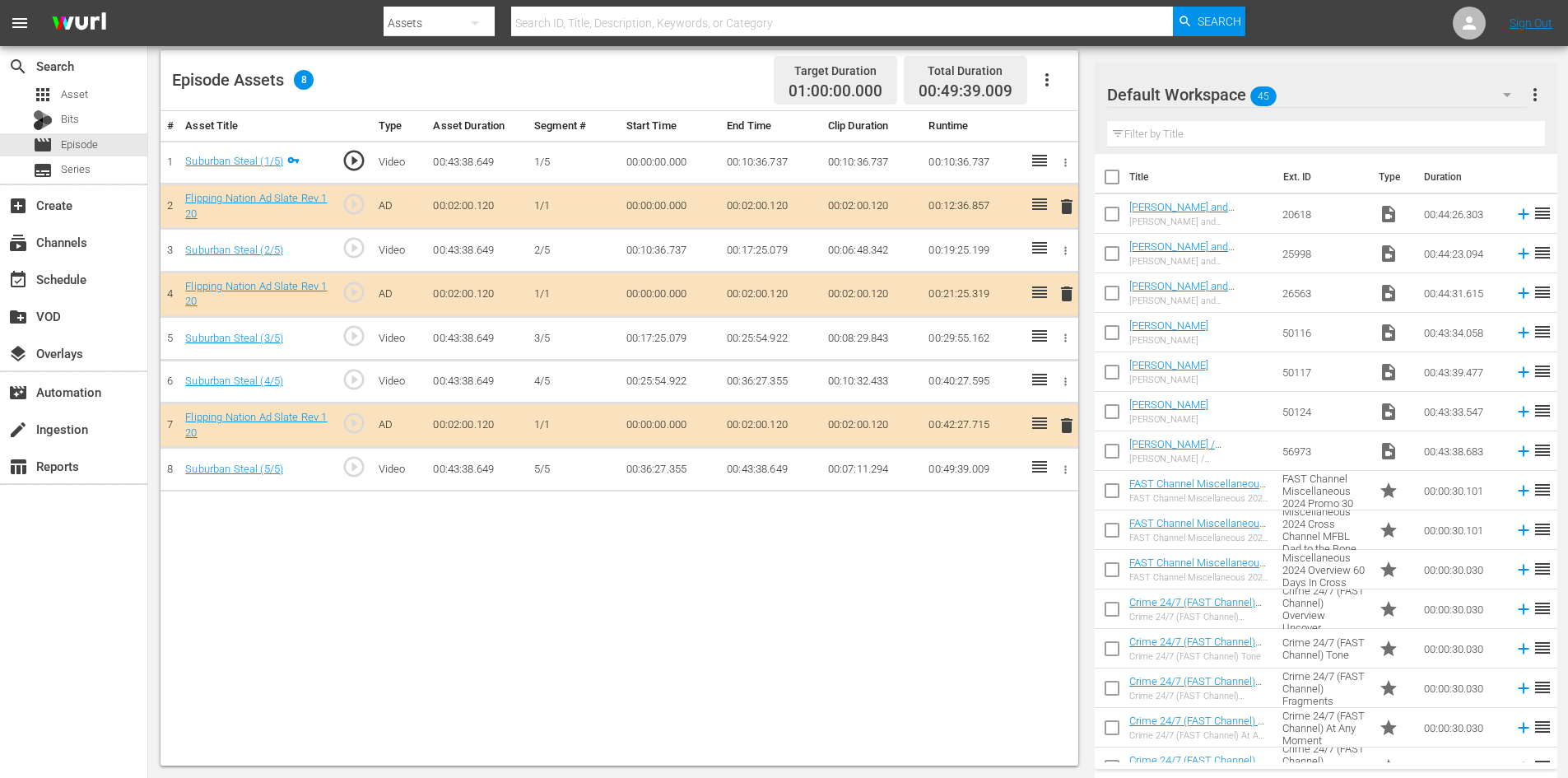
click at [1356, 90] on div "Default Workspace 45" at bounding box center [1316, 94] width 420 height 46
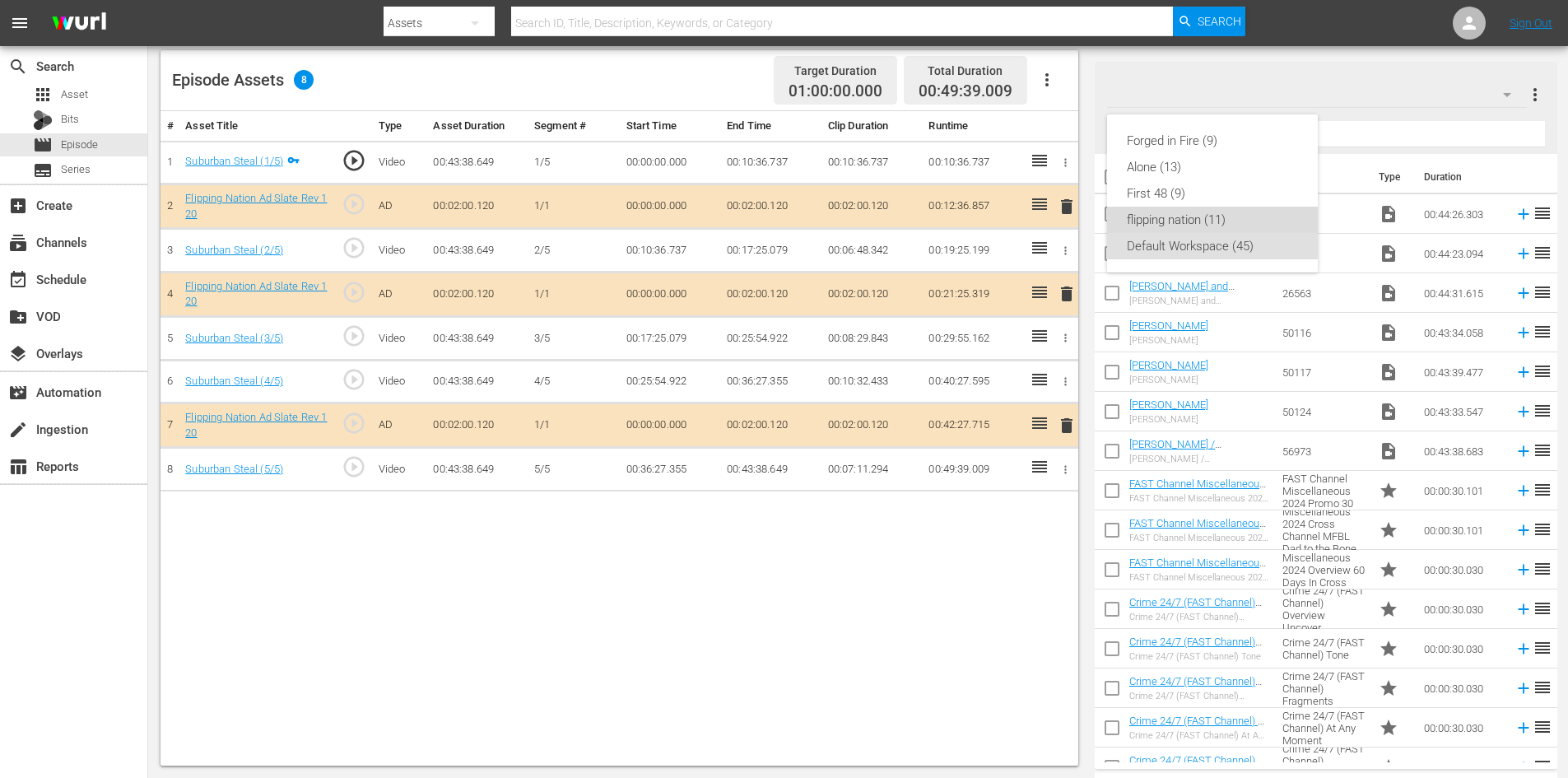
click at [1195, 222] on div "flipping nation (11)" at bounding box center [1212, 220] width 172 height 26
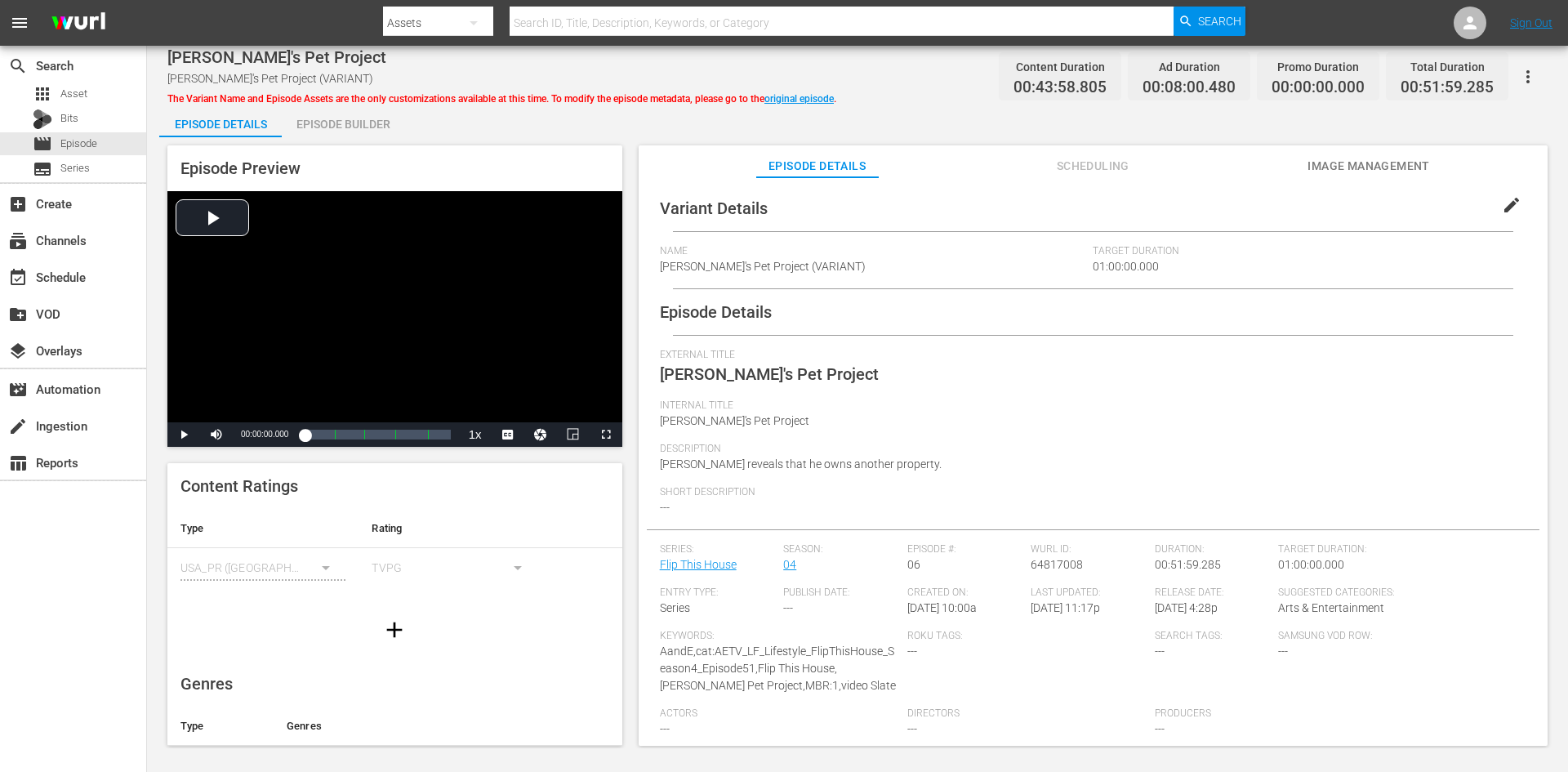
click at [375, 121] on div "Episode Builder" at bounding box center [343, 124] width 123 height 39
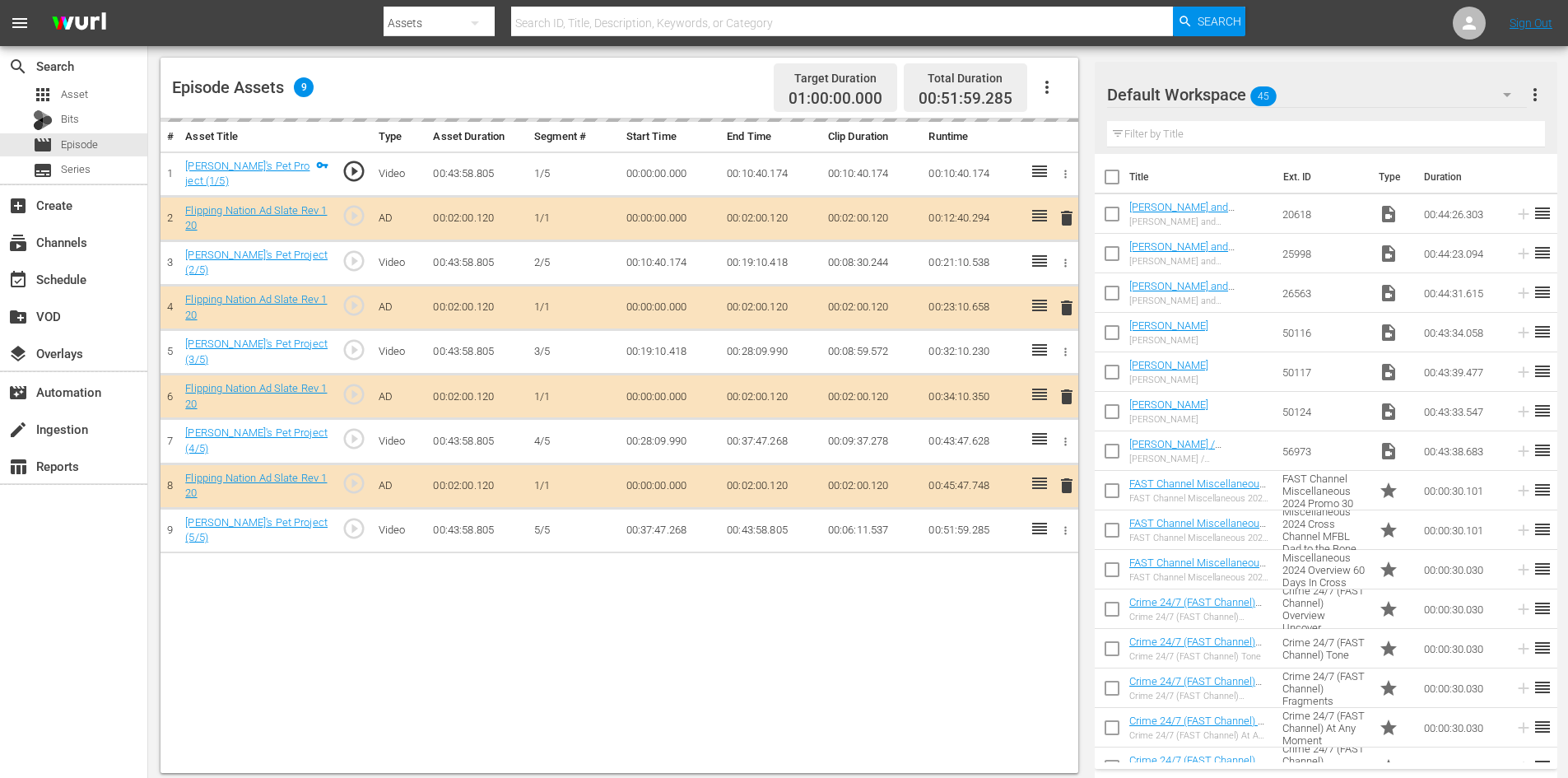
scroll to position [429, 0]
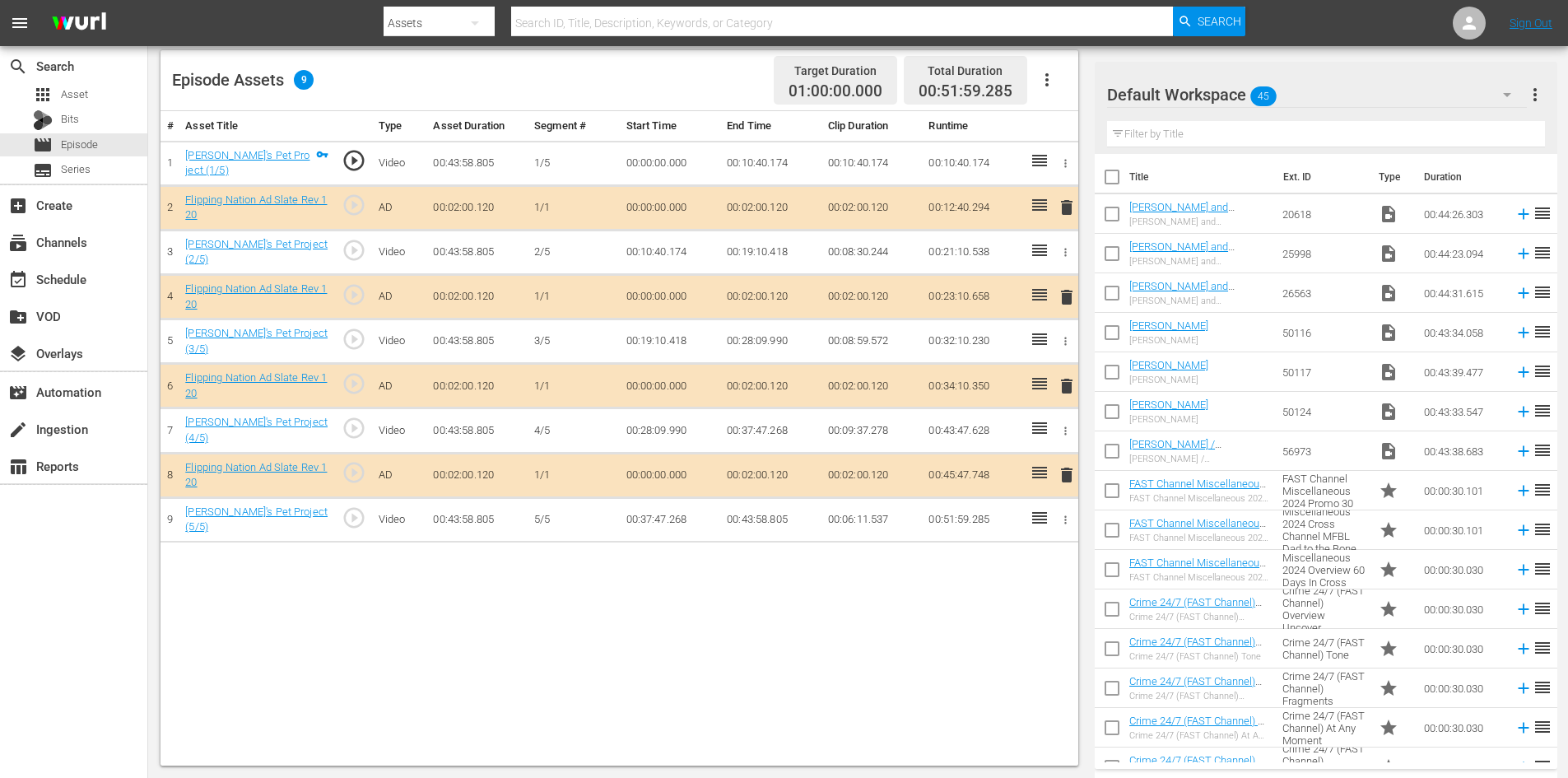
click at [1066, 382] on span "delete" at bounding box center [1066, 385] width 19 height 19
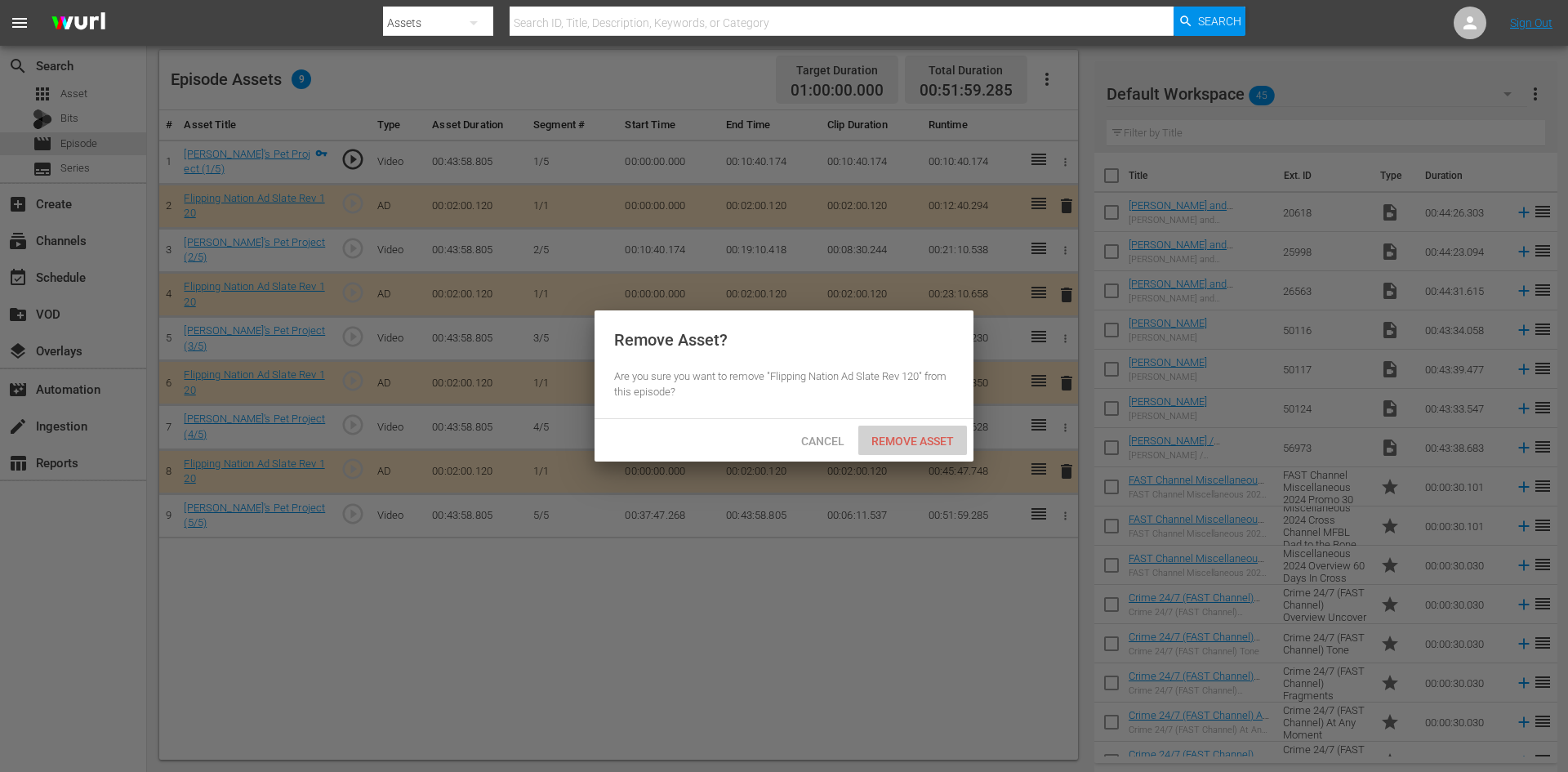
drag, startPoint x: 906, startPoint y: 442, endPoint x: 953, endPoint y: 401, distance: 62.4
click at [907, 441] on span "Remove Asset" at bounding box center [913, 441] width 109 height 13
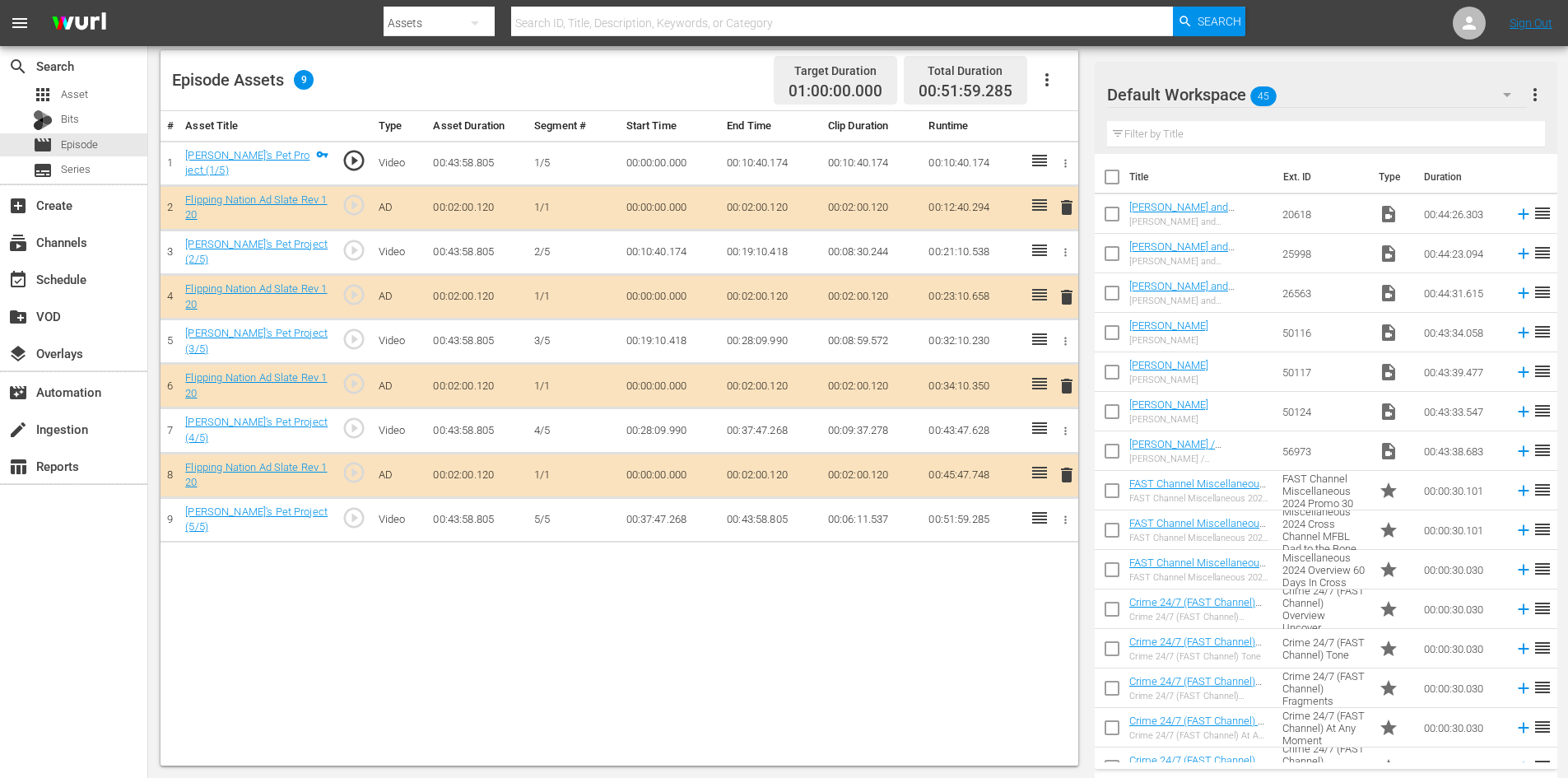
click at [1349, 95] on div "Default Workspace 45" at bounding box center [1316, 94] width 420 height 46
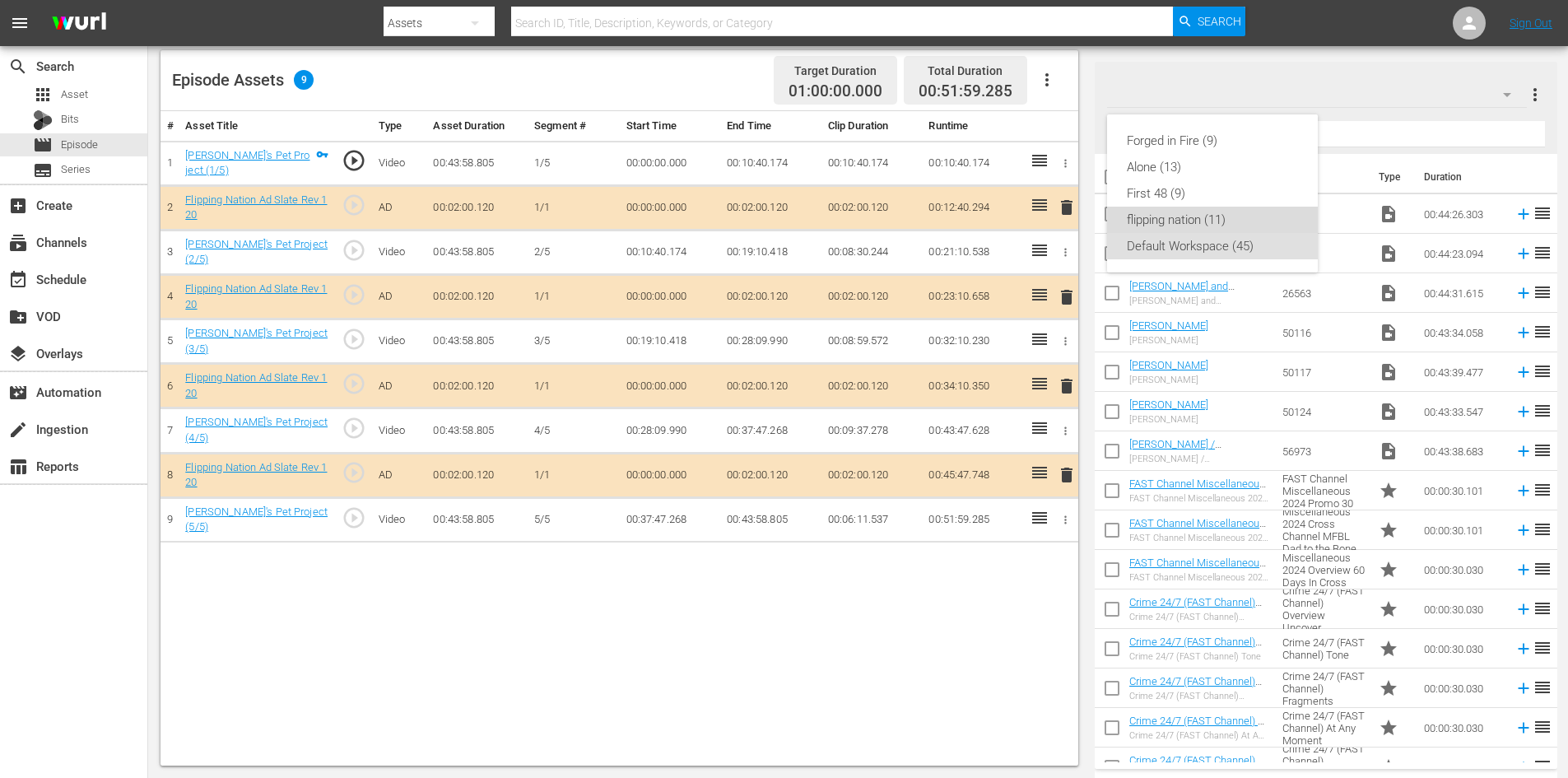
click at [1193, 222] on div "flipping nation (11)" at bounding box center [1212, 220] width 172 height 26
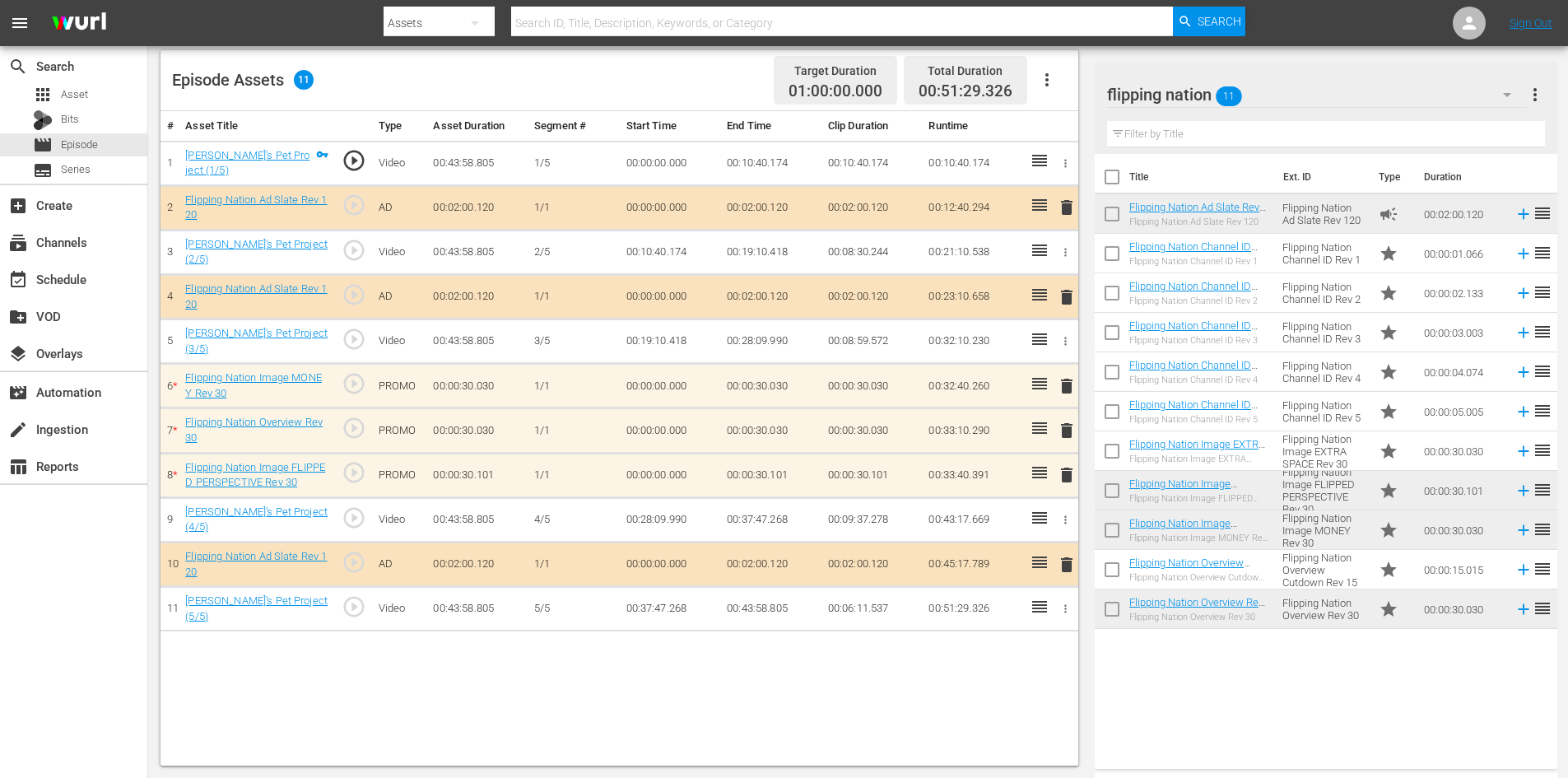
click at [1067, 475] on span "delete" at bounding box center [1066, 474] width 19 height 19
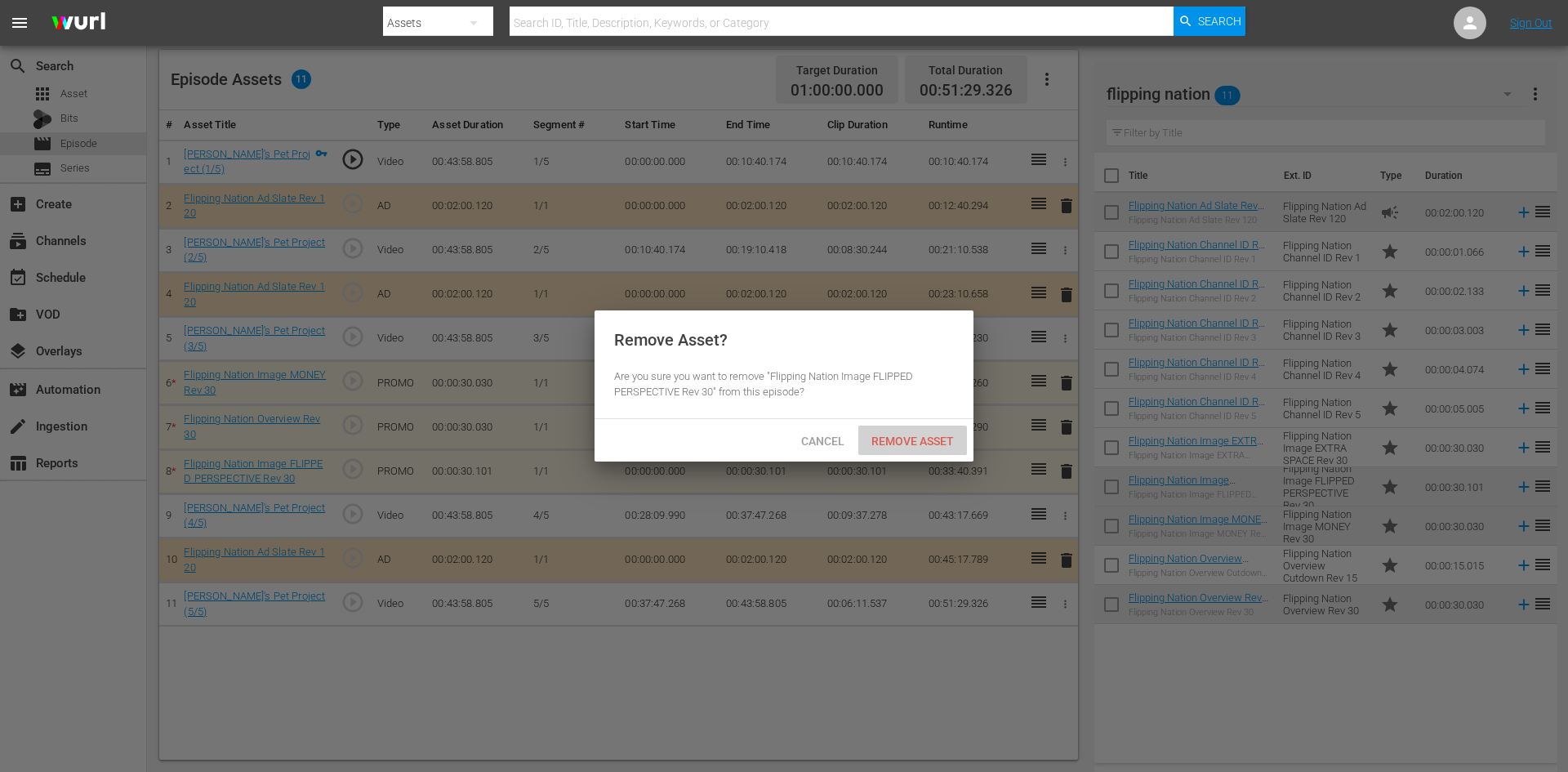
click at [910, 434] on span "Remove Asset" at bounding box center [913, 441] width 109 height 13
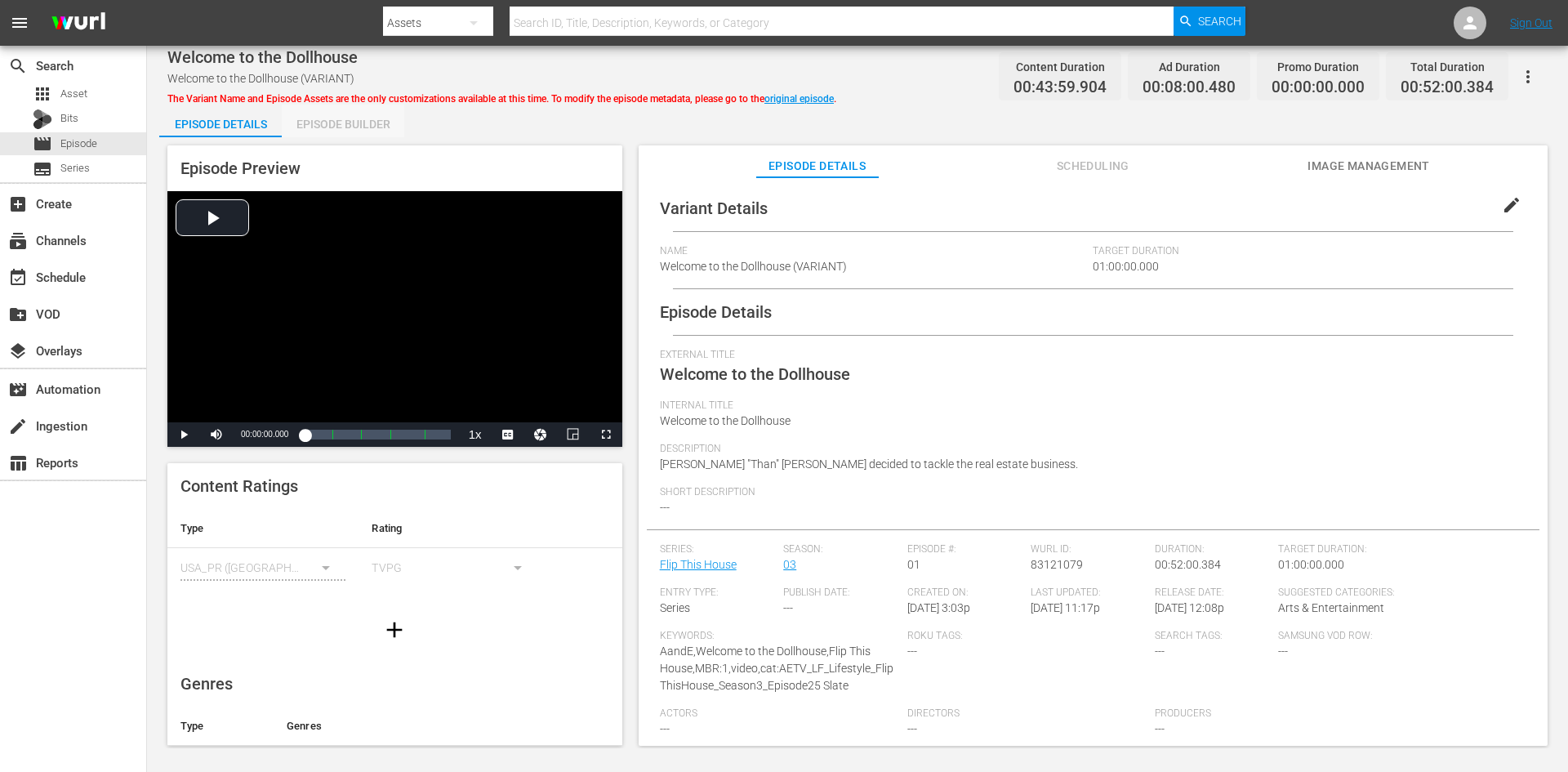
click at [321, 120] on div "Episode Builder" at bounding box center [343, 124] width 123 height 39
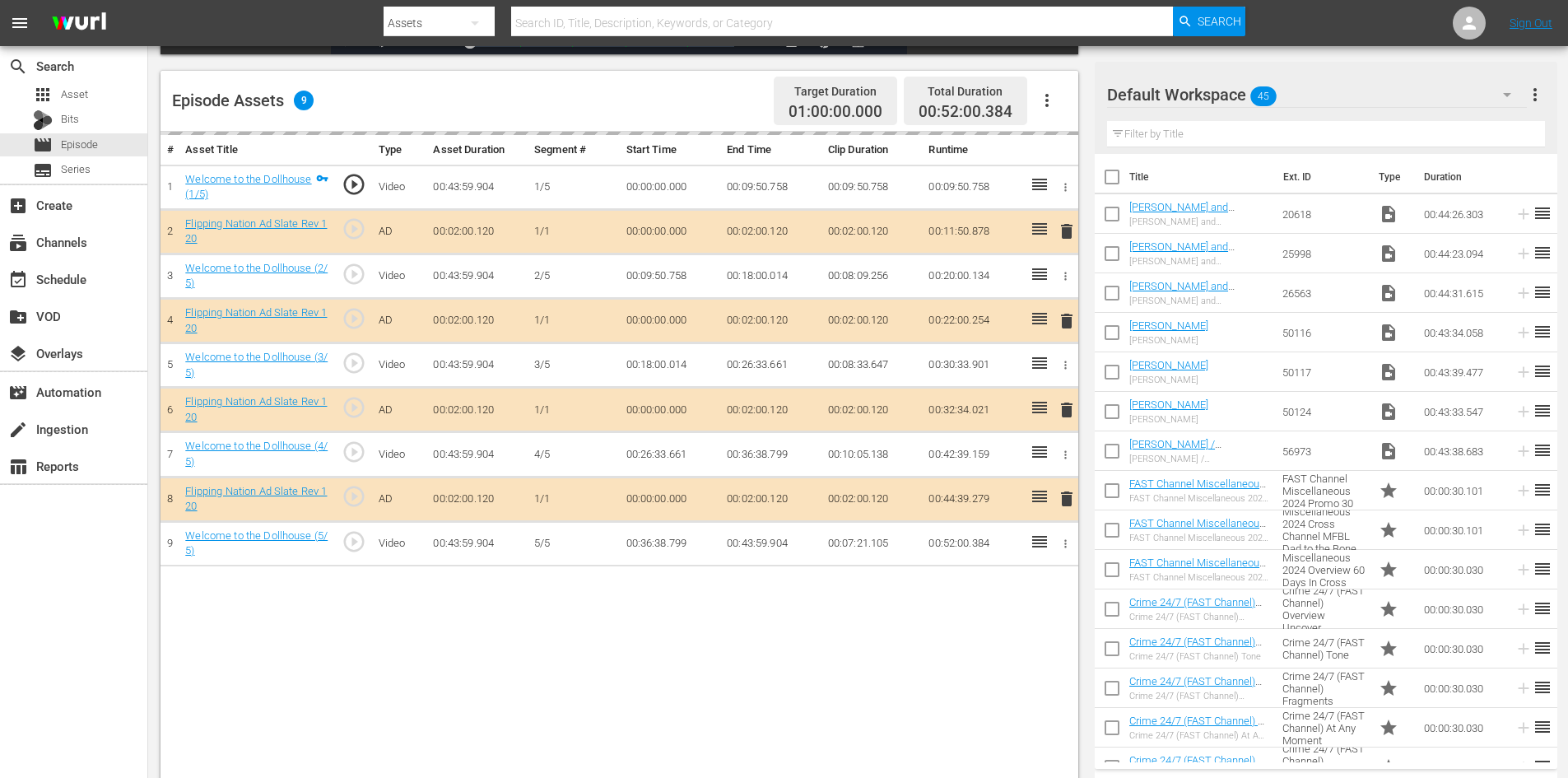
scroll to position [429, 0]
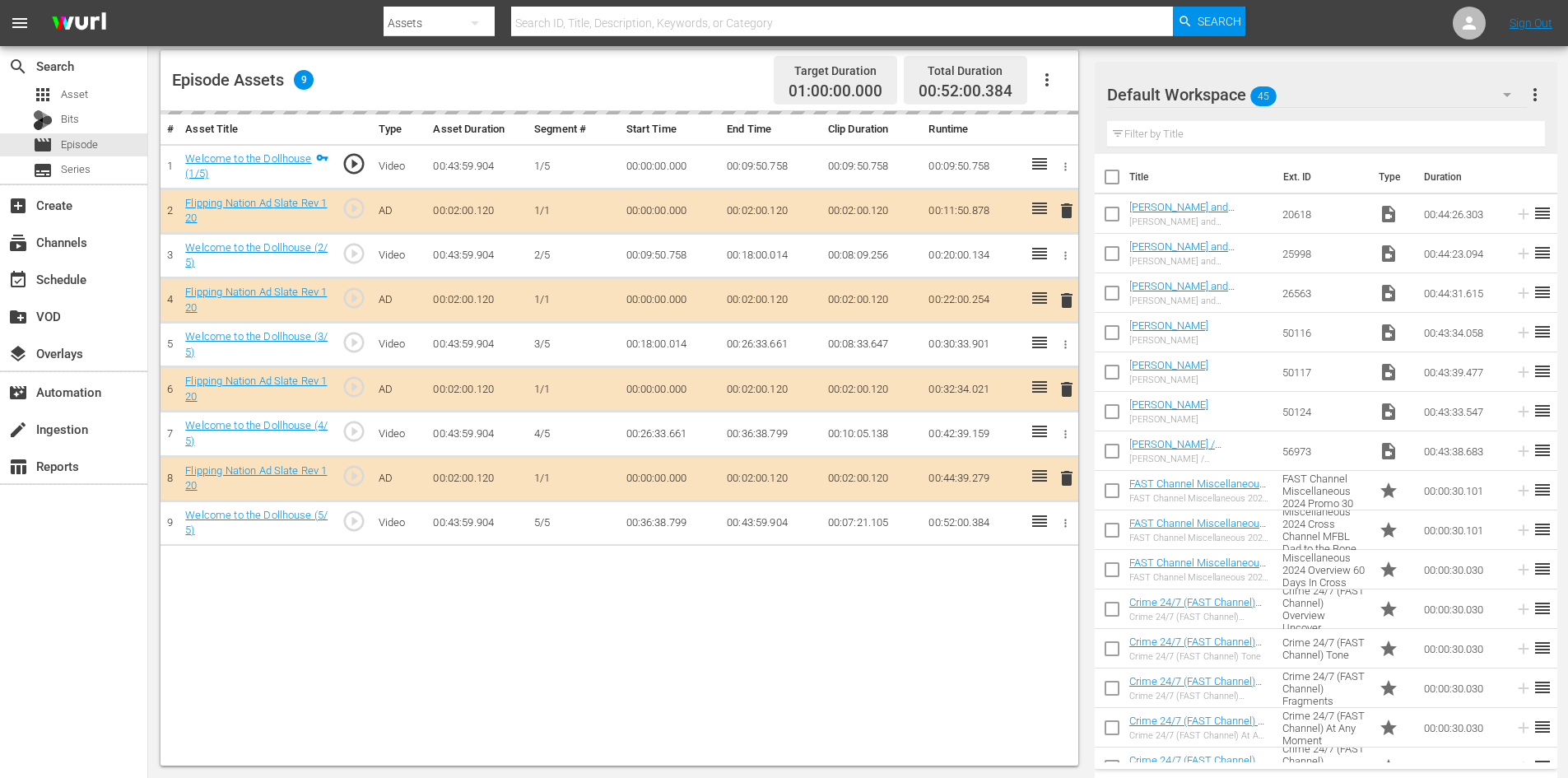
click at [1343, 98] on div "Default Workspace 45" at bounding box center [1316, 94] width 420 height 46
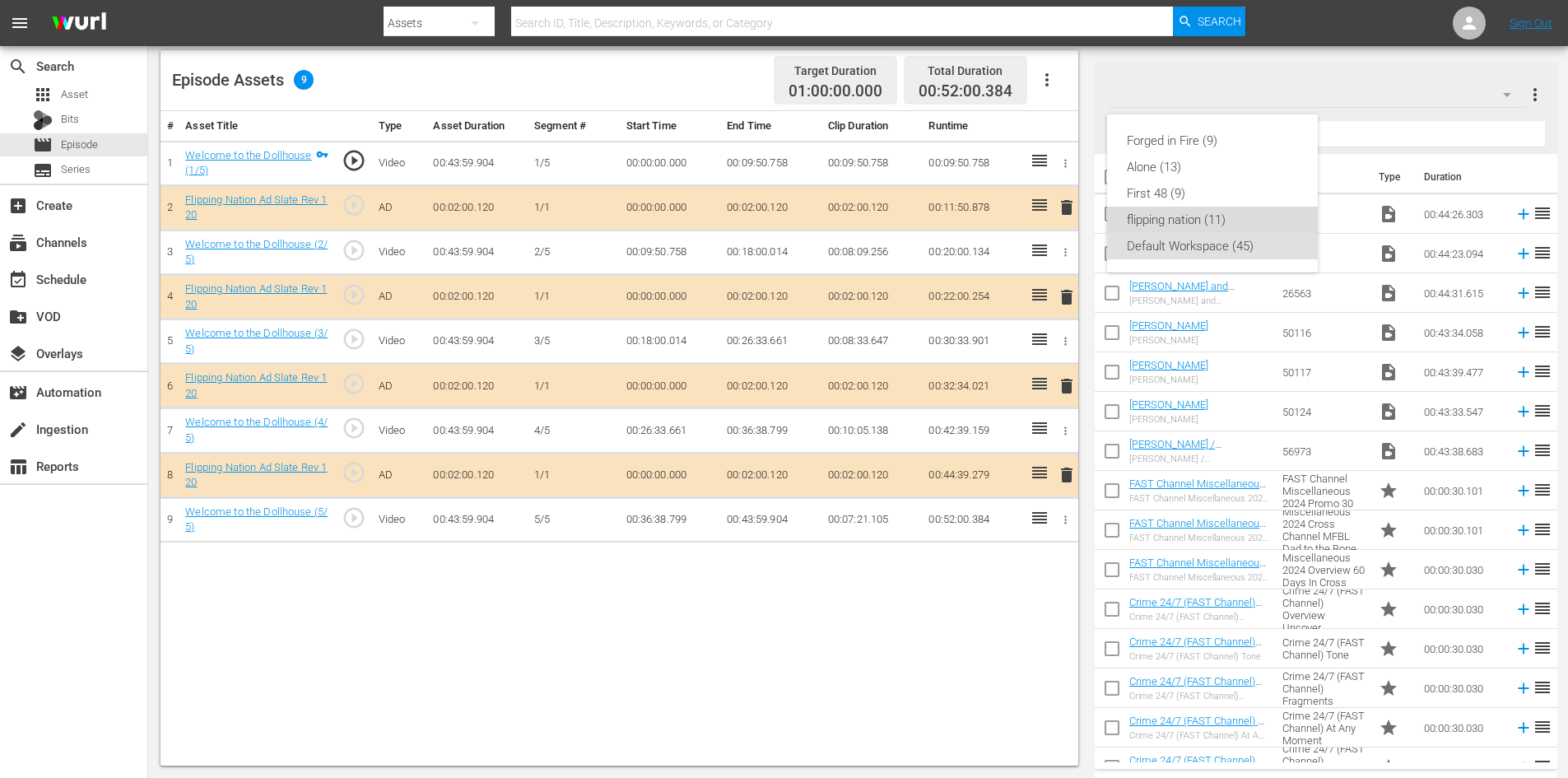
click at [1212, 208] on div "flipping nation (11)" at bounding box center [1212, 220] width 172 height 26
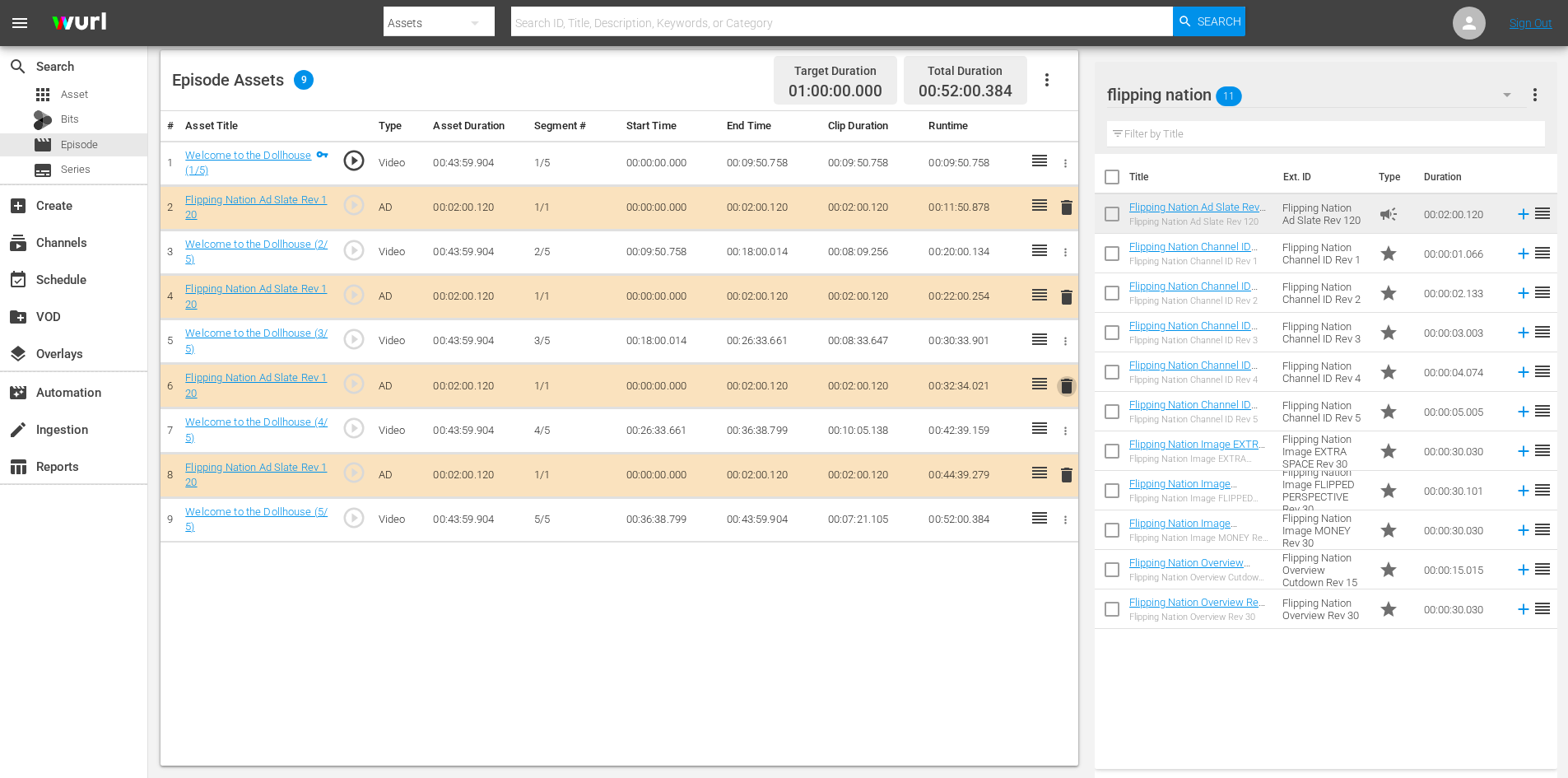
click at [1064, 388] on span "delete" at bounding box center [1066, 385] width 19 height 19
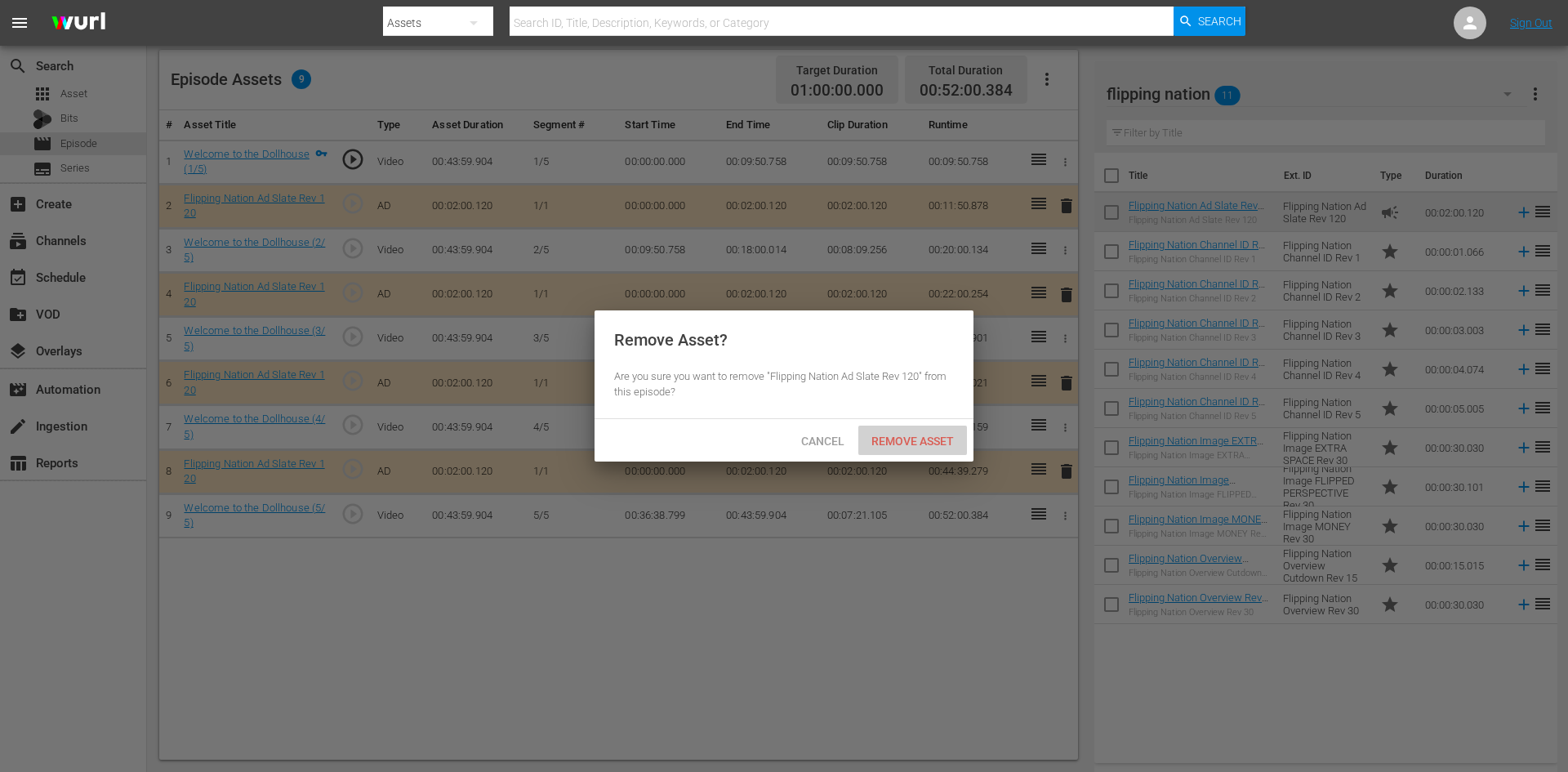
click at [937, 434] on span "Remove Asset" at bounding box center [913, 441] width 109 height 13
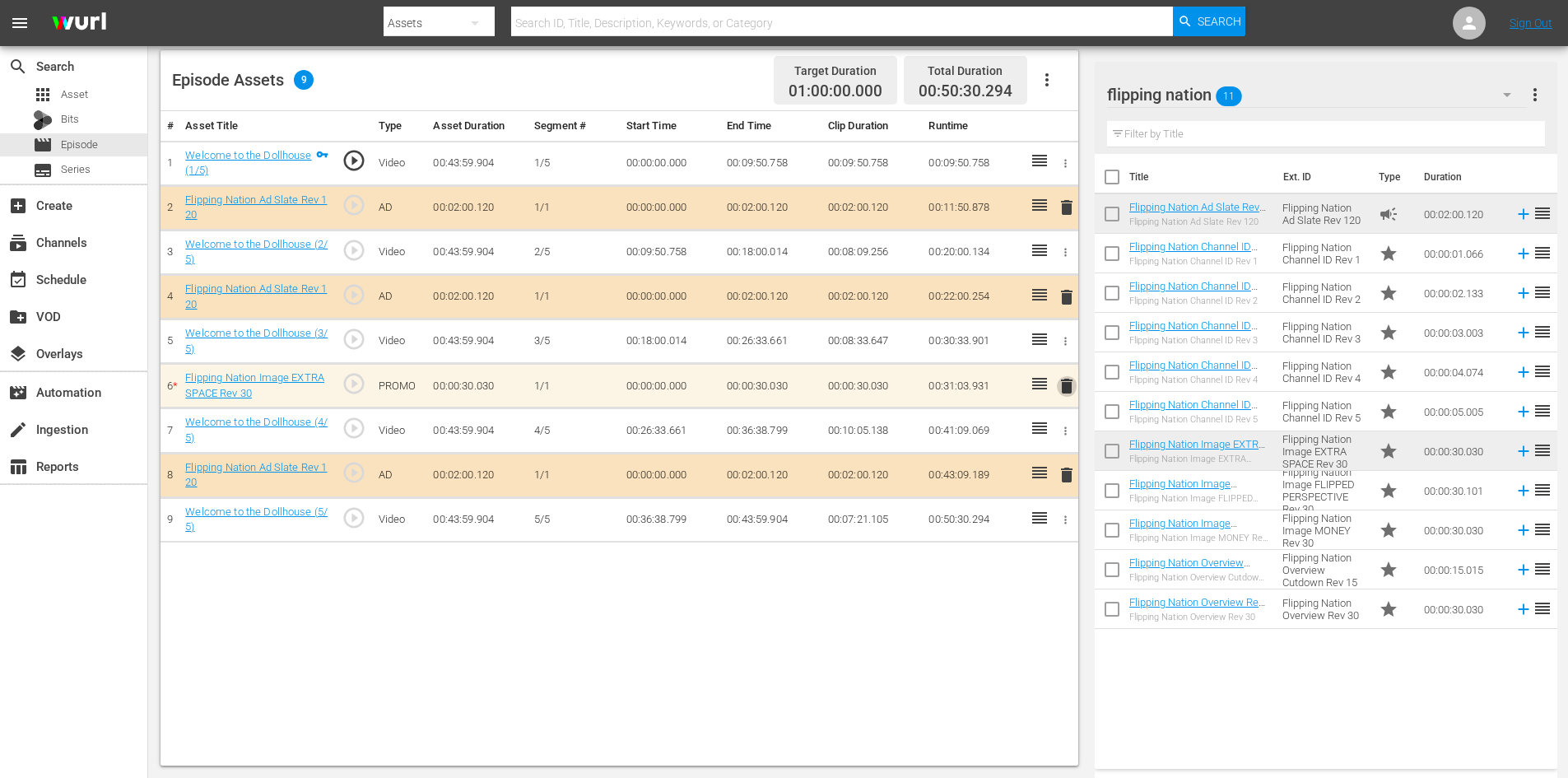
click at [1060, 389] on span "delete" at bounding box center [1066, 385] width 19 height 19
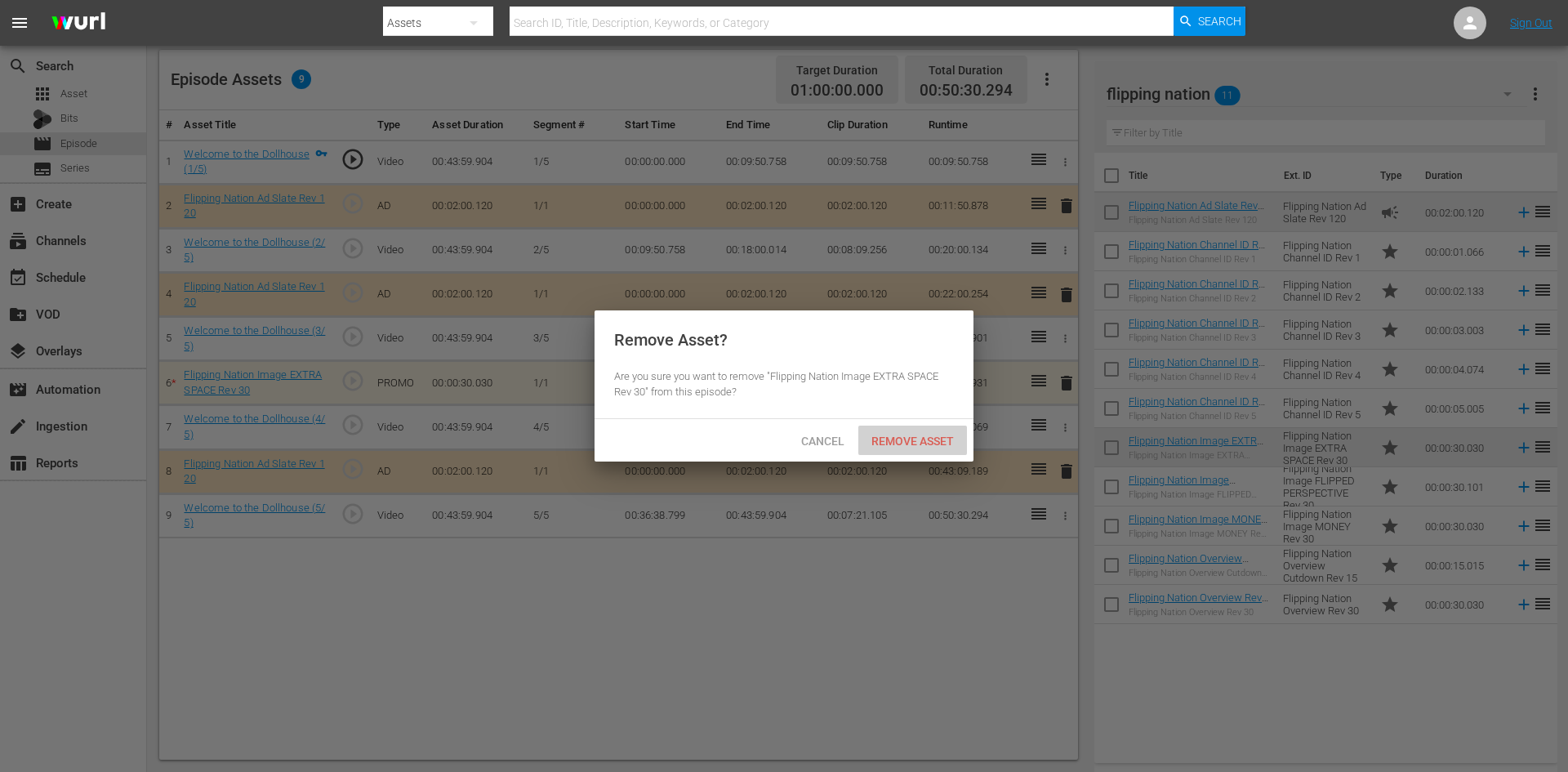
click at [905, 436] on span "Remove Asset" at bounding box center [913, 441] width 109 height 13
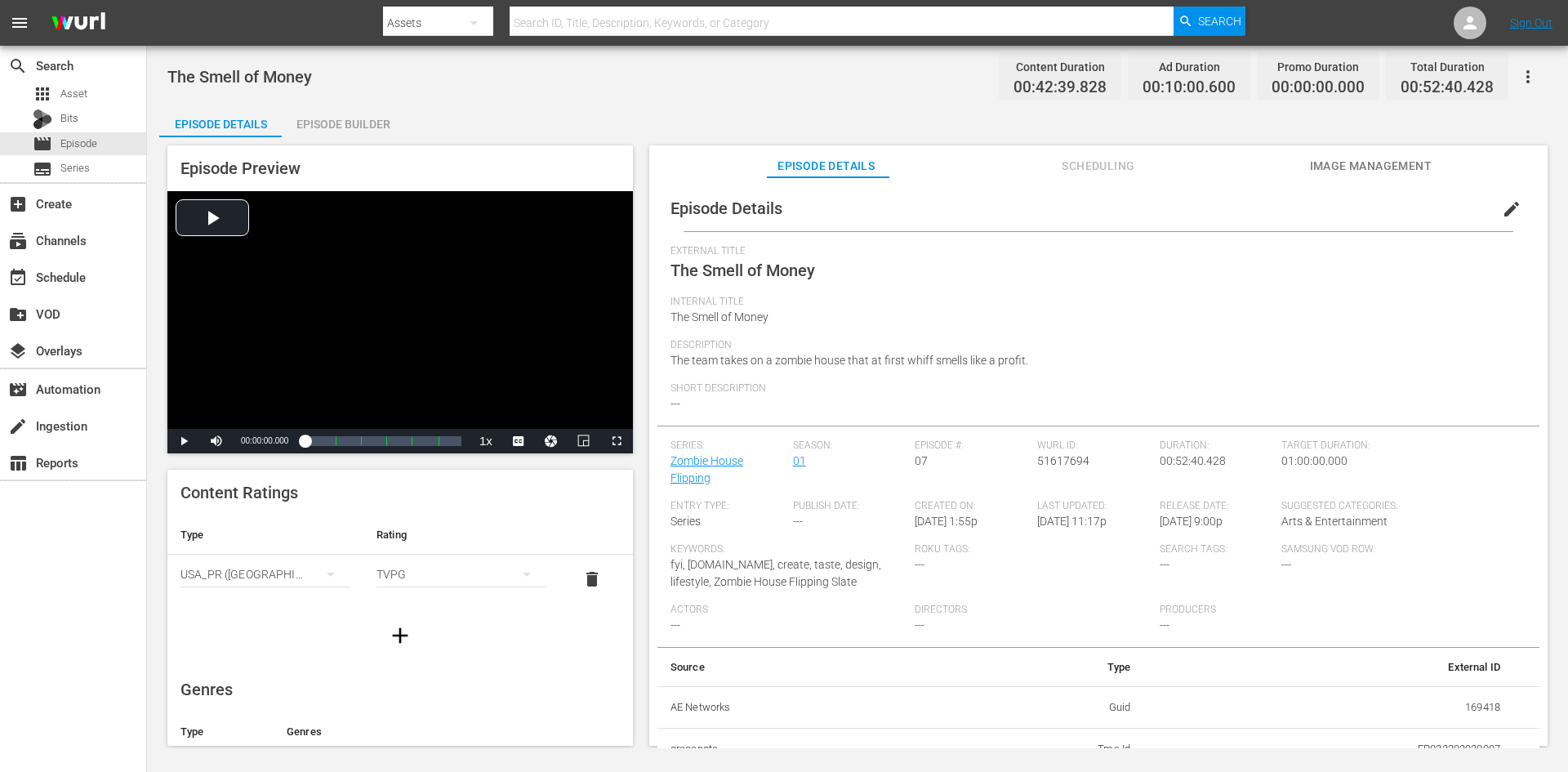
click at [327, 117] on div "Episode Builder" at bounding box center [343, 124] width 123 height 39
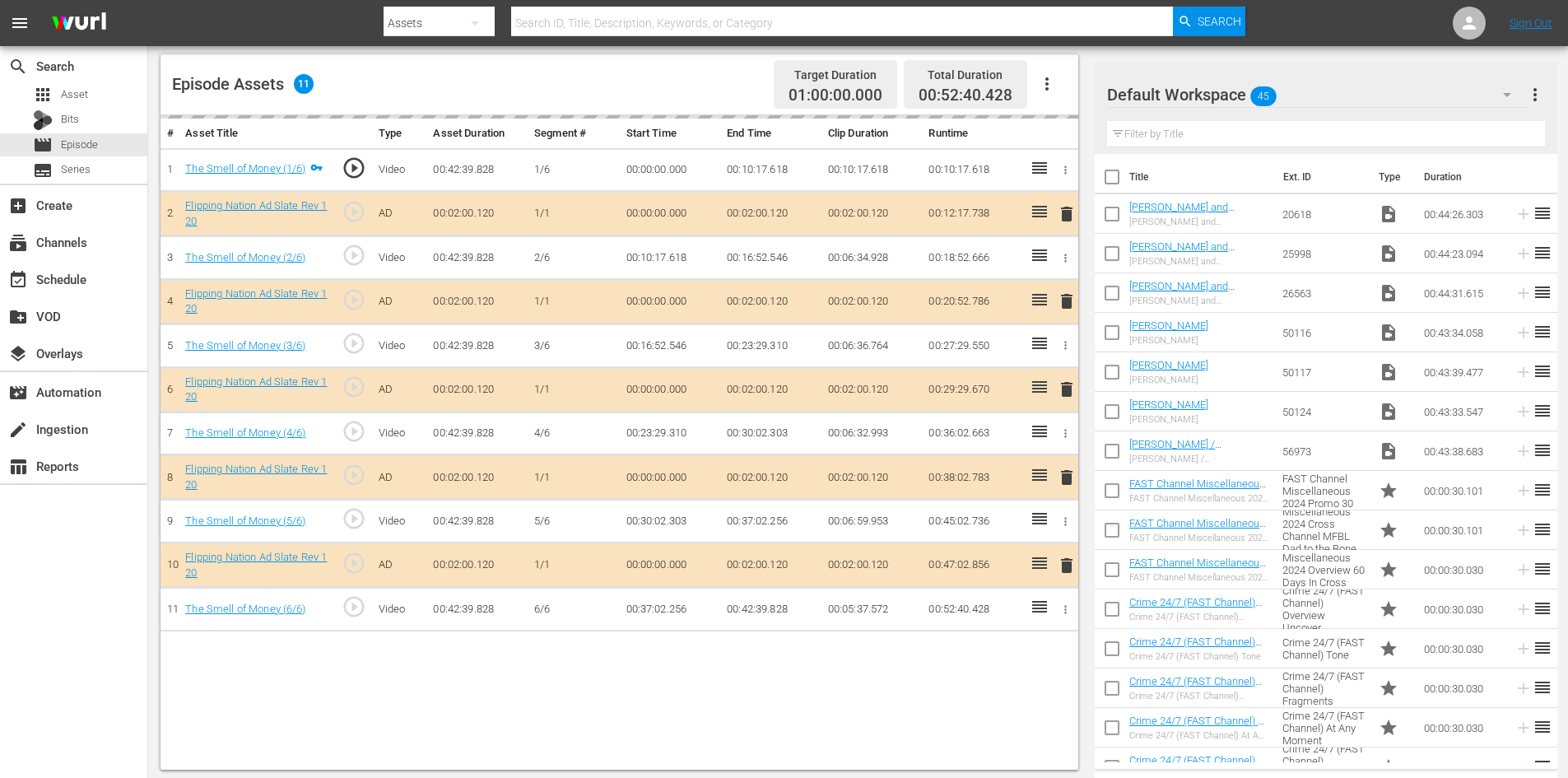
scroll to position [429, 0]
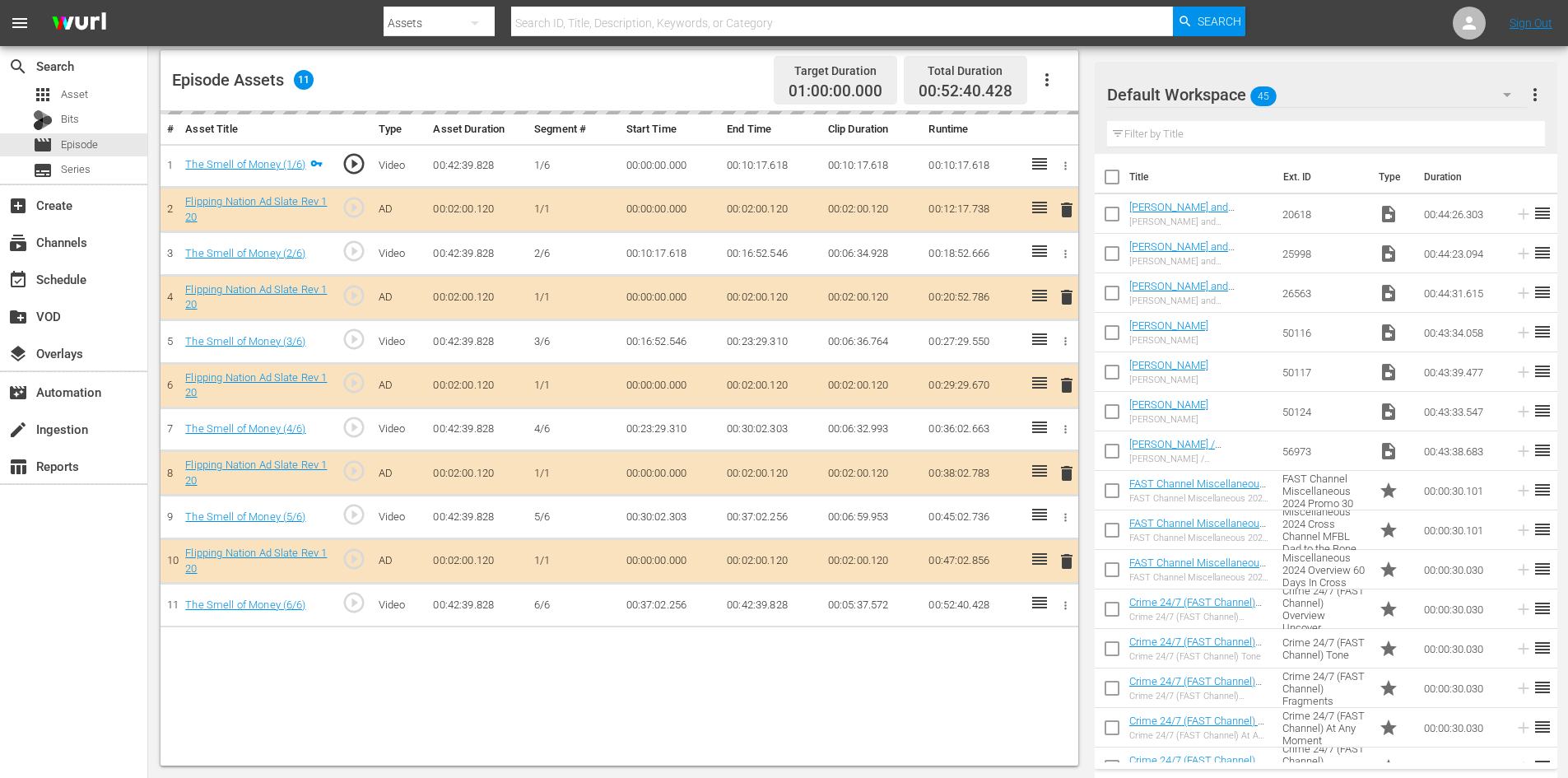
click at [1067, 470] on div "delete" at bounding box center [1063, 473] width 14 height 24
click at [1340, 96] on div "Default Workspace 45" at bounding box center [1316, 94] width 420 height 46
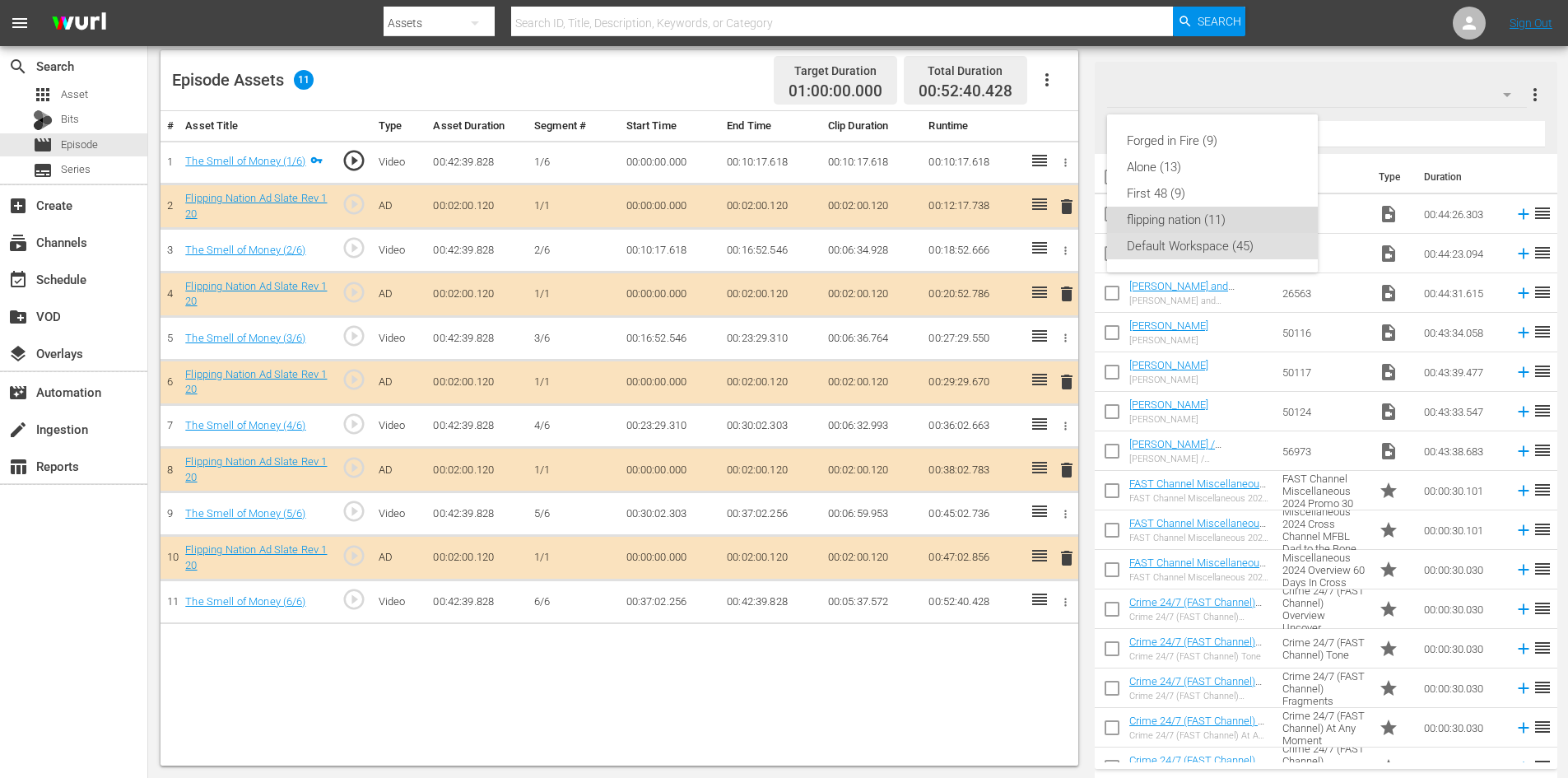
click at [1197, 215] on div "flipping nation (11)" at bounding box center [1212, 220] width 172 height 26
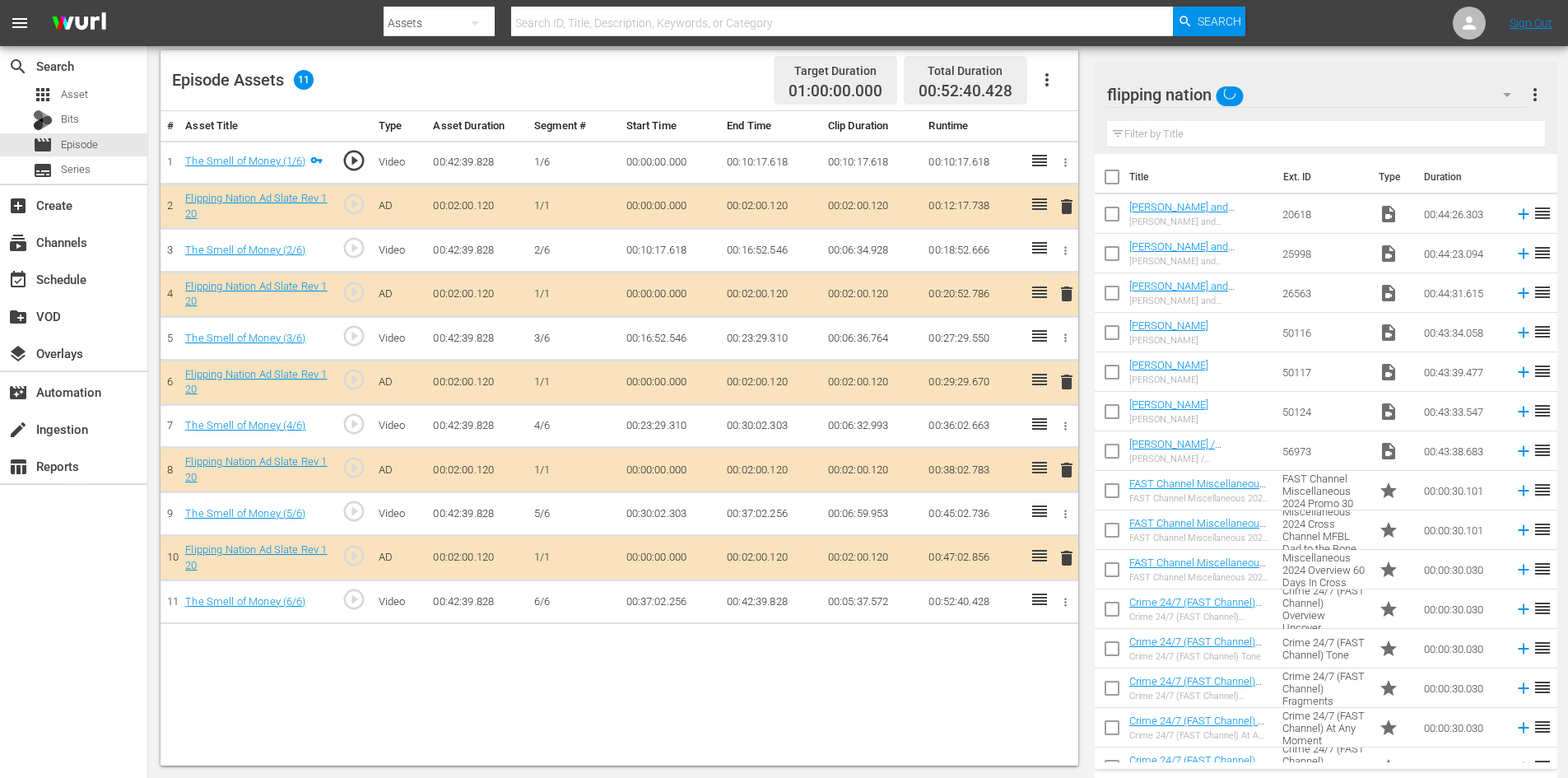
click at [1063, 472] on span "delete" at bounding box center [1066, 469] width 19 height 19
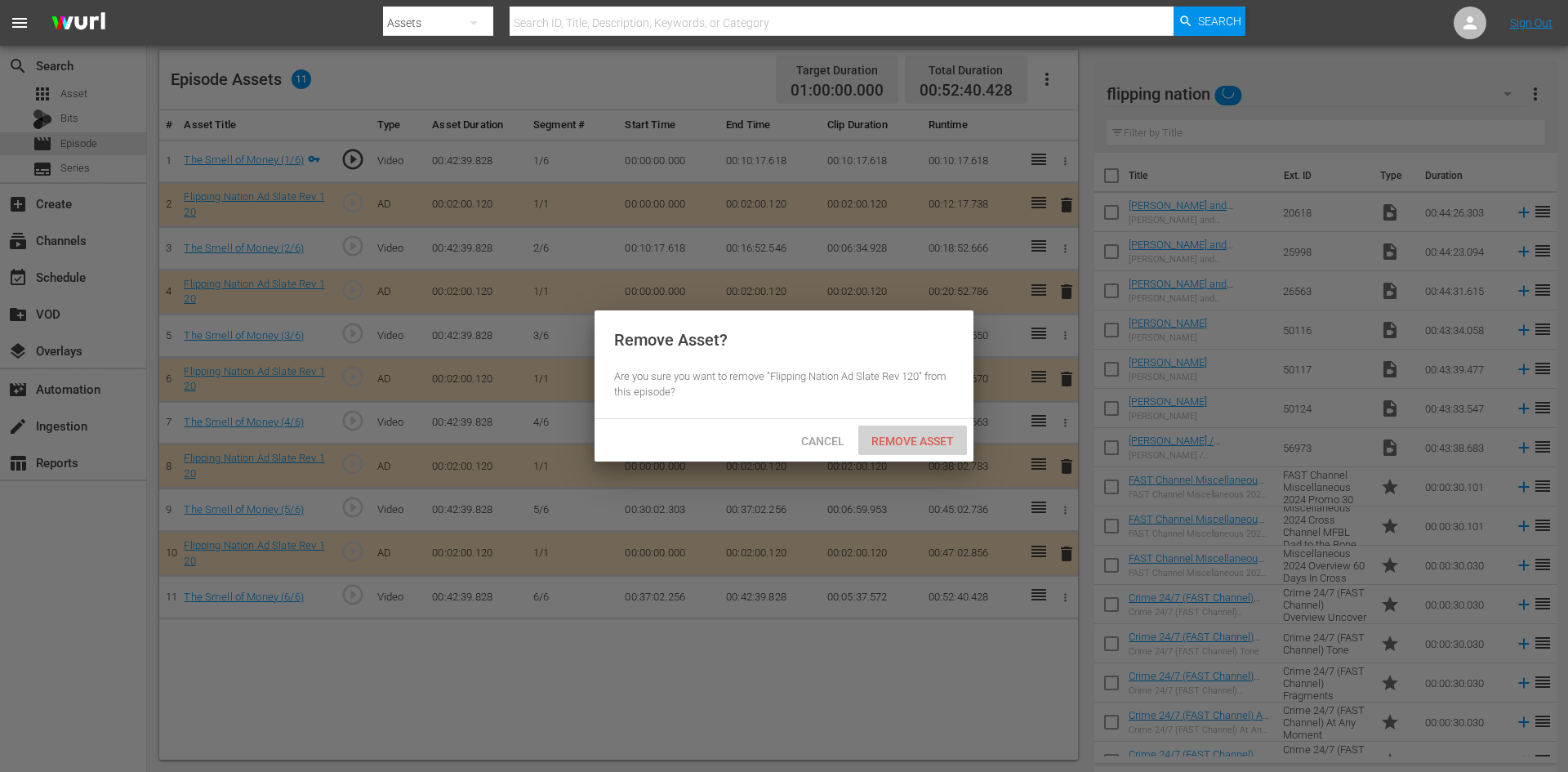
drag, startPoint x: 925, startPoint y: 442, endPoint x: 778, endPoint y: 385, distance: 157.7
click at [925, 440] on span "Remove Asset" at bounding box center [913, 441] width 109 height 13
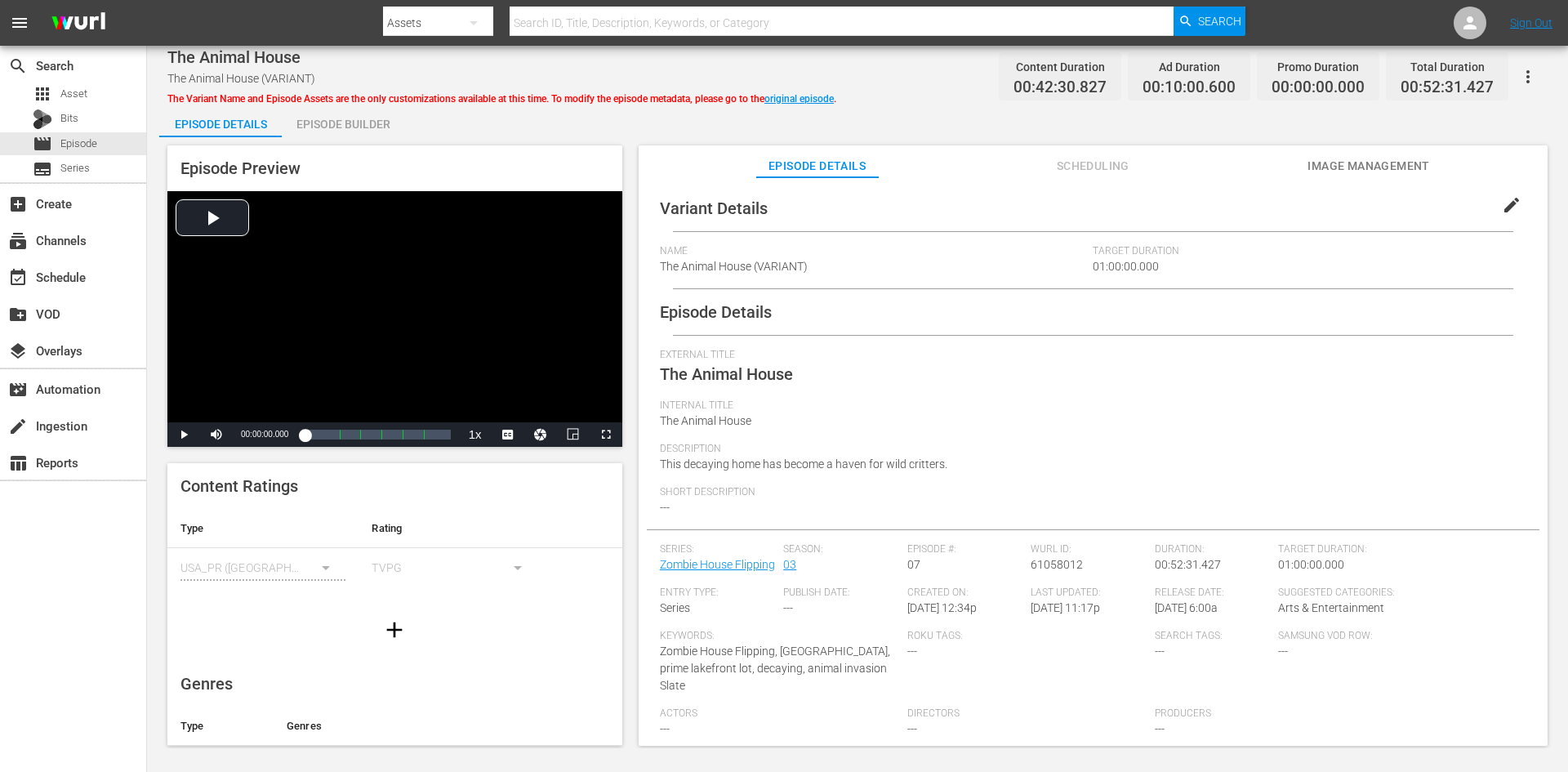
click at [331, 124] on div "Episode Builder" at bounding box center [343, 124] width 123 height 39
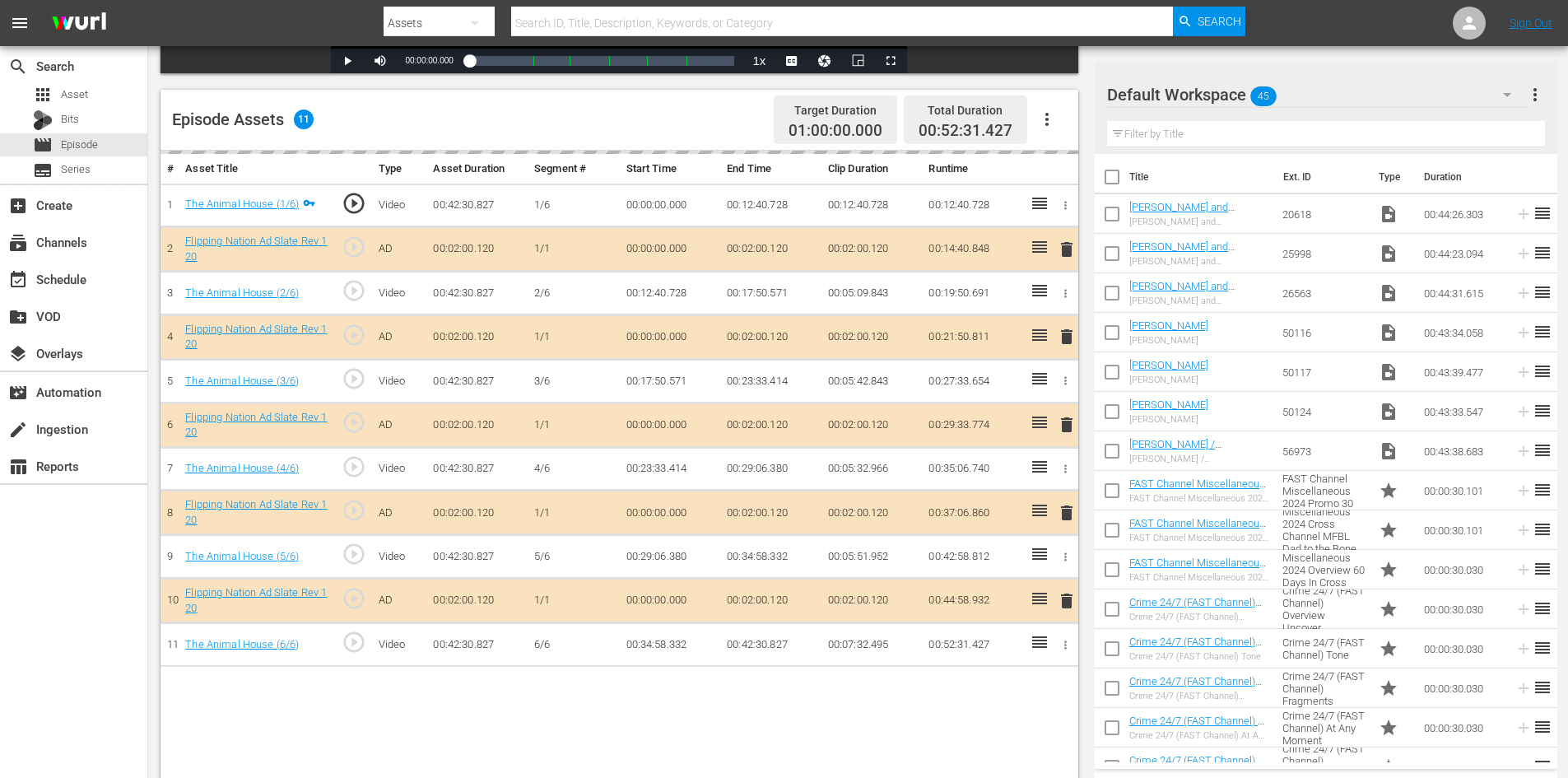
scroll to position [429, 0]
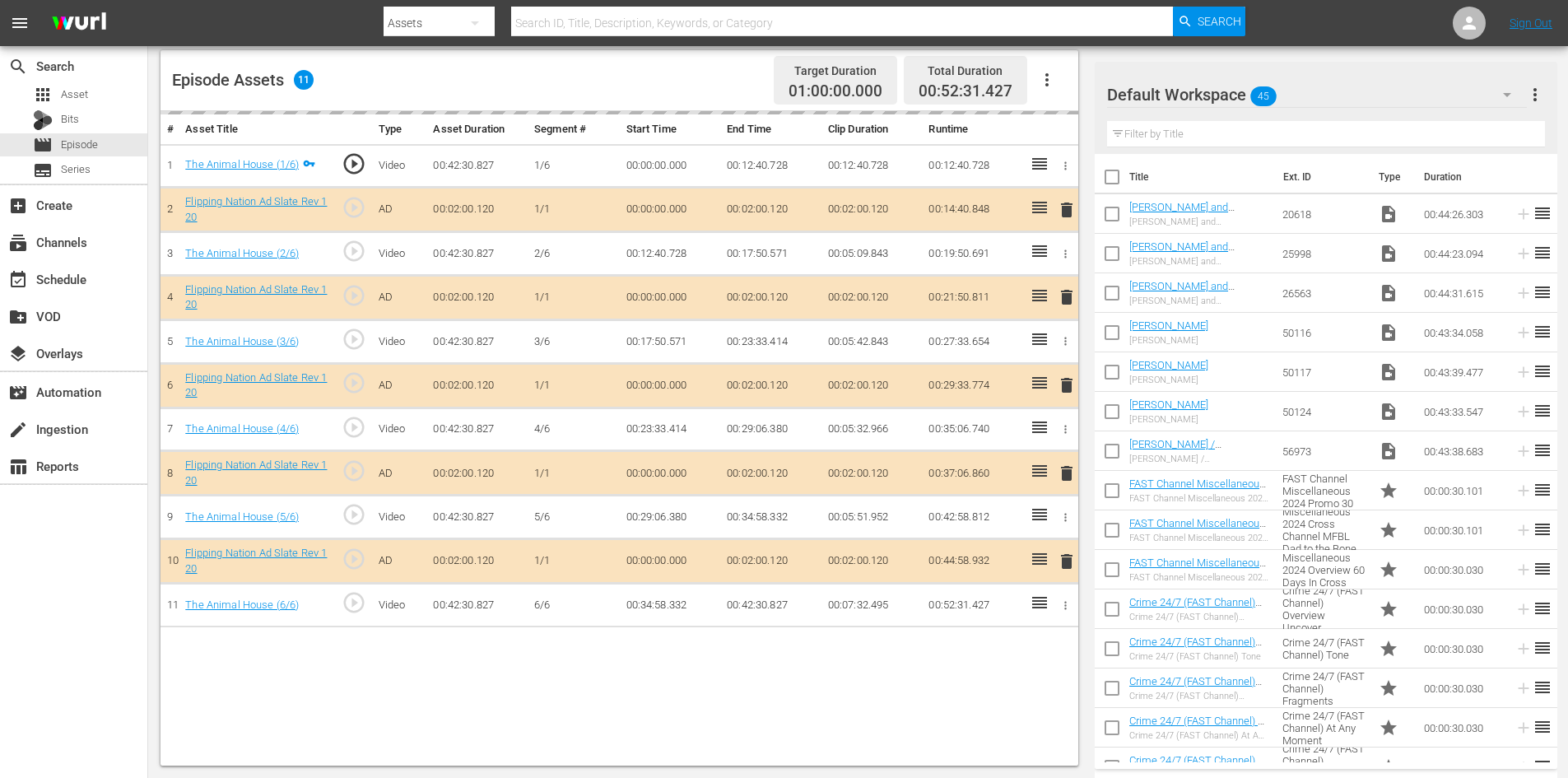
click at [1063, 478] on div "delete" at bounding box center [1063, 473] width 14 height 24
click at [1364, 95] on div "Default Workspace 45" at bounding box center [1316, 94] width 420 height 46
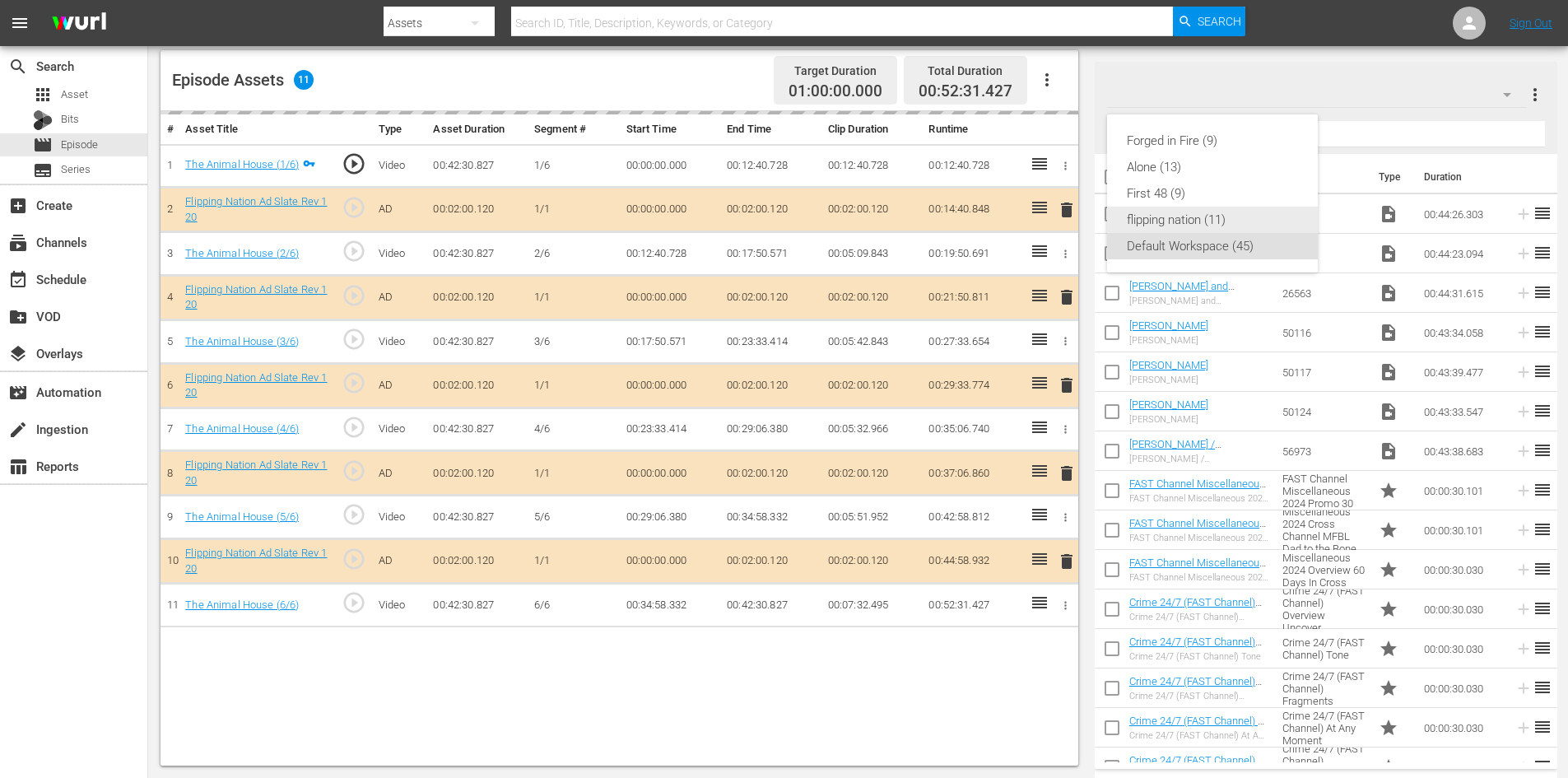
click at [1168, 219] on div "flipping nation (11)" at bounding box center [1212, 220] width 172 height 26
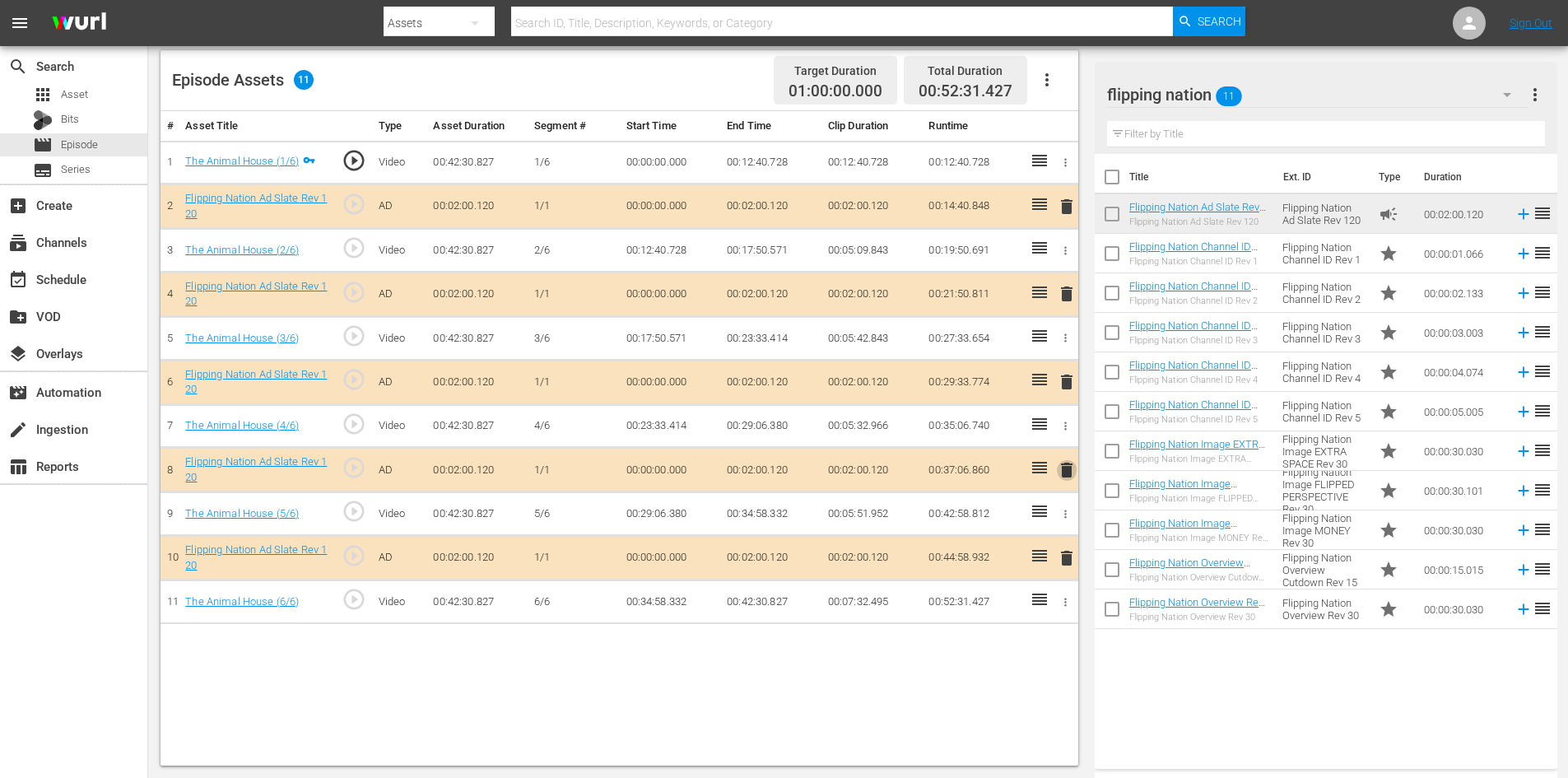
click at [1069, 471] on span "delete" at bounding box center [1066, 469] width 19 height 19
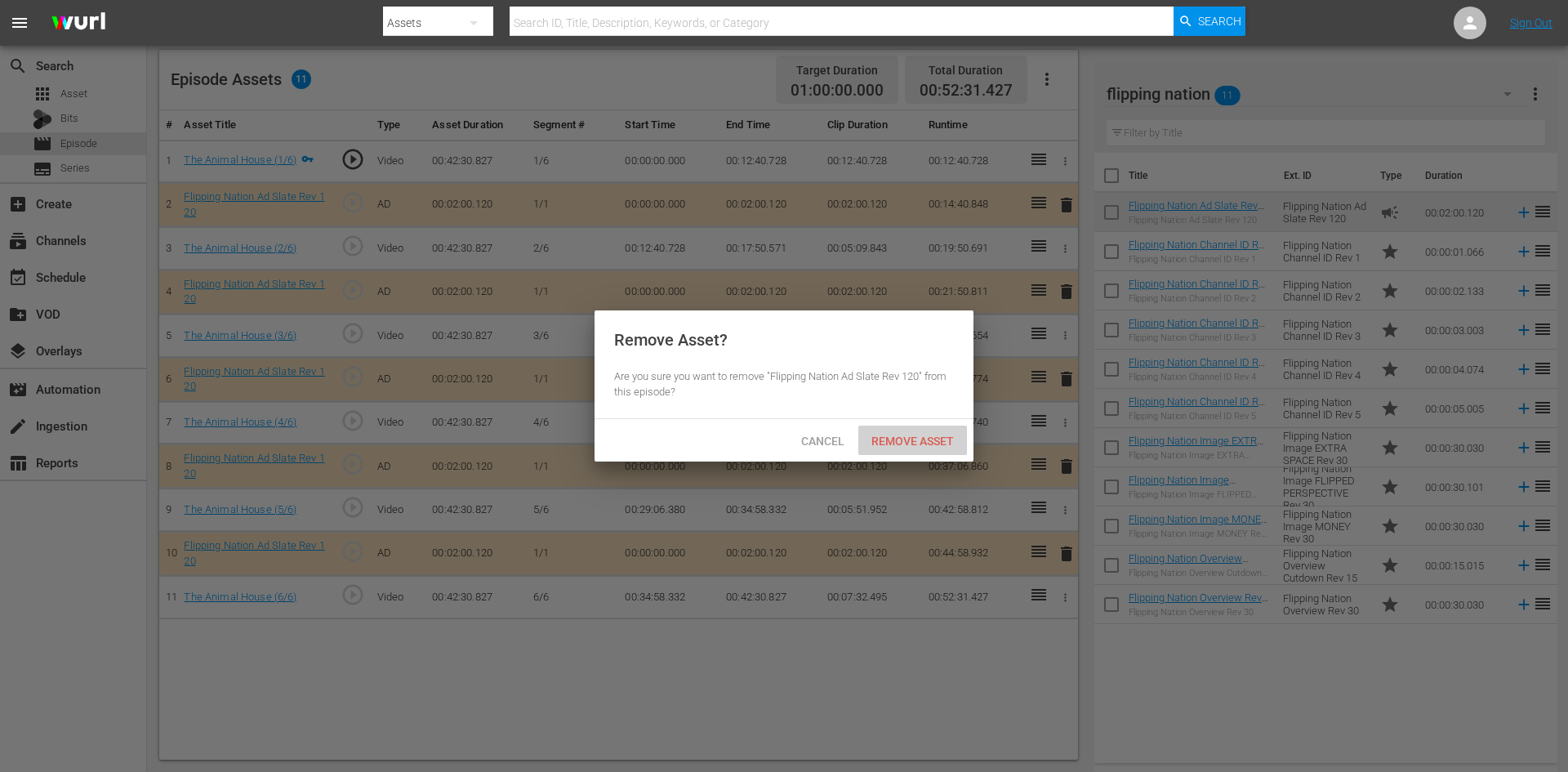
click at [915, 439] on span "Remove Asset" at bounding box center [913, 441] width 109 height 13
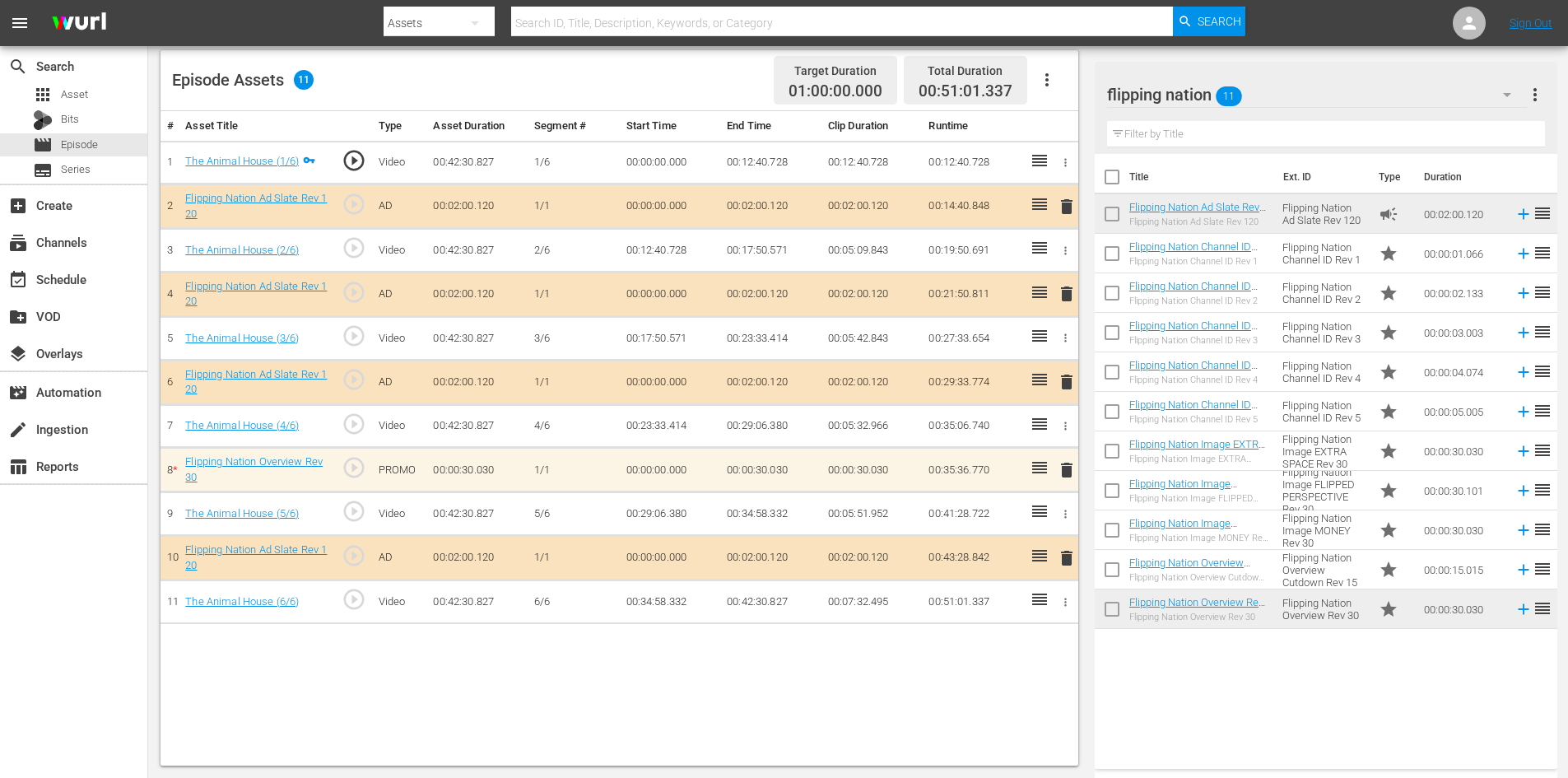
click at [1063, 468] on span "delete" at bounding box center [1066, 469] width 19 height 19
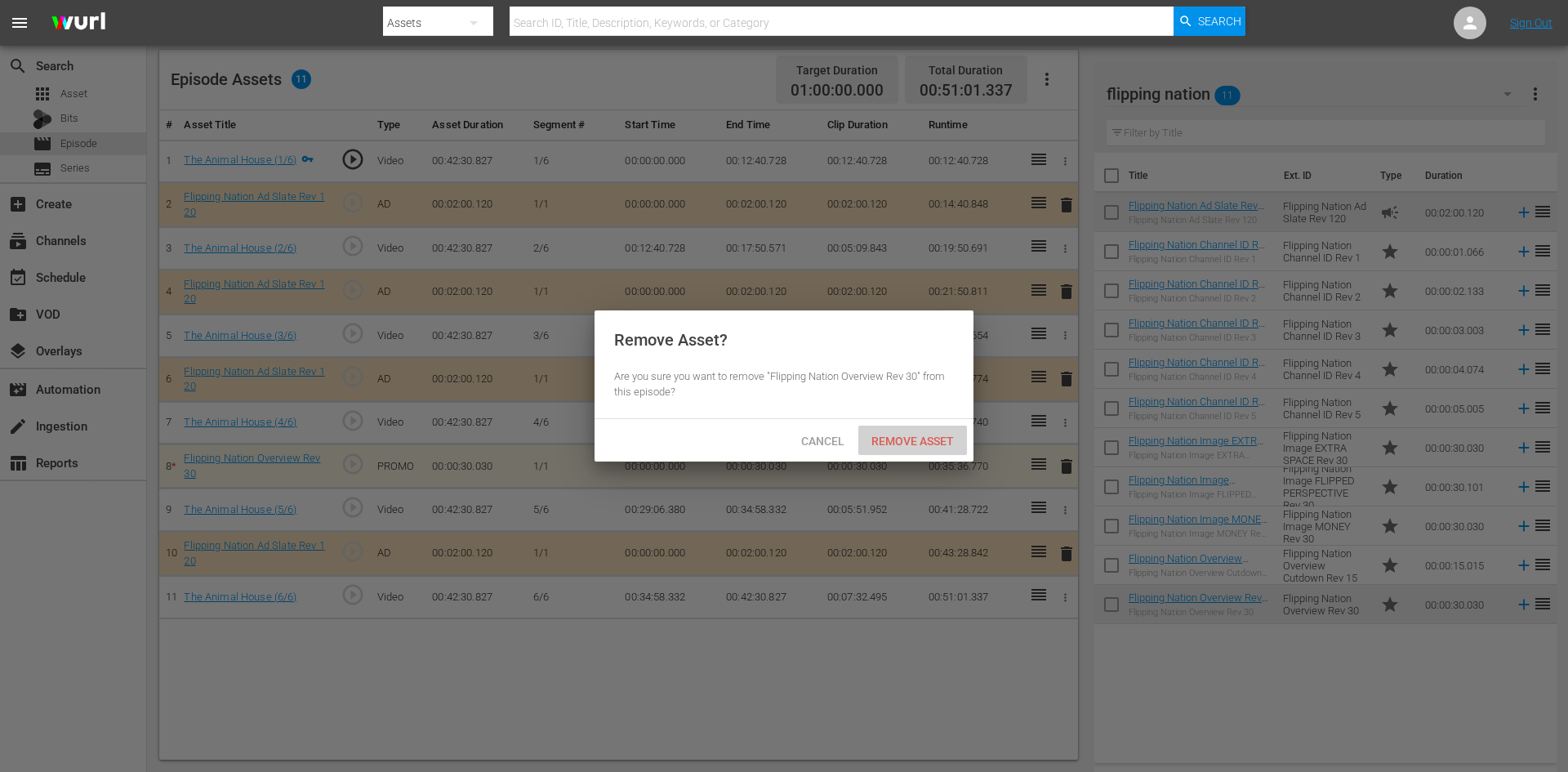
click at [919, 434] on span "Remove Asset" at bounding box center [913, 441] width 109 height 13
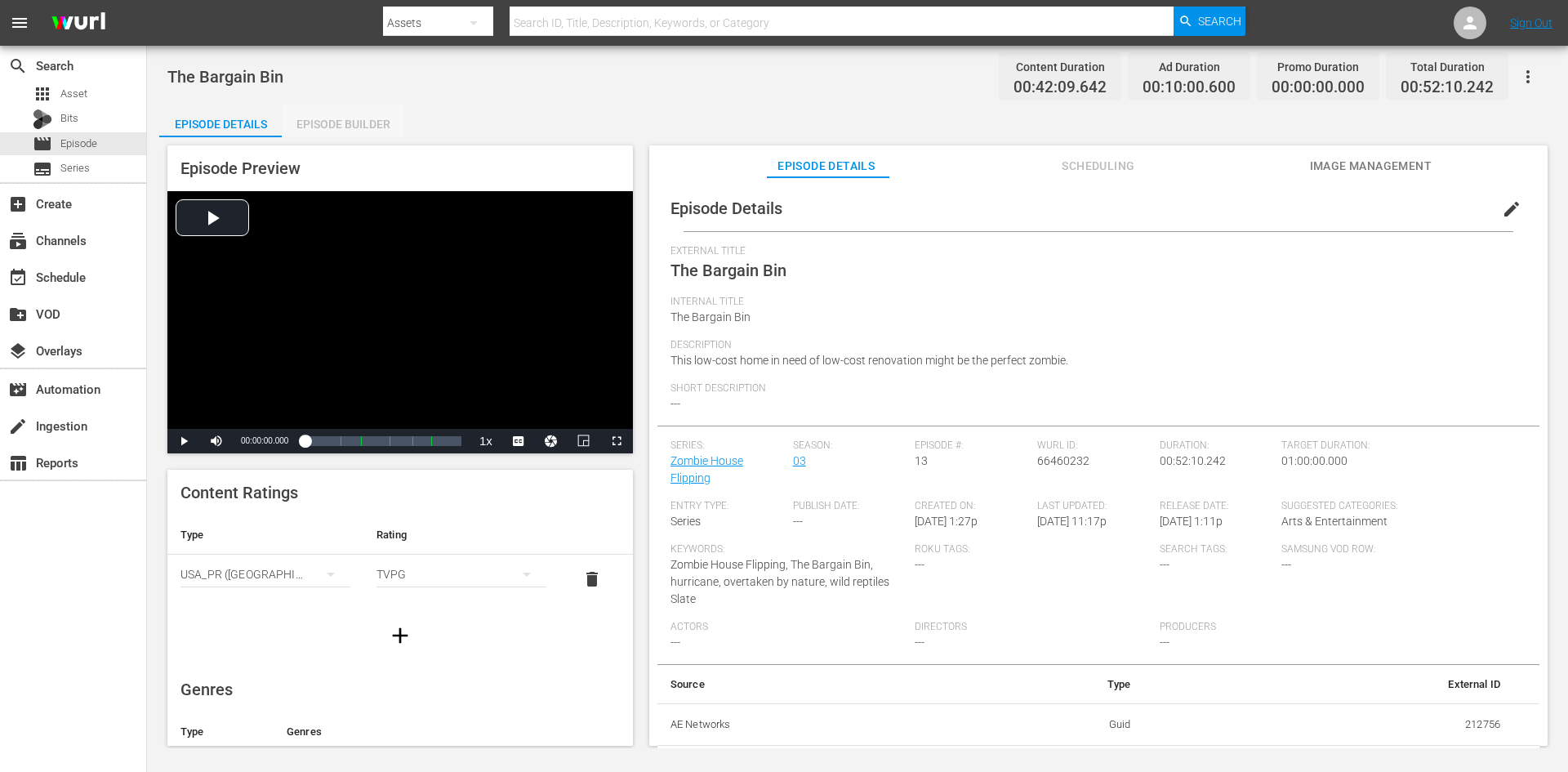
click at [370, 113] on div "Episode Builder" at bounding box center [343, 124] width 123 height 39
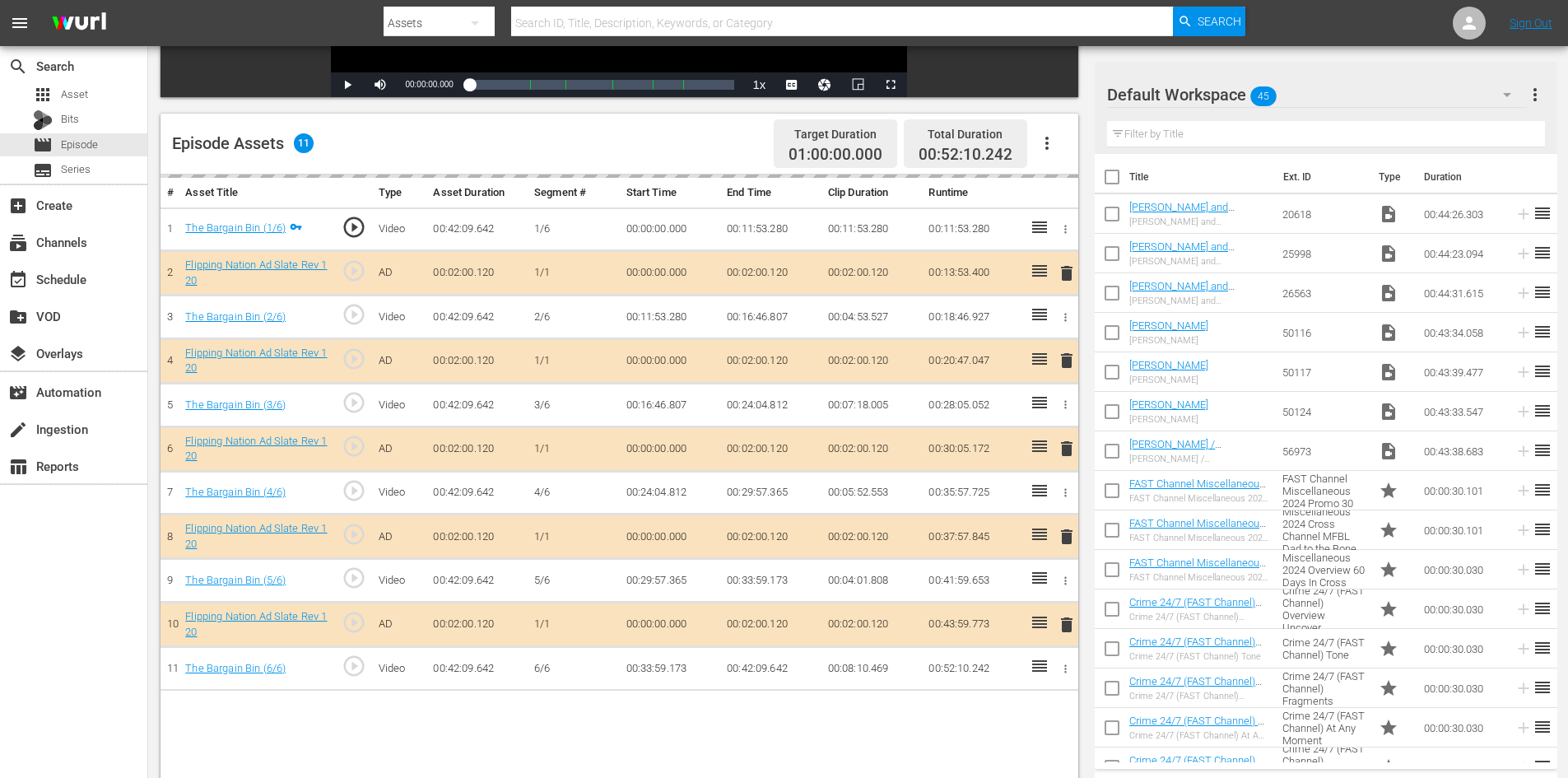
scroll to position [411, 0]
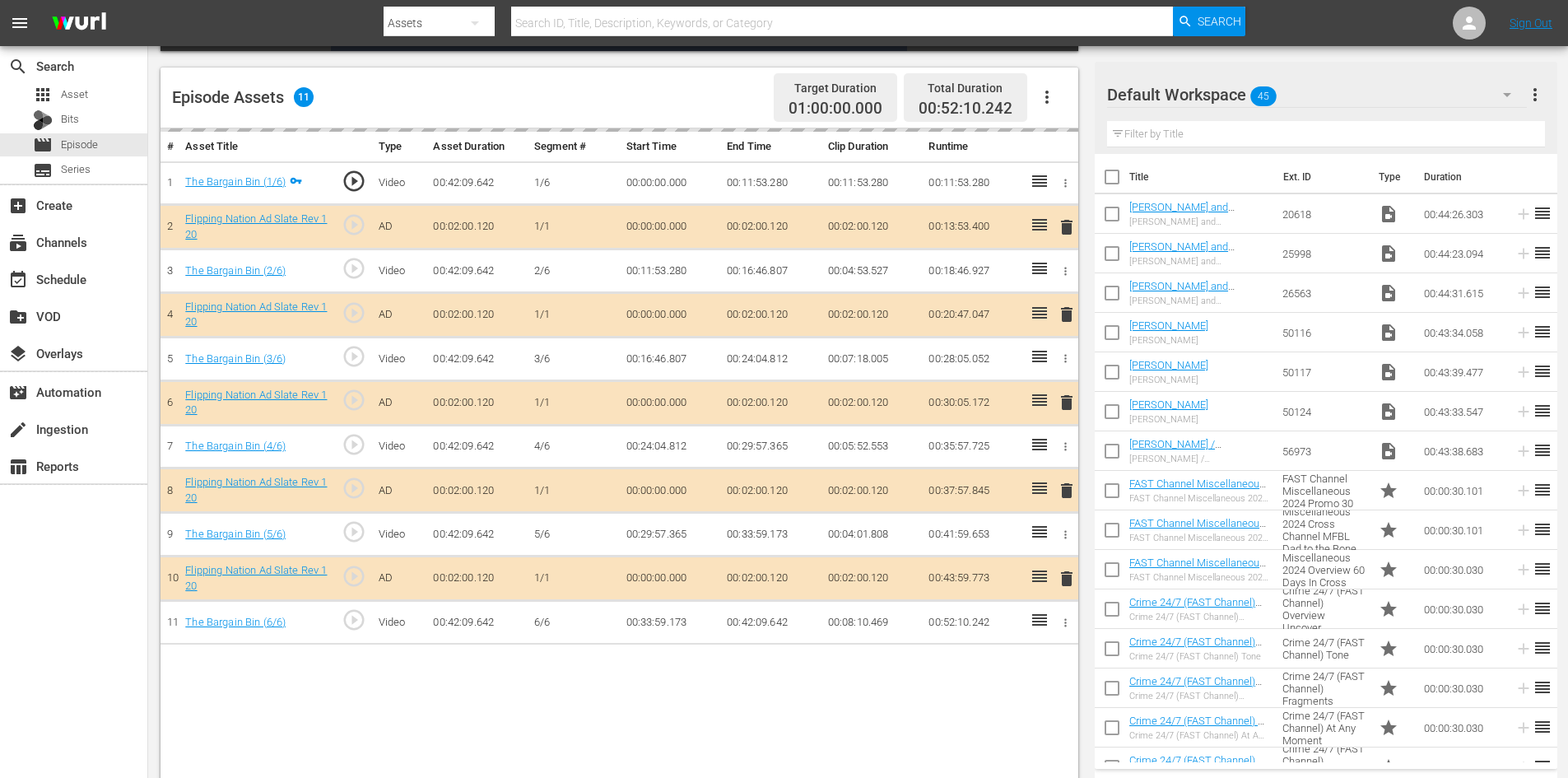
click at [1320, 96] on div "Default Workspace 45" at bounding box center [1316, 94] width 420 height 46
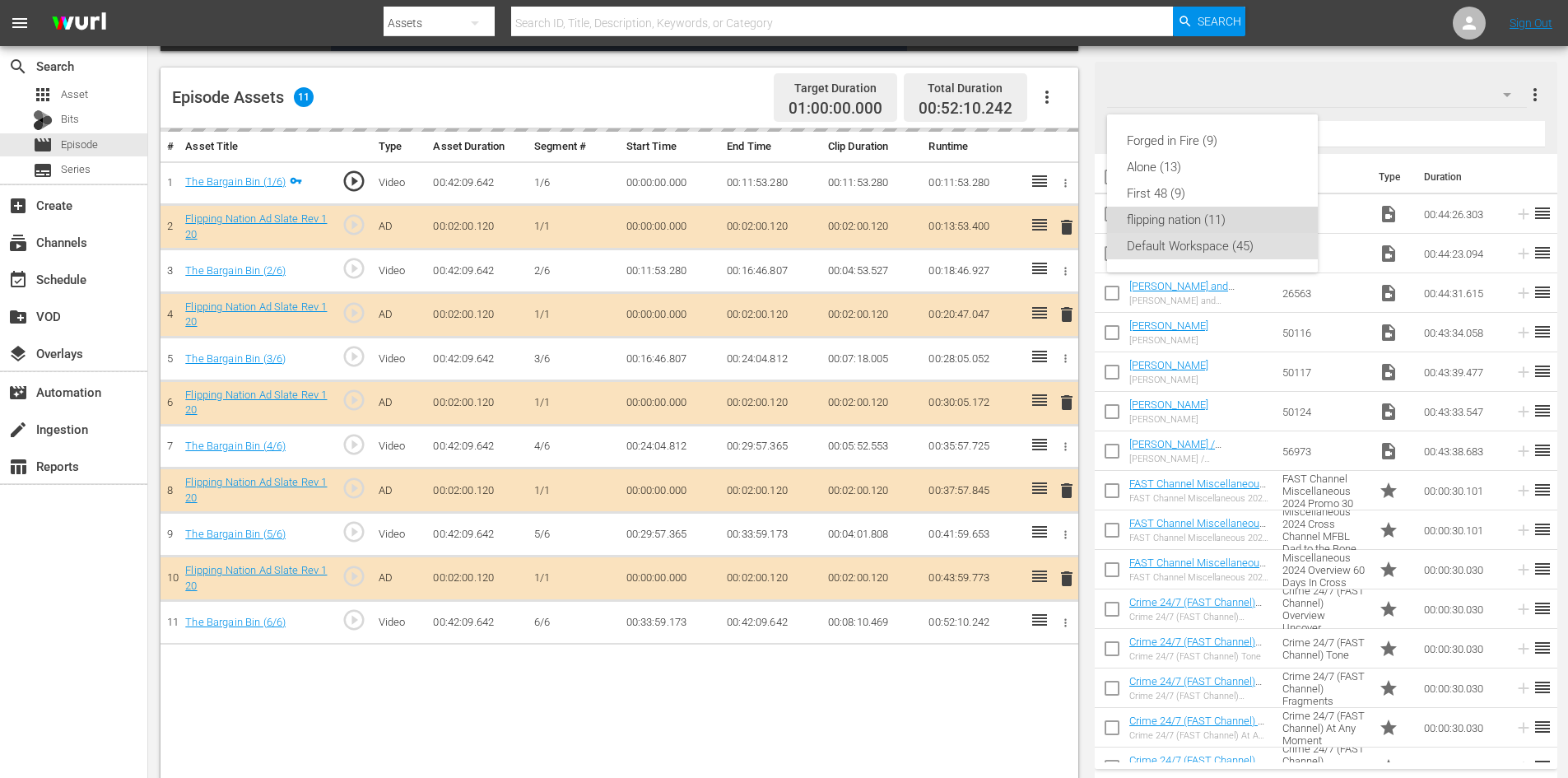
click at [1160, 217] on div "flipping nation (11)" at bounding box center [1212, 220] width 172 height 26
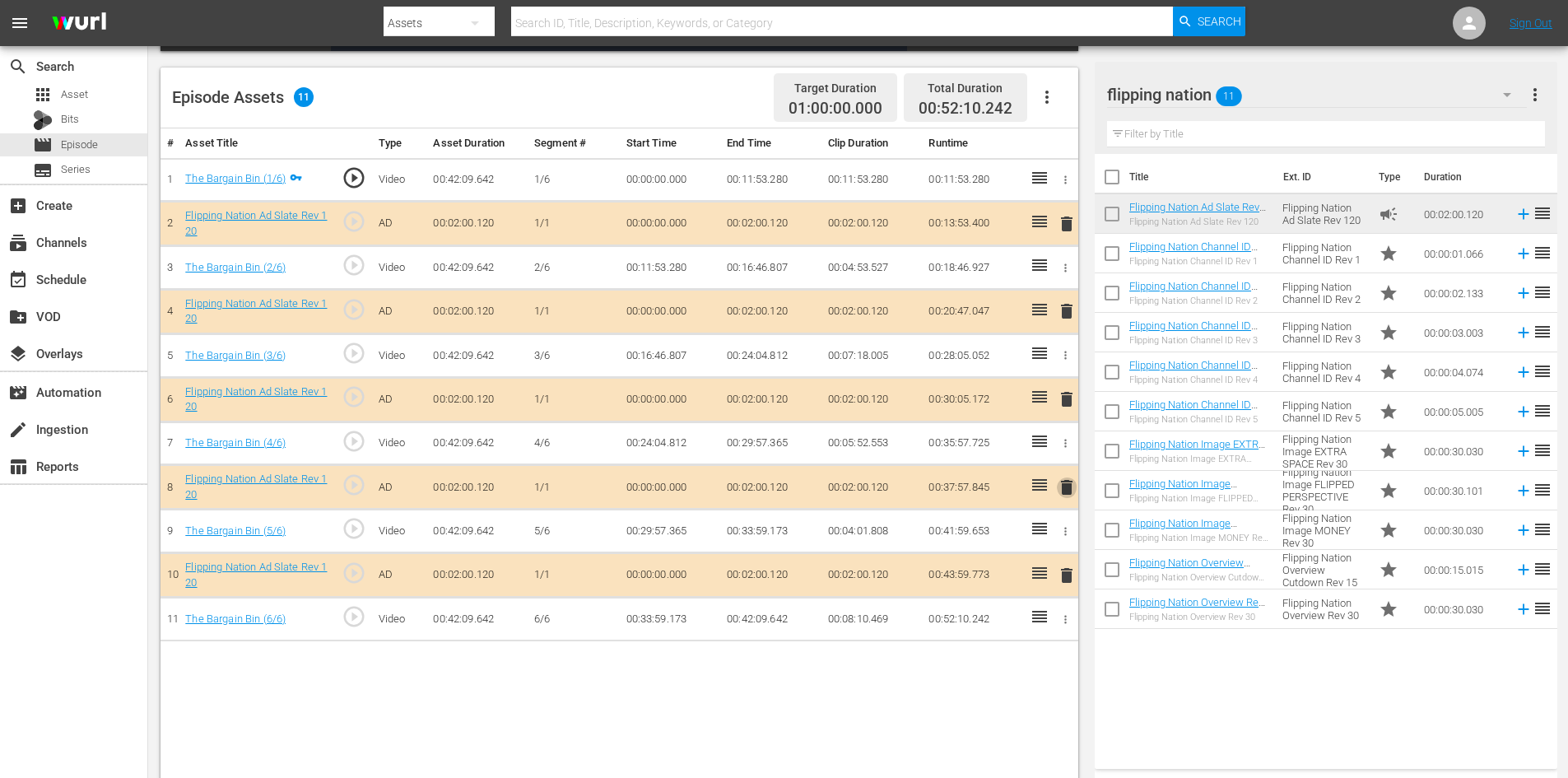
click at [1067, 490] on span "delete" at bounding box center [1066, 486] width 19 height 19
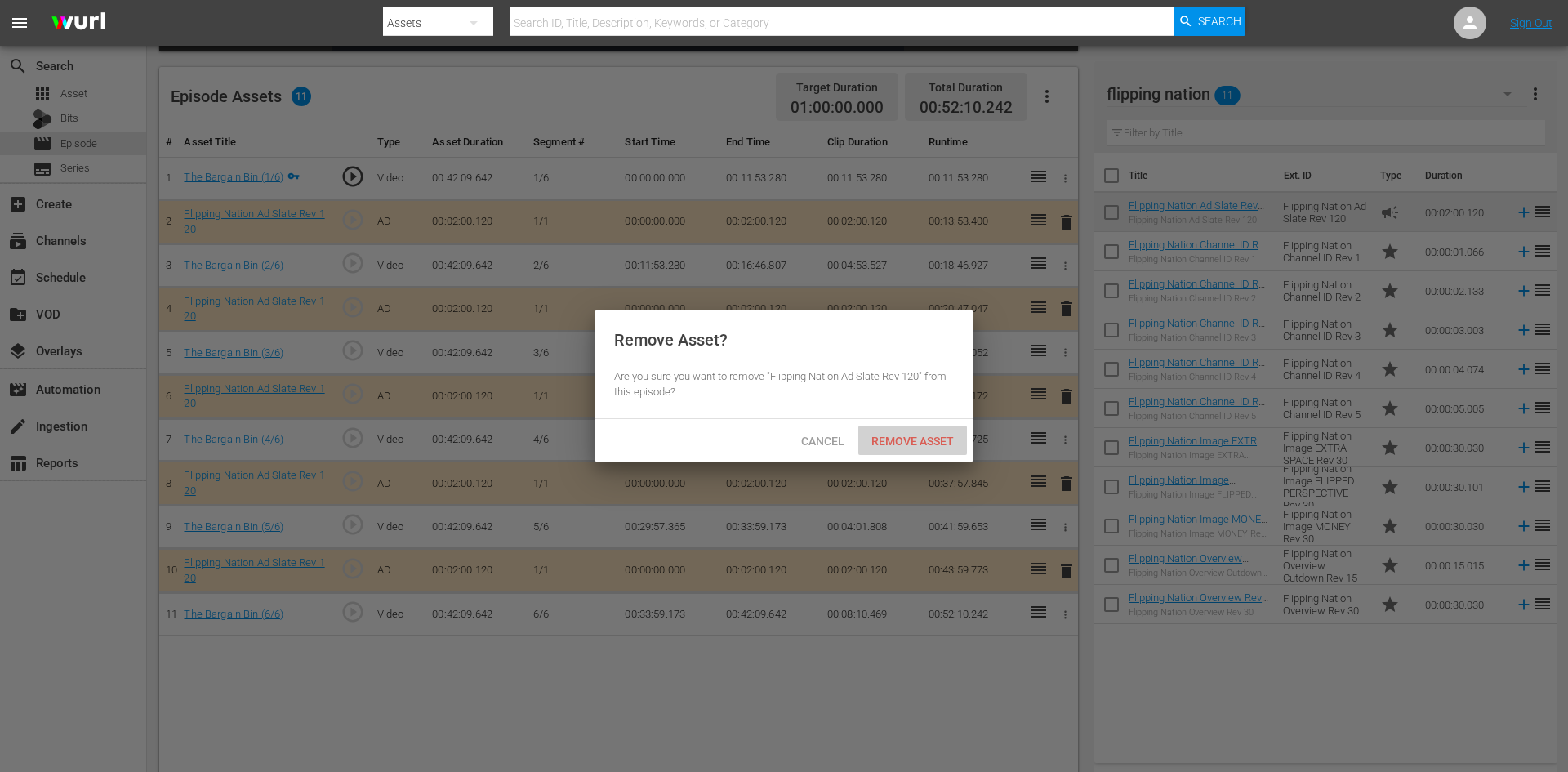
click at [938, 436] on span "Remove Asset" at bounding box center [913, 441] width 109 height 13
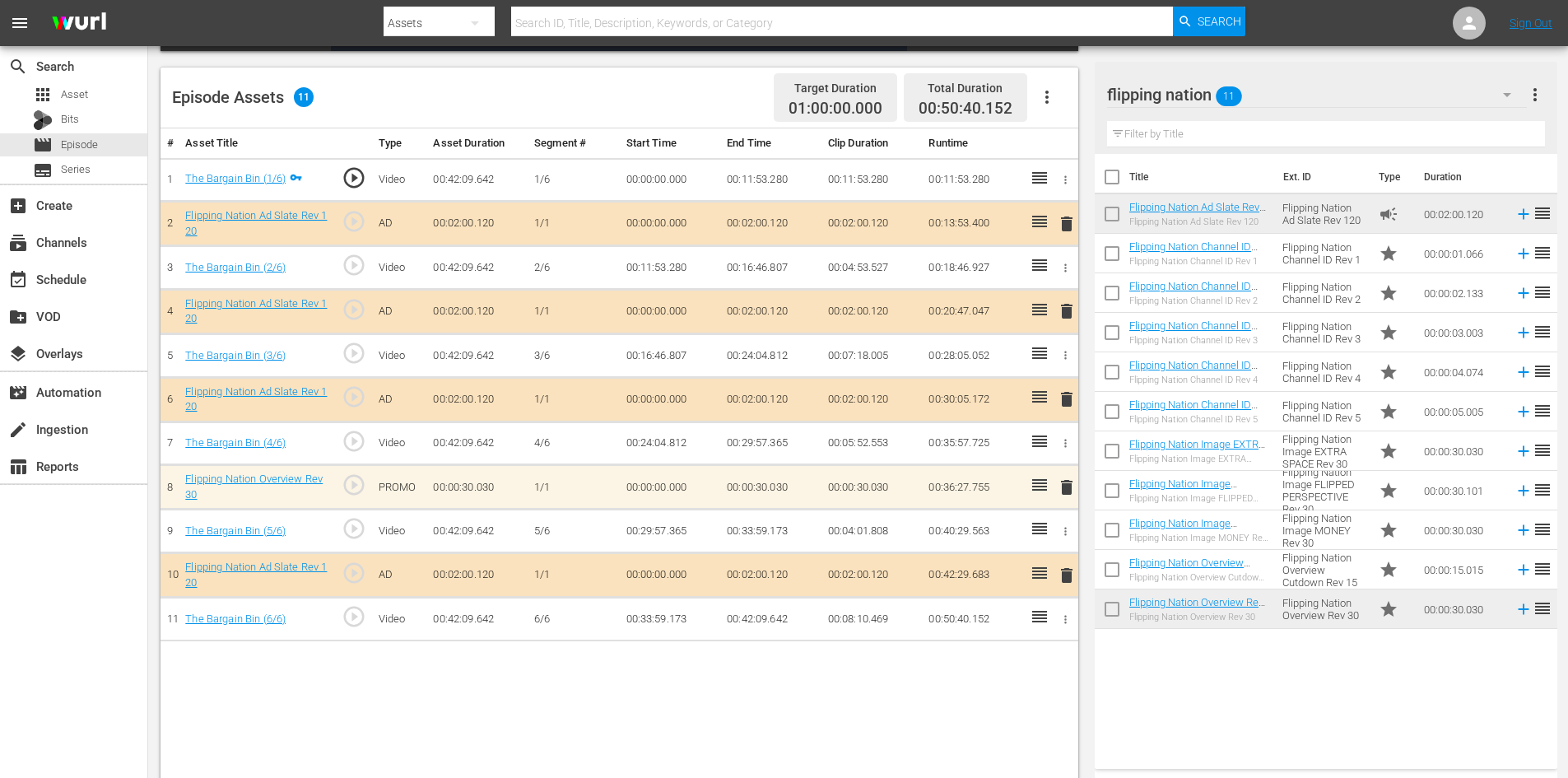
click at [1062, 492] on span "delete" at bounding box center [1066, 486] width 19 height 19
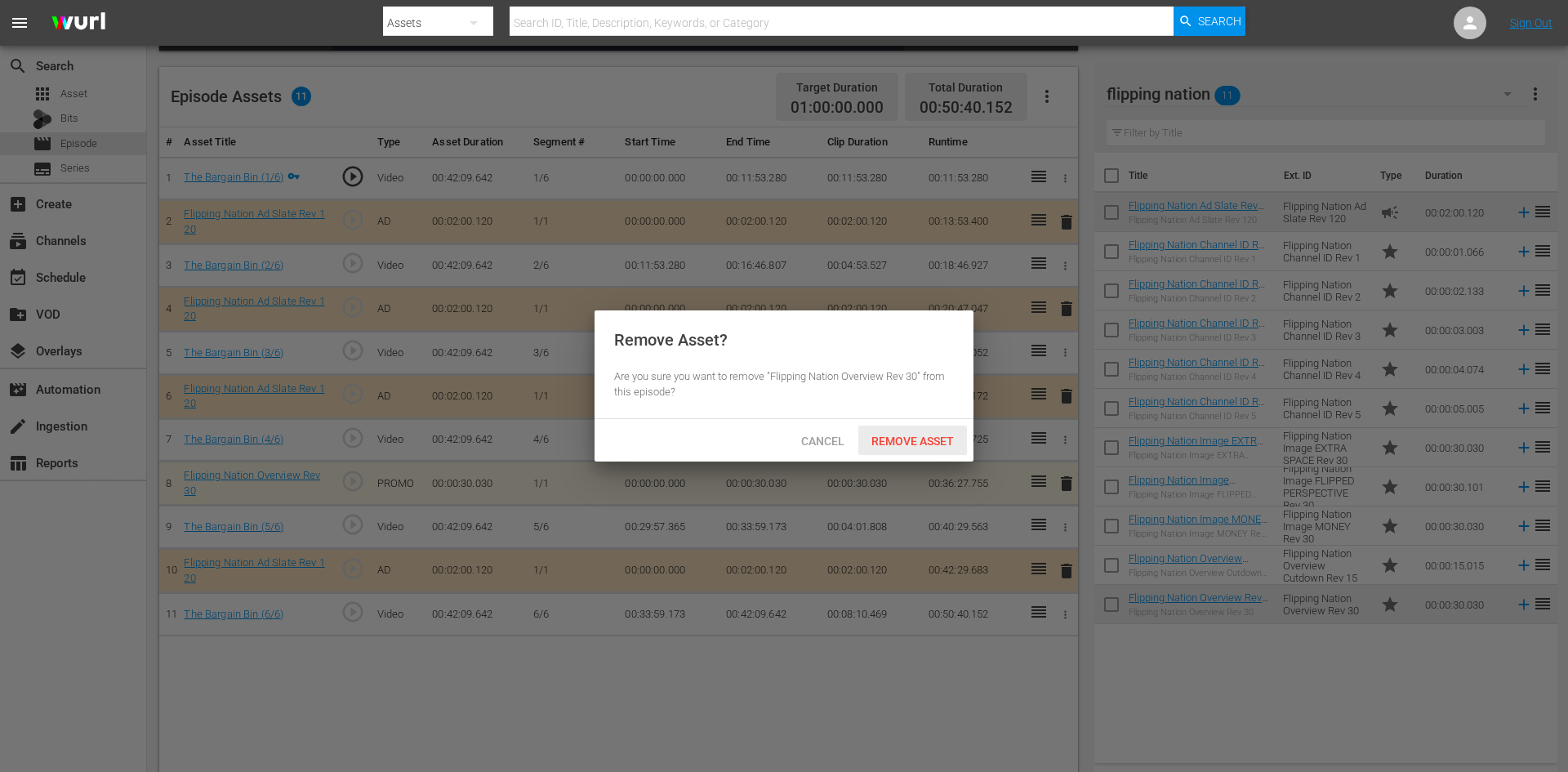
click at [916, 439] on span "Remove Asset" at bounding box center [913, 441] width 109 height 13
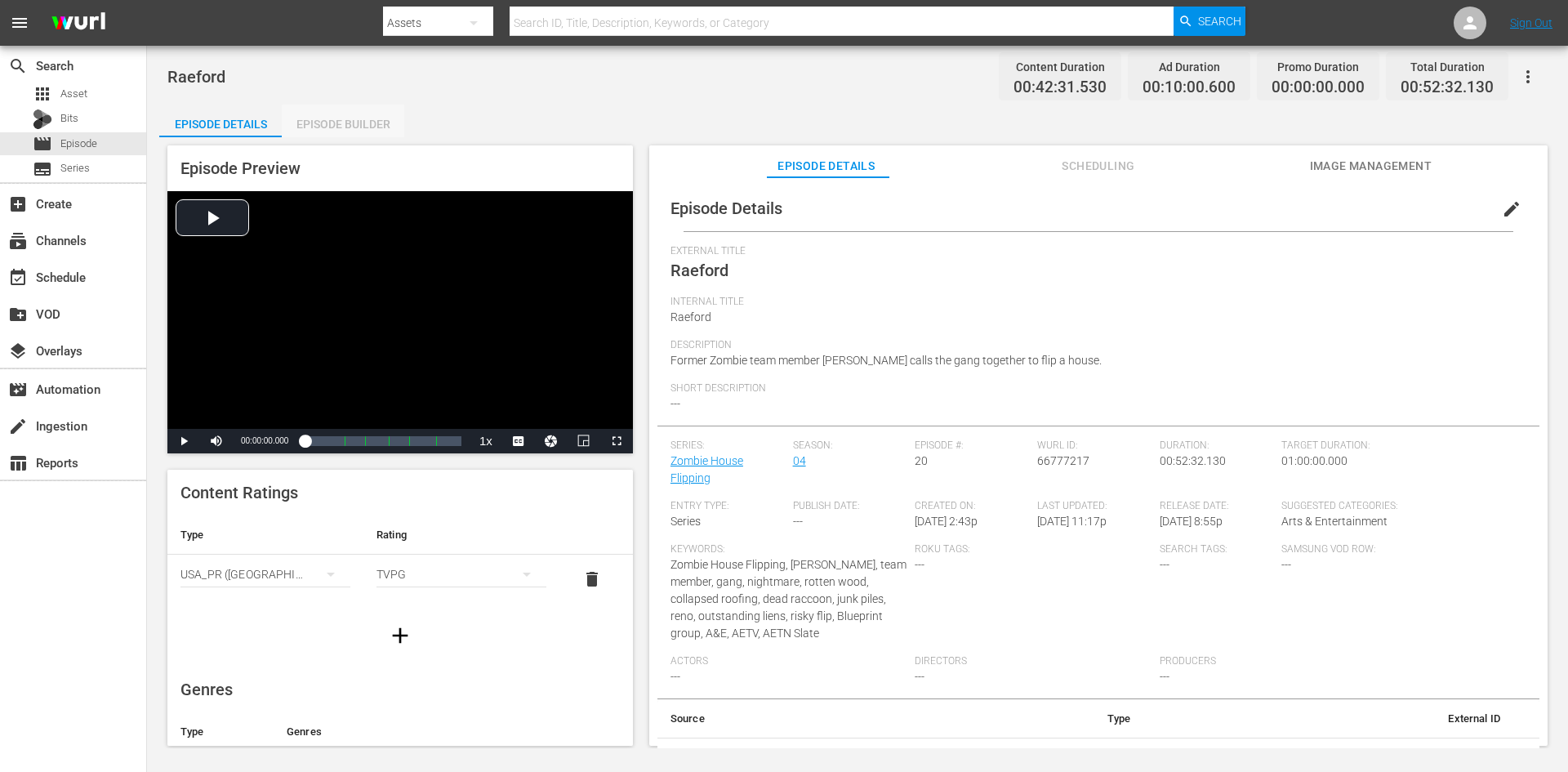
click at [354, 125] on div "Episode Builder" at bounding box center [343, 124] width 123 height 39
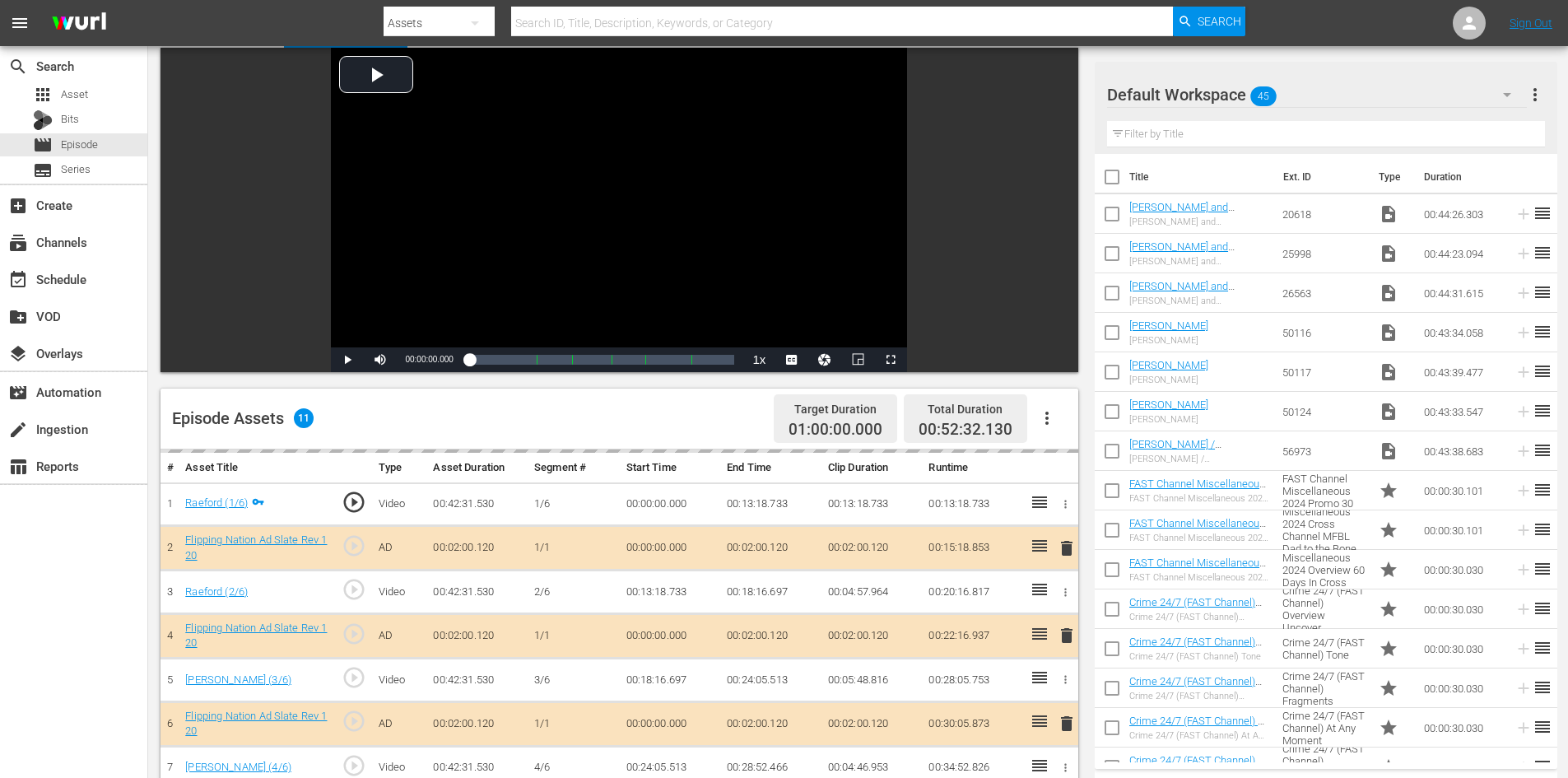
scroll to position [429, 0]
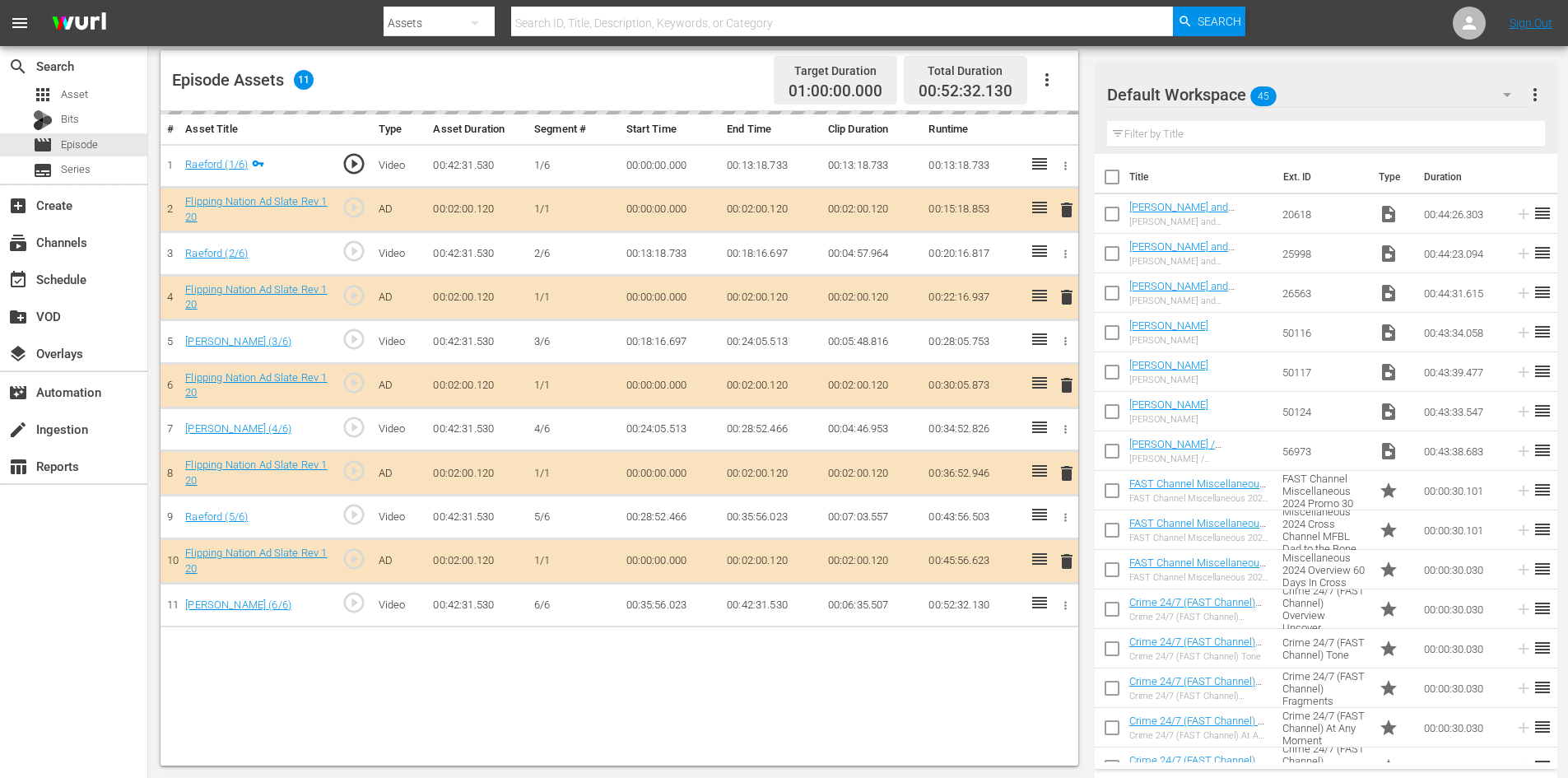
click at [1369, 94] on div "Default Workspace 45" at bounding box center [1316, 94] width 420 height 46
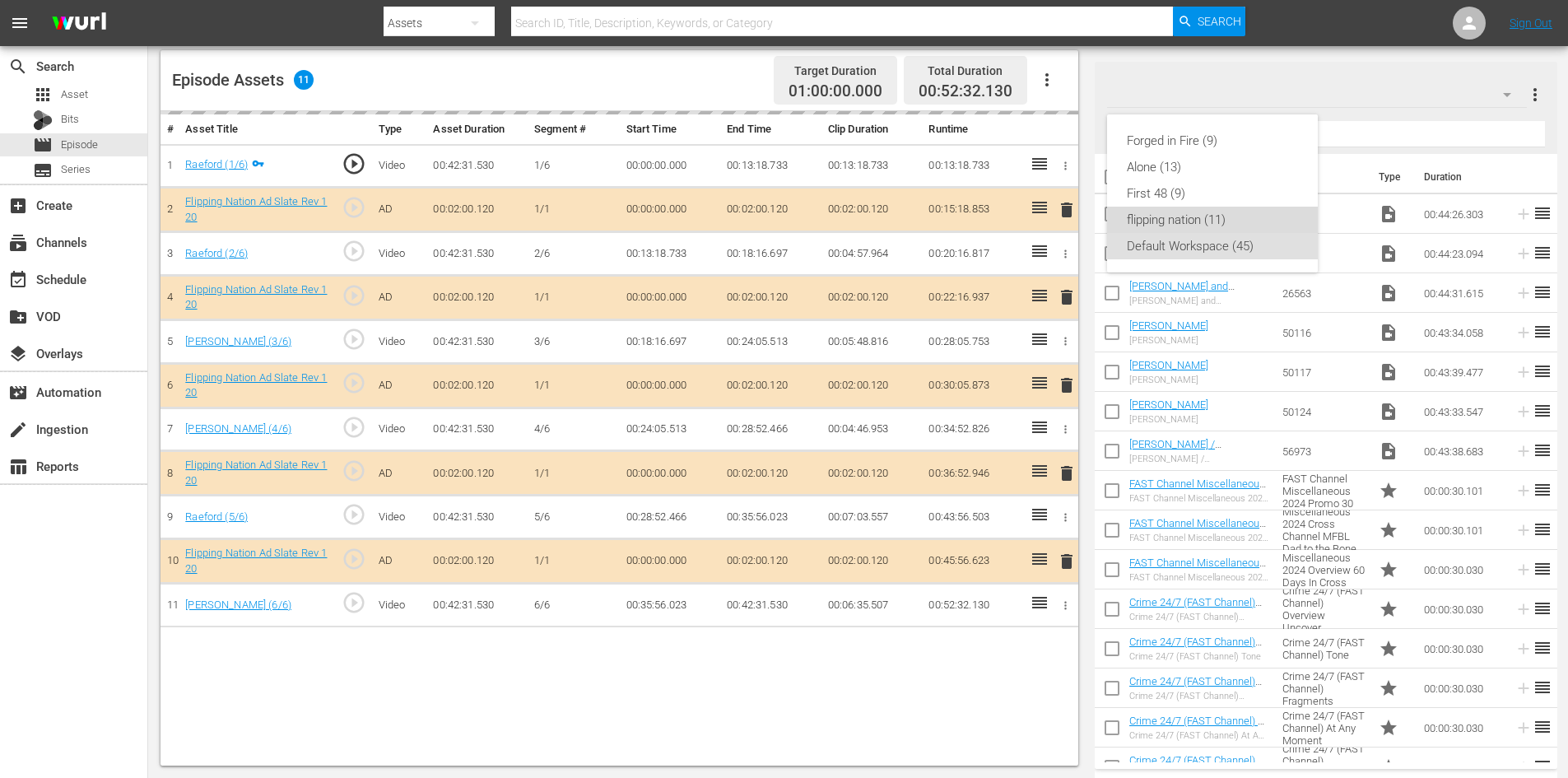
click at [1186, 210] on div "flipping nation (11)" at bounding box center [1212, 220] width 172 height 26
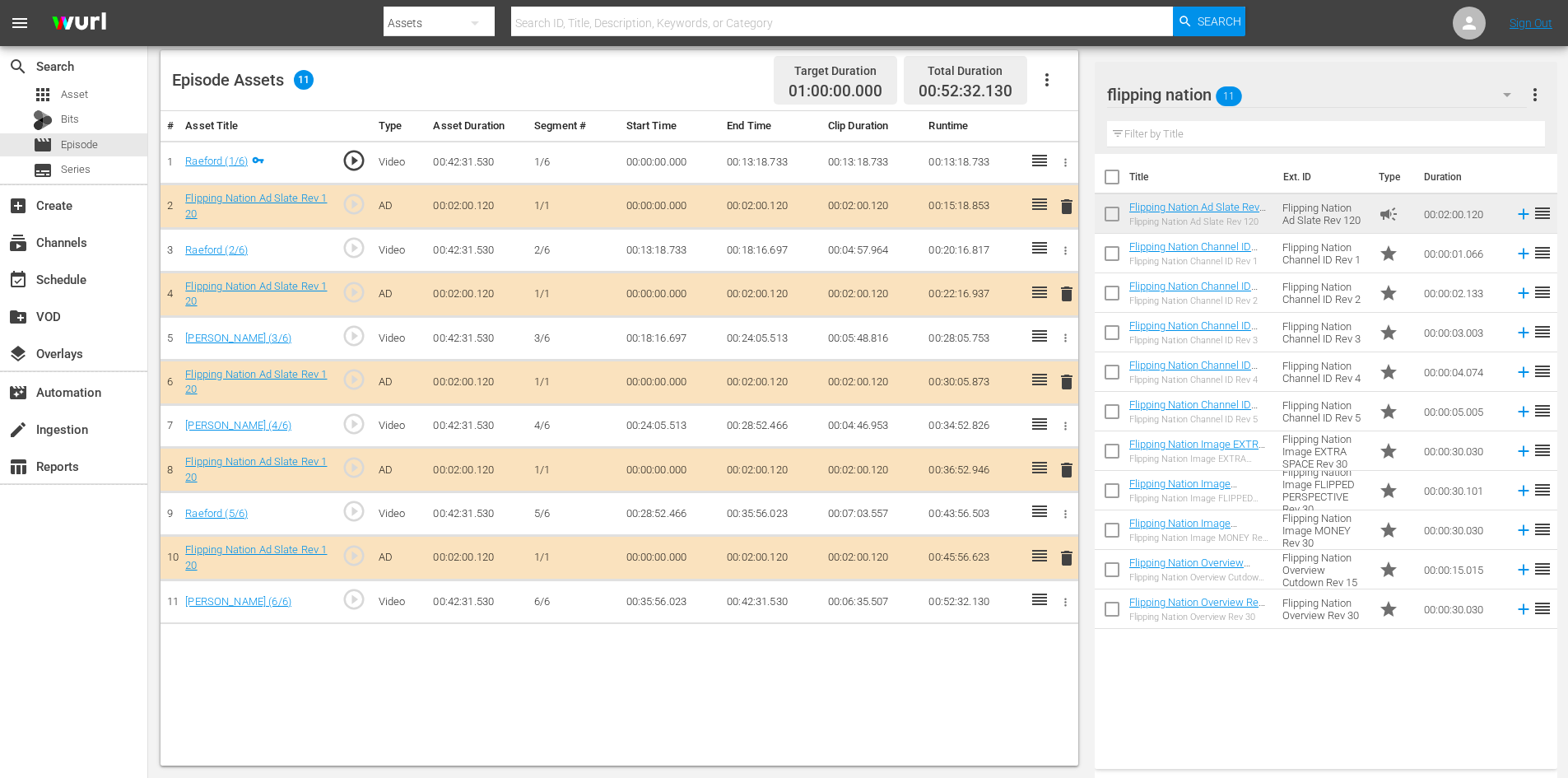
click at [1062, 468] on span "delete" at bounding box center [1066, 469] width 19 height 19
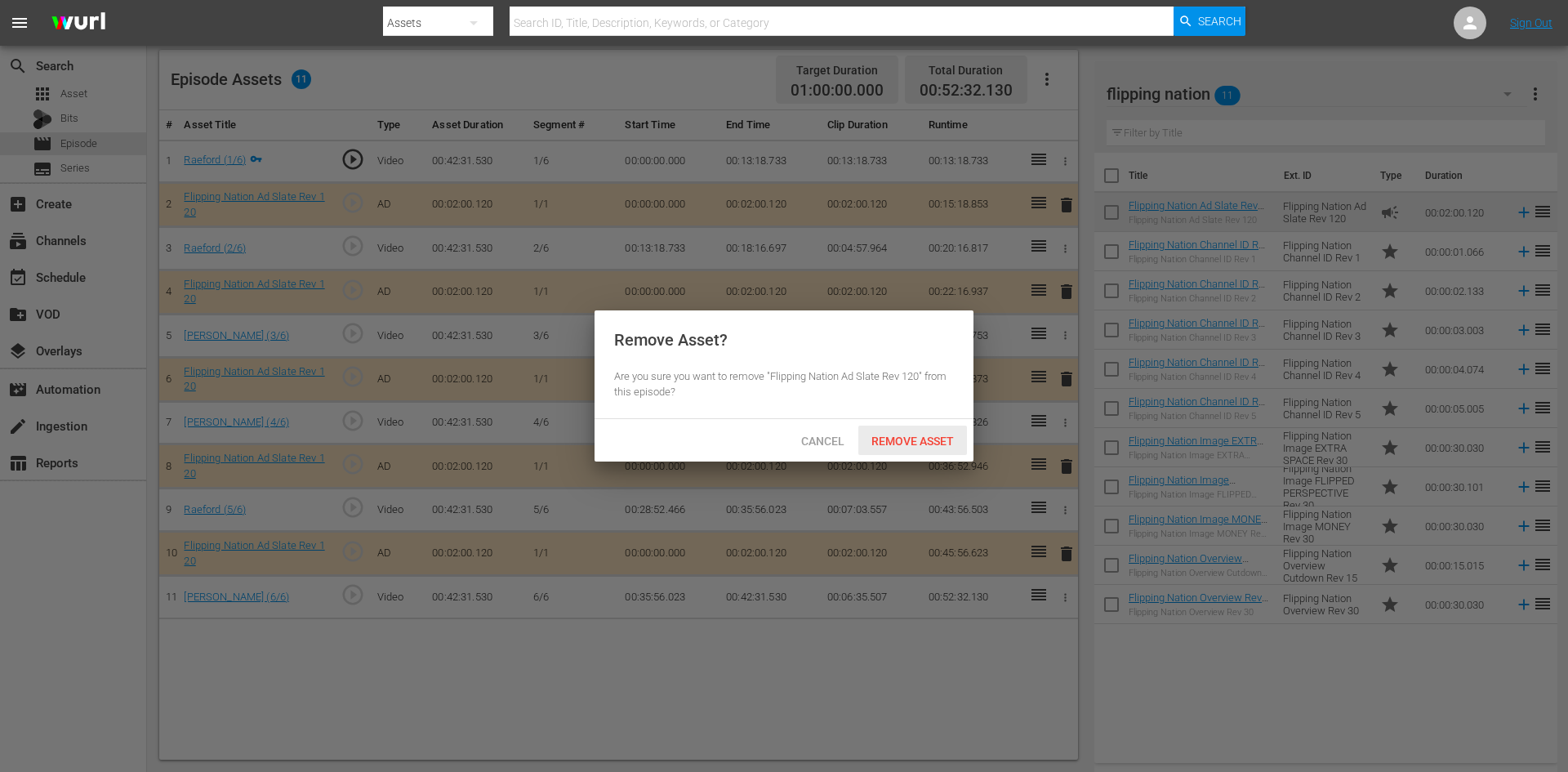
click at [918, 436] on span "Remove Asset" at bounding box center [913, 441] width 109 height 13
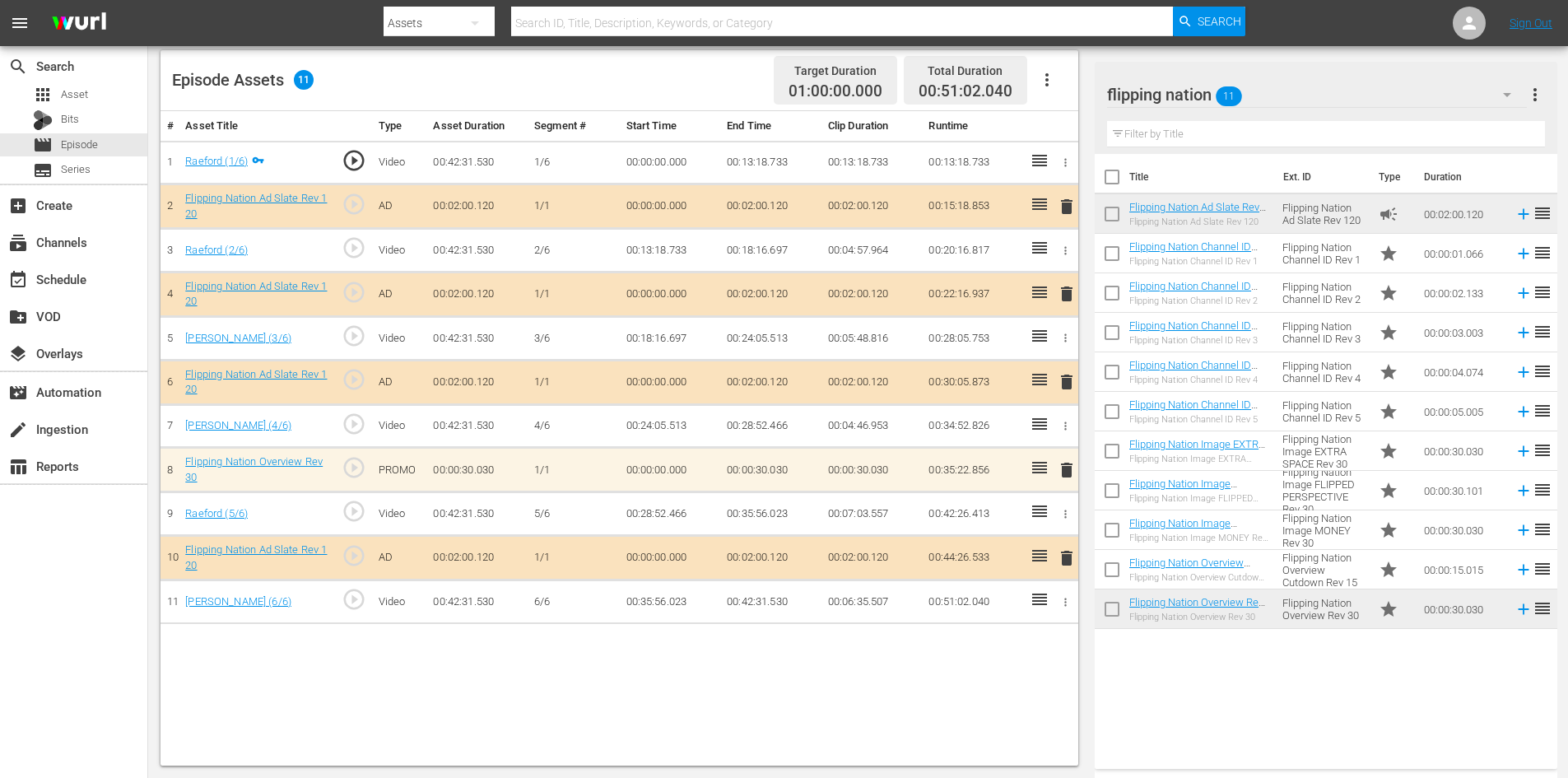
click at [1067, 474] on span "delete" at bounding box center [1066, 469] width 19 height 19
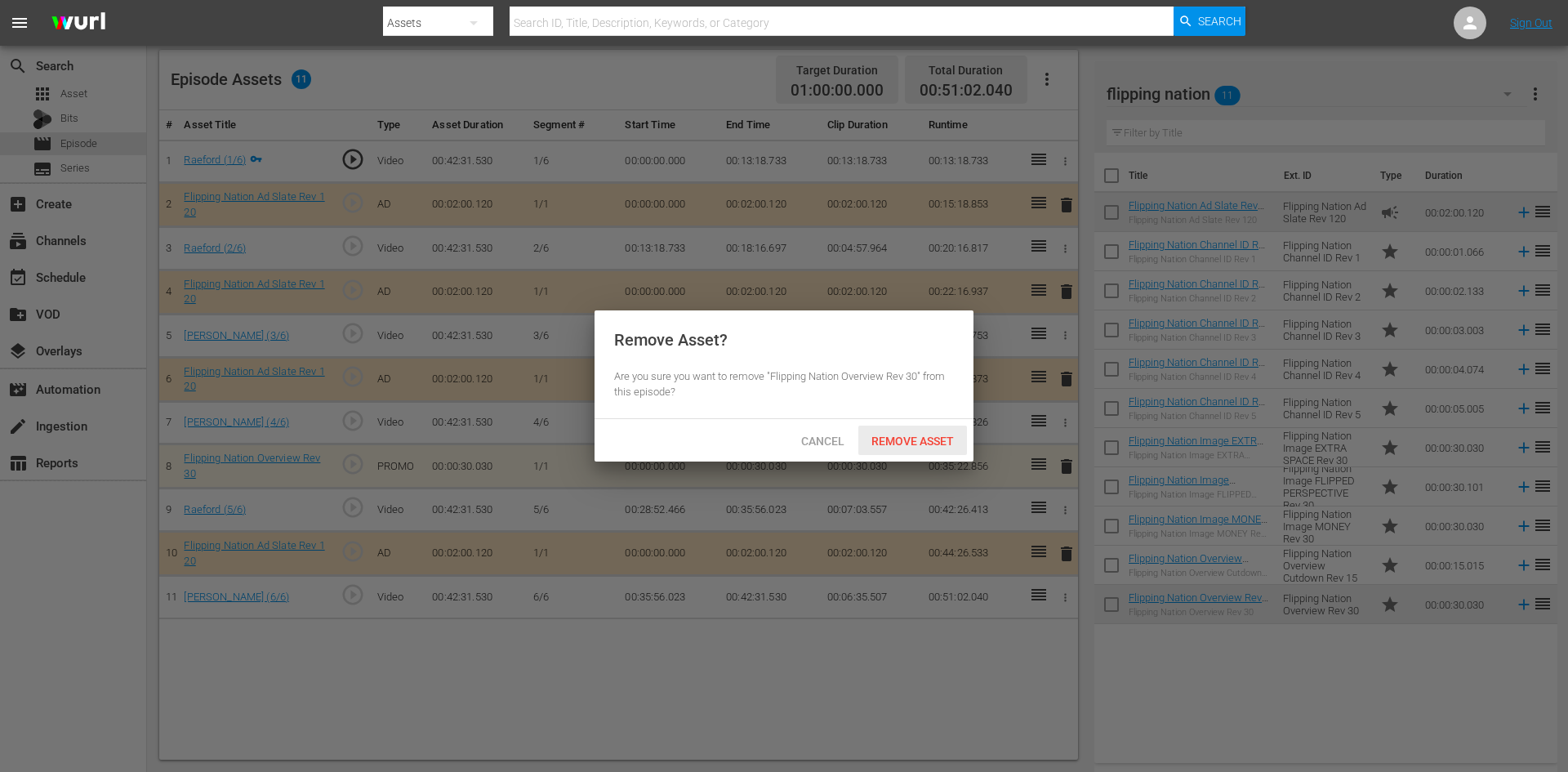
click at [928, 445] on span "Remove Asset" at bounding box center [913, 441] width 109 height 13
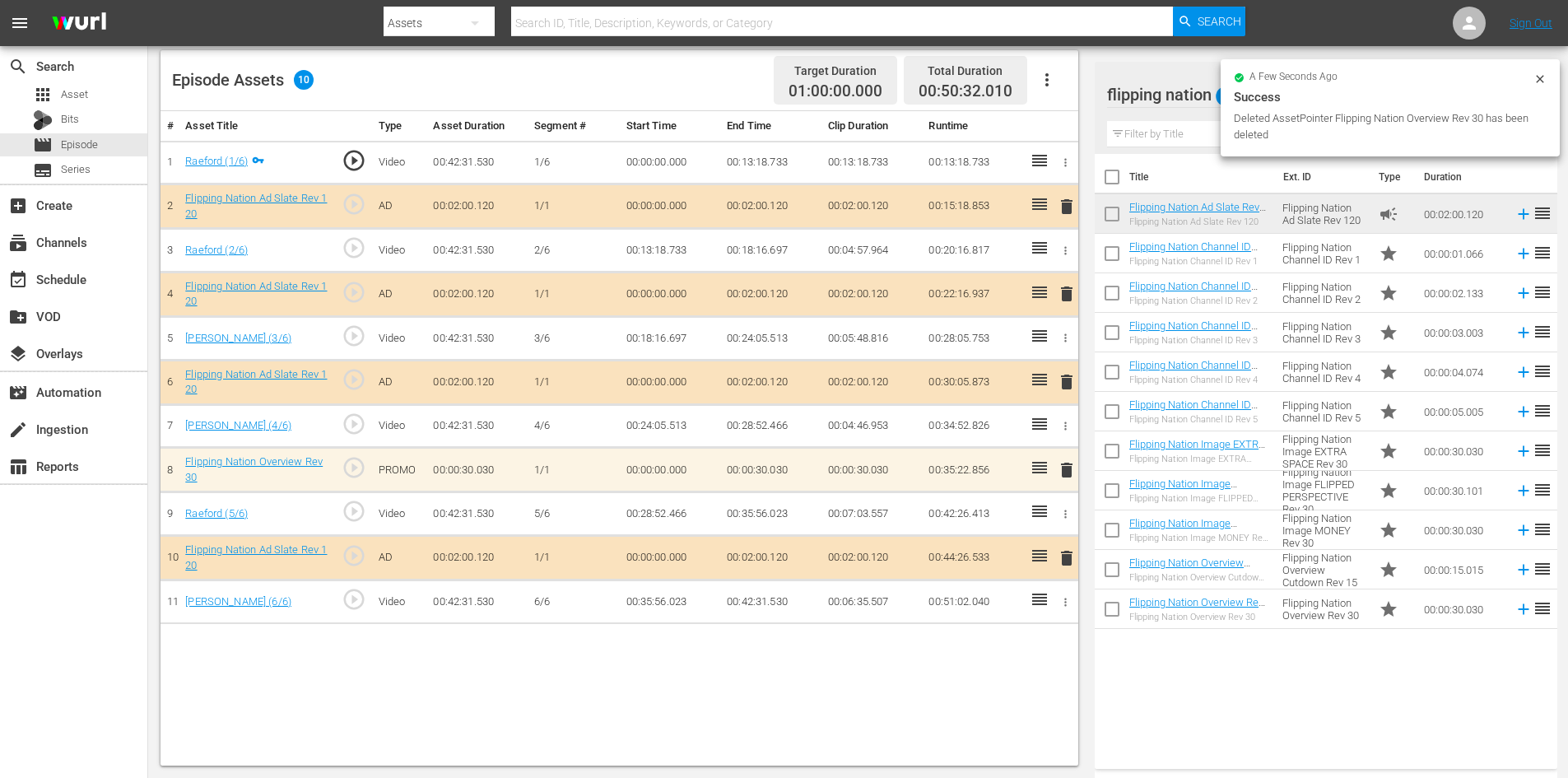
click at [1457, 588] on td "00:00:15.015" at bounding box center [1463, 569] width 91 height 40
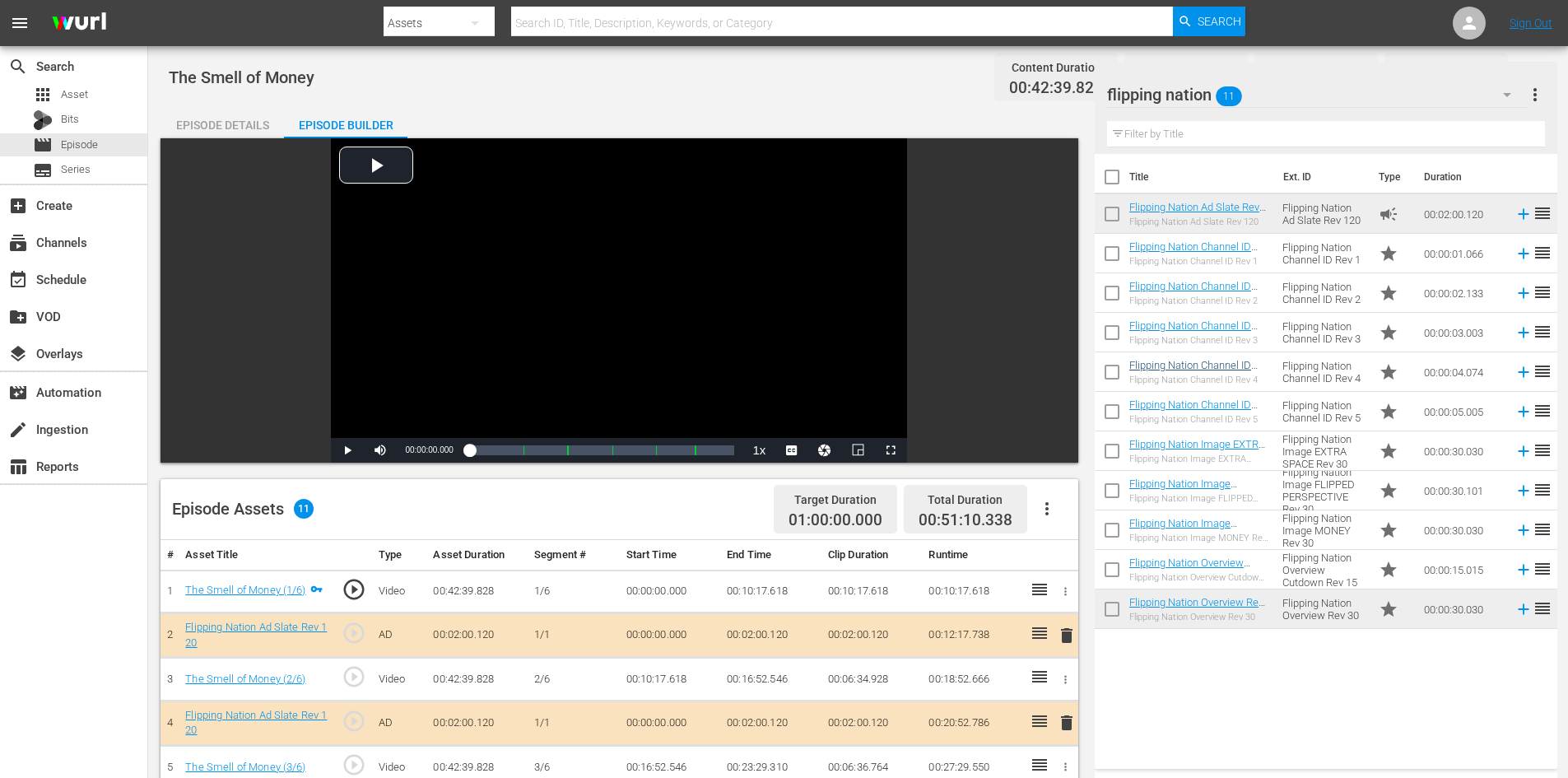
scroll to position [429, 0]
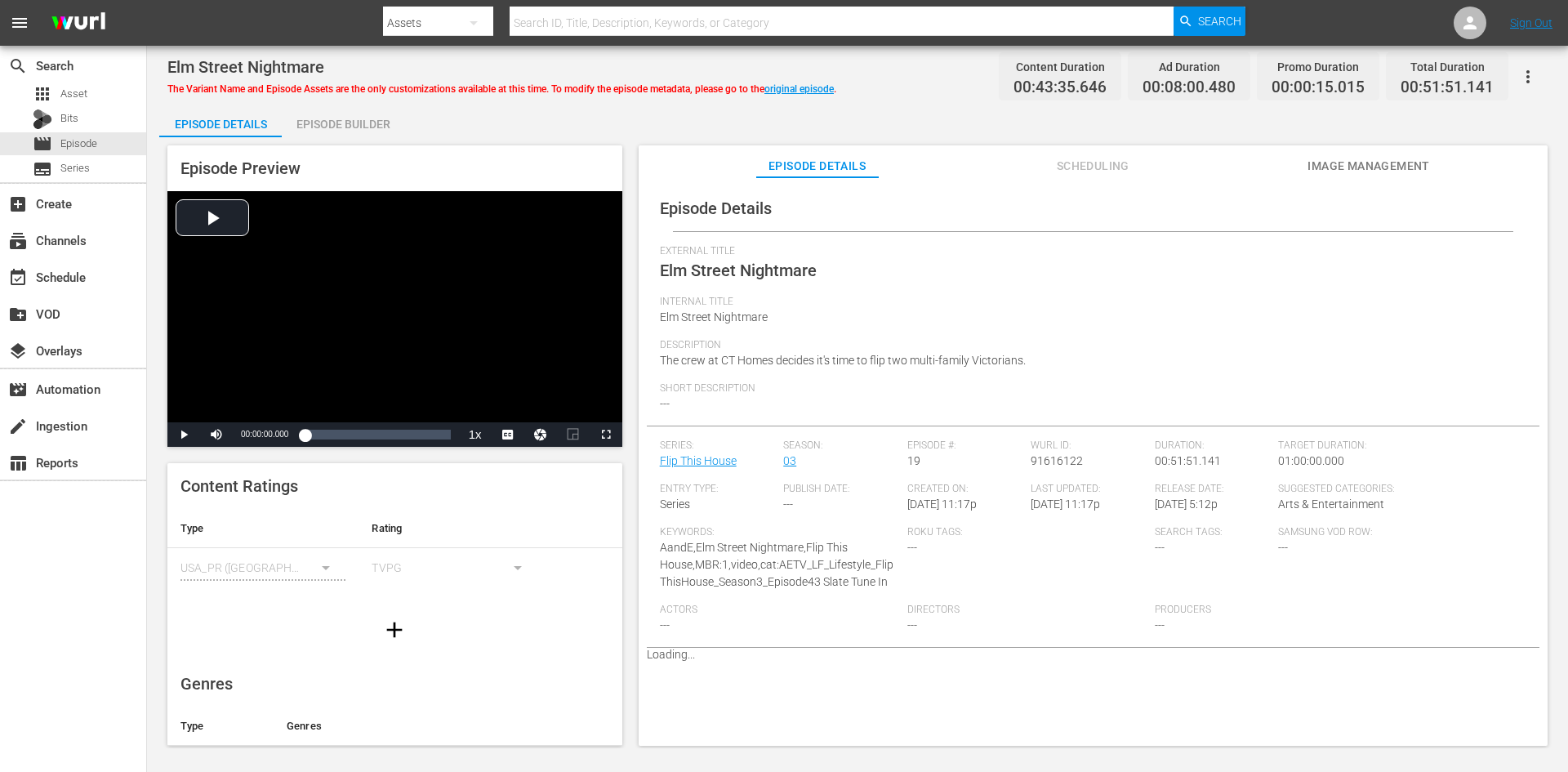
click at [333, 122] on div "Episode Builder" at bounding box center [343, 124] width 123 height 39
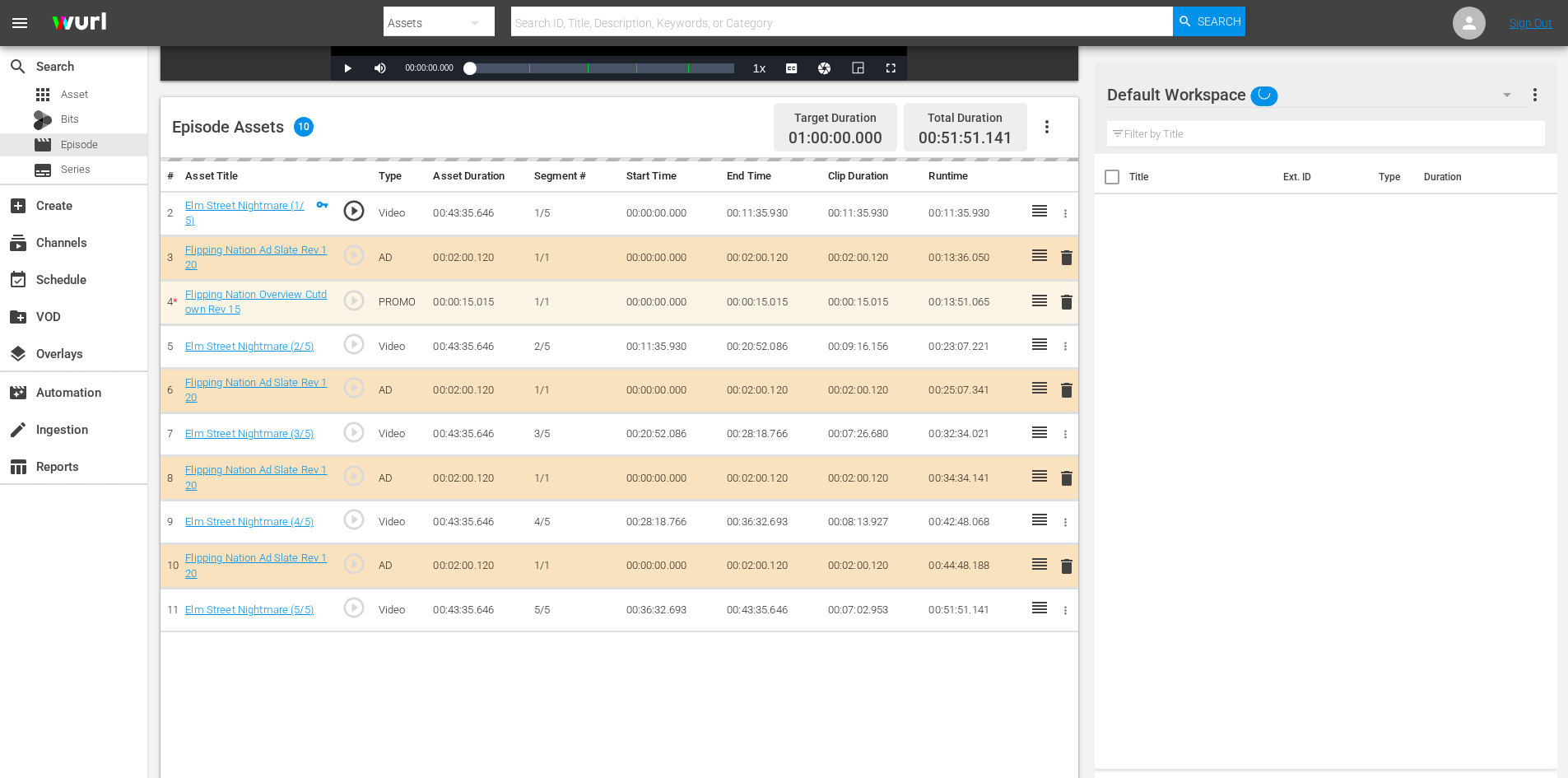
scroll to position [411, 0]
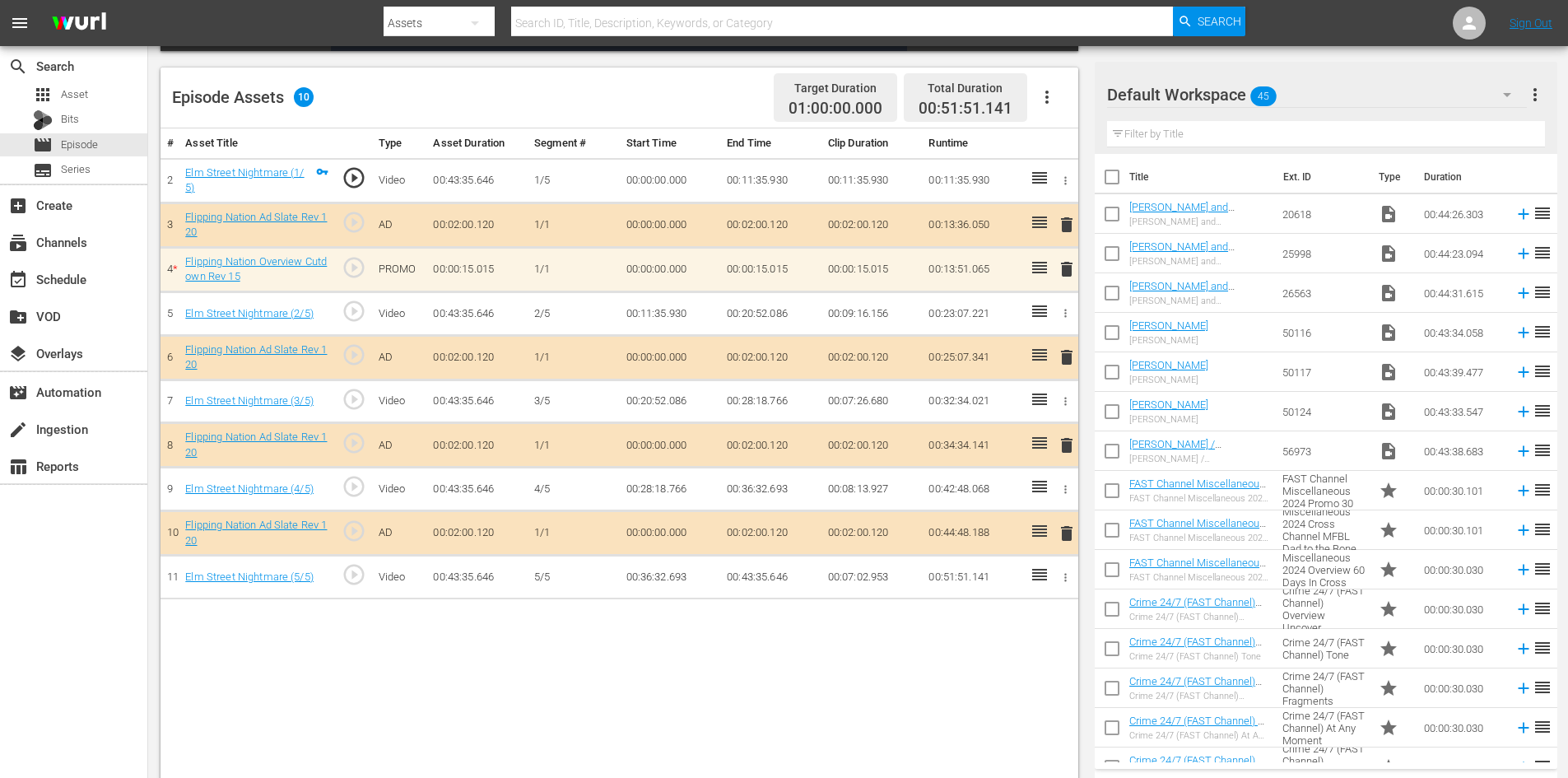
click at [1338, 101] on div "Default Workspace 45" at bounding box center [1316, 94] width 420 height 46
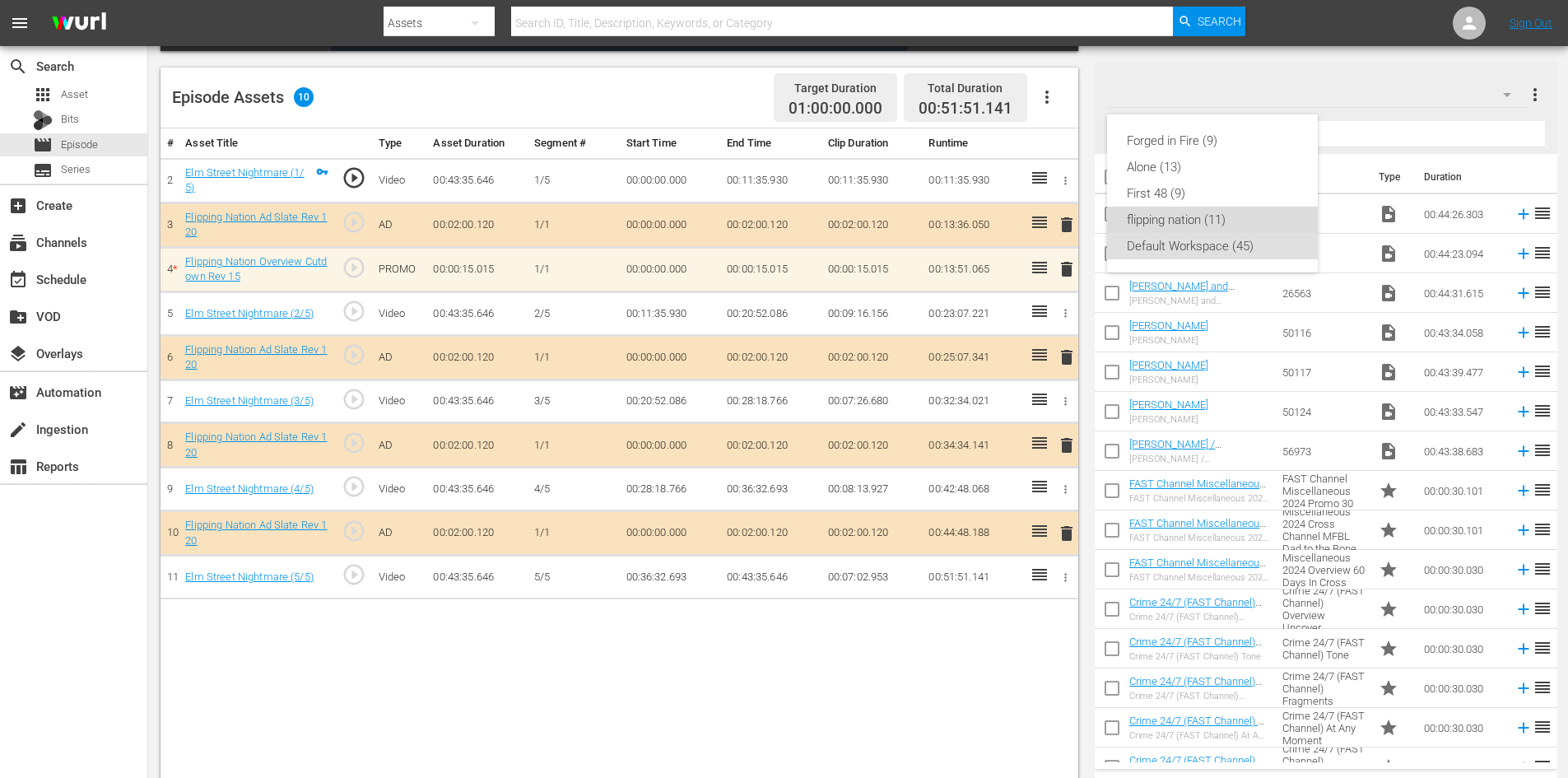
click at [1199, 220] on div "flipping nation (11)" at bounding box center [1212, 220] width 172 height 26
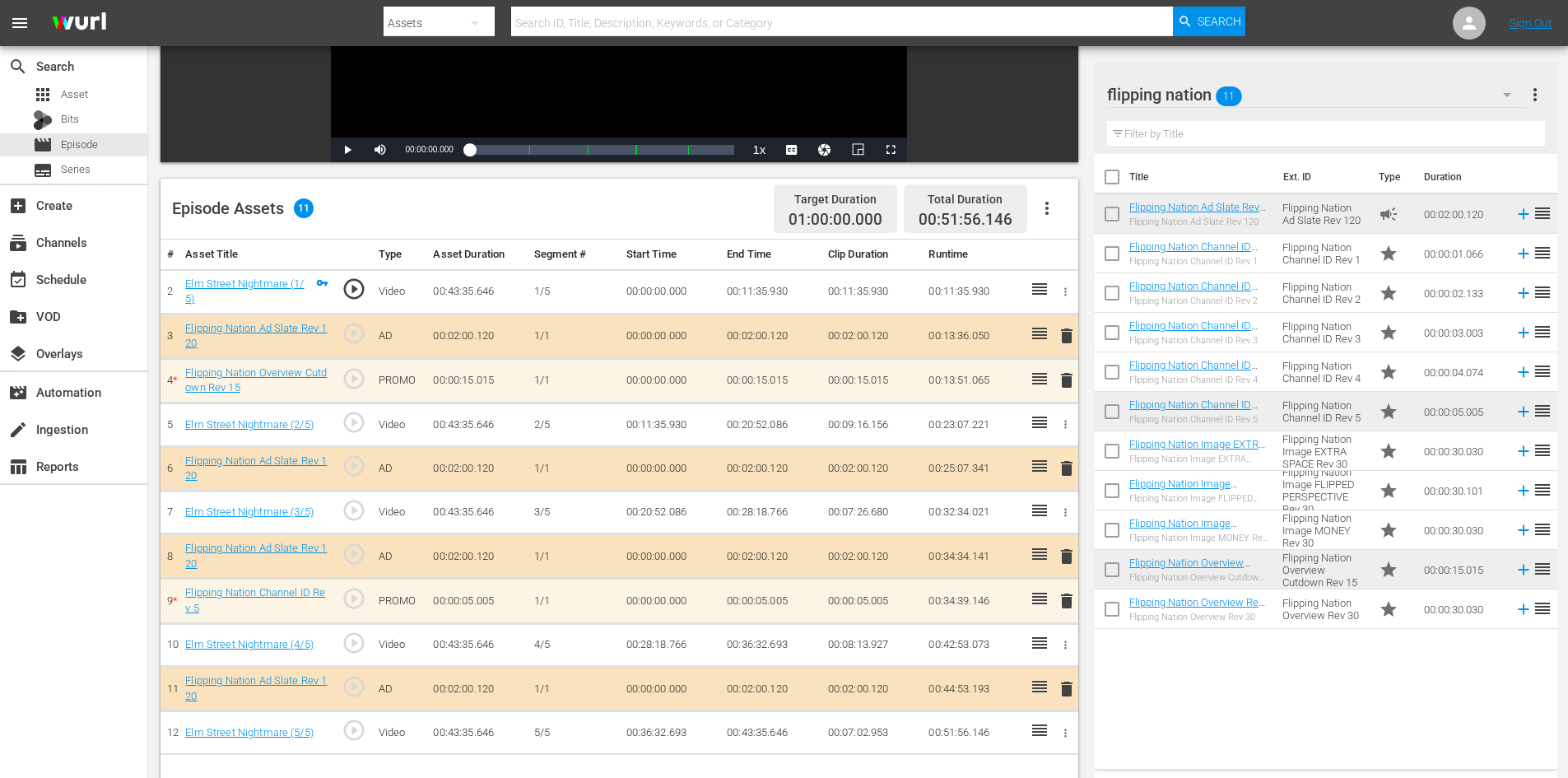
scroll to position [329, 0]
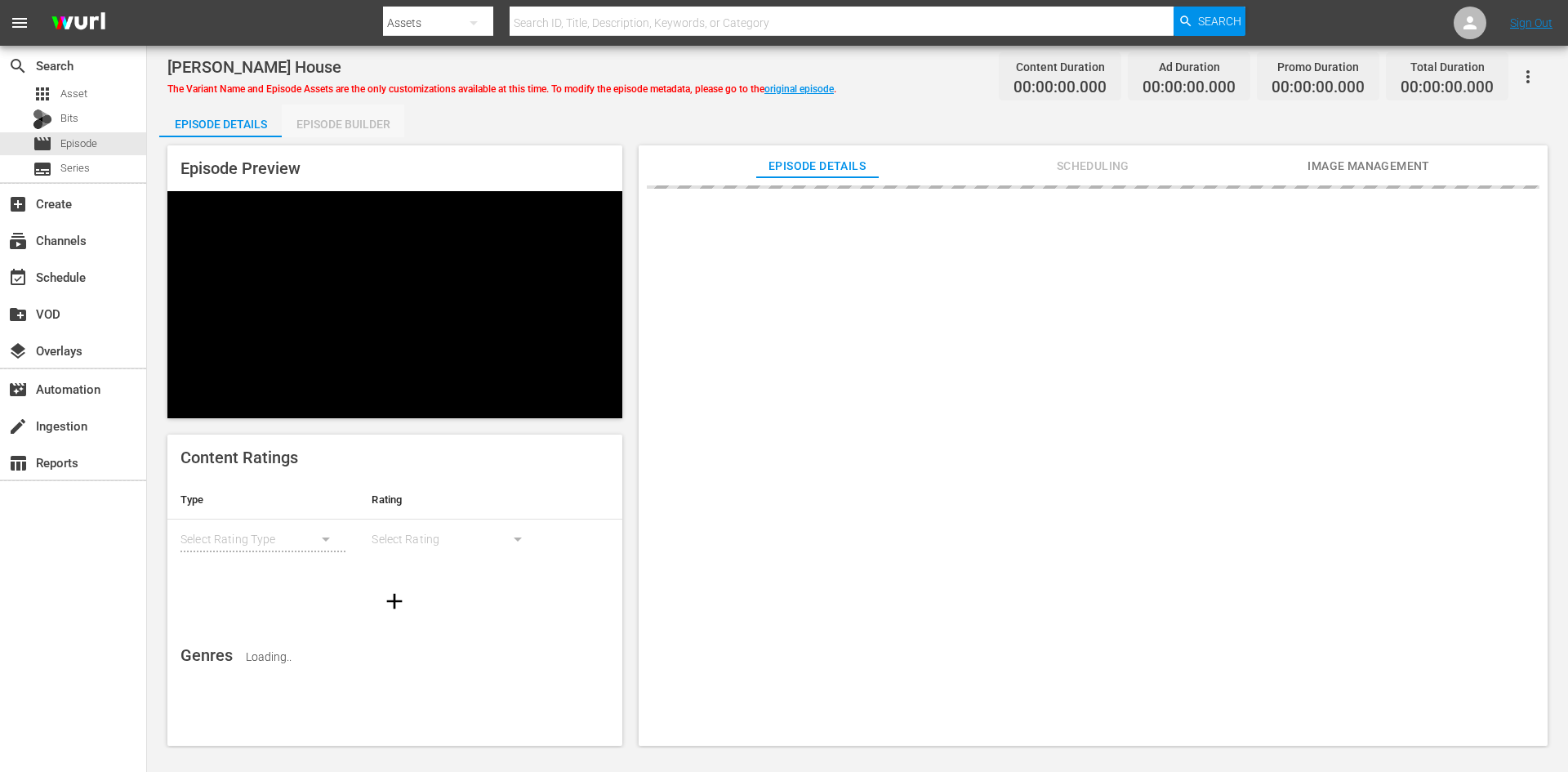
click at [367, 119] on div "Episode Builder" at bounding box center [343, 124] width 123 height 39
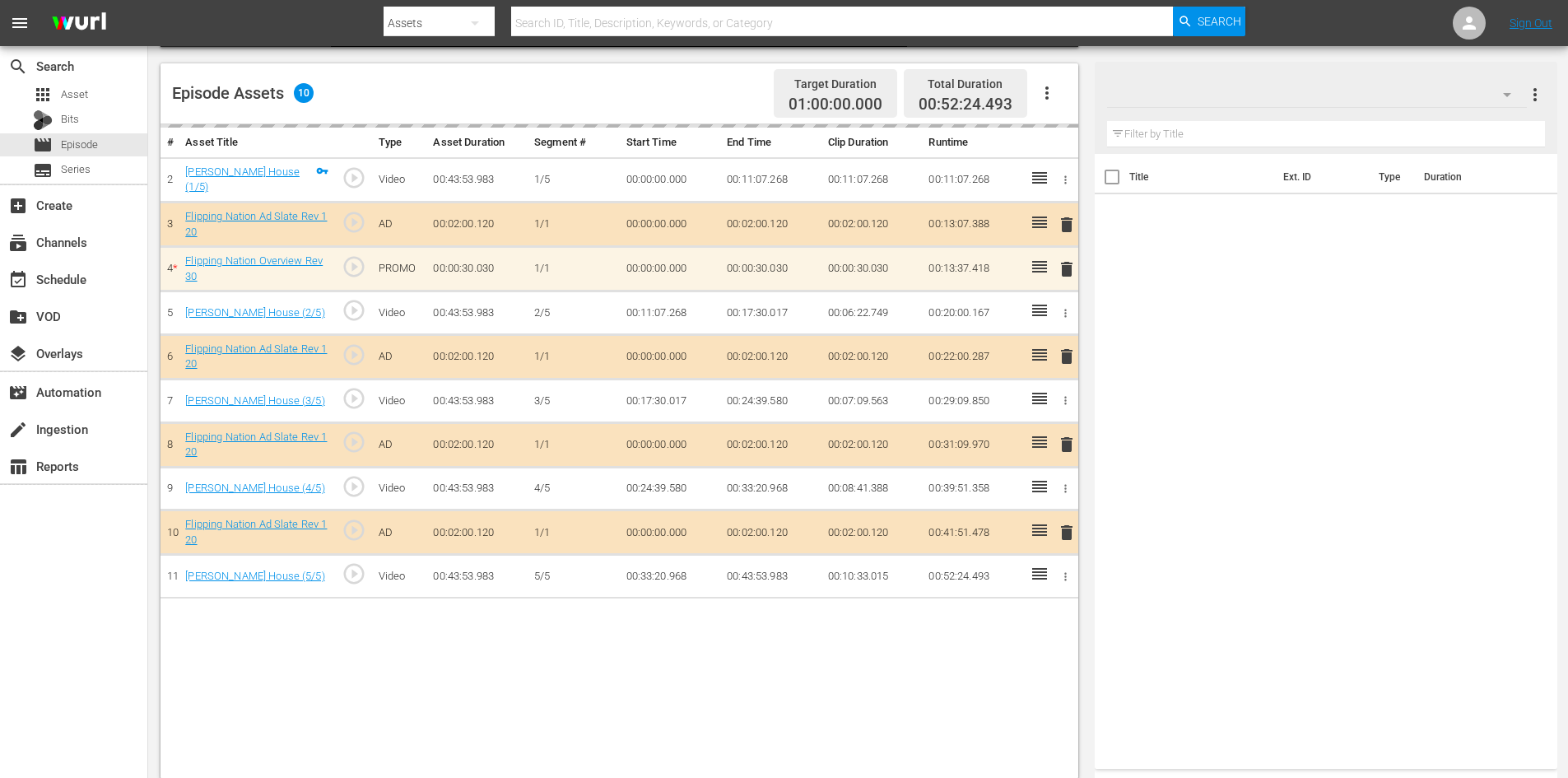
scroll to position [393, 0]
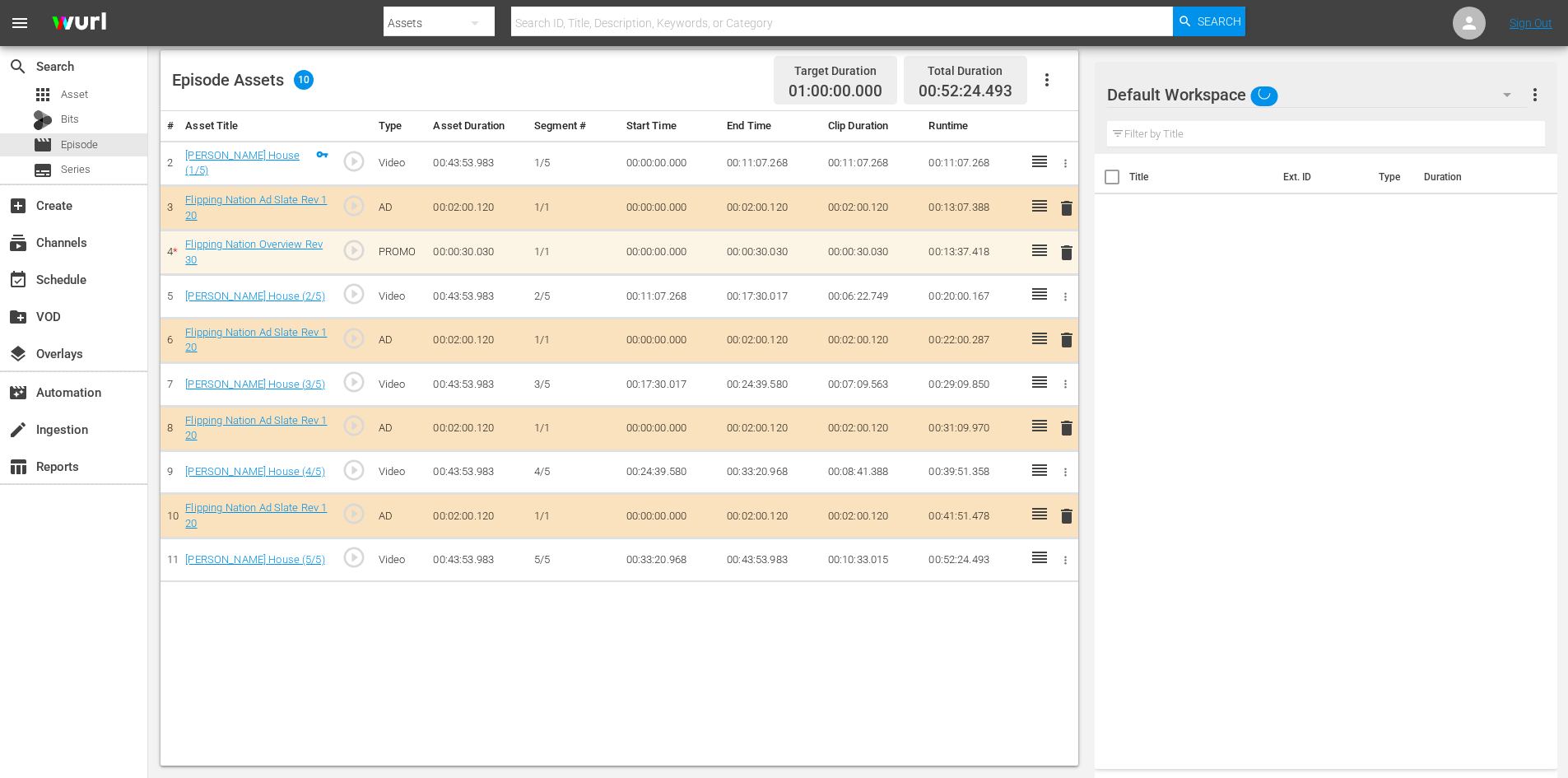
click at [1338, 95] on div "Default Workspace" at bounding box center [1316, 94] width 420 height 46
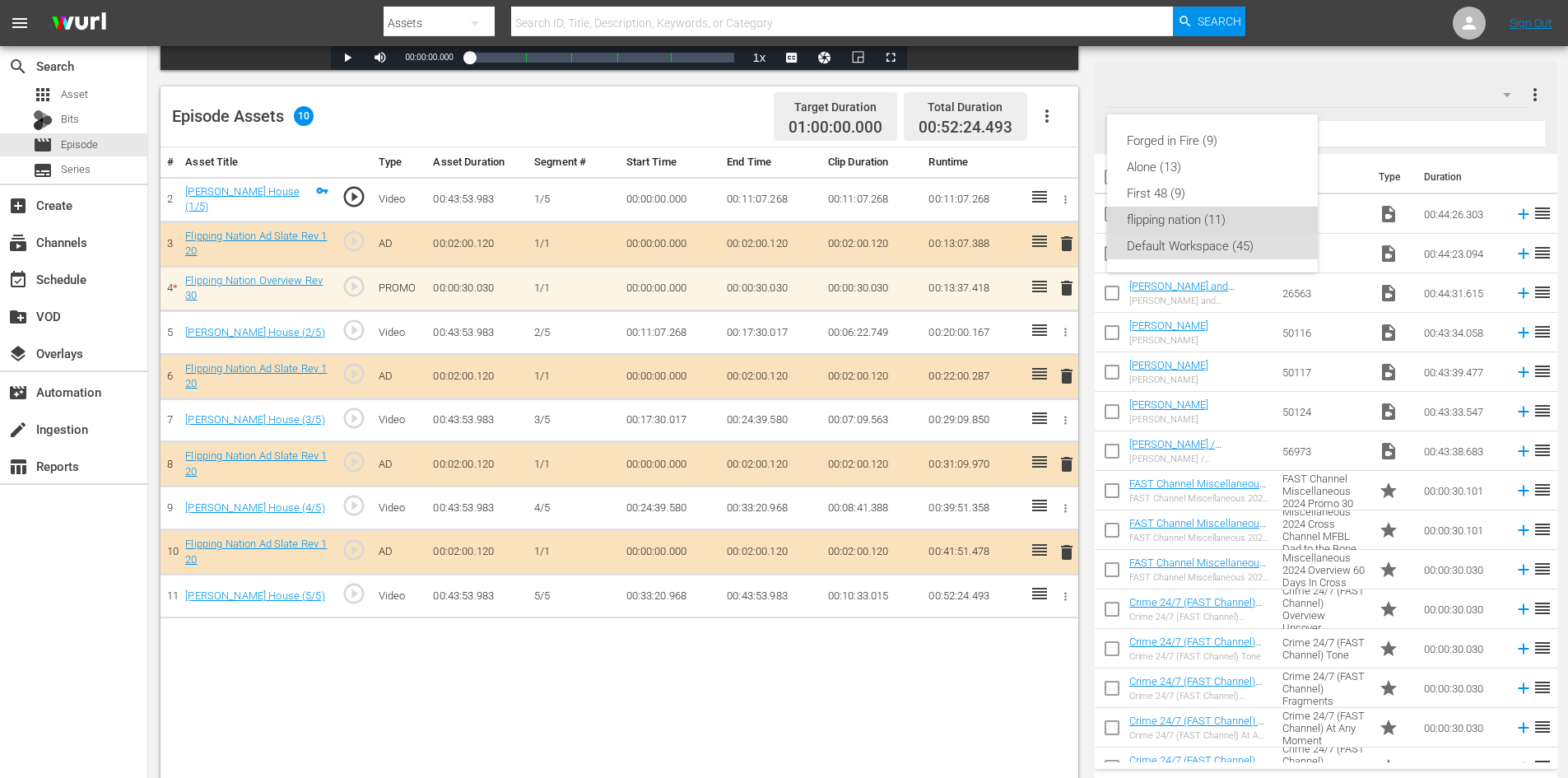
click at [1188, 222] on div "flipping nation (11)" at bounding box center [1212, 220] width 172 height 26
